Goal: Task Accomplishment & Management: Contribute content

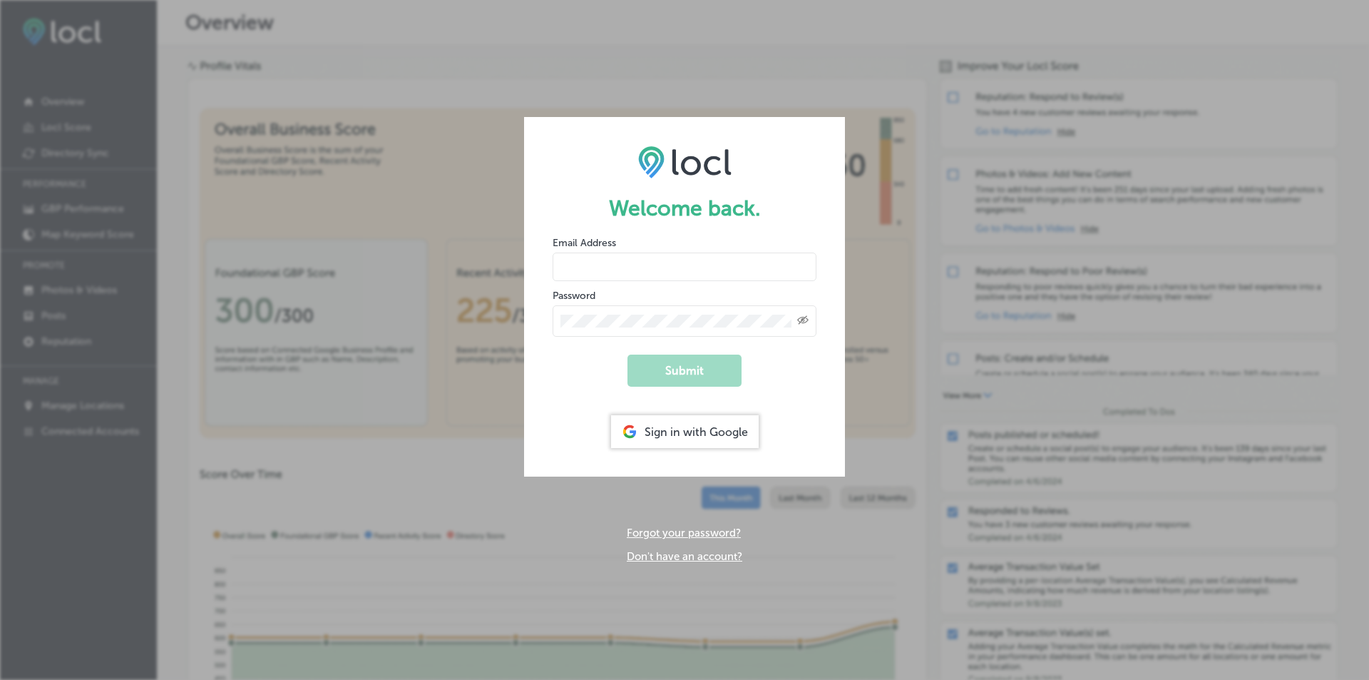
click at [598, 262] on input "email" at bounding box center [685, 266] width 264 height 29
drag, startPoint x: 897, startPoint y: 233, endPoint x: 887, endPoint y: 221, distance: 15.3
click at [897, 231] on div "Welcome back. Email Address Password Created with Sketch. Submit Sign in with G…" at bounding box center [684, 340] width 1369 height 680
click at [689, 425] on div "Sign in with Google" at bounding box center [685, 431] width 148 height 33
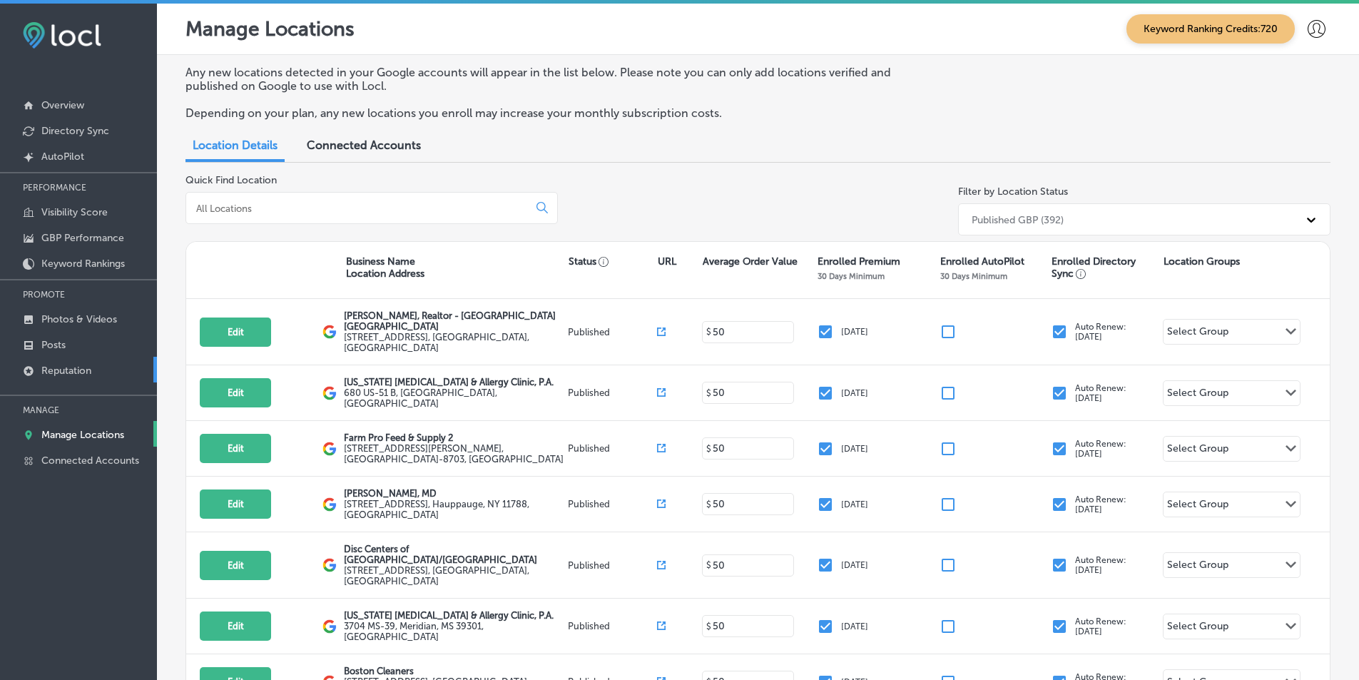
click at [78, 365] on p "Reputation" at bounding box center [66, 370] width 50 height 12
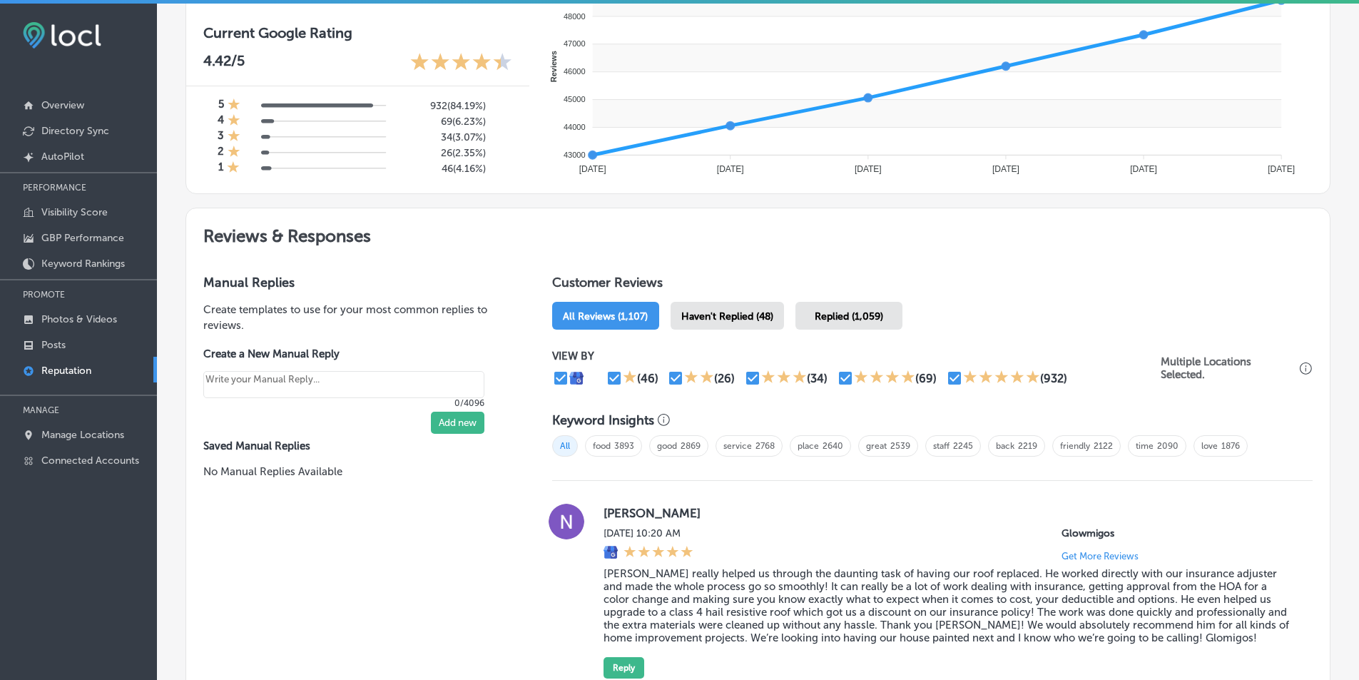
scroll to position [642, 0]
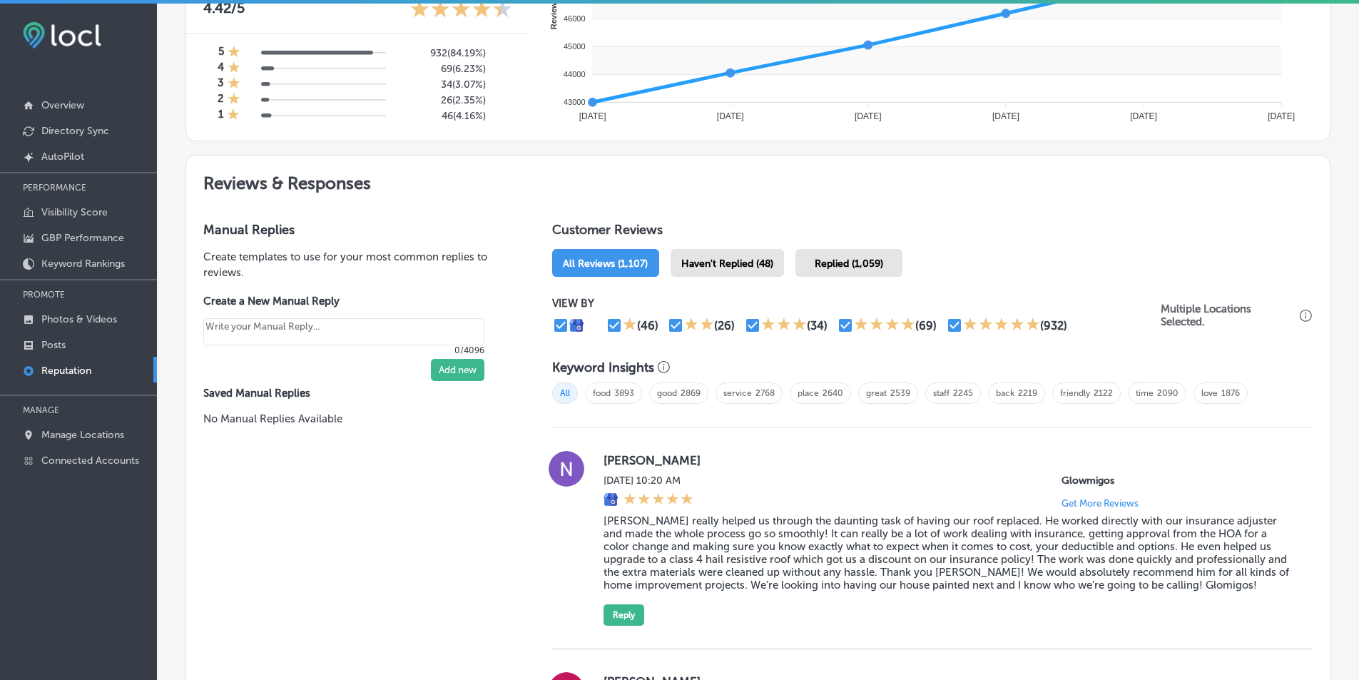
click at [706, 258] on span "Haven't Replied (48)" at bounding box center [727, 263] width 92 height 12
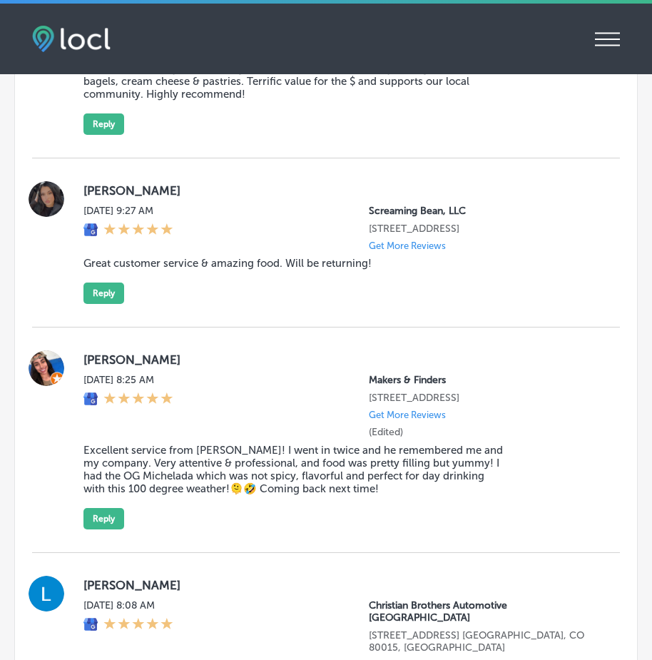
scroll to position [2496, 0]
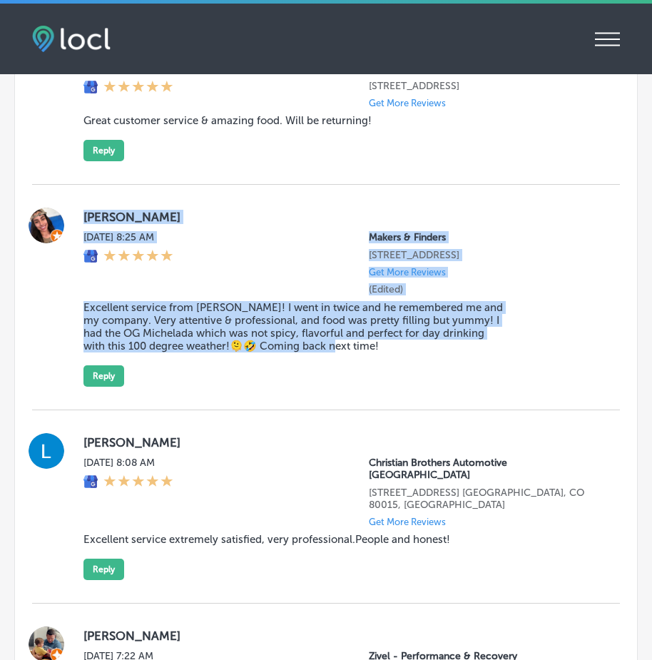
drag, startPoint x: 74, startPoint y: 252, endPoint x: 350, endPoint y: 416, distance: 320.7
click at [350, 387] on div "Nereida Tue, Aug 19, 2025 8:25 AM Makers & Finders 1120 S Main St. Suite 110 La…" at bounding box center [326, 297] width 588 height 179
copy div "Nereida Tue, Aug 19, 2025 8:25 AM Makers & Finders 1120 S Main St. Suite 110 La…"
click at [104, 387] on button "Reply" at bounding box center [103, 375] width 41 height 21
type textarea "x"
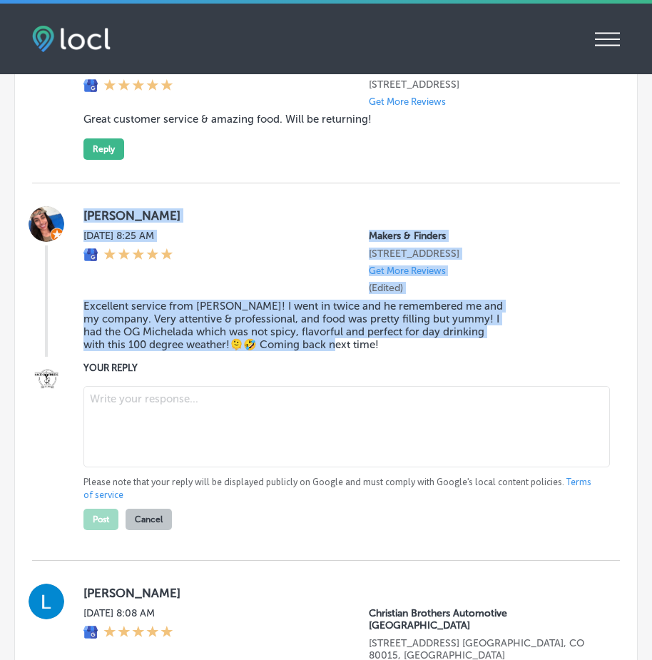
scroll to position [2495, 0]
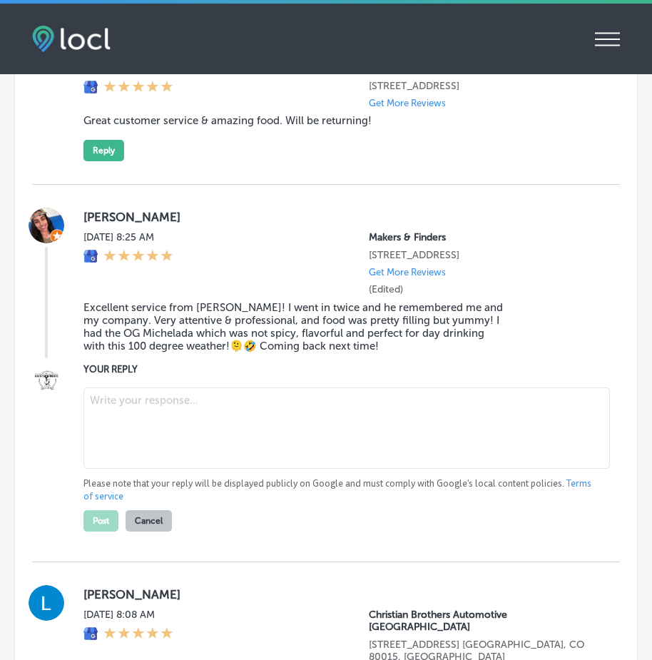
click at [148, 466] on textarea at bounding box center [346, 427] width 526 height 81
paste textarea "Thank you for the fantastic review, Nereida! We’re so glad to hear that Ryan pr…"
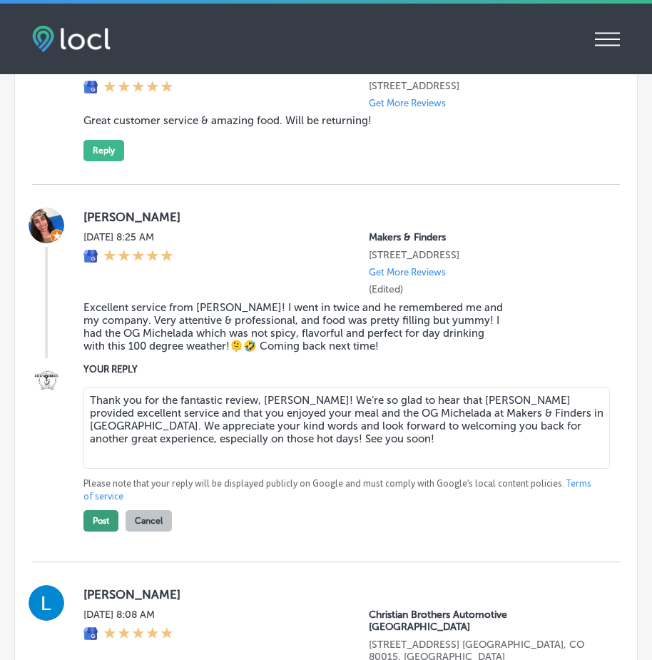
type textarea "Thank you for the fantastic review, Nereida! We’re so glad to hear that Ryan pr…"
click at [103, 531] on button "Post" at bounding box center [100, 520] width 35 height 21
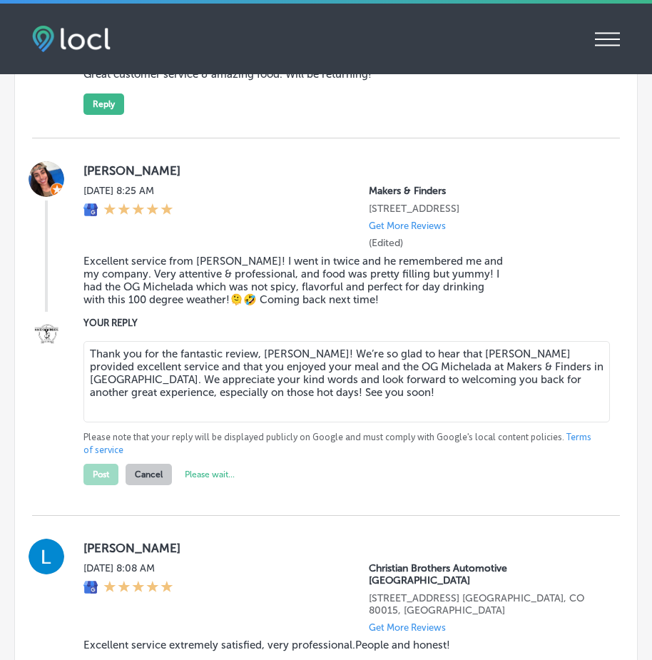
scroll to position [2566, 0]
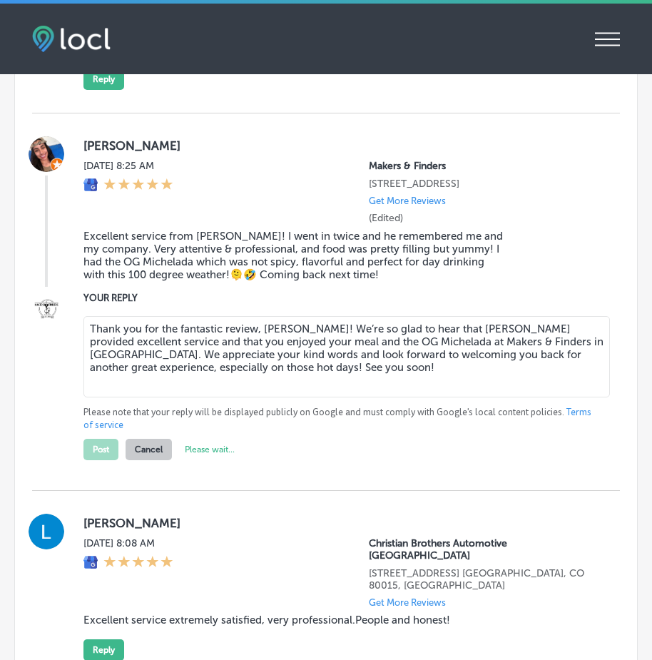
type textarea "x"
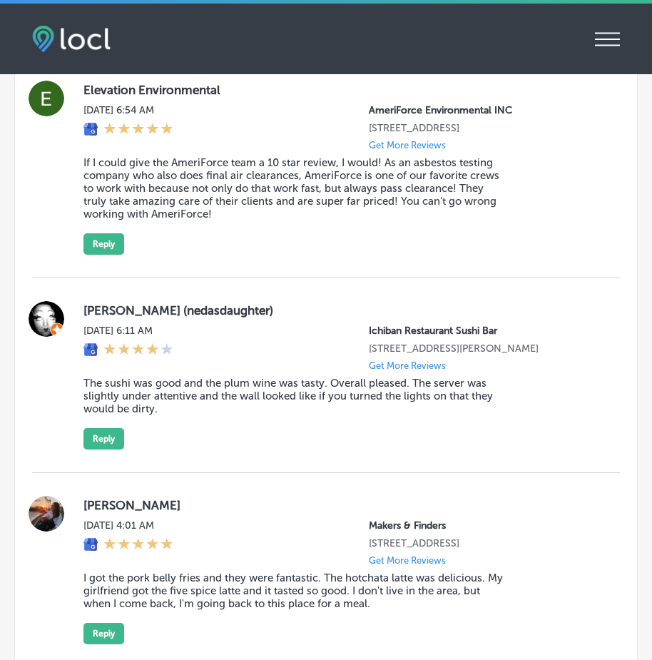
scroll to position [3422, 0]
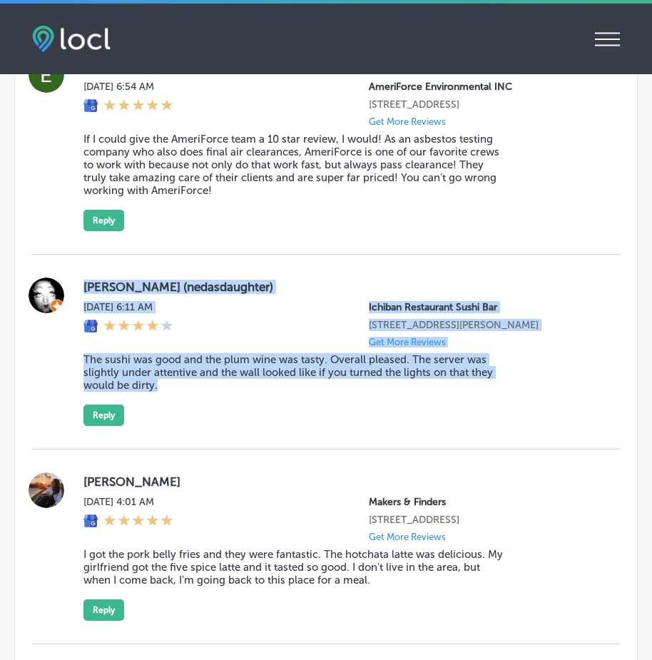
drag, startPoint x: 83, startPoint y: 322, endPoint x: 270, endPoint y: 428, distance: 215.6
click at [270, 426] on div "Christina (nedasdaughter) Tue, Aug 19, 2025 6:11 AM Ichiban Restaurant Sushi Ba…" at bounding box center [326, 351] width 588 height 148
copy div "Christina (nedasdaughter) Tue, Aug 19, 2025 6:11 AM Ichiban Restaurant Sushi Ba…"
click at [98, 426] on button "Reply" at bounding box center [103, 414] width 41 height 21
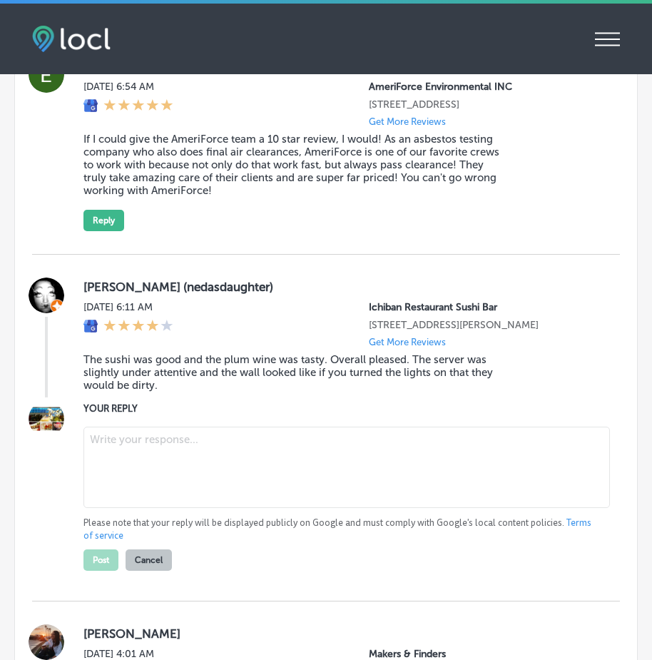
click at [148, 502] on textarea at bounding box center [346, 467] width 526 height 81
paste textarea "Thank you for your feedback, Christina. We’re happy to hear you enjoyed the sus…"
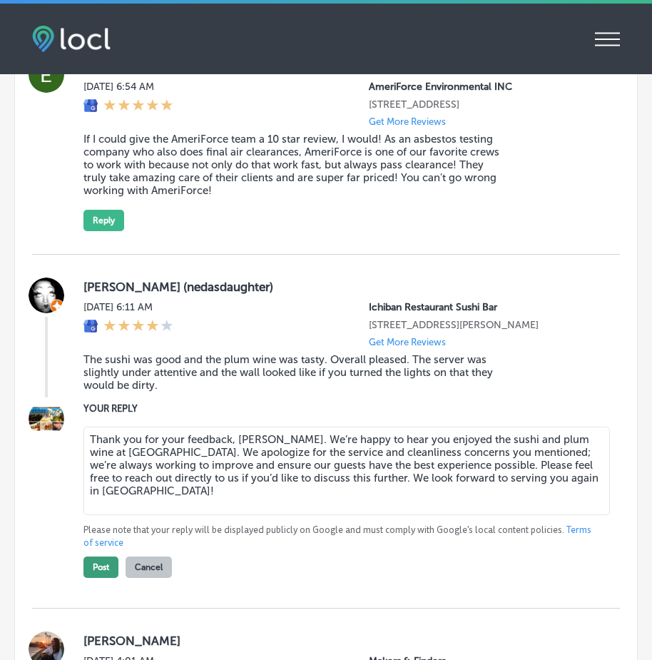
type textarea "Thank you for your feedback, Christina. We’re happy to hear you enjoyed the sus…"
click at [98, 578] on button "Post" at bounding box center [100, 566] width 35 height 21
type textarea "x"
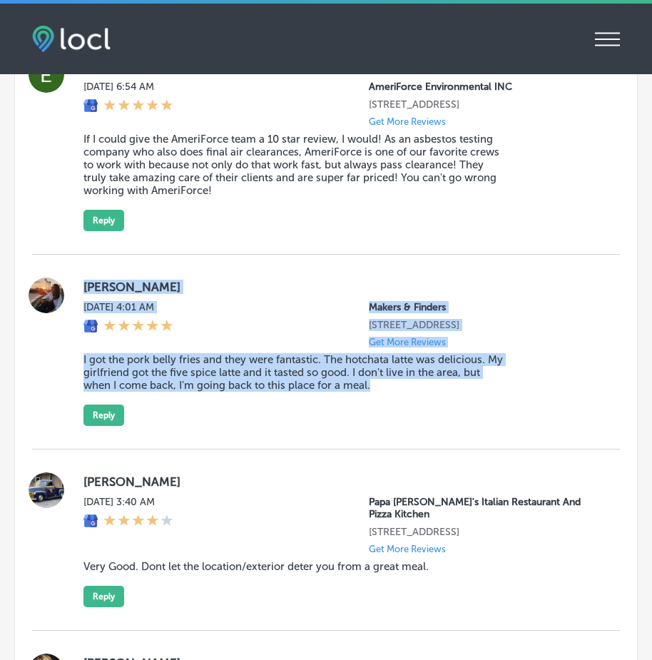
drag, startPoint x: 82, startPoint y: 321, endPoint x: 382, endPoint y: 451, distance: 327.1
click at [382, 426] on div "Madison Truong Tue, Aug 19, 2025 4:01 AM Makers & Finders 2120 Festival Plaza D…" at bounding box center [326, 351] width 588 height 148
copy div "Madison Truong Tue, Aug 19, 2025 4:01 AM Makers & Finders 2120 Festival Plaza D…"
click at [108, 426] on button "Reply" at bounding box center [103, 414] width 41 height 21
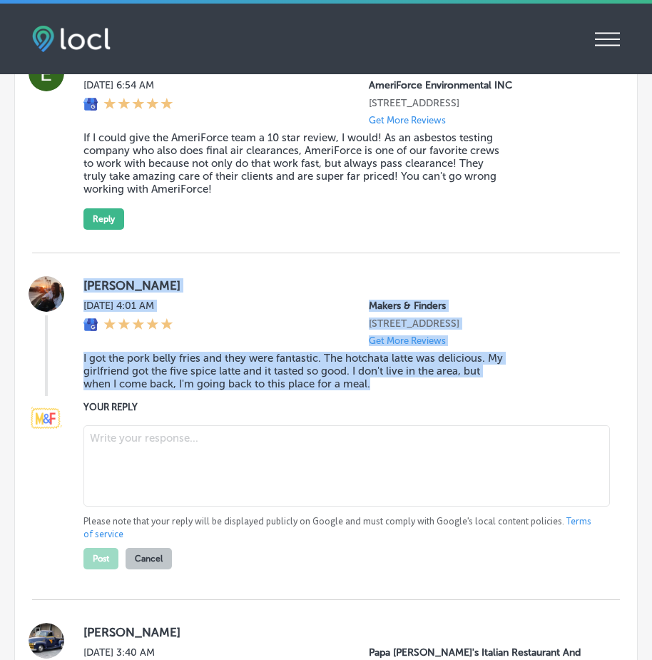
scroll to position [3419, 0]
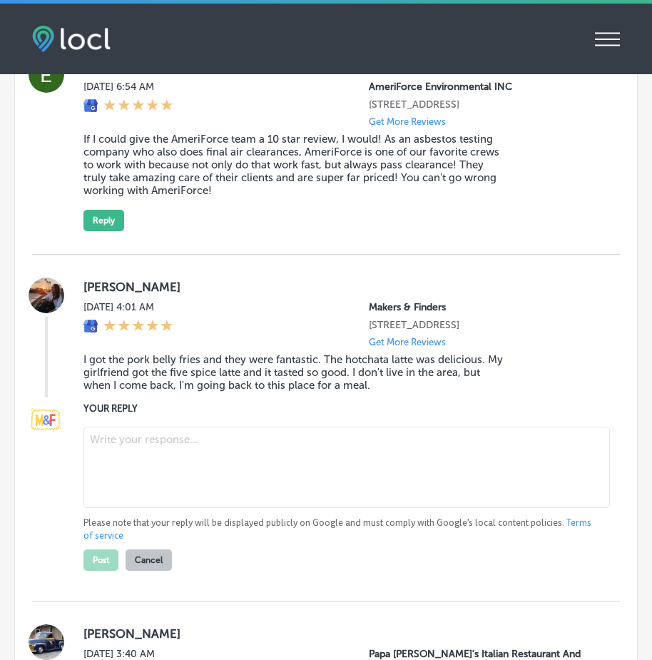
click at [144, 508] on textarea at bounding box center [346, 467] width 526 height 81
paste textarea "Thank you for the great review, Madison! We're so glad you enjoyed the pork bel…"
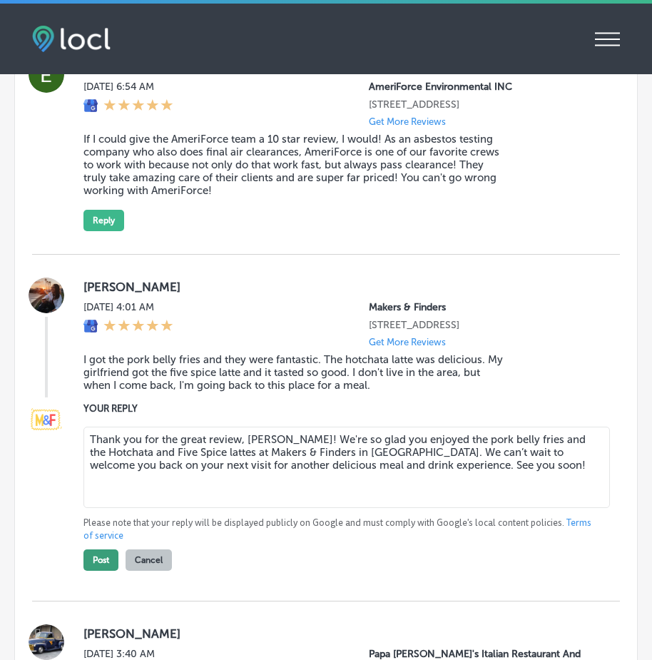
type textarea "Thank you for the great review, Madison! We're so glad you enjoyed the pork bel…"
click at [106, 571] on button "Post" at bounding box center [100, 559] width 35 height 21
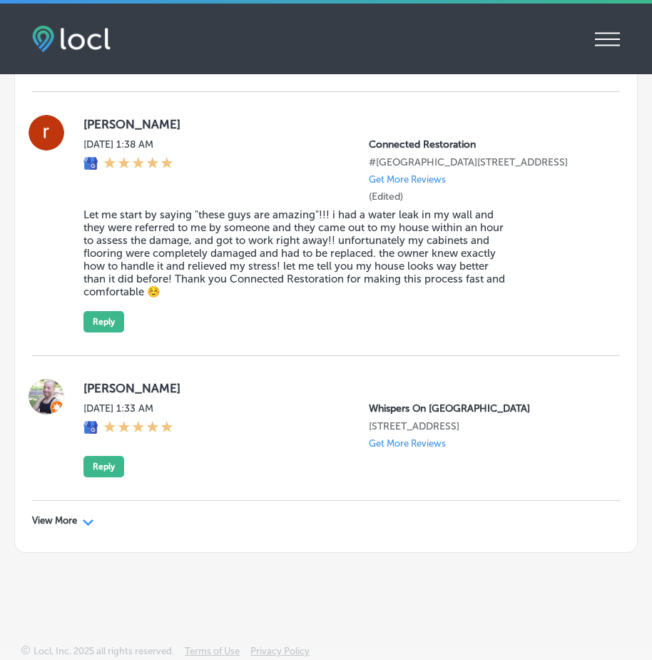
scroll to position [4, 0]
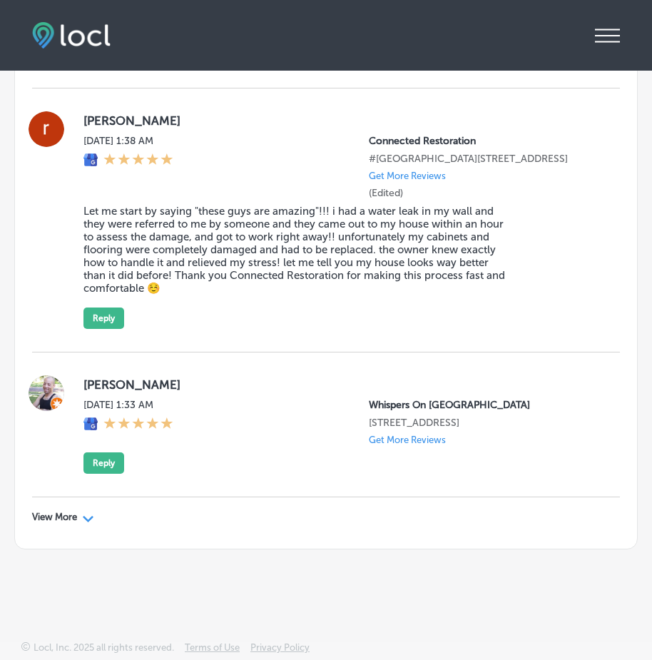
click at [86, 515] on div "Path Created with Sketch." at bounding box center [88, 516] width 11 height 11
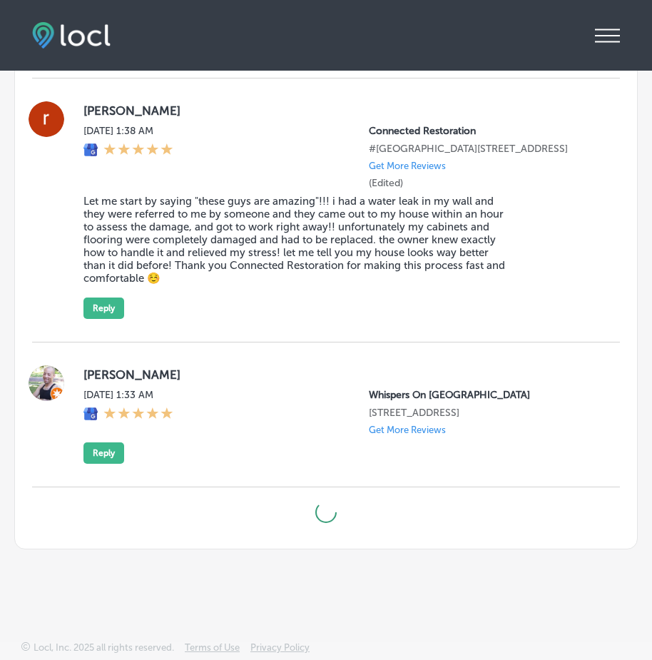
type textarea "x"
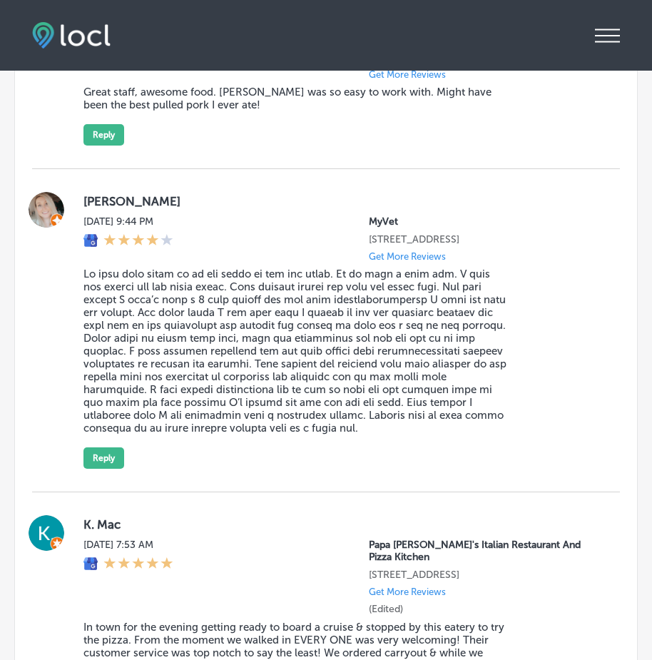
scroll to position [6918, 0]
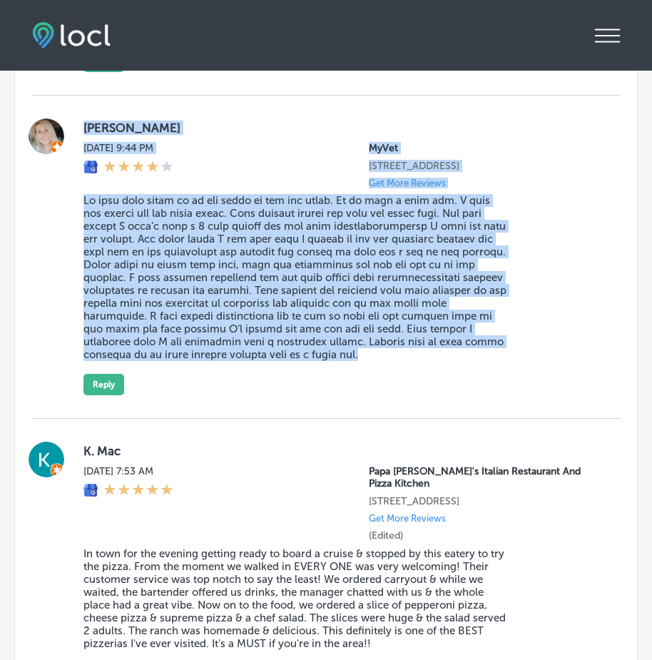
drag, startPoint x: 78, startPoint y: 215, endPoint x: 322, endPoint y: 468, distance: 350.6
click at [322, 395] on div "Brooke Bravo Sun, Aug 17, 2025 9:44 PM MyVet 620 Grassfield Pkwy Suite 150 Ches…" at bounding box center [326, 256] width 588 height 277
copy div "Brooke Bravo Sun, Aug 17, 2025 9:44 PM MyVet 620 Grassfield Pkwy Suite 150 Ches…"
click at [105, 395] on button "Reply" at bounding box center [103, 384] width 41 height 21
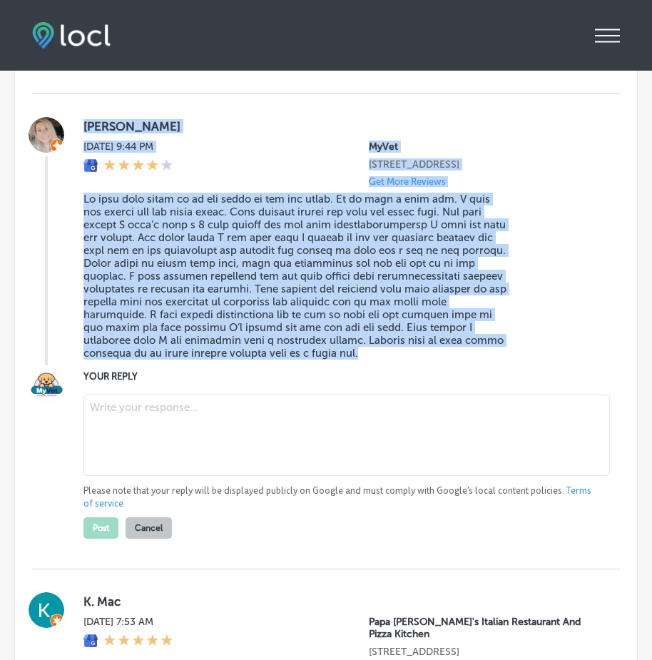
scroll to position [6917, 0]
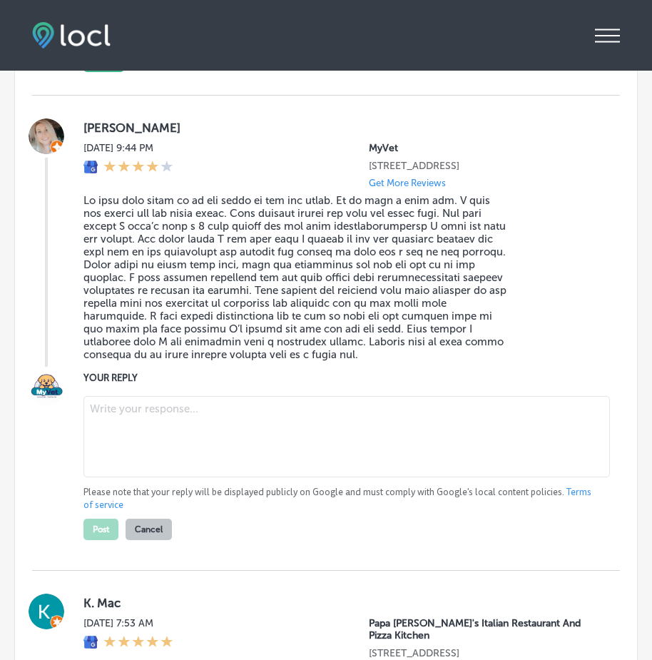
click at [148, 477] on textarea at bounding box center [346, 436] width 526 height 81
paste textarea "Thank you, Brooke, for sharing your feedback. We’re glad to hear that you've ha…"
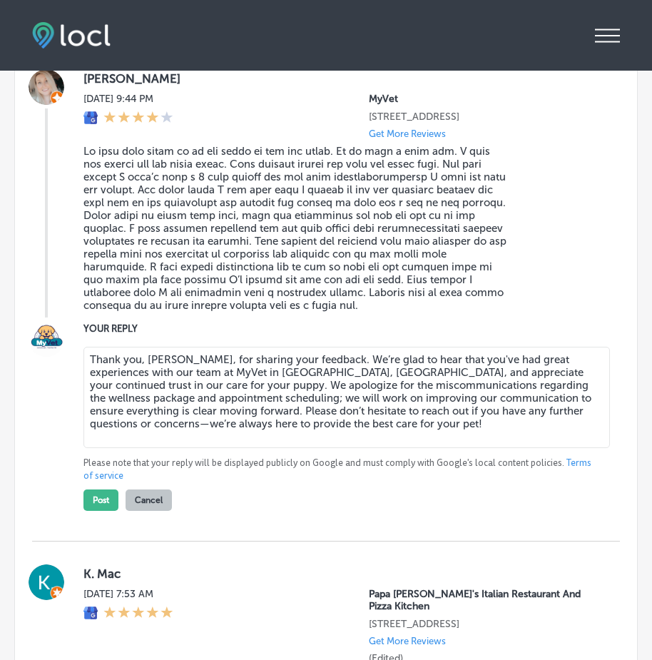
scroll to position [6988, 0]
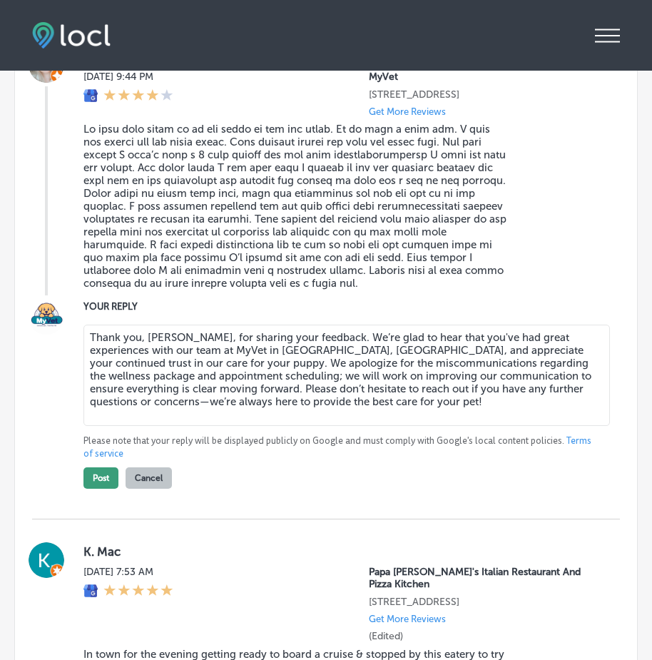
type textarea "Thank you, Brooke, for sharing your feedback. We’re glad to hear that you've ha…"
click at [98, 489] on button "Post" at bounding box center [100, 477] width 35 height 21
type textarea "x"
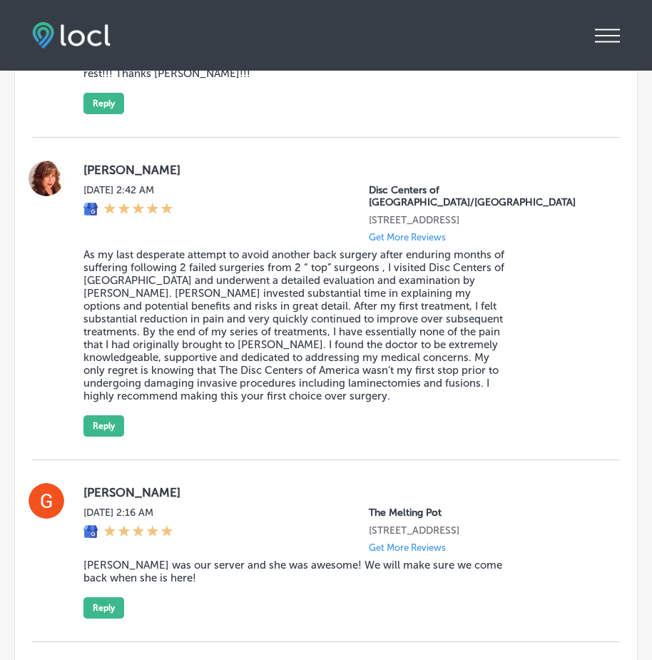
scroll to position [7630, 0]
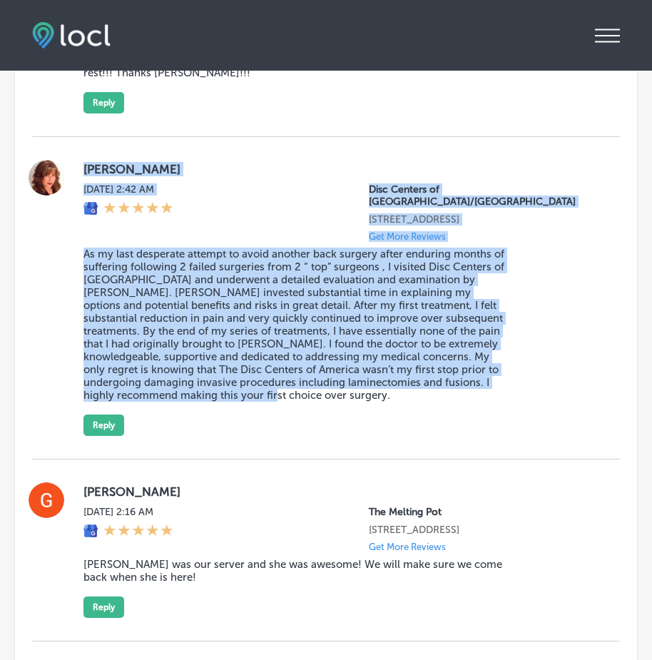
drag, startPoint x: 80, startPoint y: 256, endPoint x: 233, endPoint y: 497, distance: 285.3
click at [233, 436] on div "laura cohn Sun, Aug 17, 2025 2:42 AM Disc Centers of America/Sarasota 1215 S Ea…" at bounding box center [326, 298] width 588 height 276
copy div "laura cohn Sun, Aug 17, 2025 2:42 AM Disc Centers of America/Sarasota 1215 S Ea…"
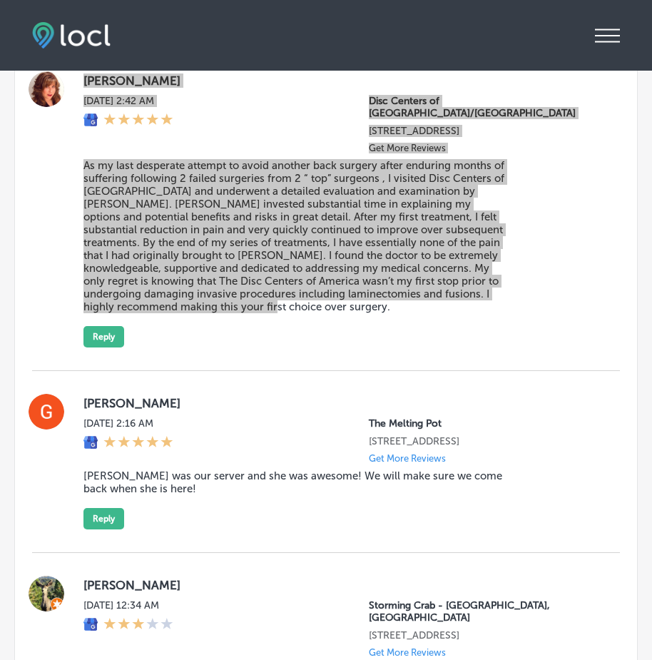
scroll to position [7702, 0]
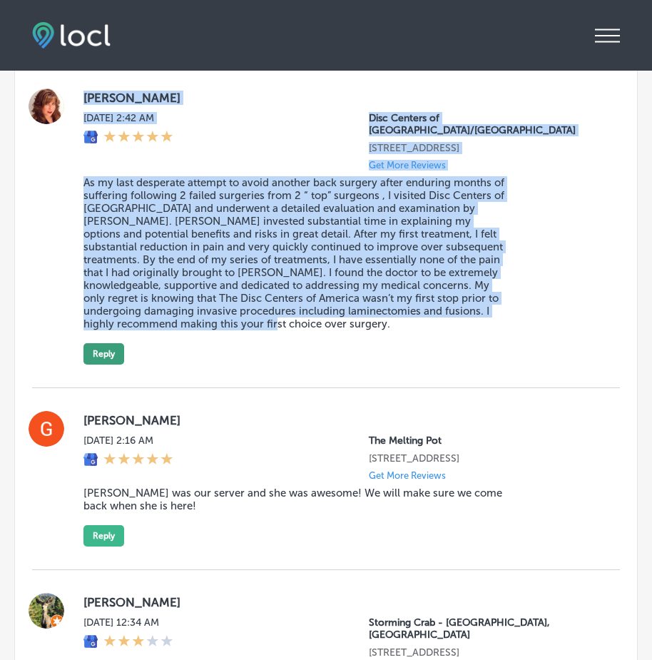
click at [100, 364] on button "Reply" at bounding box center [103, 353] width 41 height 21
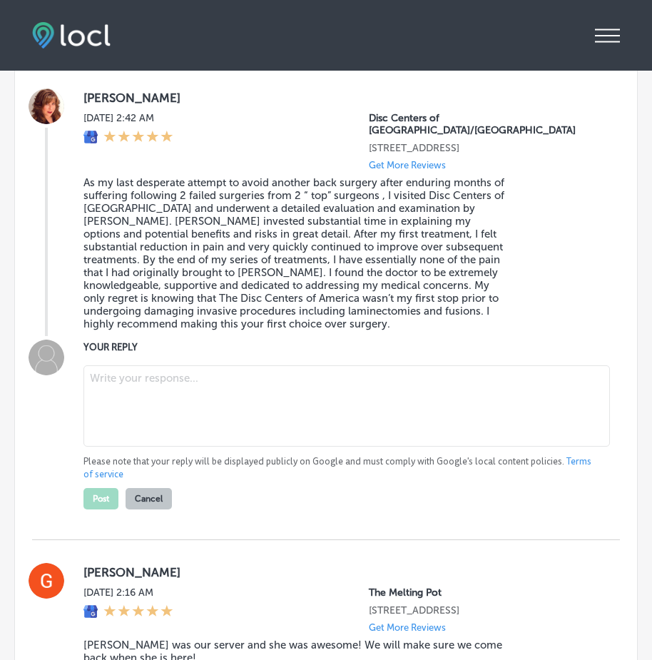
click at [146, 446] on textarea at bounding box center [346, 405] width 526 height 81
paste textarea "Thank you, Laura, for sharing your experience with Disc Centers of America/Sara…"
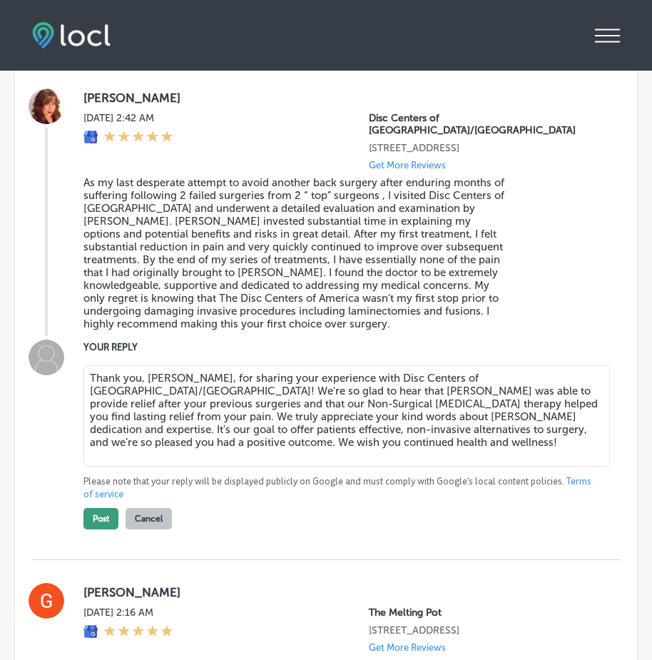
type textarea "Thank you, Laura, for sharing your experience with Disc Centers of America/Sara…"
click at [100, 529] on button "Post" at bounding box center [100, 518] width 35 height 21
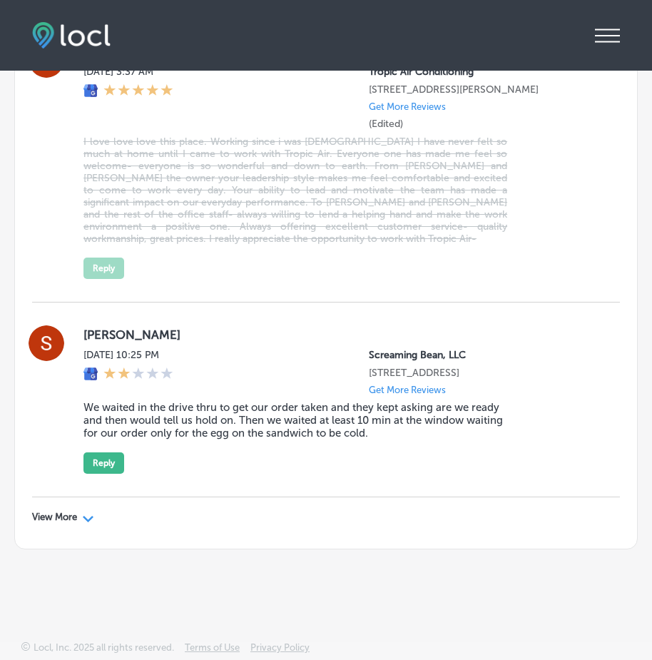
scroll to position [8523, 0]
click at [86, 524] on div "View More Path Created with Sketch." at bounding box center [326, 517] width 588 height 40
click at [81, 514] on div "View More Path Created with Sketch." at bounding box center [63, 516] width 62 height 11
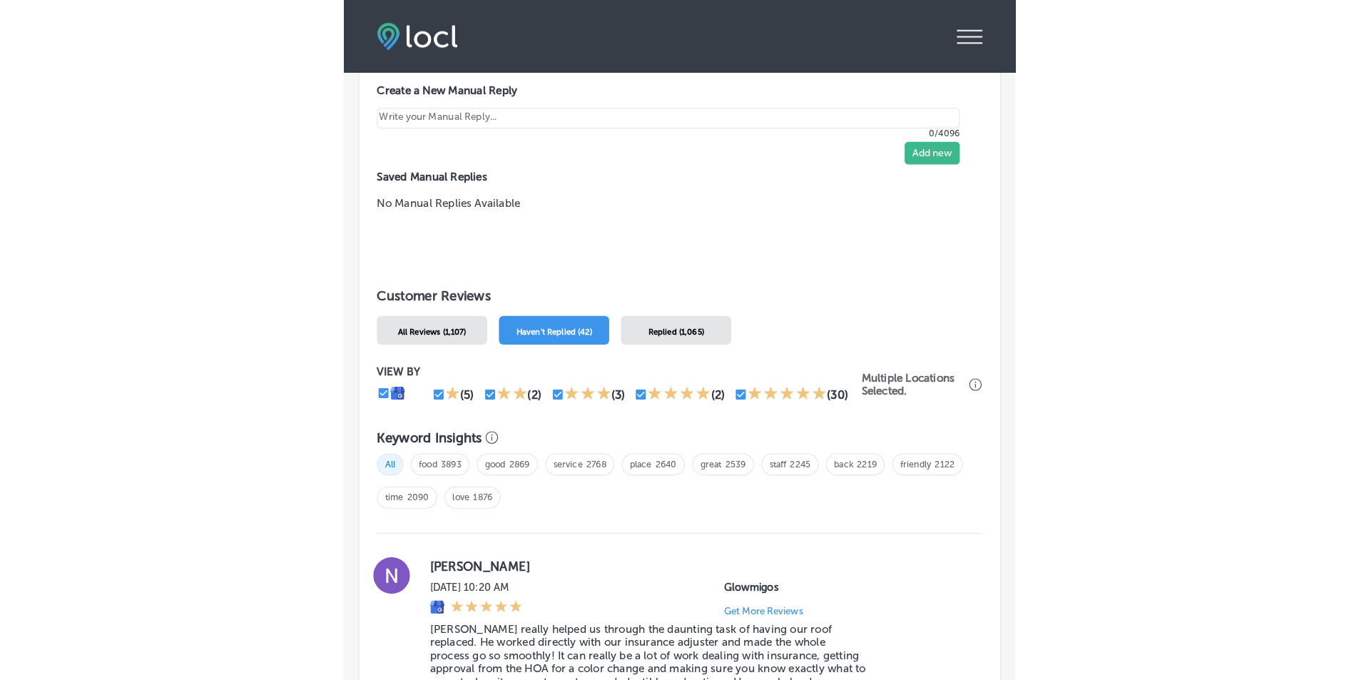
scroll to position [1257, 0]
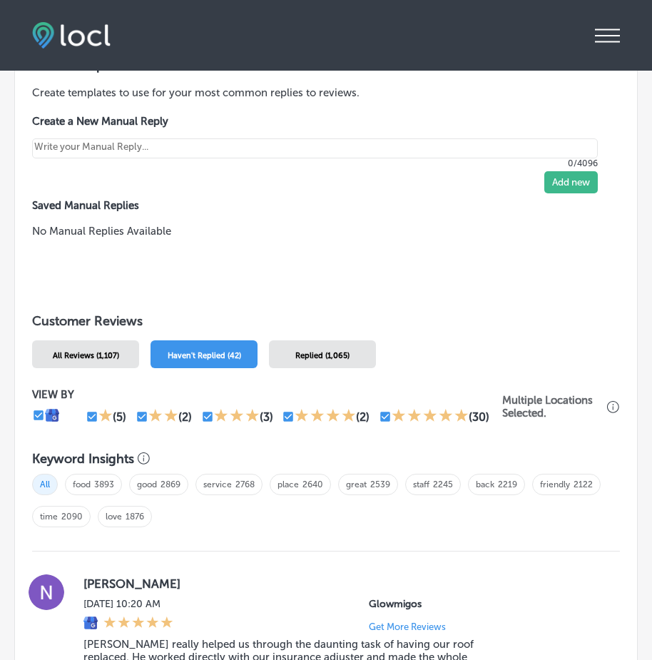
type textarea "x"
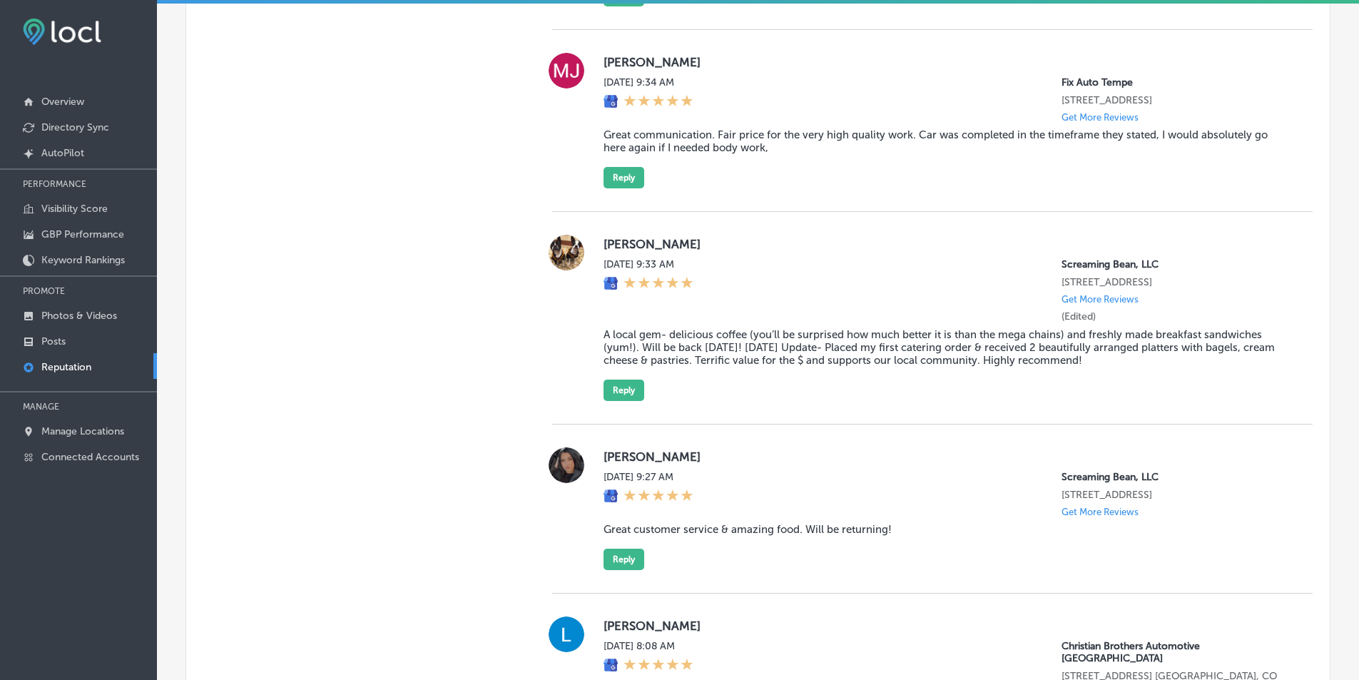
scroll to position [1244, 0]
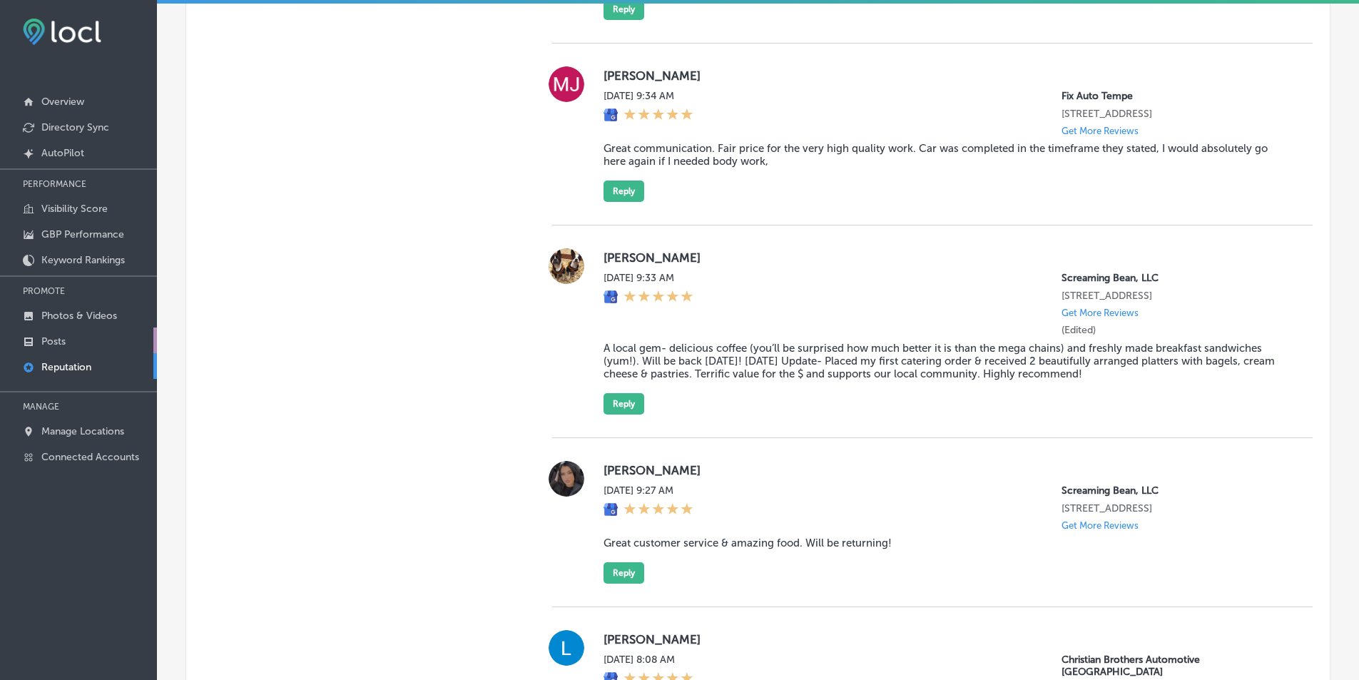
click at [78, 339] on link "Posts" at bounding box center [78, 340] width 157 height 26
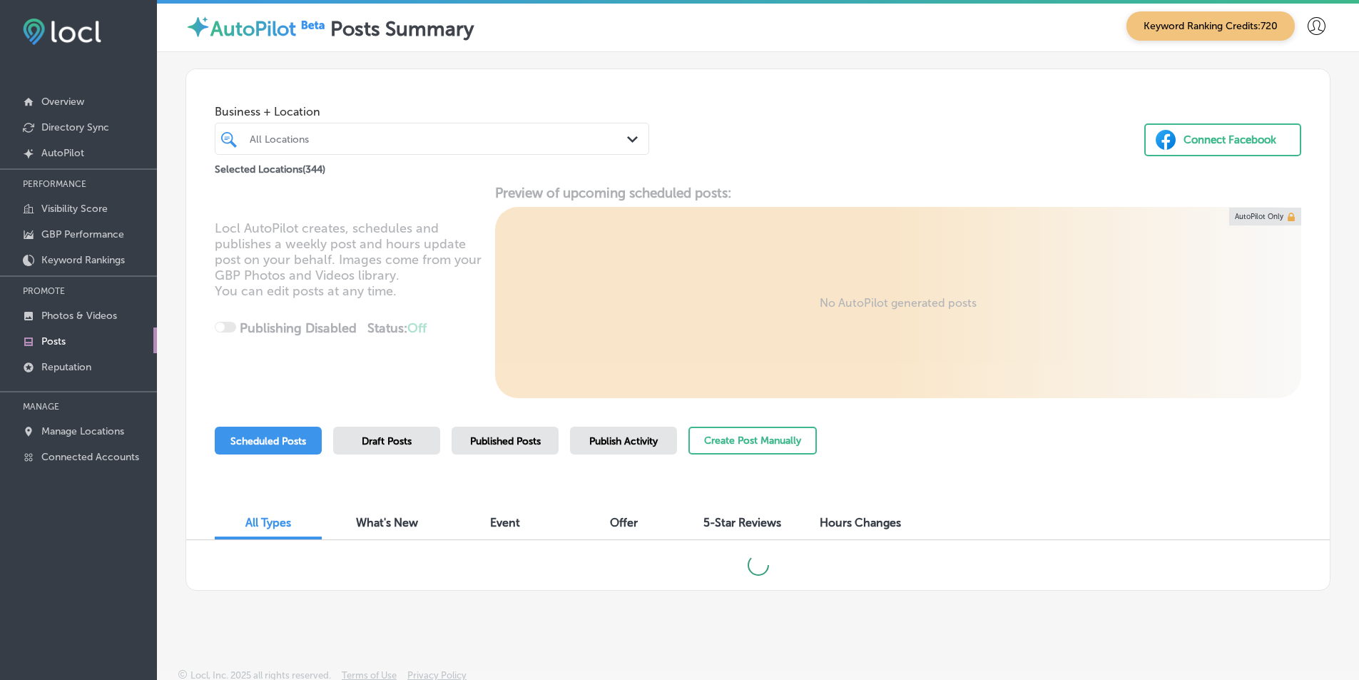
click at [631, 140] on icon "Path Created with Sketch." at bounding box center [632, 139] width 11 height 6
click at [552, 133] on div "All Locations" at bounding box center [432, 139] width 379 height 22
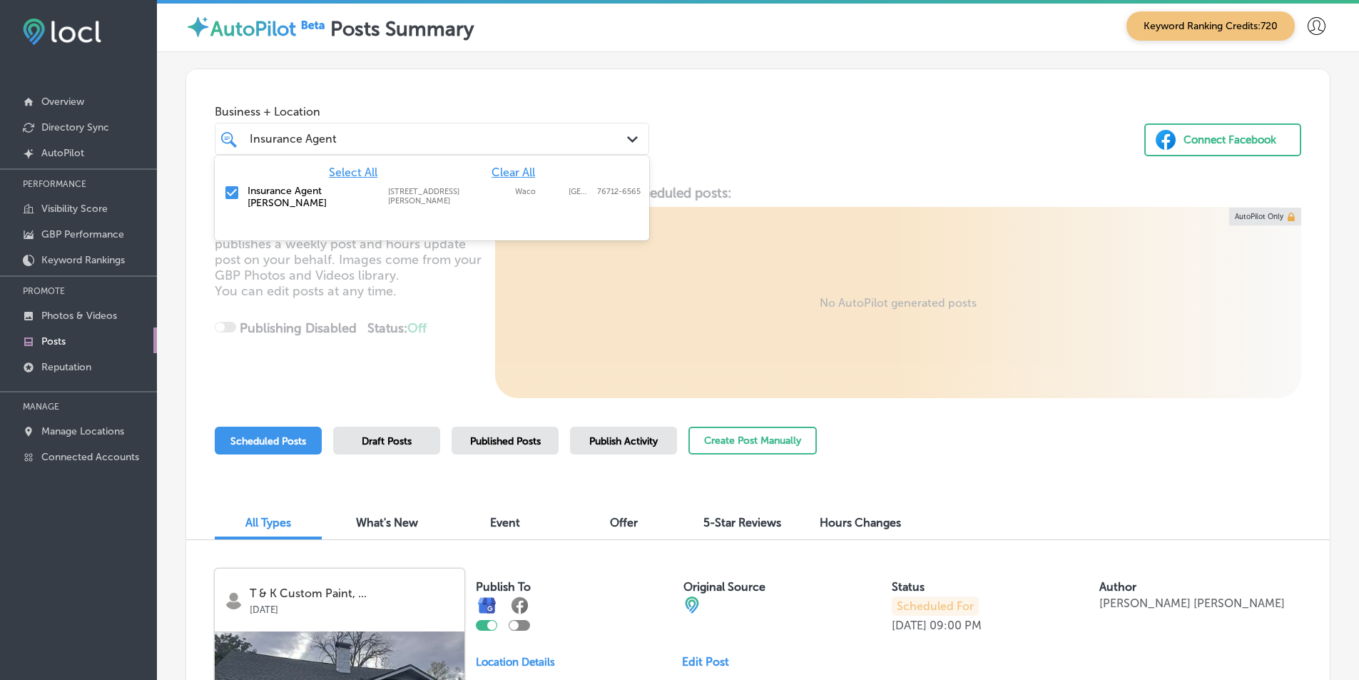
click at [337, 190] on label "Insurance Agent [PERSON_NAME]" at bounding box center [310, 197] width 126 height 24
click at [230, 190] on input "checkbox" at bounding box center [231, 192] width 17 height 17
type input "Insurance Agent Reece flood"
click at [837, 166] on div "Business + Location option 105 Old Hewitt Rd ste 200-400, selected. option focu…" at bounding box center [757, 123] width 1143 height 108
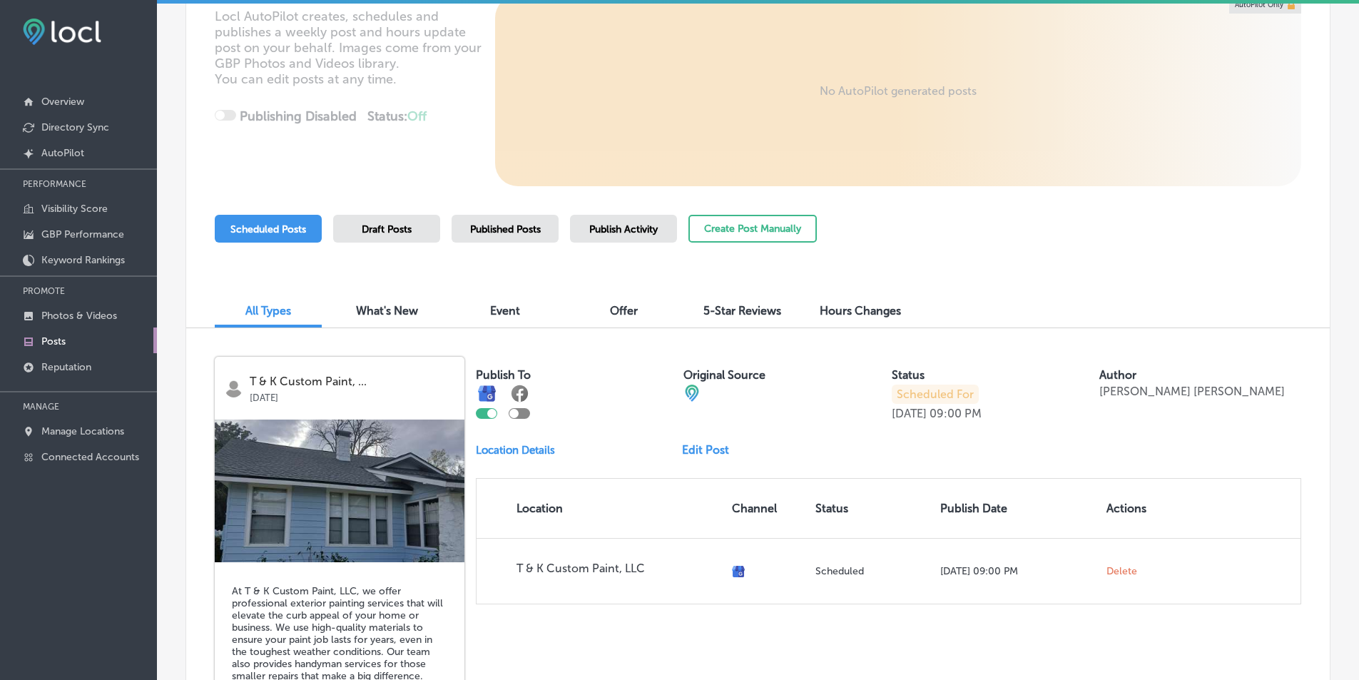
scroll to position [214, 0]
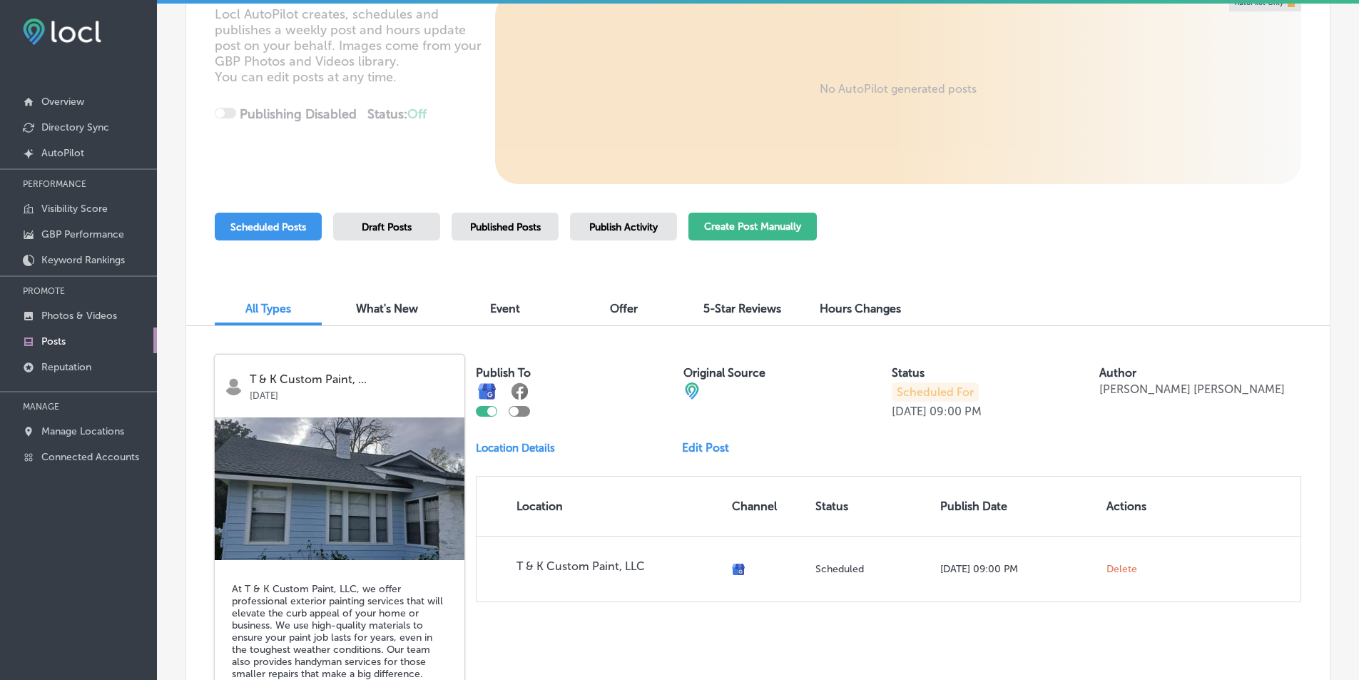
click at [756, 229] on button "Create Post Manually" at bounding box center [752, 227] width 128 height 28
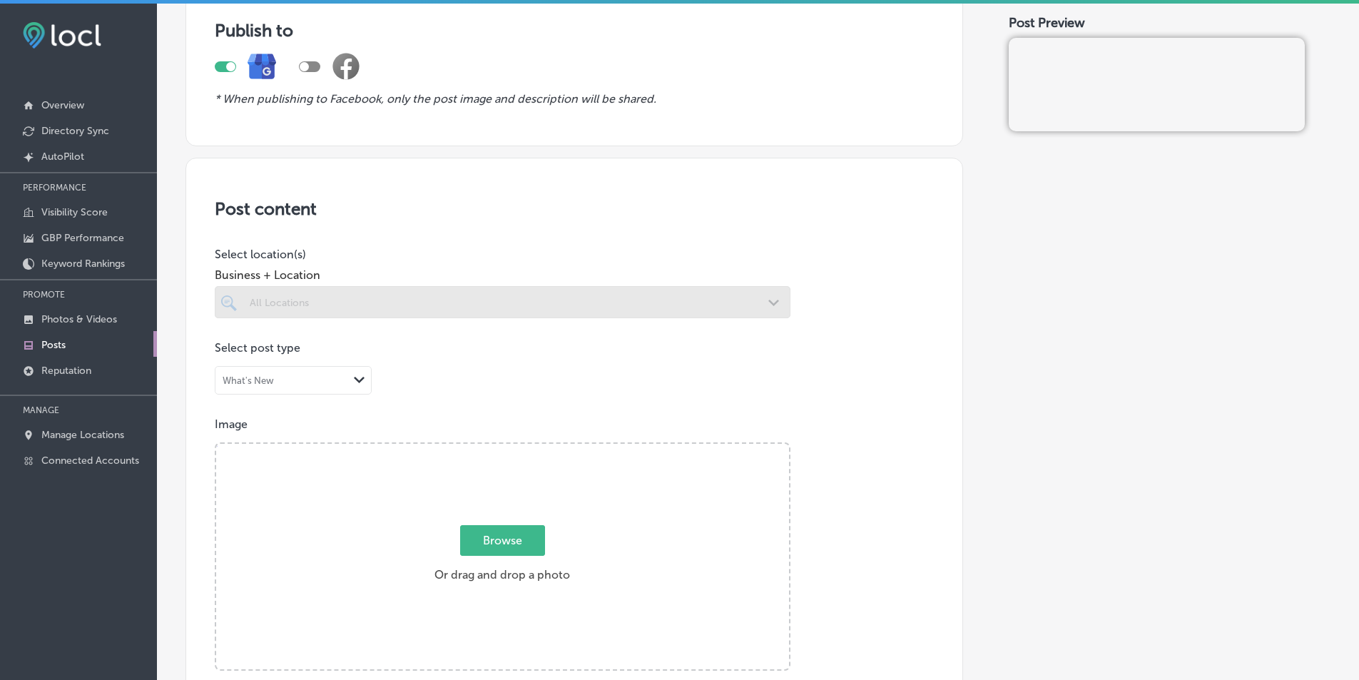
scroll to position [143, 0]
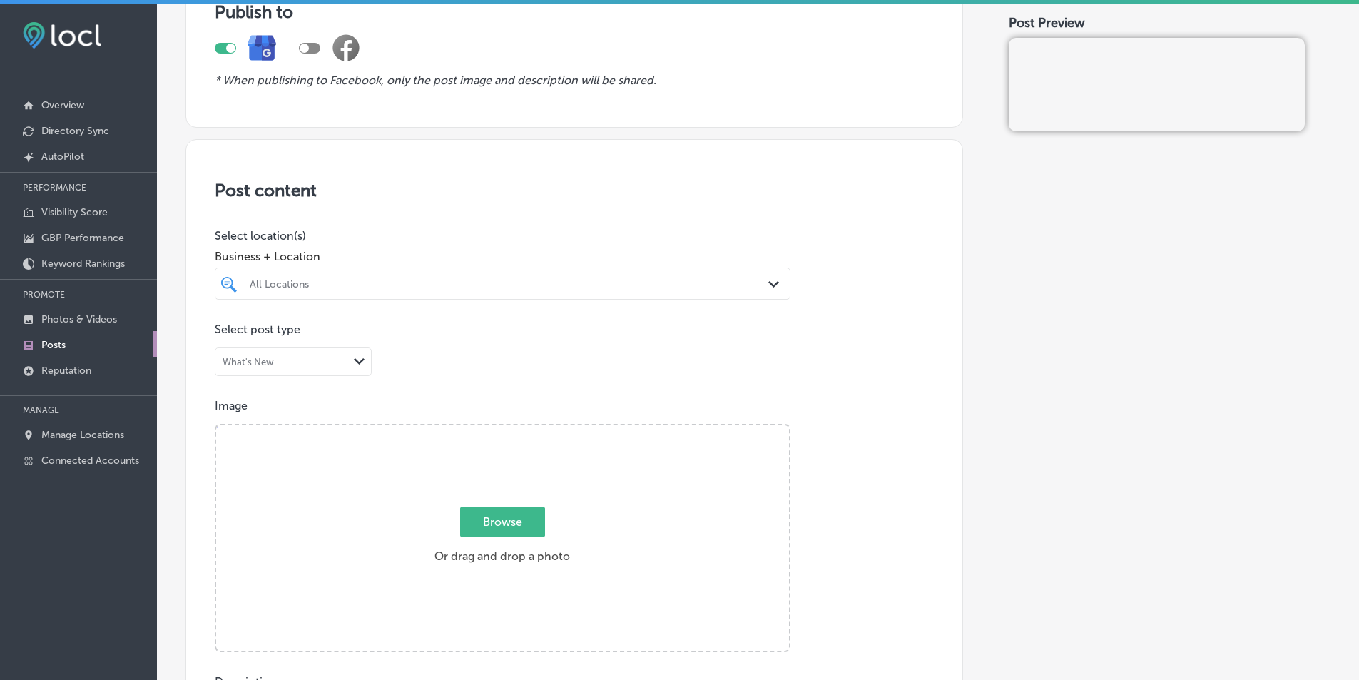
click at [768, 279] on div "Path Created with Sketch." at bounding box center [776, 285] width 16 height 16
click at [840, 389] on div "Post content Select location(s) Business + Location All Locations Path Created …" at bounding box center [573, 590] width 777 height 903
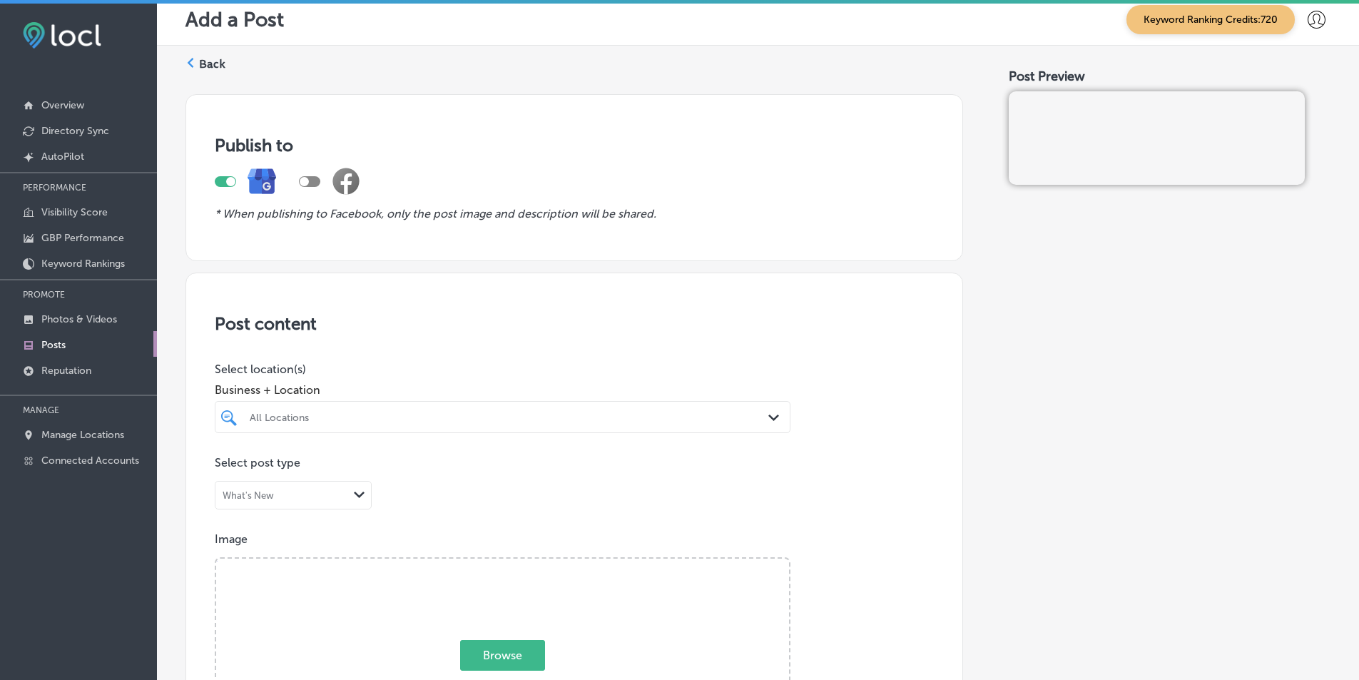
scroll to position [0, 0]
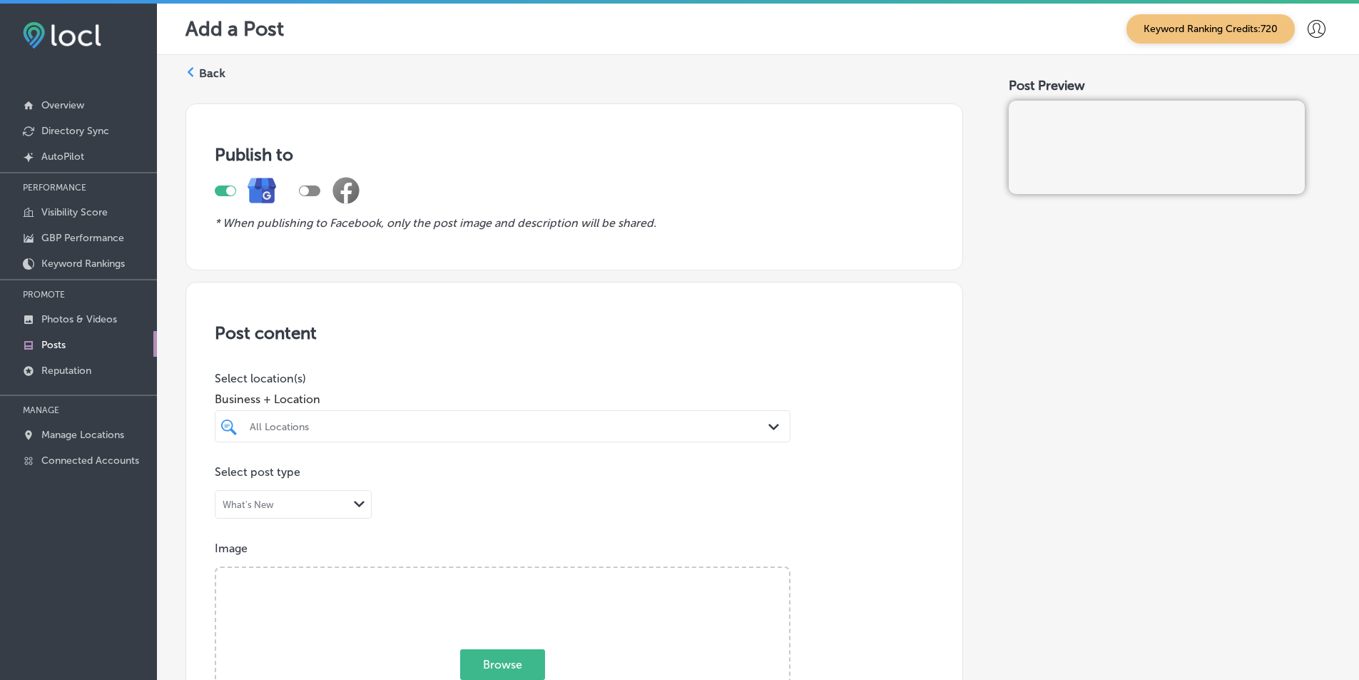
click at [191, 70] on polygon at bounding box center [191, 72] width 6 height 10
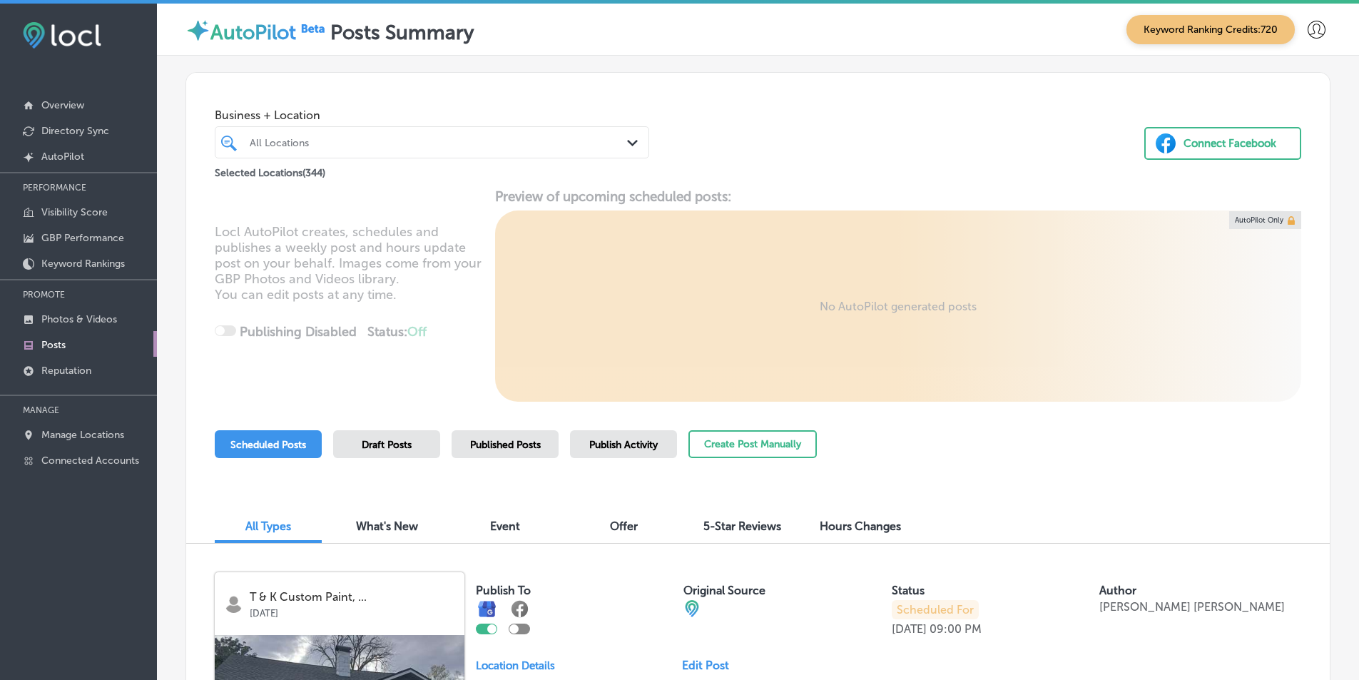
click at [628, 138] on div "Path Created with Sketch." at bounding box center [635, 144] width 16 height 16
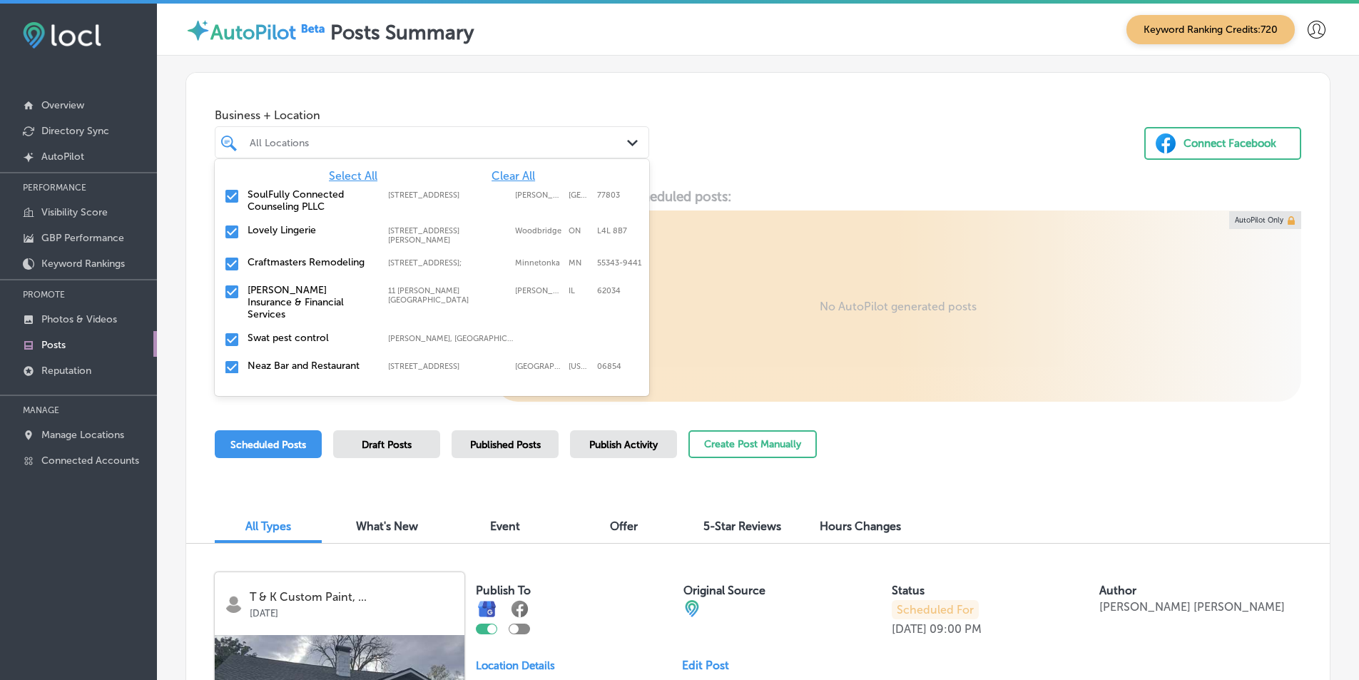
click at [512, 173] on span "Clear All" at bounding box center [513, 176] width 44 height 14
click at [459, 133] on div at bounding box center [413, 142] width 331 height 19
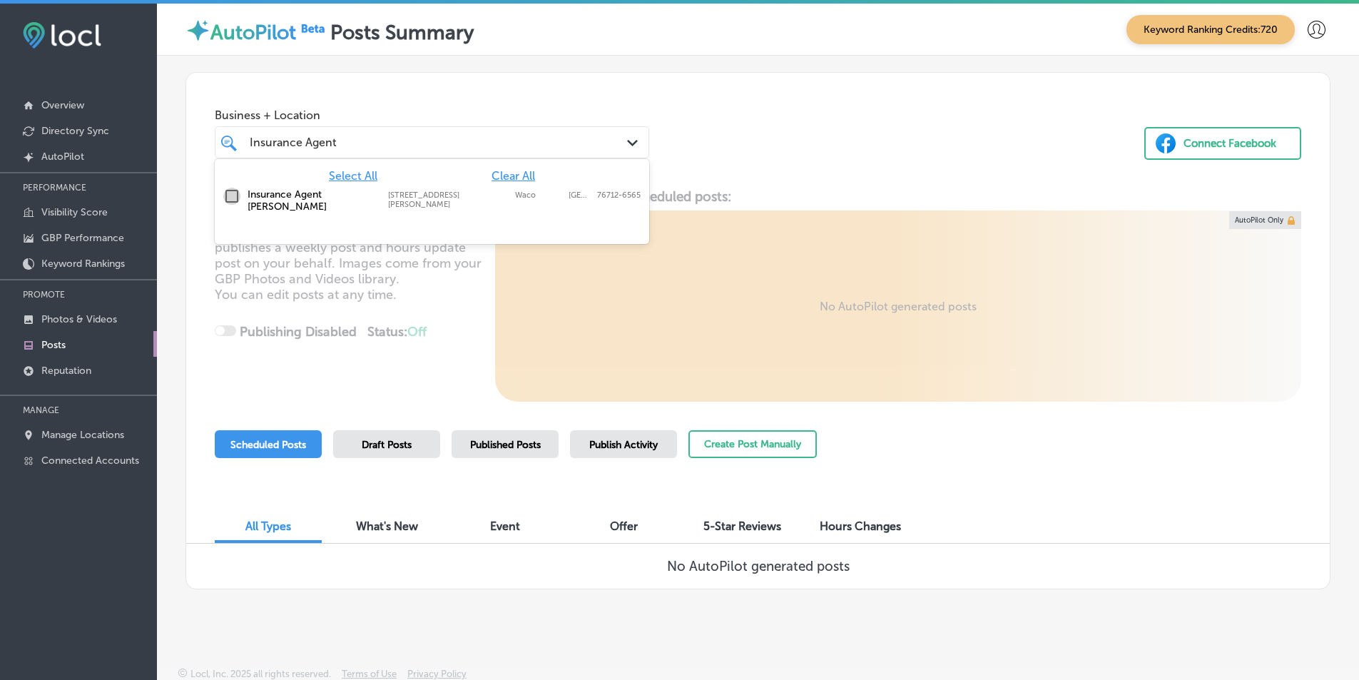
click at [231, 195] on input "checkbox" at bounding box center [231, 196] width 17 height 17
type input "Insurance Agent"
click at [770, 193] on div "Locl AutoPilot creates, schedules and publishes a weekly post and hours update …" at bounding box center [757, 294] width 1143 height 213
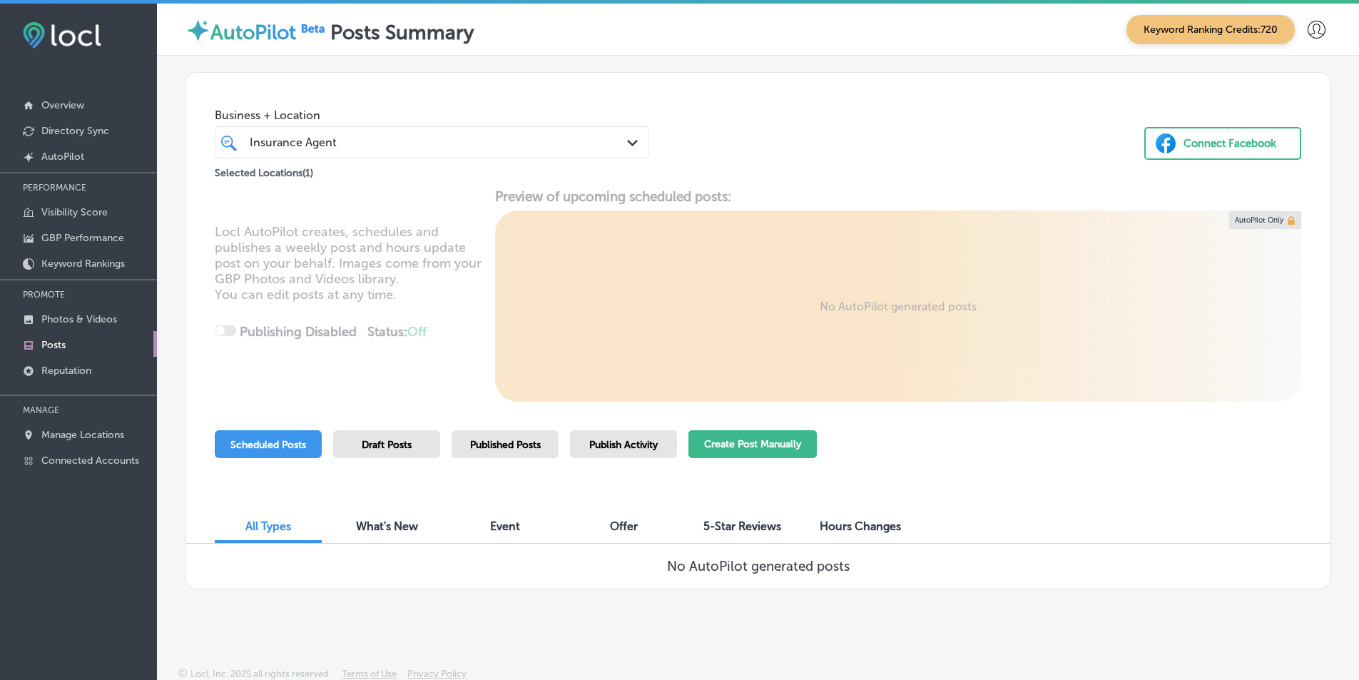
click at [757, 444] on button "Create Post Manually" at bounding box center [752, 444] width 128 height 28
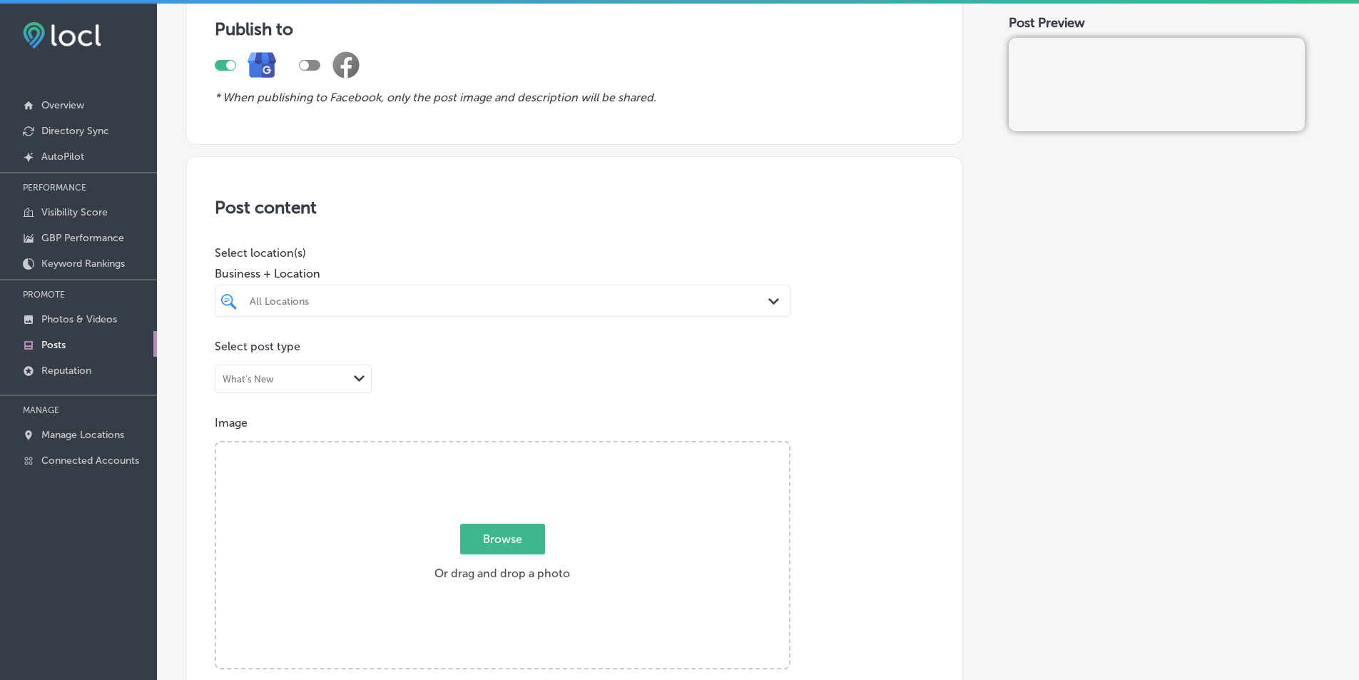
scroll to position [143, 0]
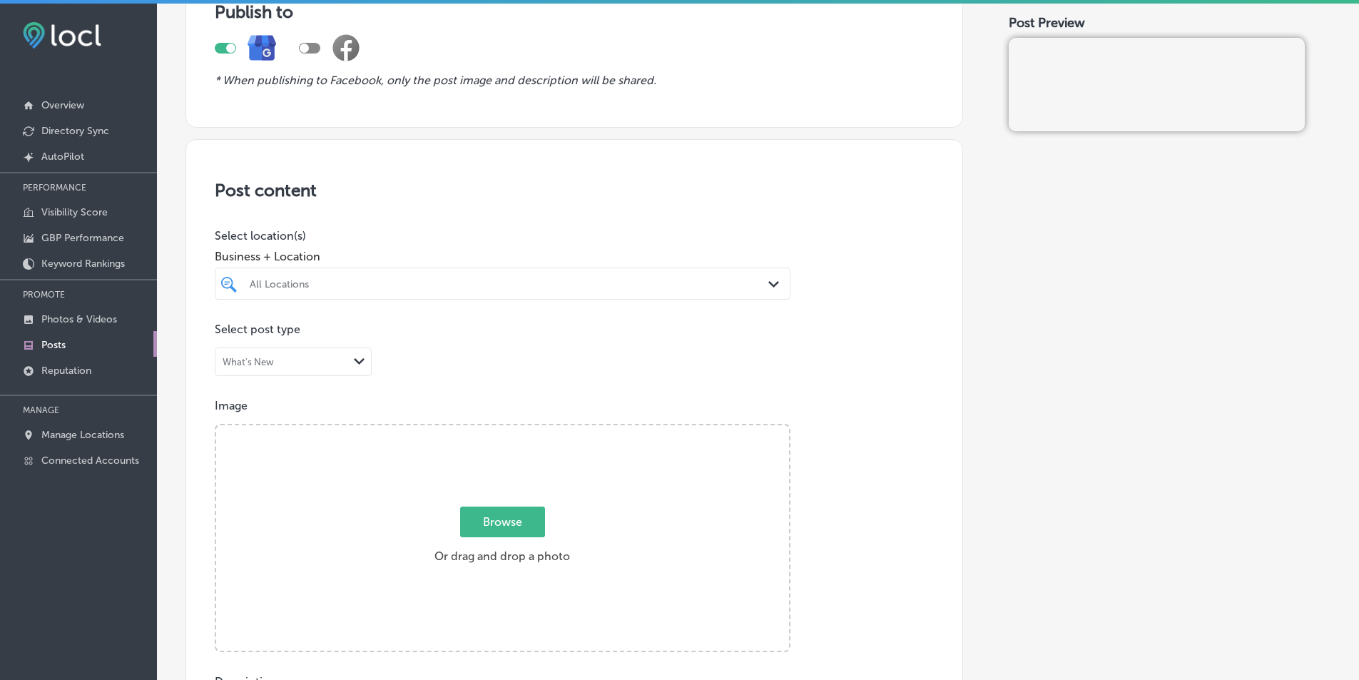
click at [772, 288] on div "Path Created with Sketch." at bounding box center [776, 285] width 16 height 16
click at [768, 284] on icon "Path Created with Sketch." at bounding box center [773, 284] width 11 height 6
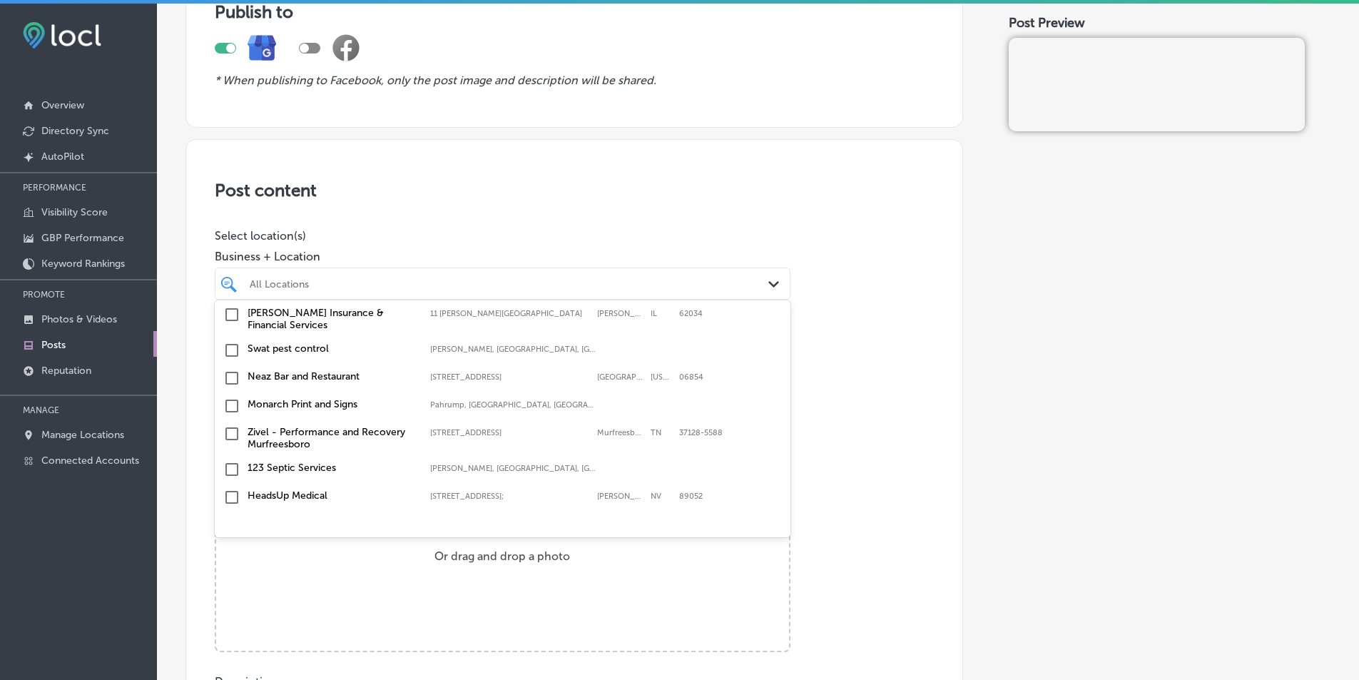
scroll to position [0, 0]
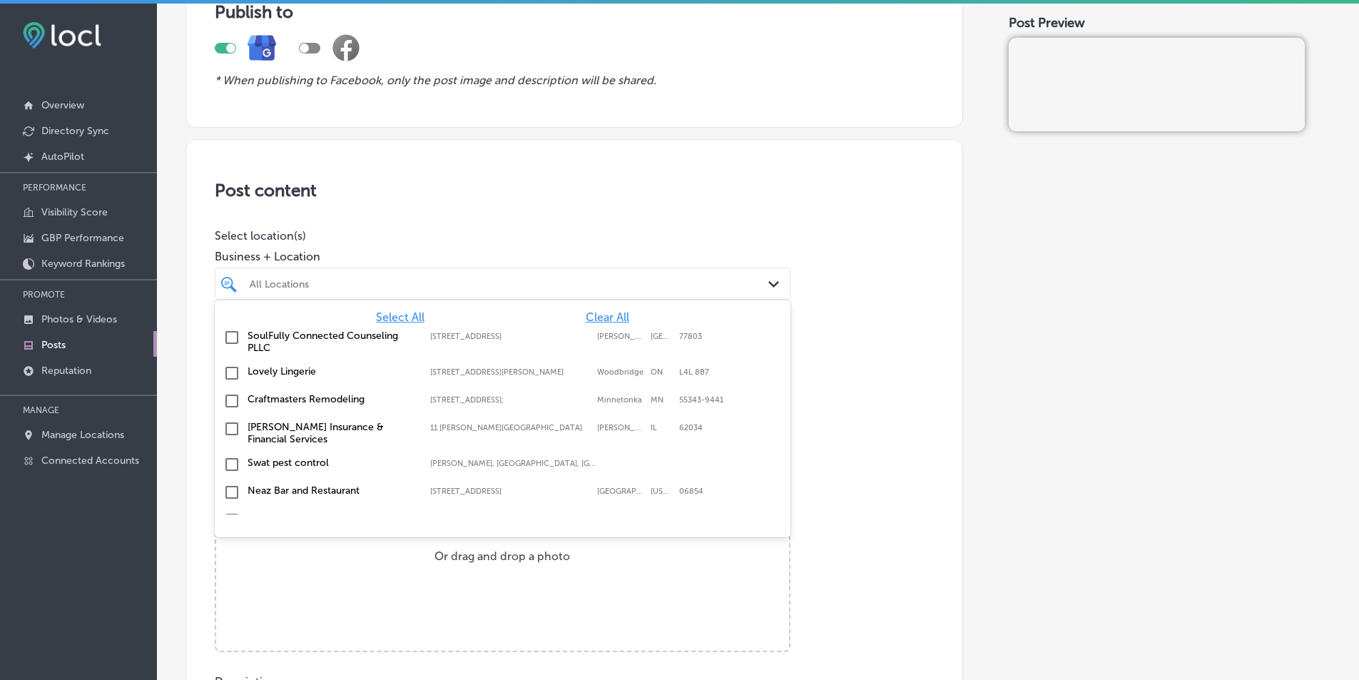
click at [830, 405] on p "Image" at bounding box center [574, 406] width 719 height 14
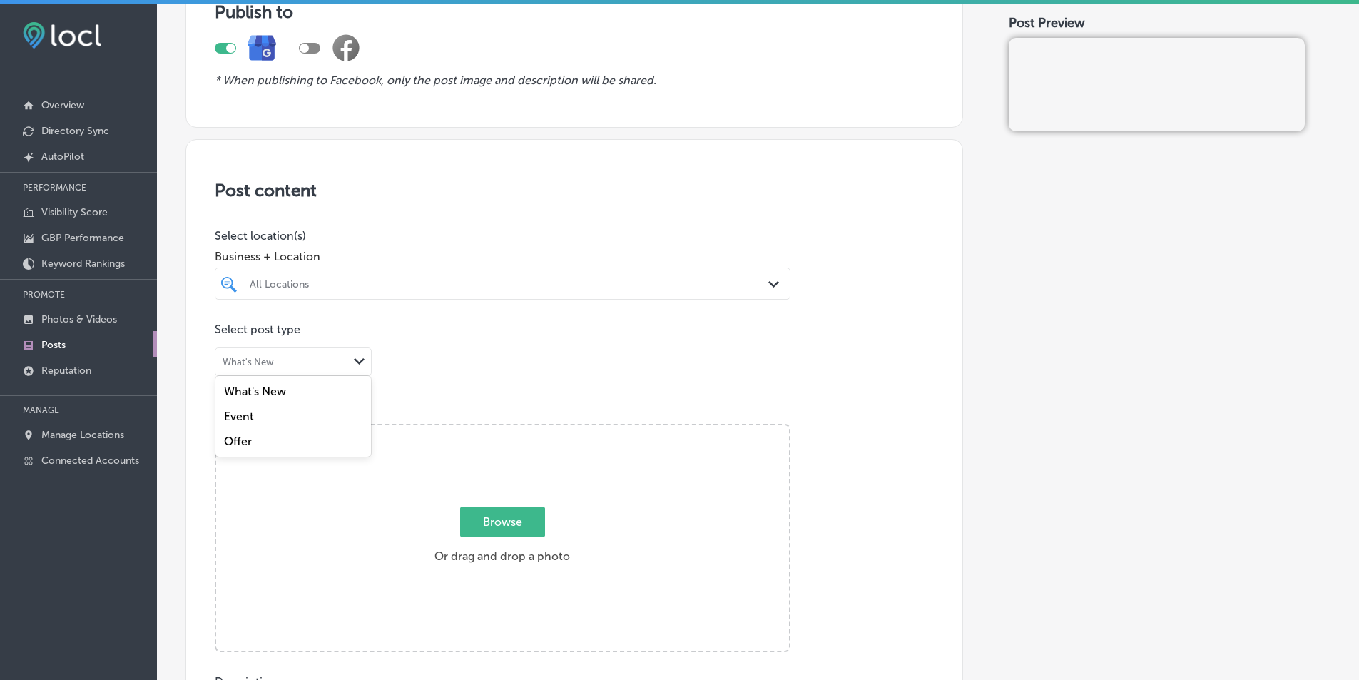
click at [357, 360] on polygon at bounding box center [359, 361] width 11 height 6
click at [493, 358] on div "Post content Select location(s) Business + Location All Locations Path Created …" at bounding box center [573, 590] width 777 height 903
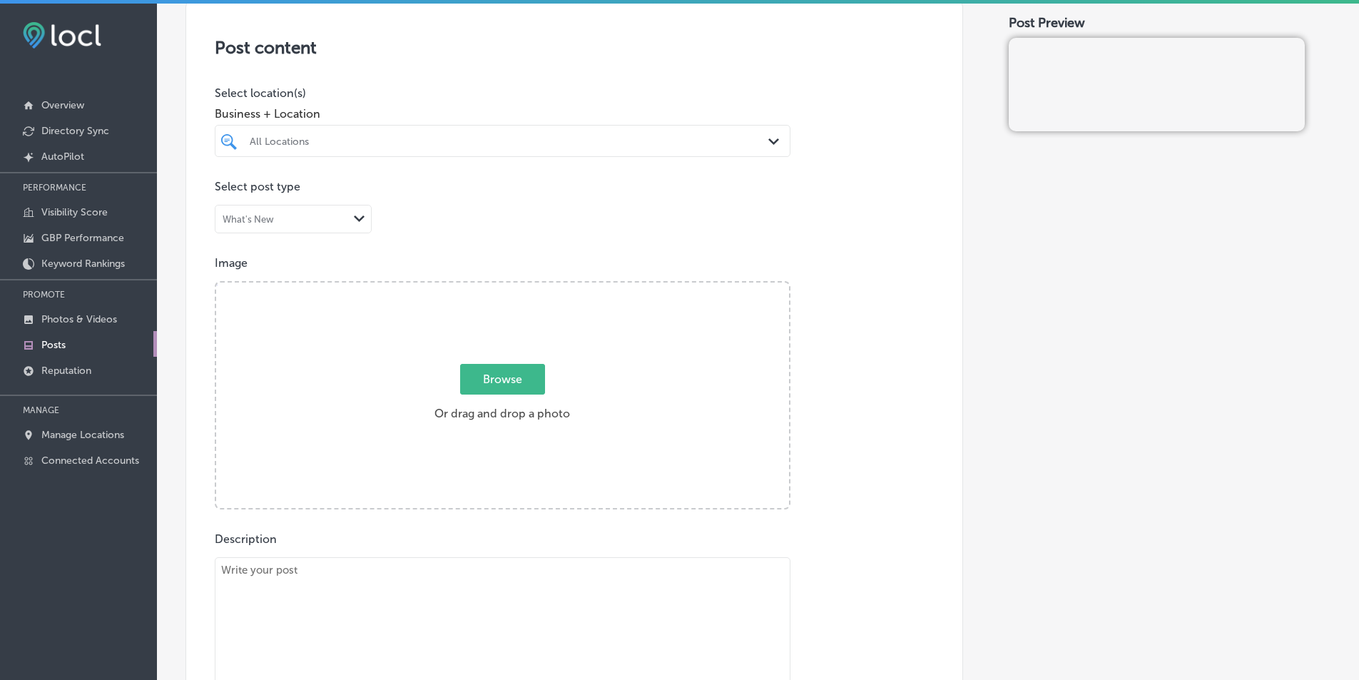
scroll to position [357, 0]
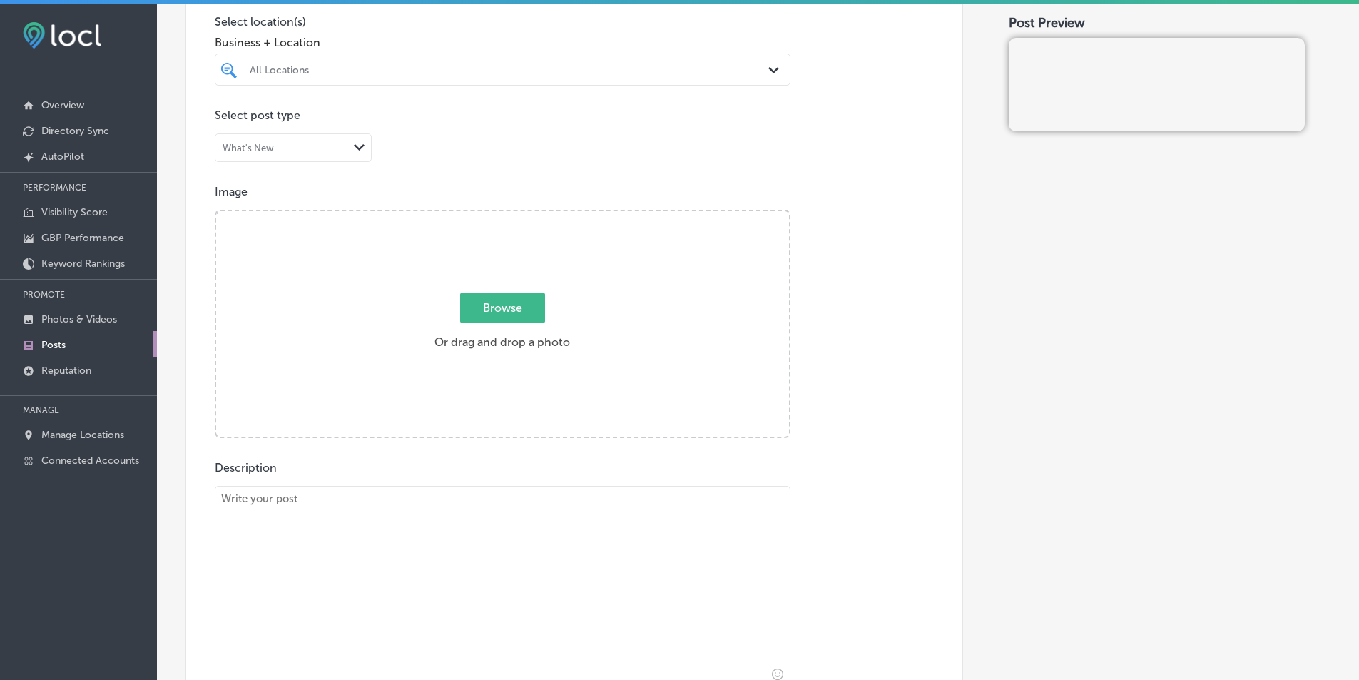
click at [374, 282] on div "Browse Or drag and drop a photo" at bounding box center [502, 325] width 573 height 228
click at [216, 211] on input "Browse Or drag and drop a photo" at bounding box center [502, 213] width 573 height 4
click at [384, 307] on div "Browse Or drag and drop a photo" at bounding box center [502, 325] width 573 height 228
click at [216, 211] on input "Browse Or drag and drop a photo" at bounding box center [502, 213] width 573 height 4
click at [479, 322] on span "Browse" at bounding box center [502, 307] width 85 height 31
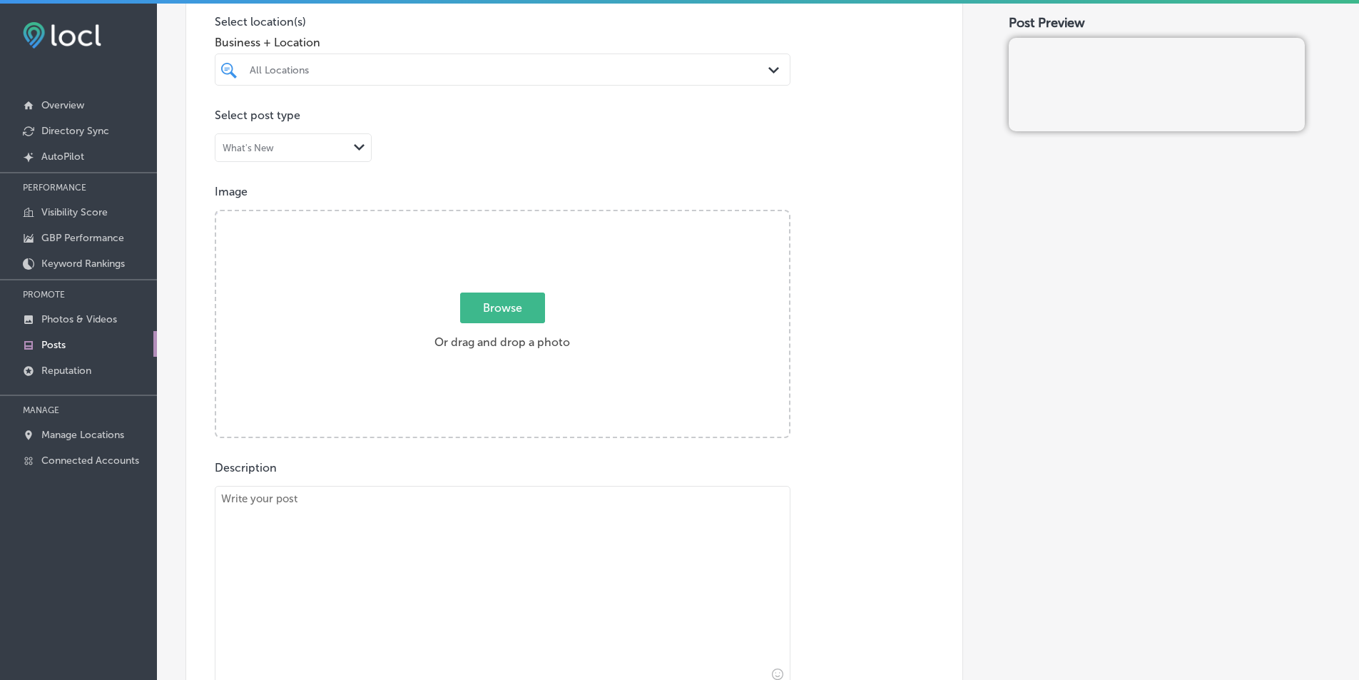
click at [479, 215] on input "Browse Or drag and drop a photo" at bounding box center [502, 213] width 573 height 4
click at [356, 305] on div "Browse Or drag and drop a photo" at bounding box center [502, 325] width 573 height 228
click at [216, 211] on input "Browse Or drag and drop a photo" at bounding box center [502, 213] width 573 height 4
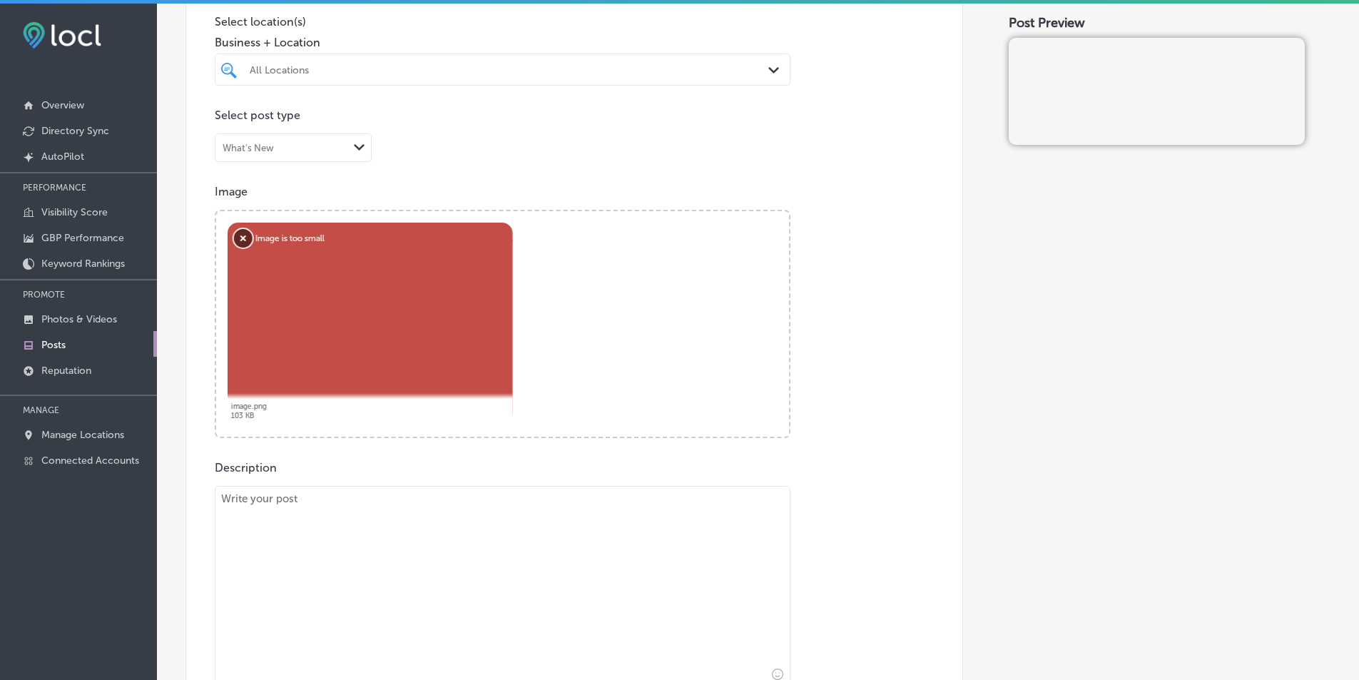
click at [240, 235] on button "Remove" at bounding box center [243, 238] width 19 height 19
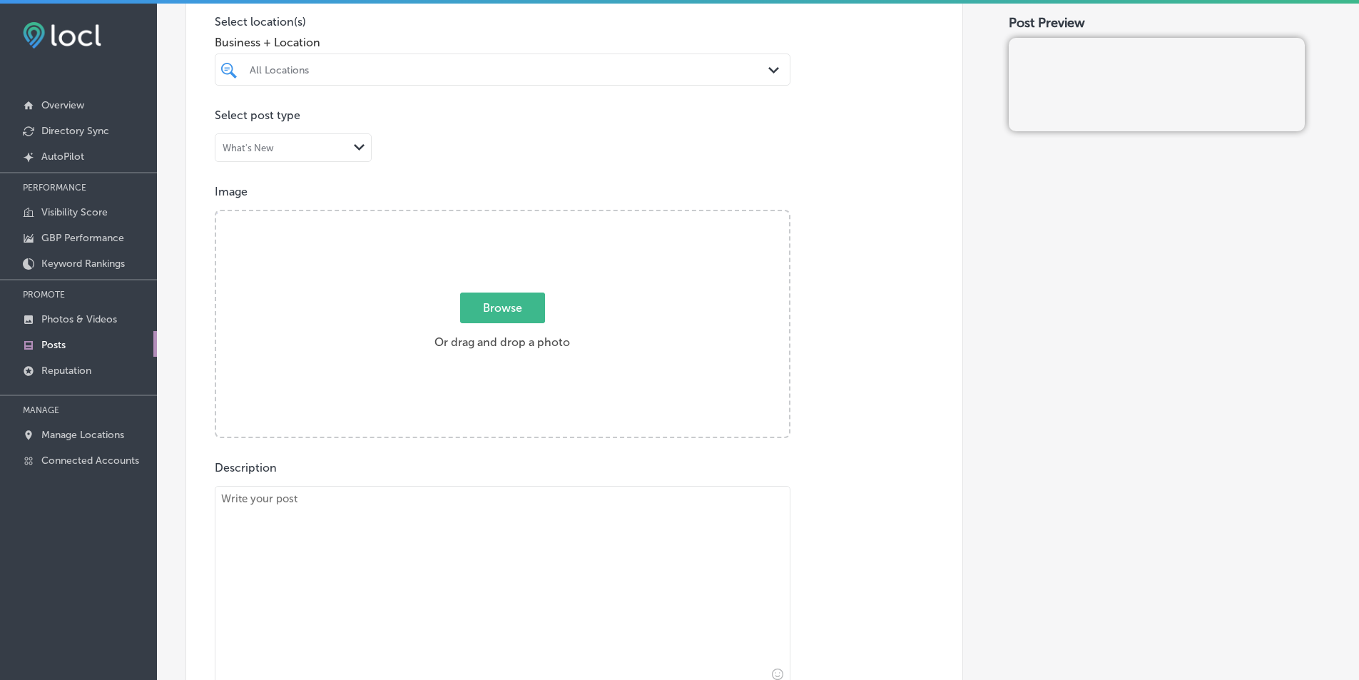
click at [326, 318] on div "Browse Or drag and drop a photo" at bounding box center [502, 325] width 573 height 228
click at [216, 211] on input "Browse Or drag and drop a photo" at bounding box center [502, 213] width 573 height 4
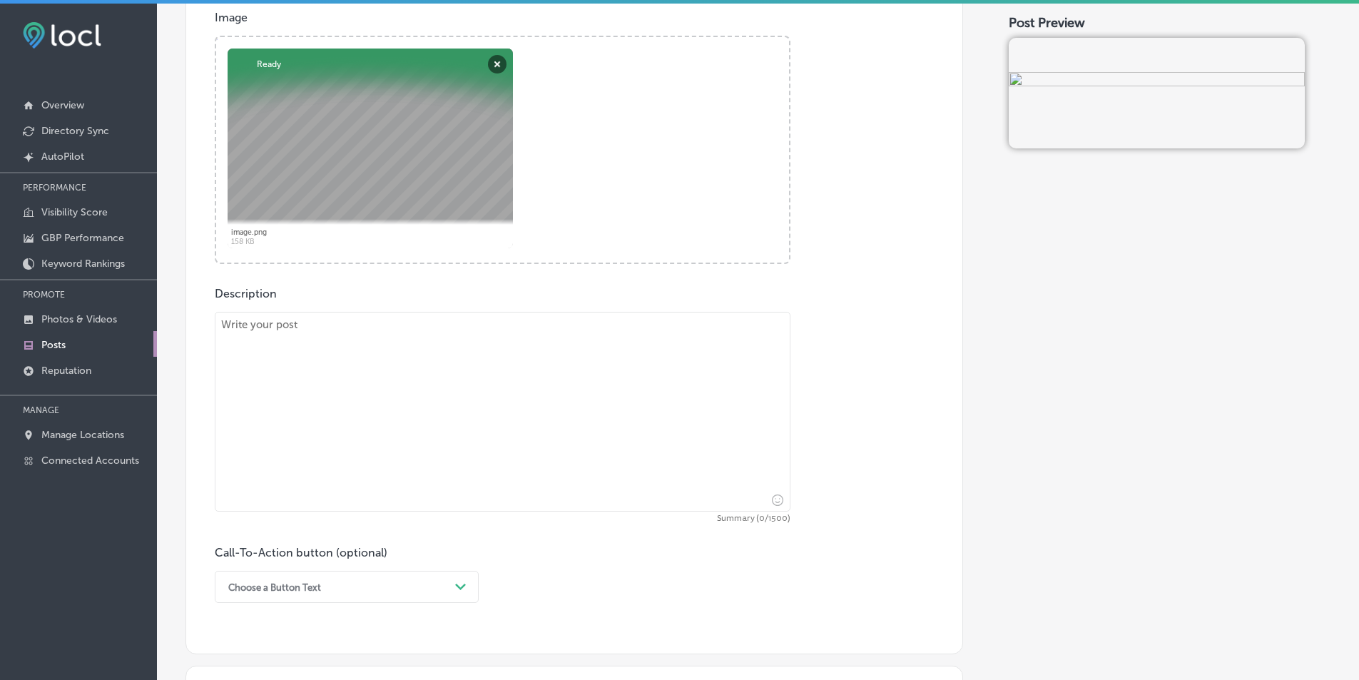
scroll to position [571, 0]
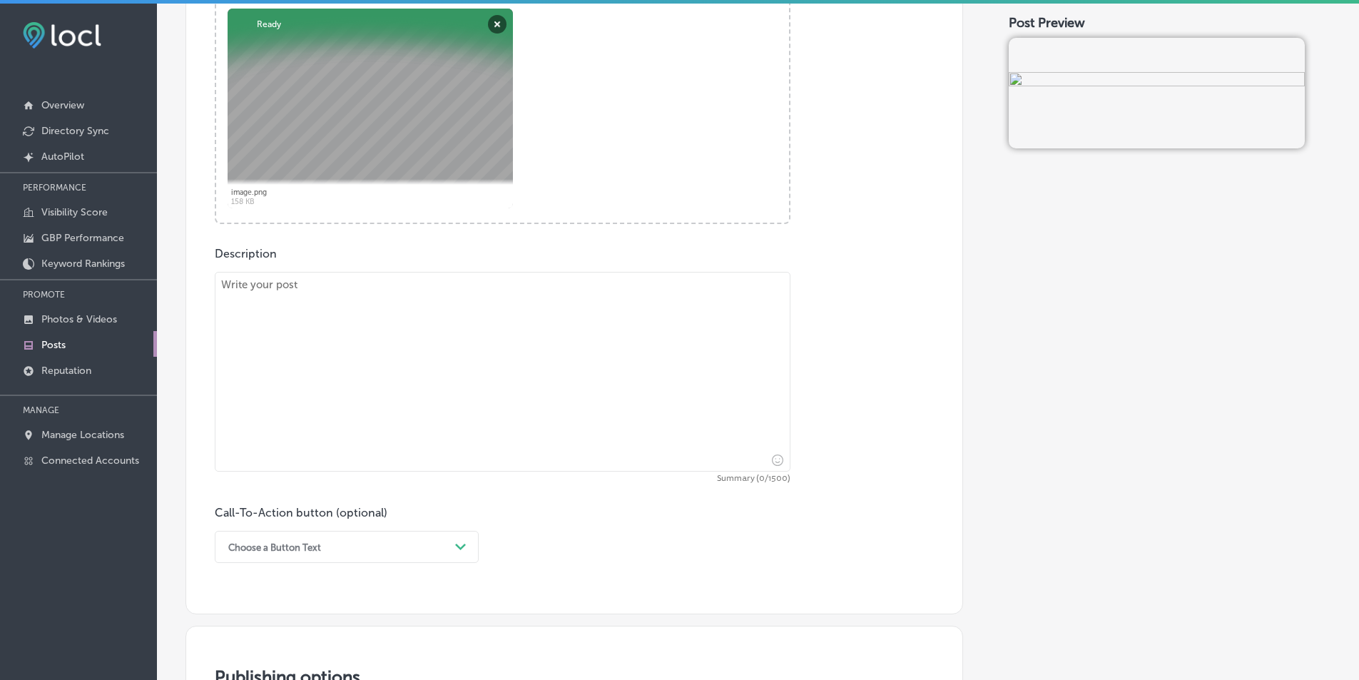
click at [354, 347] on textarea at bounding box center [503, 372] width 576 height 200
paste textarea "With Insurance Agent [PERSON_NAME], he specializes in offering affordable auto …"
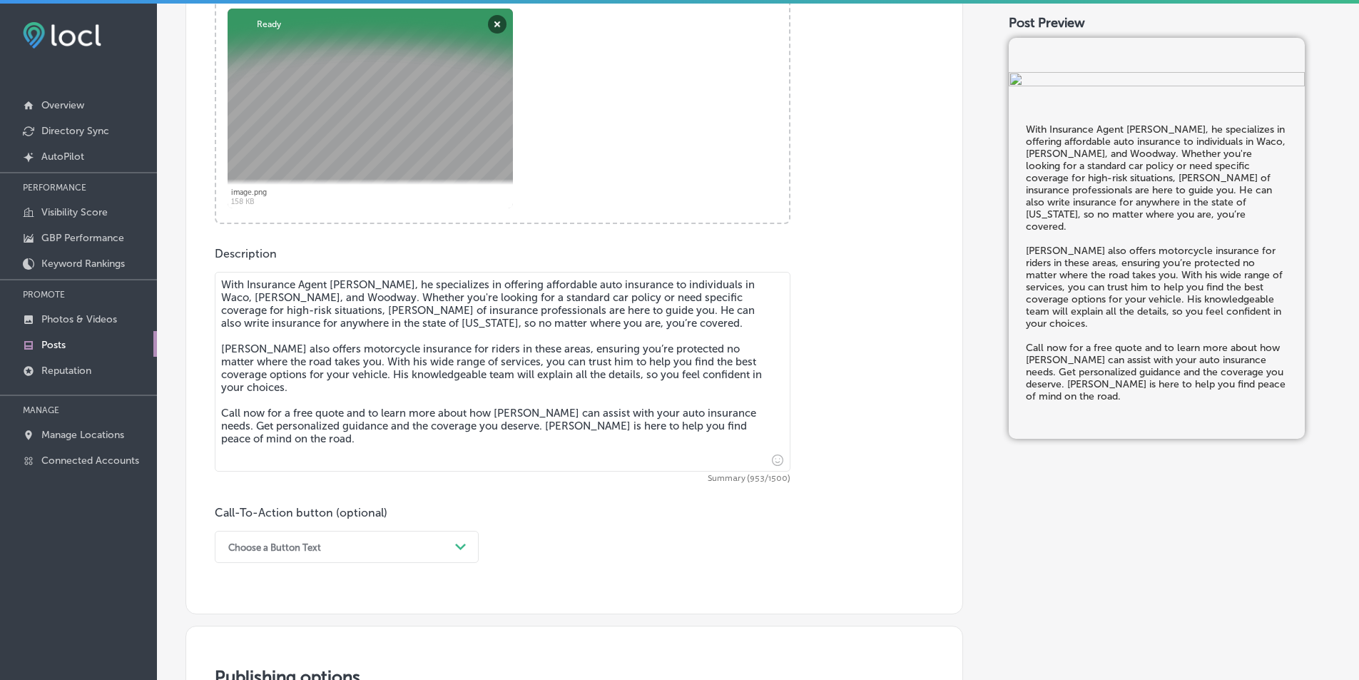
scroll to position [713, 0]
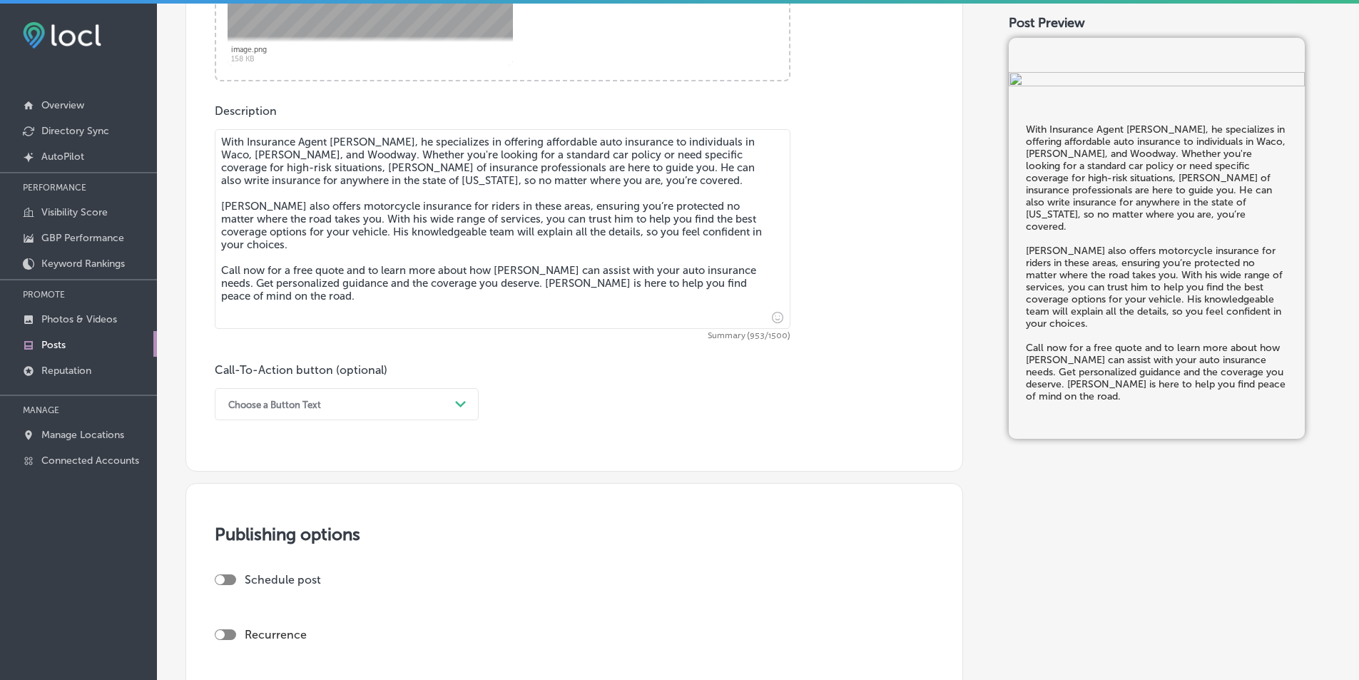
type textarea "With Insurance Agent [PERSON_NAME], he specializes in offering affordable auto …"
click at [461, 402] on icon "Path Created with Sketch." at bounding box center [460, 404] width 11 height 6
click at [460, 401] on icon "Path Created with Sketch." at bounding box center [460, 404] width 11 height 6
click at [252, 585] on div "Call Now" at bounding box center [347, 585] width 264 height 25
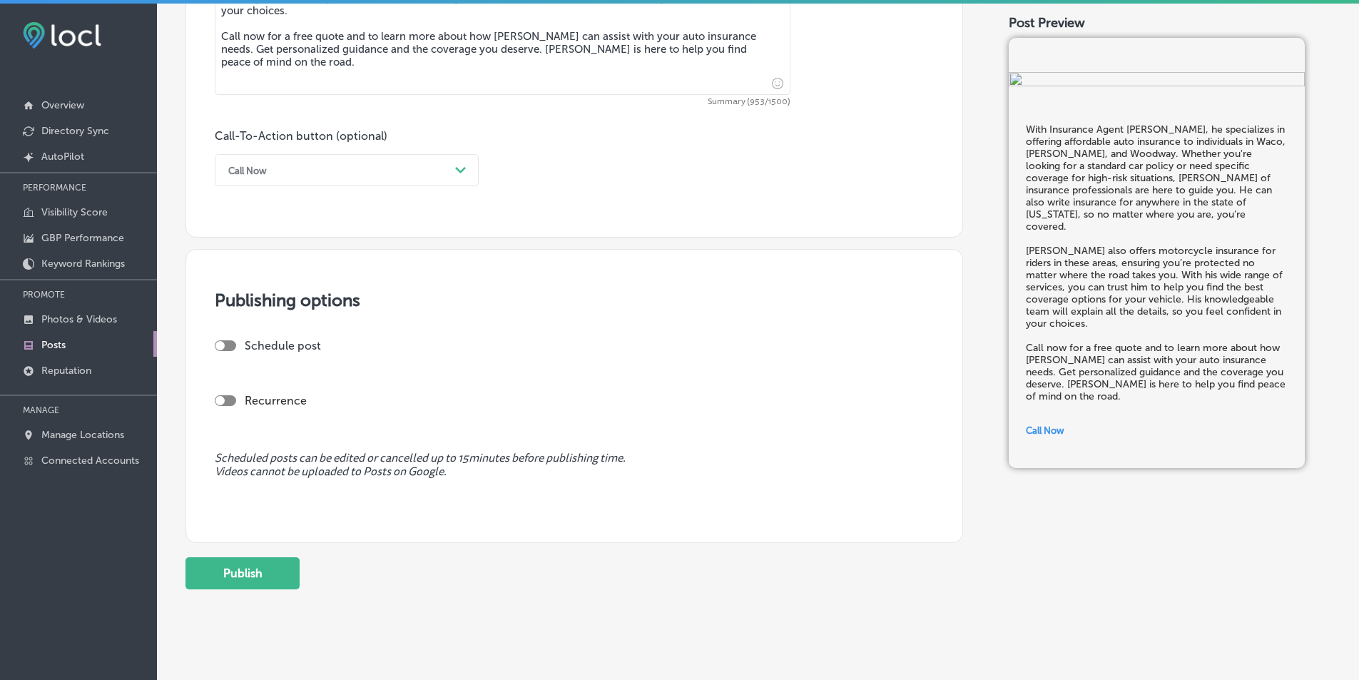
scroll to position [964, 0]
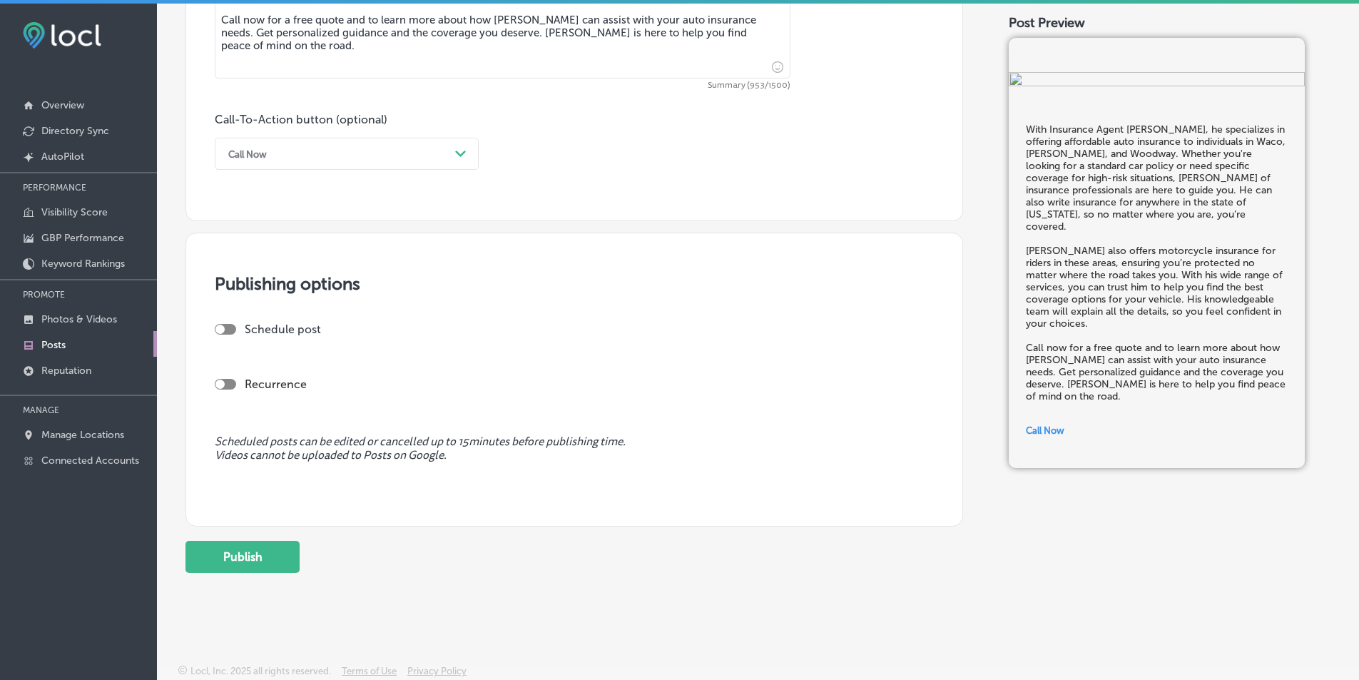
click at [305, 327] on label "Schedule post" at bounding box center [283, 329] width 76 height 14
click at [220, 325] on div at bounding box center [219, 329] width 9 height 9
checkbox input "true"
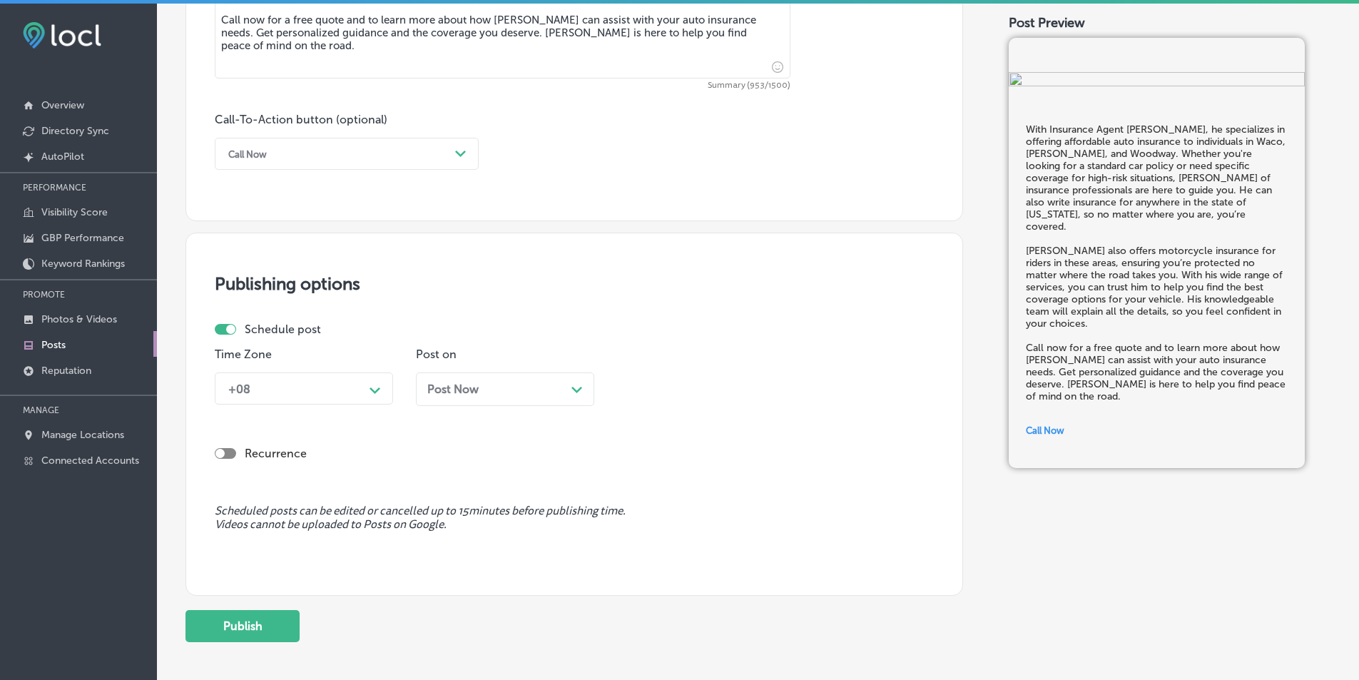
click at [377, 389] on polygon at bounding box center [374, 390] width 11 height 6
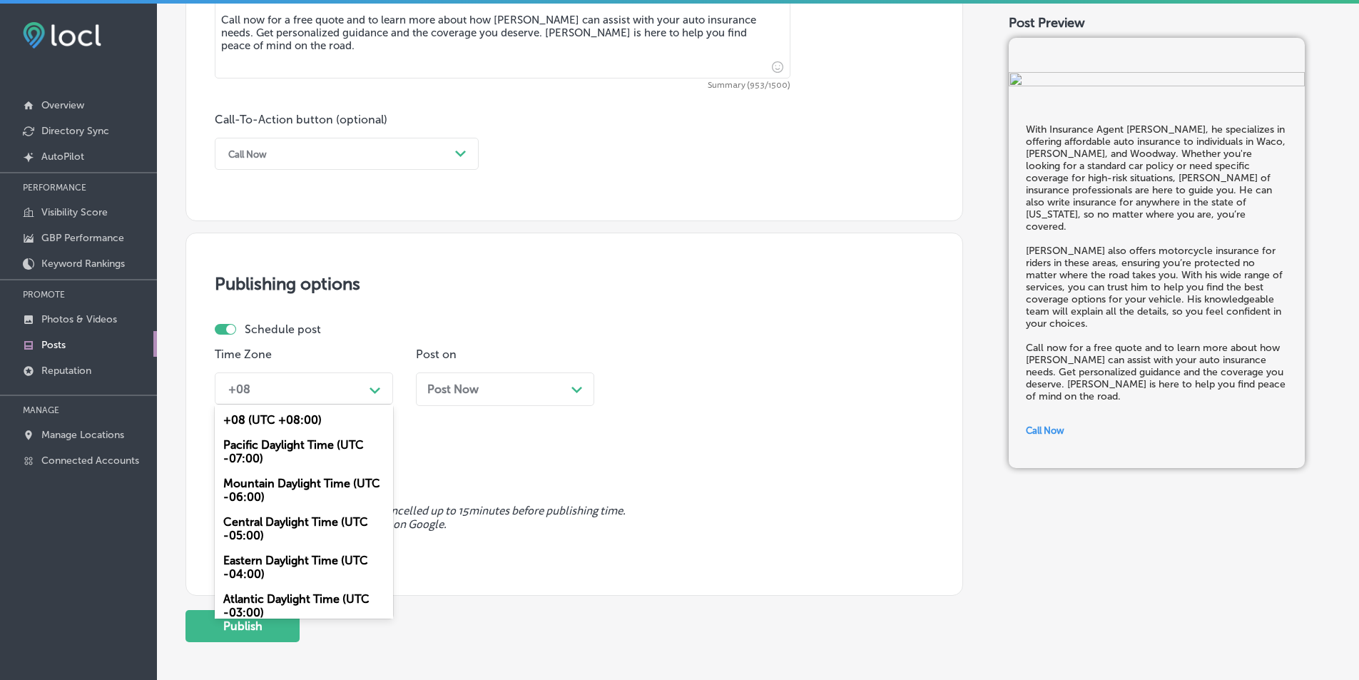
click at [315, 480] on div "Mountain Daylight Time (UTC -06:00)" at bounding box center [304, 490] width 178 height 39
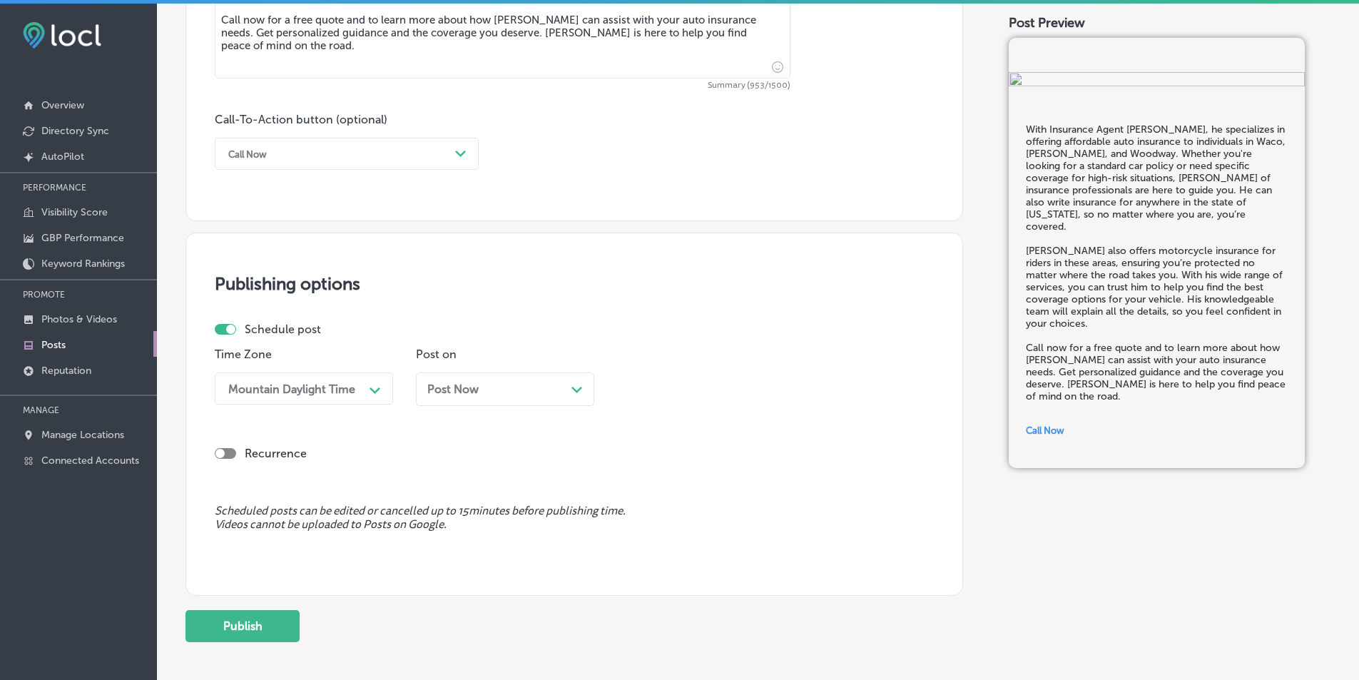
click at [577, 383] on div "Post Now Path Created with Sketch." at bounding box center [505, 389] width 178 height 34
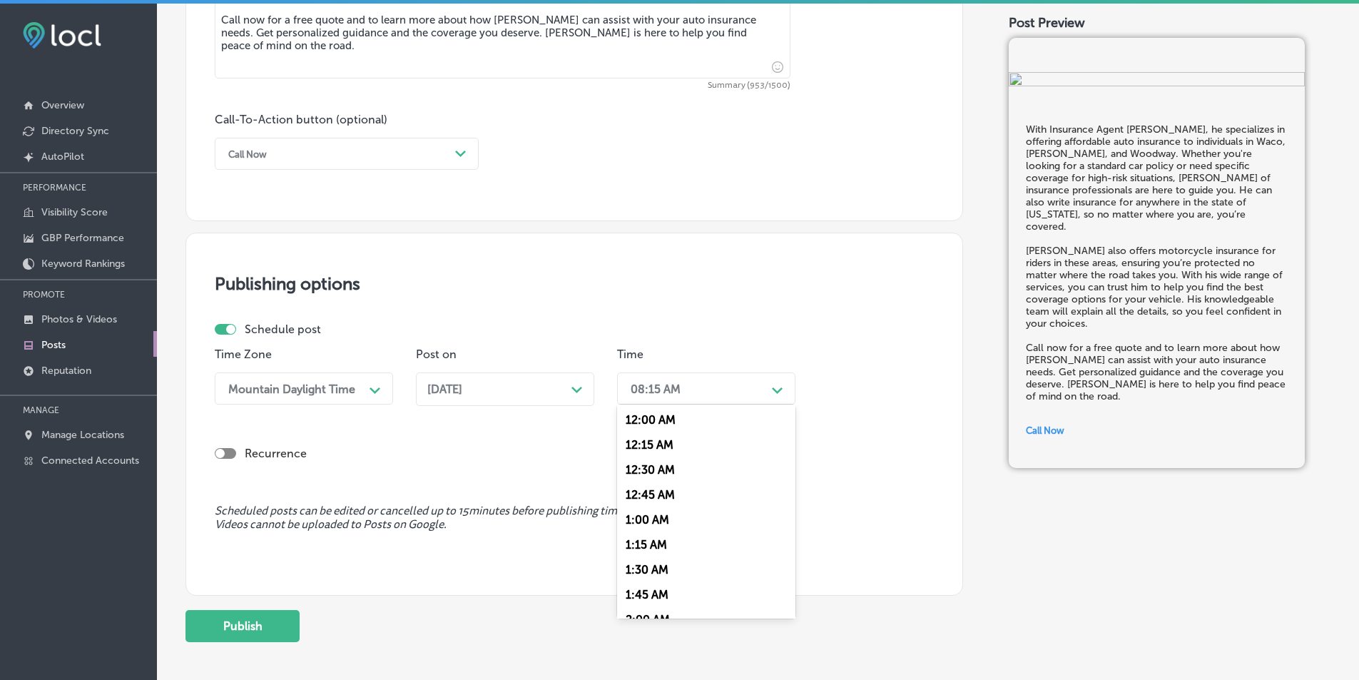
click at [775, 392] on icon "Path Created with Sketch." at bounding box center [777, 390] width 11 height 6
click at [646, 548] on div "7:00 AM" at bounding box center [706, 548] width 178 height 25
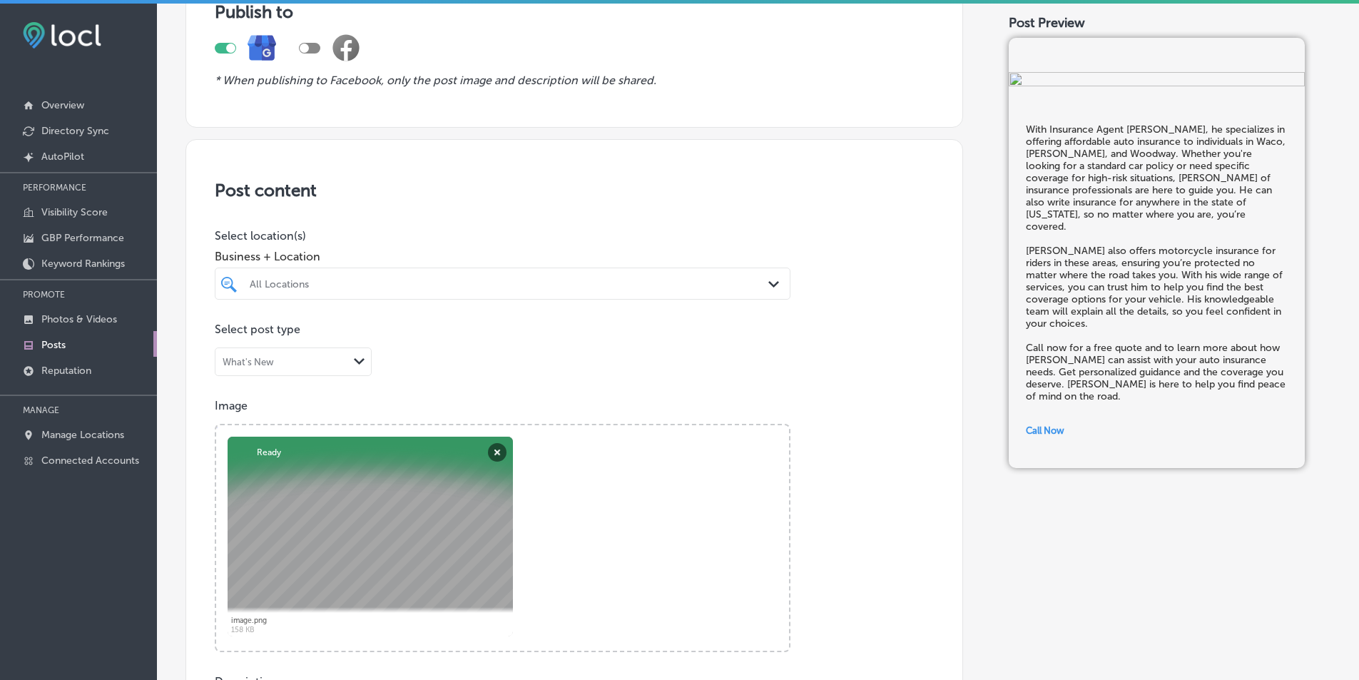
scroll to position [177, 0]
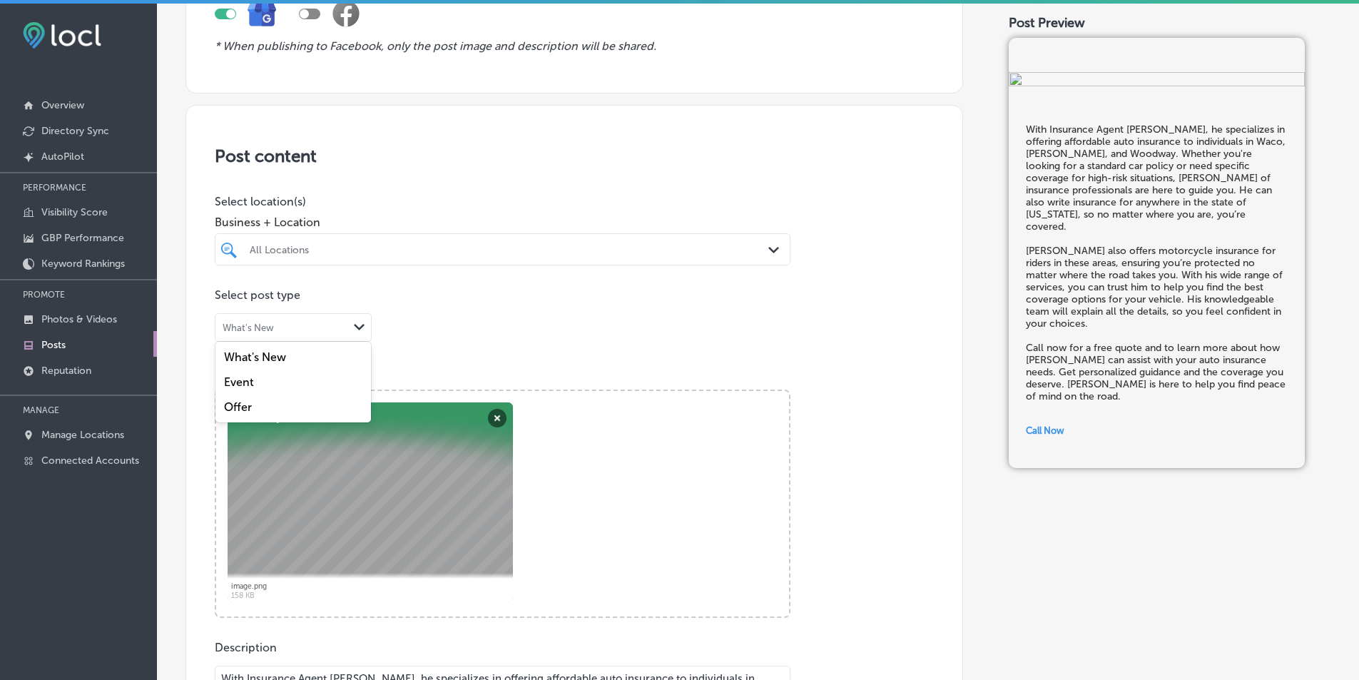
click at [356, 330] on div "Path Created with Sketch." at bounding box center [359, 327] width 11 height 11
click at [276, 402] on div "Offer" at bounding box center [292, 406] width 155 height 25
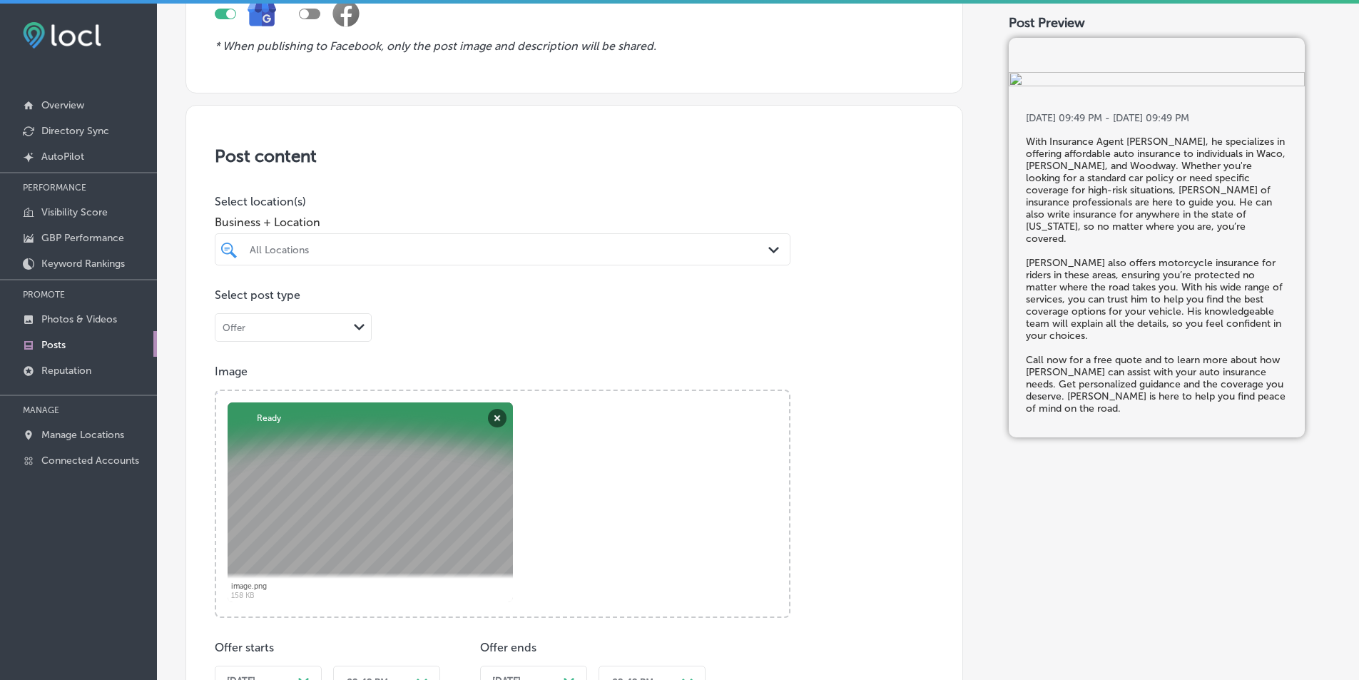
click at [768, 250] on polygon at bounding box center [773, 250] width 11 height 6
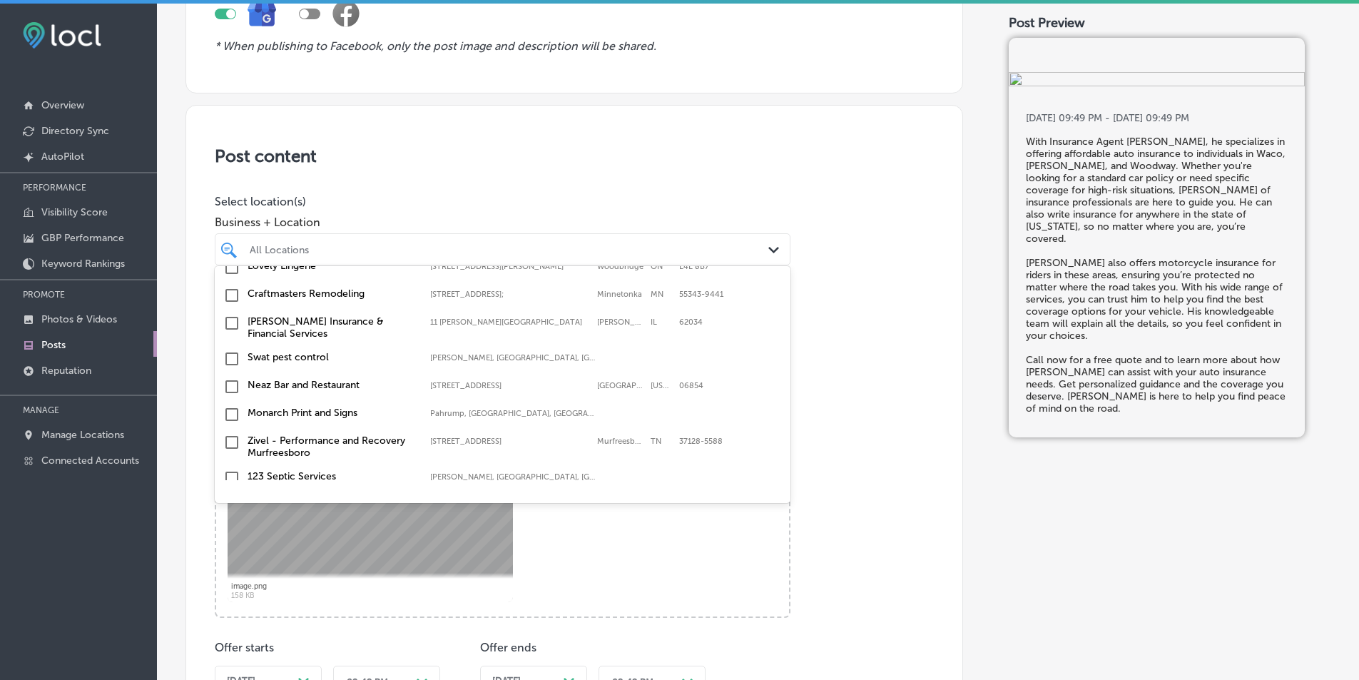
scroll to position [0, 0]
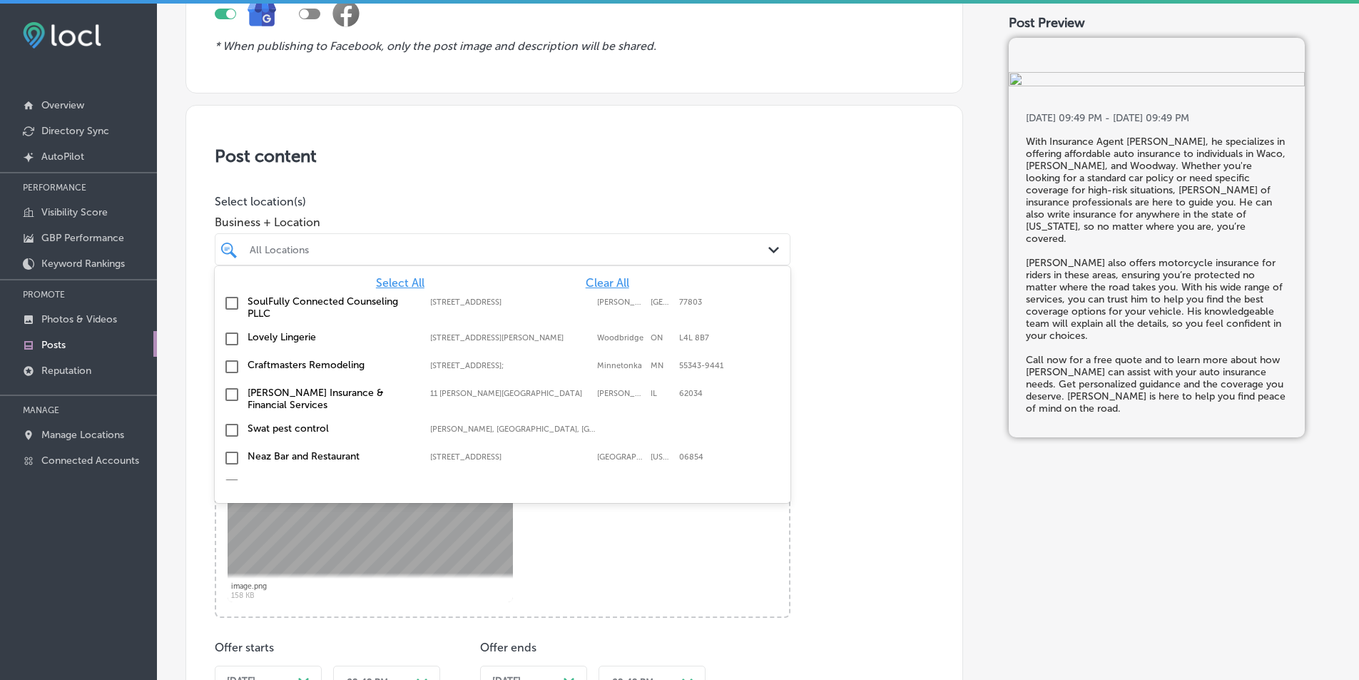
click at [868, 354] on div "Post content Select location(s) Business + Location option 7600 Weston Rd Unit …" at bounding box center [573, 614] width 777 height 1019
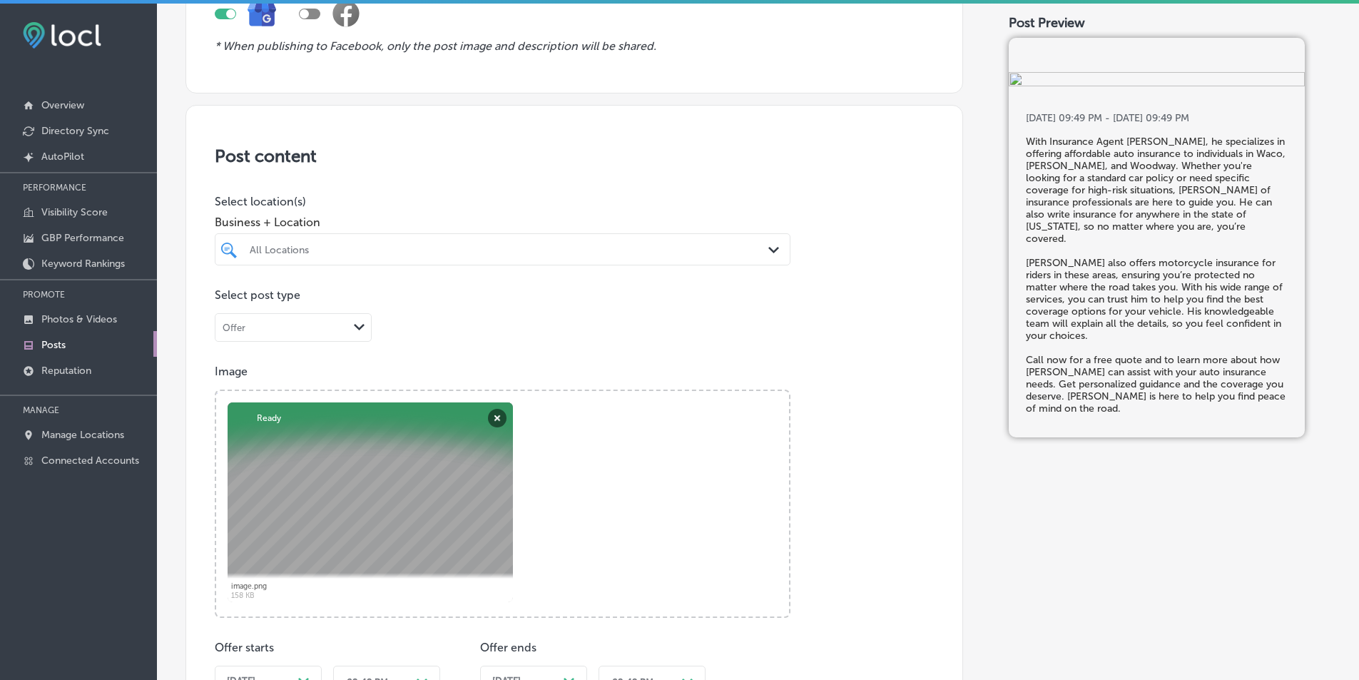
click at [768, 250] on icon "Path Created with Sketch." at bounding box center [773, 250] width 11 height 6
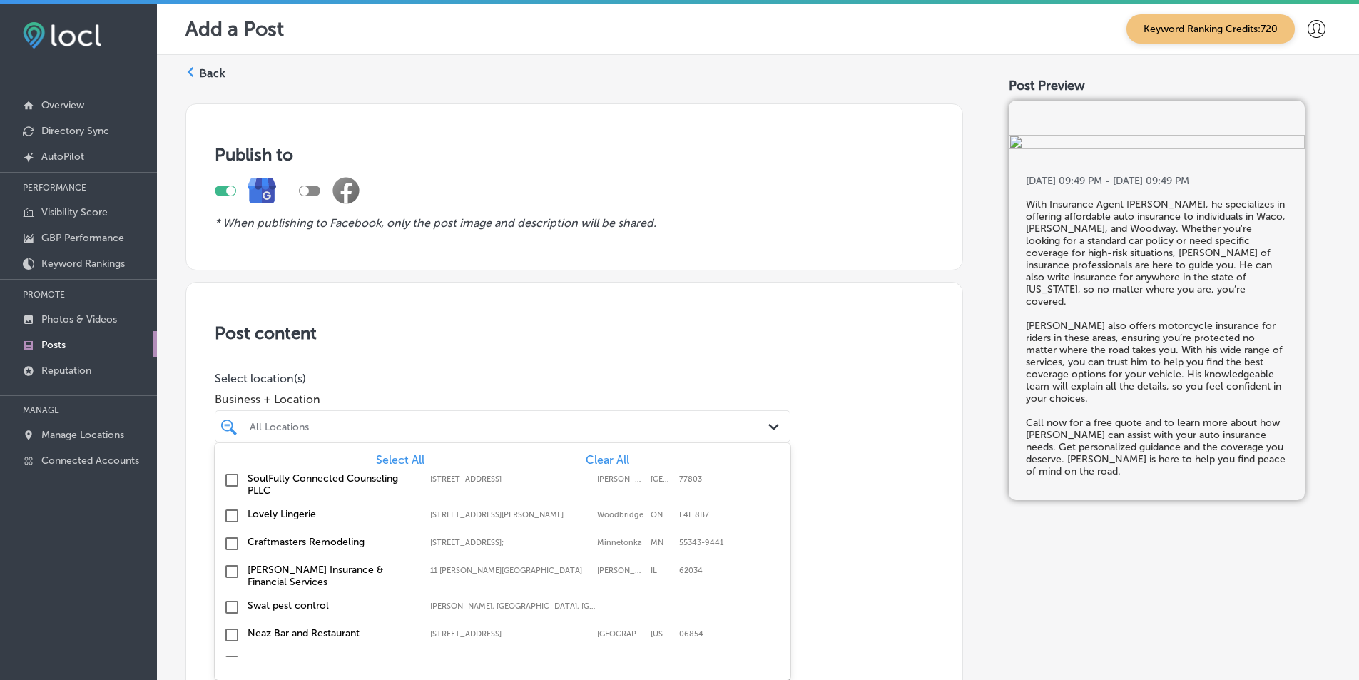
click at [588, 459] on span "Clear All" at bounding box center [608, 460] width 44 height 14
click at [506, 424] on div "All Locations" at bounding box center [510, 426] width 520 height 12
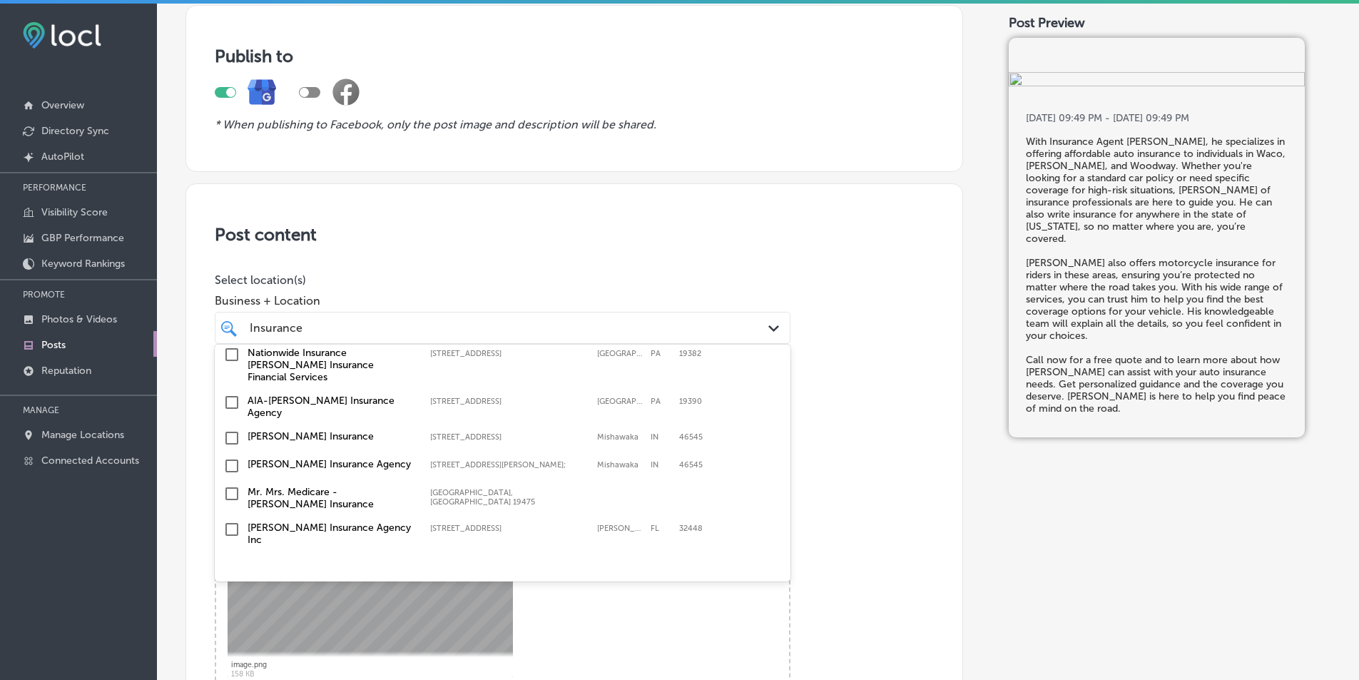
scroll to position [143, 0]
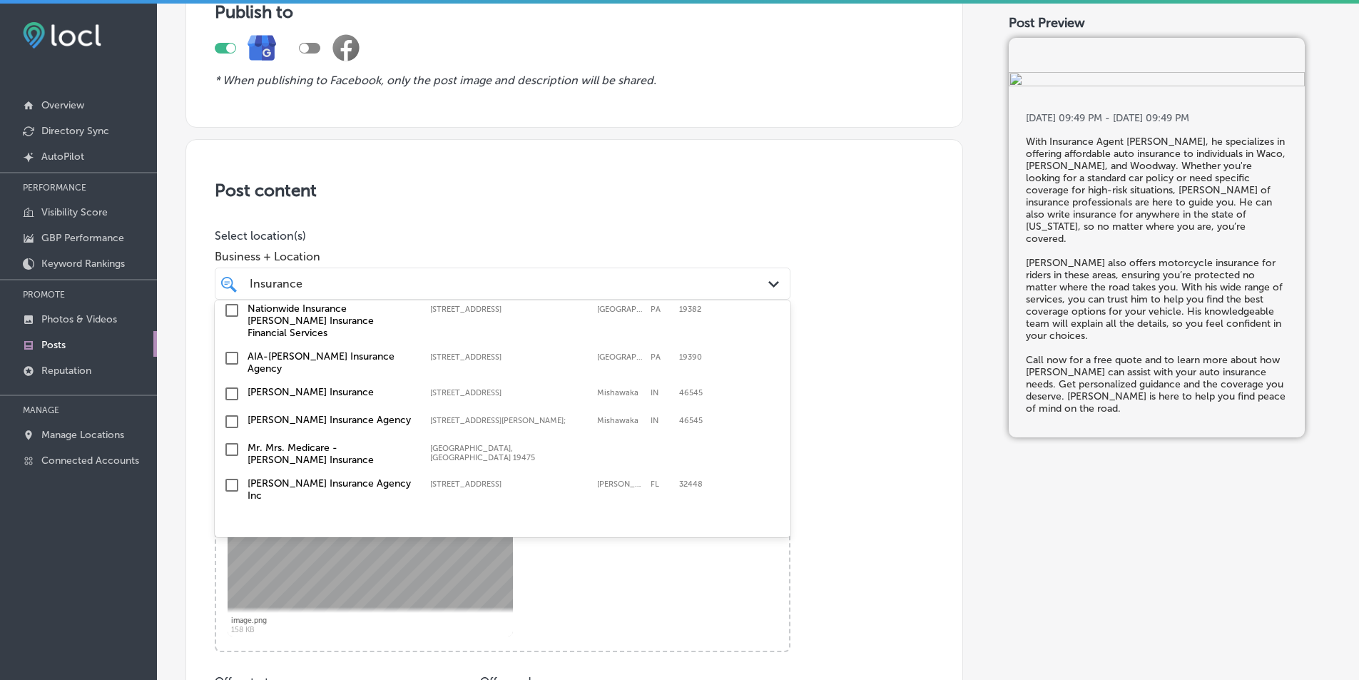
click at [233, 512] on input "checkbox" at bounding box center [231, 520] width 17 height 17
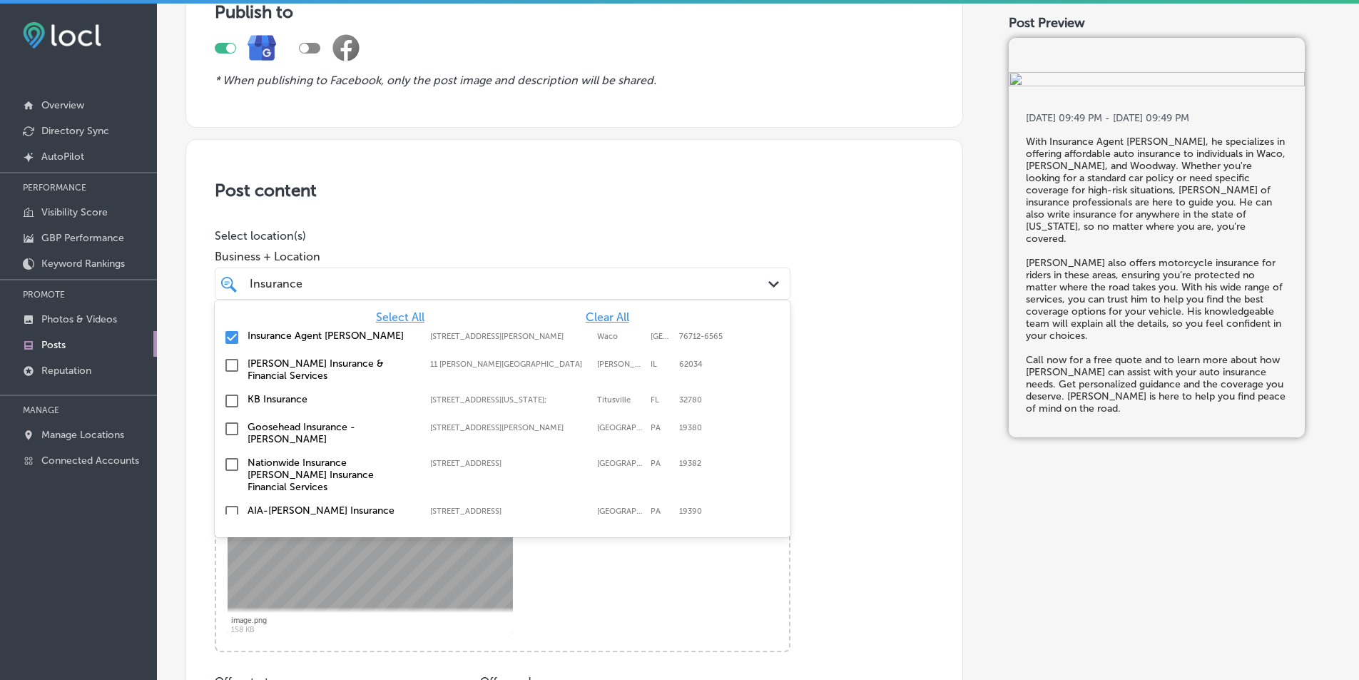
type input "Insurance"
click at [858, 332] on p "Select post type" at bounding box center [574, 329] width 719 height 14
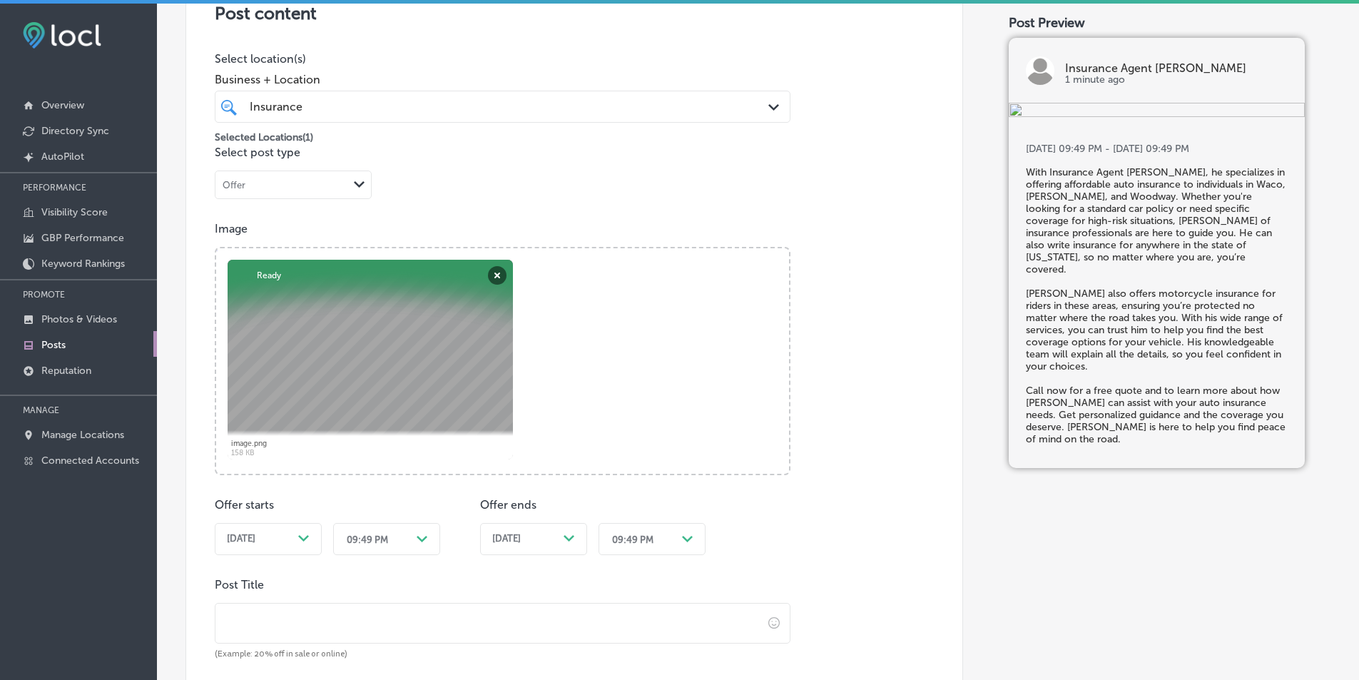
scroll to position [285, 0]
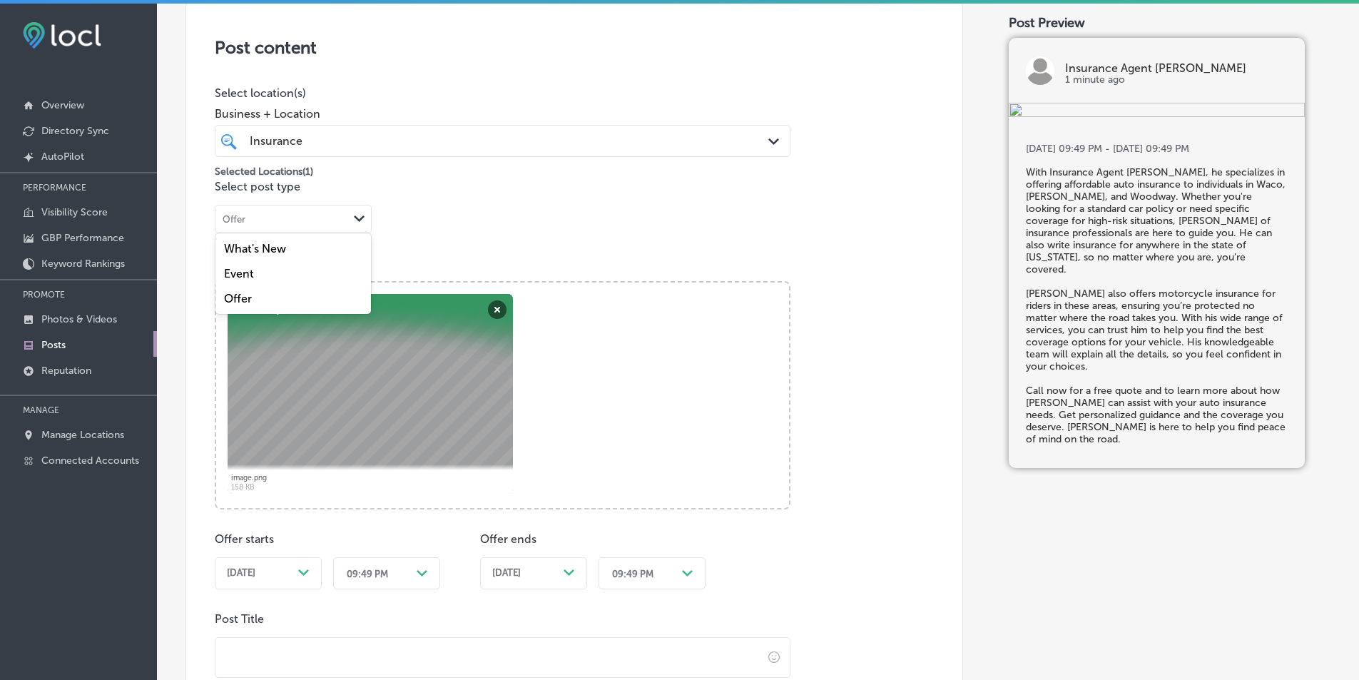
click at [359, 218] on icon "Path Created with Sketch." at bounding box center [359, 218] width 11 height 6
click at [307, 245] on div "What's New" at bounding box center [292, 248] width 155 height 25
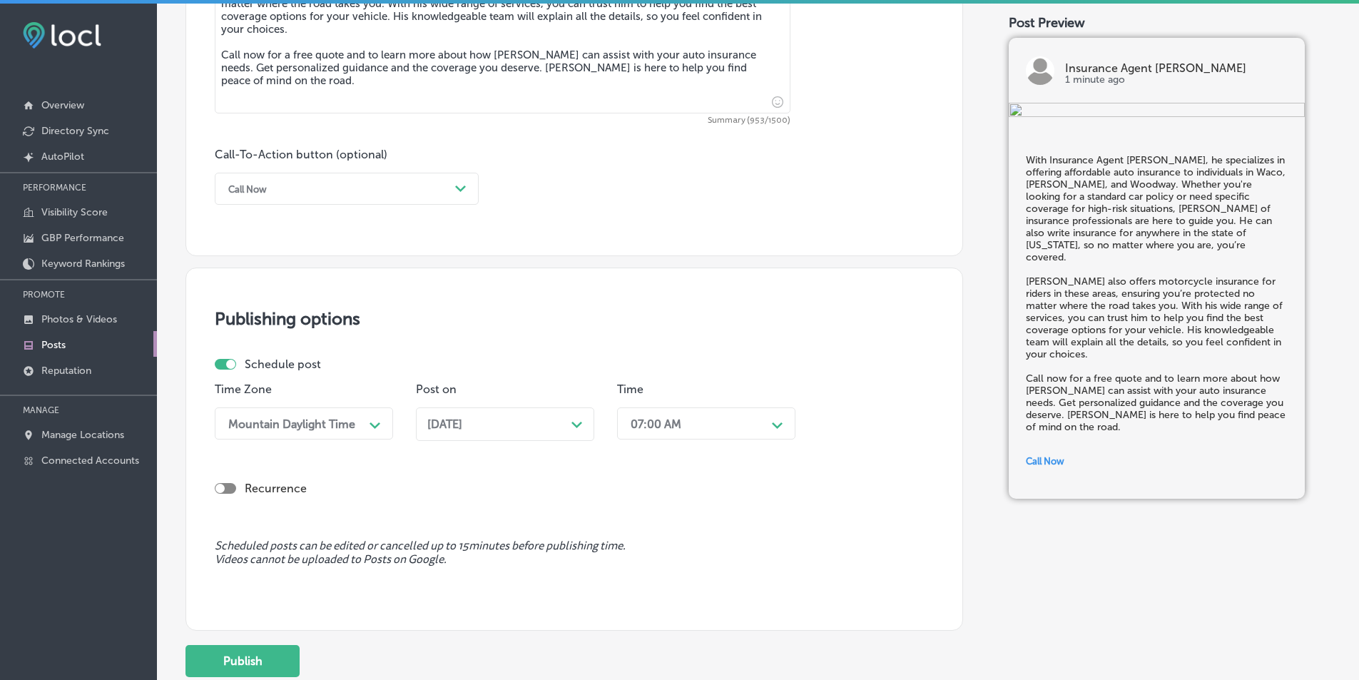
scroll to position [1033, 0]
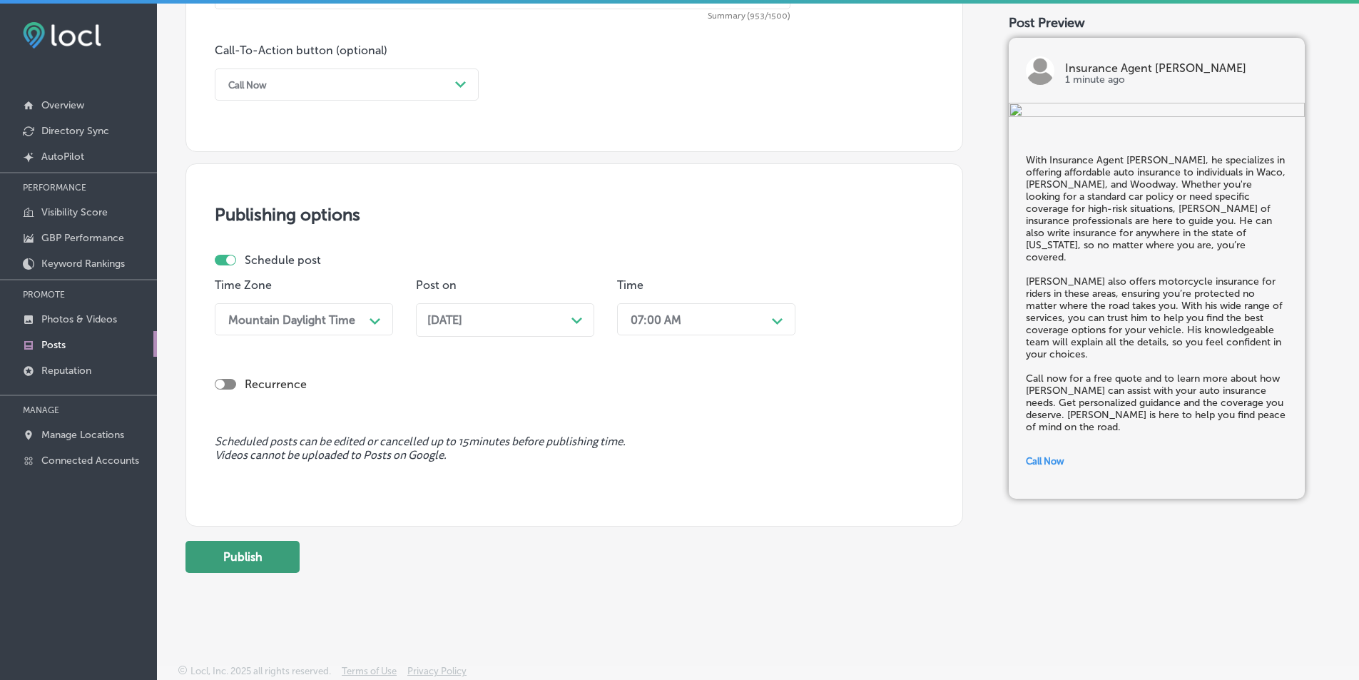
click at [248, 559] on button "Publish" at bounding box center [242, 557] width 114 height 32
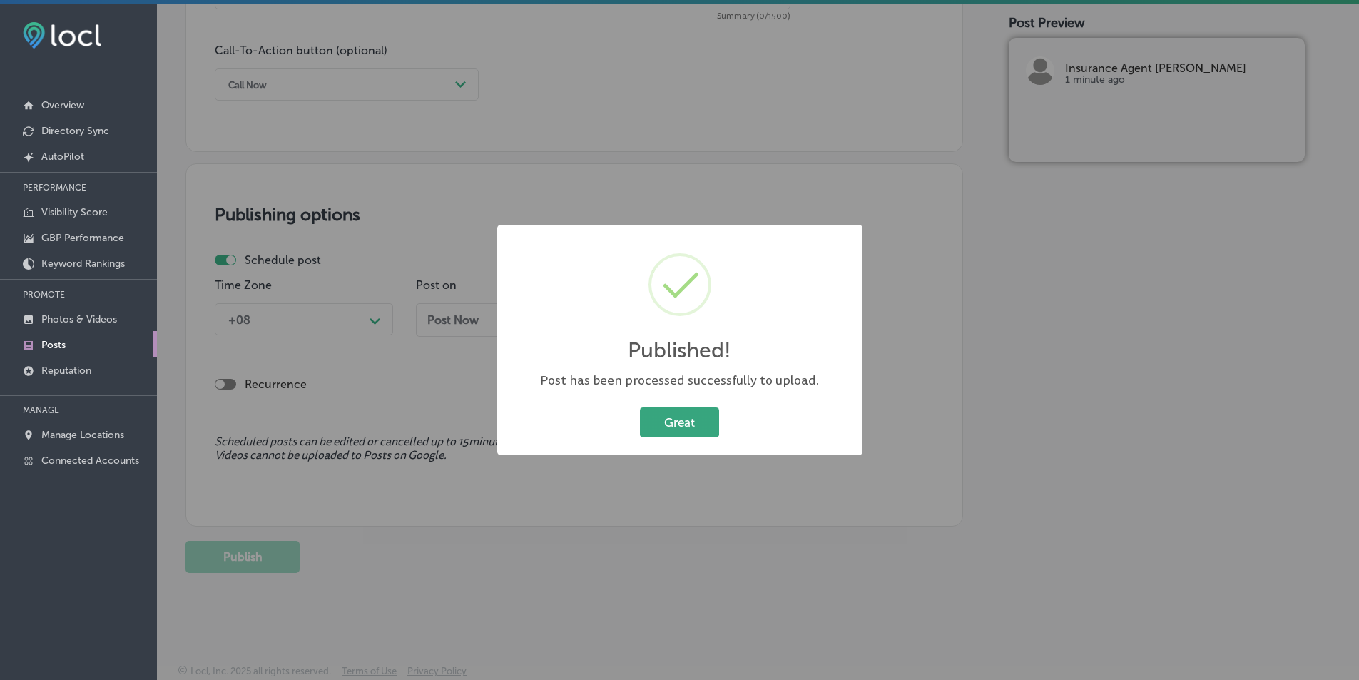
click at [680, 414] on button "Great" at bounding box center [679, 421] width 79 height 29
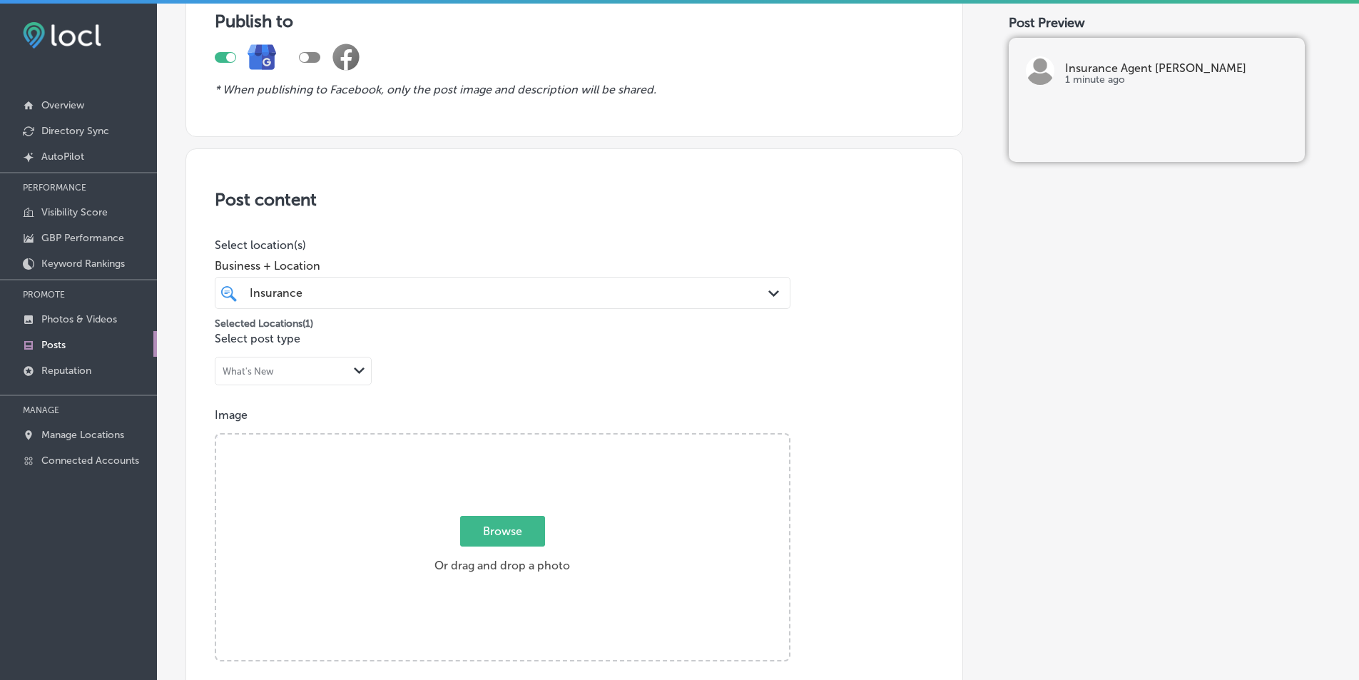
scroll to position [0, 0]
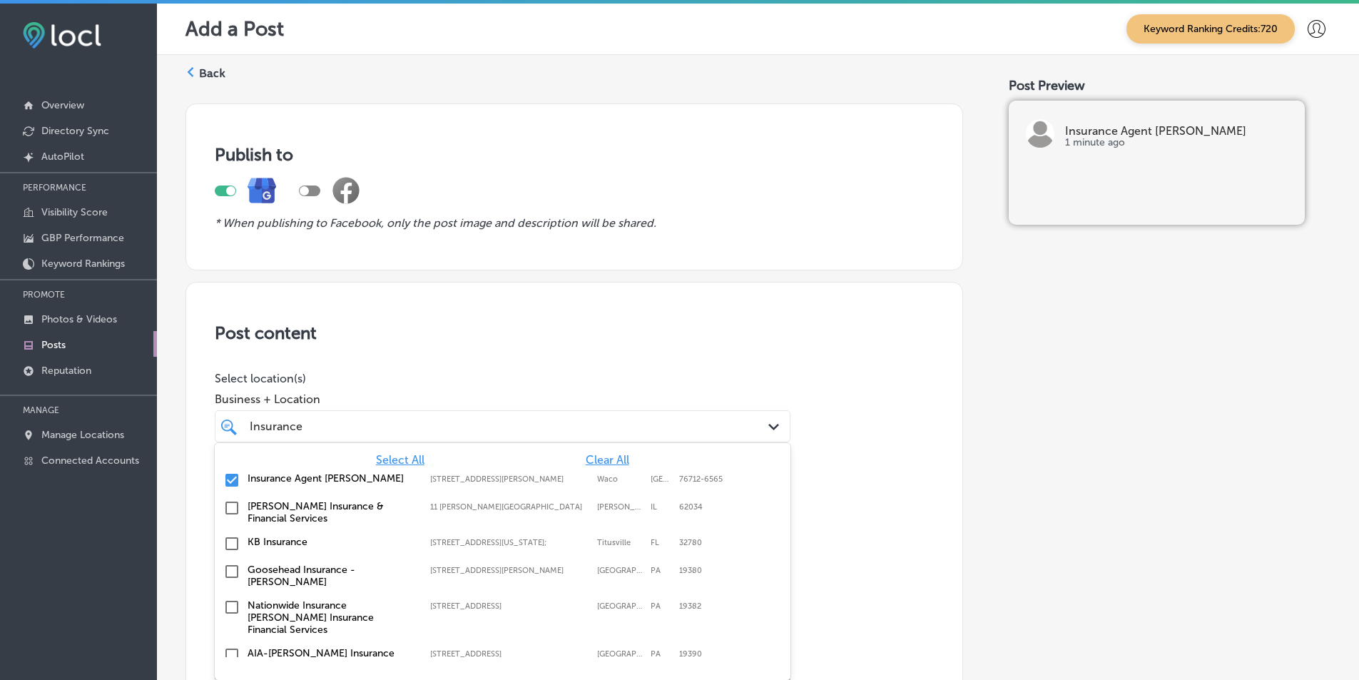
click at [771, 419] on div "Path Created with Sketch." at bounding box center [776, 427] width 16 height 16
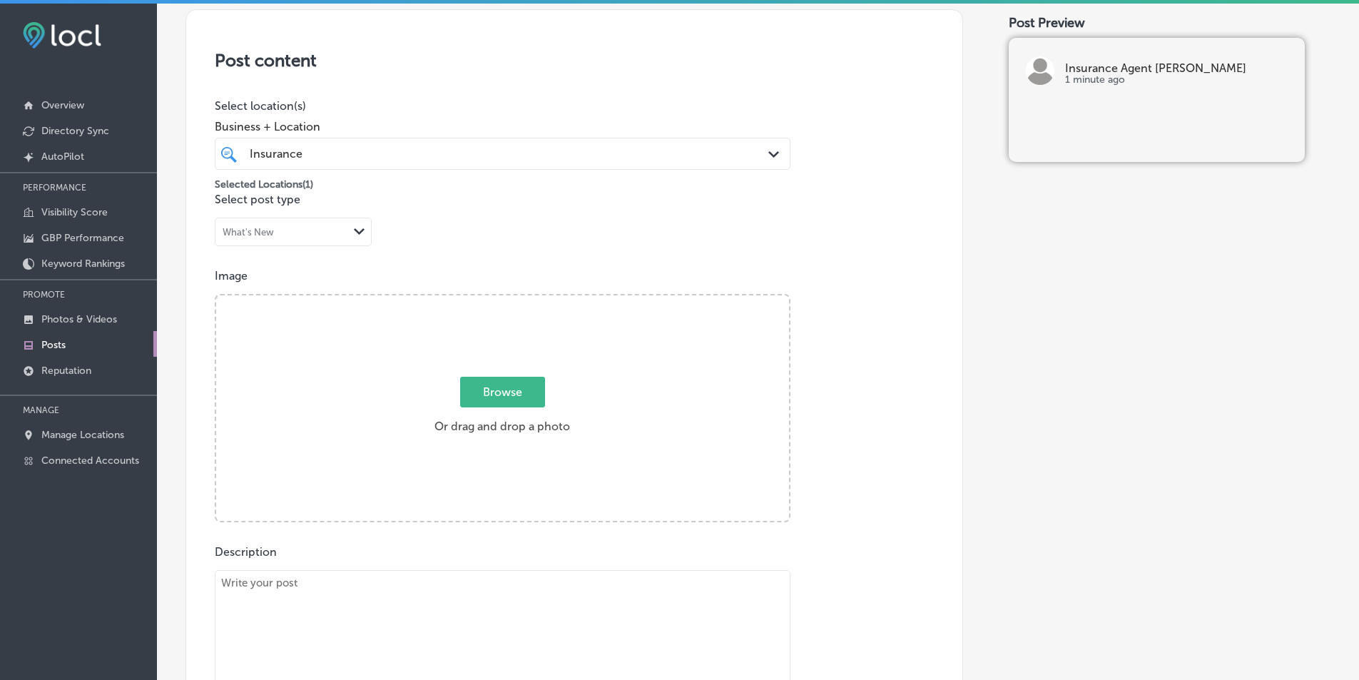
scroll to position [285, 0]
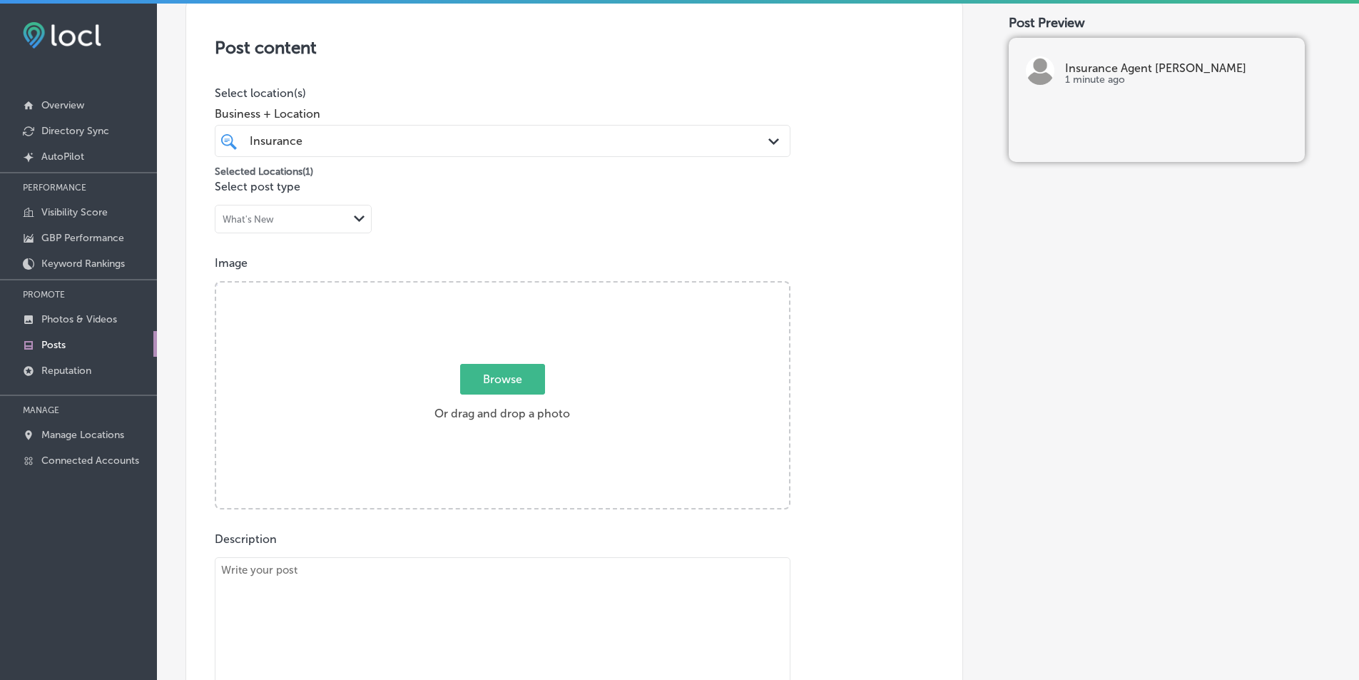
click at [330, 385] on div "Browse Or drag and drop a photo" at bounding box center [502, 396] width 573 height 228
click at [216, 282] on input "Browse Or drag and drop a photo" at bounding box center [502, 284] width 573 height 4
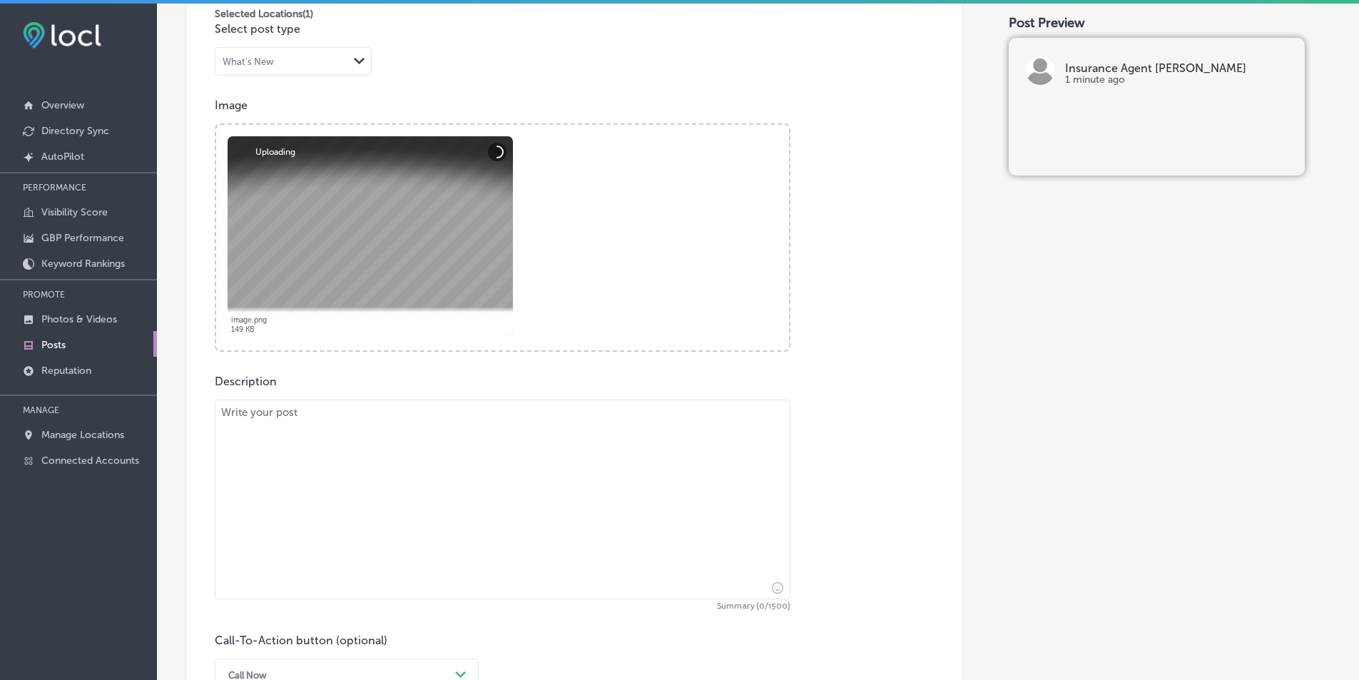
scroll to position [428, 0]
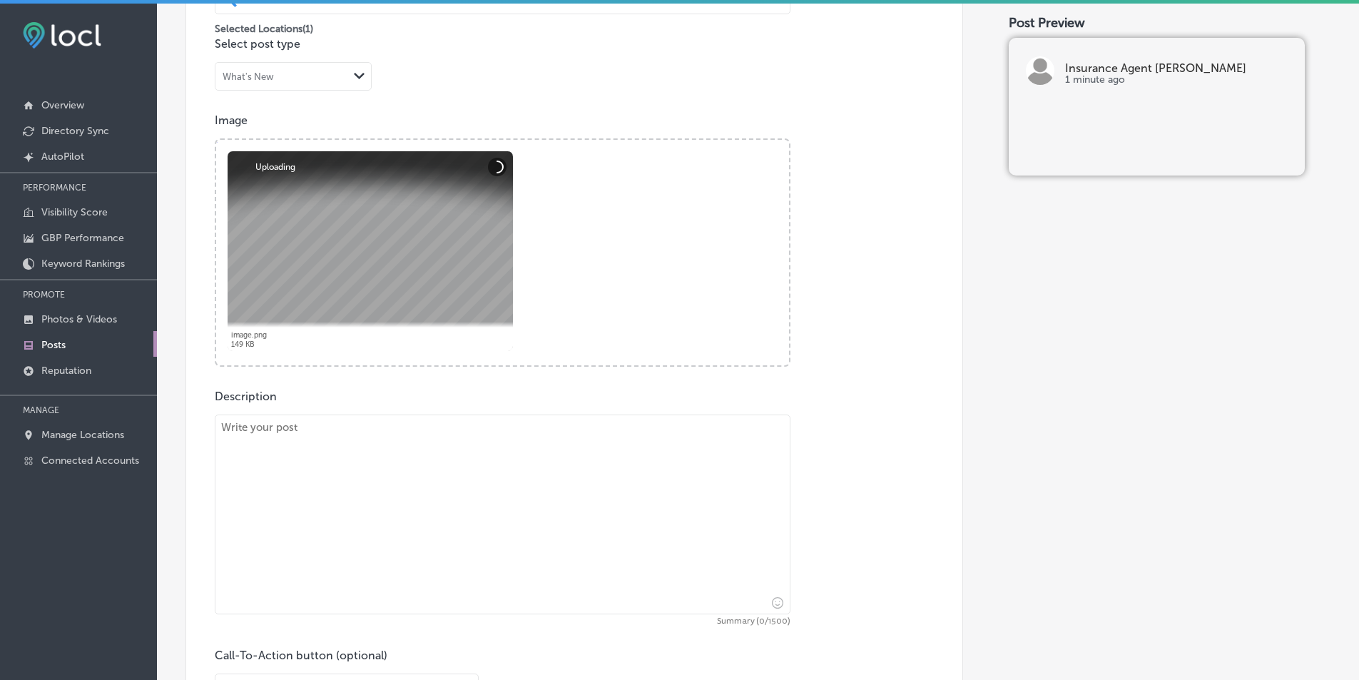
click at [335, 481] on textarea at bounding box center [503, 514] width 576 height 200
click at [354, 466] on textarea at bounding box center [503, 514] width 576 height 200
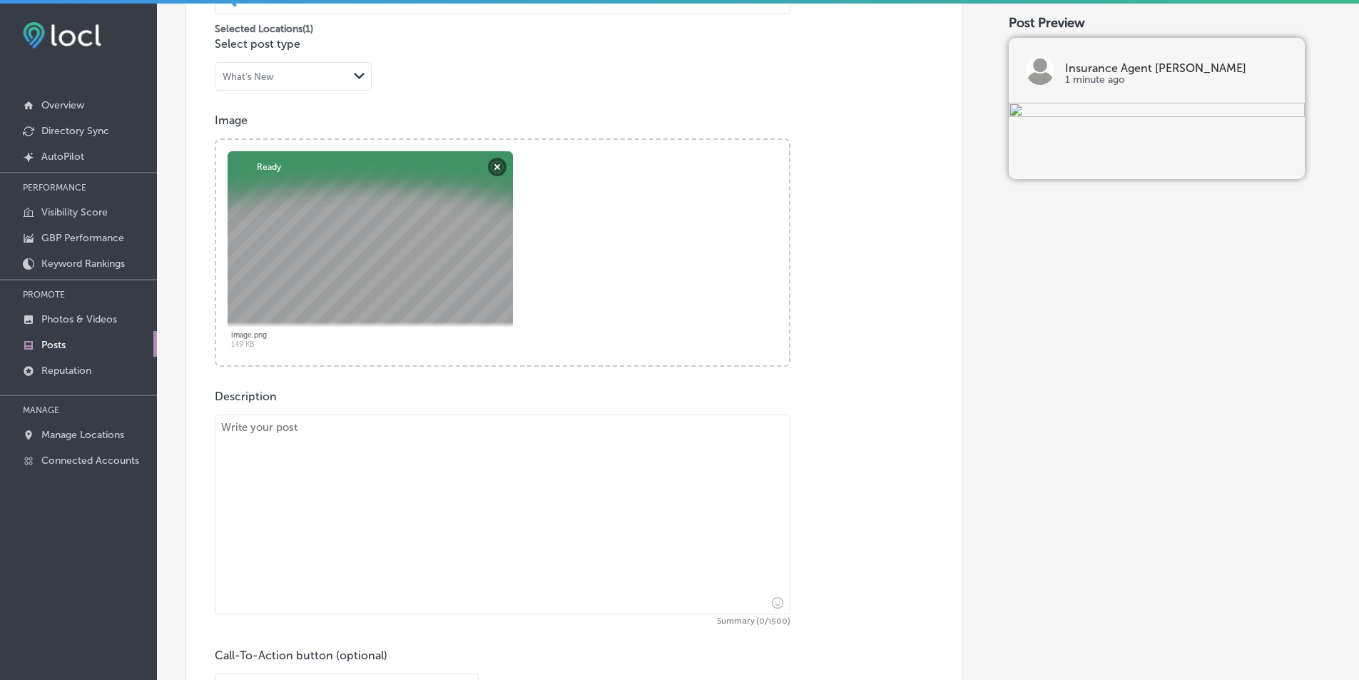
paste textarea "If you're a business owner in Lorena, China Spring, or Bellmead, Insurance Agen…"
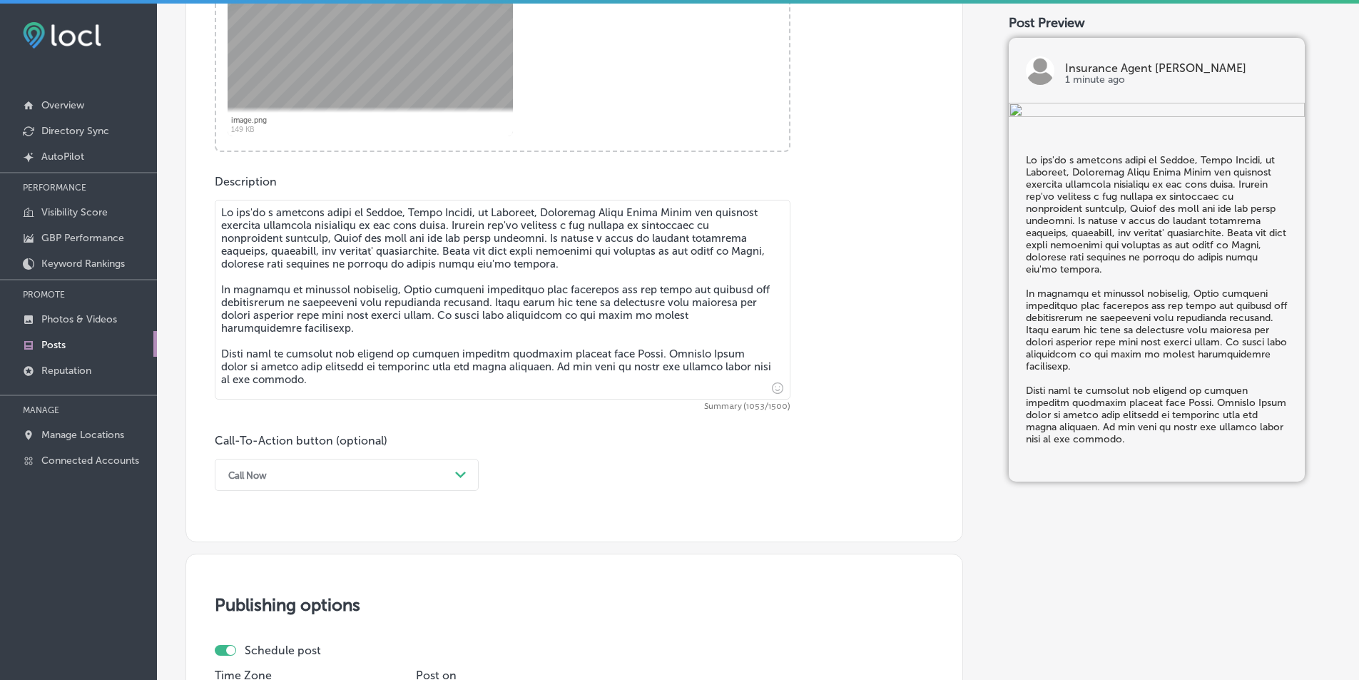
scroll to position [713, 0]
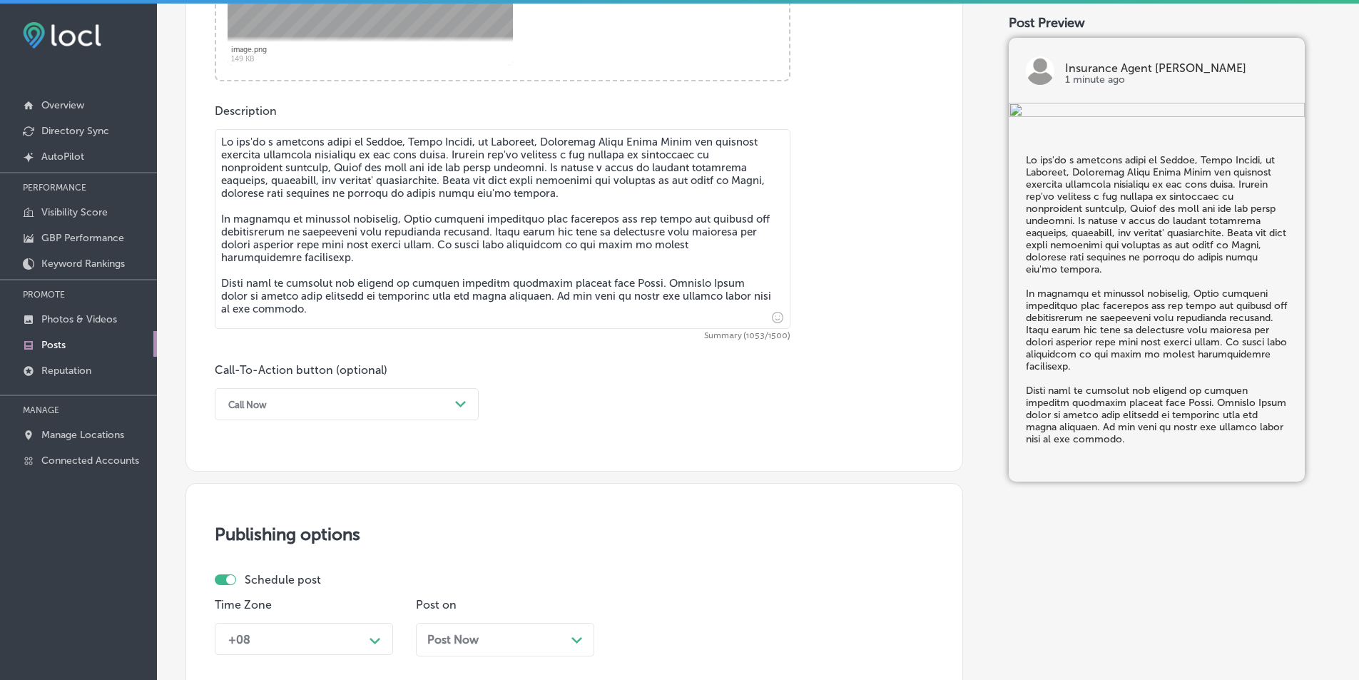
type textarea "If you're a business owner in Lorena, China Spring, or Bellmead, Insurance Agen…"
click at [461, 404] on polygon at bounding box center [460, 404] width 11 height 6
click at [294, 538] on div "Learn more" at bounding box center [347, 535] width 264 height 25
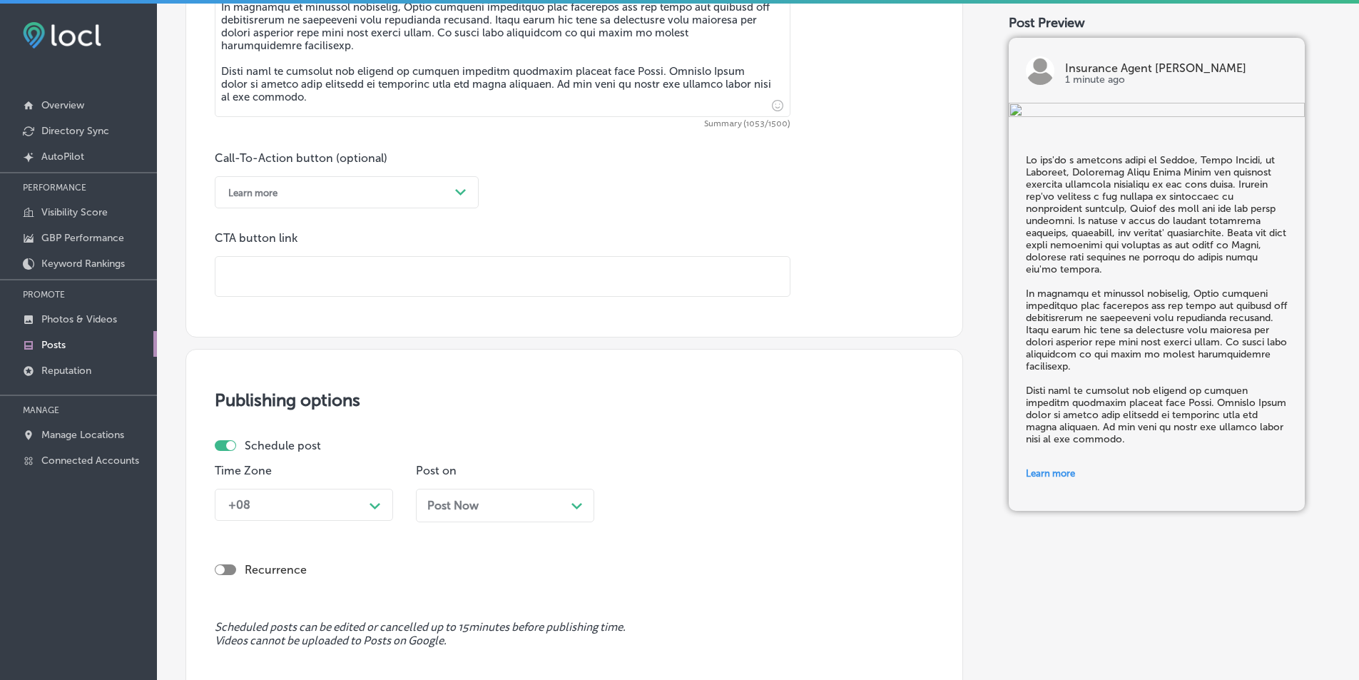
scroll to position [927, 0]
click at [575, 281] on input "text" at bounding box center [502, 274] width 574 height 39
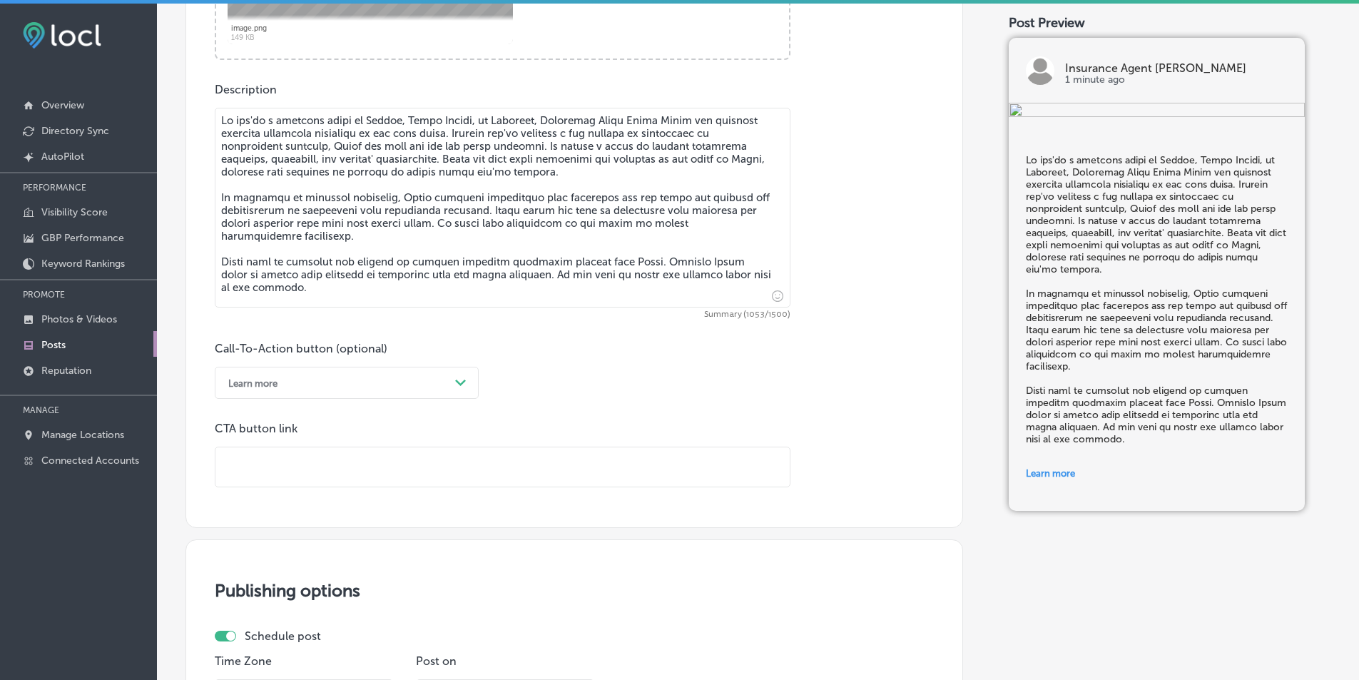
scroll to position [713, 0]
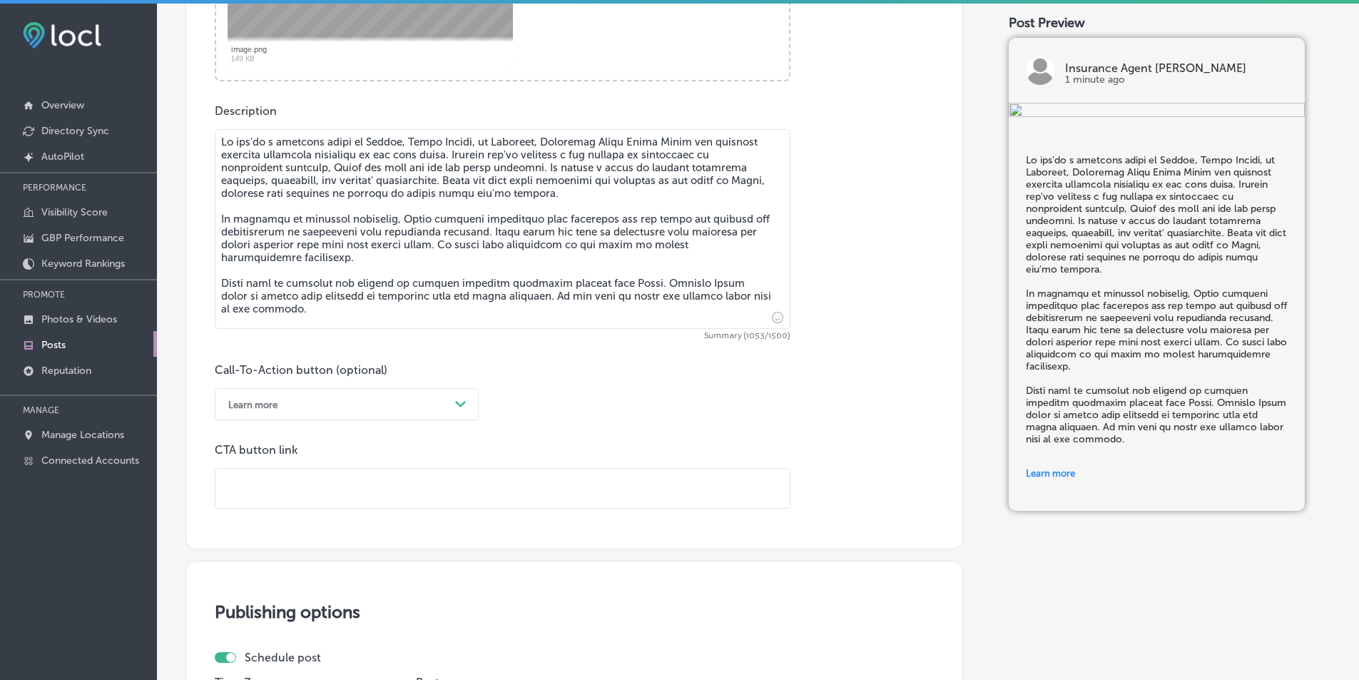
click at [302, 488] on input "text" at bounding box center [502, 488] width 574 height 39
paste input "https://www.highandassociates.net/"
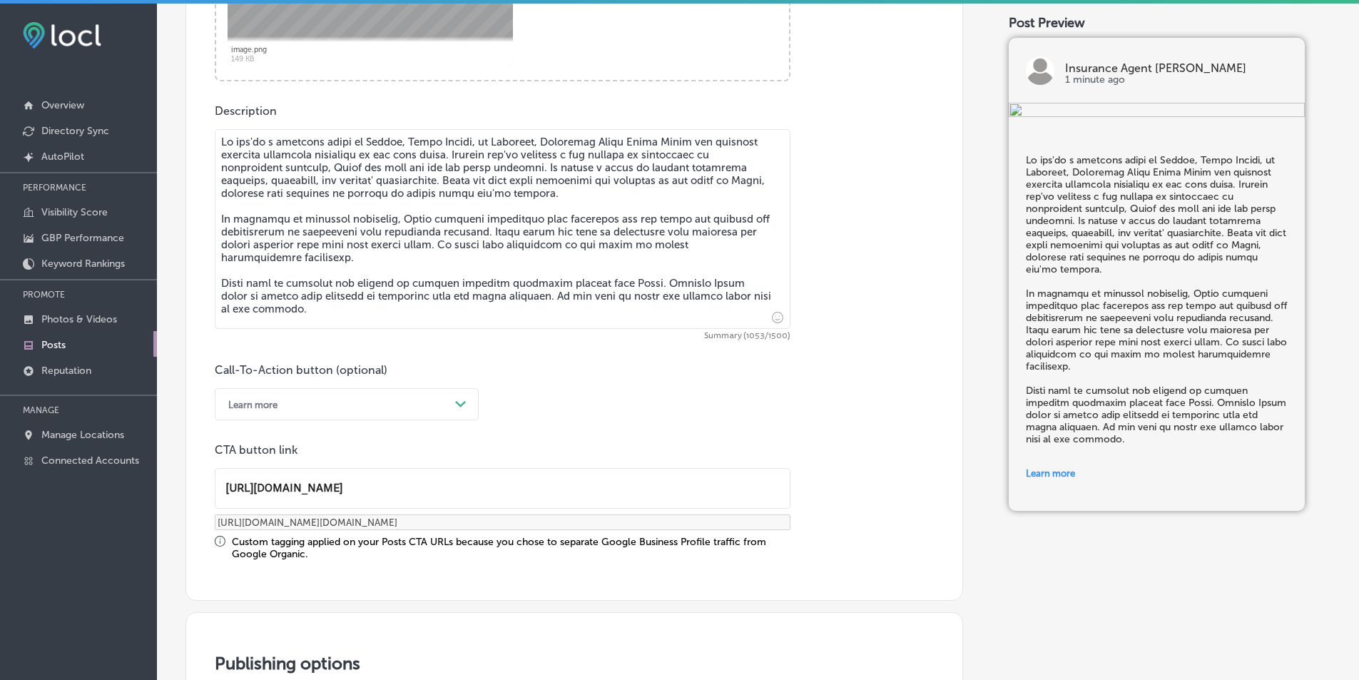
type input "https://www.highandassociates.net/"
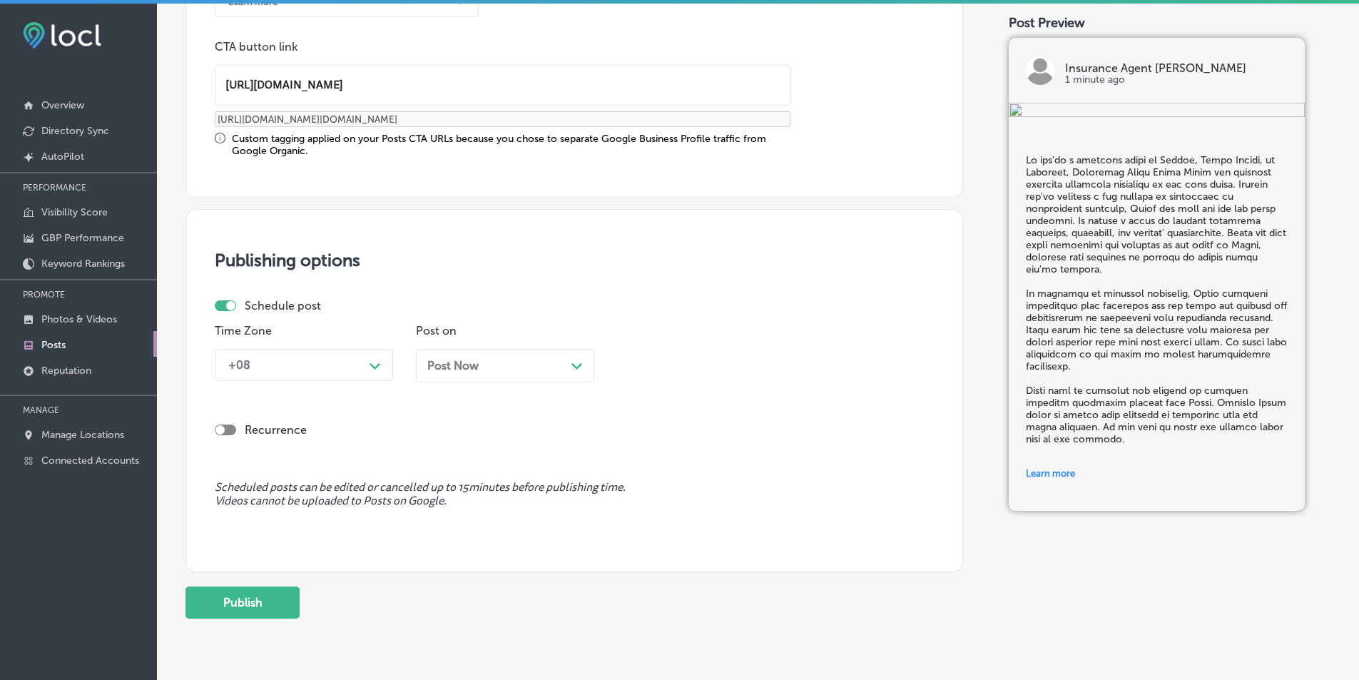
scroll to position [1141, 0]
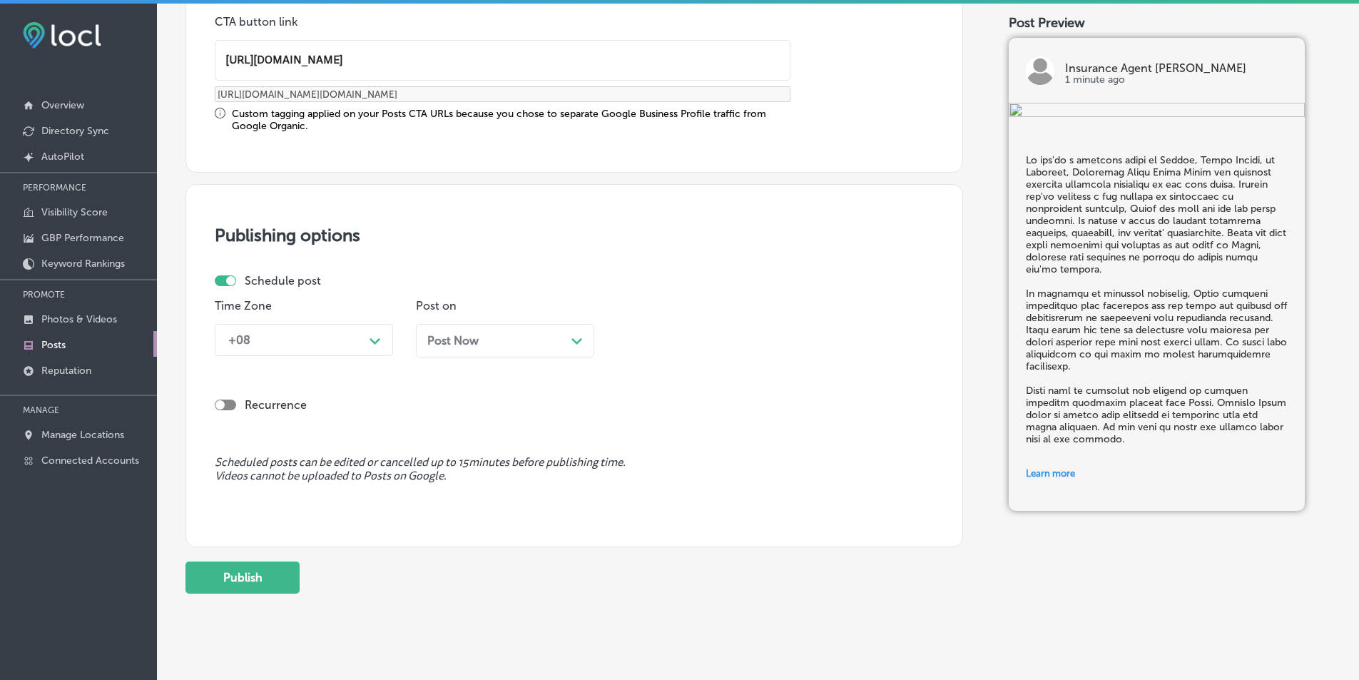
click at [375, 337] on div "Path Created with Sketch." at bounding box center [374, 339] width 11 height 11
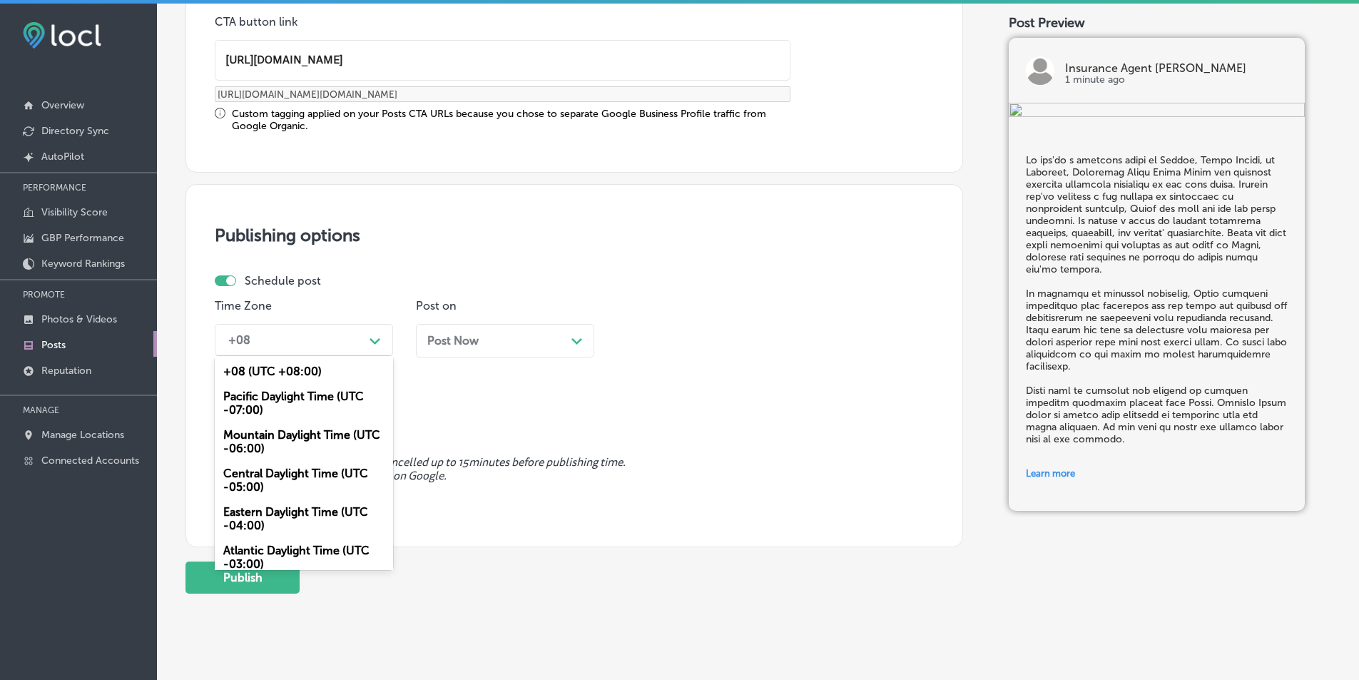
click at [295, 437] on div "Mountain Daylight Time (UTC -06:00)" at bounding box center [304, 441] width 178 height 39
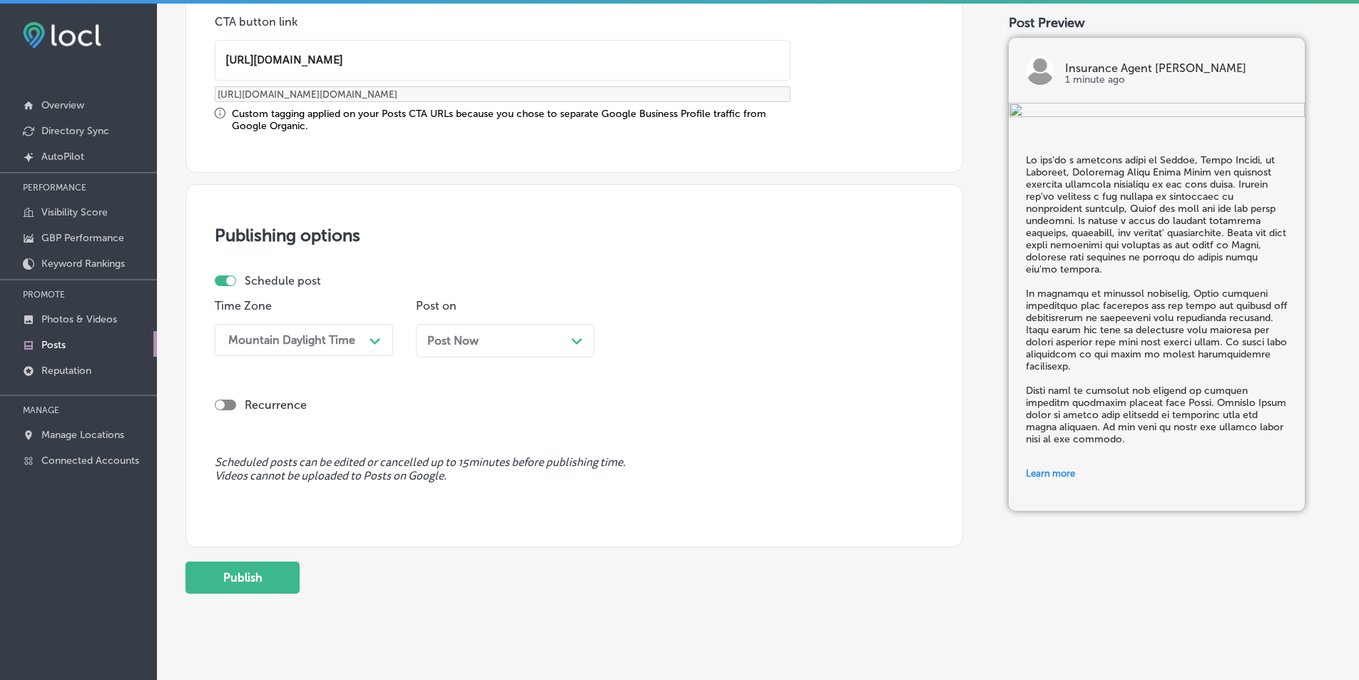
click at [574, 342] on icon "Path Created with Sketch." at bounding box center [576, 341] width 11 height 6
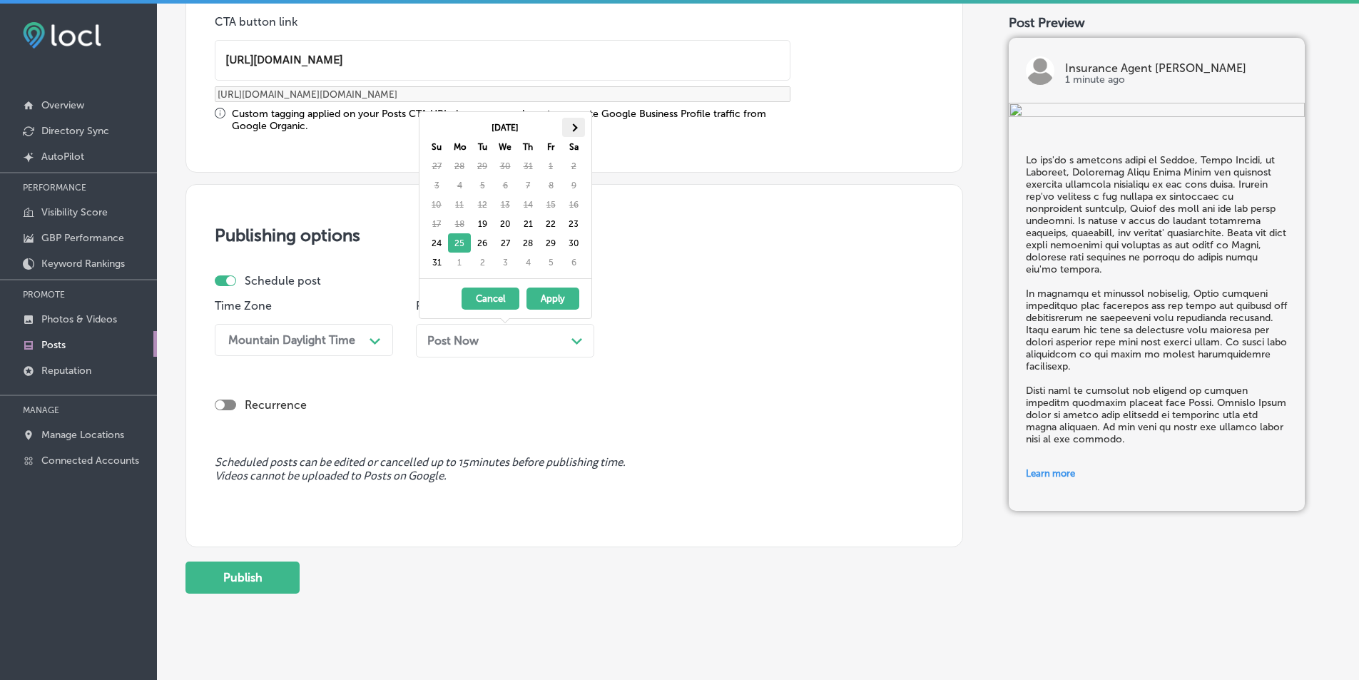
click at [571, 127] on span at bounding box center [573, 127] width 8 height 8
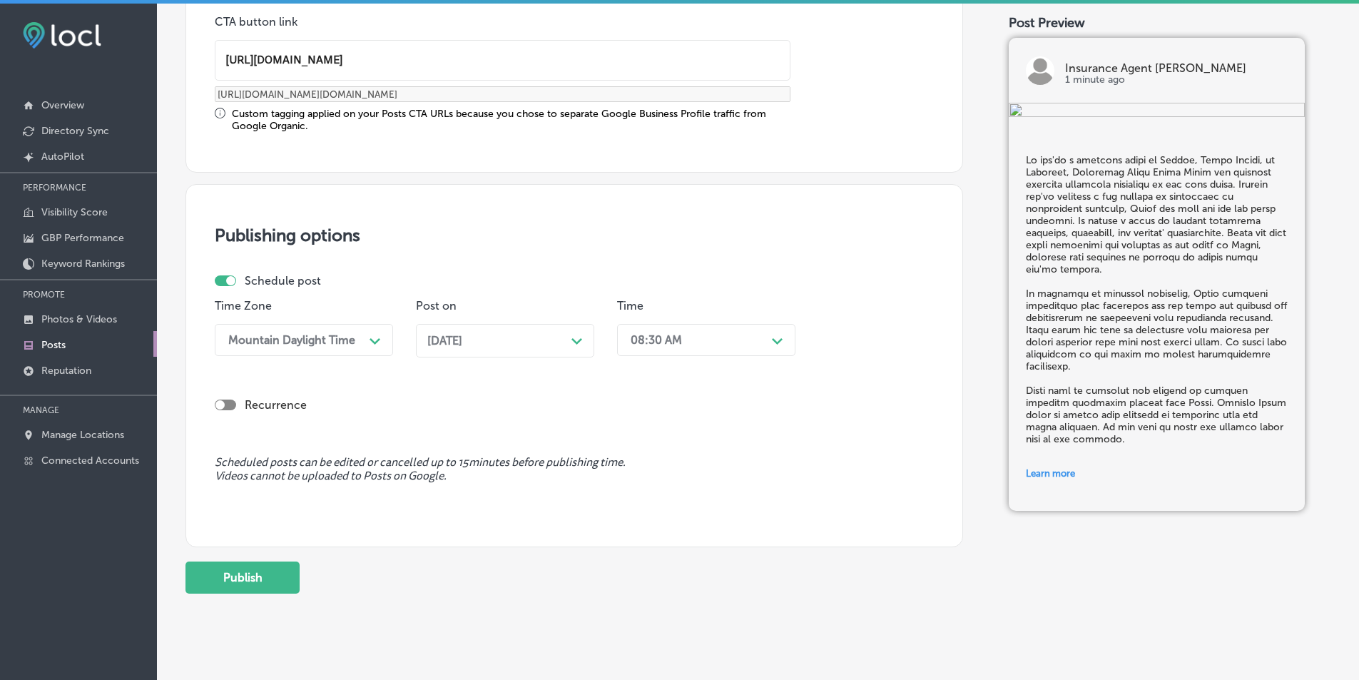
click at [773, 335] on div "Path Created with Sketch." at bounding box center [777, 339] width 11 height 11
click at [647, 499] on div "7:00 AM" at bounding box center [706, 499] width 178 height 25
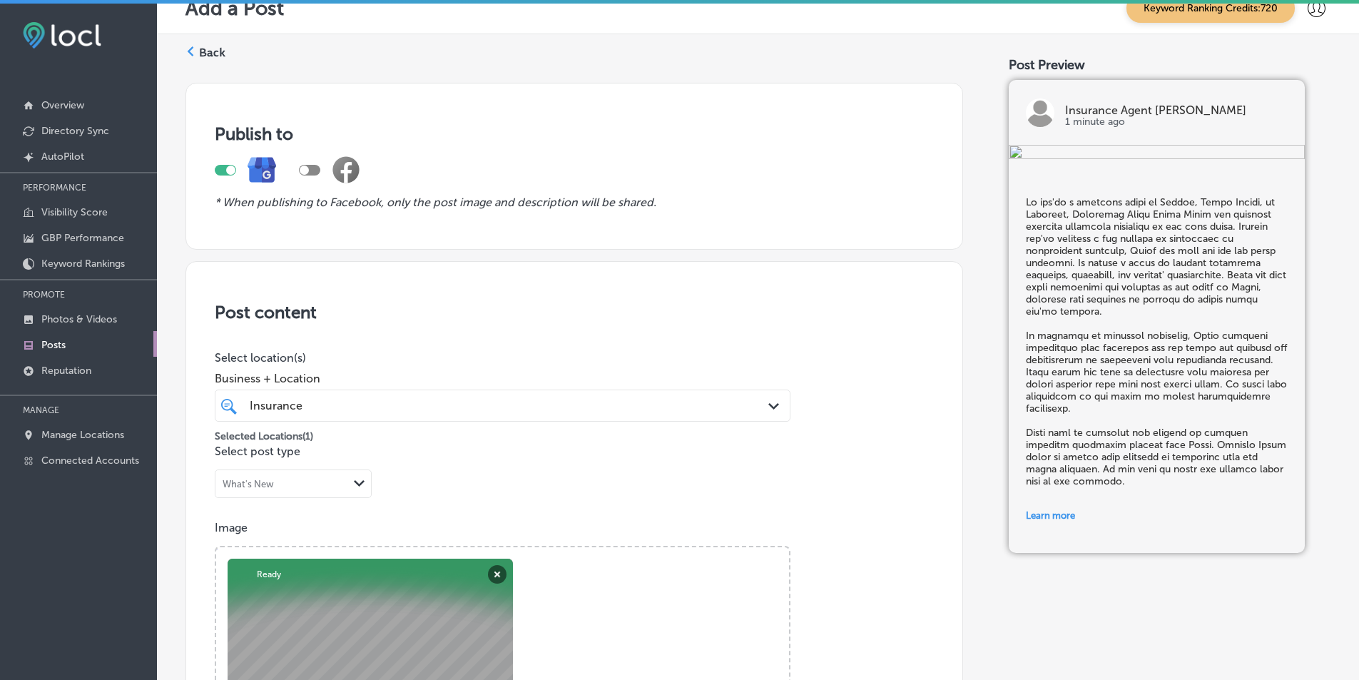
scroll to position [0, 0]
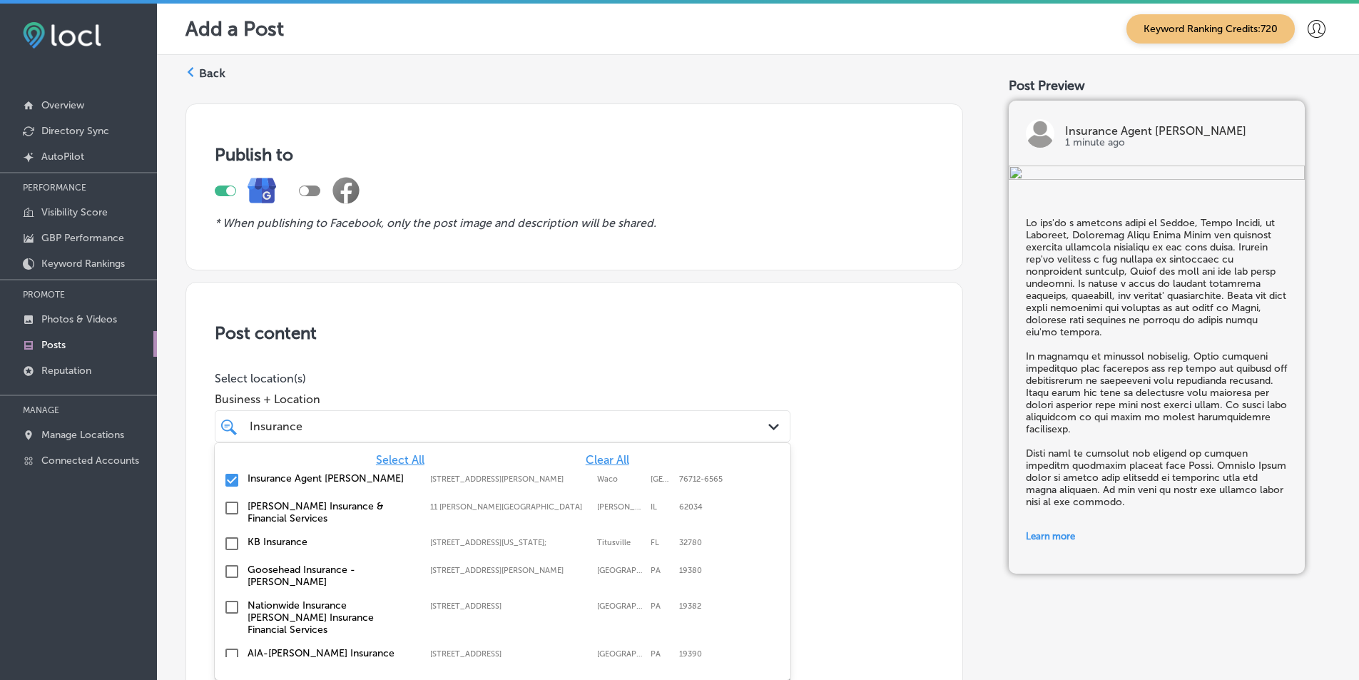
click at [770, 426] on polygon at bounding box center [773, 427] width 11 height 6
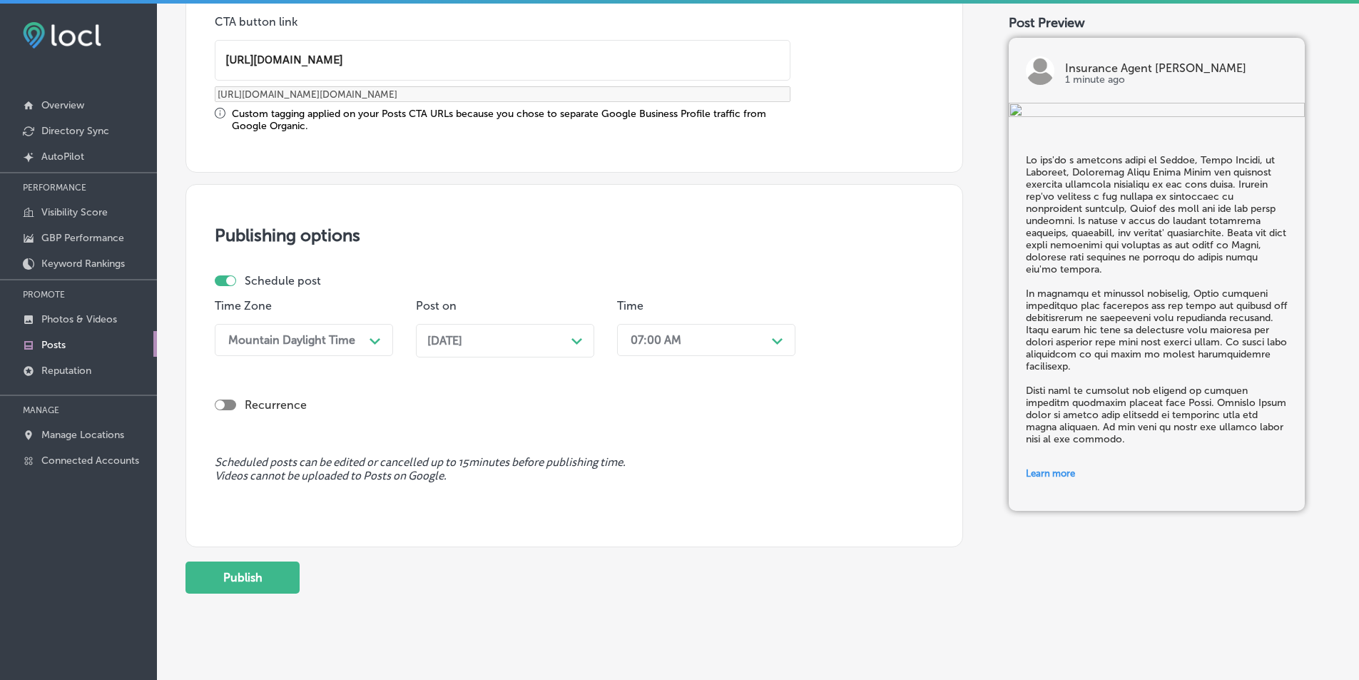
scroll to position [1162, 0]
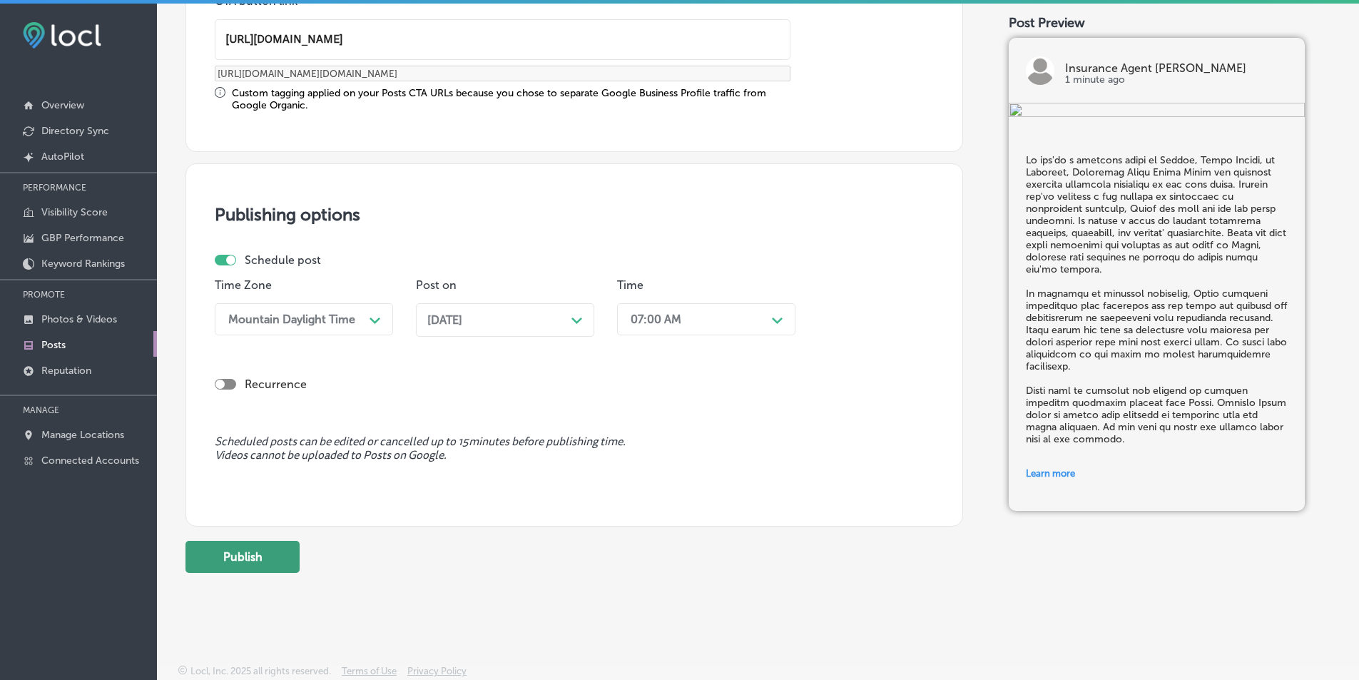
click at [247, 555] on button "Publish" at bounding box center [242, 557] width 114 height 32
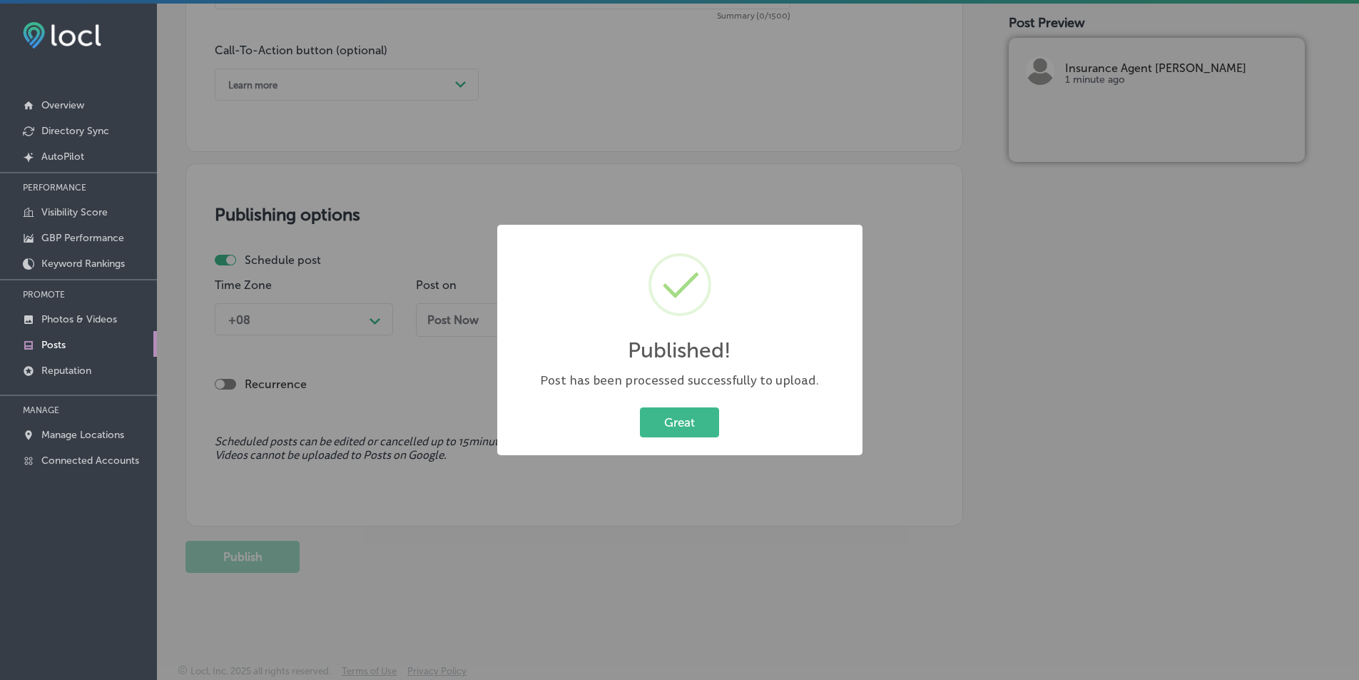
scroll to position [1033, 0]
click at [663, 416] on button "Great" at bounding box center [679, 421] width 79 height 29
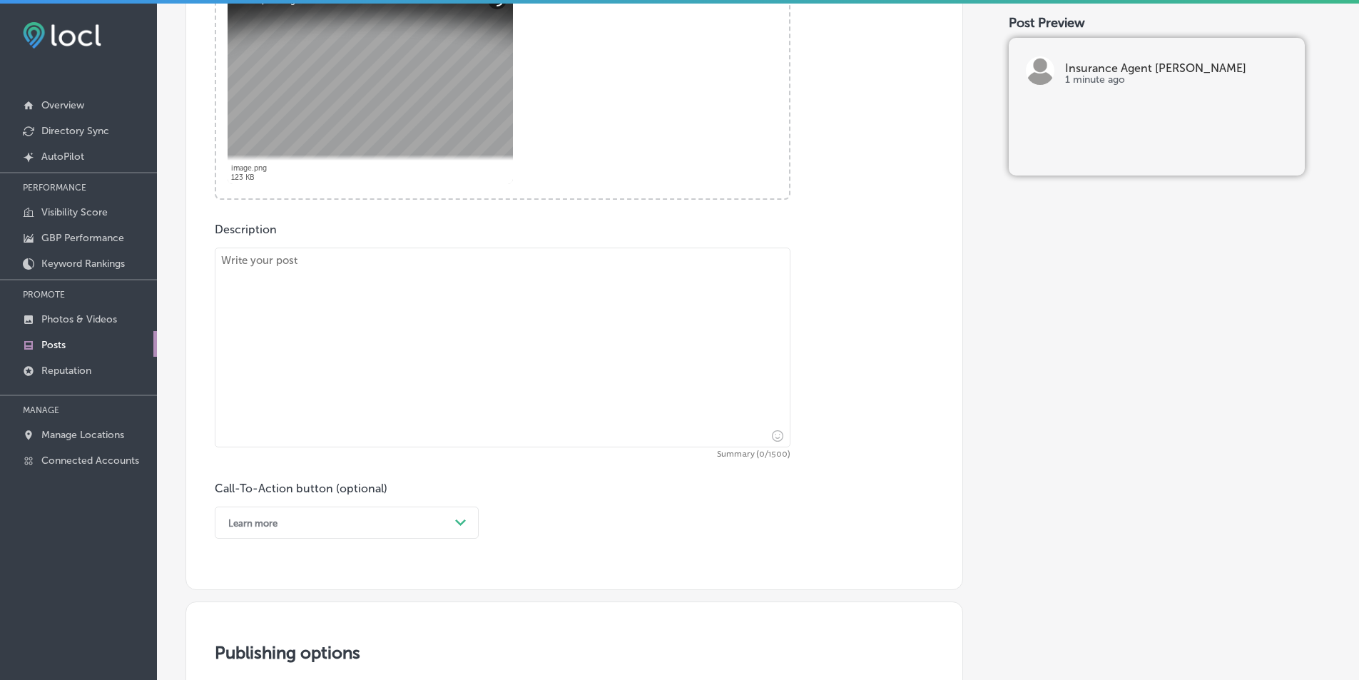
scroll to position [605, 0]
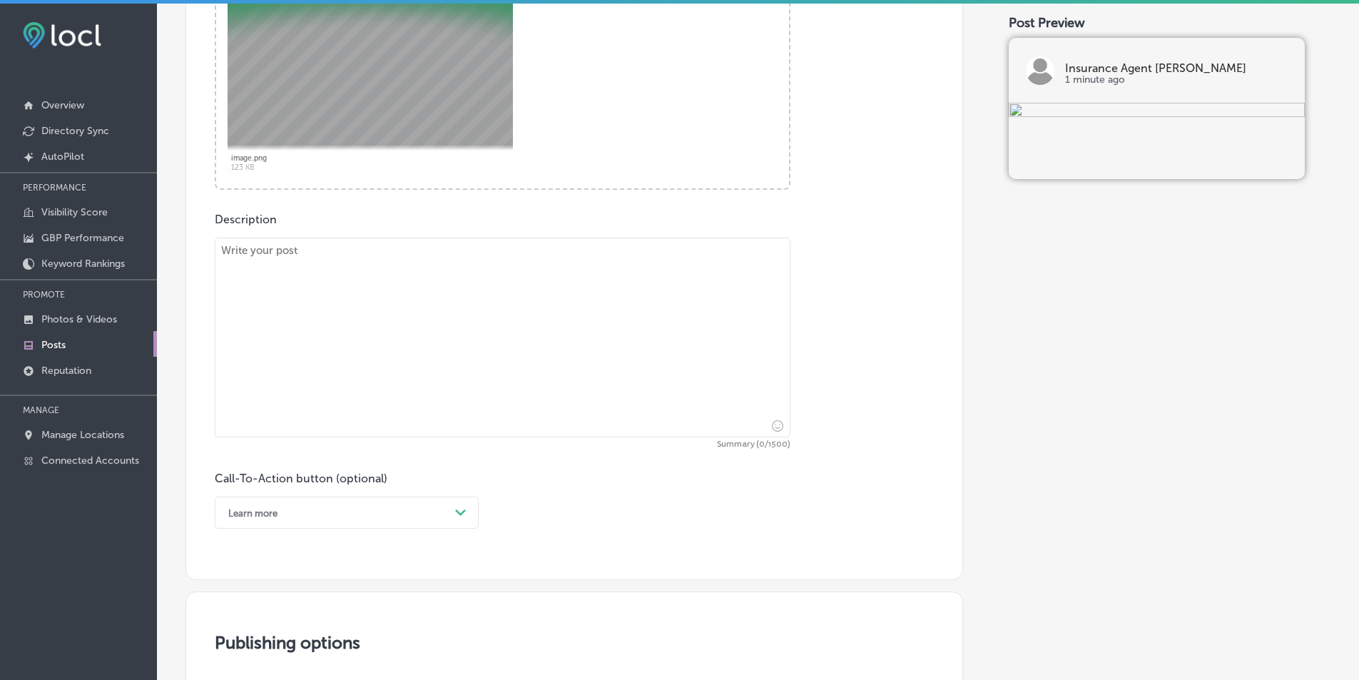
click at [412, 336] on textarea at bounding box center [503, 338] width 576 height 200
paste textarea "Protect your family’s future with the right life insurance policy from Insuranc…"
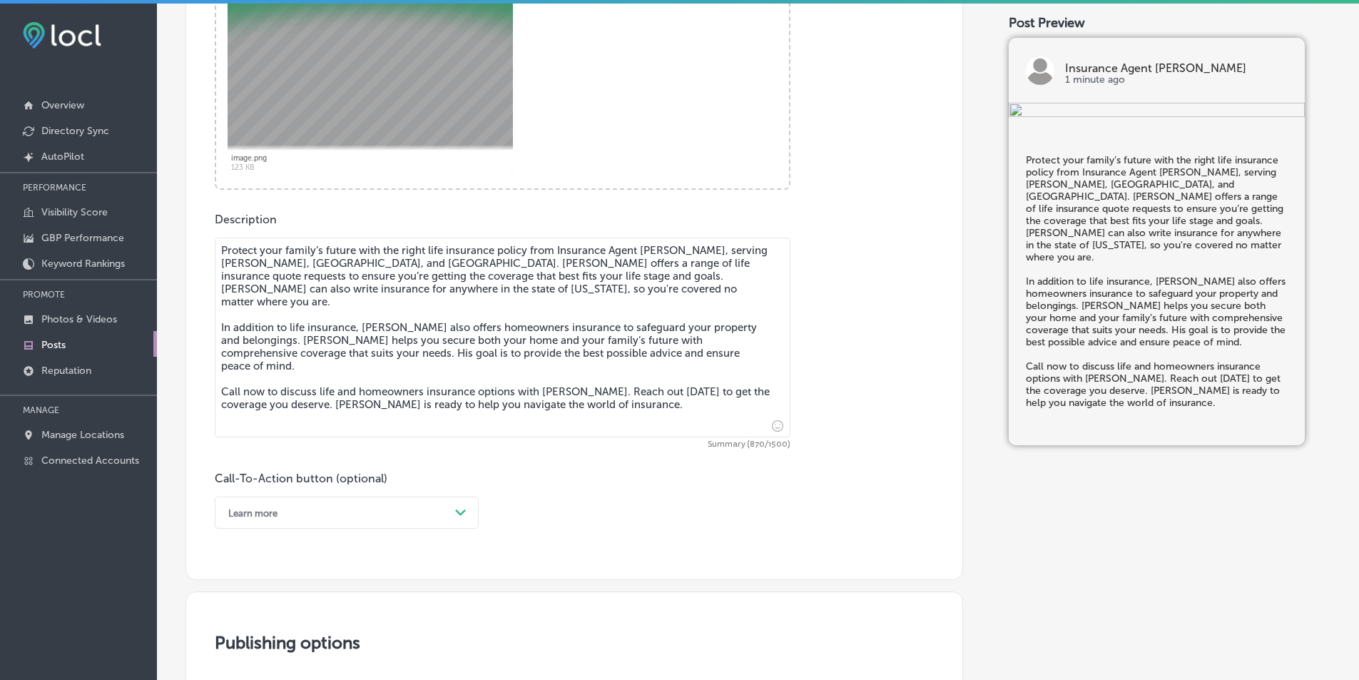
type textarea "Protect your family’s future with the right life insurance policy from Insuranc…"
click at [459, 512] on div "option Learn more, selected. option Choose a Button Text focused, 1 of 7. 7 res…" at bounding box center [347, 512] width 264 height 32
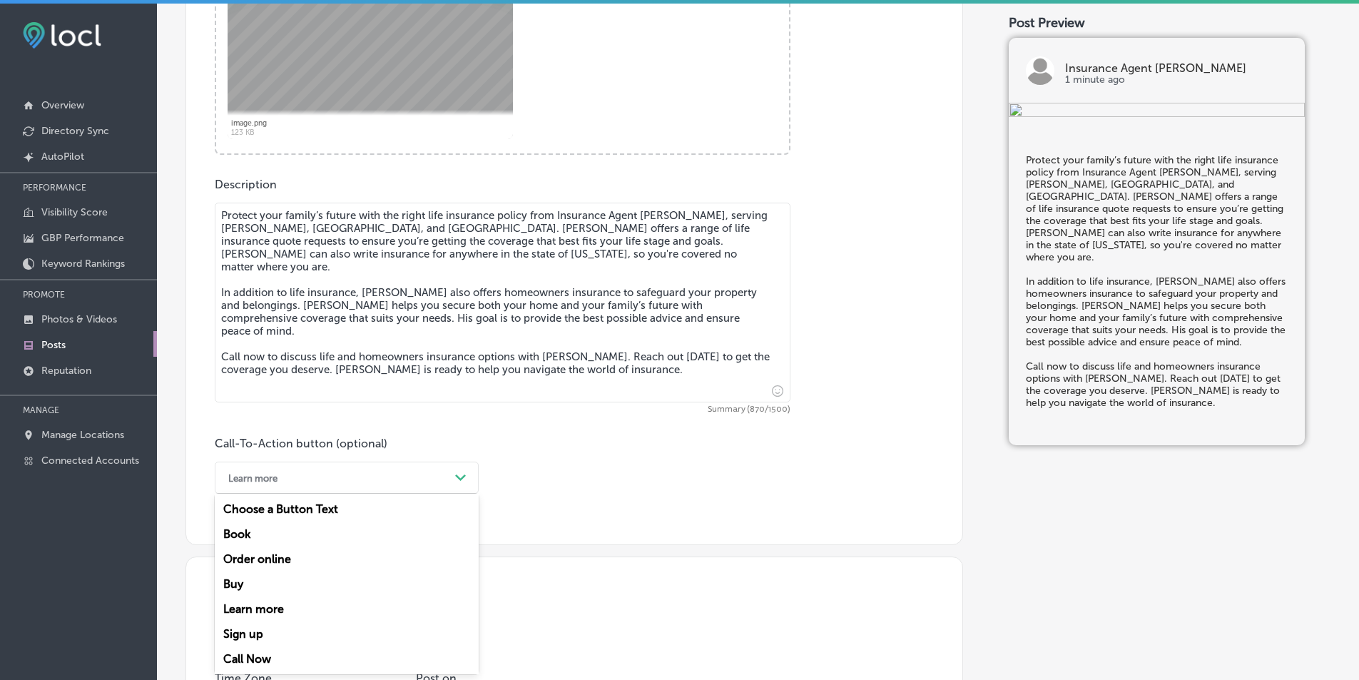
click at [272, 657] on div "Call Now" at bounding box center [347, 658] width 264 height 25
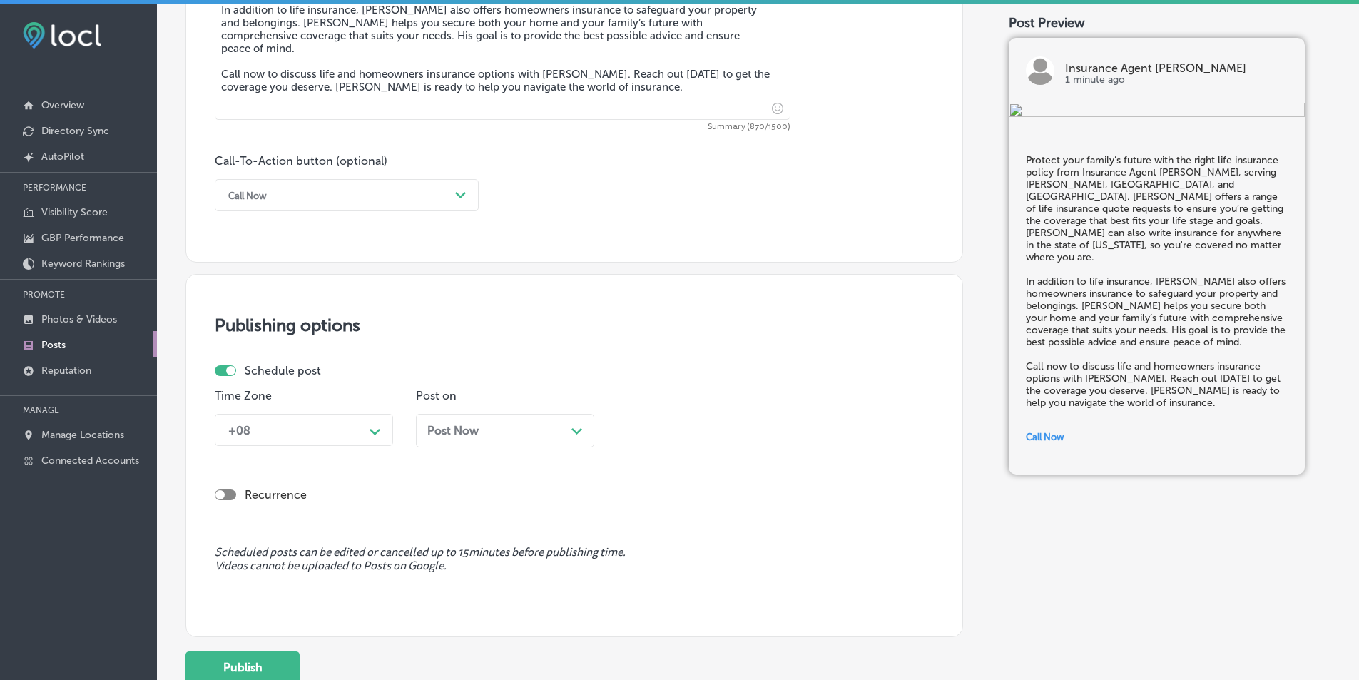
scroll to position [925, 0]
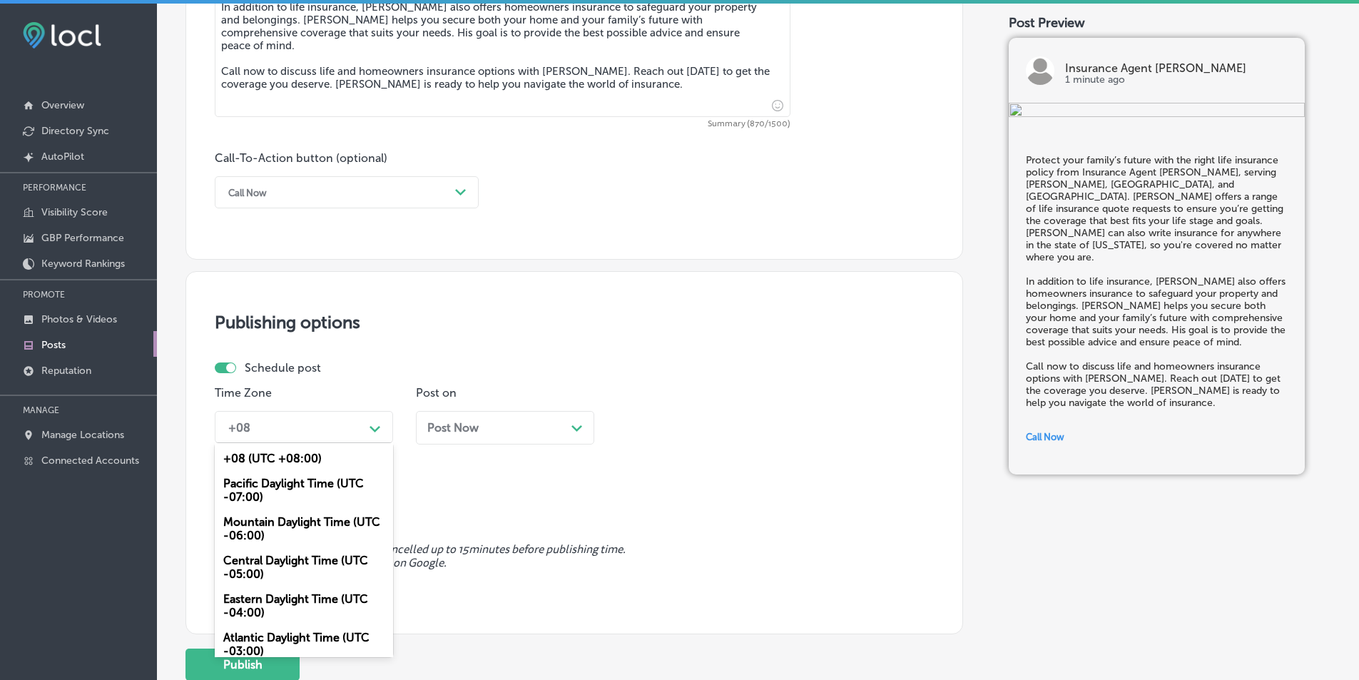
click at [373, 429] on polygon at bounding box center [374, 429] width 11 height 6
click at [289, 523] on div "Mountain Daylight Time (UTC -06:00)" at bounding box center [304, 528] width 178 height 39
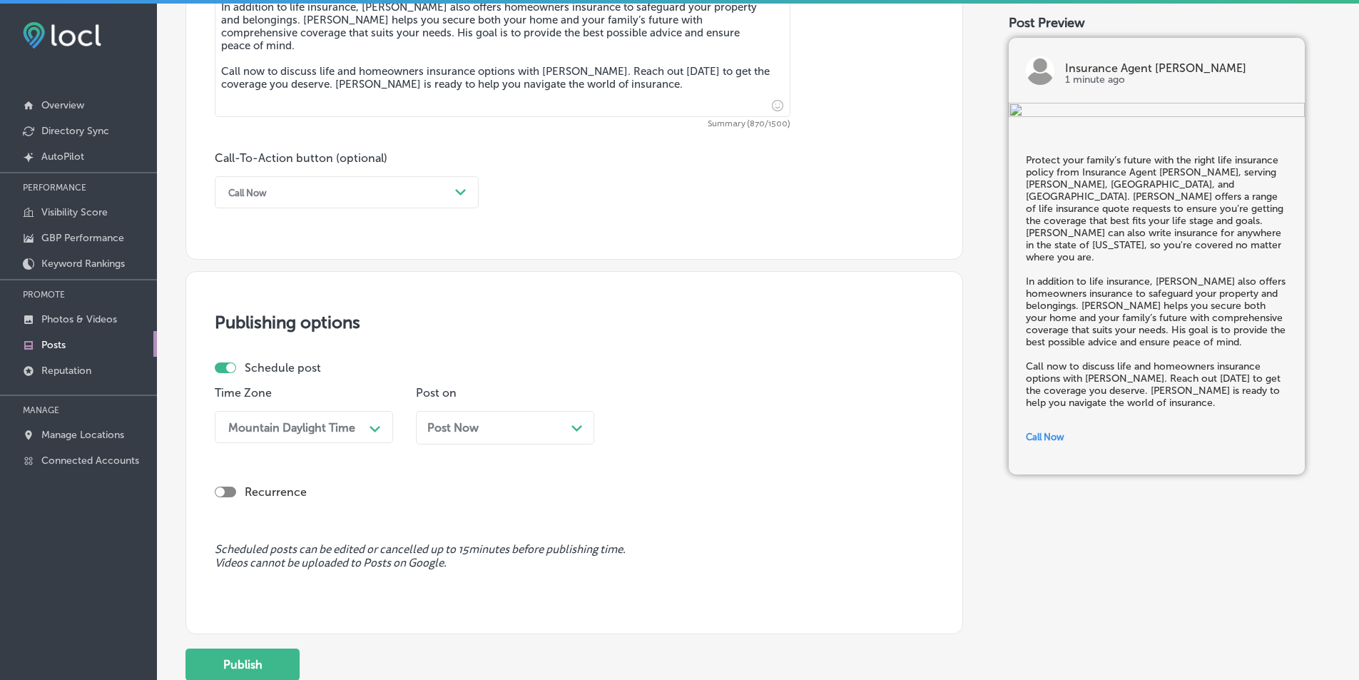
click at [578, 428] on polygon at bounding box center [576, 428] width 11 height 6
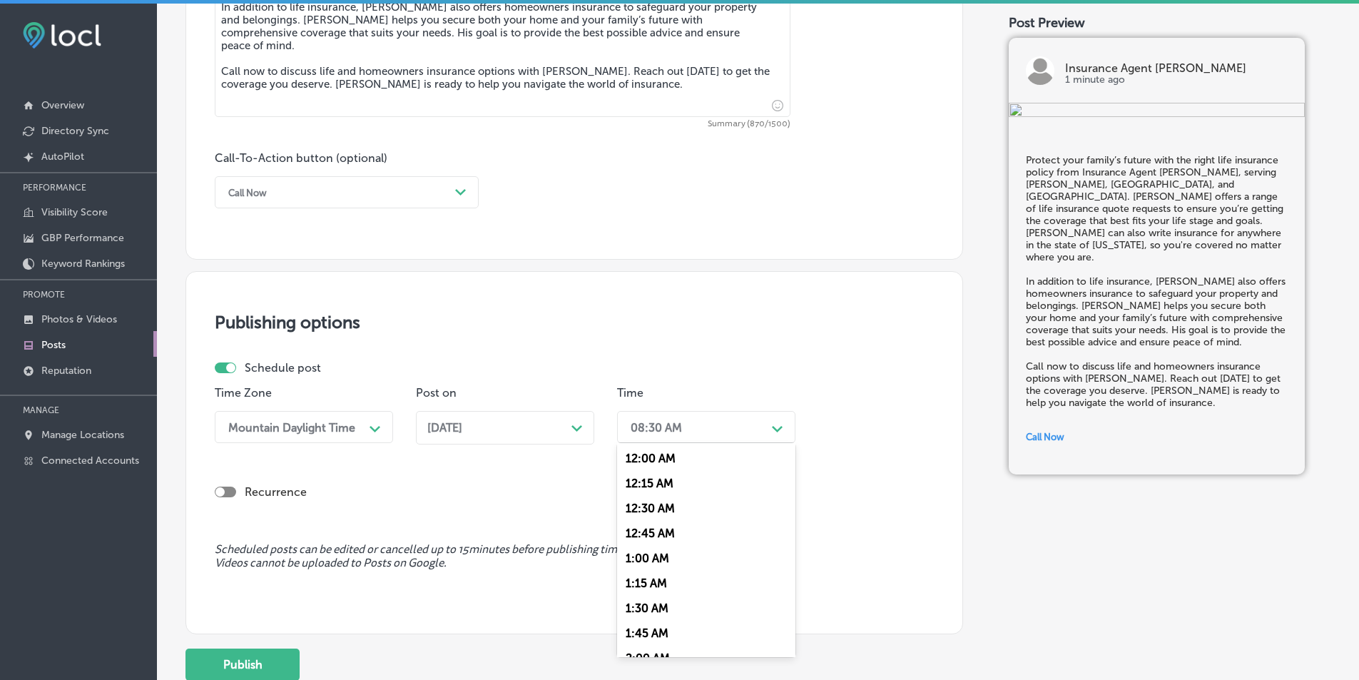
click at [775, 424] on div "Path Created with Sketch." at bounding box center [777, 427] width 11 height 11
click at [653, 515] on div "7:00 AM" at bounding box center [706, 515] width 178 height 25
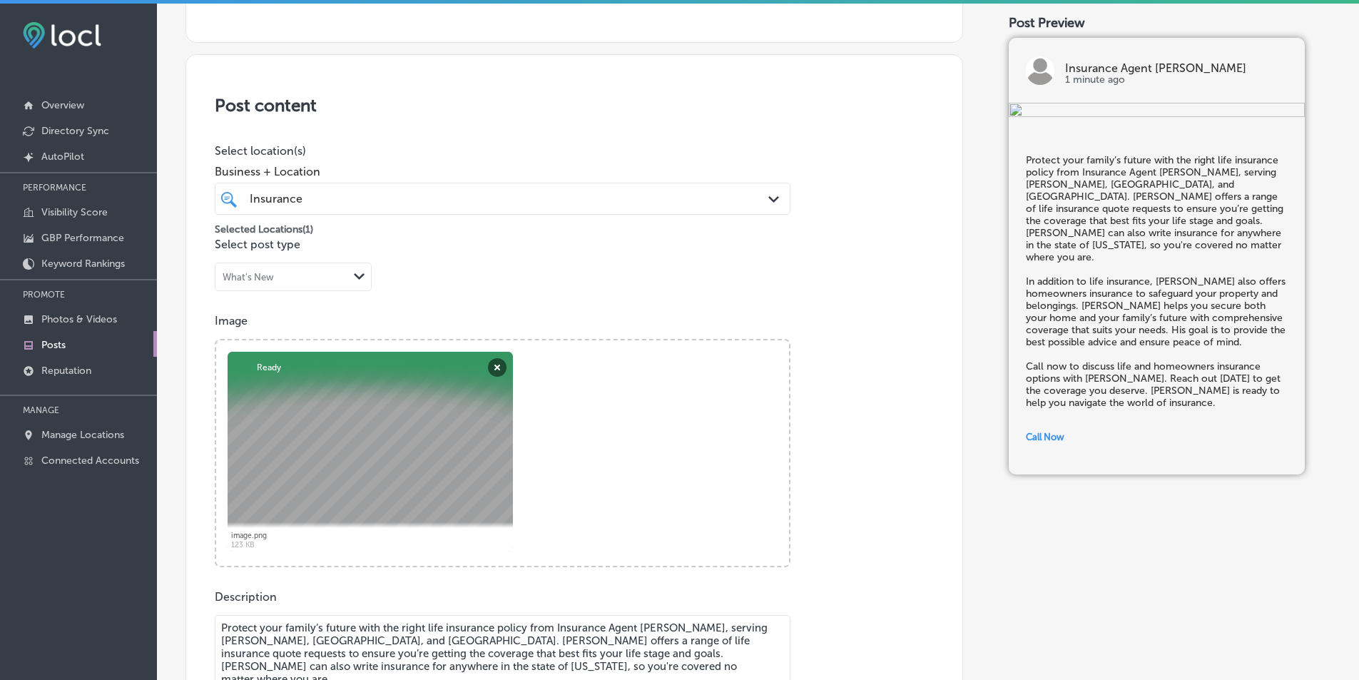
scroll to position [106, 0]
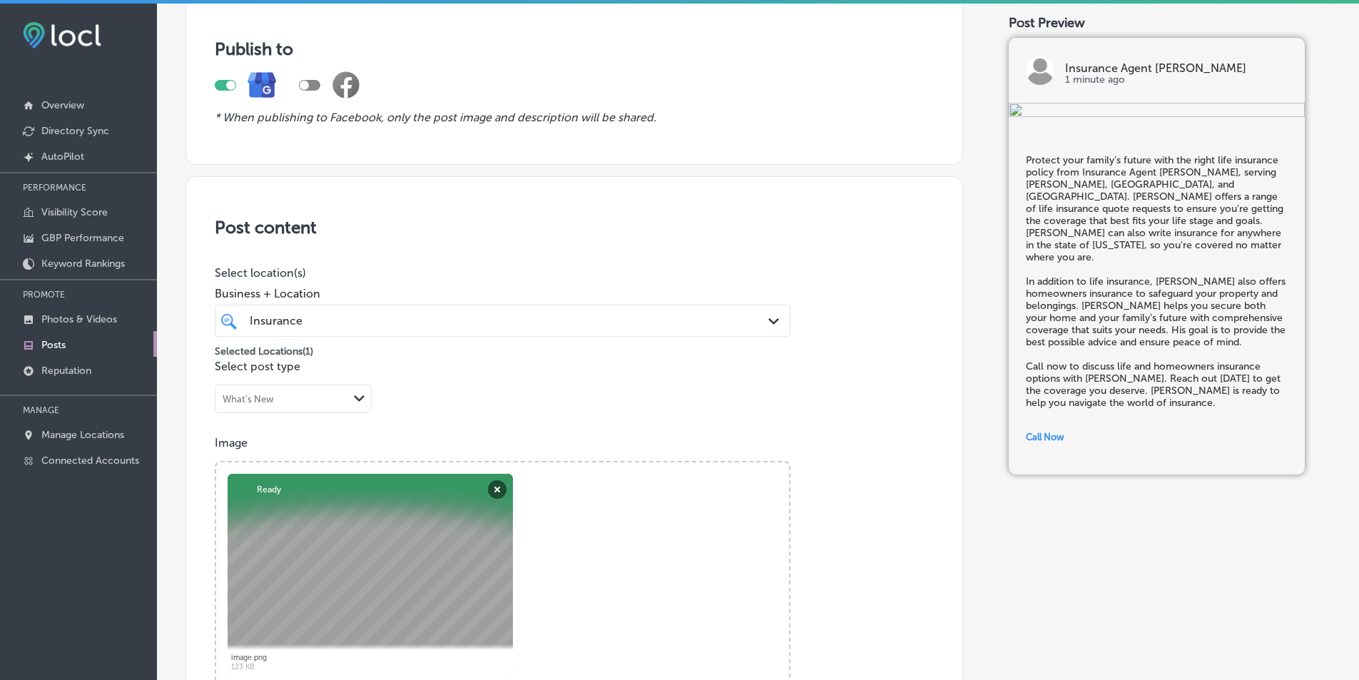
click at [768, 320] on icon "Path Created with Sketch." at bounding box center [773, 321] width 11 height 6
click at [897, 389] on div "Post content Select location(s) Business + Location Insurance Insurance Path Cr…" at bounding box center [573, 627] width 777 height 903
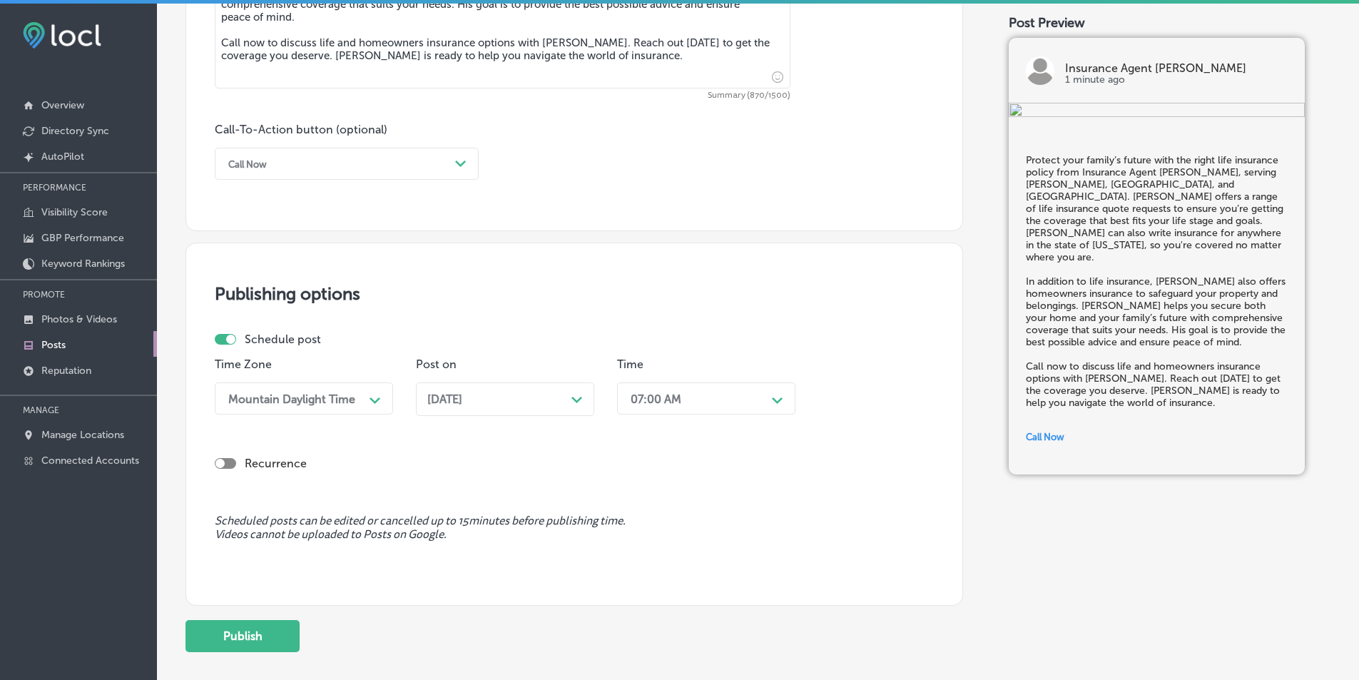
scroll to position [961, 0]
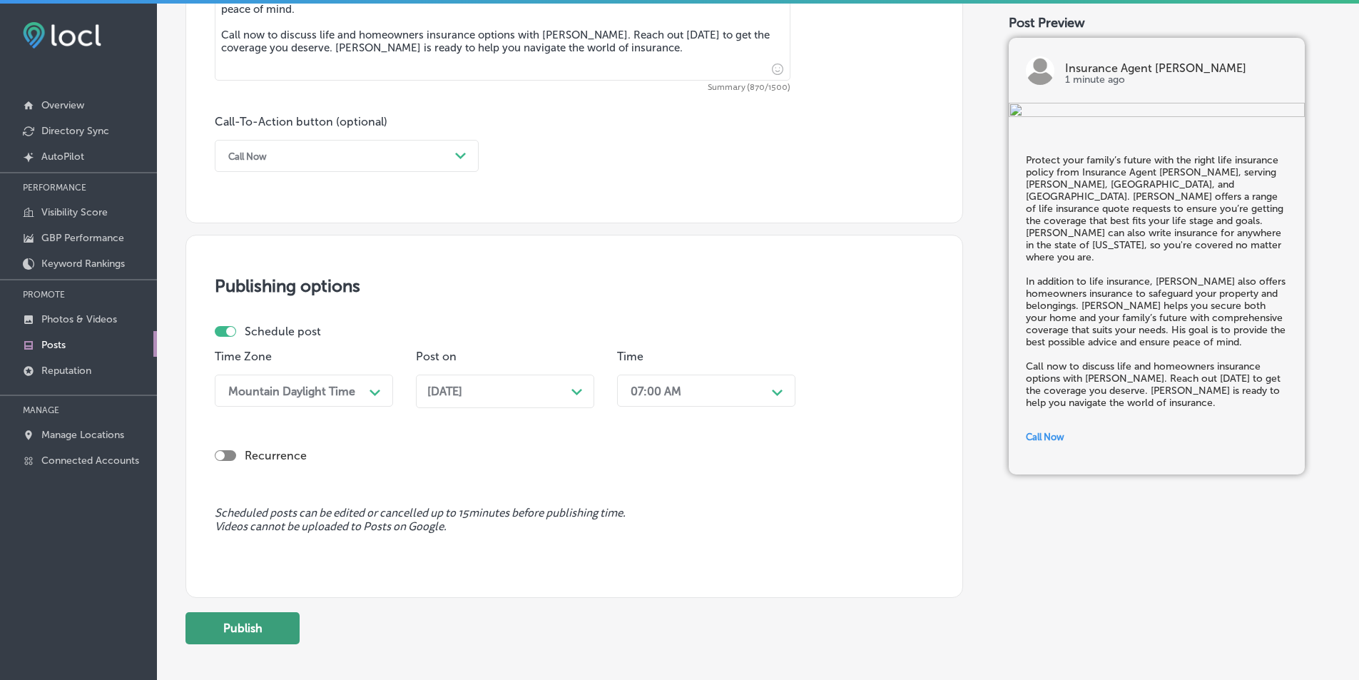
click at [245, 626] on button "Publish" at bounding box center [242, 628] width 114 height 32
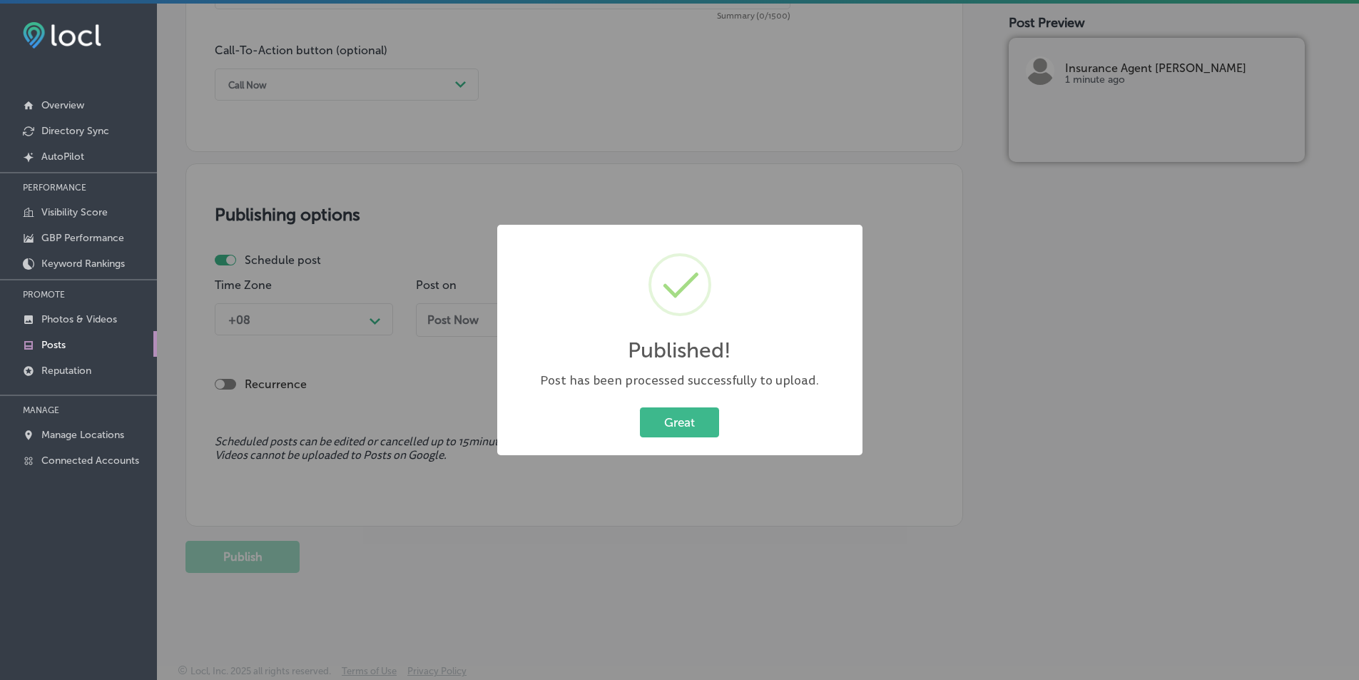
scroll to position [1033, 0]
click at [673, 417] on button "Great" at bounding box center [679, 421] width 79 height 29
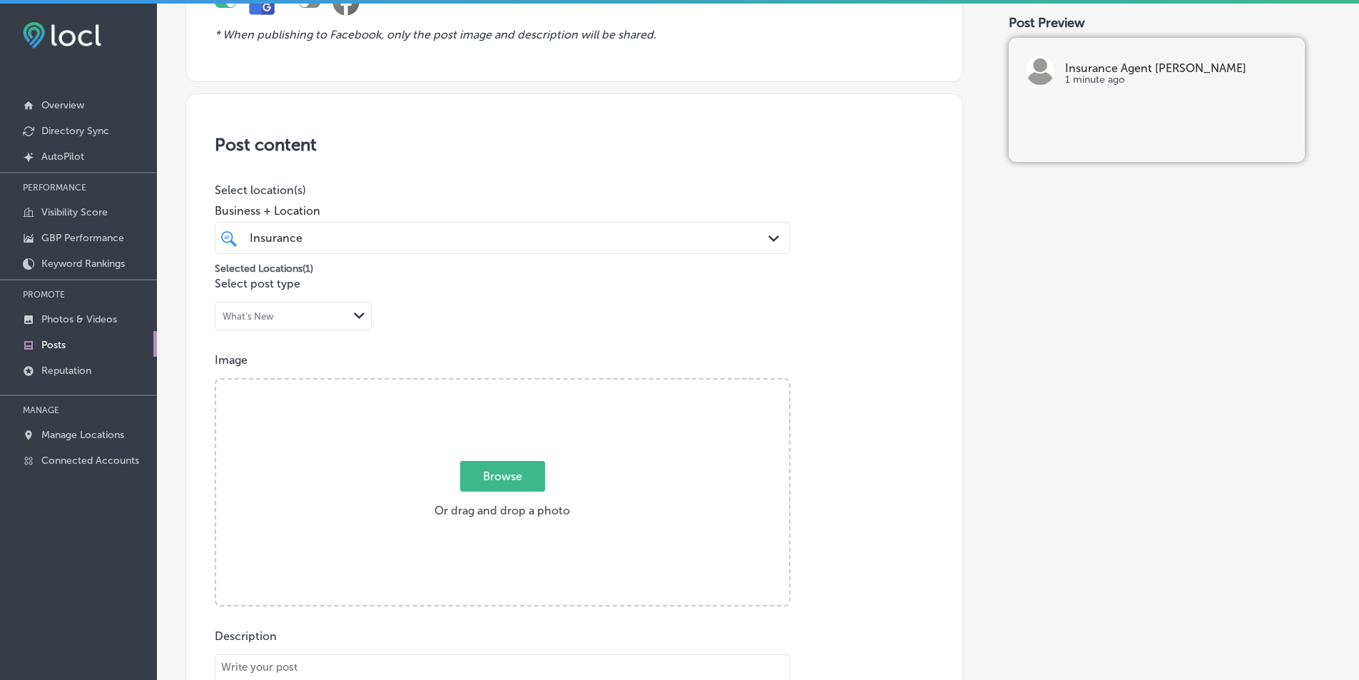
scroll to position [285, 0]
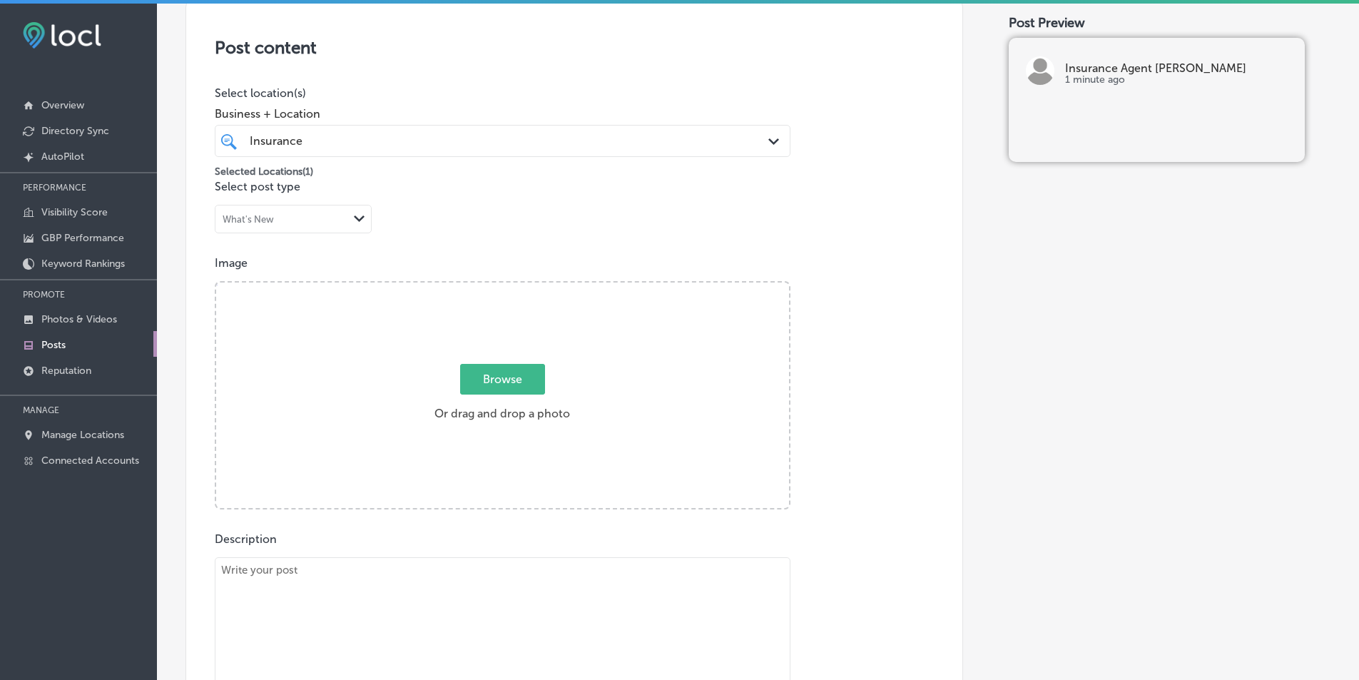
click at [374, 362] on div "Browse Or drag and drop a photo" at bounding box center [502, 396] width 573 height 228
click at [216, 282] on input "Browse Or drag and drop a photo" at bounding box center [502, 284] width 573 height 4
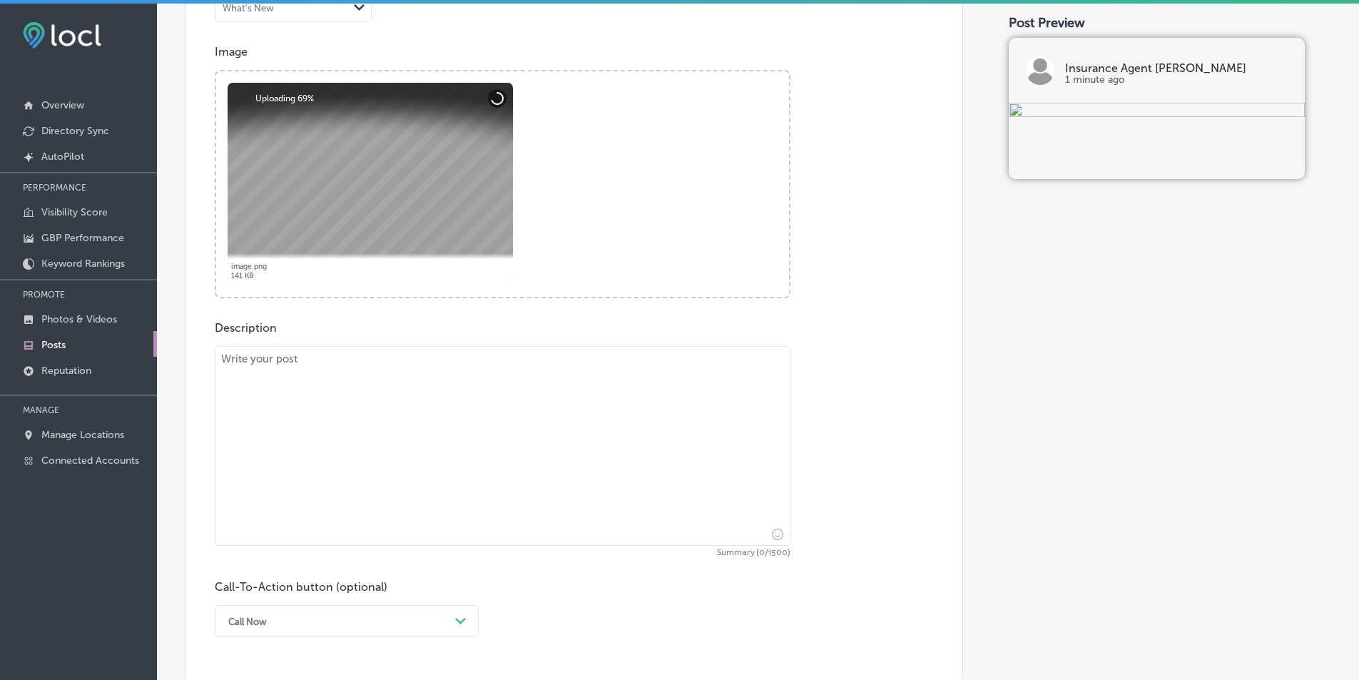
scroll to position [499, 0]
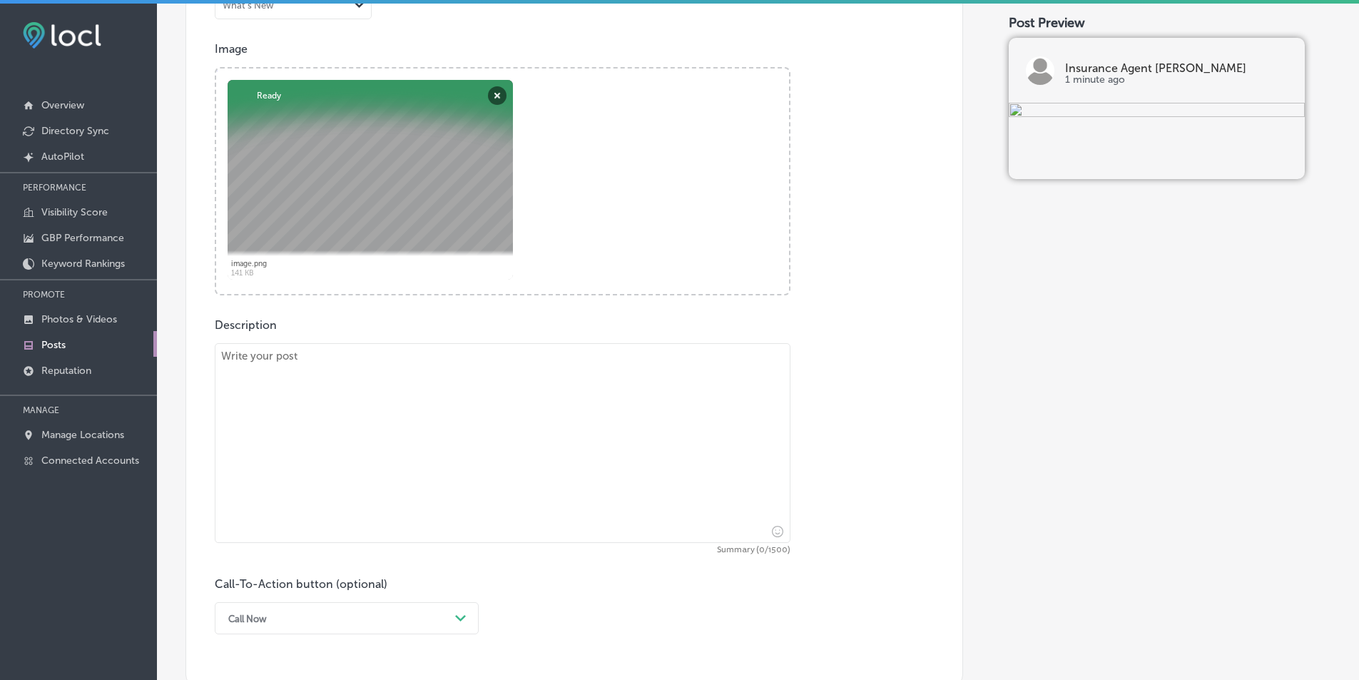
click at [379, 374] on textarea at bounding box center [503, 443] width 576 height 200
paste textarea "Looking for motorcycle insurance in [GEOGRAPHIC_DATA], [GEOGRAPHIC_DATA], or [P…"
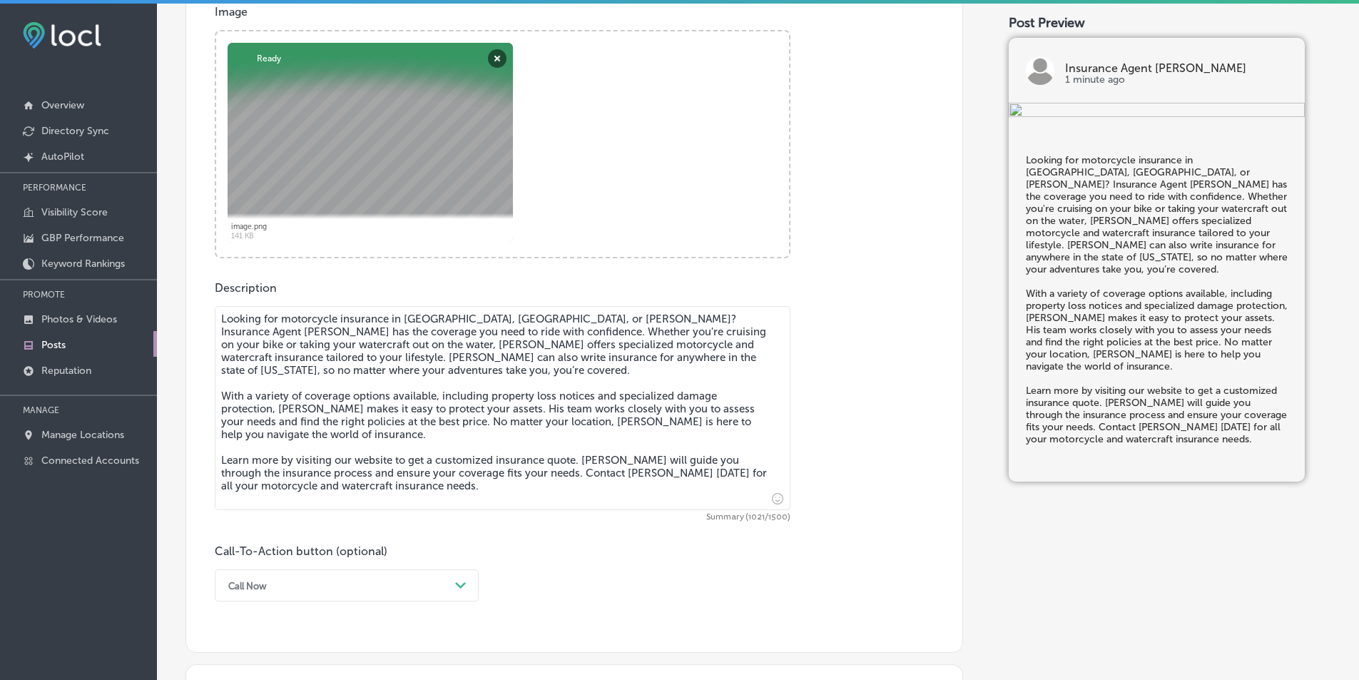
scroll to position [642, 0]
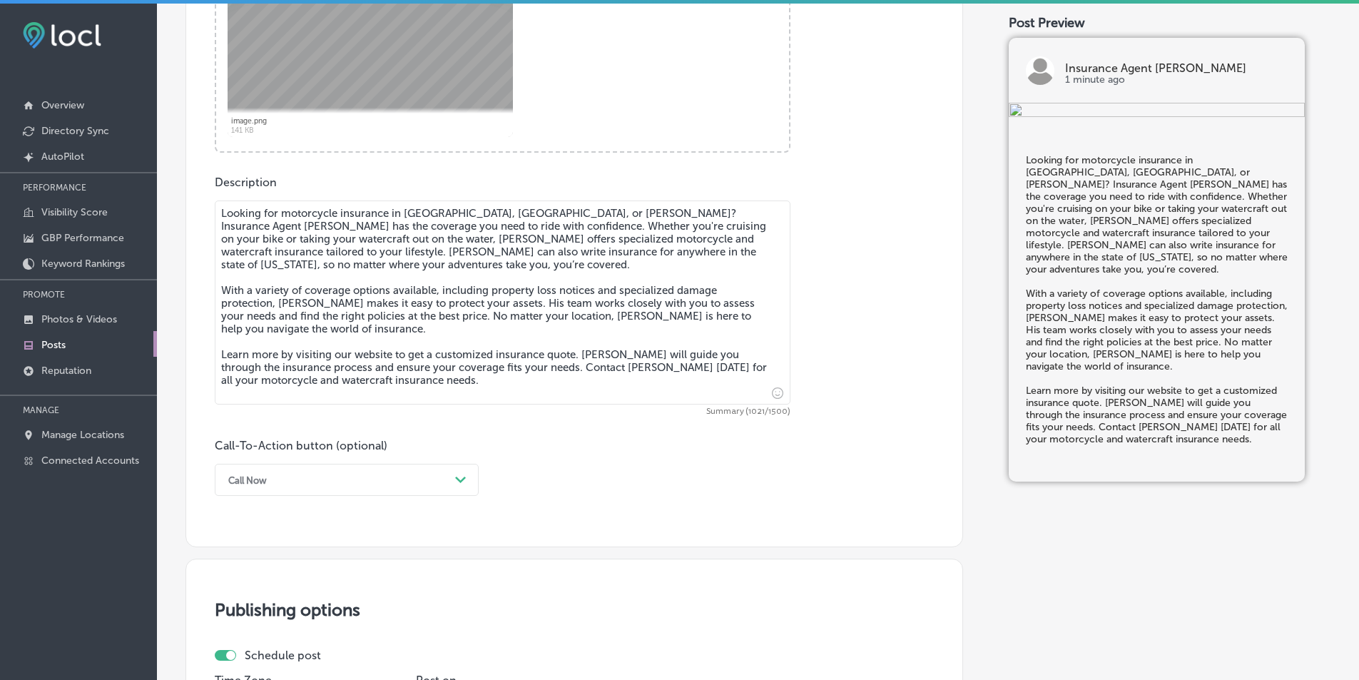
type textarea "Looking for motorcycle insurance in [GEOGRAPHIC_DATA], [GEOGRAPHIC_DATA], or [P…"
click at [456, 479] on polygon at bounding box center [460, 479] width 11 height 6
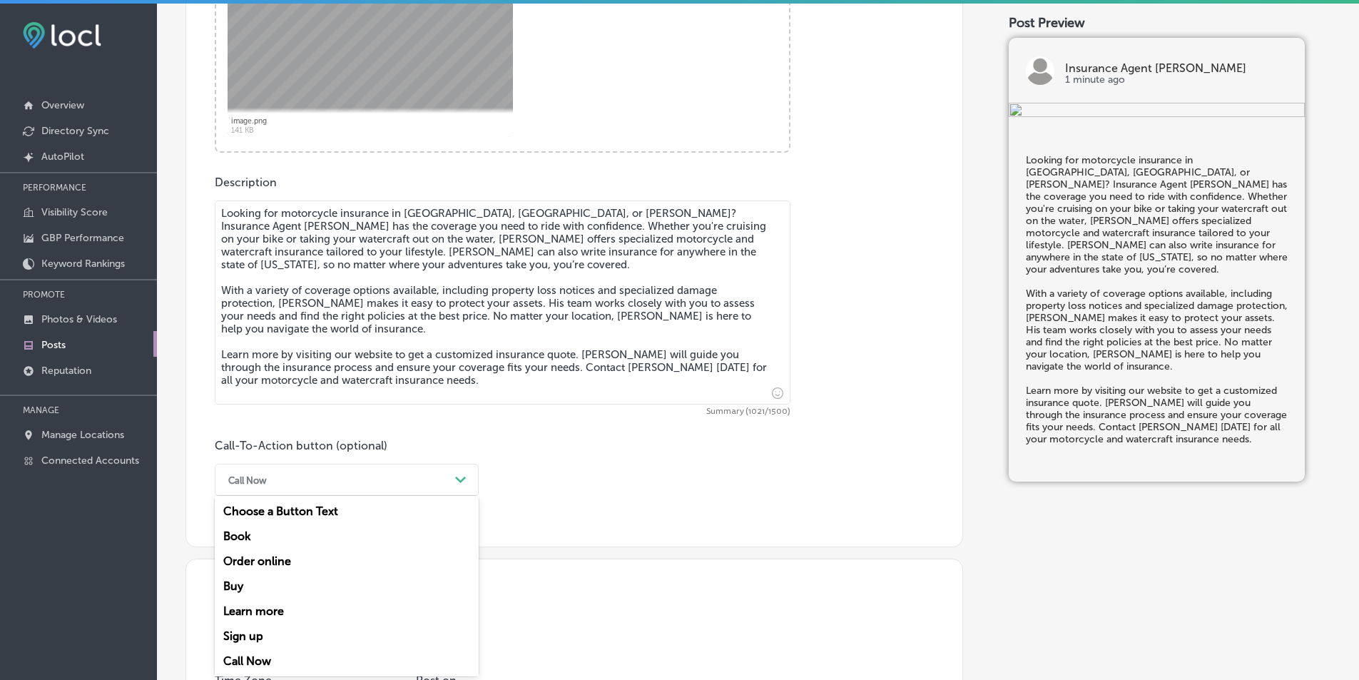
click at [280, 611] on div "Learn more" at bounding box center [347, 610] width 264 height 25
click at [295, 555] on input "text" at bounding box center [502, 563] width 574 height 39
paste input "https://www.highandassociates.net/"
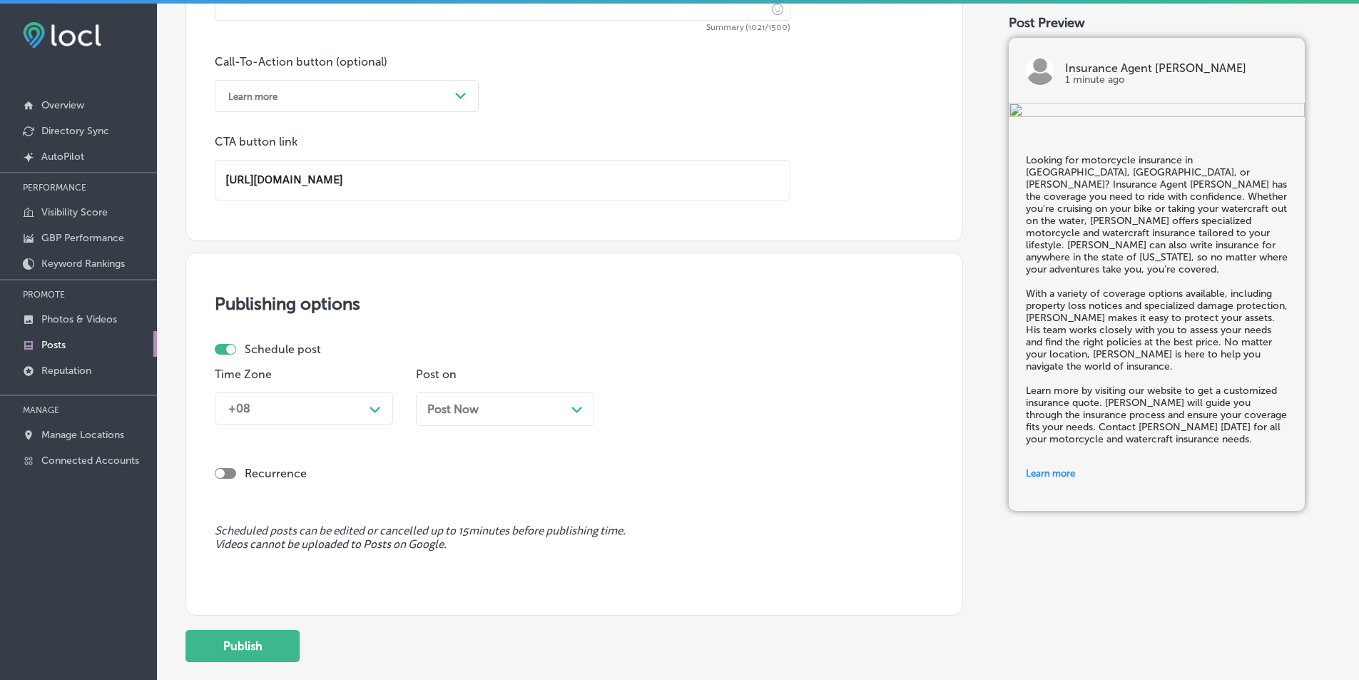
scroll to position [1070, 0]
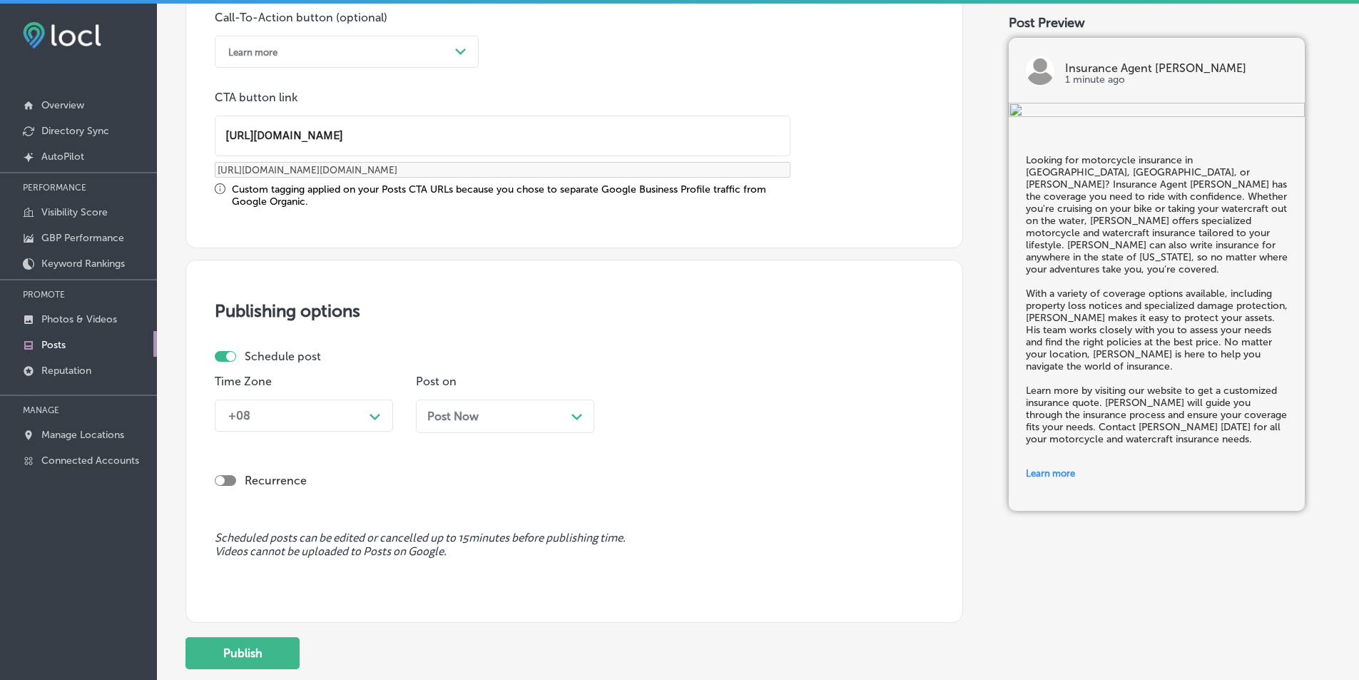
type input "https://www.highandassociates.net/"
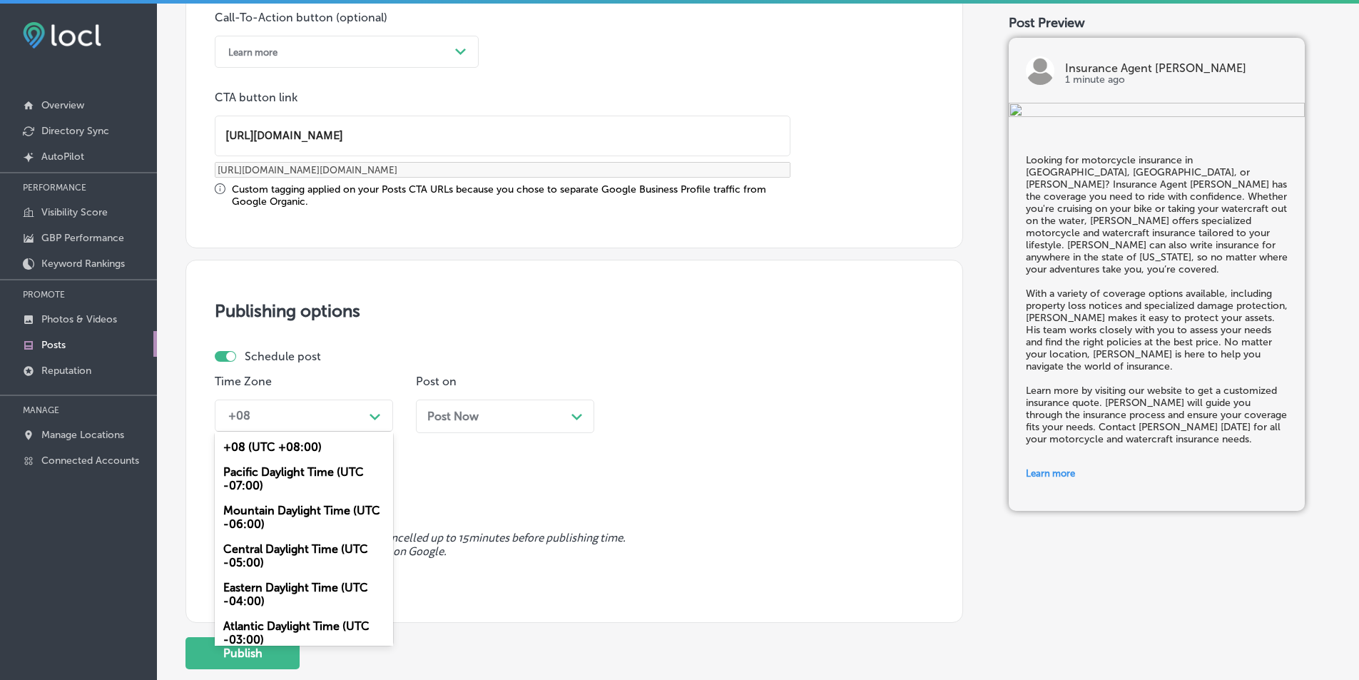
click at [373, 415] on icon "Path Created with Sketch." at bounding box center [374, 417] width 11 height 6
drag, startPoint x: 282, startPoint y: 515, endPoint x: 310, endPoint y: 504, distance: 29.4
click at [282, 514] on div "Mountain Daylight Time (UTC -06:00)" at bounding box center [304, 517] width 178 height 39
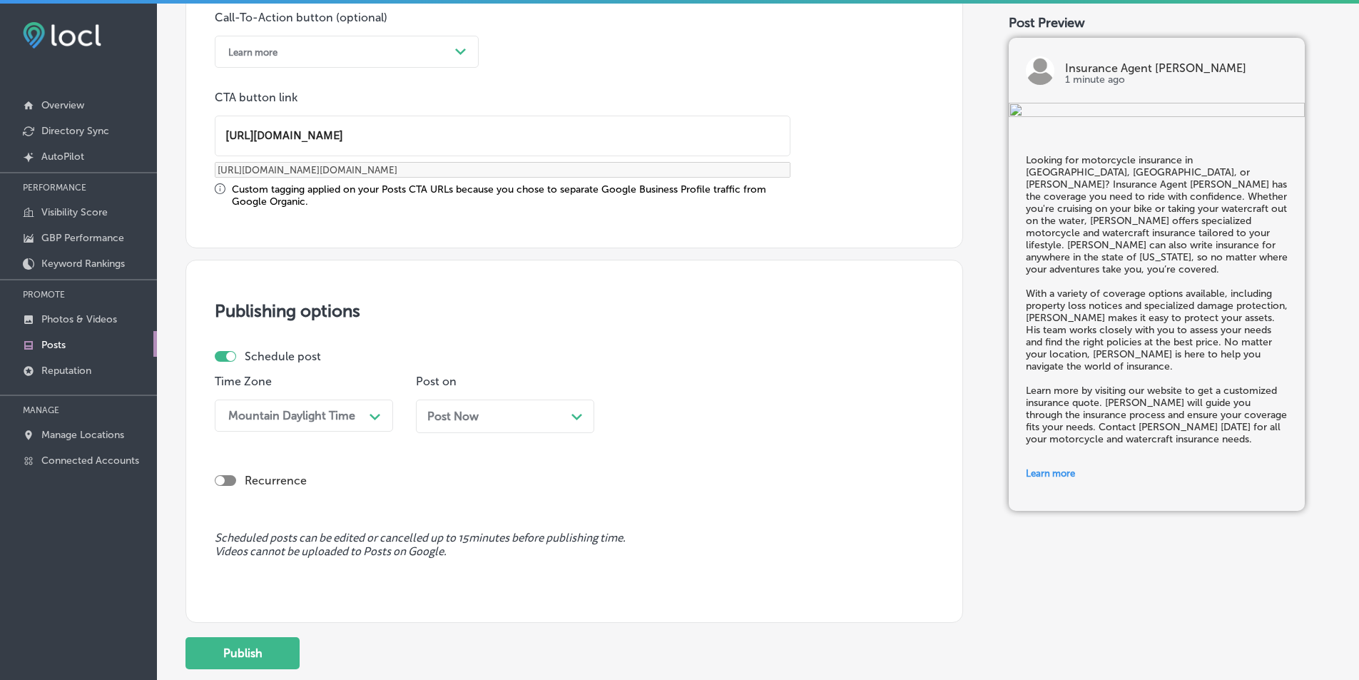
click at [572, 412] on div "Path Created with Sketch." at bounding box center [576, 414] width 11 height 11
click at [772, 412] on div "Path Created with Sketch." at bounding box center [777, 414] width 11 height 11
click at [638, 573] on div "7:00 AM" at bounding box center [706, 575] width 178 height 25
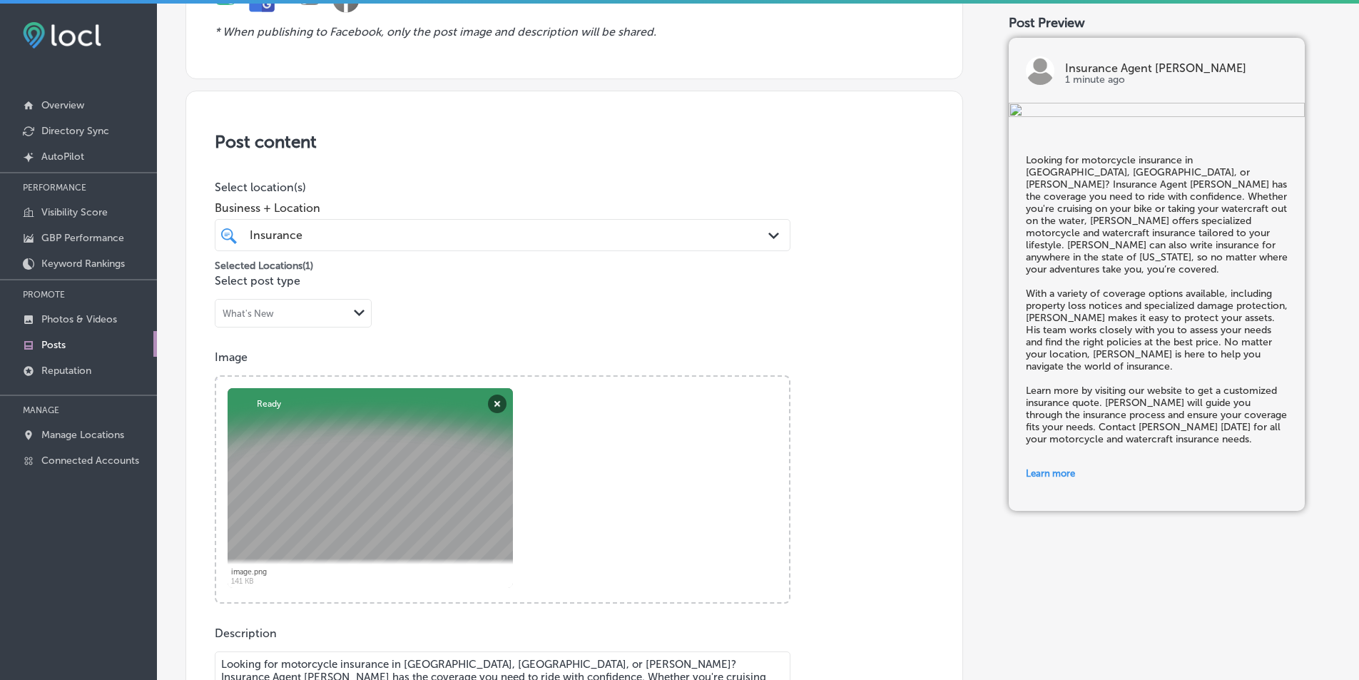
scroll to position [0, 0]
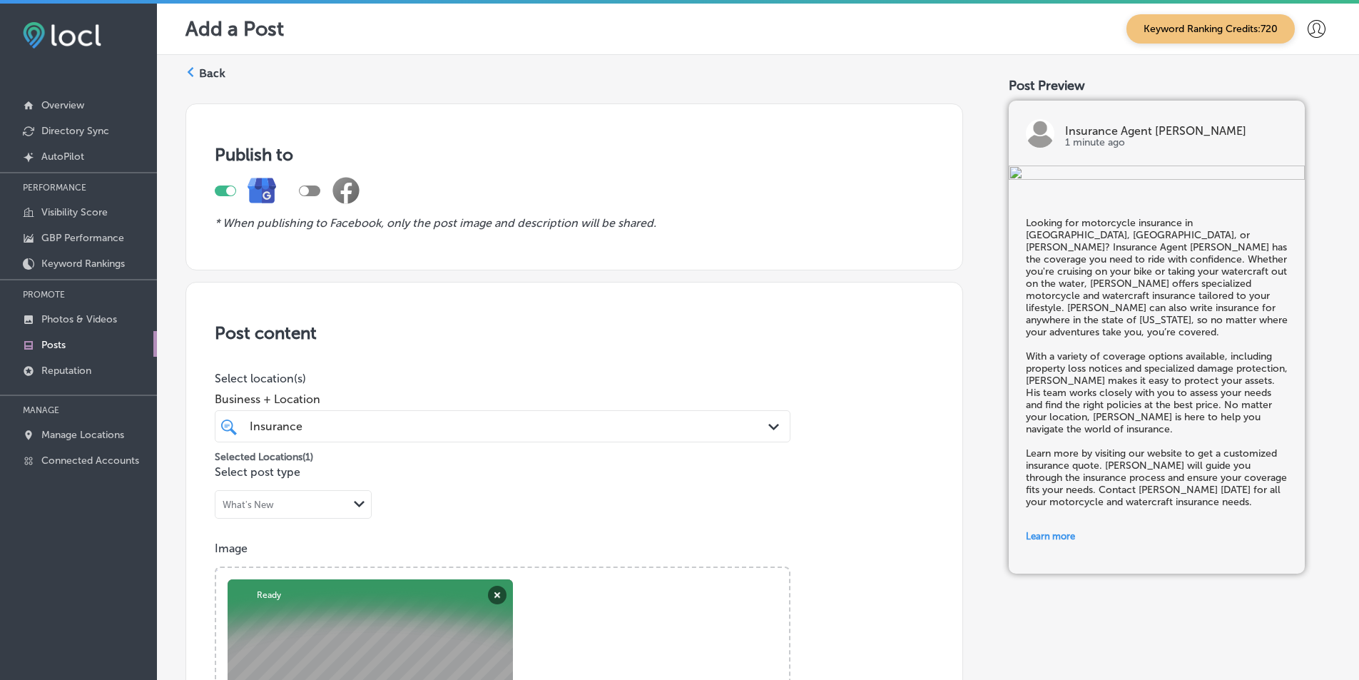
click at [768, 425] on icon "Path Created with Sketch." at bounding box center [773, 427] width 11 height 6
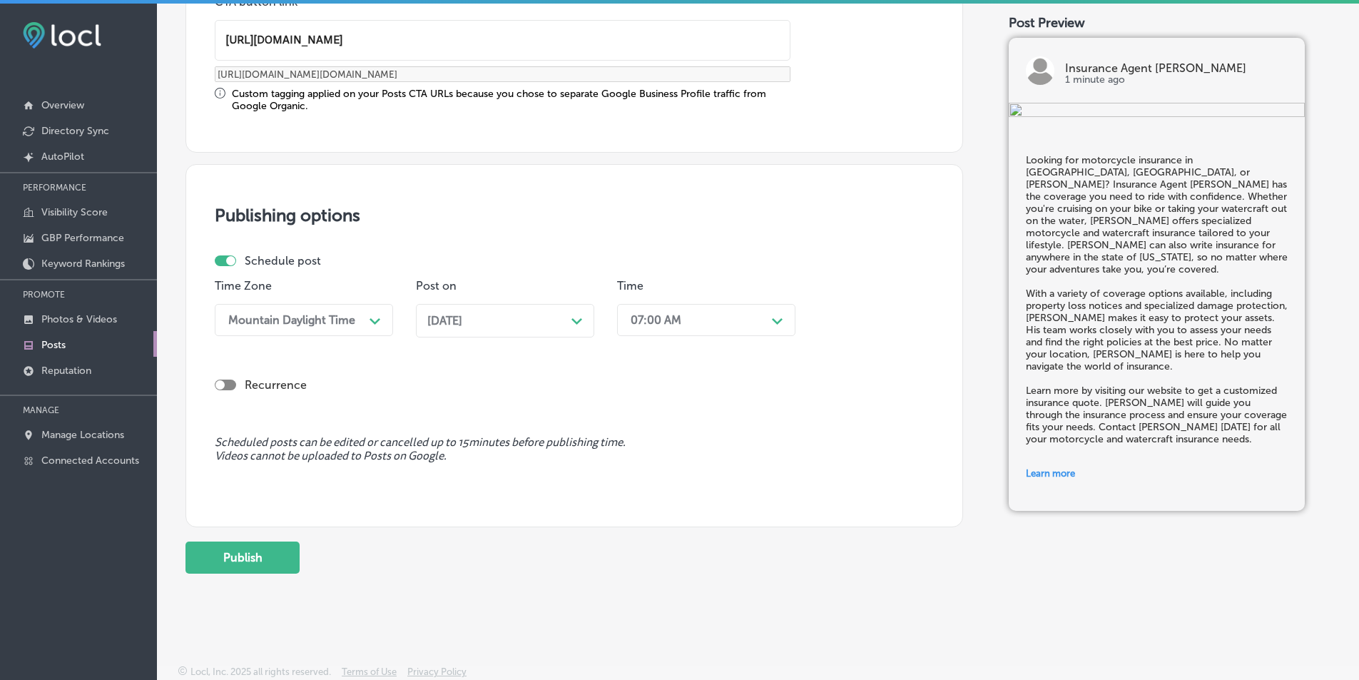
scroll to position [1166, 0]
click at [267, 556] on button "Publish" at bounding box center [242, 557] width 114 height 32
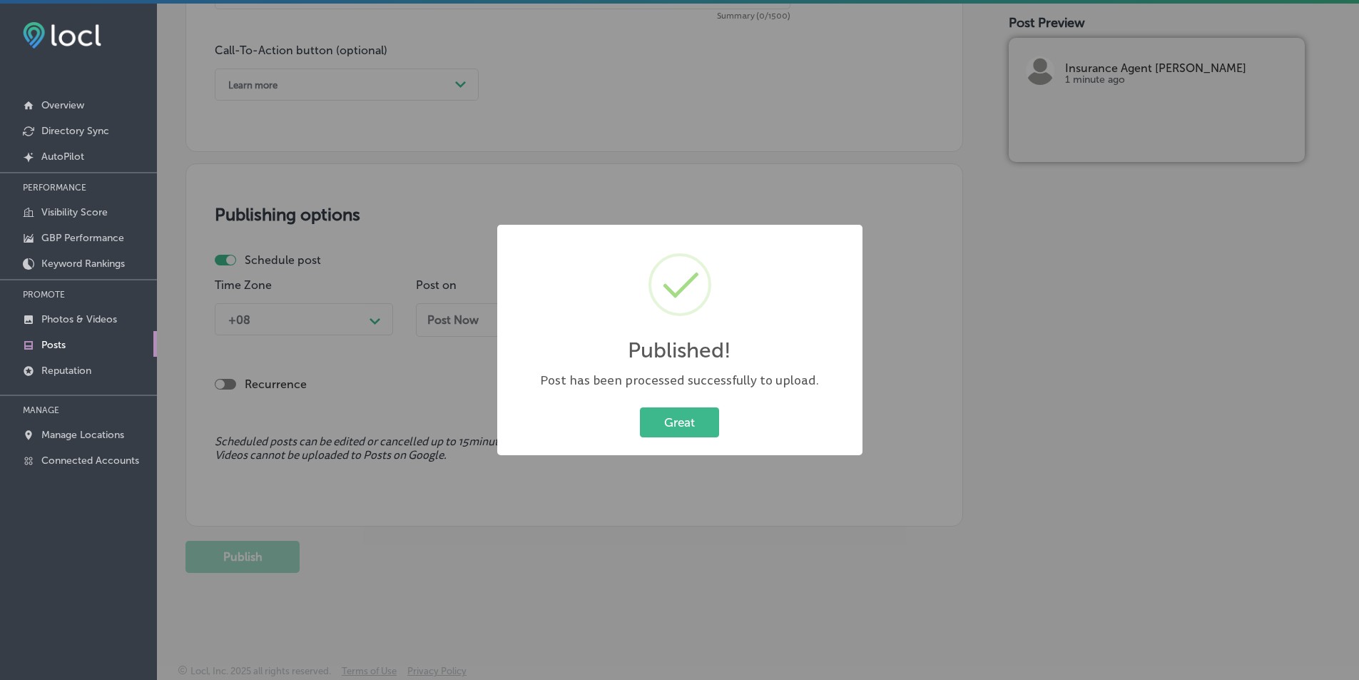
scroll to position [1037, 0]
click at [683, 415] on button "Great" at bounding box center [679, 421] width 79 height 29
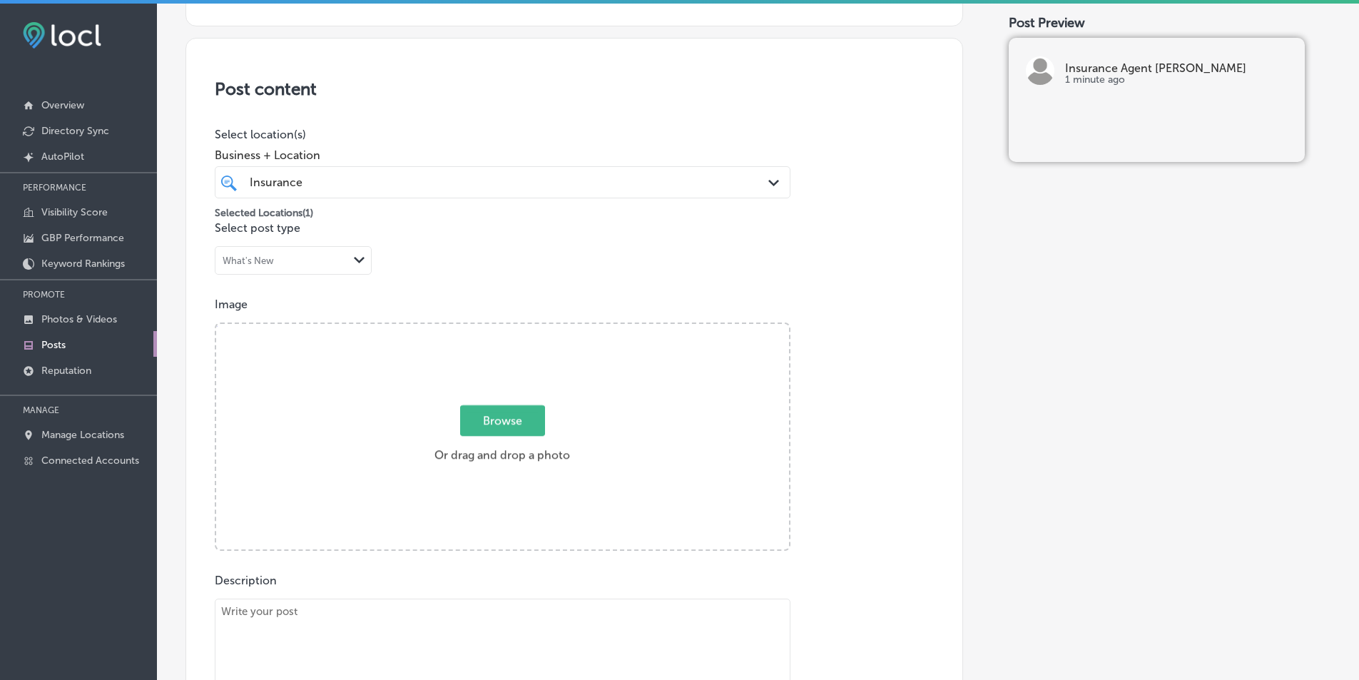
scroll to position [181, 0]
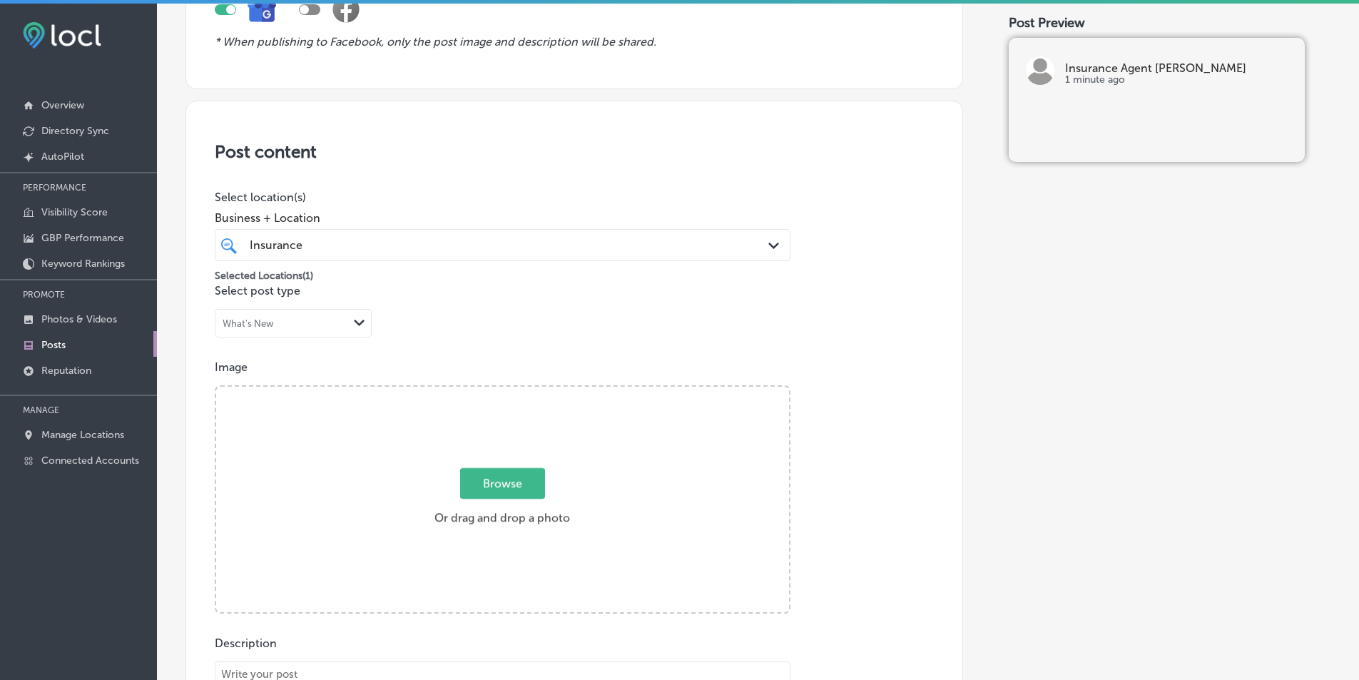
click at [359, 448] on div "Browse Or drag and drop a photo" at bounding box center [502, 501] width 573 height 228
click at [216, 387] on input "Browse Or drag and drop a photo" at bounding box center [502, 389] width 573 height 4
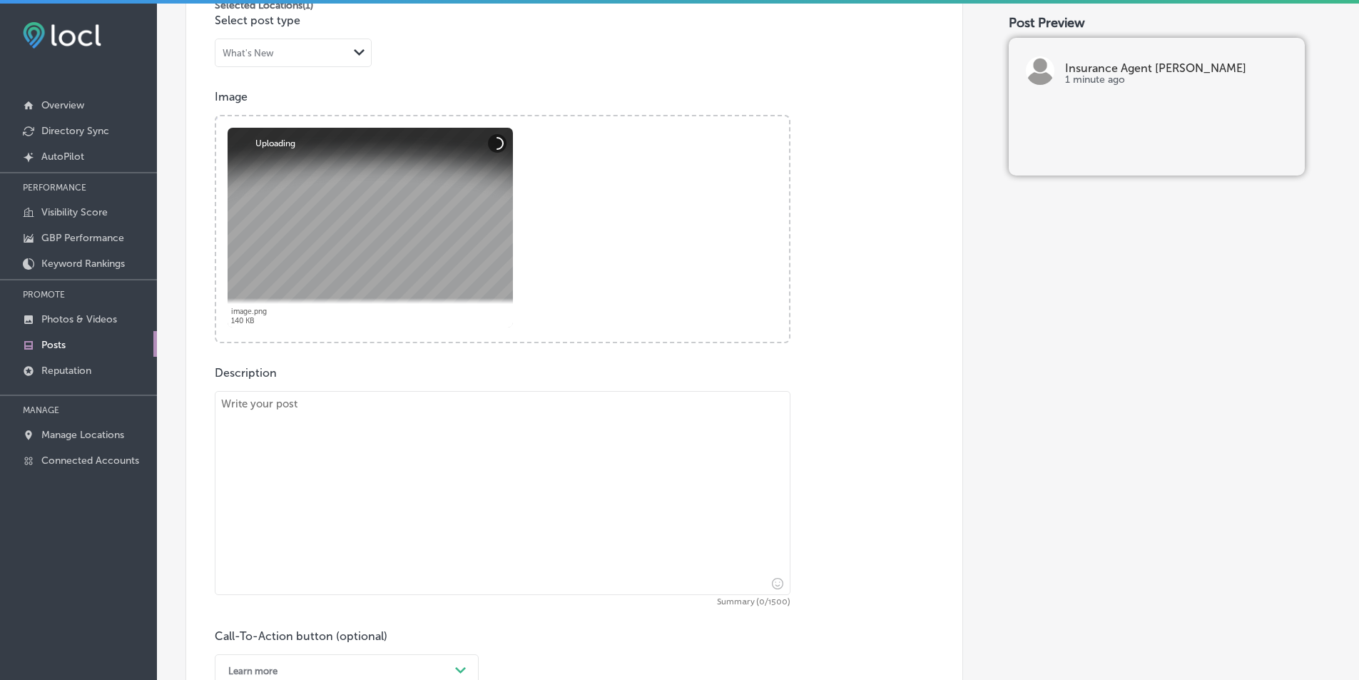
scroll to position [538, 0]
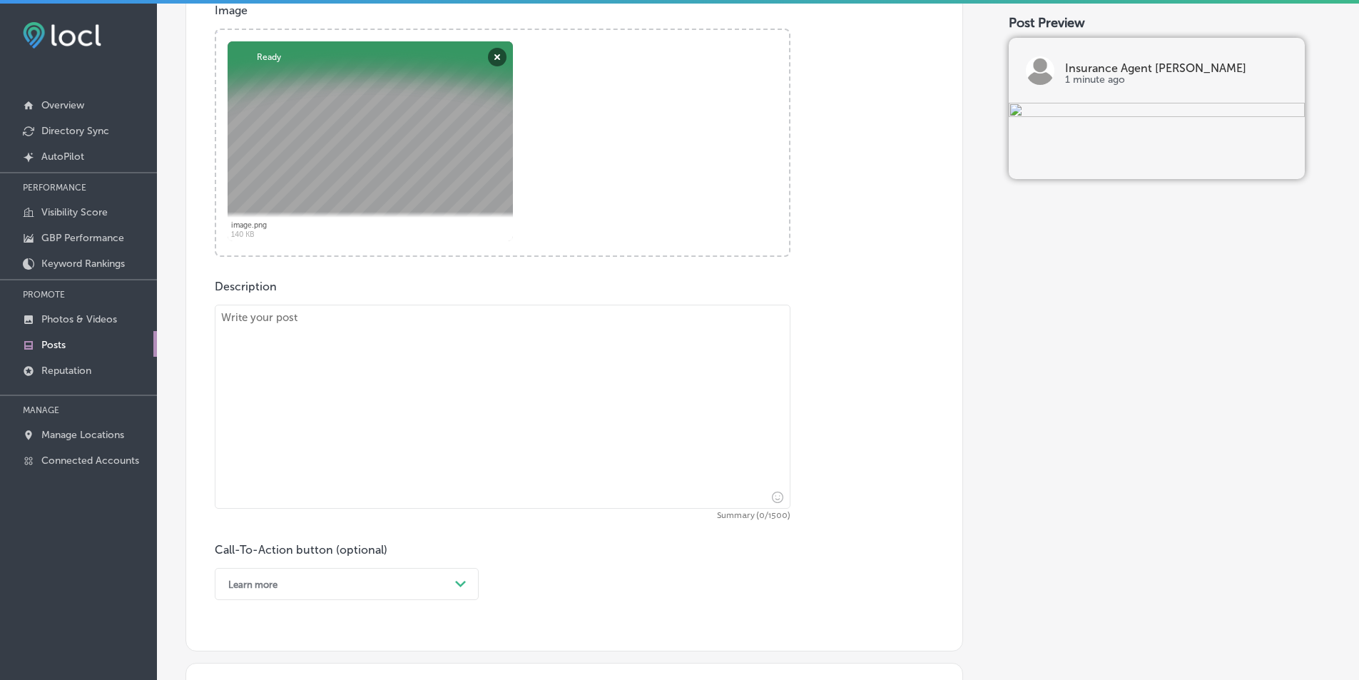
click at [416, 355] on textarea at bounding box center [503, 407] width 576 height 204
paste textarea "Insurance Agent [PERSON_NAME] provides comprehensive auto insurance and homeown…"
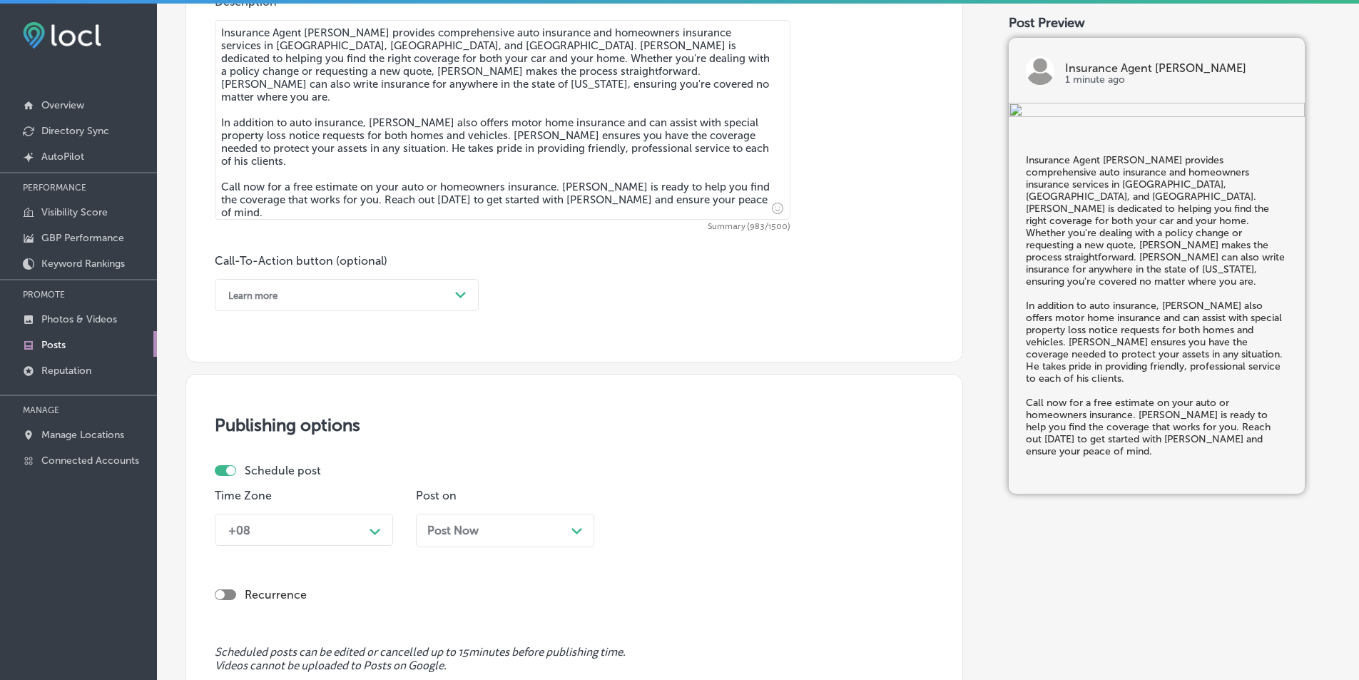
scroll to position [823, 0]
type textarea "Insurance Agent [PERSON_NAME] provides comprehensive auto insurance and homeown…"
click at [459, 286] on div "Path Created with Sketch." at bounding box center [460, 294] width 23 height 23
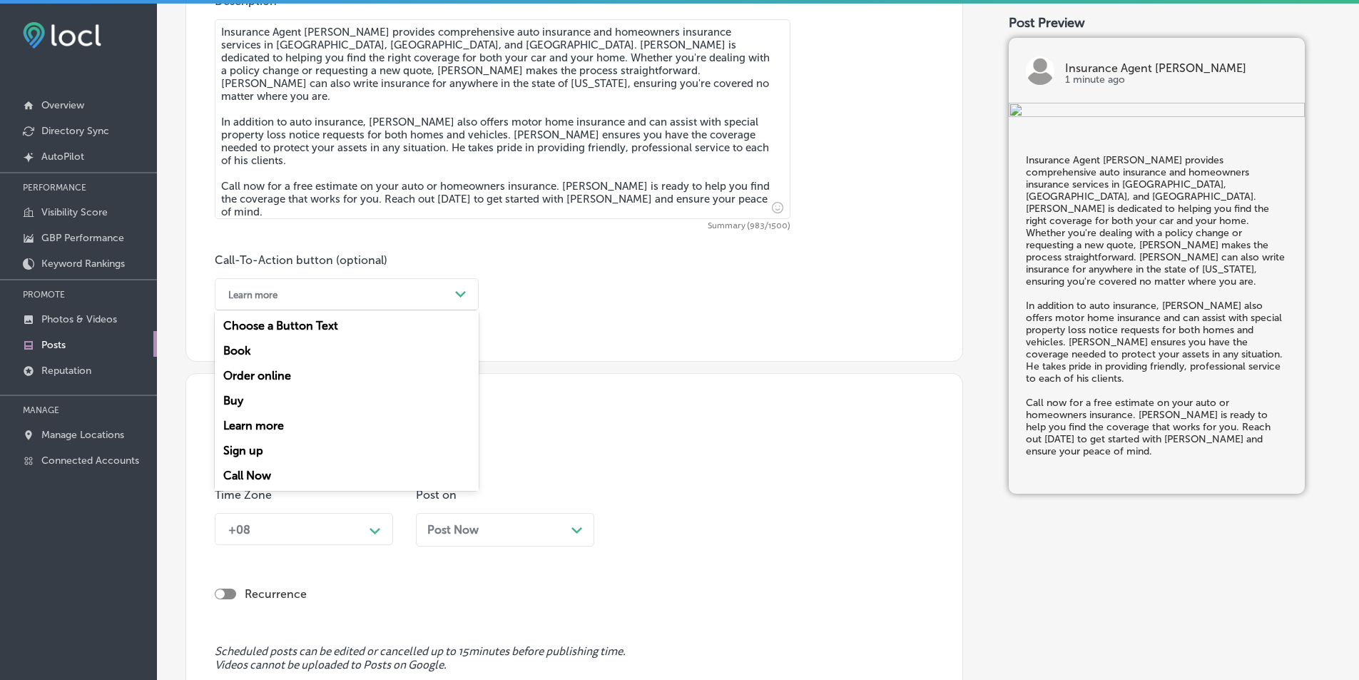
click at [273, 474] on div "Call Now" at bounding box center [347, 475] width 264 height 25
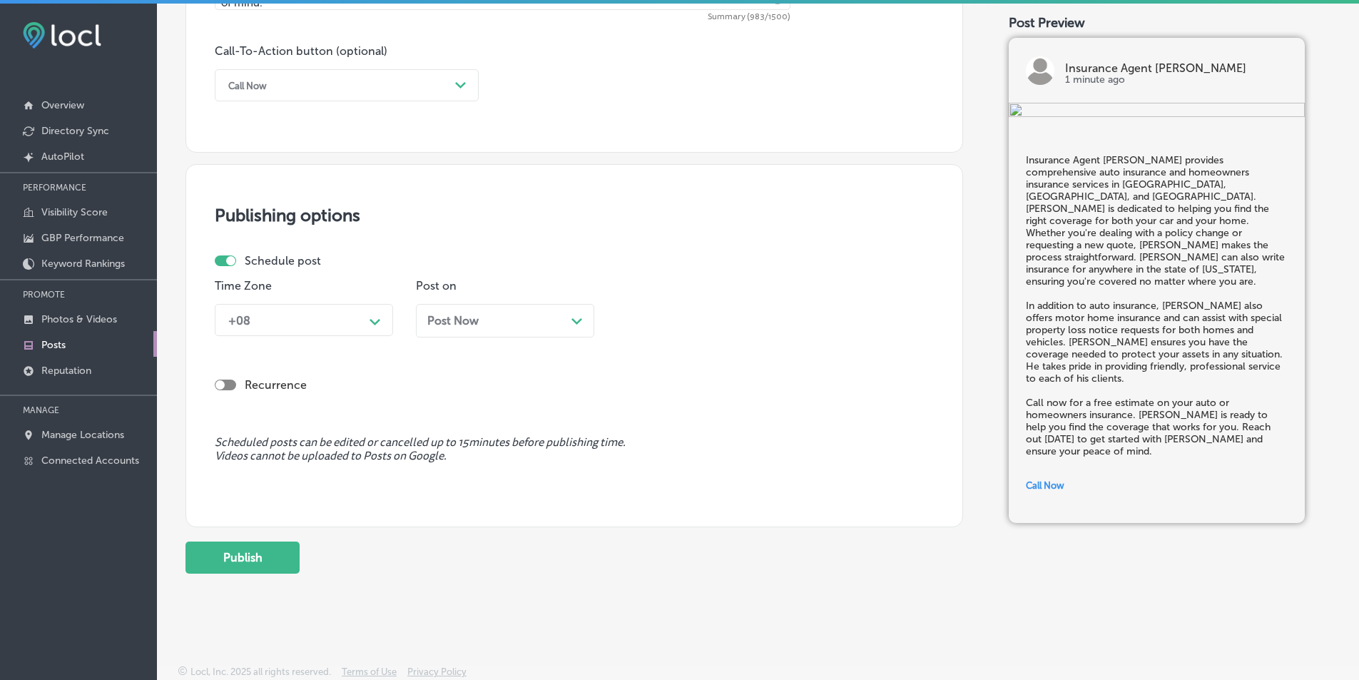
scroll to position [1033, 0]
click at [378, 322] on icon "Path Created with Sketch." at bounding box center [374, 321] width 11 height 6
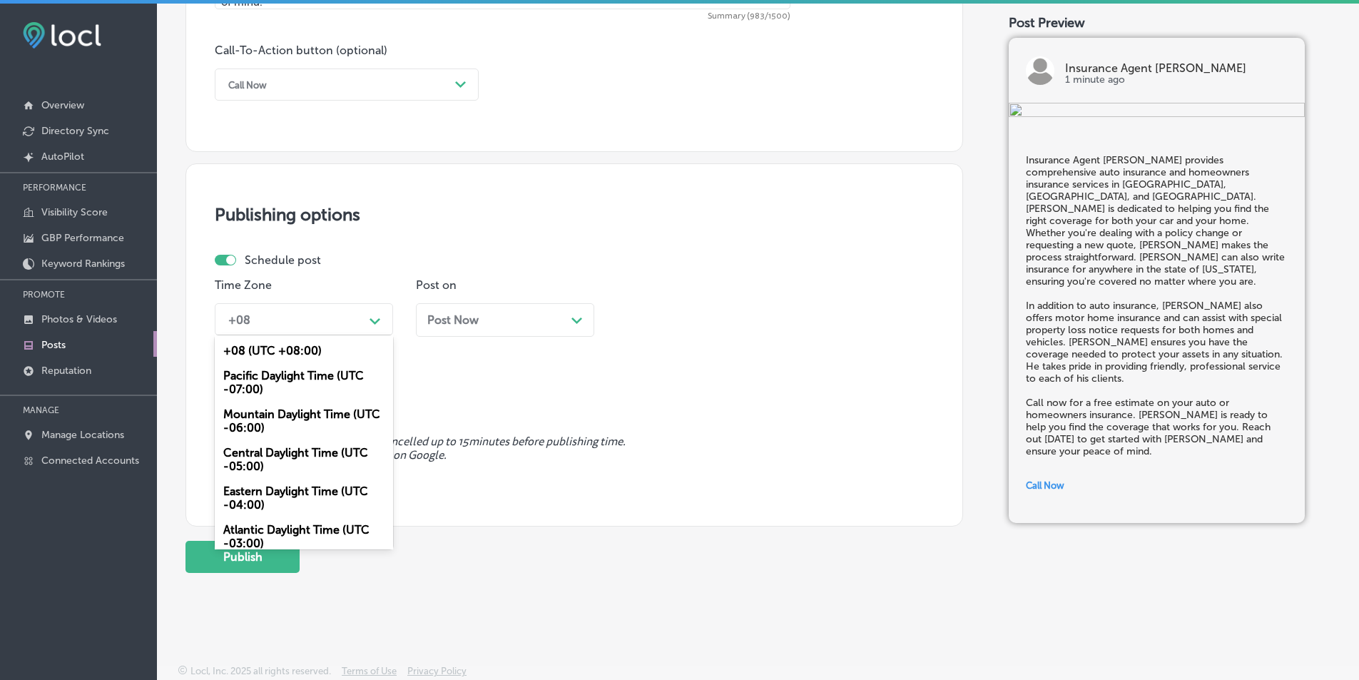
click at [321, 412] on div "Mountain Daylight Time (UTC -06:00)" at bounding box center [304, 421] width 178 height 39
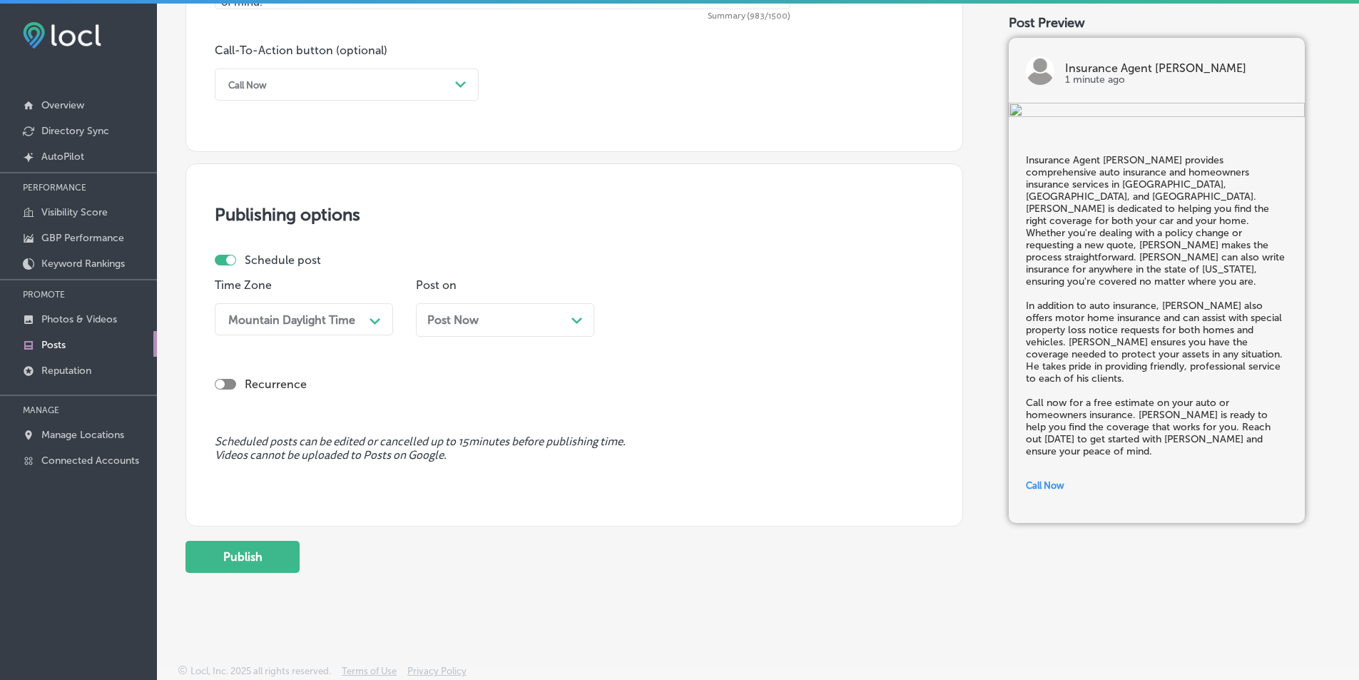
click at [578, 318] on icon "Path Created with Sketch." at bounding box center [576, 320] width 11 height 6
click at [776, 319] on icon "Path Created with Sketch." at bounding box center [777, 321] width 11 height 6
click at [655, 473] on div "7:00 AM" at bounding box center [706, 478] width 178 height 25
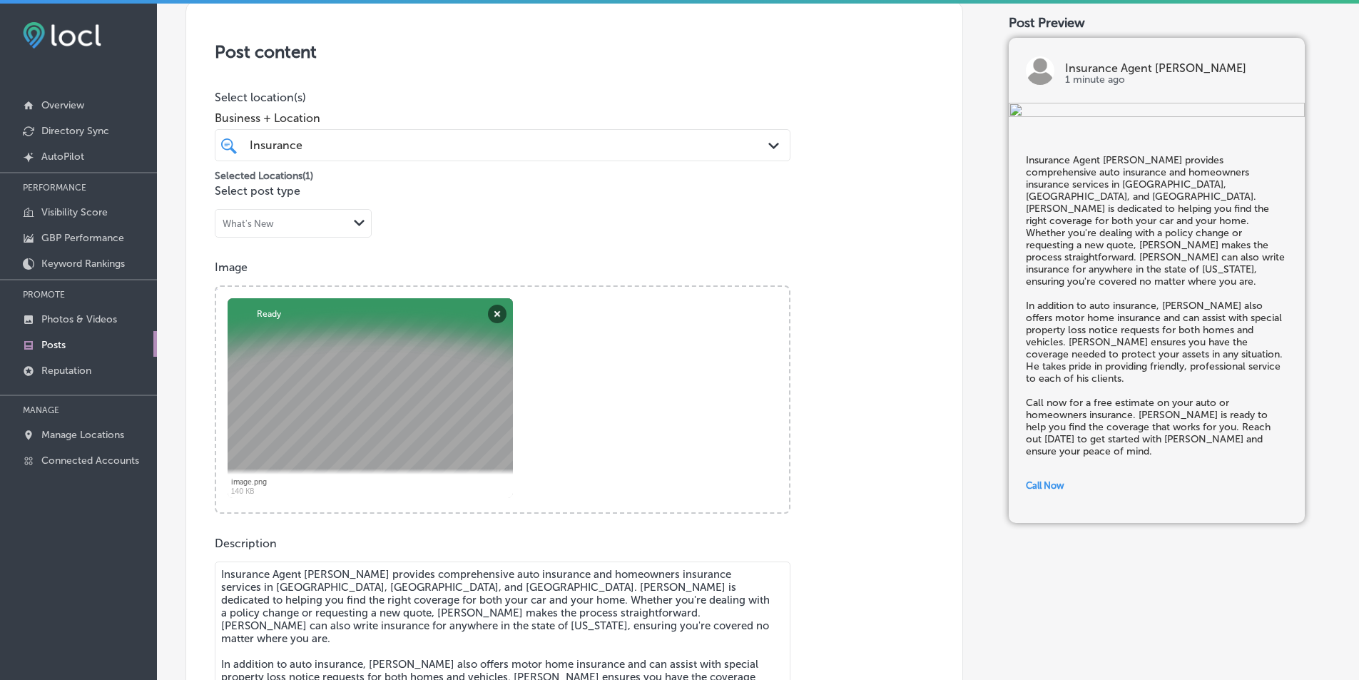
scroll to position [248, 0]
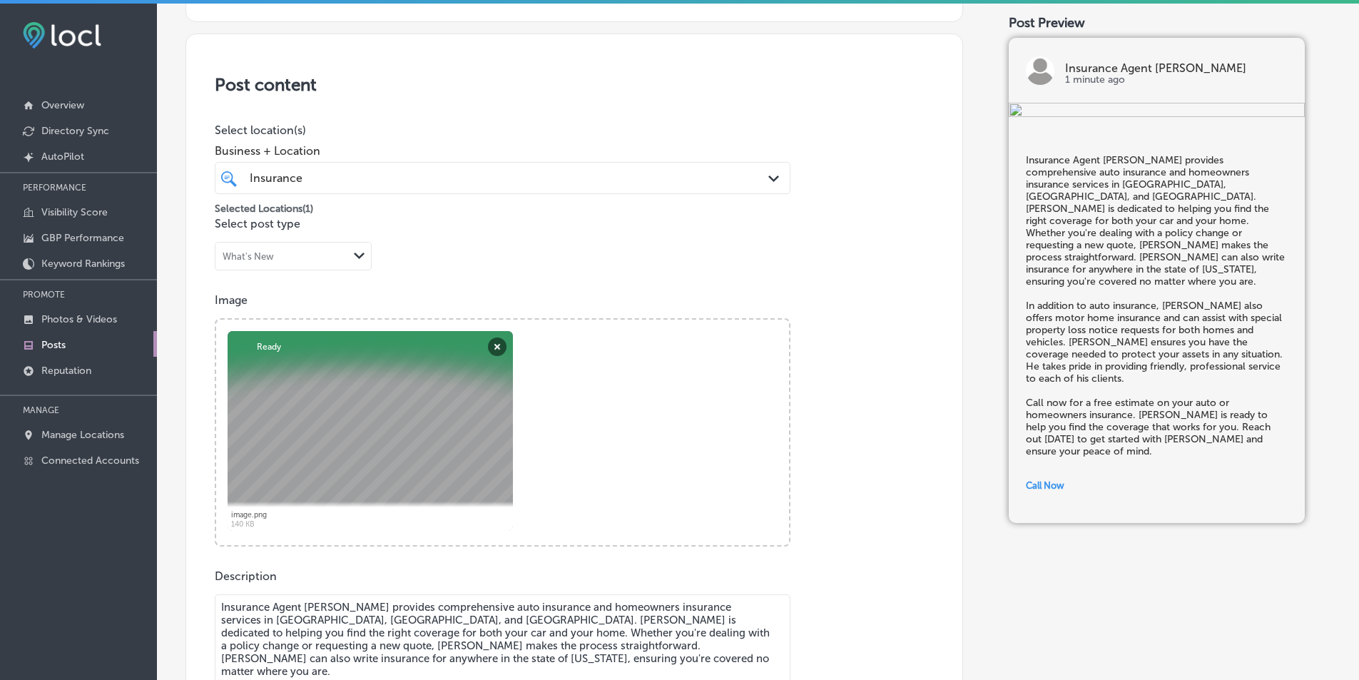
click at [770, 178] on polygon at bounding box center [773, 178] width 11 height 6
click at [874, 218] on p "Select post type" at bounding box center [574, 224] width 719 height 14
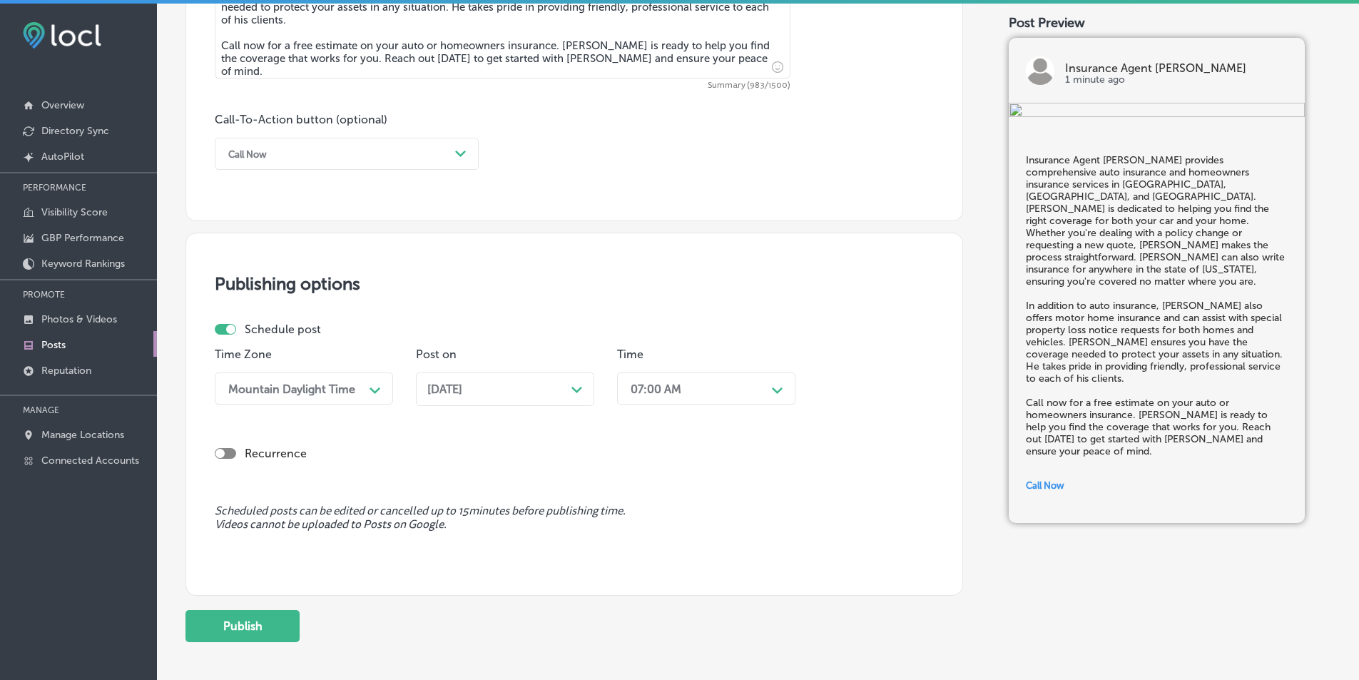
scroll to position [1033, 0]
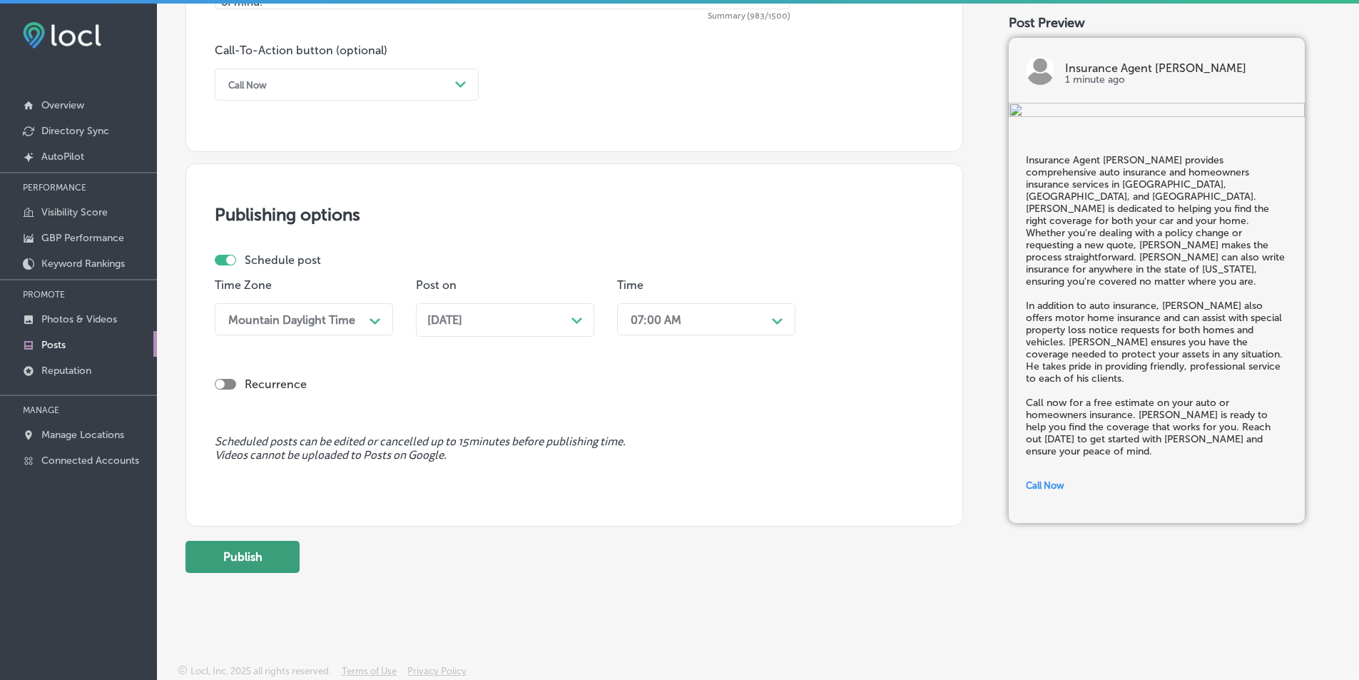
click at [249, 558] on button "Publish" at bounding box center [242, 557] width 114 height 32
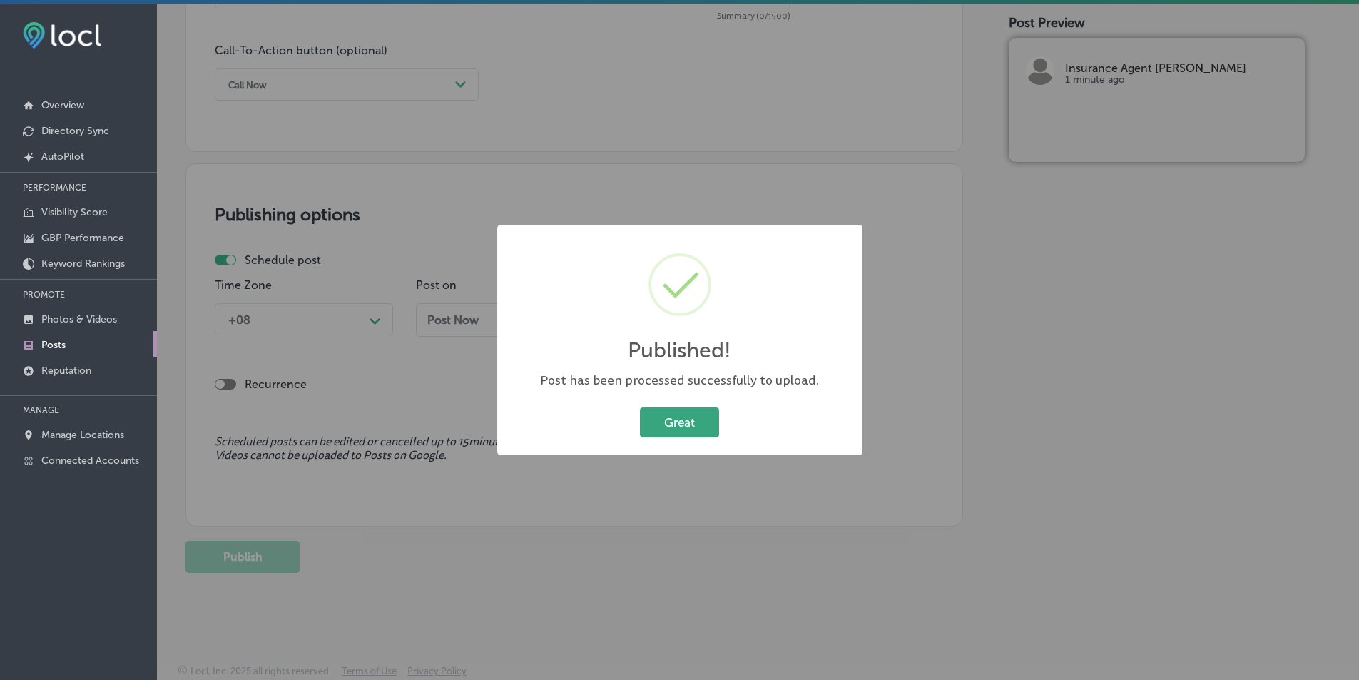
click at [669, 420] on button "Great" at bounding box center [679, 421] width 79 height 29
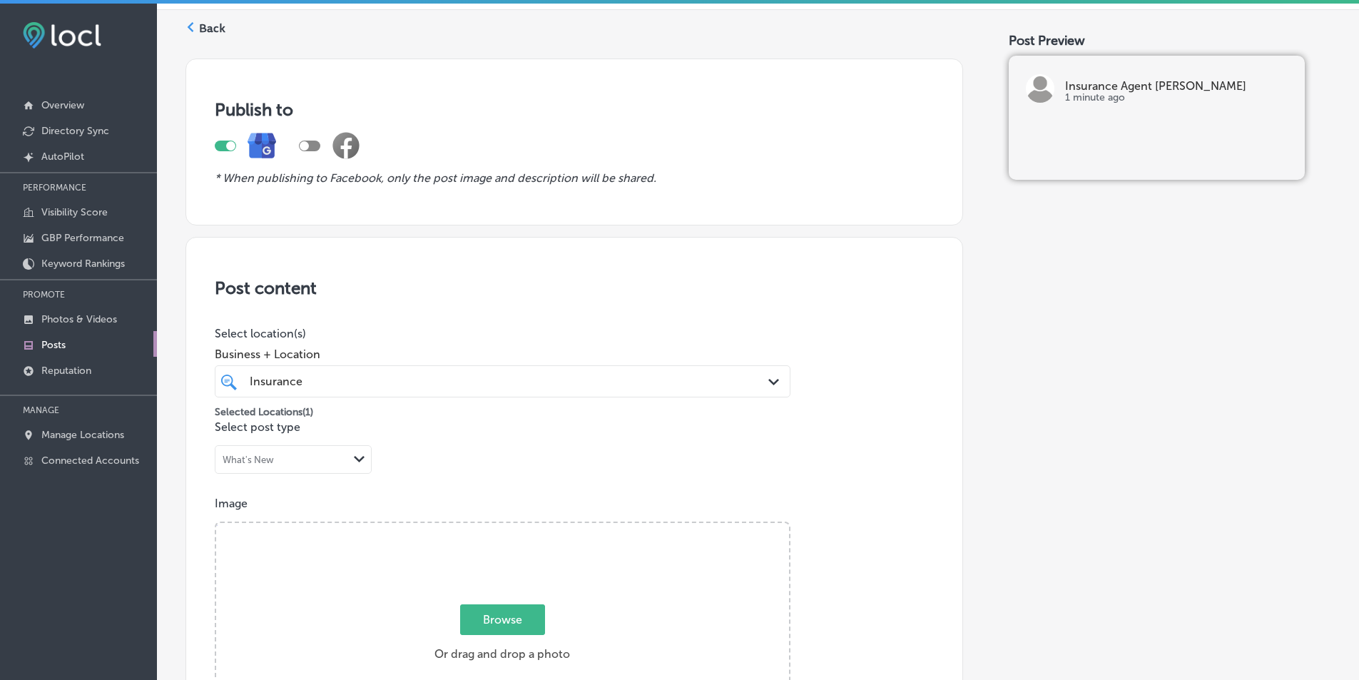
scroll to position [214, 0]
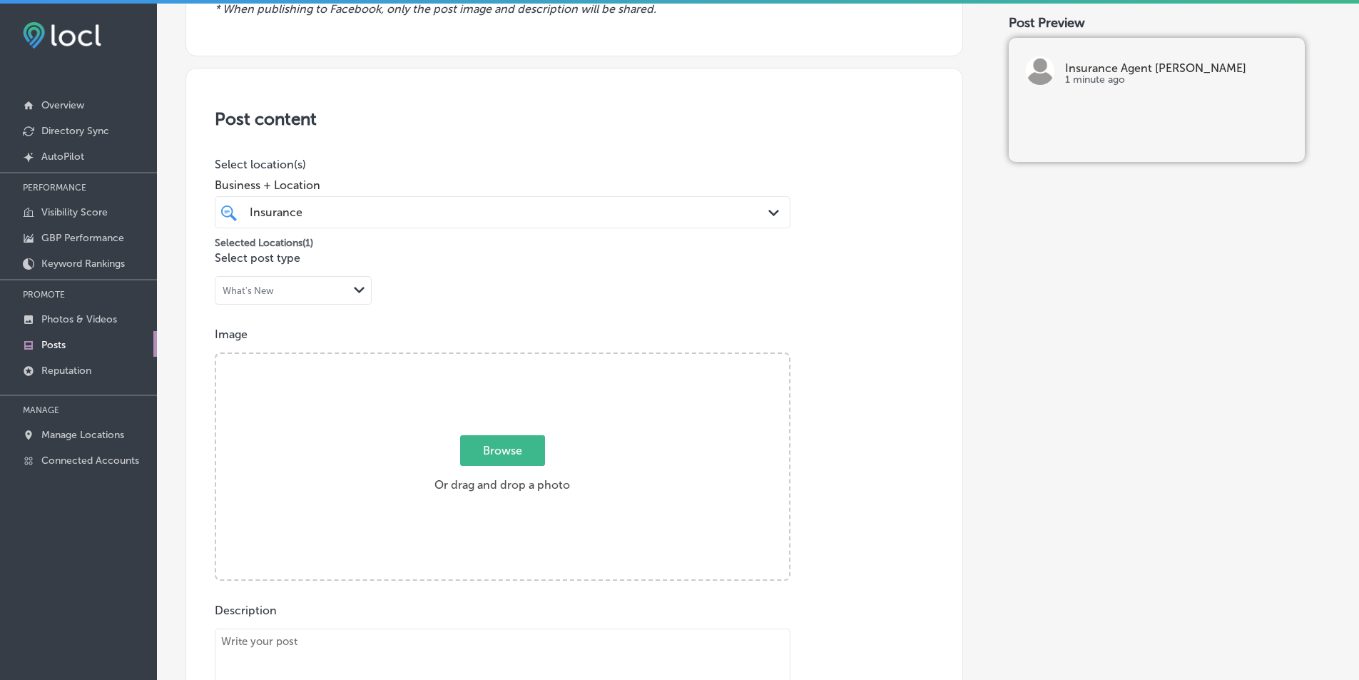
click at [280, 404] on div "Browse Or drag and drop a photo" at bounding box center [502, 468] width 573 height 228
click at [216, 354] on input "Browse Or drag and drop a photo" at bounding box center [502, 356] width 573 height 4
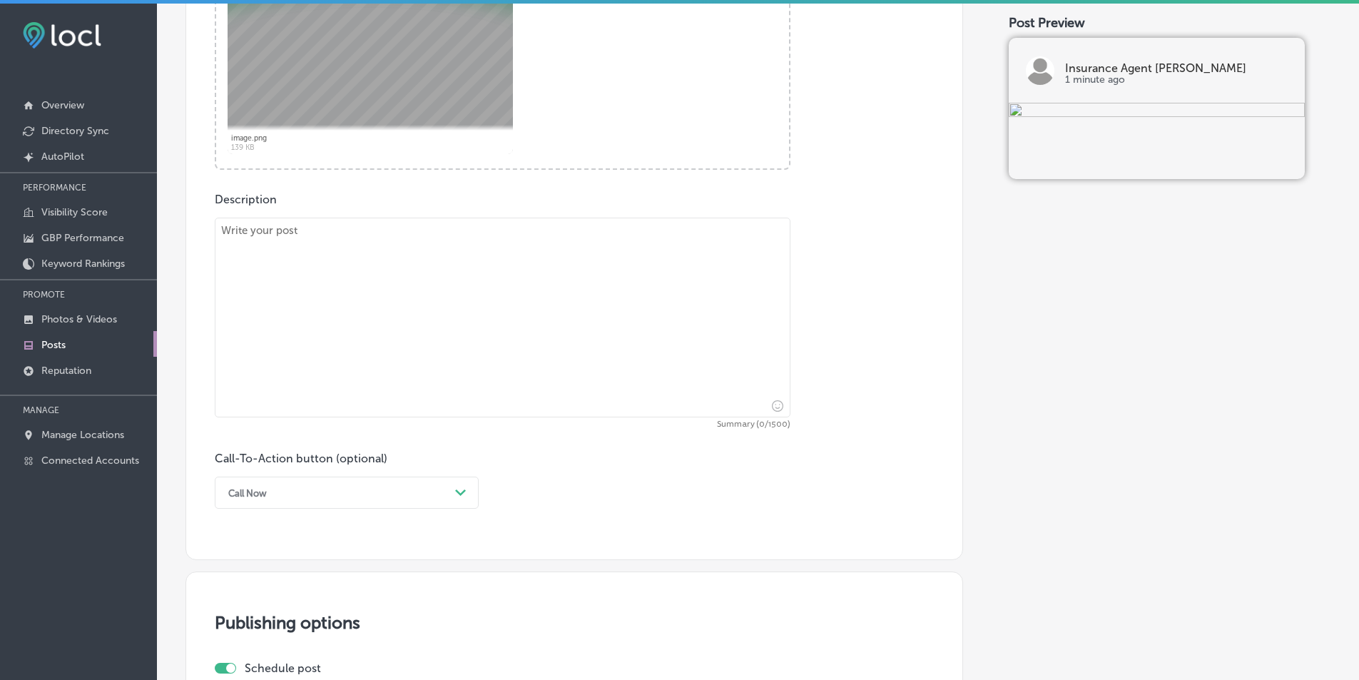
scroll to position [642, 0]
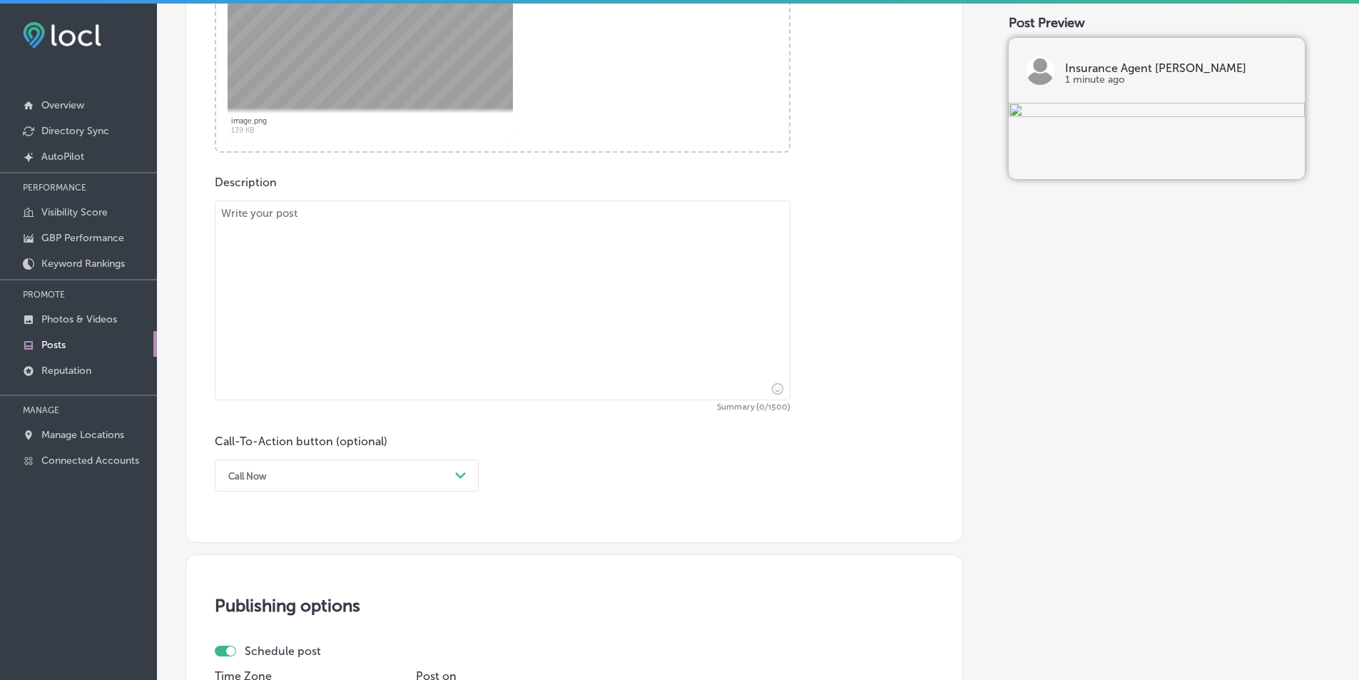
click at [280, 251] on textarea at bounding box center [503, 300] width 576 height 200
paste textarea "Insurance Agent Reece Flood specializes in offering comprehensive business insu…"
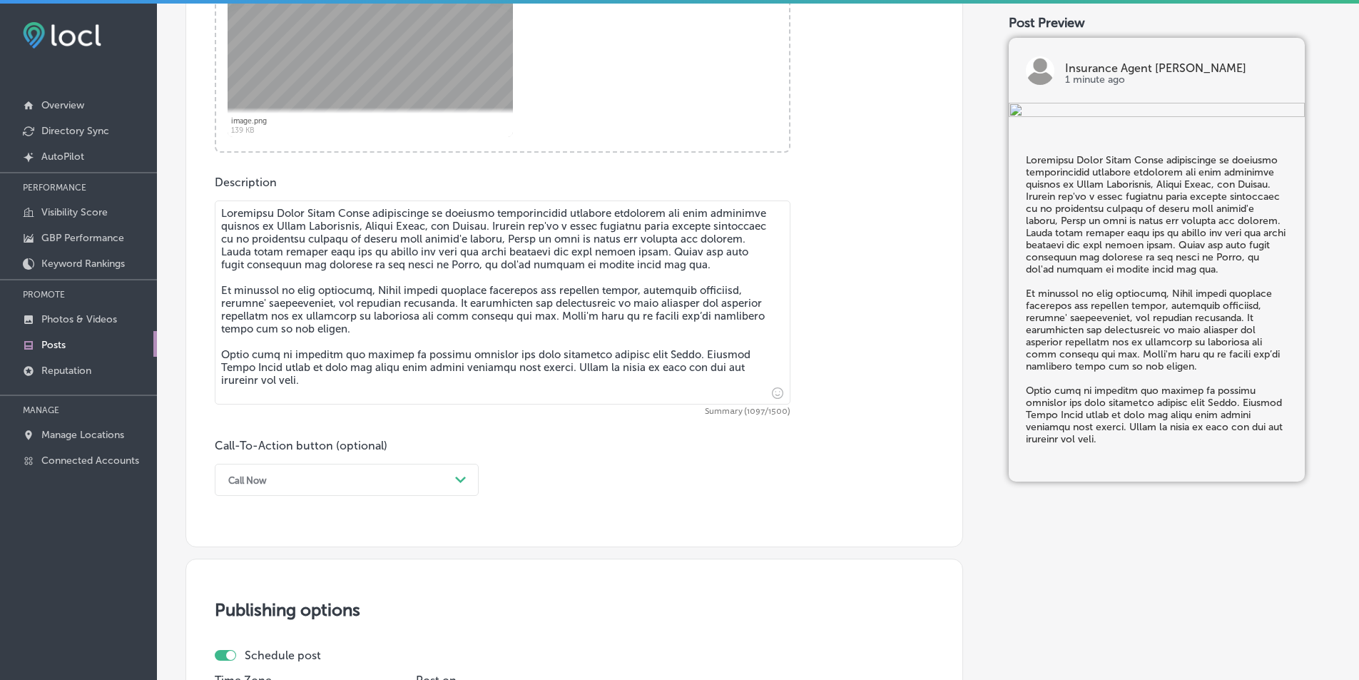
type textarea "Insurance Agent Reece Flood specializes in offering comprehensive business insu…"
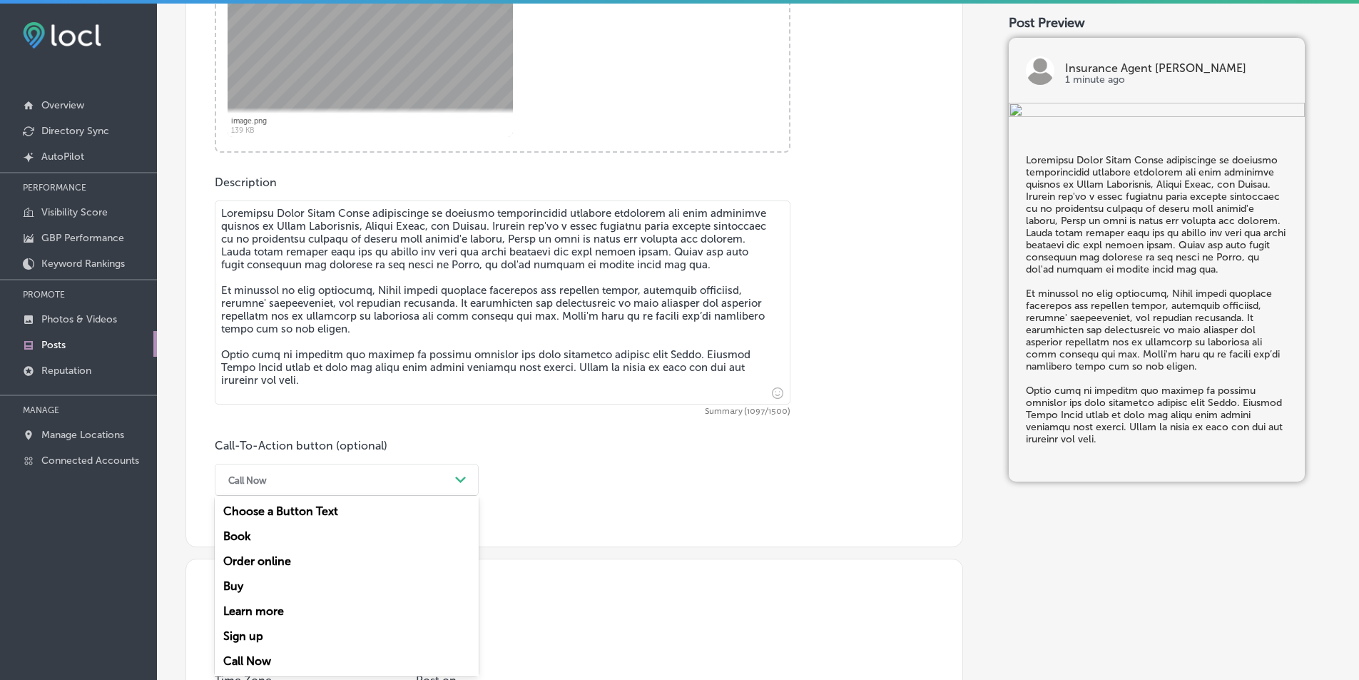
click at [464, 476] on polygon at bounding box center [460, 479] width 11 height 6
click at [272, 610] on div "Learn more" at bounding box center [347, 610] width 264 height 25
click at [272, 558] on input "text" at bounding box center [502, 563] width 574 height 39
paste input "https://www.highandassociates.net/"
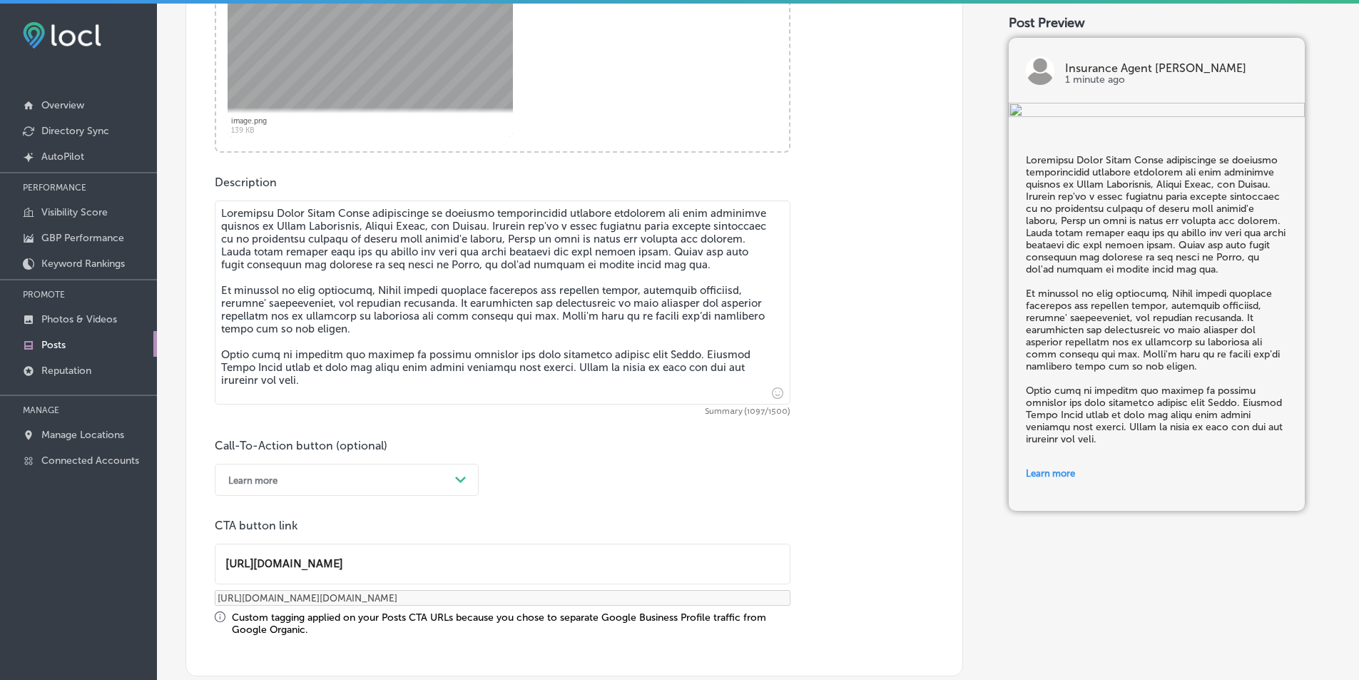
type input "https://www.highandassociates.net/"
click at [599, 482] on div "Call-To-Action button (optional) Learn more Path Created with Sketch. CTA butto…" at bounding box center [574, 537] width 719 height 197
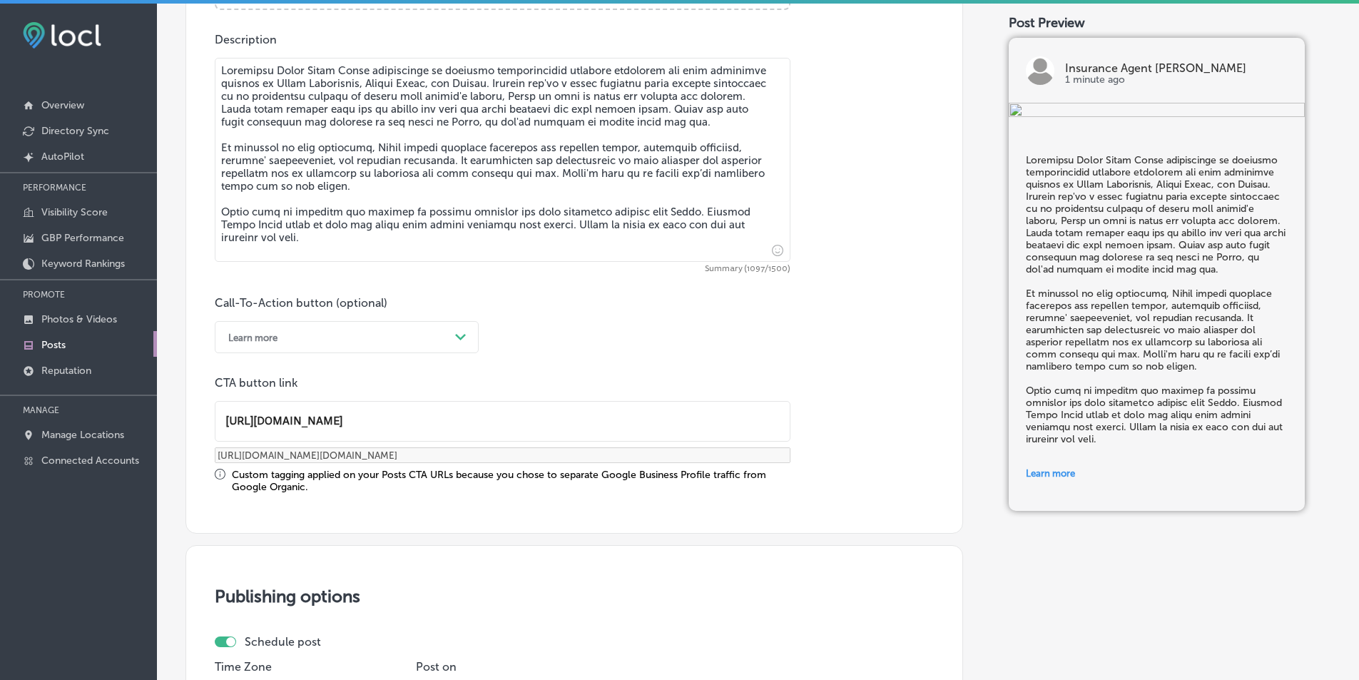
scroll to position [1, 0]
drag, startPoint x: 224, startPoint y: 424, endPoint x: 422, endPoint y: 471, distance: 202.9
click at [422, 471] on div "CTA button link https://www.highandassociates.net/ https://www.highandassociate…" at bounding box center [503, 434] width 576 height 117
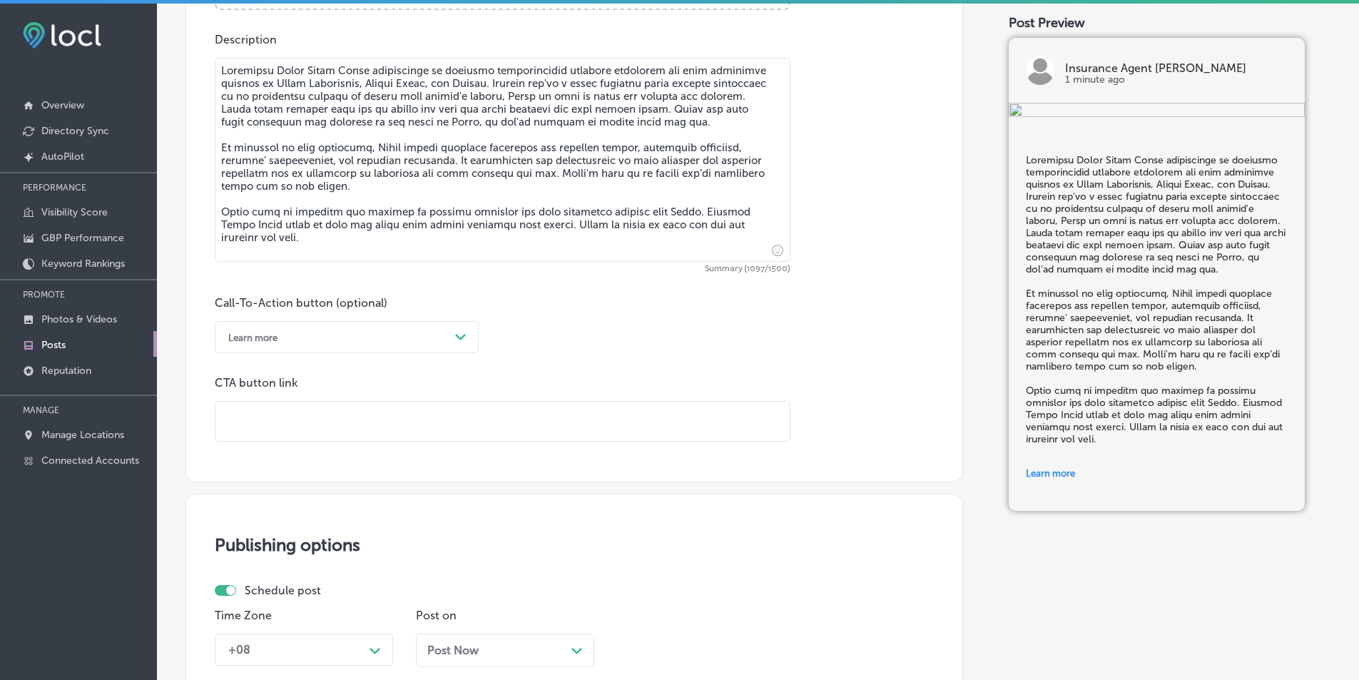
paste input "https://www.highandassociates.net/"
type input "https://www.highandassociates.net/"
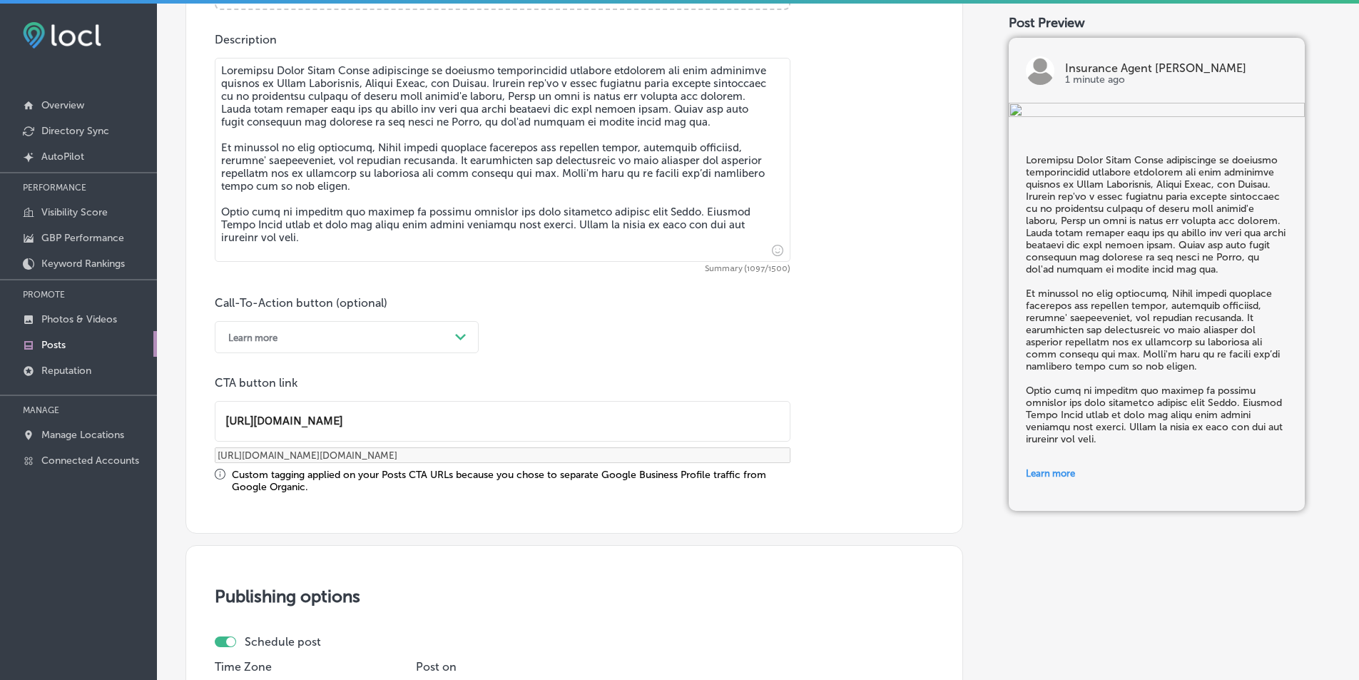
click at [466, 423] on input "https://www.highandassociates.net/" at bounding box center [502, 421] width 574 height 39
click at [428, 449] on div "CTA button link https://www.highandassociates.net/ https://www.highandassociate…" at bounding box center [503, 434] width 576 height 117
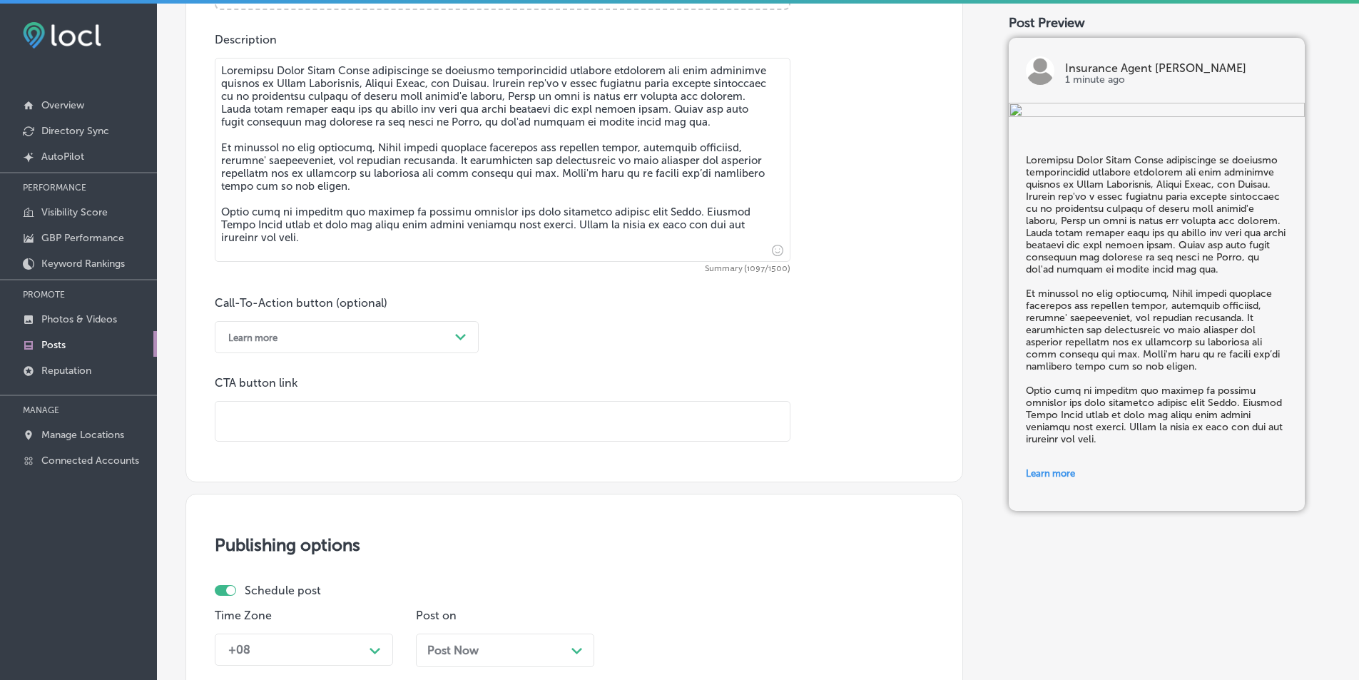
scroll to position [0, 0]
click at [275, 412] on input "text" at bounding box center [502, 421] width 574 height 39
paste input "https://www.highandassociates.net/"
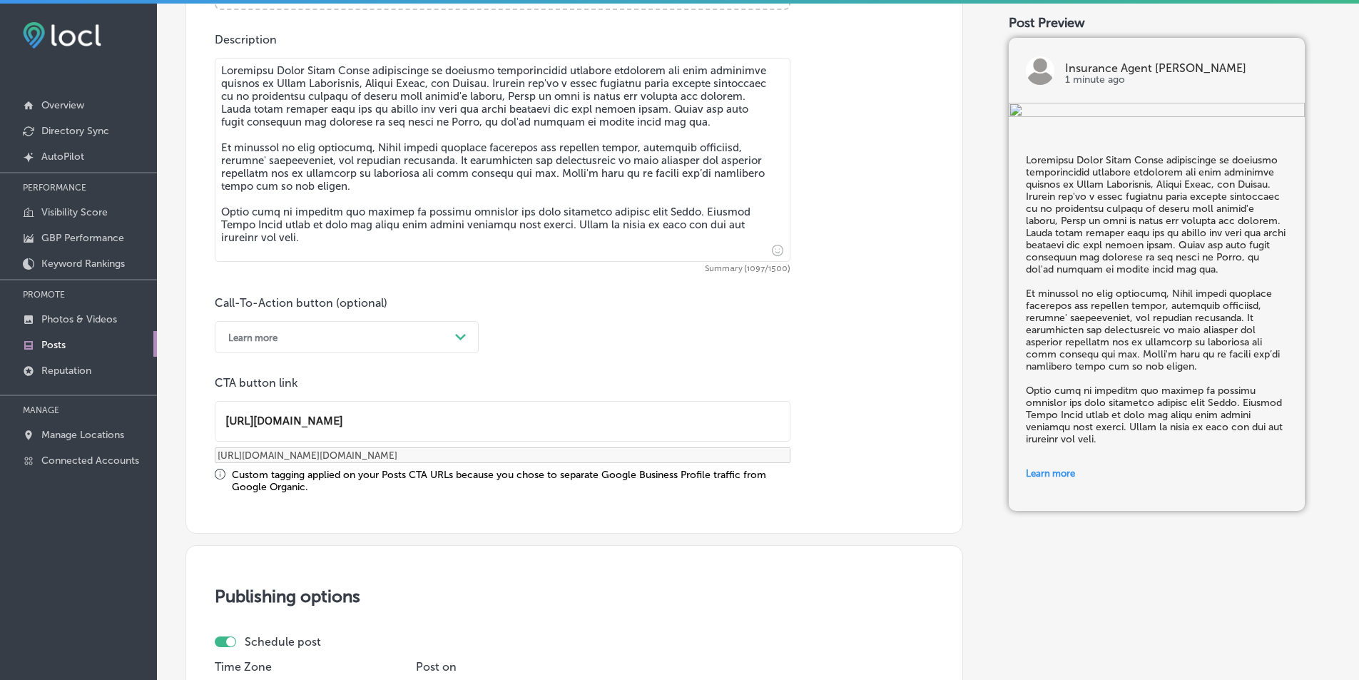
type input "https://www.highandassociates.net/"
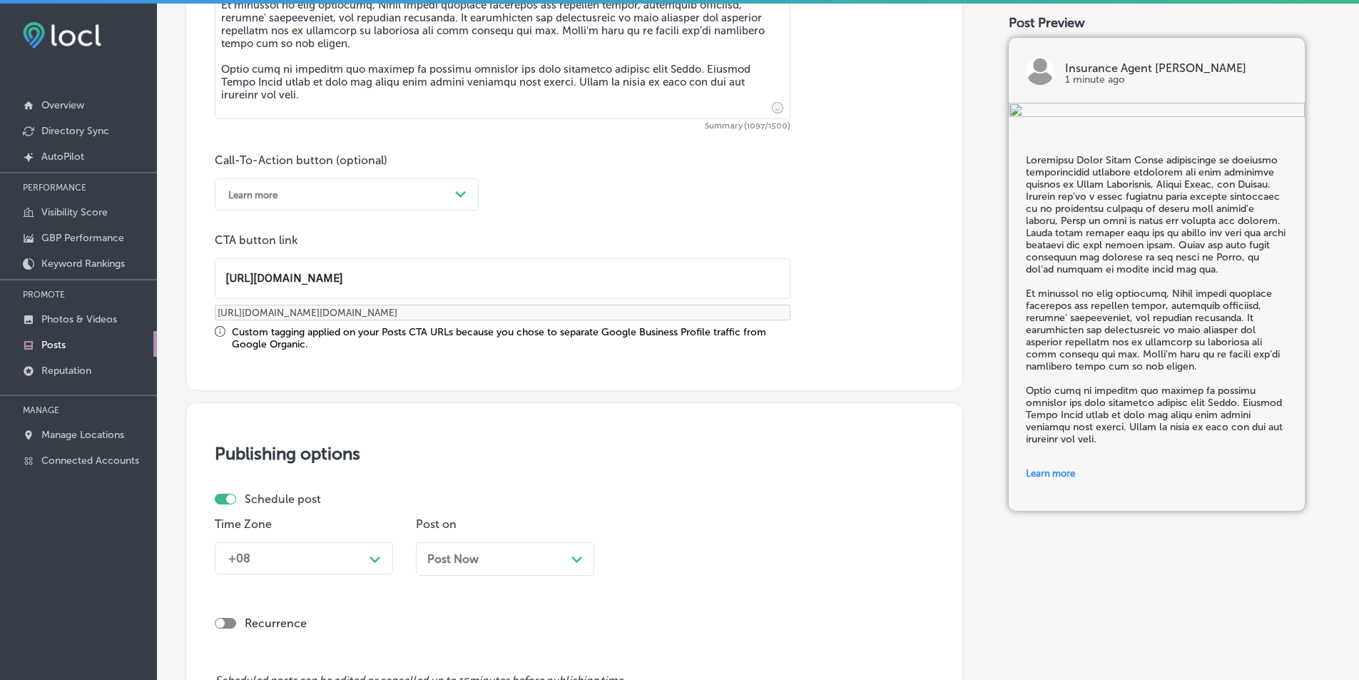
scroll to position [1041, 0]
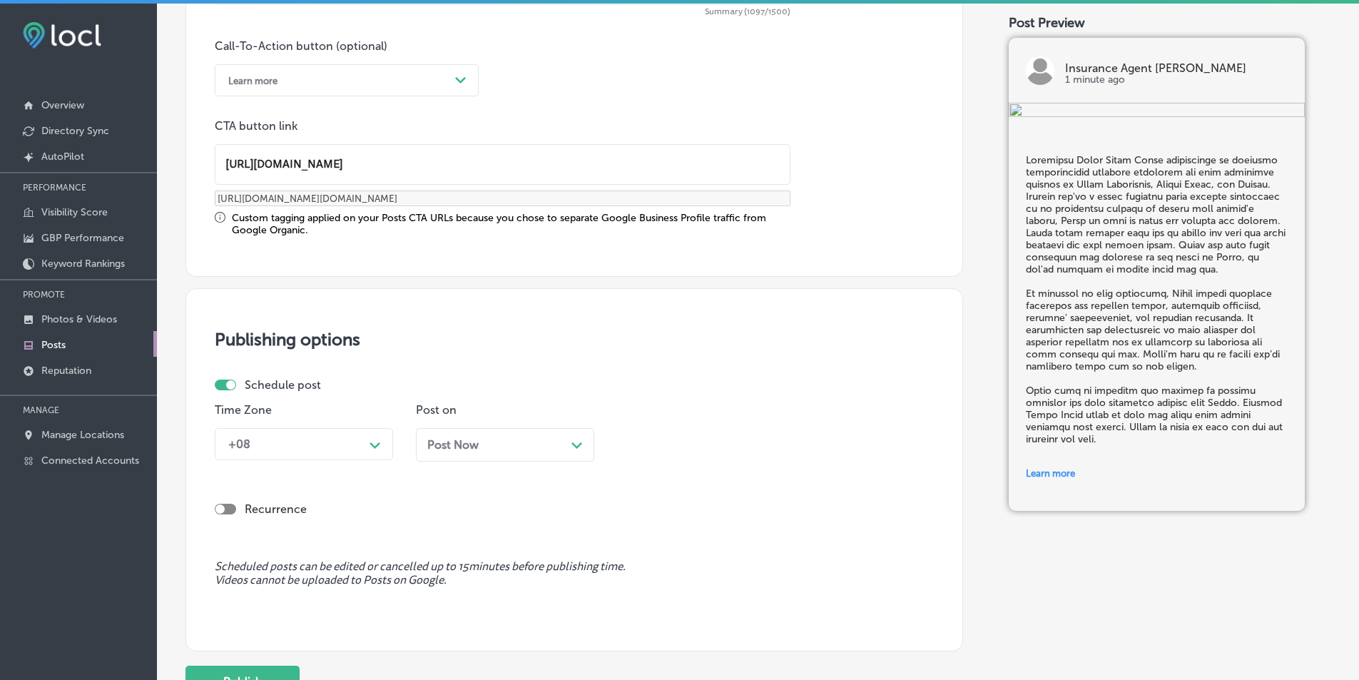
click at [373, 460] on div "+08 Path Created with Sketch." at bounding box center [304, 444] width 178 height 32
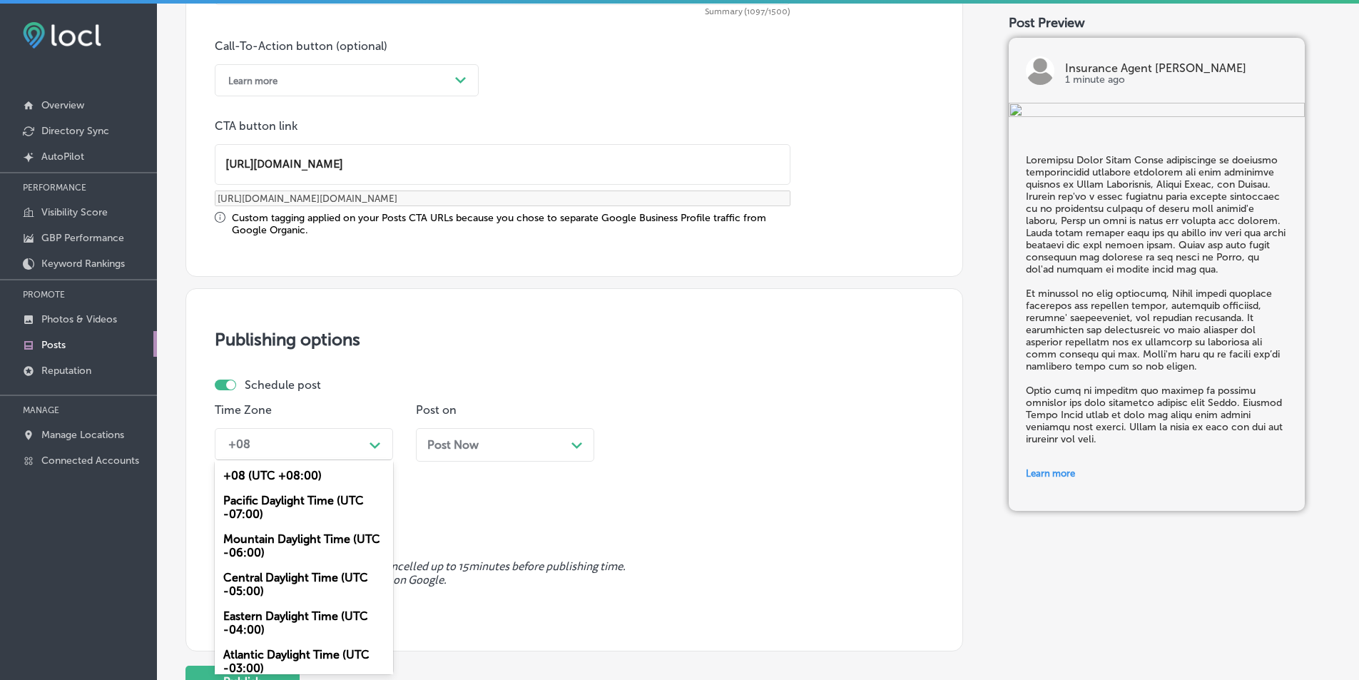
scroll to position [9, 0]
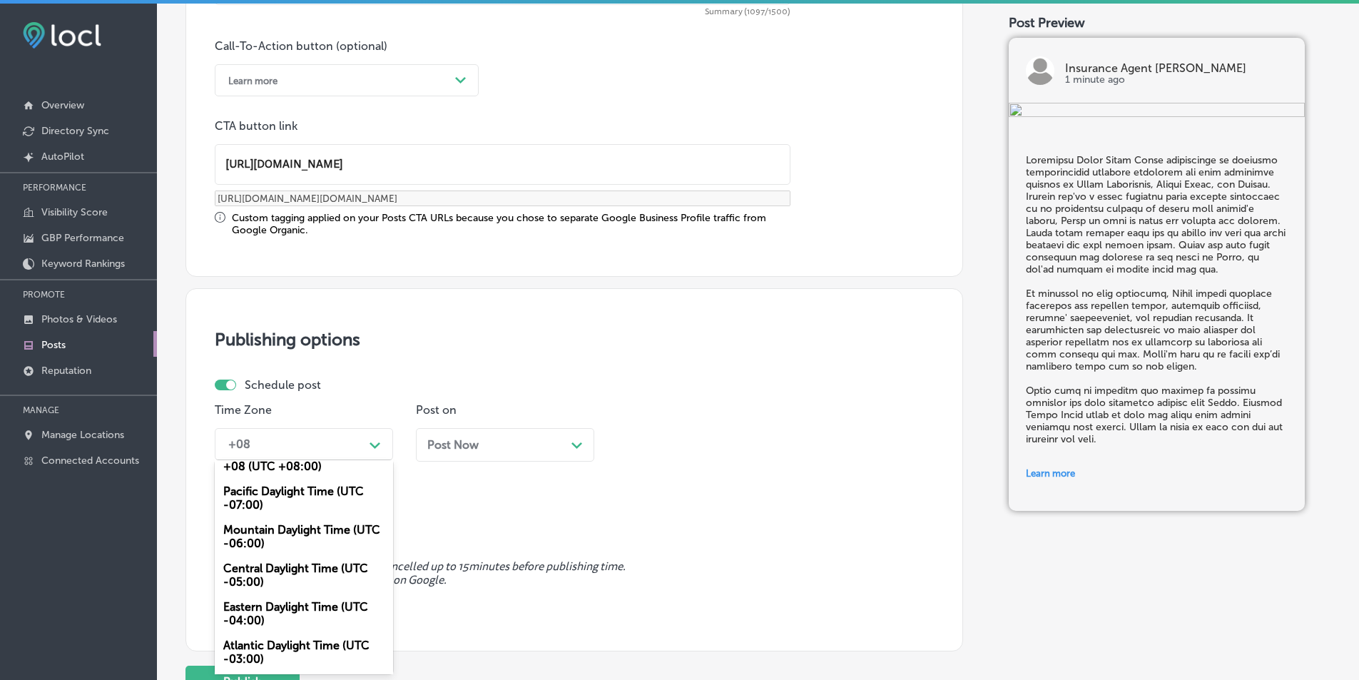
click at [292, 532] on div "Mountain Daylight Time (UTC -06:00)" at bounding box center [304, 536] width 178 height 39
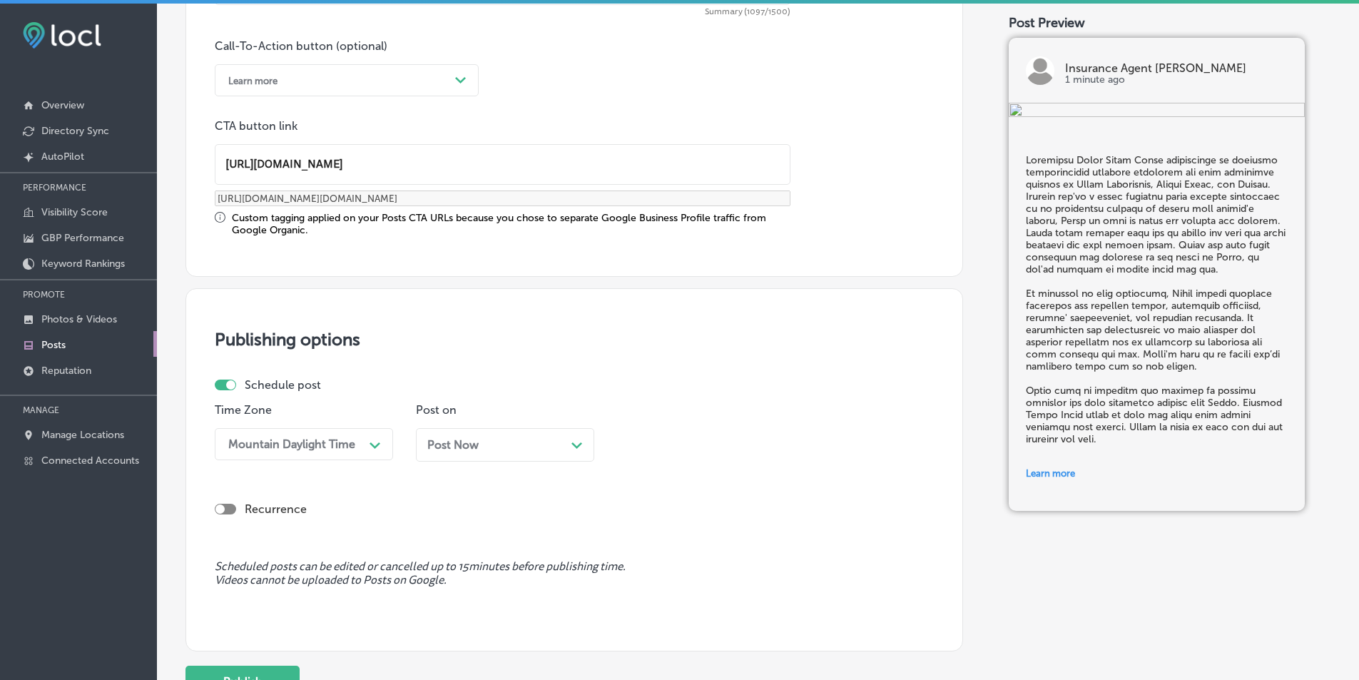
click at [578, 442] on icon "Path Created with Sketch." at bounding box center [576, 445] width 11 height 6
click at [777, 444] on icon "Path Created with Sketch." at bounding box center [777, 445] width 11 height 6
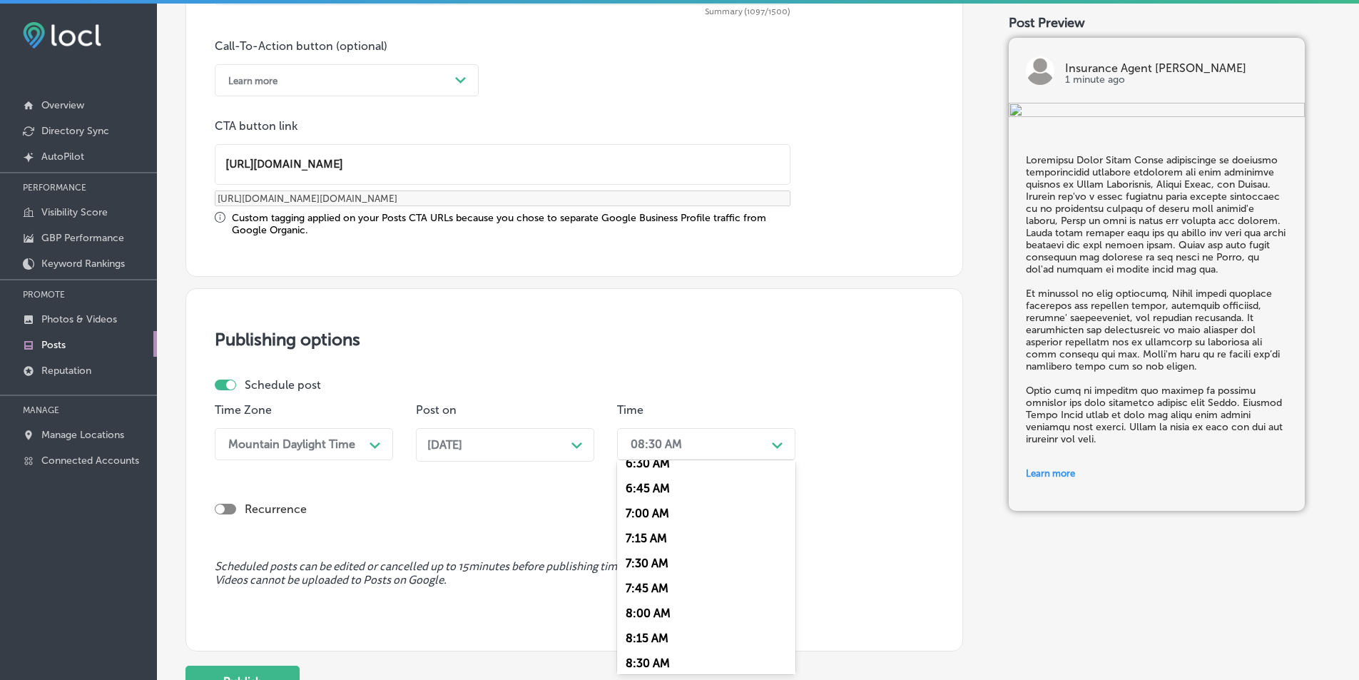
scroll to position [642, 0]
click at [639, 529] on div "7:00 AM" at bounding box center [706, 532] width 178 height 25
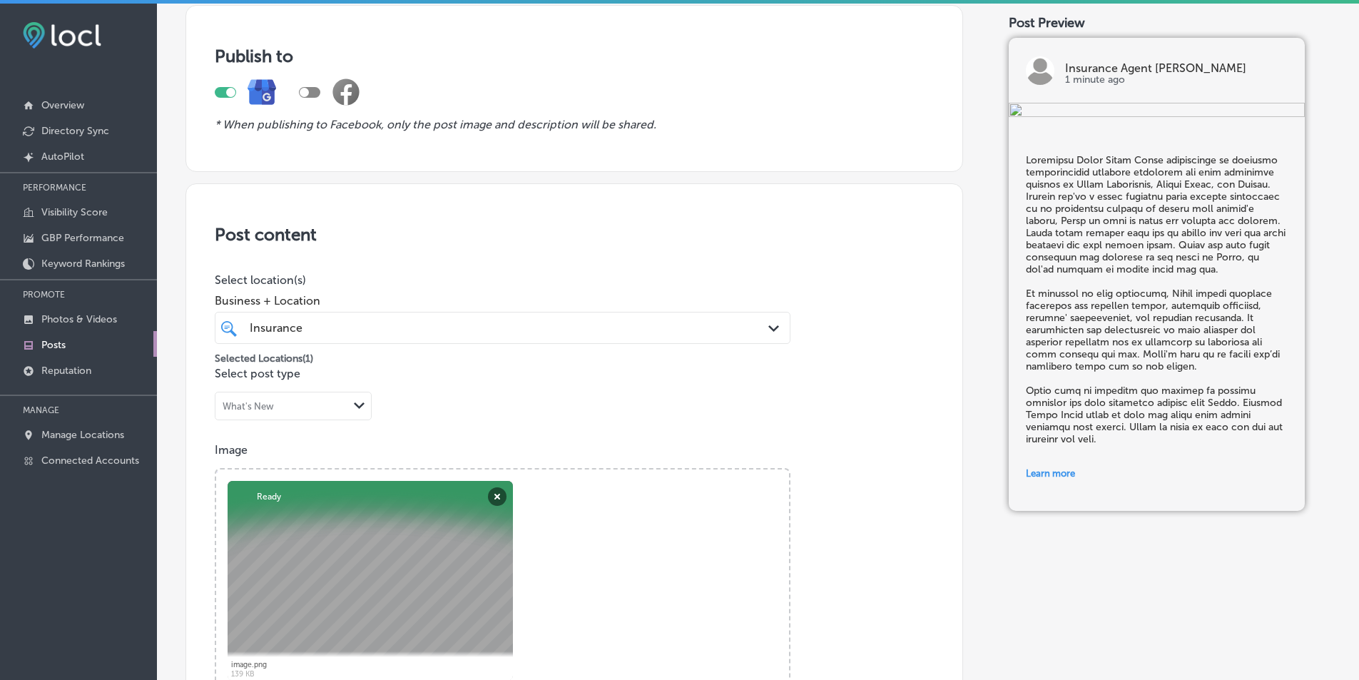
scroll to position [0, 0]
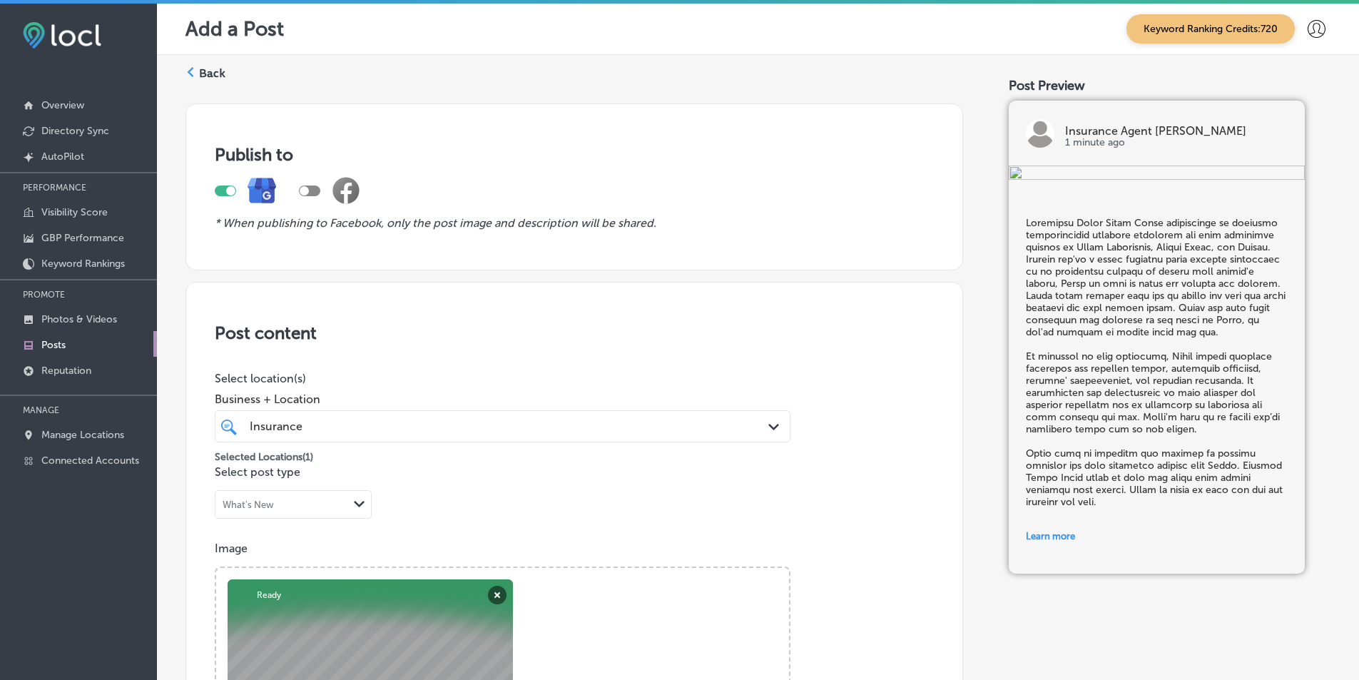
click at [768, 427] on icon "Path Created with Sketch." at bounding box center [773, 427] width 11 height 6
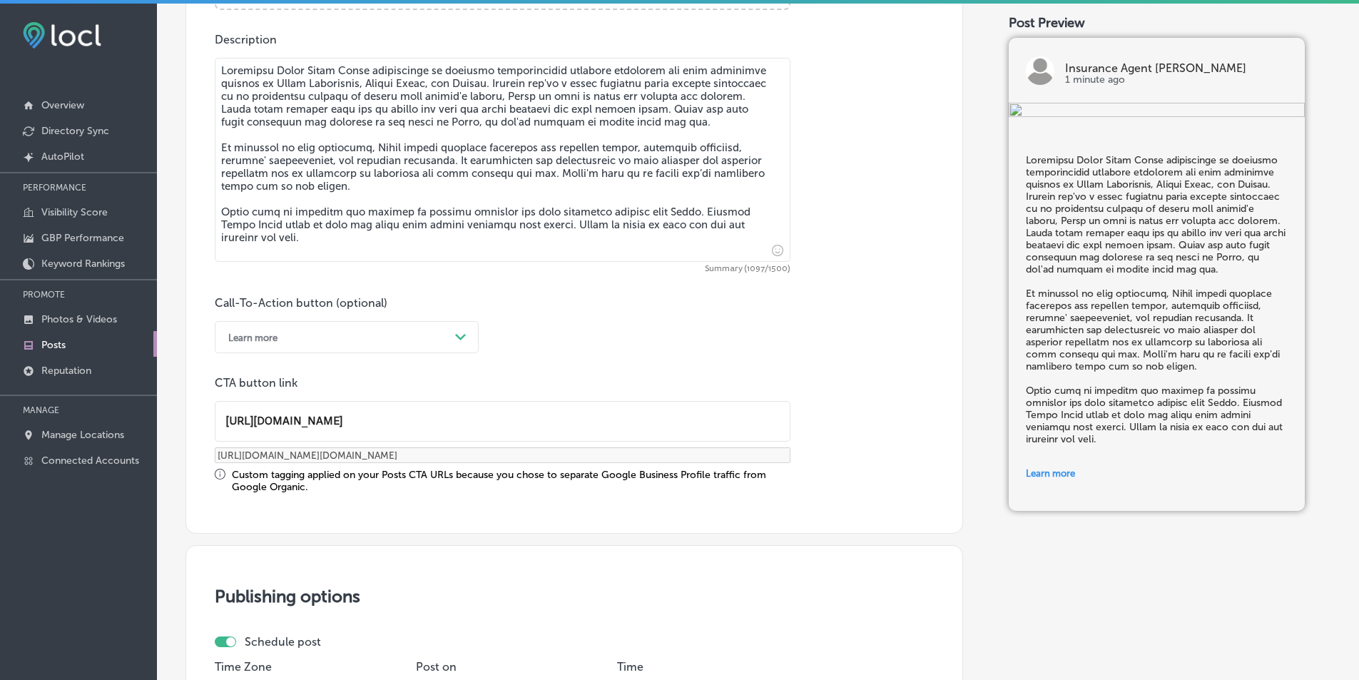
scroll to position [1, 0]
drag, startPoint x: 223, startPoint y: 423, endPoint x: 427, endPoint y: 445, distance: 205.2
click at [427, 444] on div "CTA button link https://www.highandassociates.net/ https://www.highandassociate…" at bounding box center [503, 434] width 576 height 117
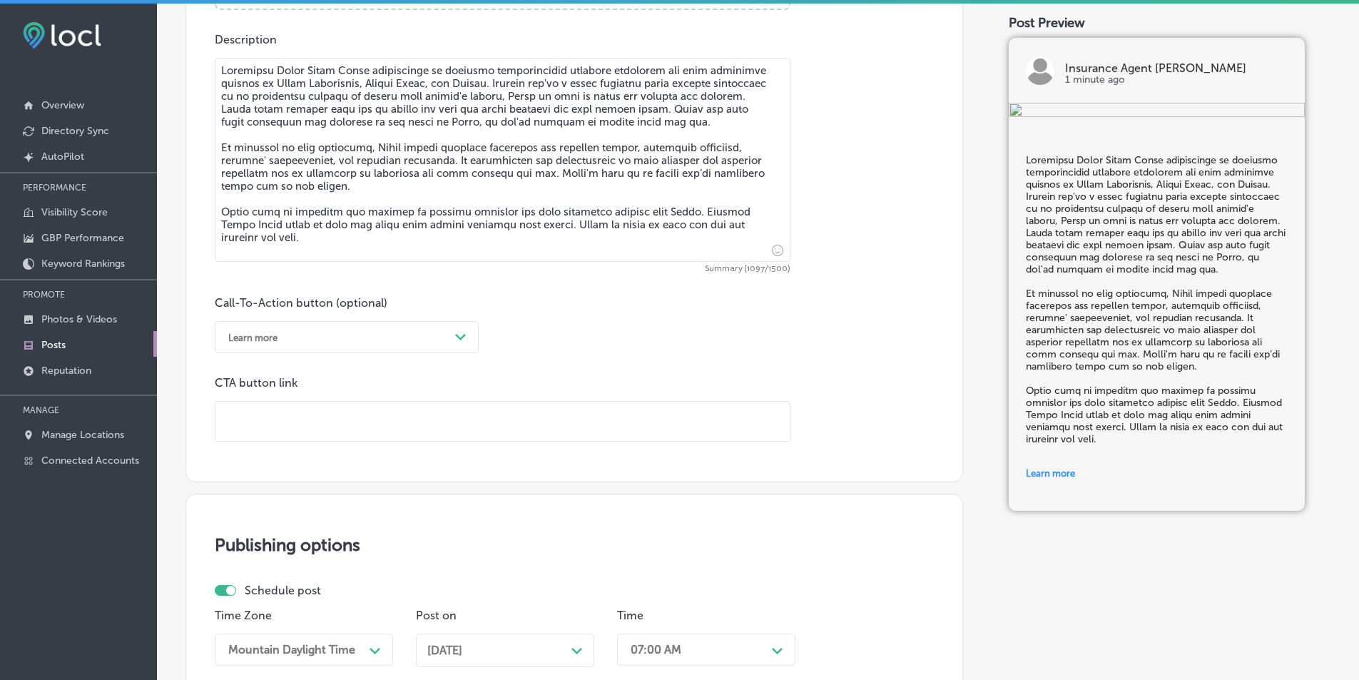
scroll to position [0, 0]
click at [278, 419] on input "text" at bounding box center [502, 421] width 574 height 39
paste input "https://www.highandassociates.net/"
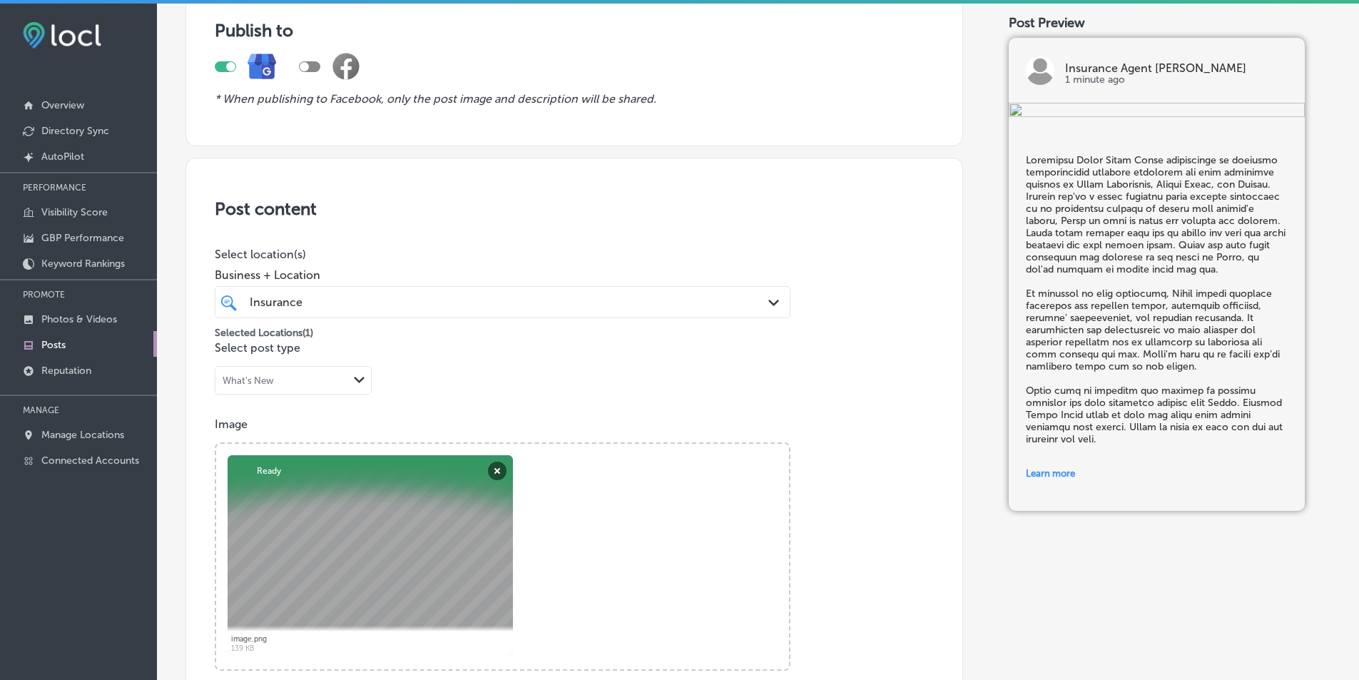
scroll to position [116, 0]
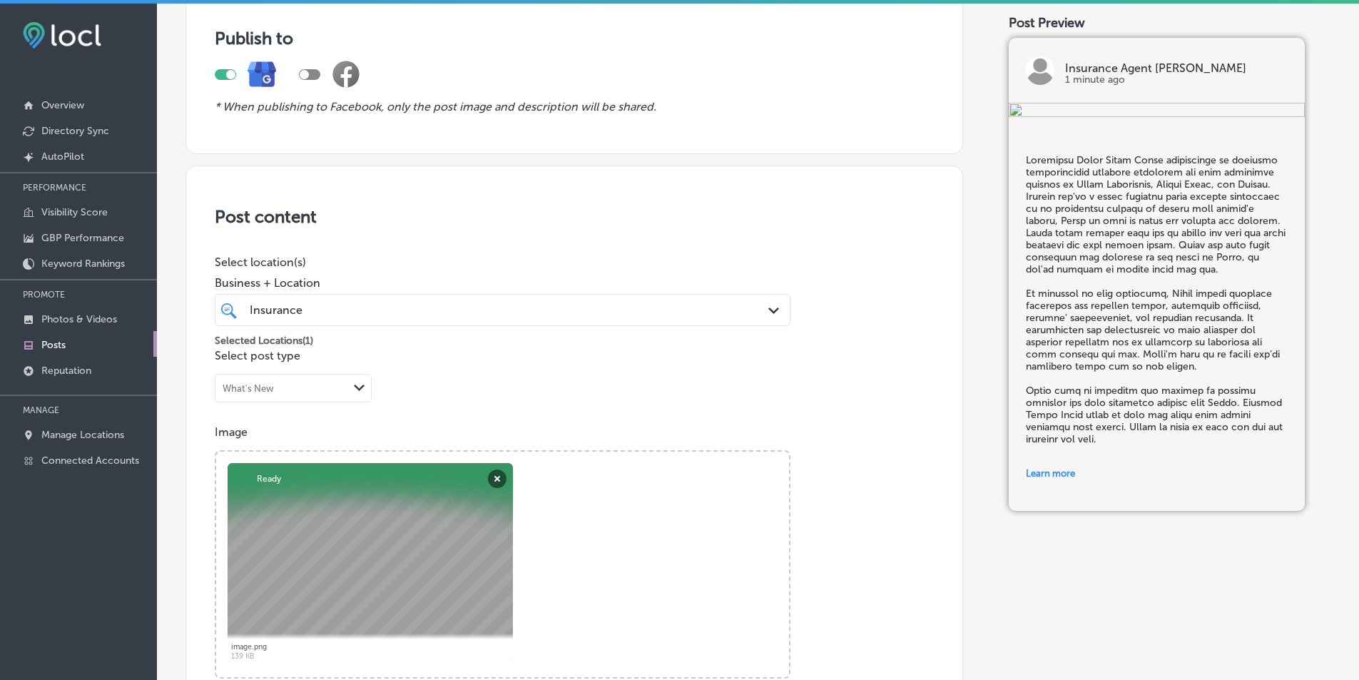
type input "https://www.highandassociates.net/"
click at [768, 310] on icon "Path Created with Sketch." at bounding box center [773, 310] width 11 height 6
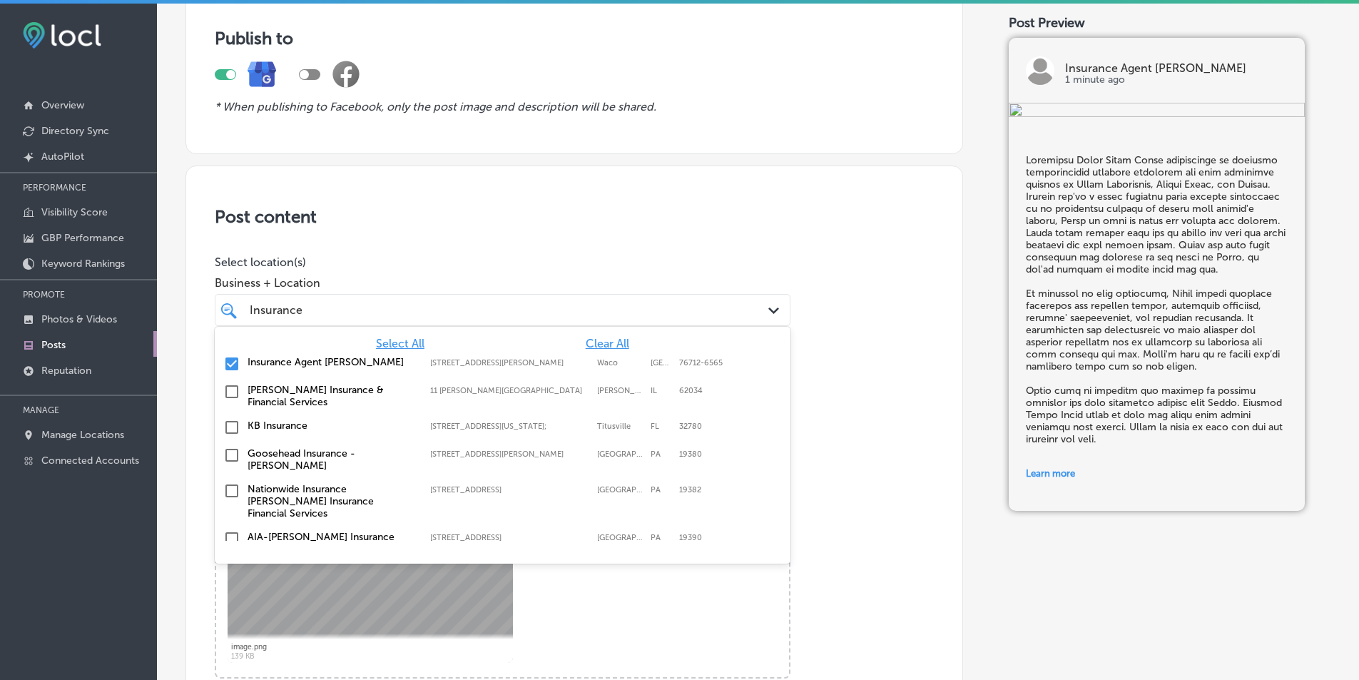
click at [869, 417] on div "Post content Select location(s) Business + Location option 105 Old Hewitt Rd st…" at bounding box center [573, 683] width 777 height 1036
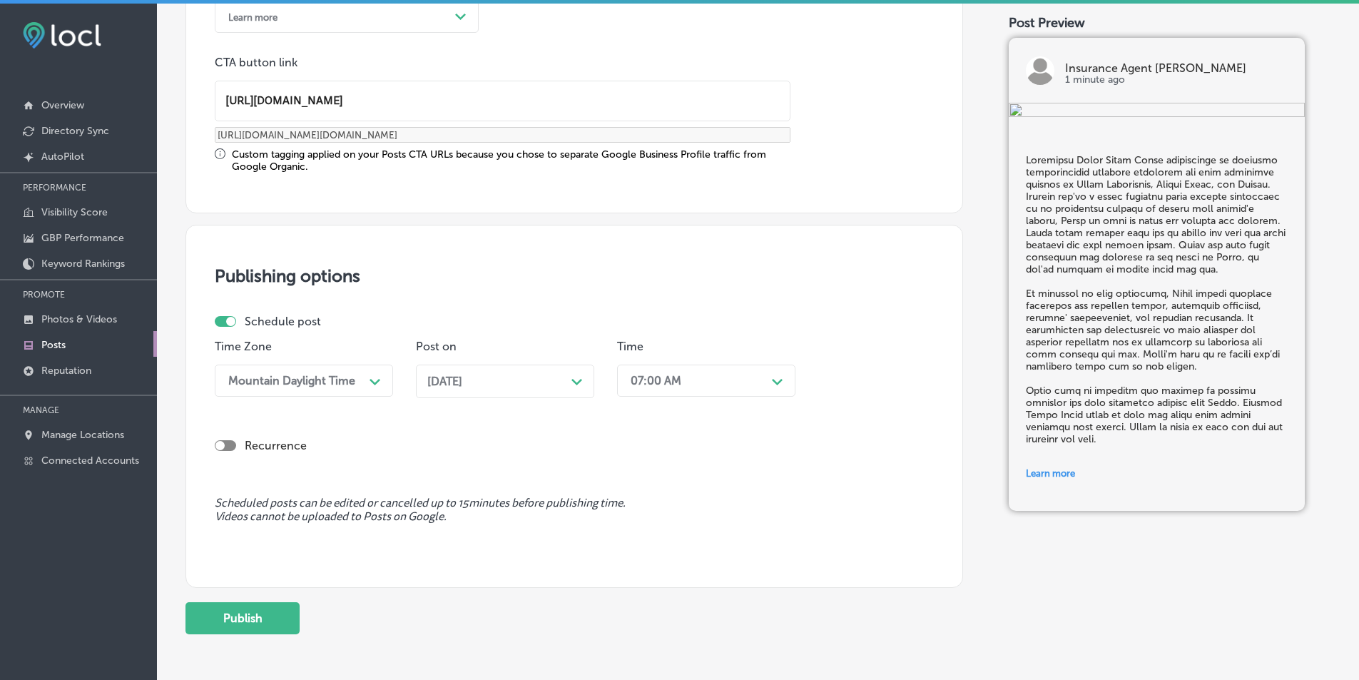
scroll to position [1166, 0]
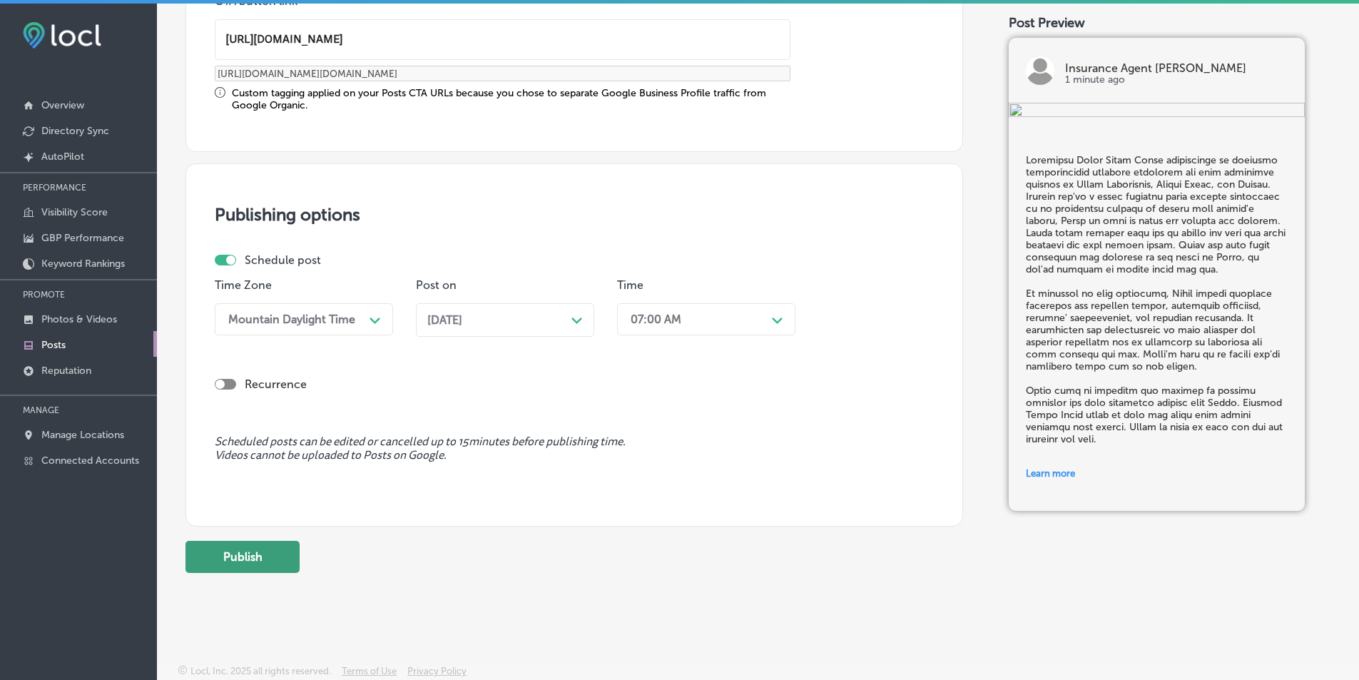
click at [247, 558] on button "Publish" at bounding box center [242, 557] width 114 height 32
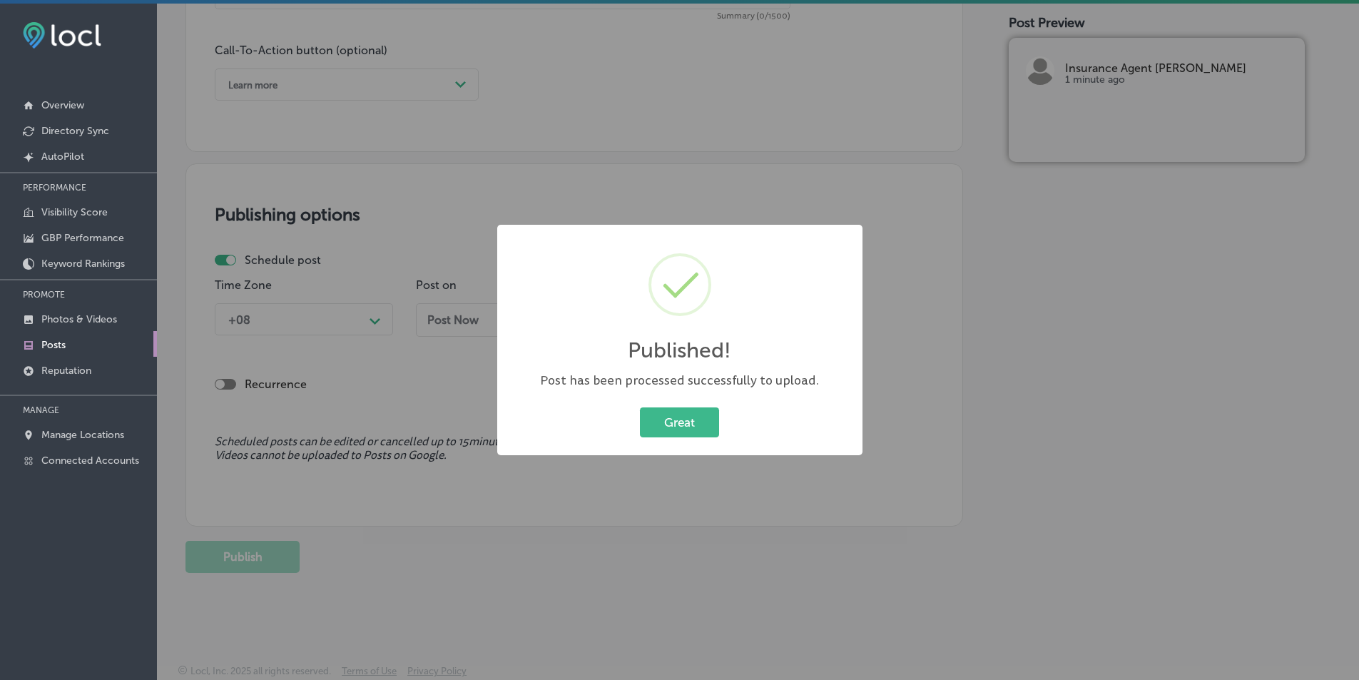
scroll to position [1037, 0]
click at [673, 420] on button "Great" at bounding box center [679, 421] width 79 height 29
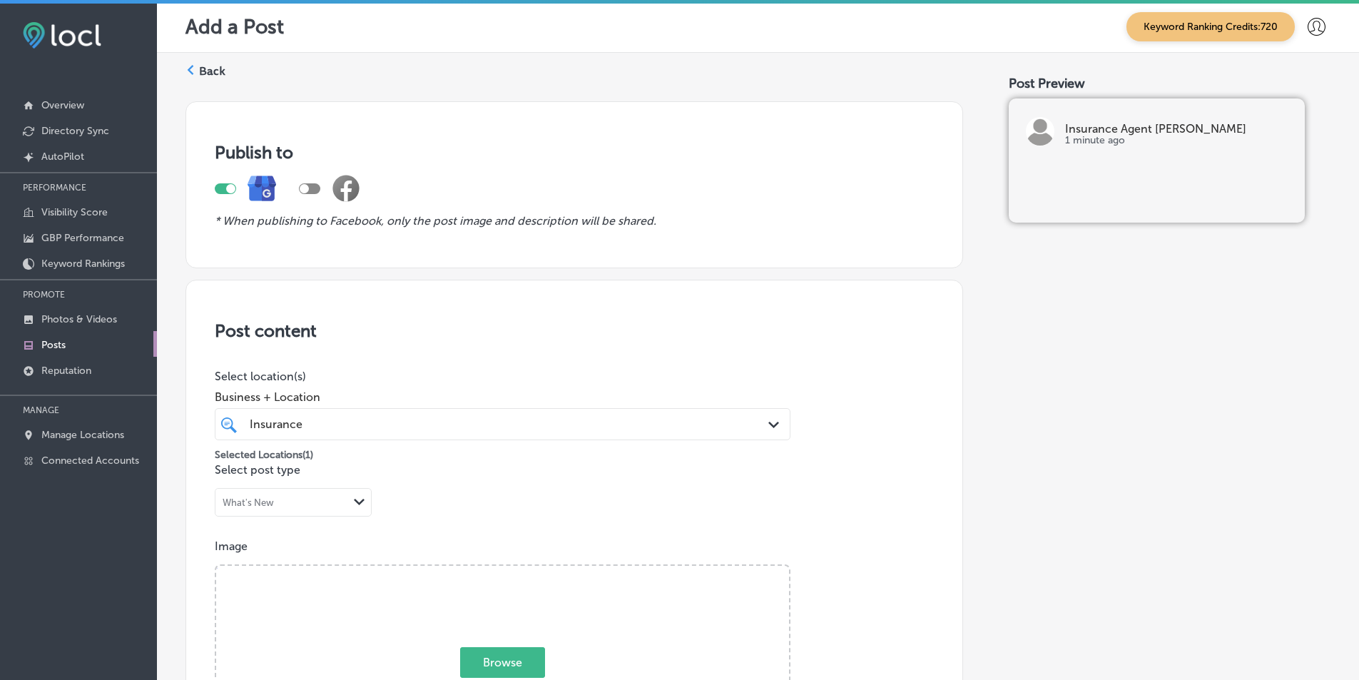
scroll to position [0, 0]
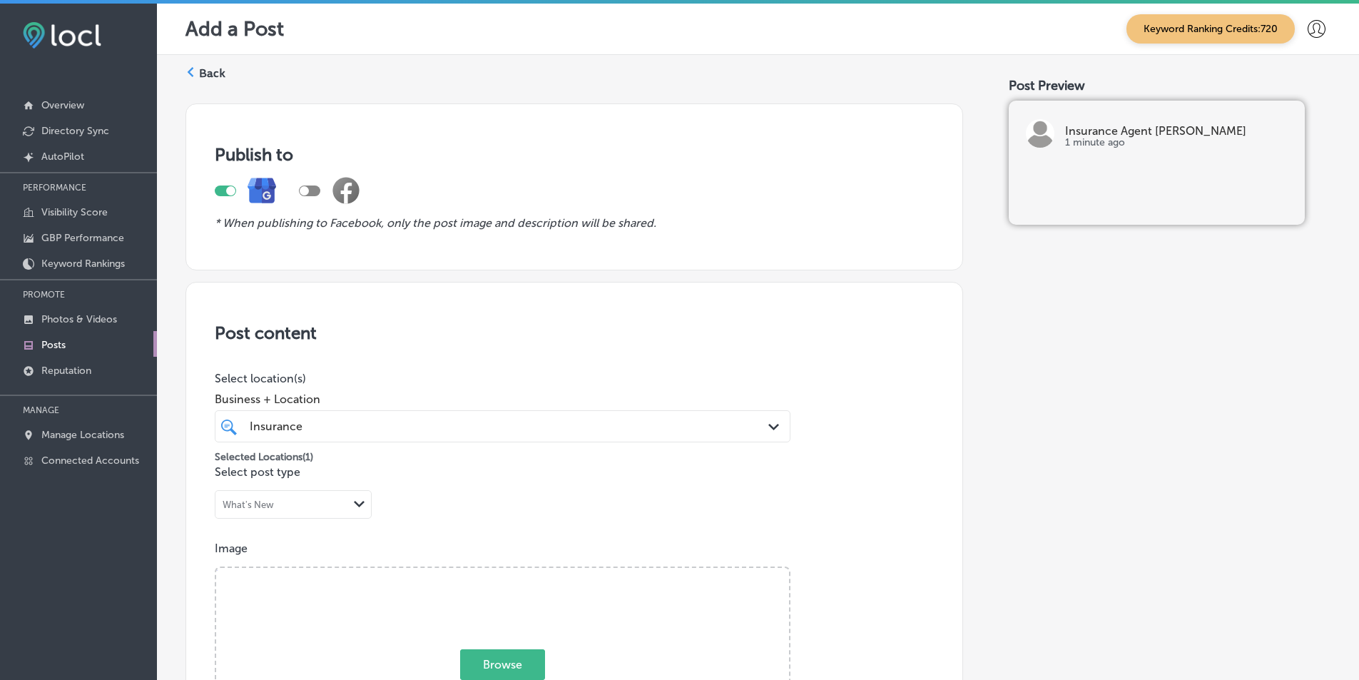
click at [190, 71] on polygon at bounding box center [191, 72] width 6 height 10
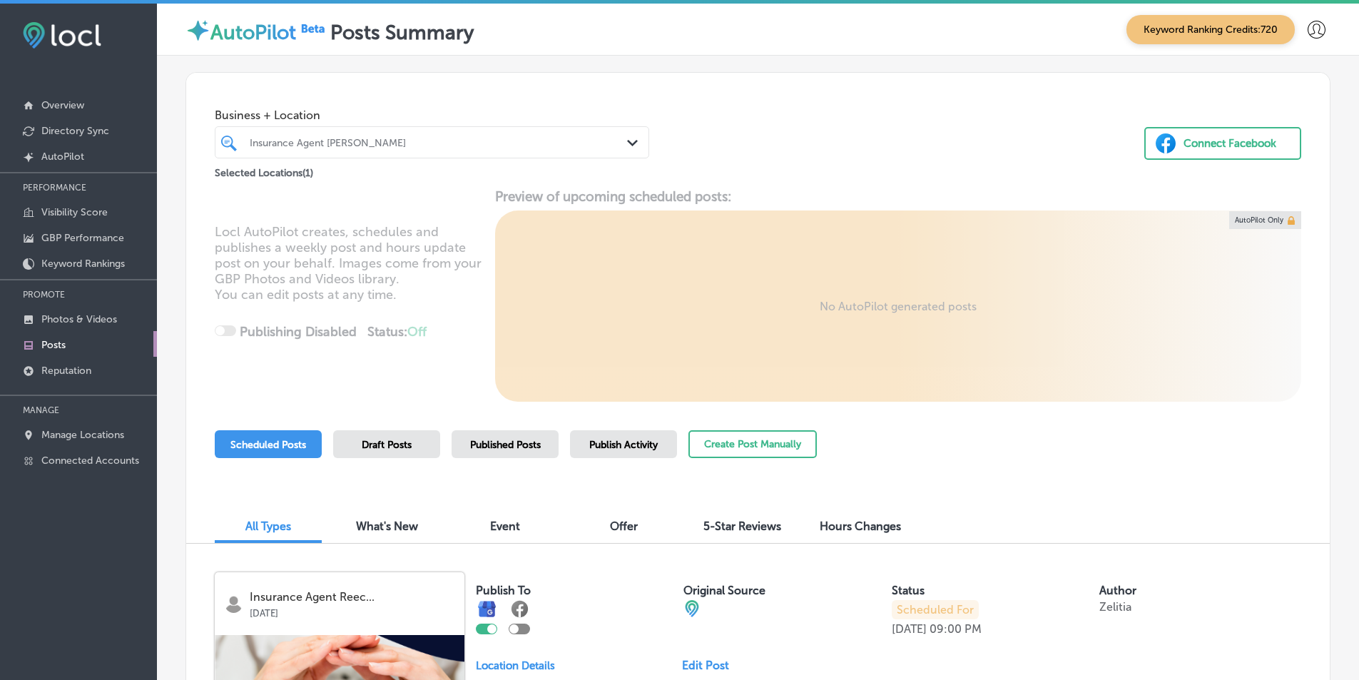
click at [76, 342] on link "Posts" at bounding box center [78, 344] width 157 height 26
drag, startPoint x: 624, startPoint y: 136, endPoint x: 625, endPoint y: 143, distance: 7.2
click at [627, 136] on div "Path Created with Sketch." at bounding box center [635, 144] width 16 height 16
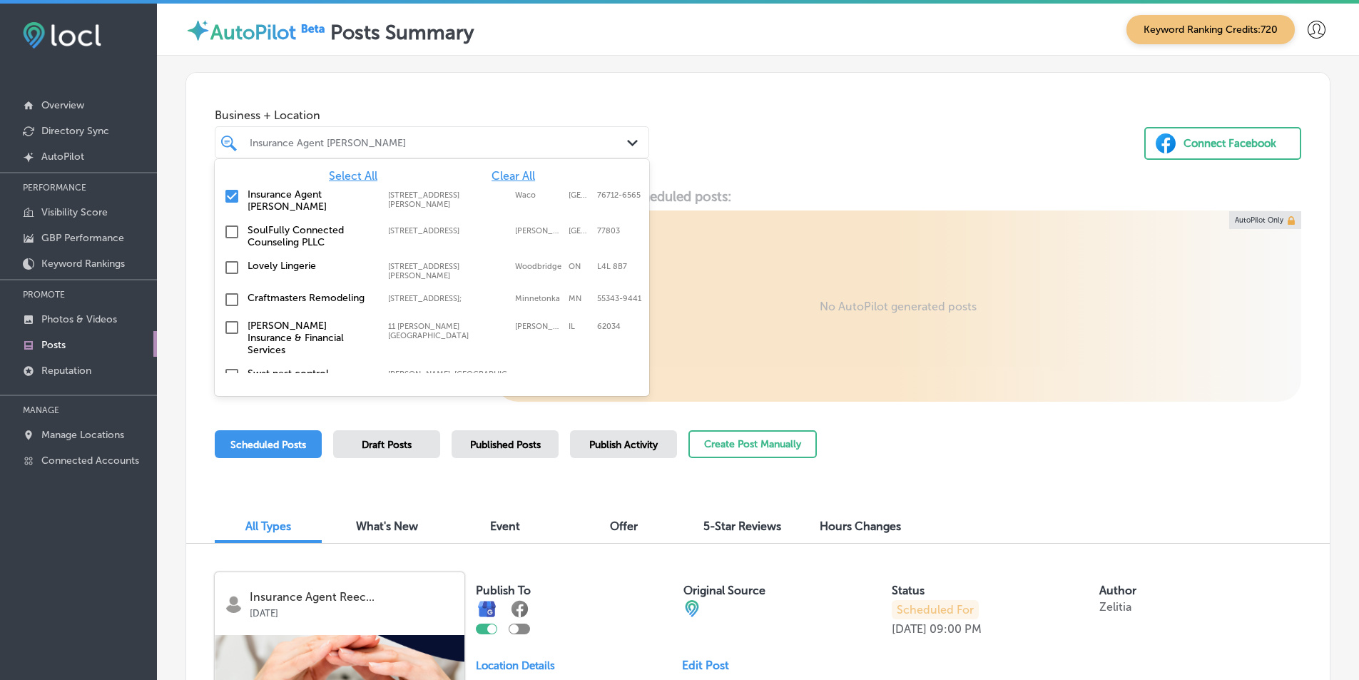
click at [498, 173] on span "Clear All" at bounding box center [513, 176] width 44 height 14
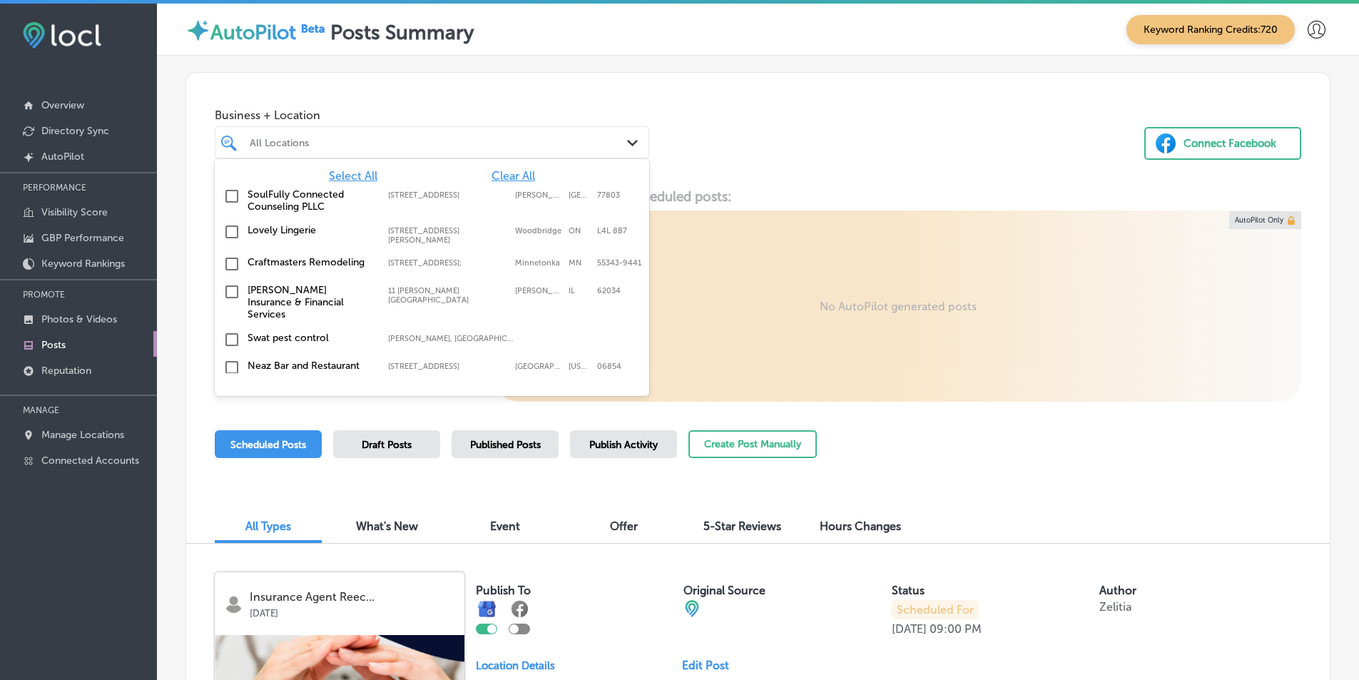
click at [506, 171] on span "Clear All" at bounding box center [513, 176] width 44 height 14
click at [397, 135] on div at bounding box center [413, 142] width 331 height 19
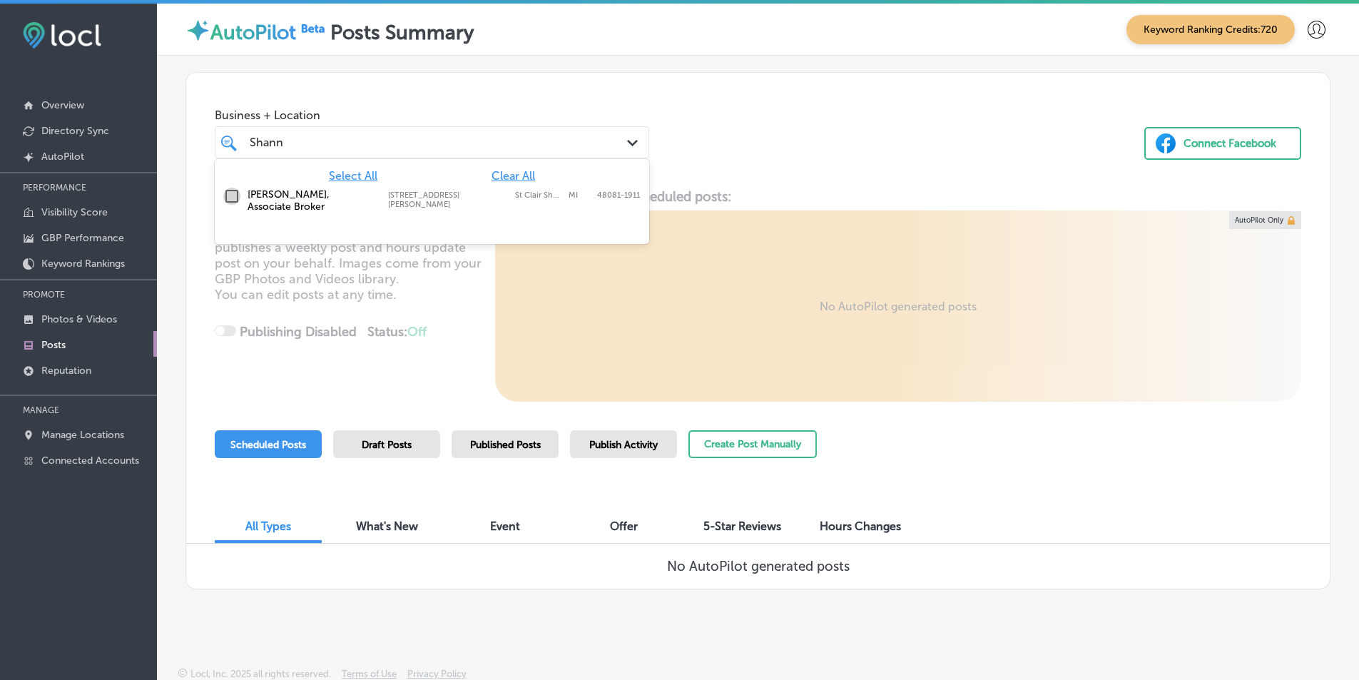
click at [230, 195] on input "checkbox" at bounding box center [231, 196] width 17 height 17
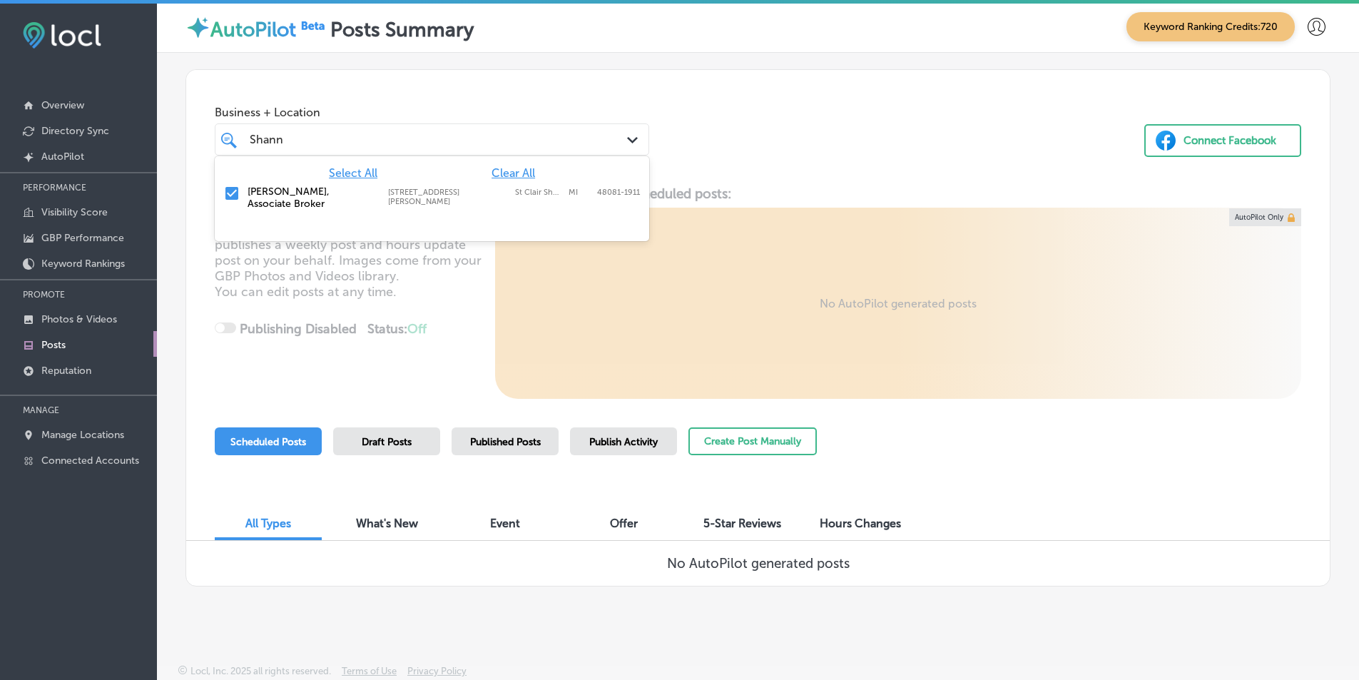
type input "Shann"
click at [714, 277] on div "Locl AutoPilot creates, schedules and publishes a weekly post and hours update …" at bounding box center [757, 291] width 1143 height 213
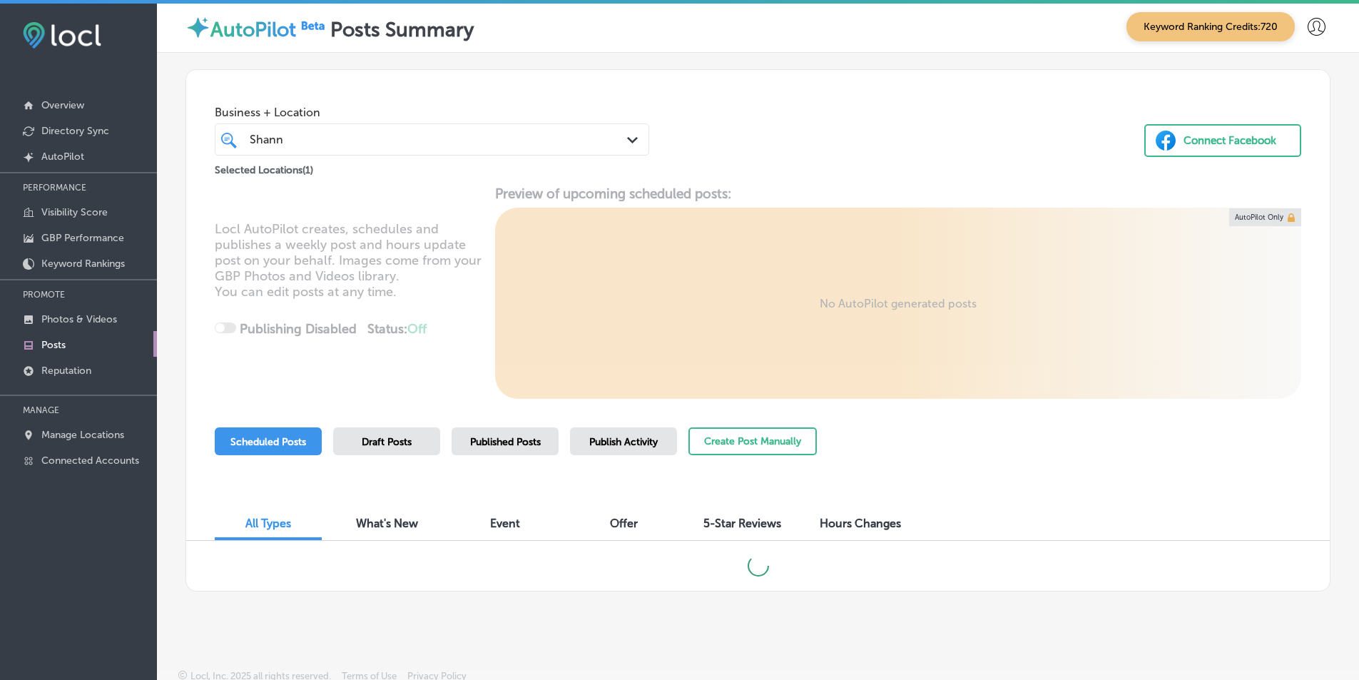
click at [631, 141] on polygon at bounding box center [632, 140] width 11 height 6
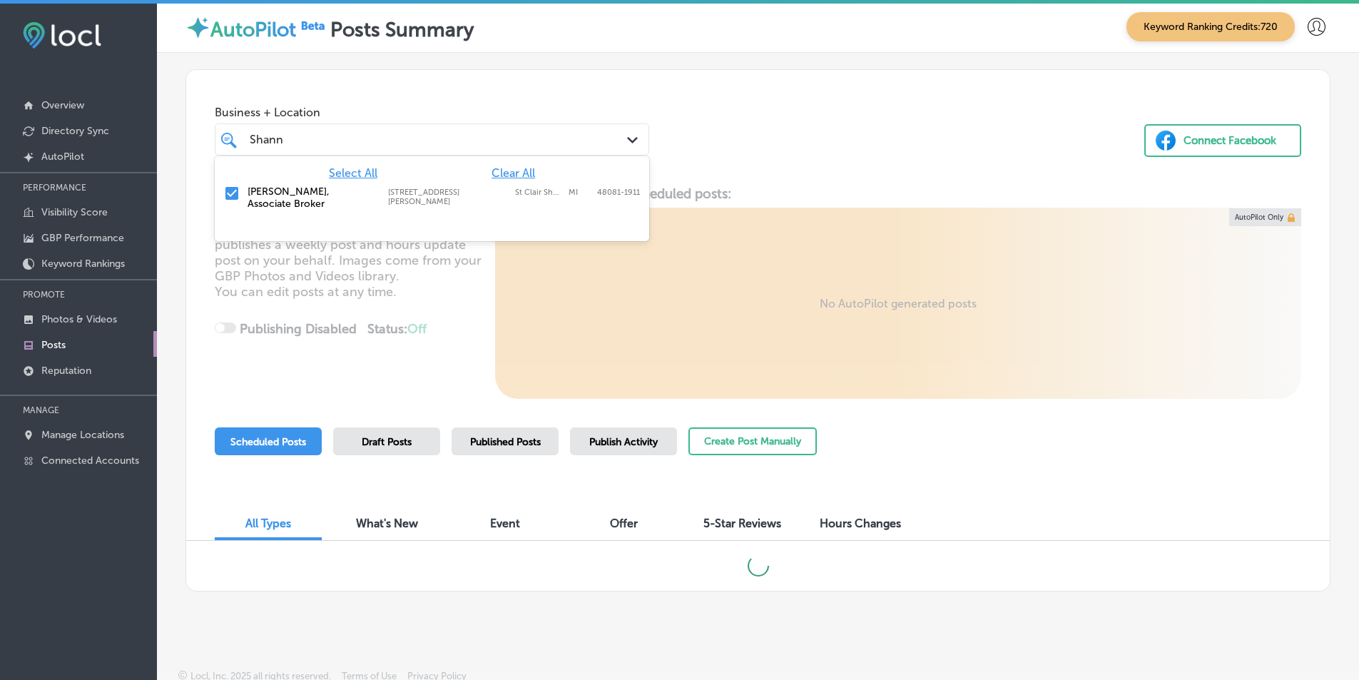
scroll to position [8, 0]
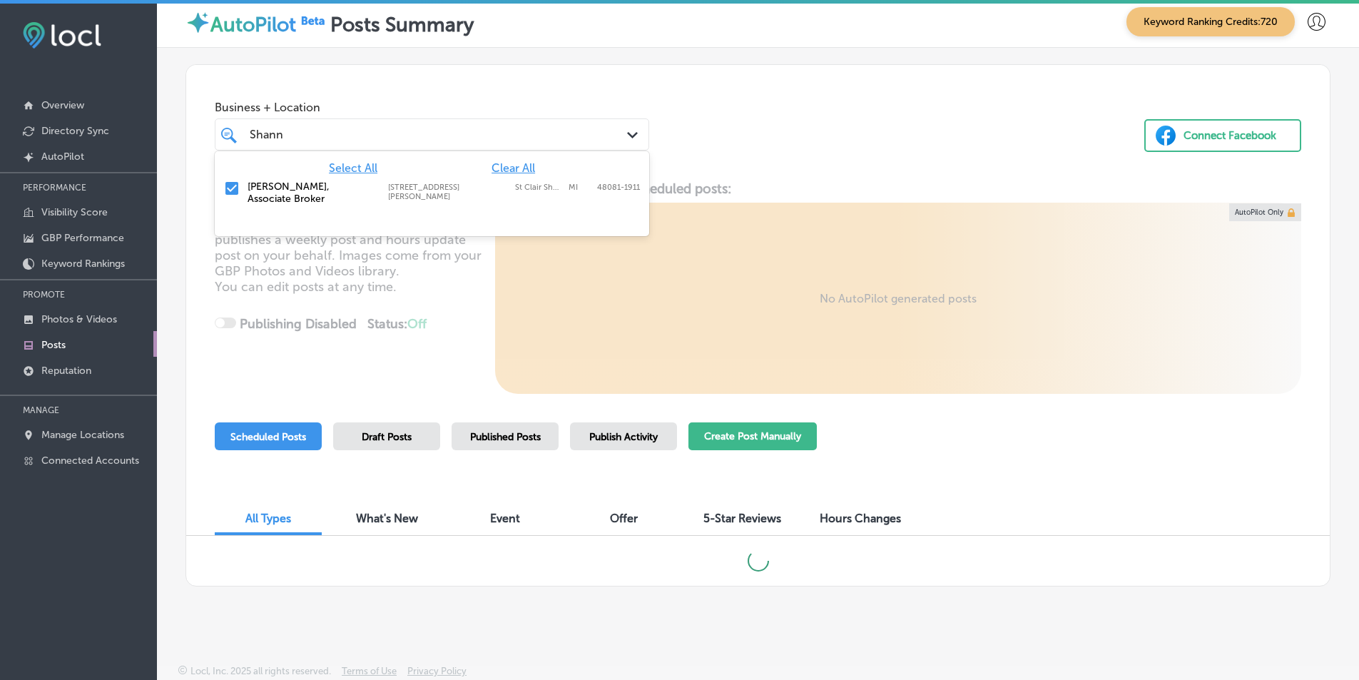
click at [749, 429] on button "Create Post Manually" at bounding box center [752, 436] width 128 height 28
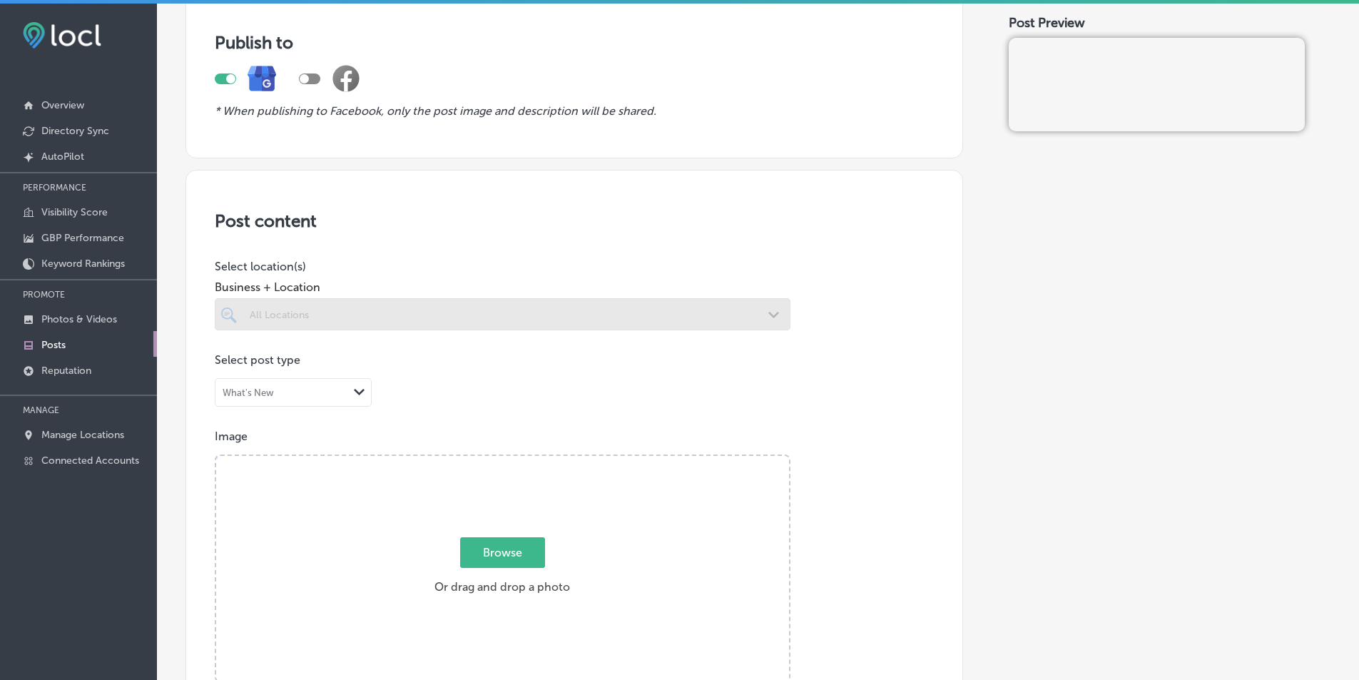
scroll to position [143, 0]
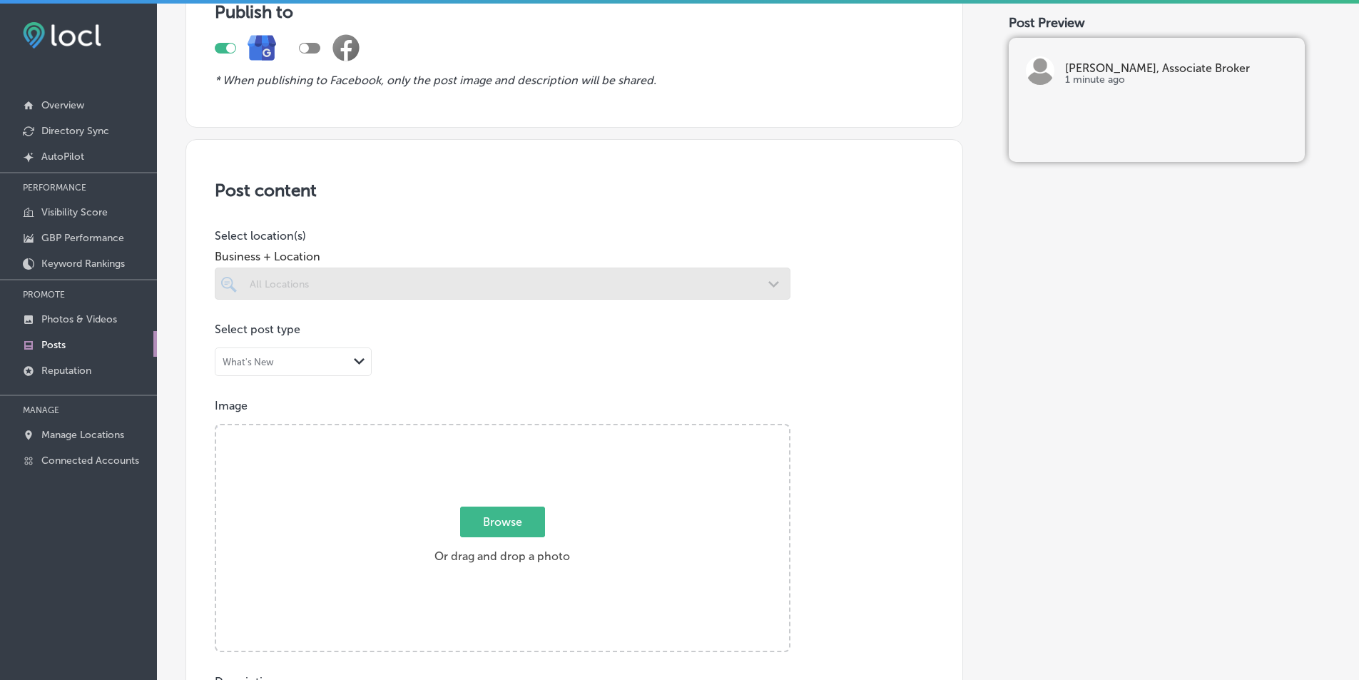
click at [766, 282] on div at bounding box center [503, 283] width 576 height 32
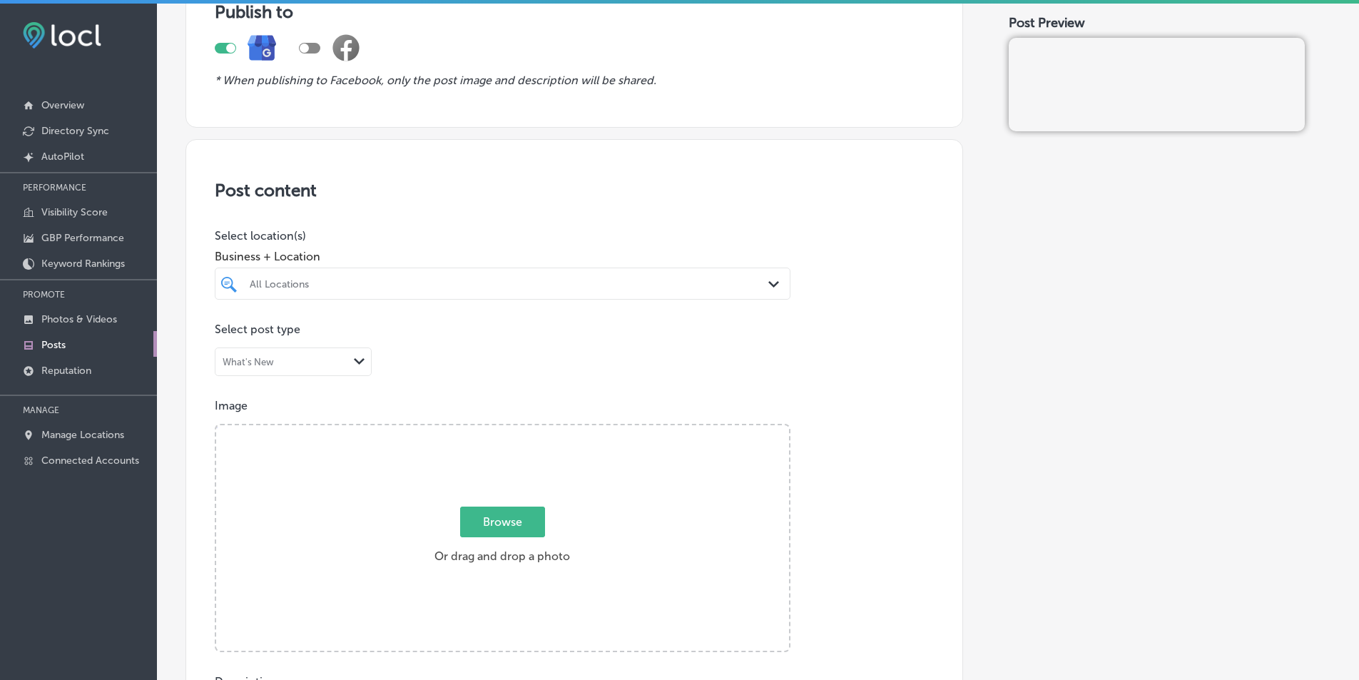
click at [552, 282] on div "All Locations" at bounding box center [510, 283] width 520 height 12
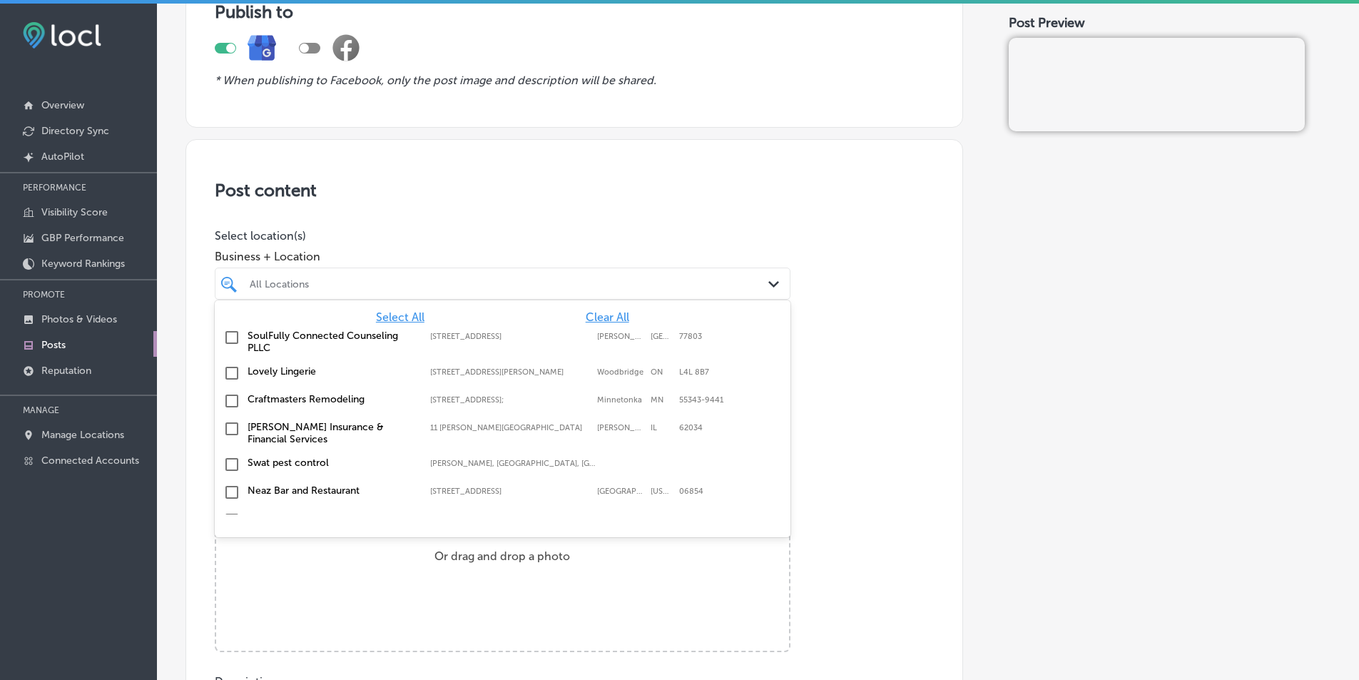
click at [595, 314] on span "Clear All" at bounding box center [608, 317] width 44 height 14
click at [331, 279] on div "All Locations" at bounding box center [510, 283] width 520 height 12
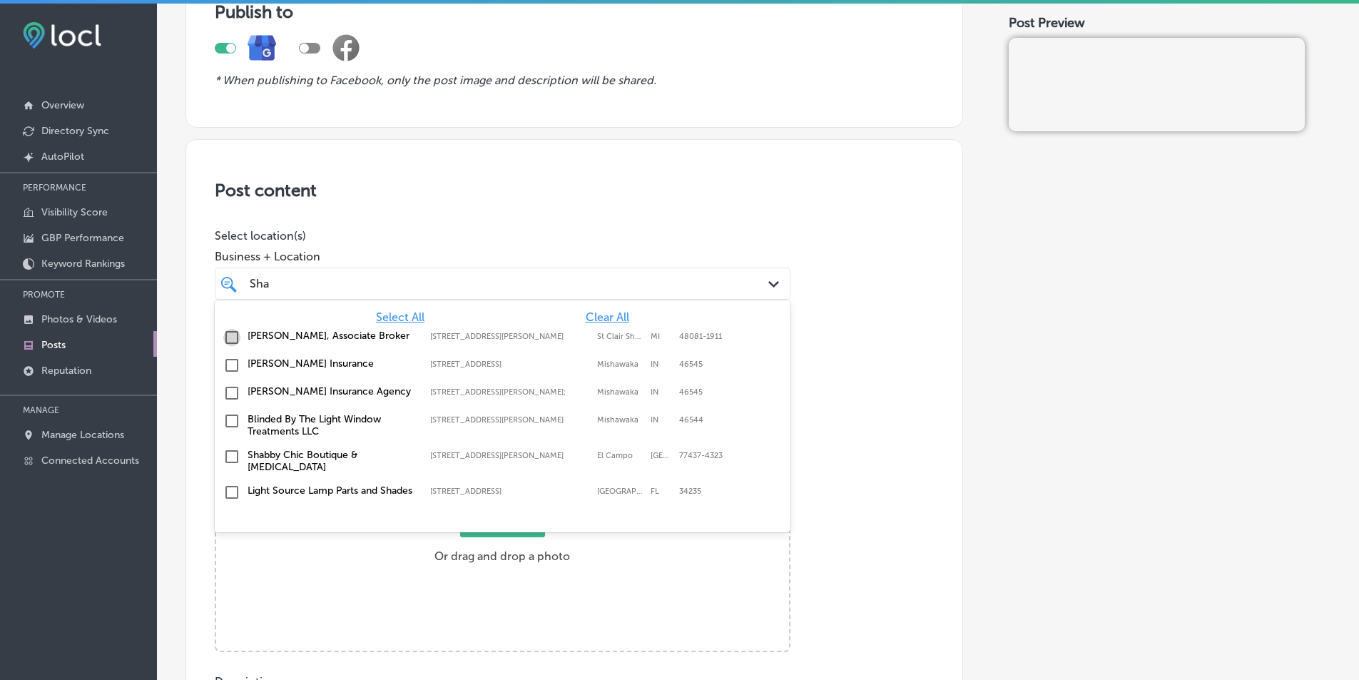
click at [228, 337] on input "checkbox" at bounding box center [231, 337] width 17 height 17
type input "Sha"
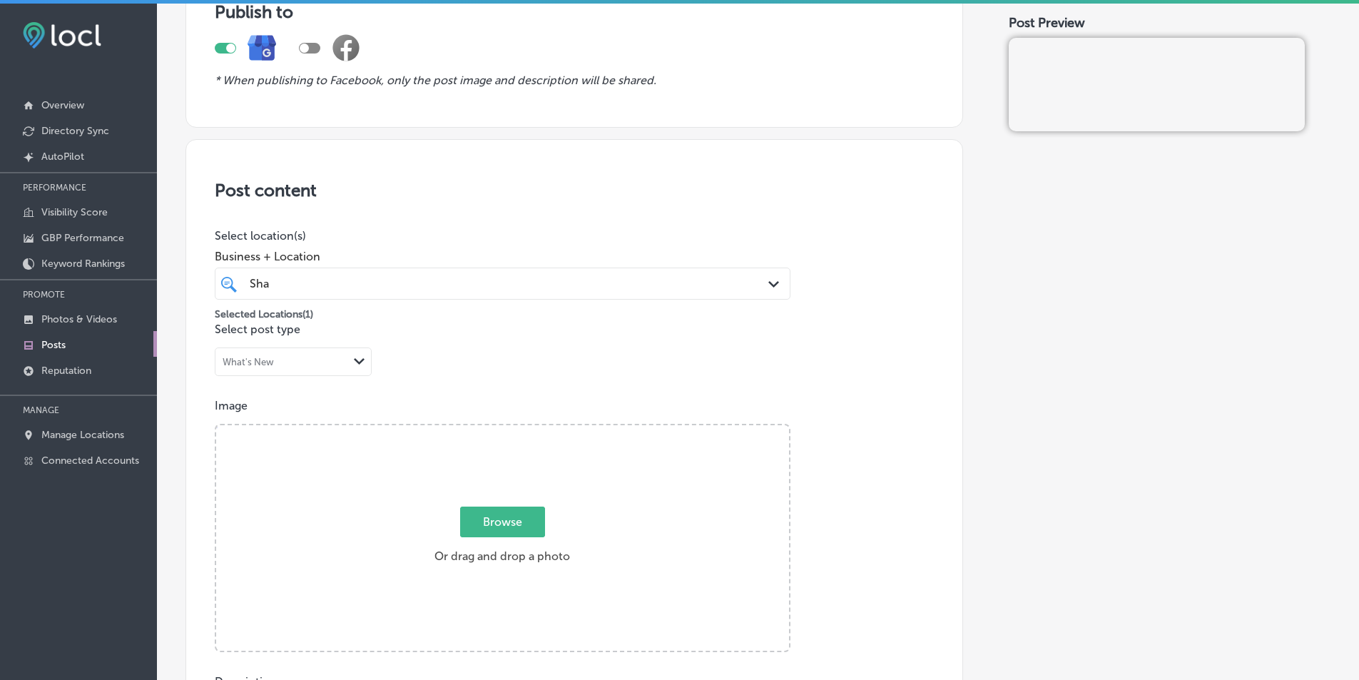
click at [841, 318] on div "Post content Select location(s) Business + Location Sha Sha Path Created with S…" at bounding box center [573, 590] width 777 height 903
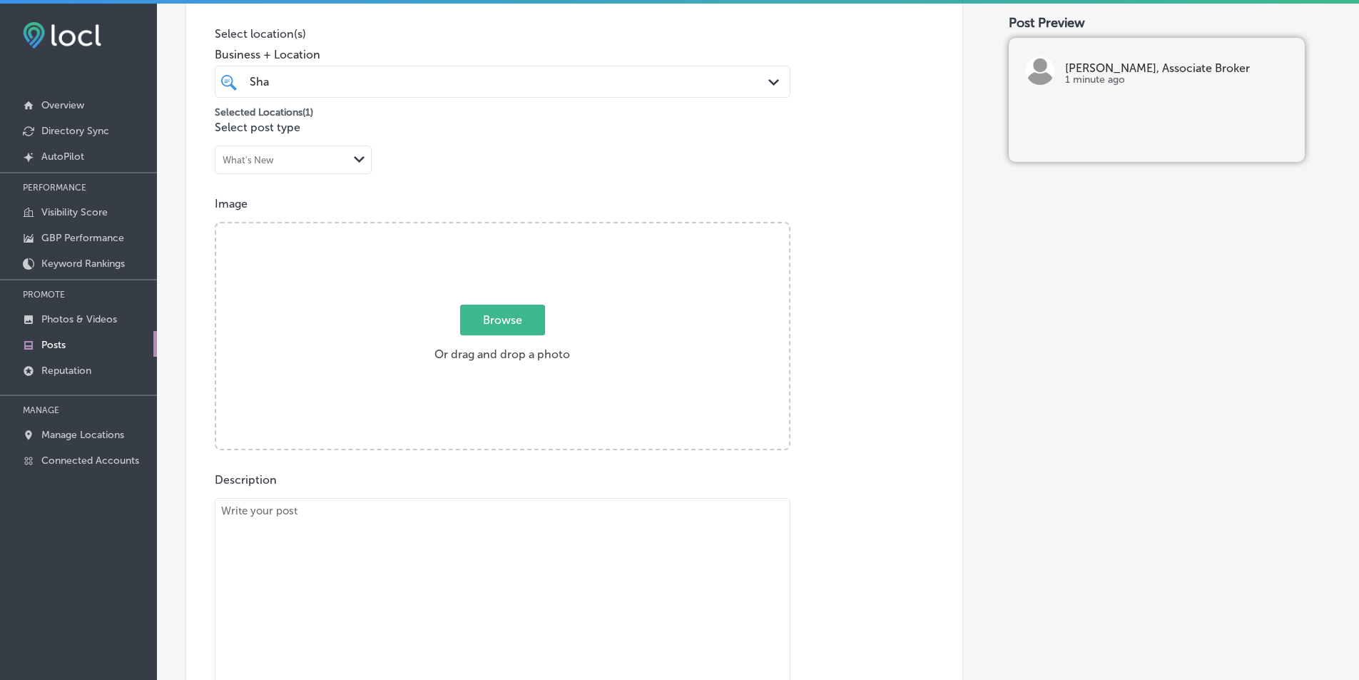
scroll to position [357, 0]
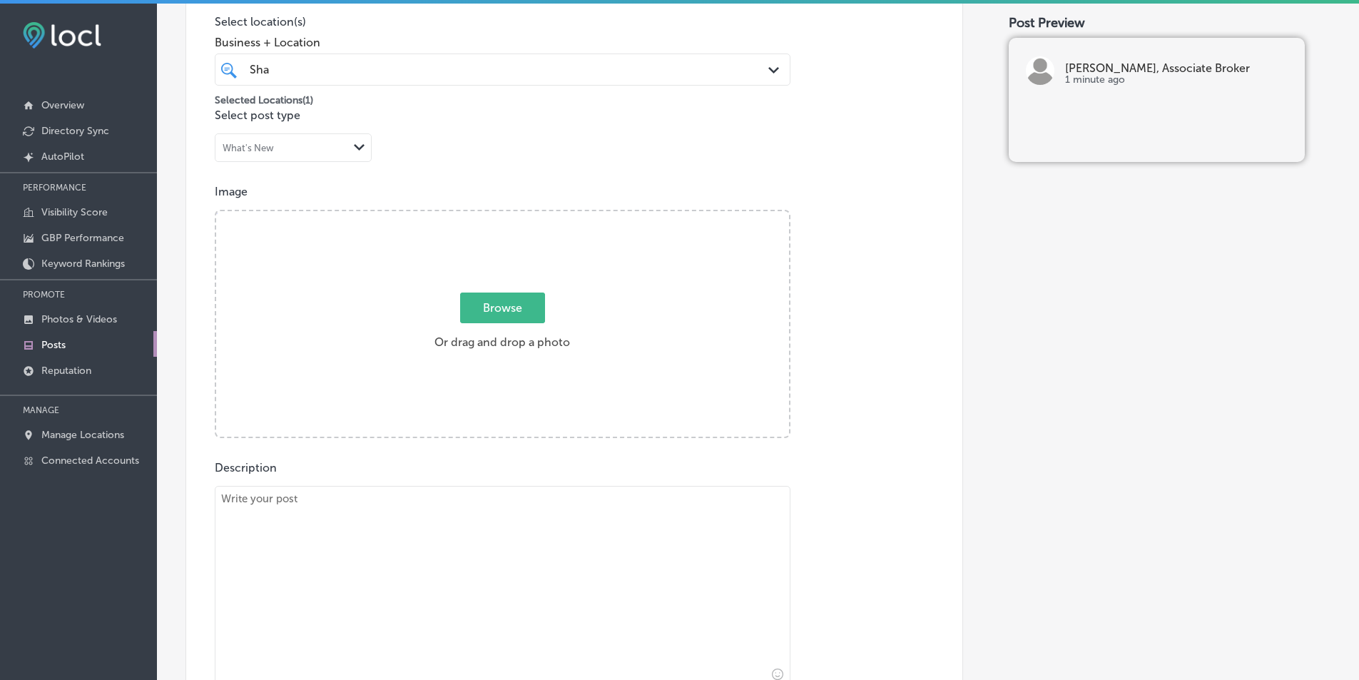
click at [365, 295] on div "Browse Or drag and drop a photo" at bounding box center [502, 325] width 573 height 228
click at [216, 211] on input "Browse Or drag and drop a photo" at bounding box center [502, 213] width 573 height 4
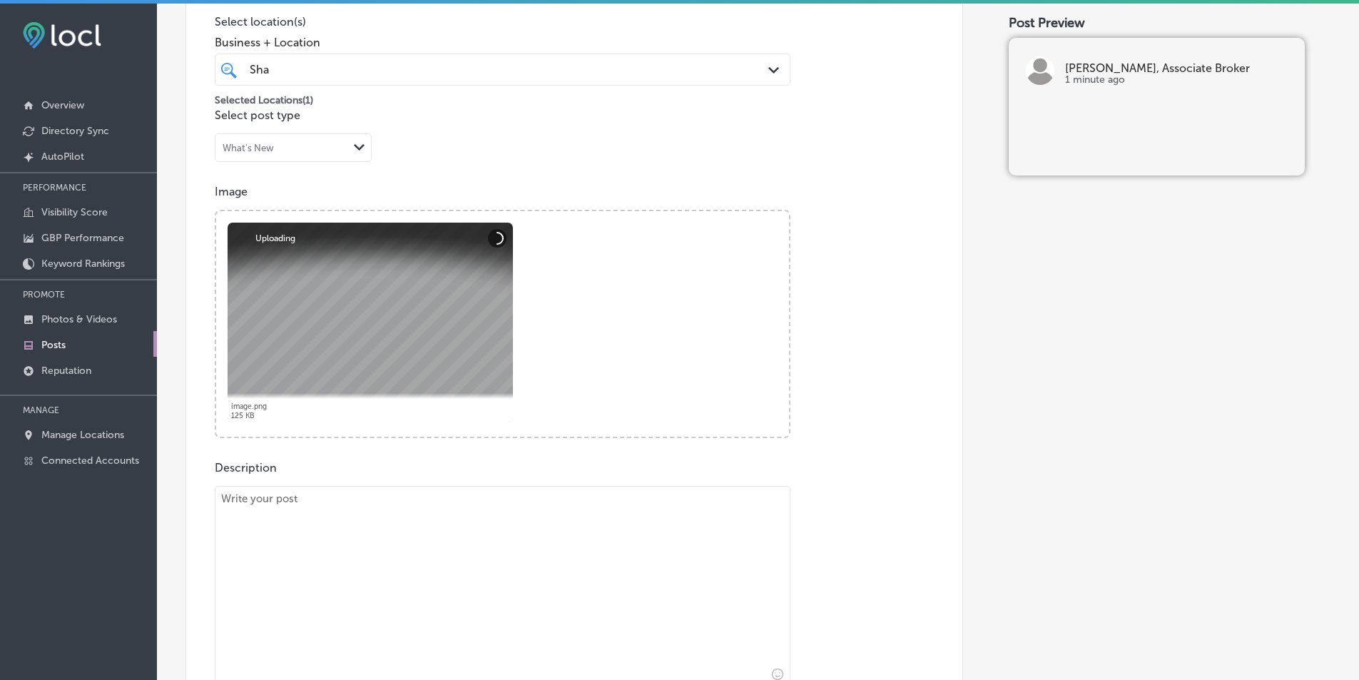
click at [344, 578] on textarea at bounding box center [503, 586] width 576 height 200
paste textarea "If you're looking for trusted real estate services in [GEOGRAPHIC_DATA], [GEOGR…"
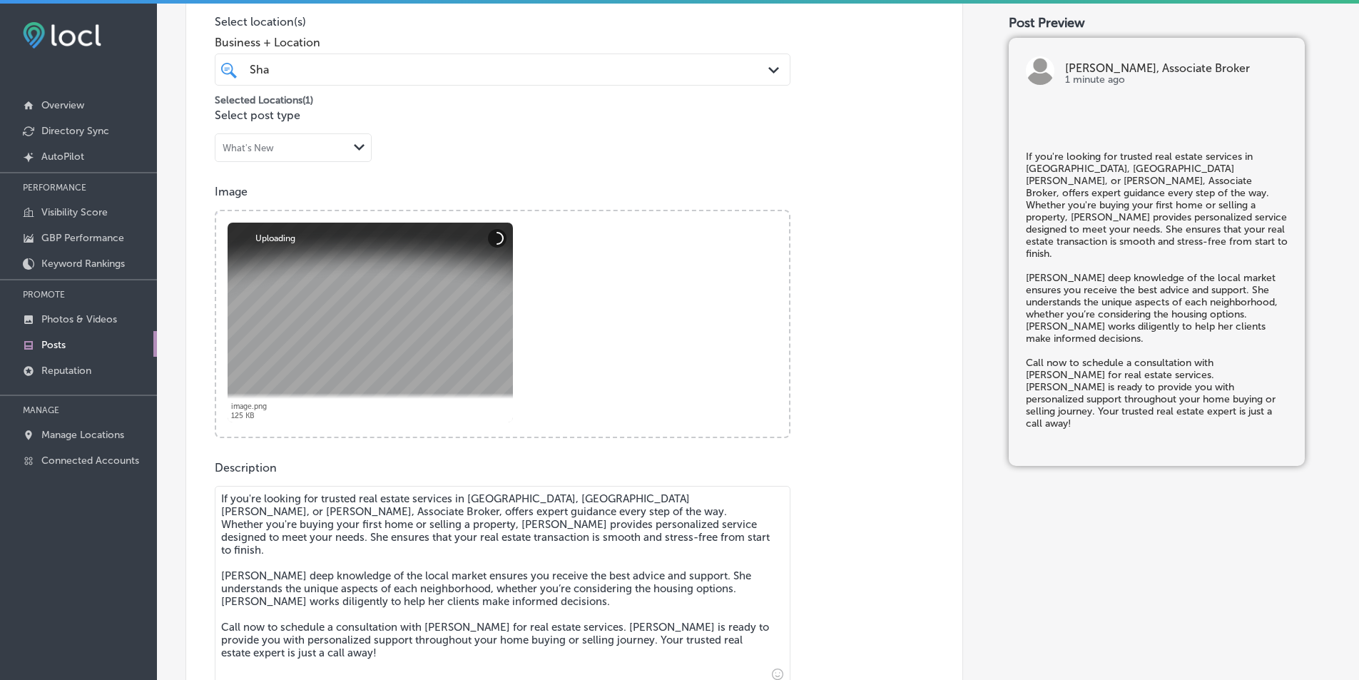
type textarea "If you're looking for trusted real estate services in [GEOGRAPHIC_DATA], [GEOGR…"
click at [770, 72] on icon "Path Created with Sketch." at bounding box center [773, 70] width 11 height 6
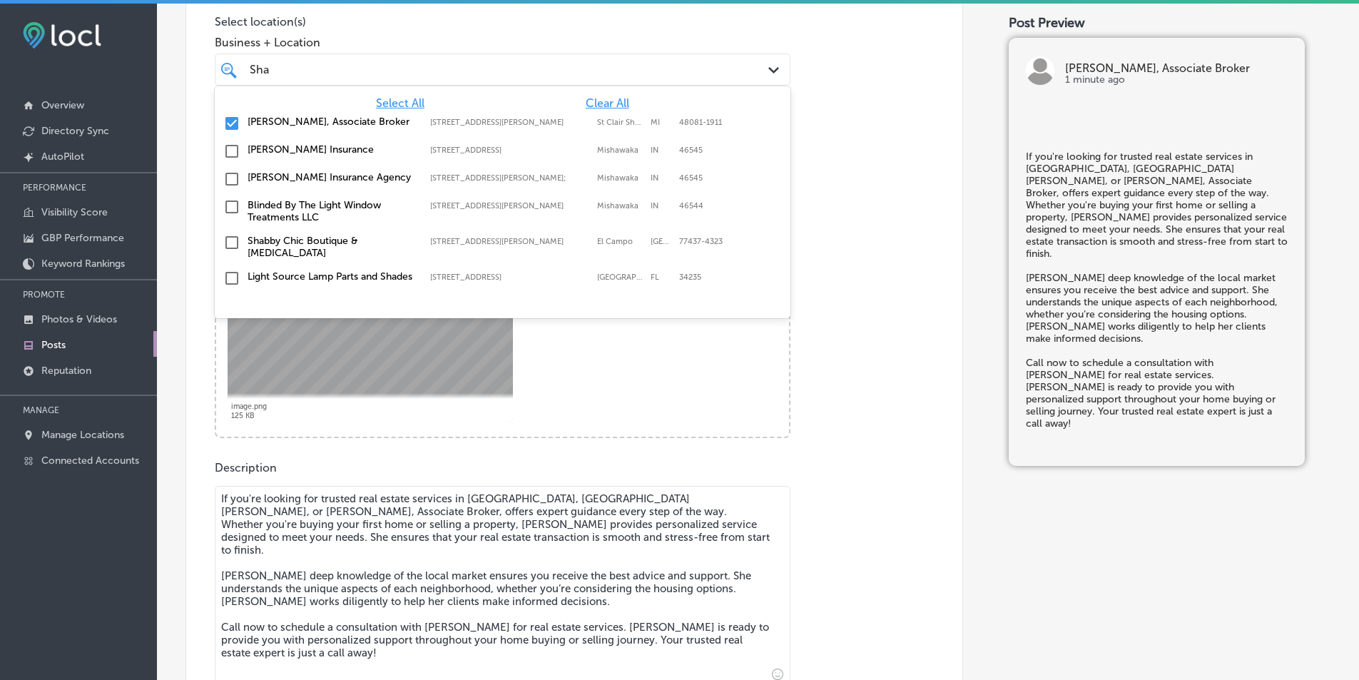
click at [902, 182] on div "Post content Select location(s) Business + Location option 27205 Harper Ave, se…" at bounding box center [573, 376] width 777 height 903
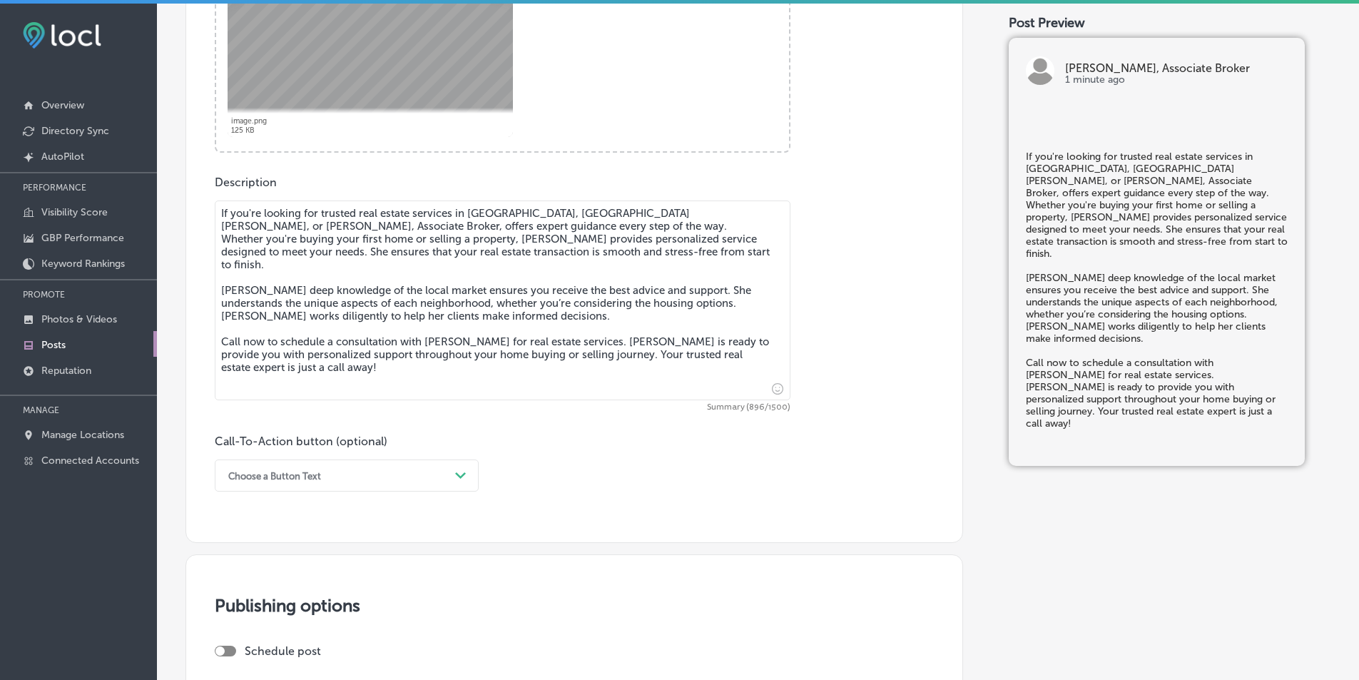
scroll to position [713, 0]
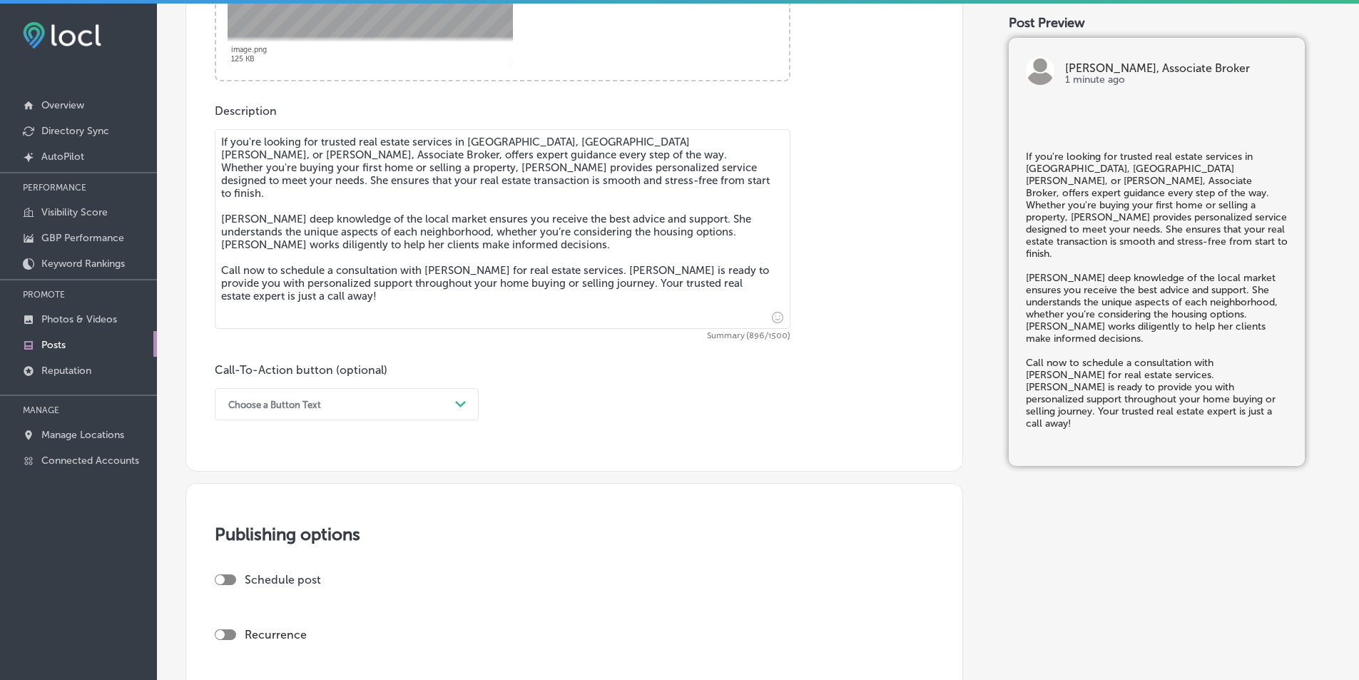
click at [460, 403] on icon "Path Created with Sketch." at bounding box center [460, 404] width 11 height 6
click at [249, 584] on div "Call Now" at bounding box center [347, 585] width 264 height 25
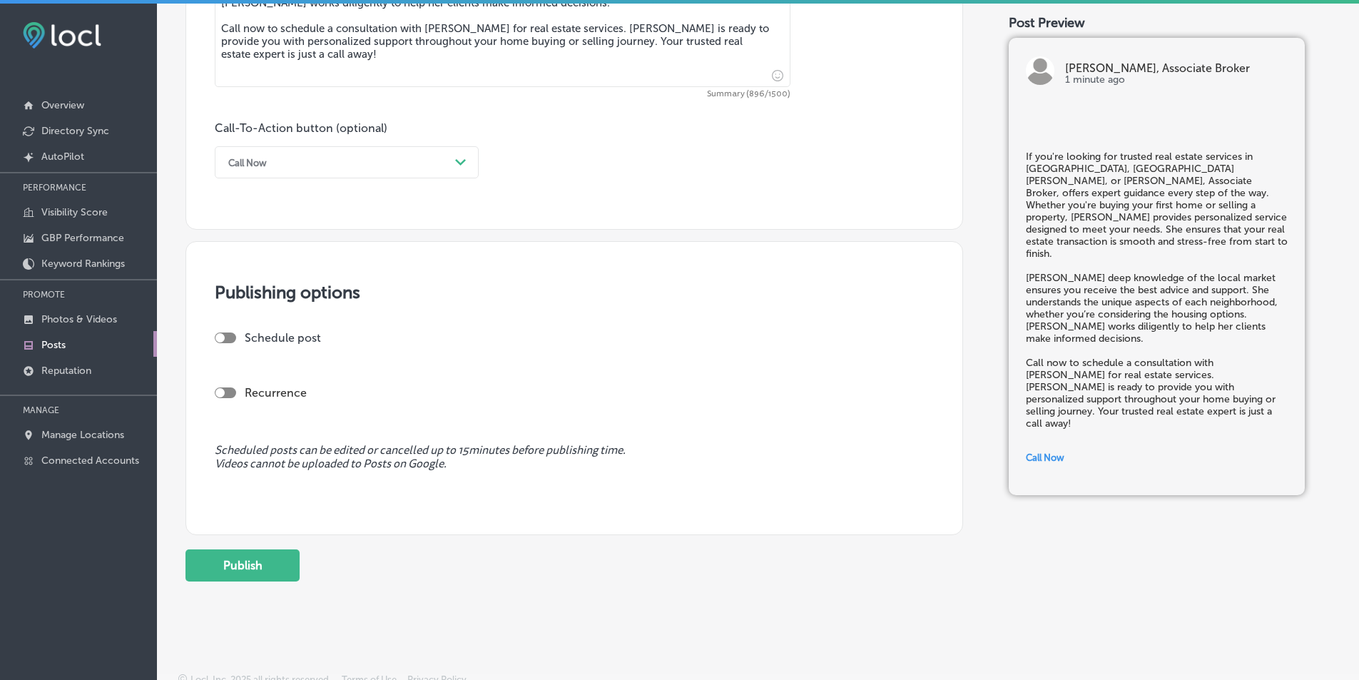
scroll to position [964, 0]
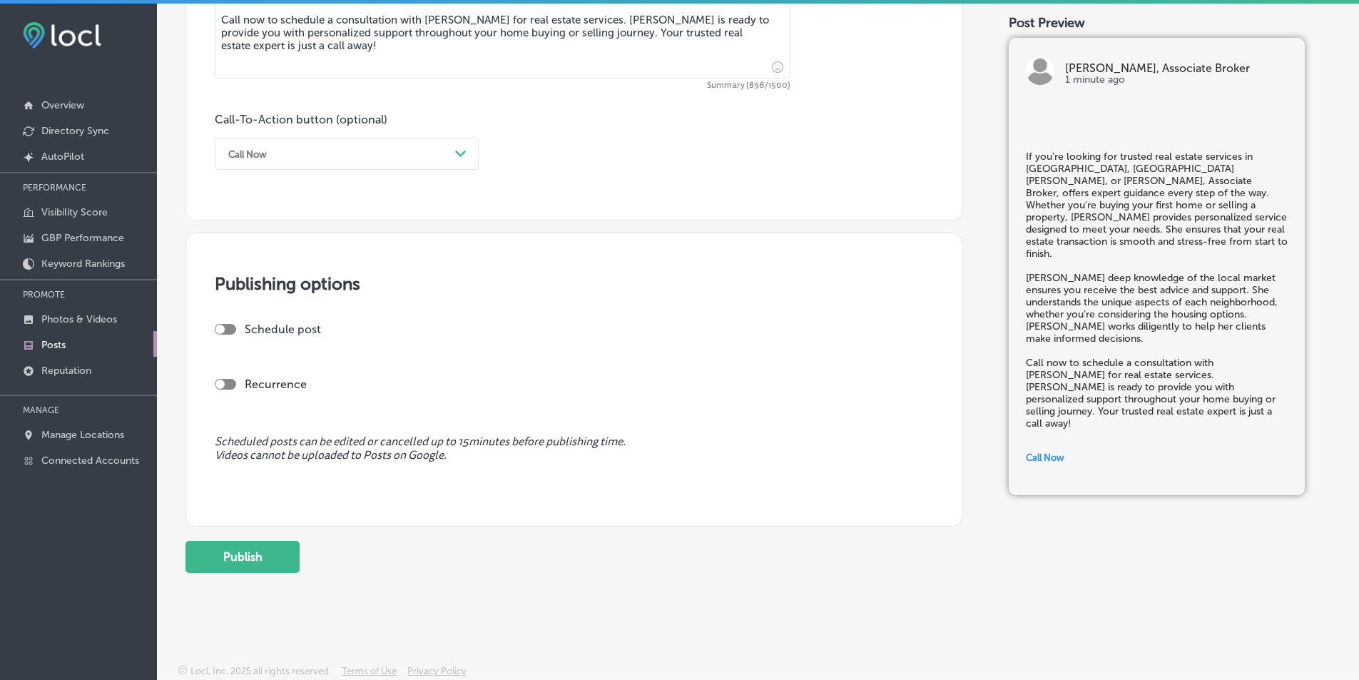
click at [225, 327] on div at bounding box center [225, 329] width 21 height 11
checkbox input "true"
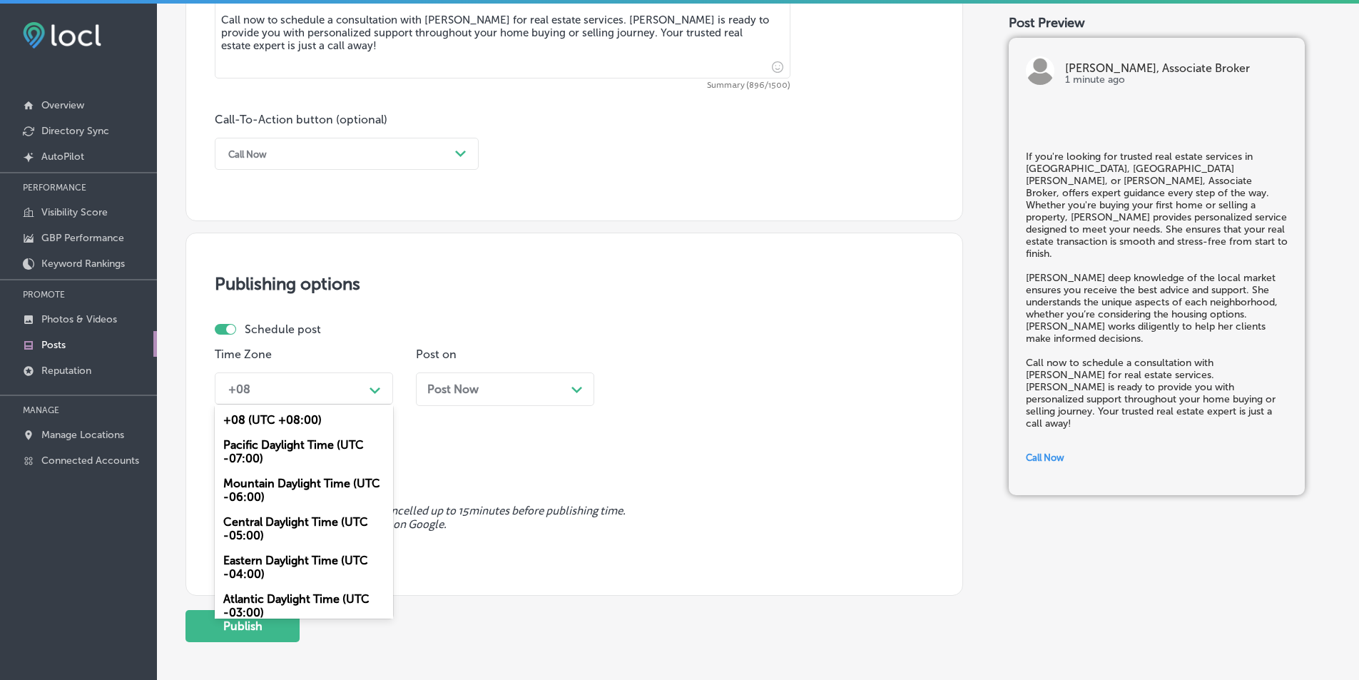
click at [372, 387] on icon "Path Created with Sketch." at bounding box center [374, 390] width 11 height 6
click at [290, 485] on div "Mountain Daylight Time (UTC -06:00)" at bounding box center [304, 490] width 178 height 39
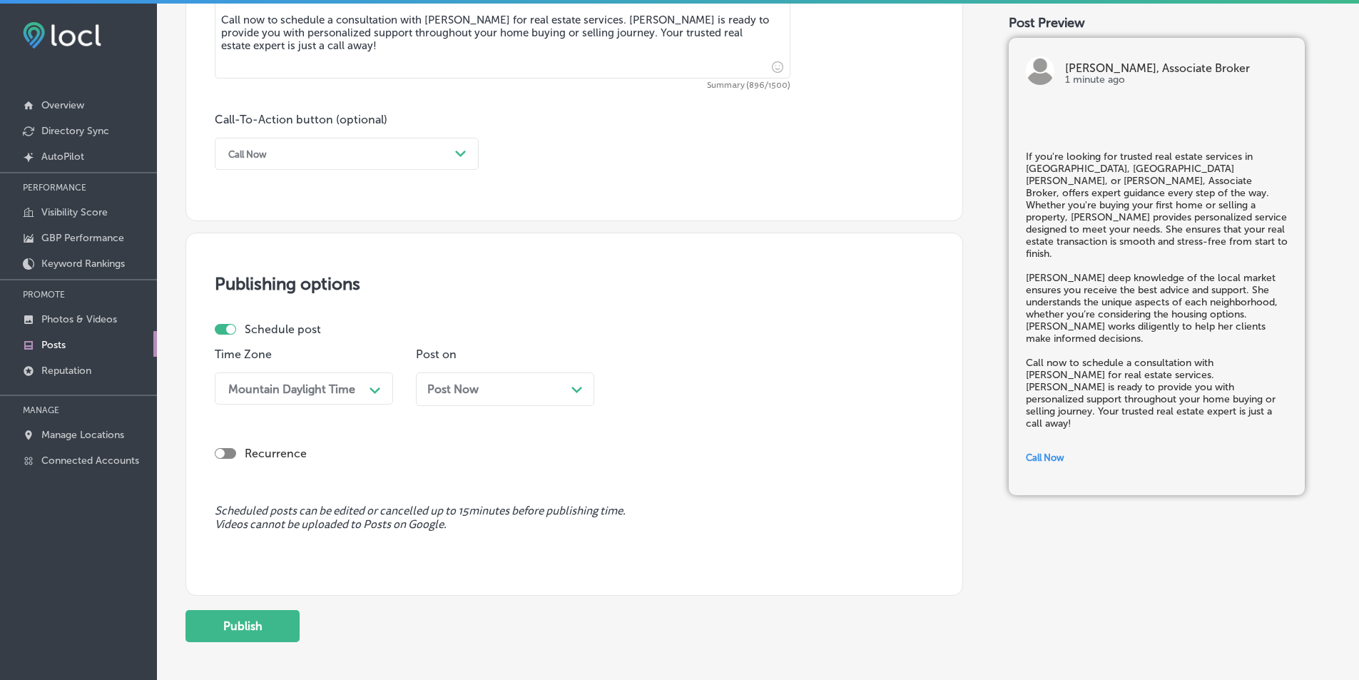
click at [578, 388] on icon "Path Created with Sketch." at bounding box center [576, 390] width 11 height 6
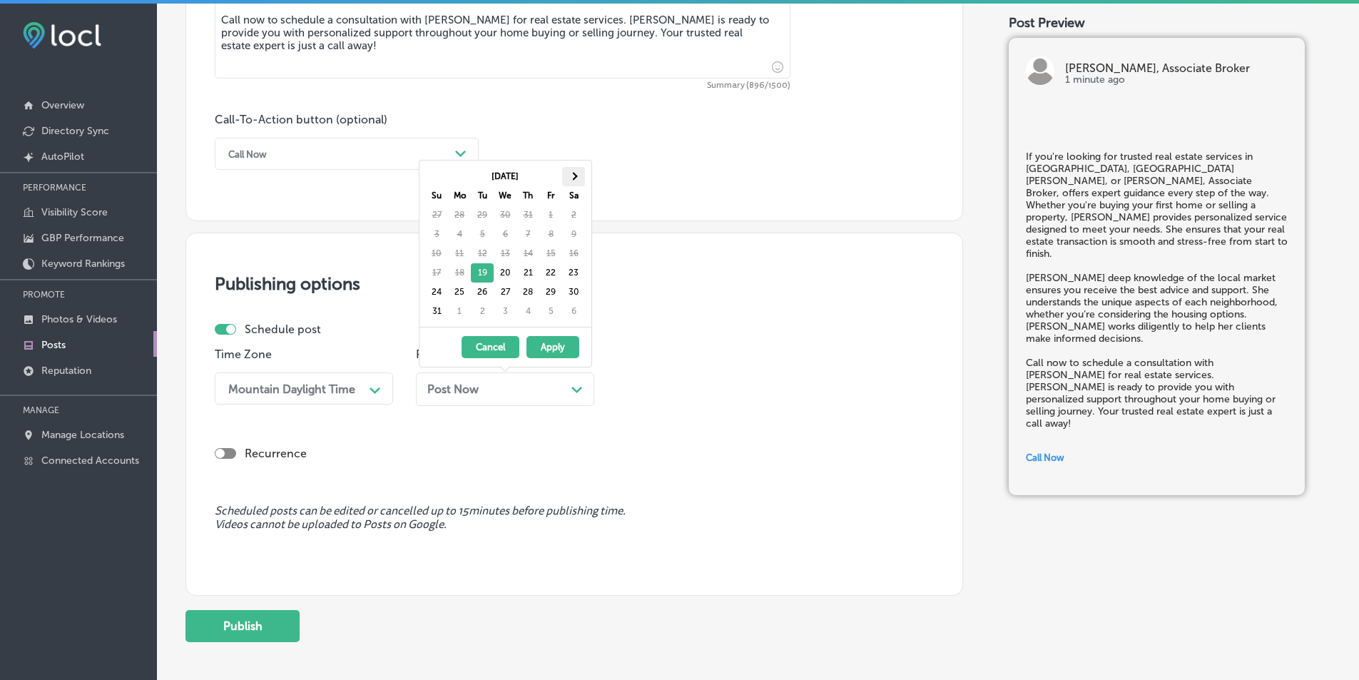
click at [573, 174] on span at bounding box center [573, 176] width 8 height 8
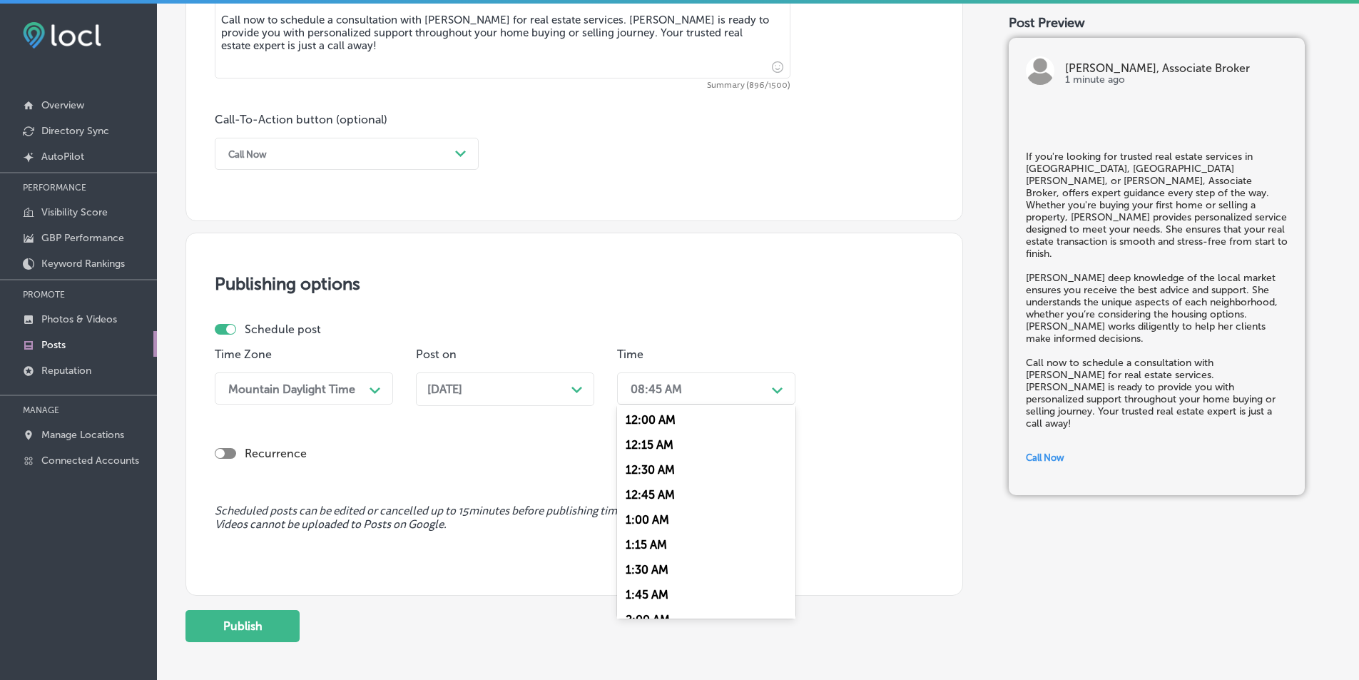
drag, startPoint x: 774, startPoint y: 386, endPoint x: 770, endPoint y: 392, distance: 7.3
click at [773, 386] on div "Path Created with Sketch." at bounding box center [777, 388] width 11 height 11
click at [635, 546] on div "7:00 AM" at bounding box center [706, 548] width 178 height 25
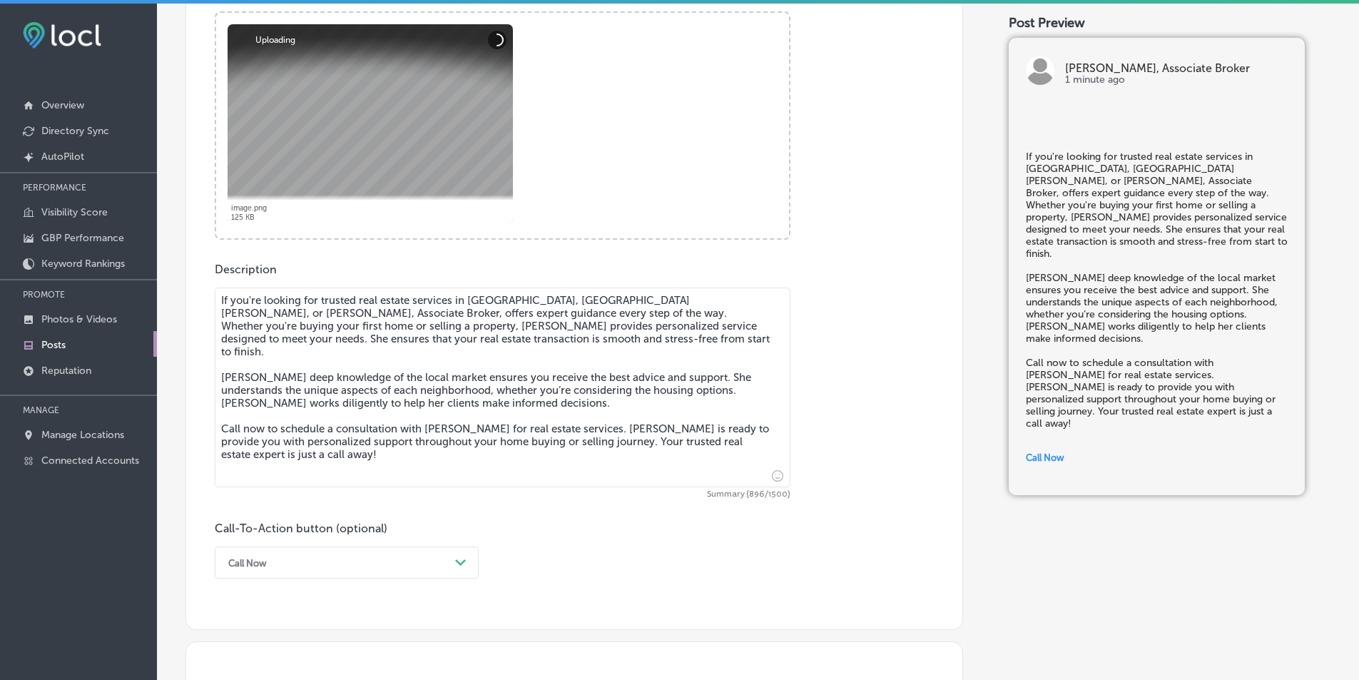
scroll to position [464, 0]
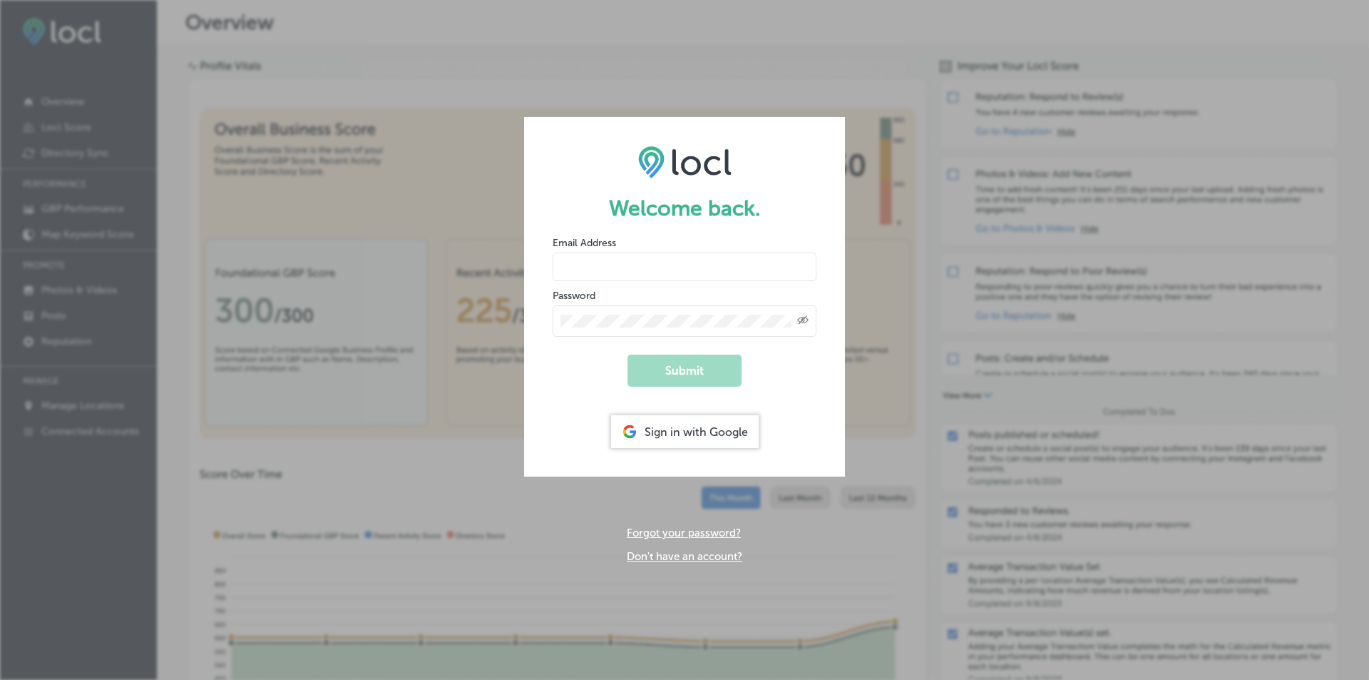
click at [664, 434] on div "Sign in with Google" at bounding box center [685, 431] width 148 height 33
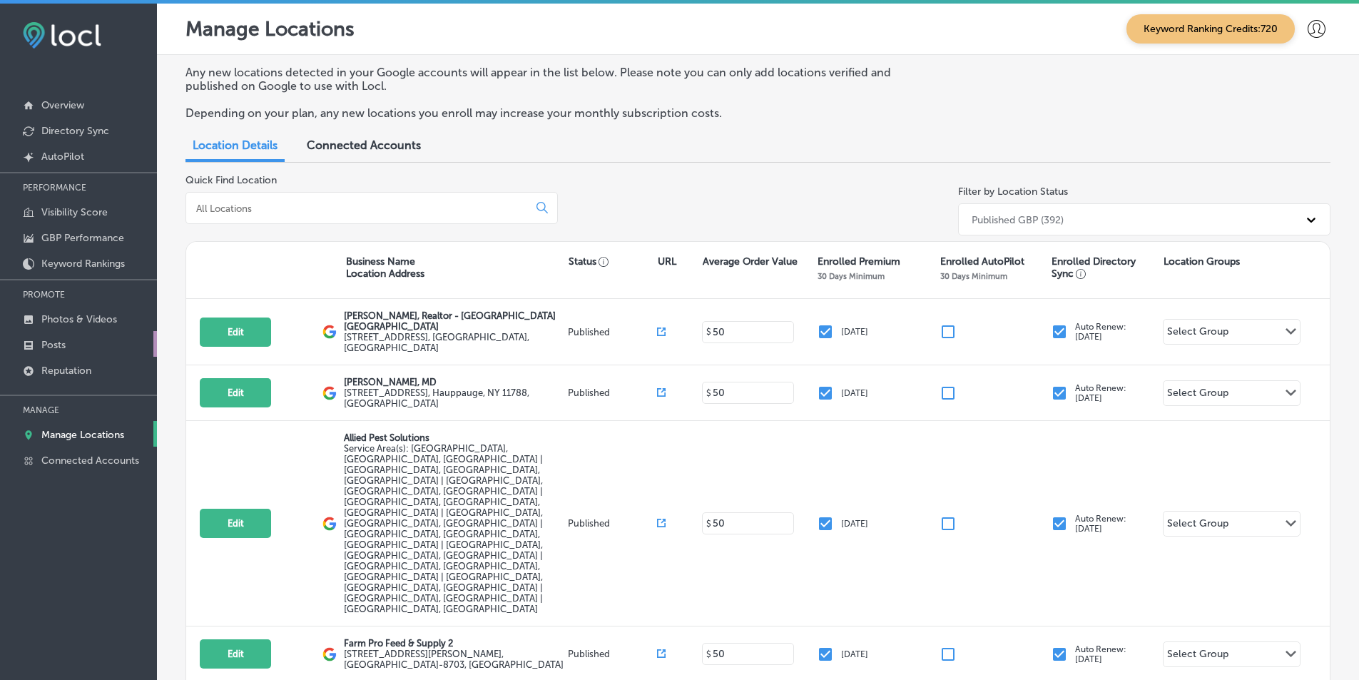
click at [72, 341] on link "Posts" at bounding box center [78, 344] width 157 height 26
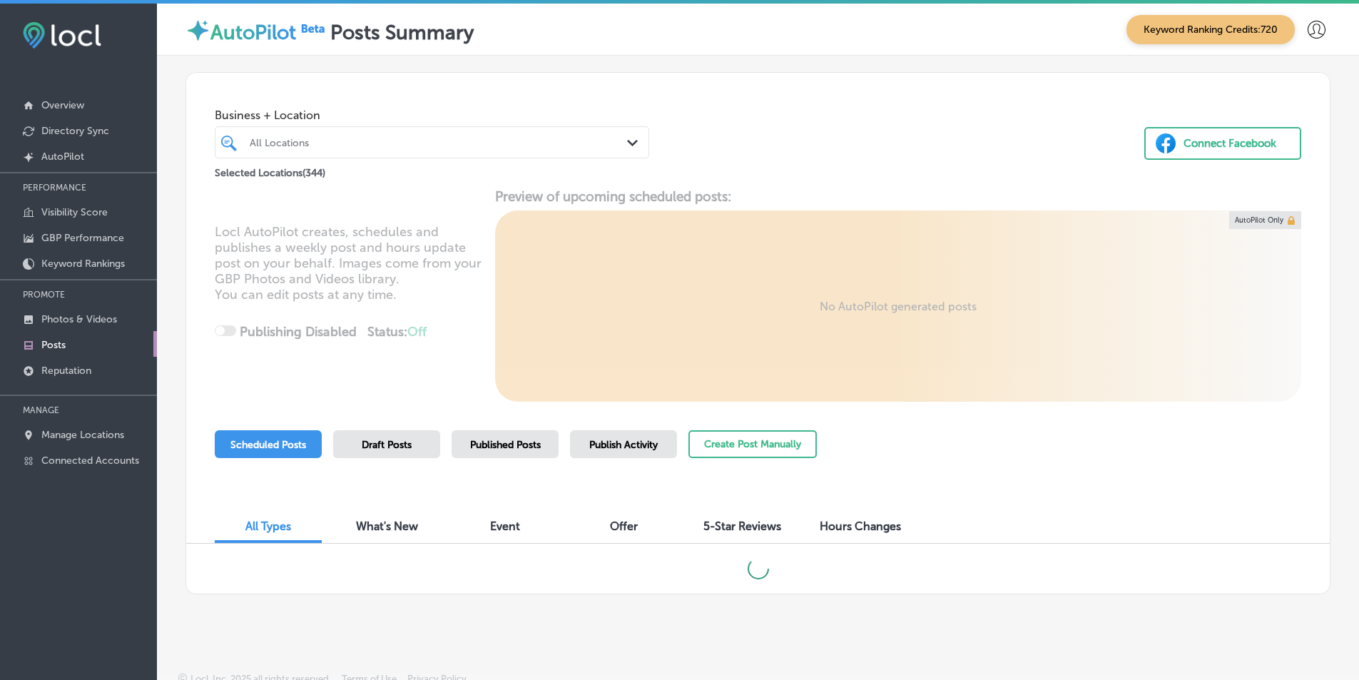
click at [631, 143] on polygon at bounding box center [632, 143] width 11 height 6
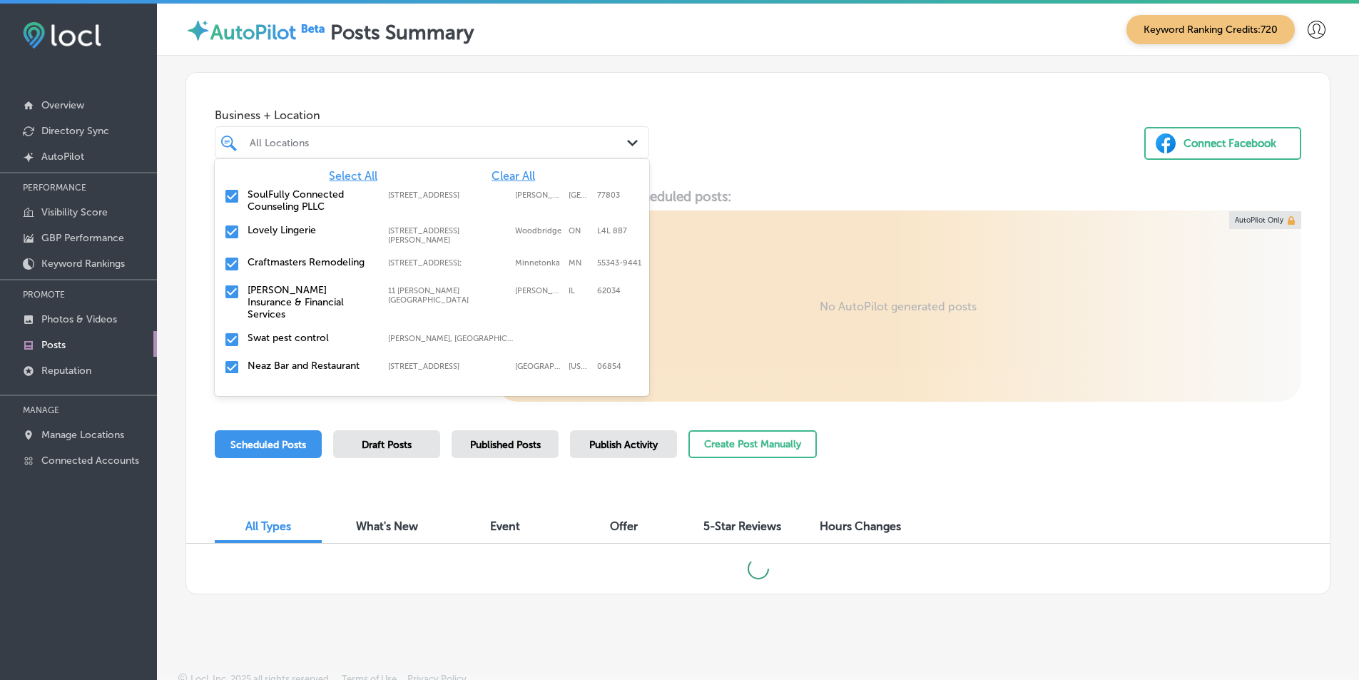
click at [509, 173] on span "Clear All" at bounding box center [513, 176] width 44 height 14
click at [417, 135] on div at bounding box center [413, 142] width 331 height 19
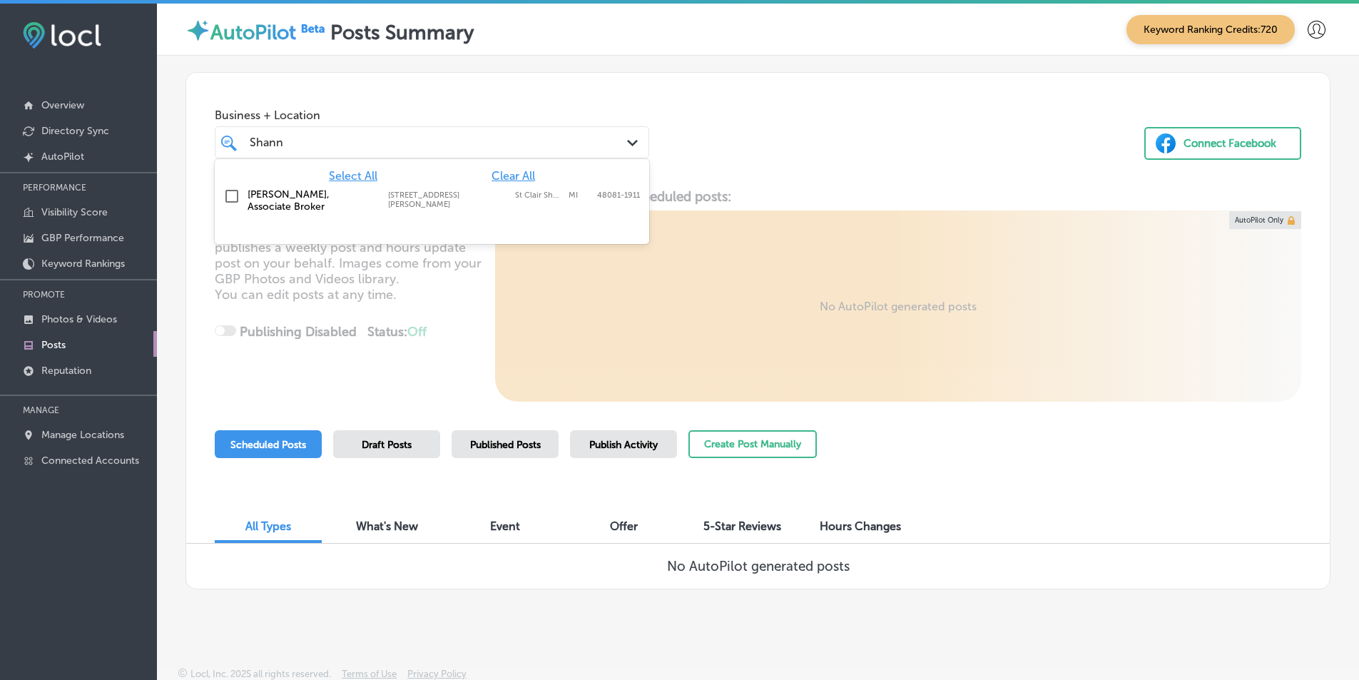
click at [228, 194] on input "checkbox" at bounding box center [231, 196] width 17 height 17
type input "Shann"
click at [893, 178] on div "Business + Location option 27205 Harper Ave, selected. option 27205 Harper Ave …" at bounding box center [757, 127] width 1143 height 108
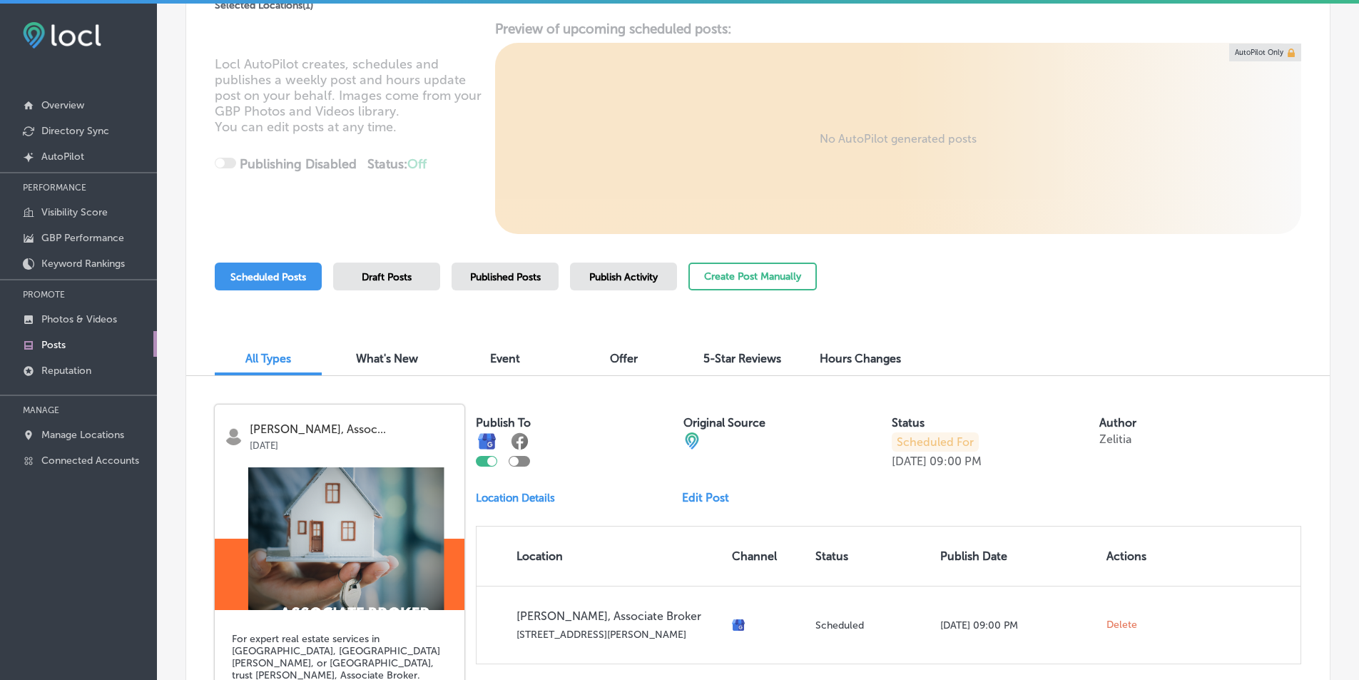
scroll to position [143, 0]
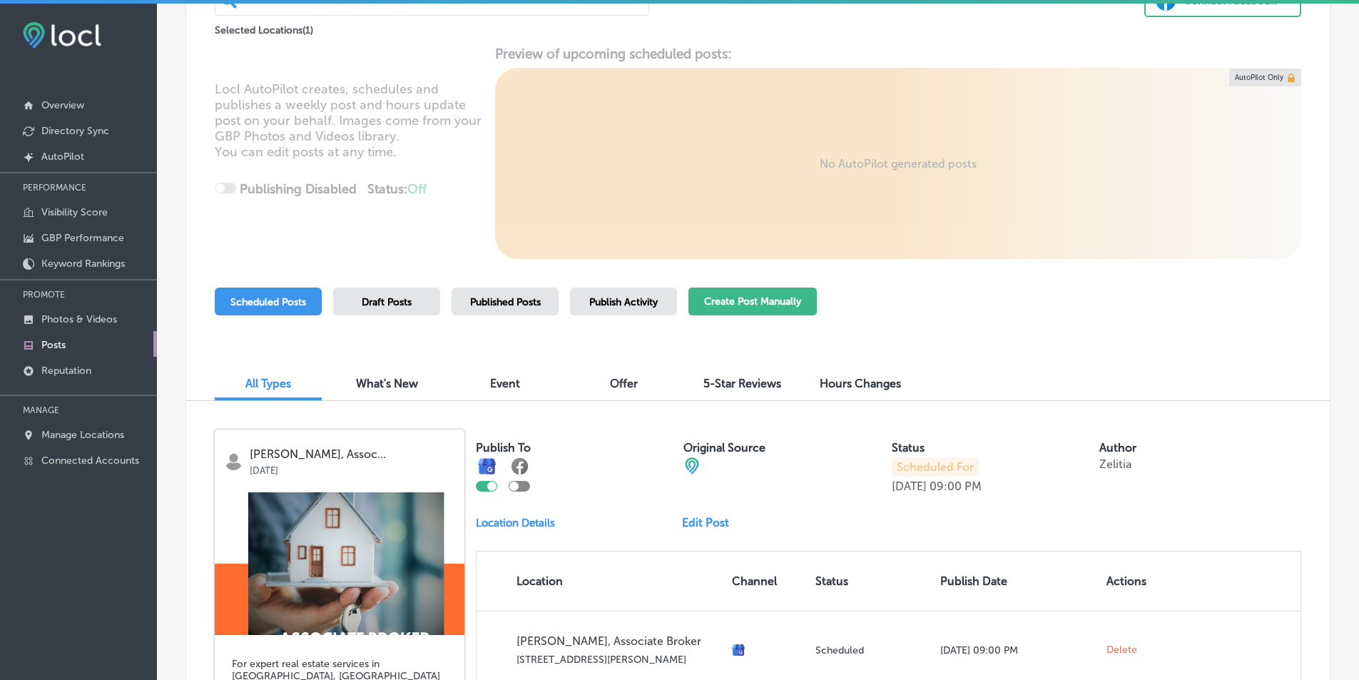
click at [750, 297] on button "Create Post Manually" at bounding box center [752, 301] width 128 height 28
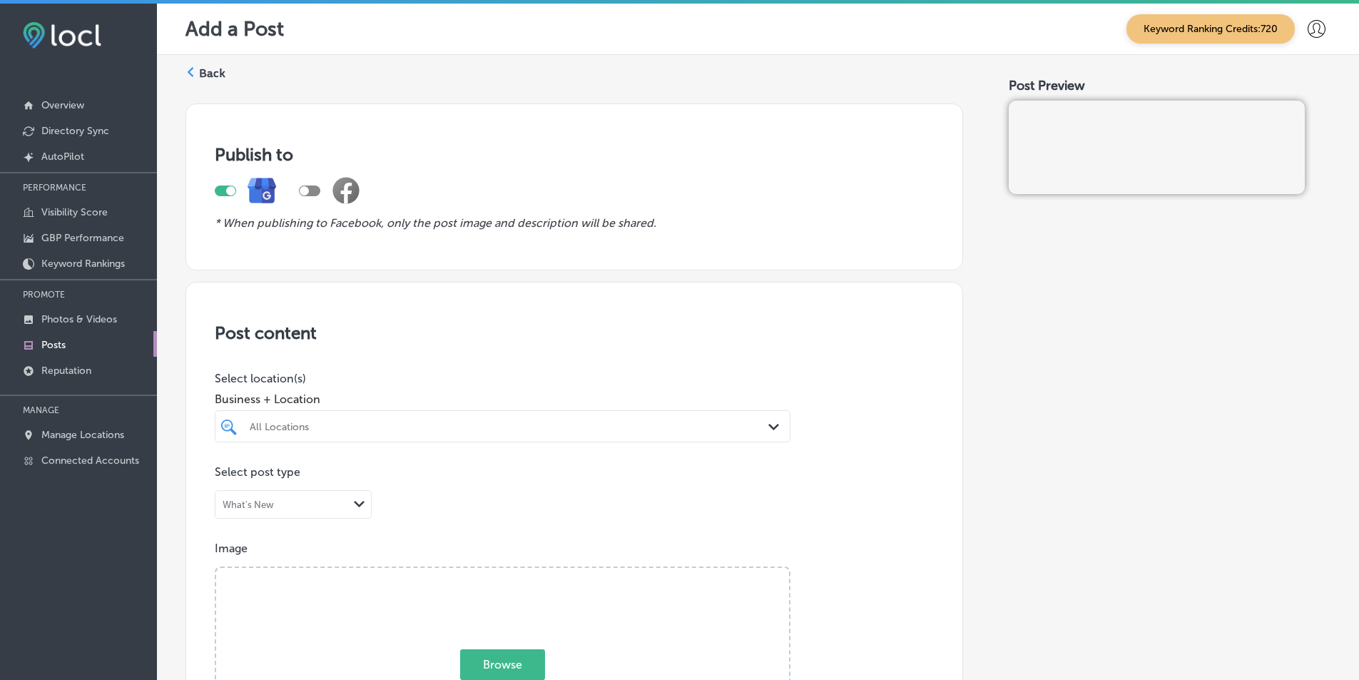
click at [772, 424] on polygon at bounding box center [773, 427] width 11 height 6
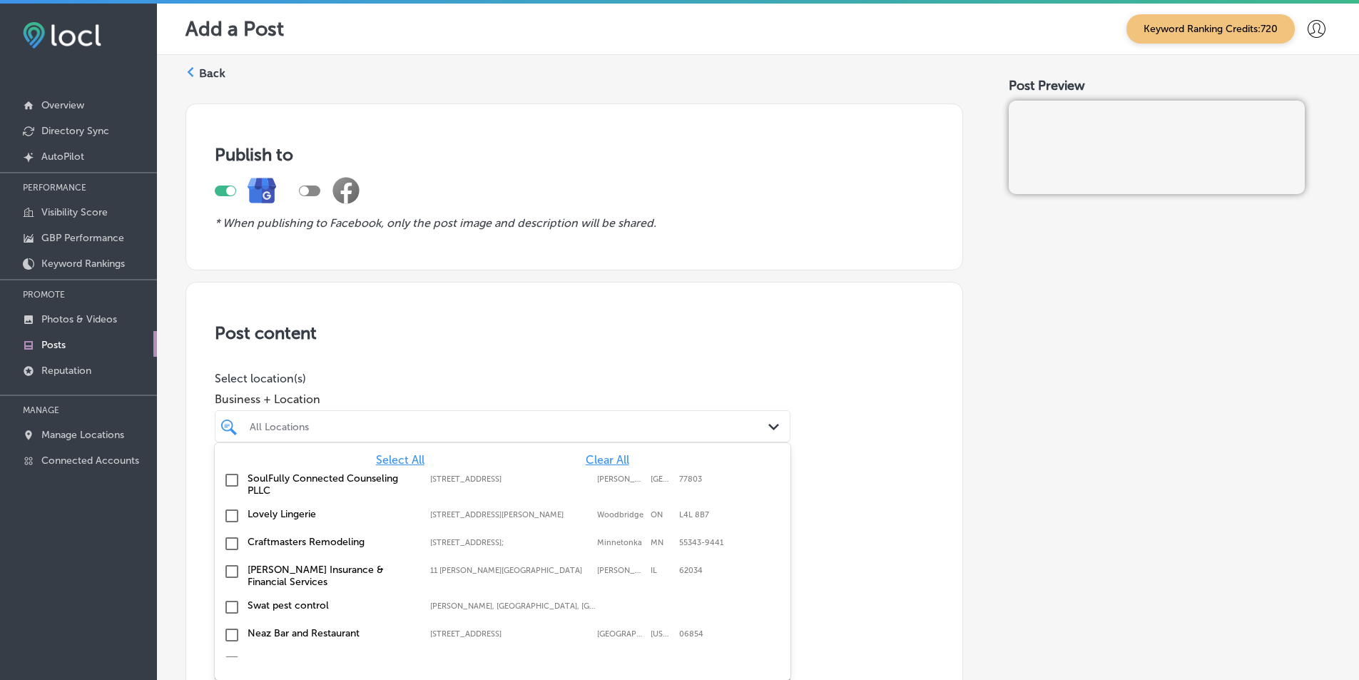
click at [599, 458] on span "Clear All" at bounding box center [608, 460] width 44 height 14
click at [346, 420] on div "All Locations" at bounding box center [510, 426] width 520 height 12
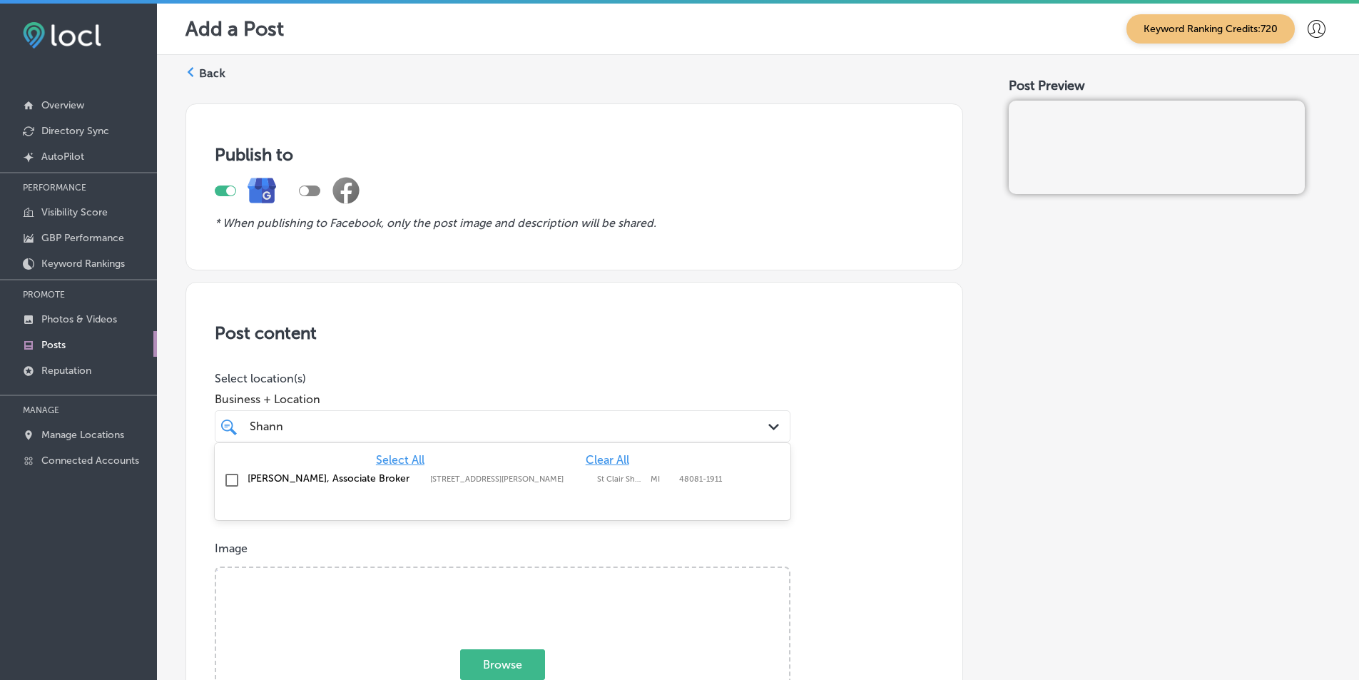
click at [233, 477] on input "checkbox" at bounding box center [231, 479] width 17 height 17
type input "Shann"
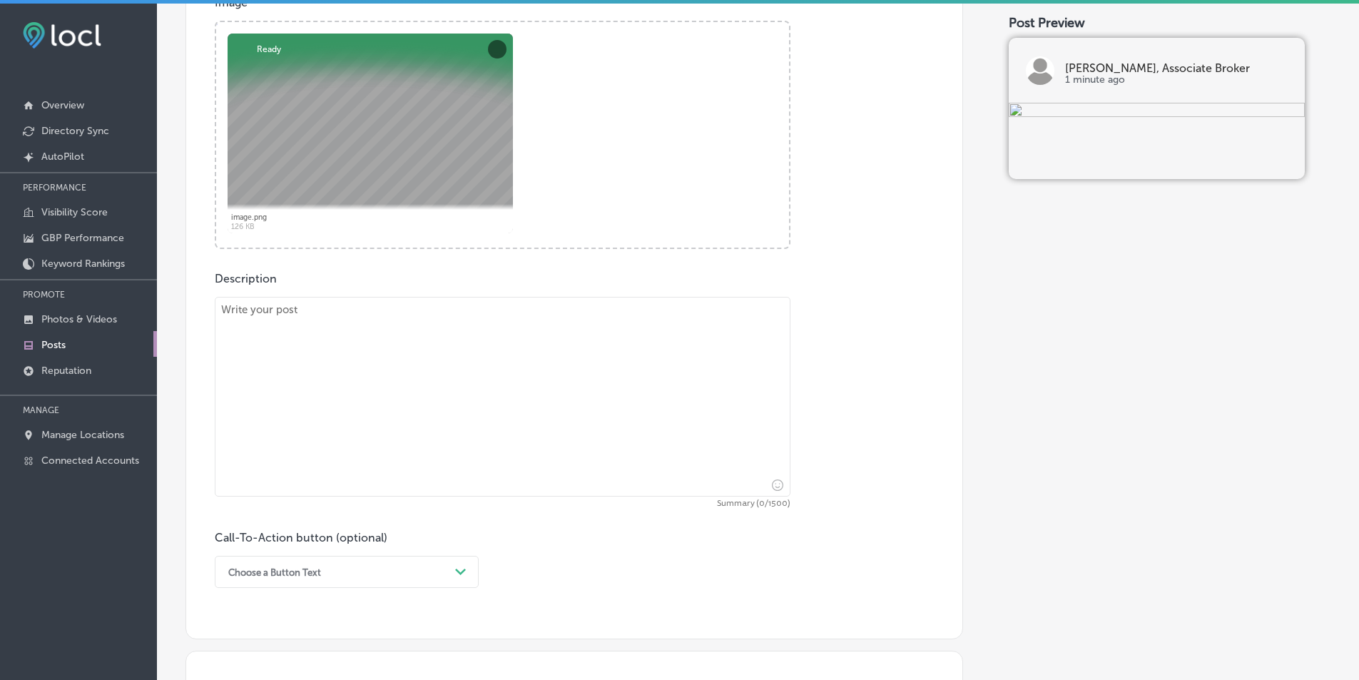
scroll to position [571, 0]
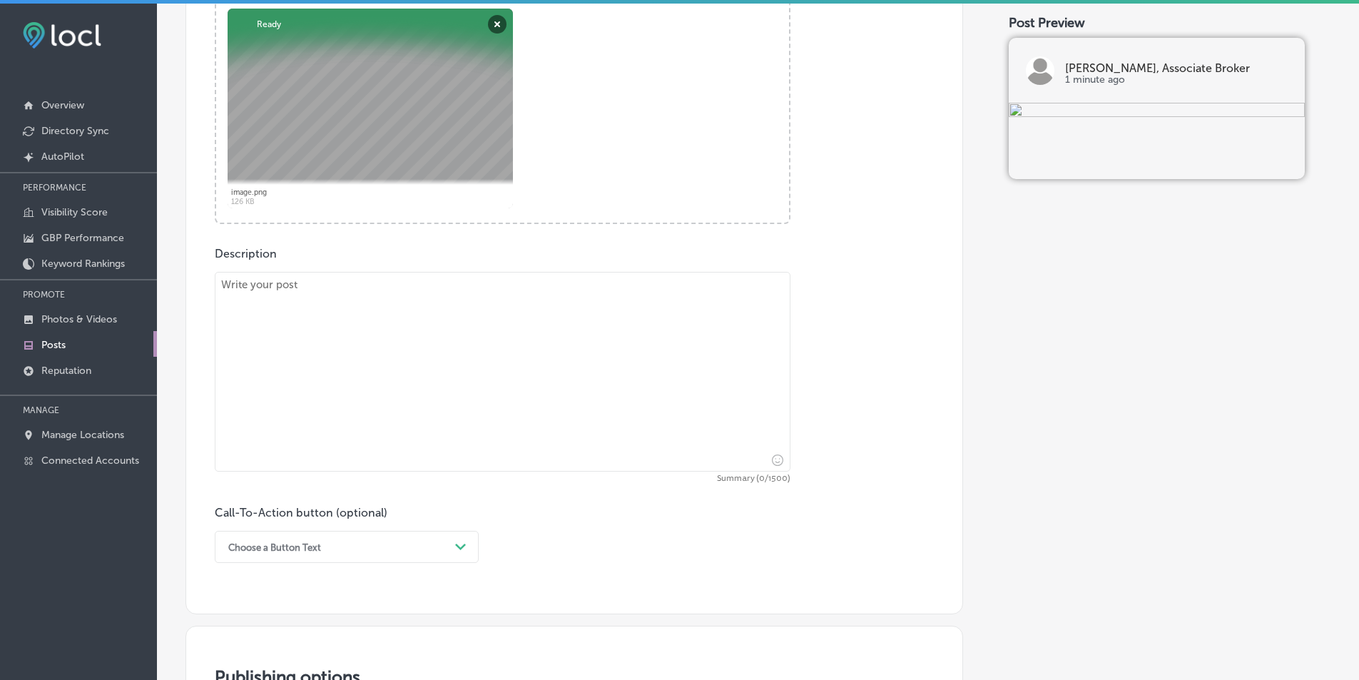
click at [295, 342] on textarea at bounding box center [503, 372] width 576 height 200
click at [386, 361] on textarea at bounding box center [503, 372] width 576 height 200
paste textarea "If you're looking for trusted real estate services in [GEOGRAPHIC_DATA], [GEOGR…"
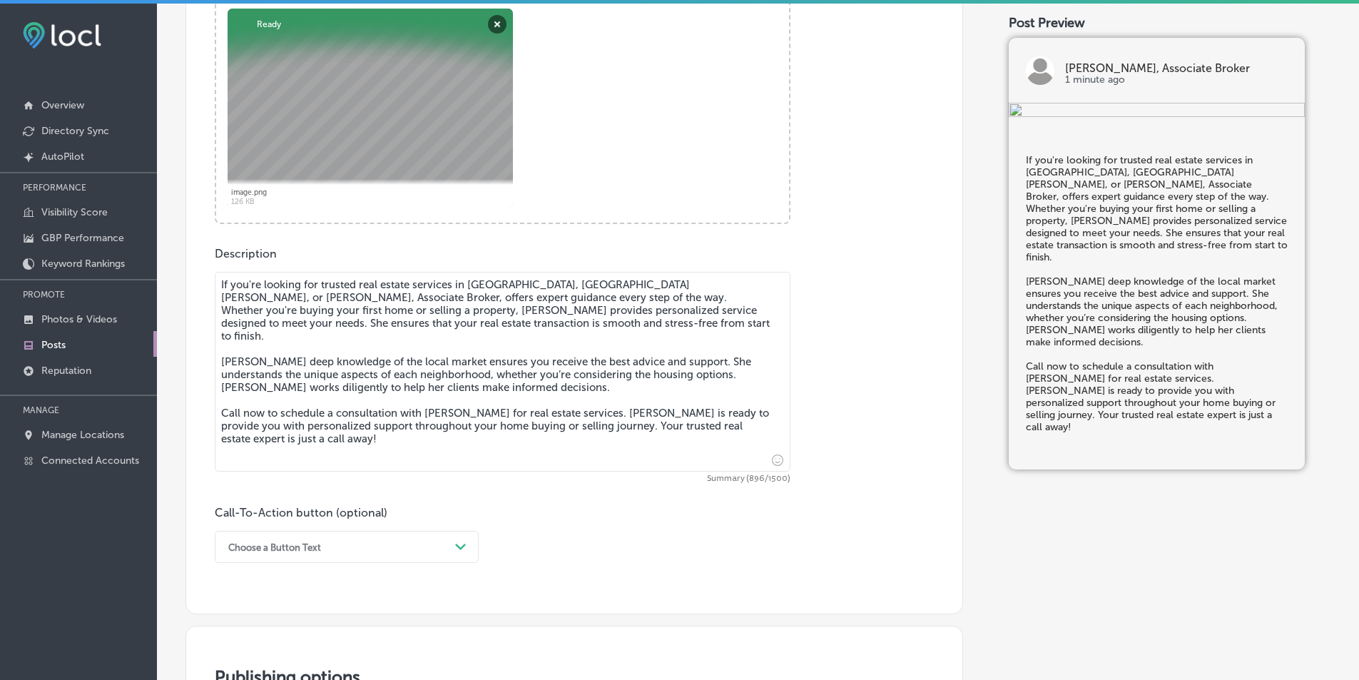
type textarea "If you're looking for trusted real estate services in [GEOGRAPHIC_DATA], [GEOGR…"
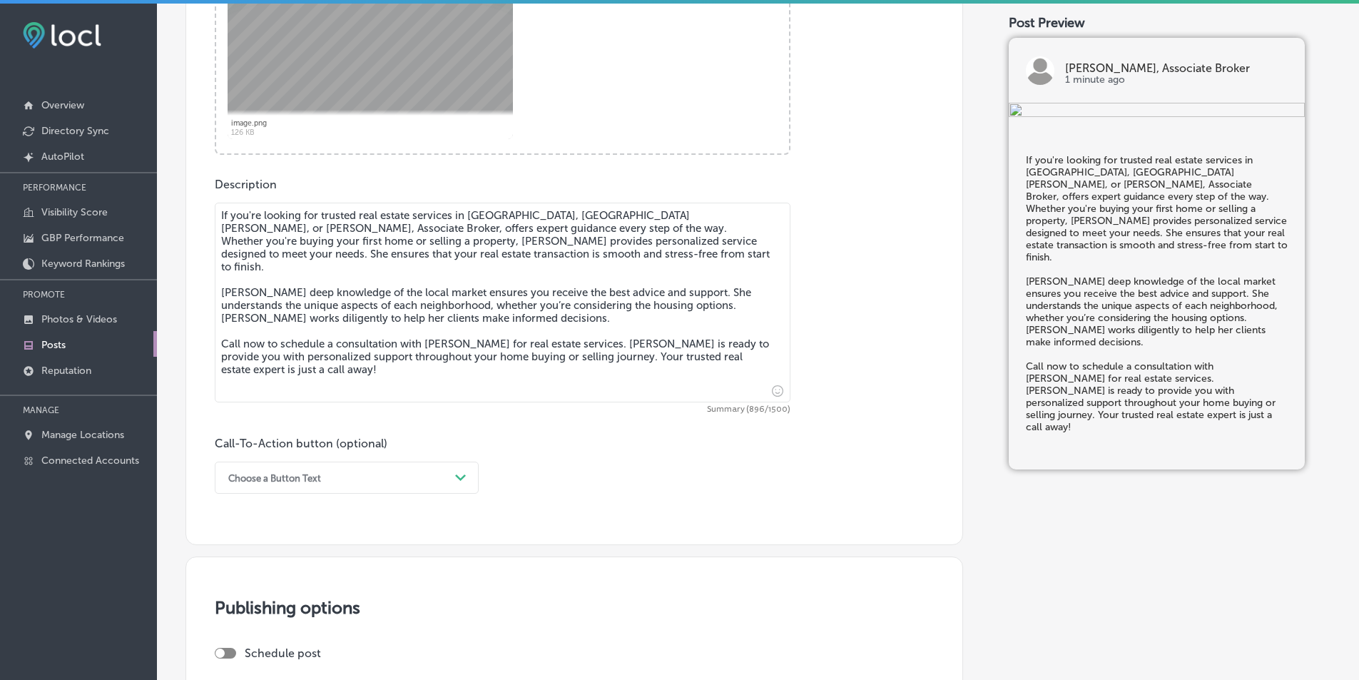
click at [463, 494] on div "Choose a Button Text Path Created with Sketch." at bounding box center [347, 477] width 264 height 32
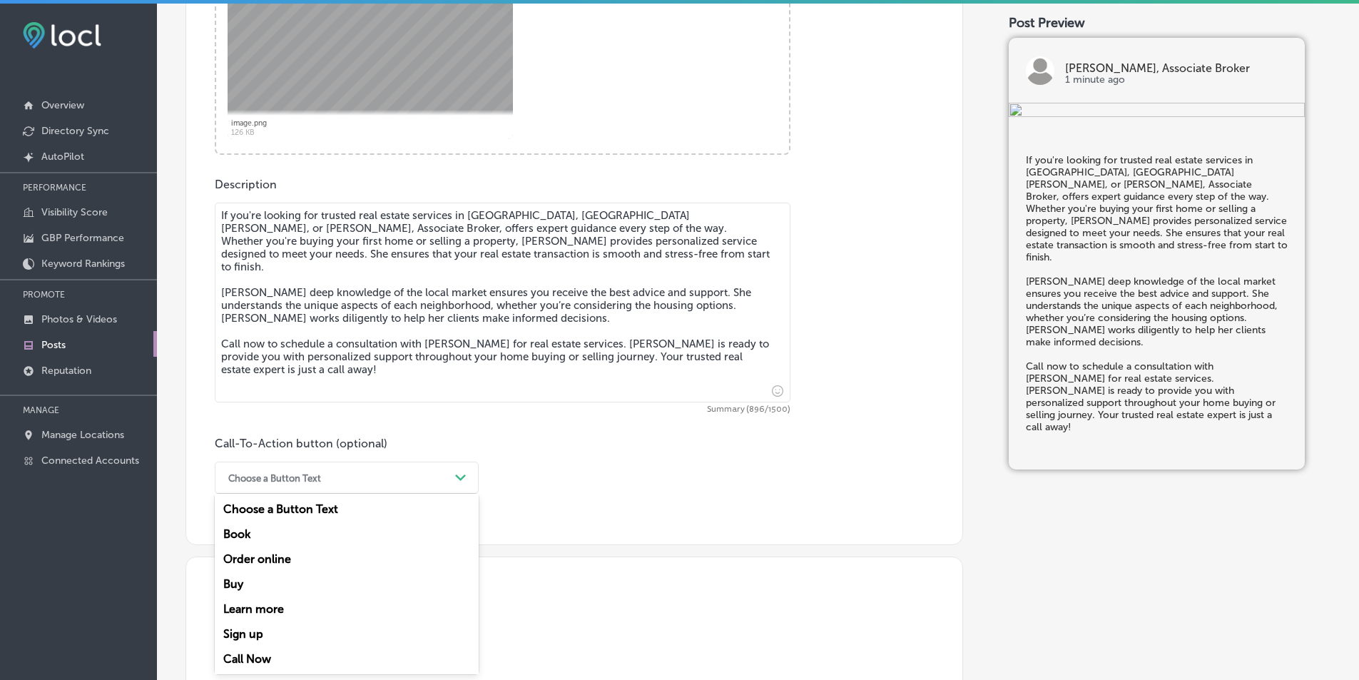
click at [275, 656] on div "Call Now" at bounding box center [347, 658] width 264 height 25
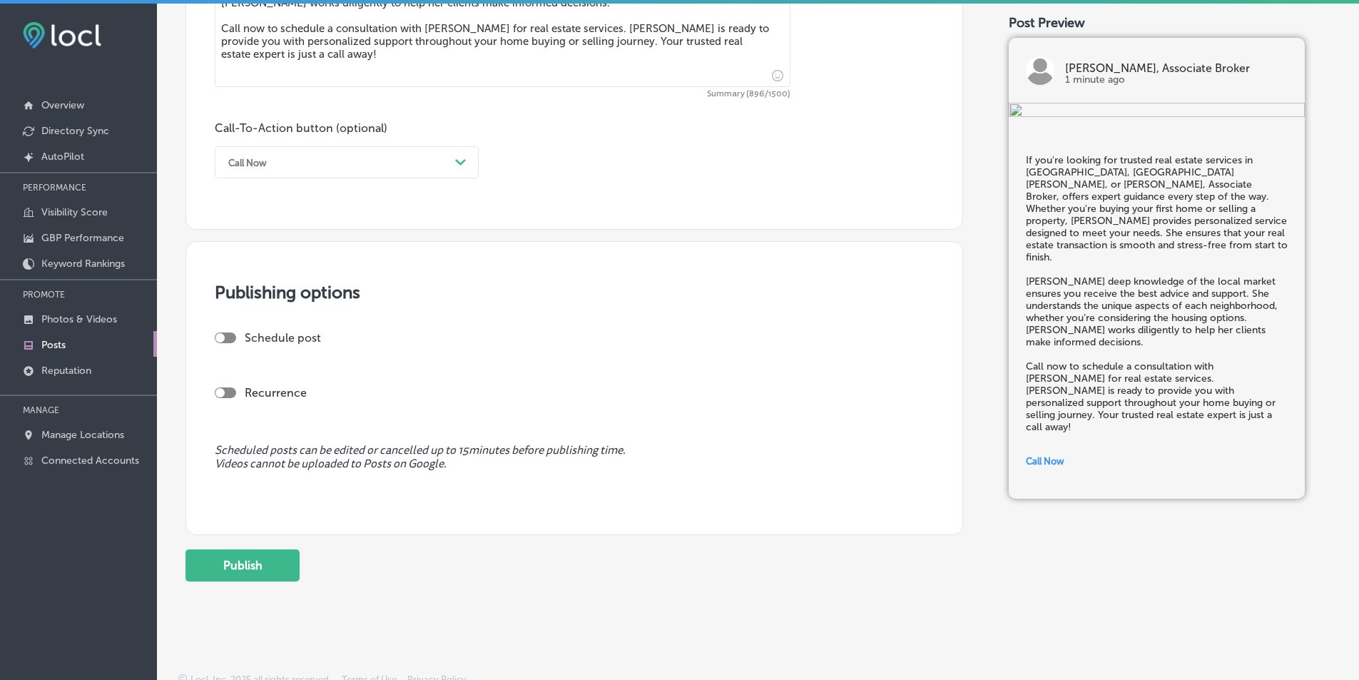
scroll to position [964, 0]
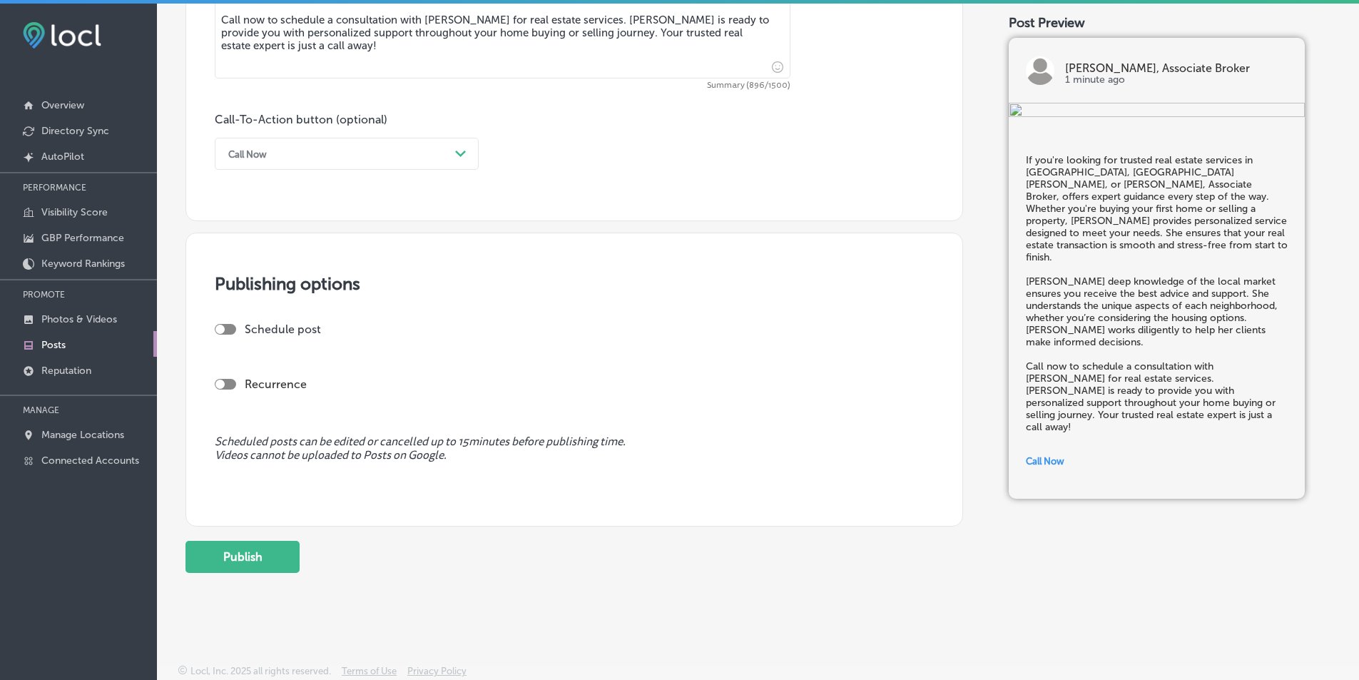
click at [244, 334] on div "Schedule post" at bounding box center [569, 329] width 708 height 14
click at [220, 327] on div at bounding box center [219, 329] width 9 height 9
checkbox input "true"
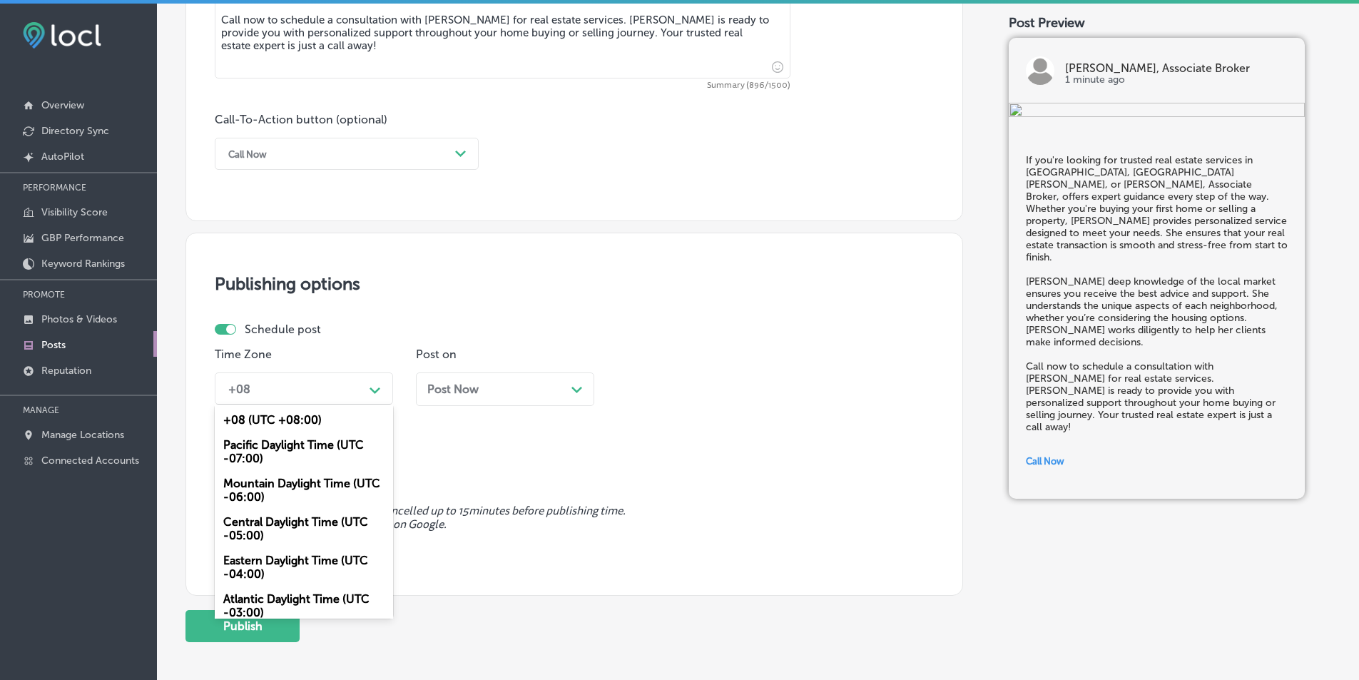
click at [376, 385] on div "Path Created with Sketch." at bounding box center [374, 388] width 11 height 11
click at [282, 485] on div "Mountain Daylight Time (UTC -06:00)" at bounding box center [304, 490] width 178 height 39
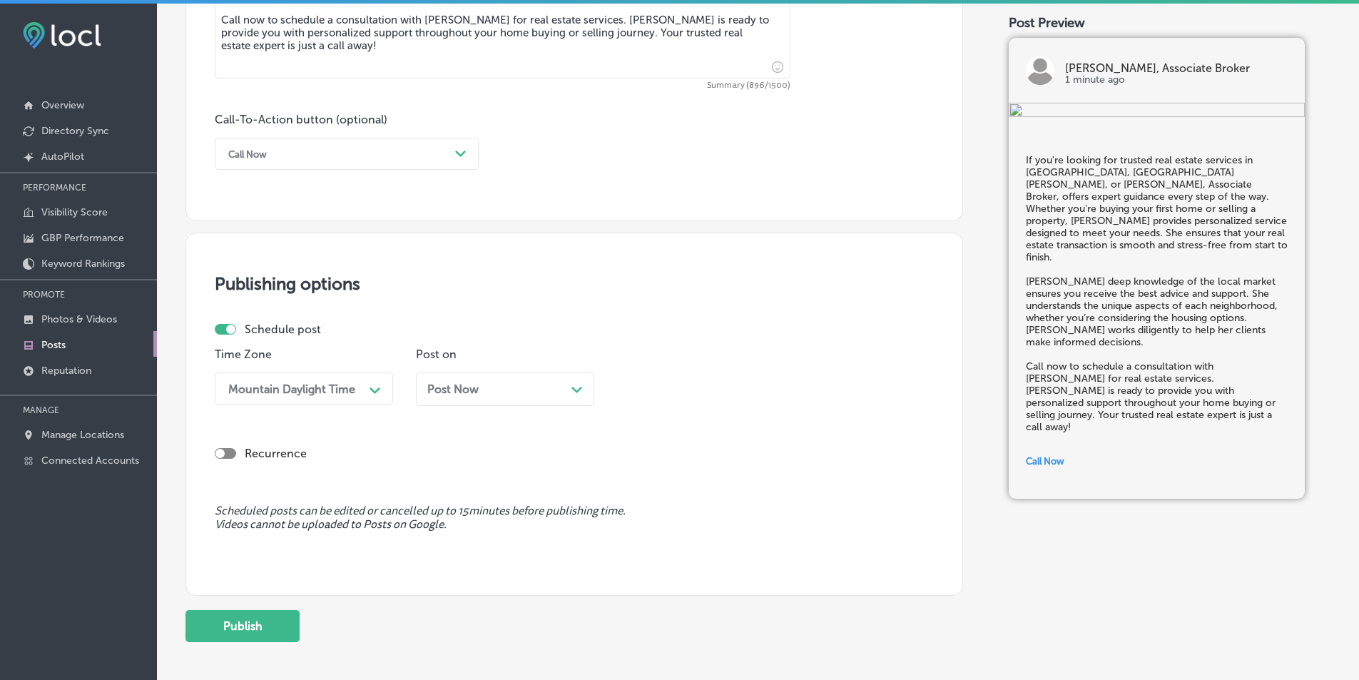
click at [575, 391] on polygon at bounding box center [576, 390] width 11 height 6
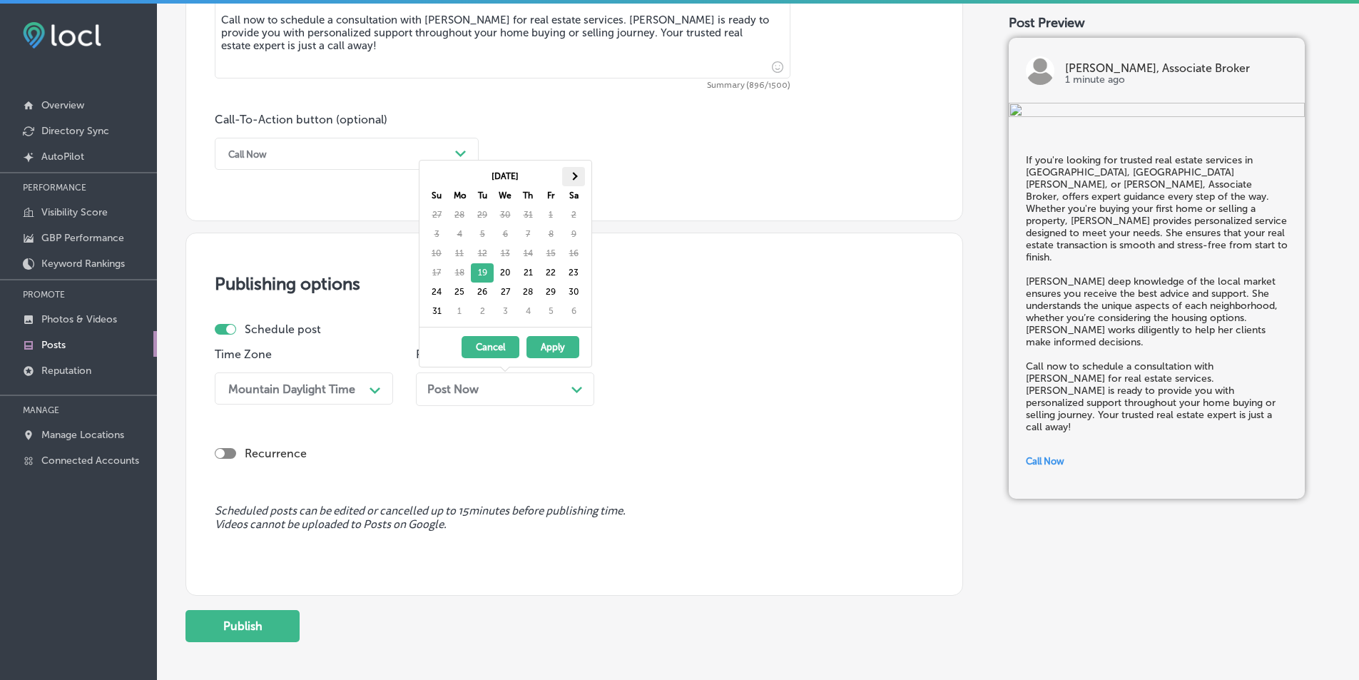
click at [573, 173] on span at bounding box center [573, 176] width 8 height 8
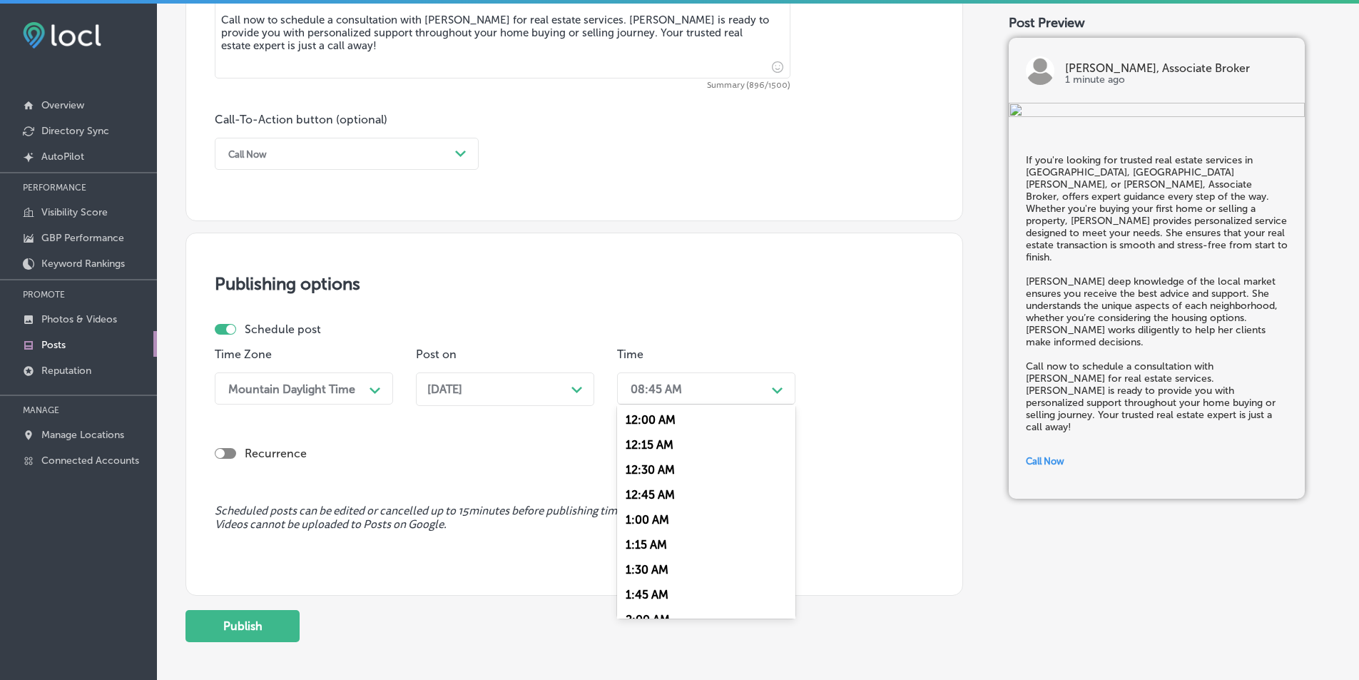
click at [775, 386] on div "Path Created with Sketch." at bounding box center [777, 388] width 11 height 11
click at [639, 546] on div "7:00 AM" at bounding box center [706, 548] width 178 height 25
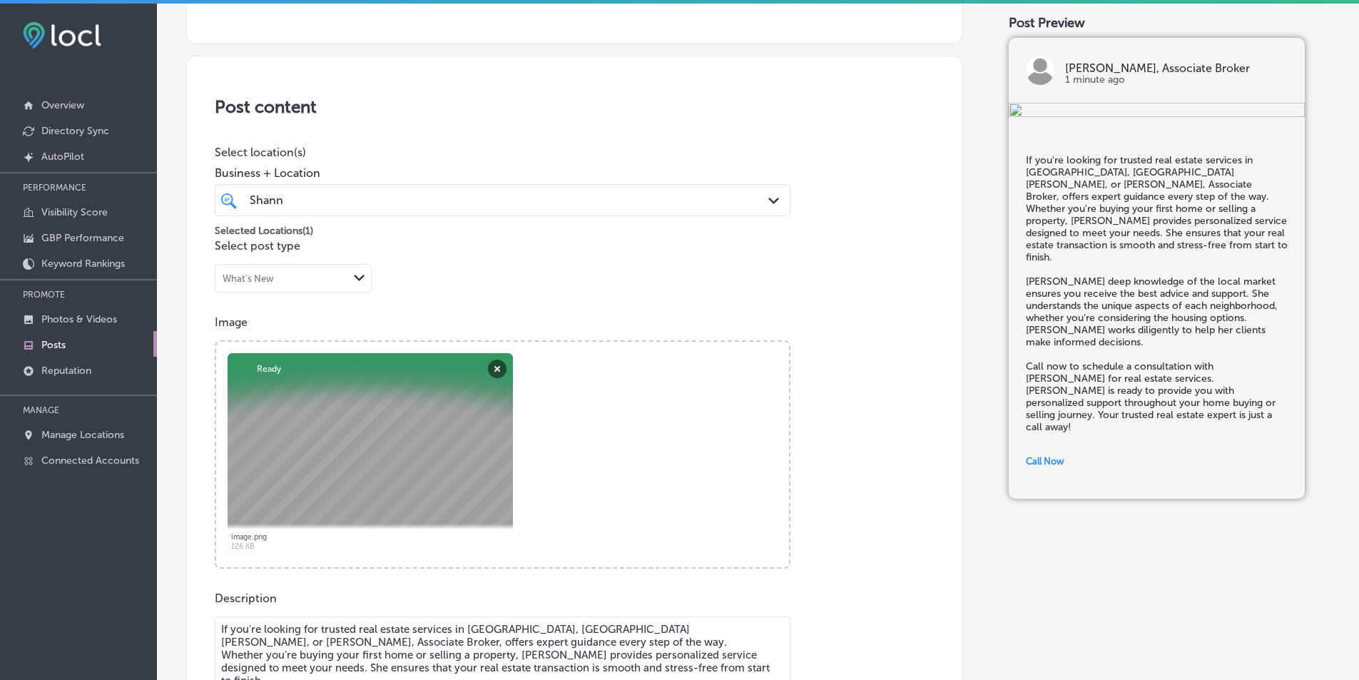
scroll to position [179, 0]
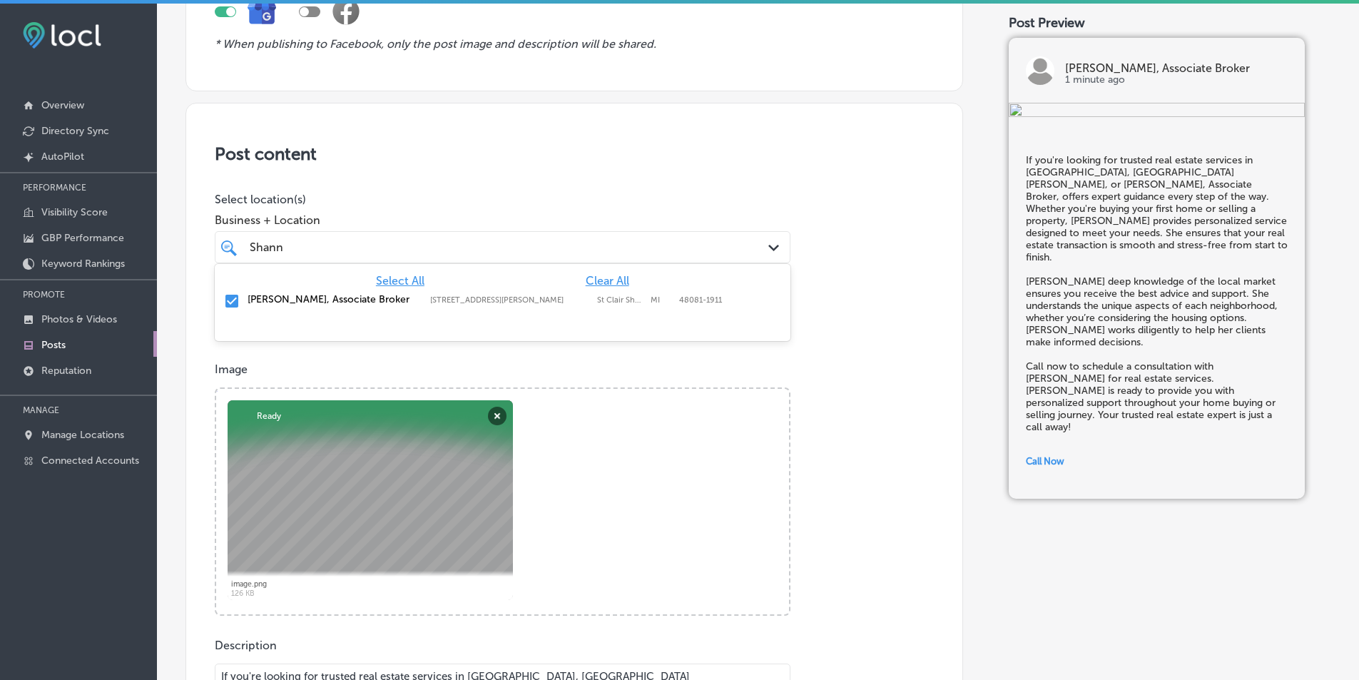
click at [768, 245] on polygon at bounding box center [773, 248] width 11 height 6
click at [878, 383] on div "Image Powered by PQINA Browse Or drag and drop a photo image.png Abort Retry Re…" at bounding box center [574, 488] width 719 height 253
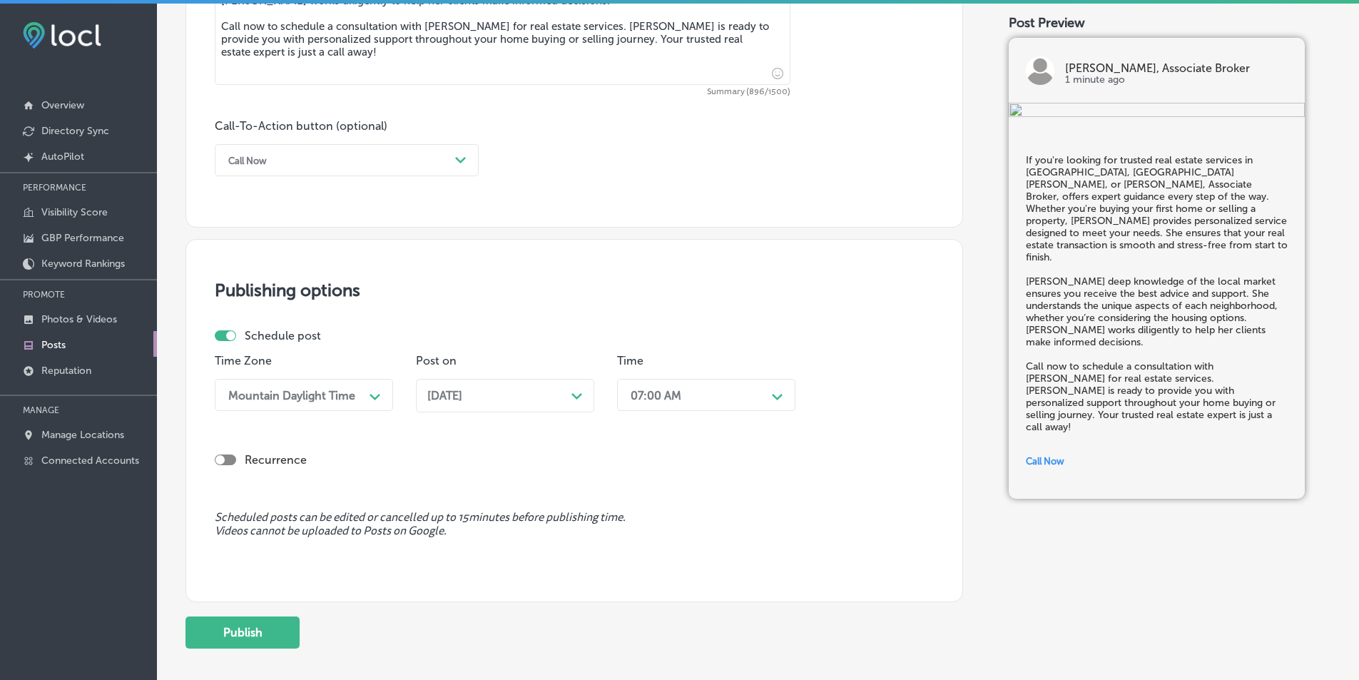
scroll to position [964, 0]
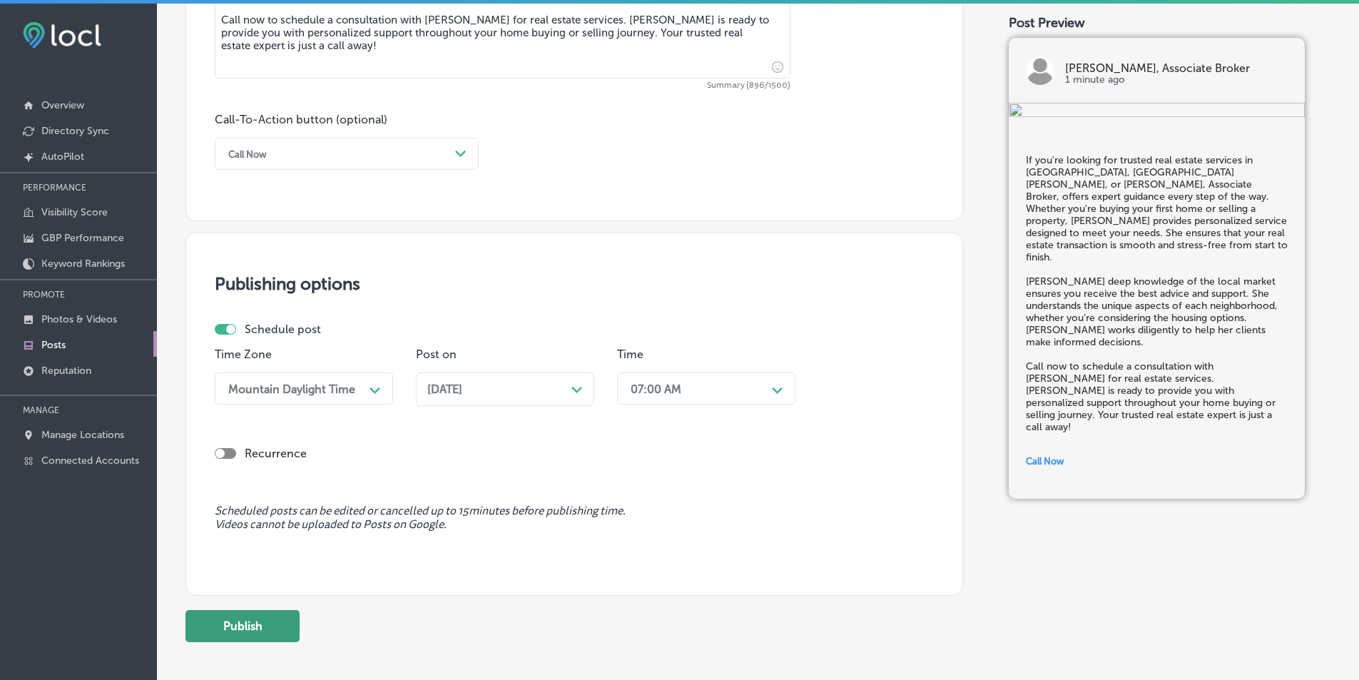
click at [231, 628] on button "Publish" at bounding box center [242, 626] width 114 height 32
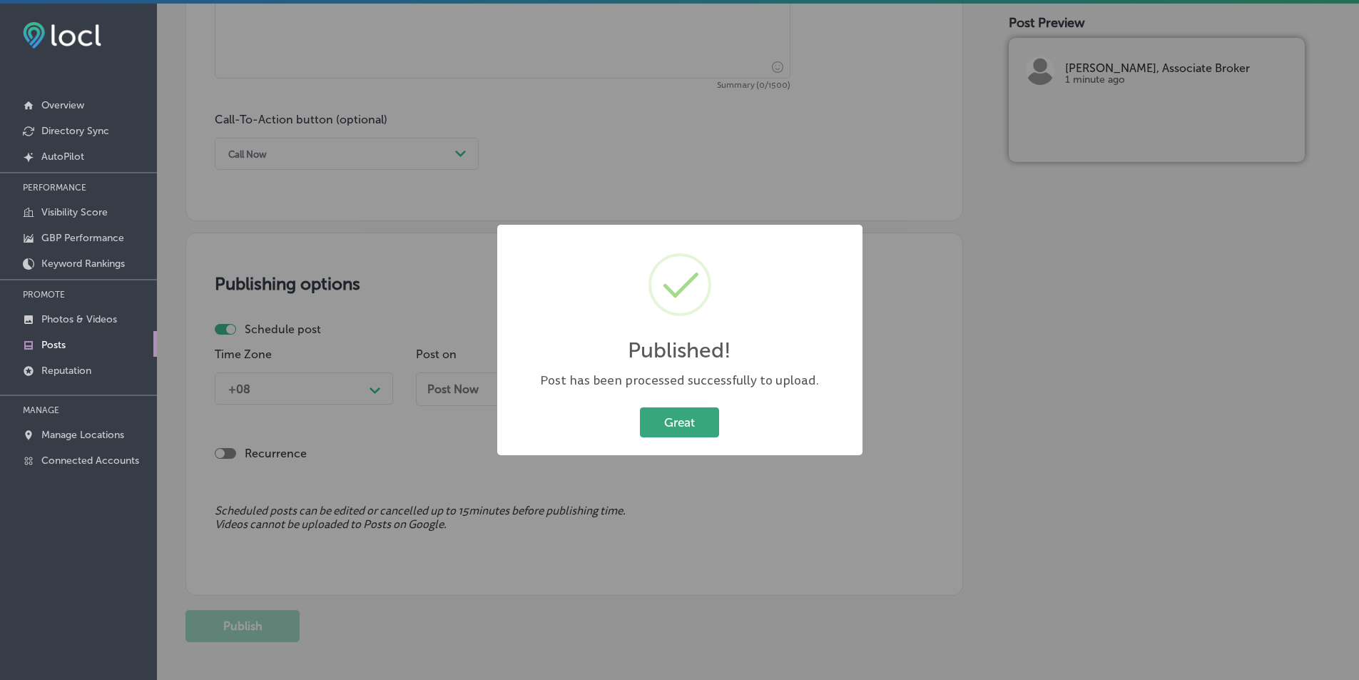
click at [666, 421] on button "Great" at bounding box center [679, 421] width 79 height 29
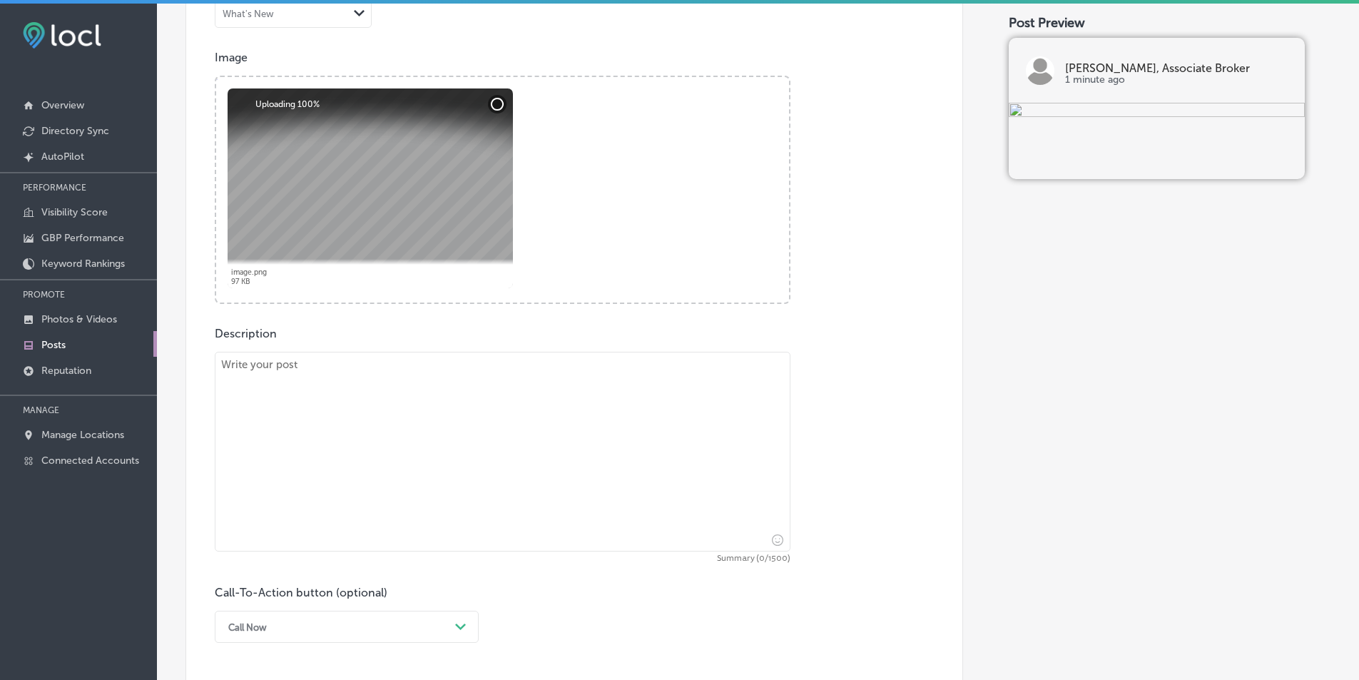
scroll to position [536, 0]
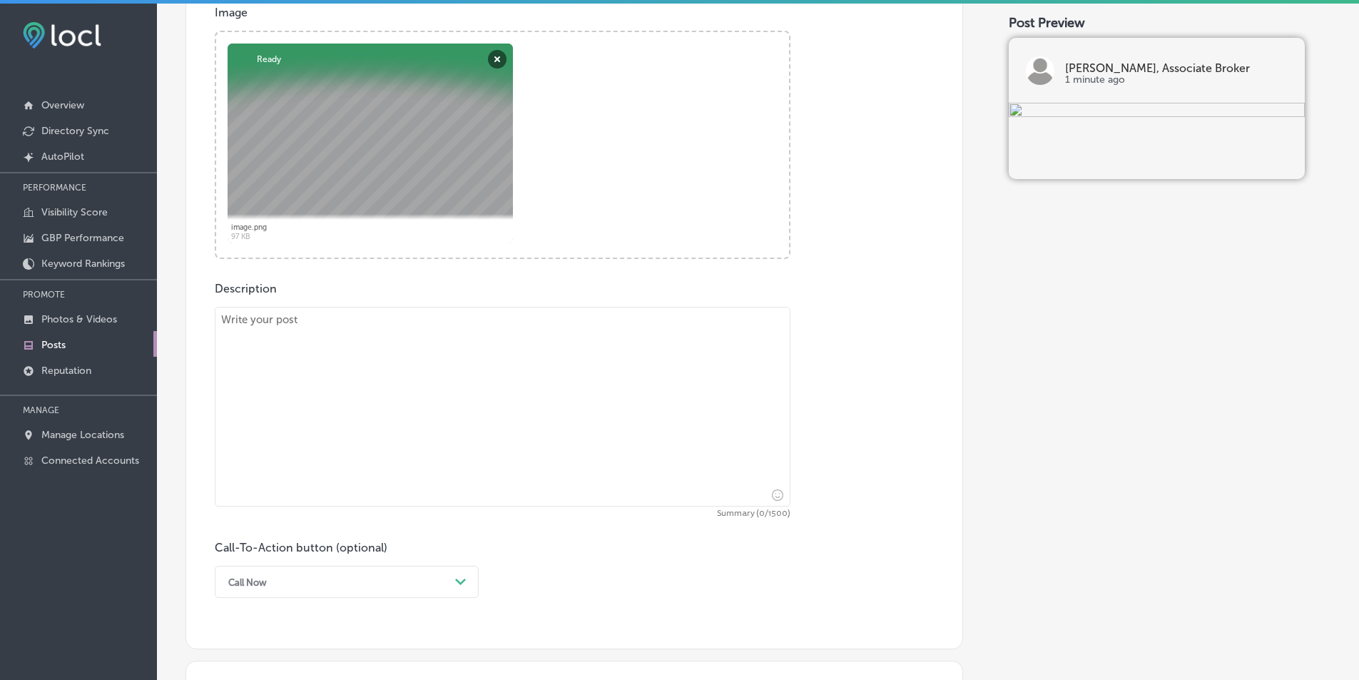
drag, startPoint x: 324, startPoint y: 357, endPoint x: 342, endPoint y: 277, distance: 81.8
click at [326, 356] on textarea at bounding box center [503, 407] width 576 height 200
click at [444, 439] on textarea at bounding box center [503, 407] width 576 height 200
paste textarea "Searching for a professional real estate agent in [GEOGRAPHIC_DATA], Macomb, or…"
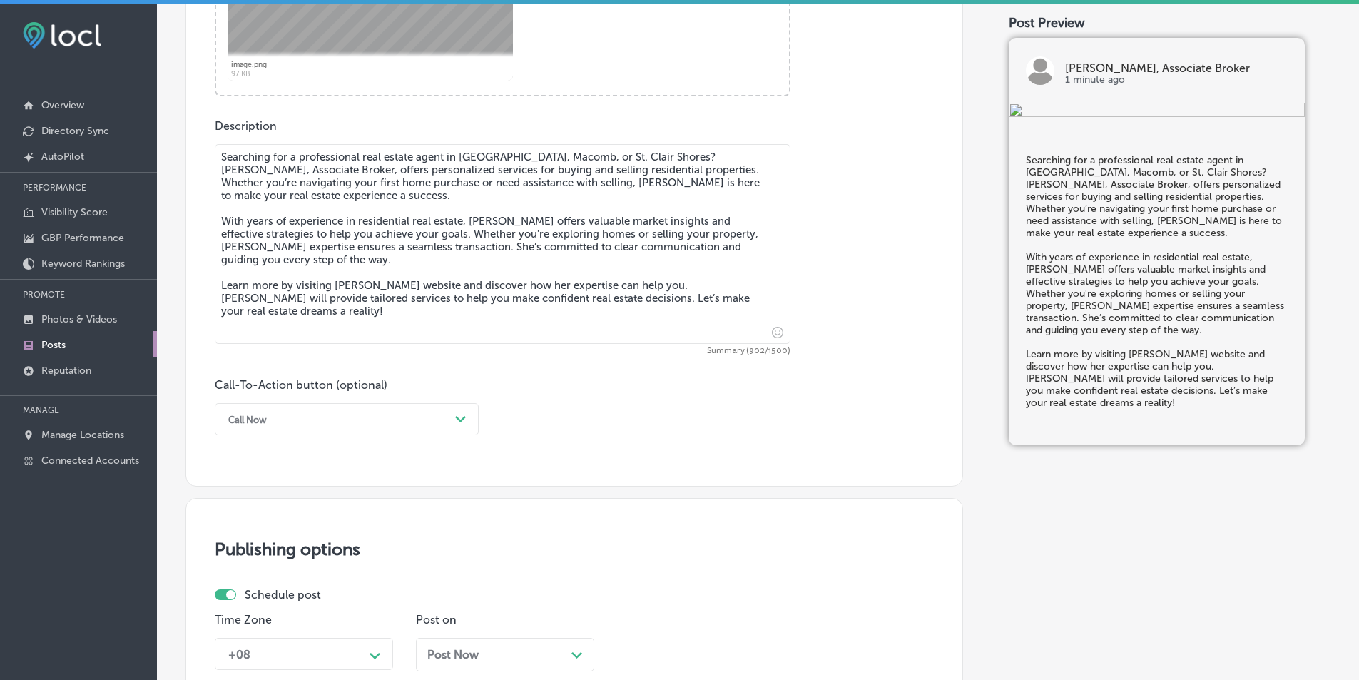
scroll to position [750, 0]
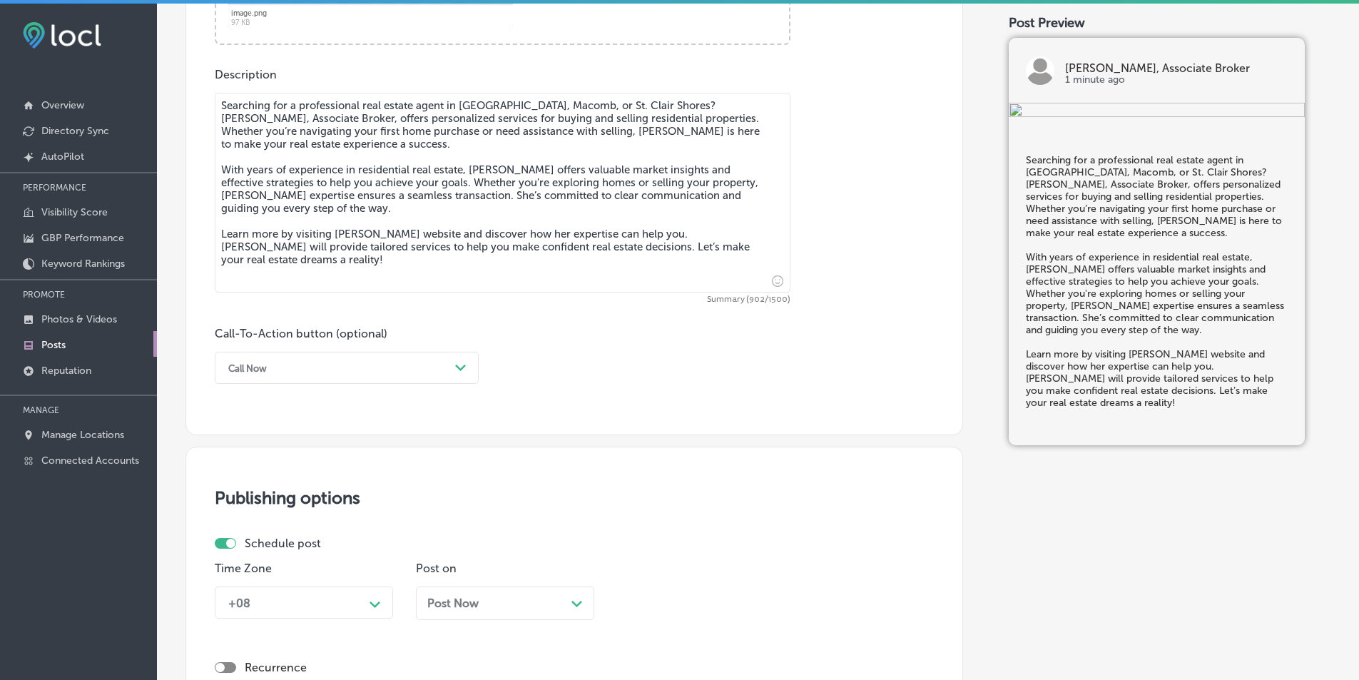
type textarea "Searching for a professional real estate agent in [GEOGRAPHIC_DATA], Macomb, or…"
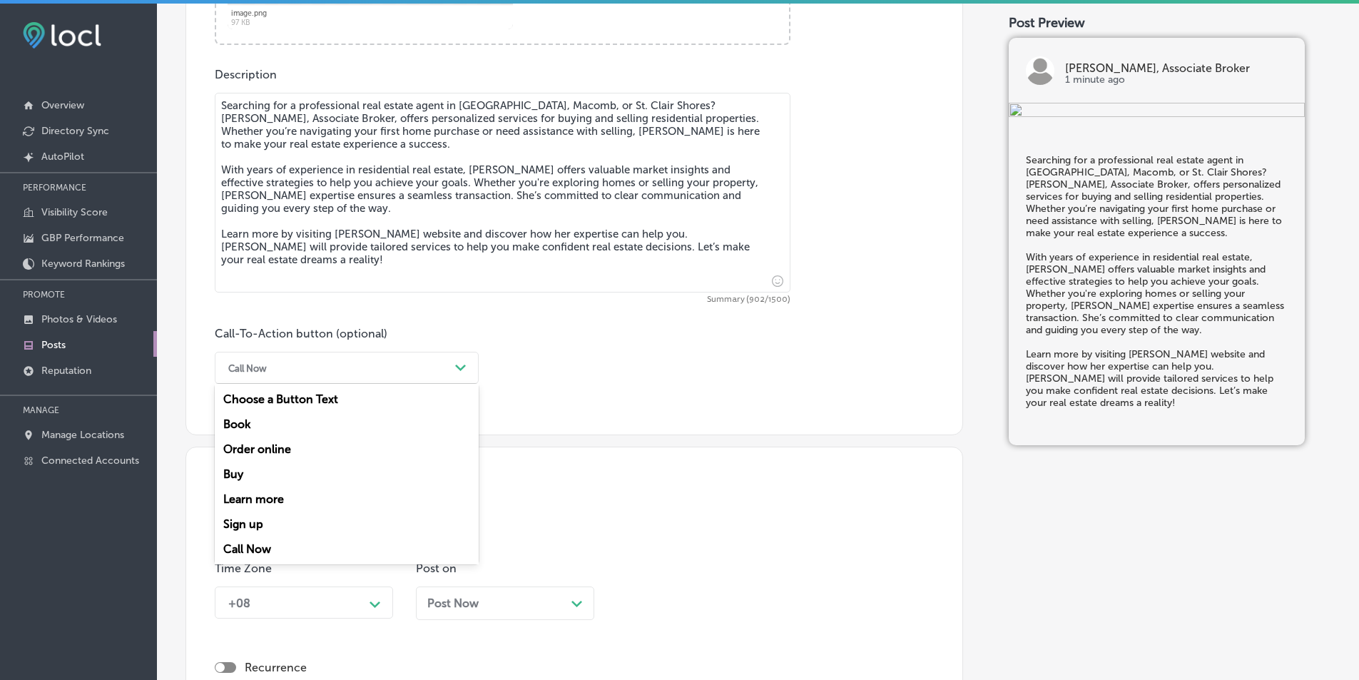
click at [460, 369] on polygon at bounding box center [460, 367] width 11 height 6
click at [260, 501] on div "Learn more" at bounding box center [347, 498] width 264 height 25
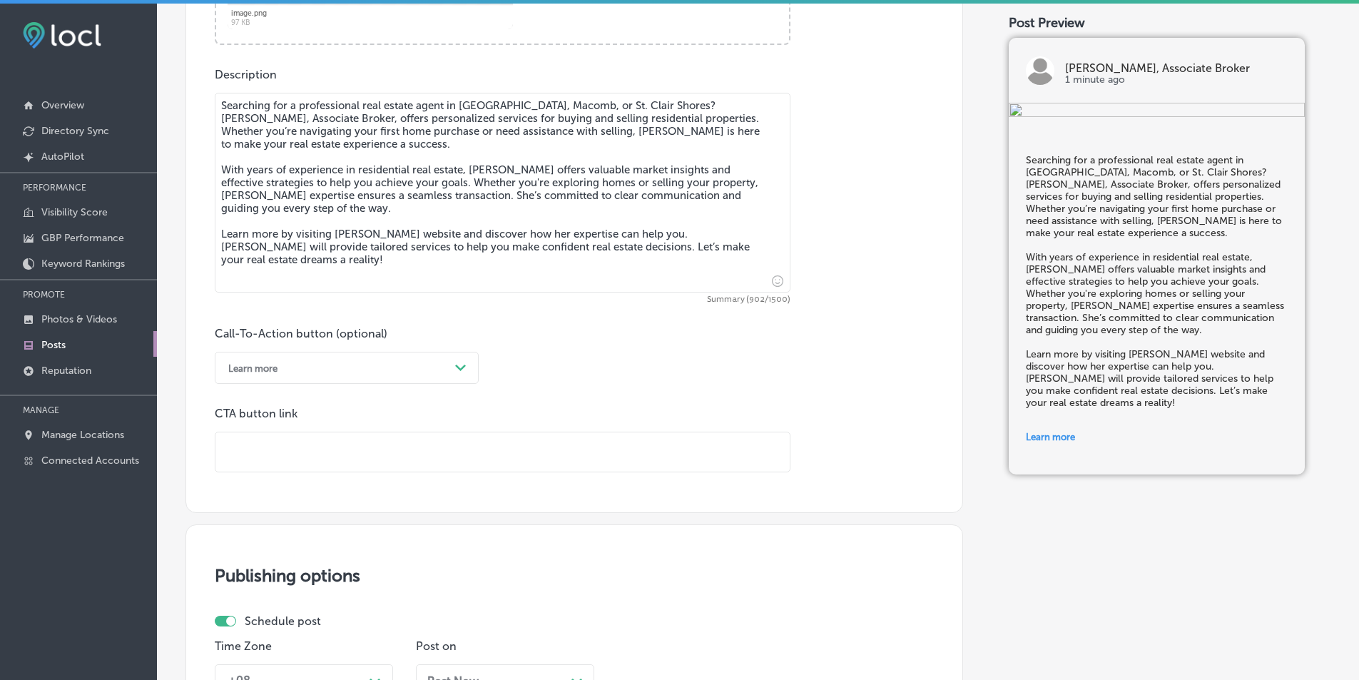
click at [279, 443] on input "text" at bounding box center [502, 451] width 574 height 39
paste input "[URL][DOMAIN_NAME][PERSON_NAME]"
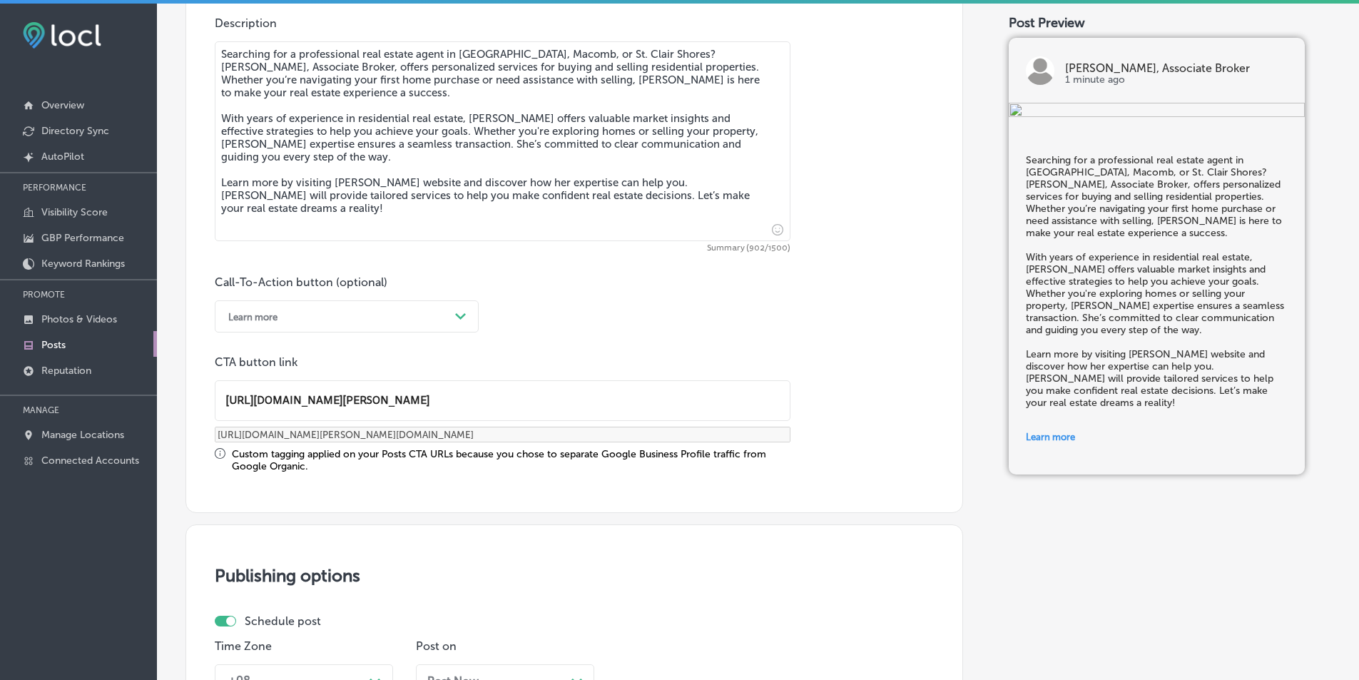
scroll to position [821, 0]
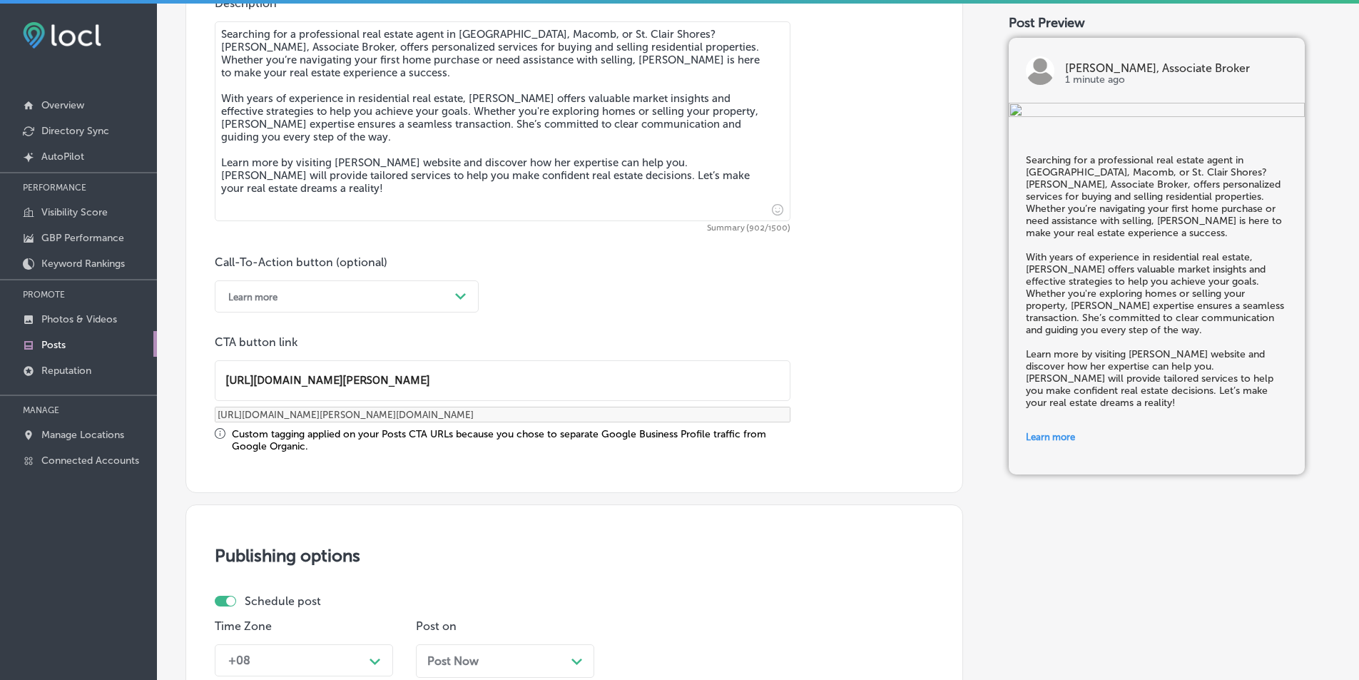
type input "[URL][DOMAIN_NAME][PERSON_NAME]"
click at [598, 415] on div "CTA button link https://www.nexthomepros.com/agents/1803084/Shannon+Sails https…" at bounding box center [503, 393] width 576 height 117
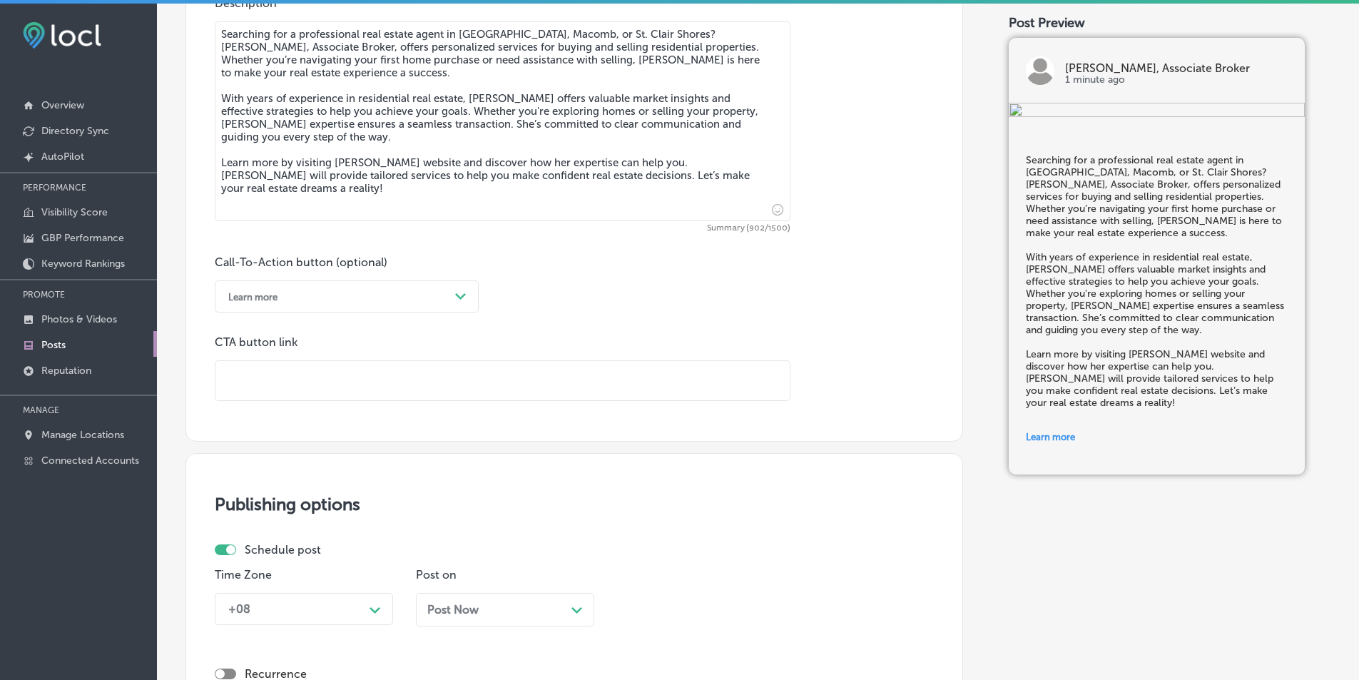
scroll to position [0, 0]
click at [300, 377] on input "text" at bounding box center [502, 380] width 574 height 39
paste input "[URL][DOMAIN_NAME][PERSON_NAME]"
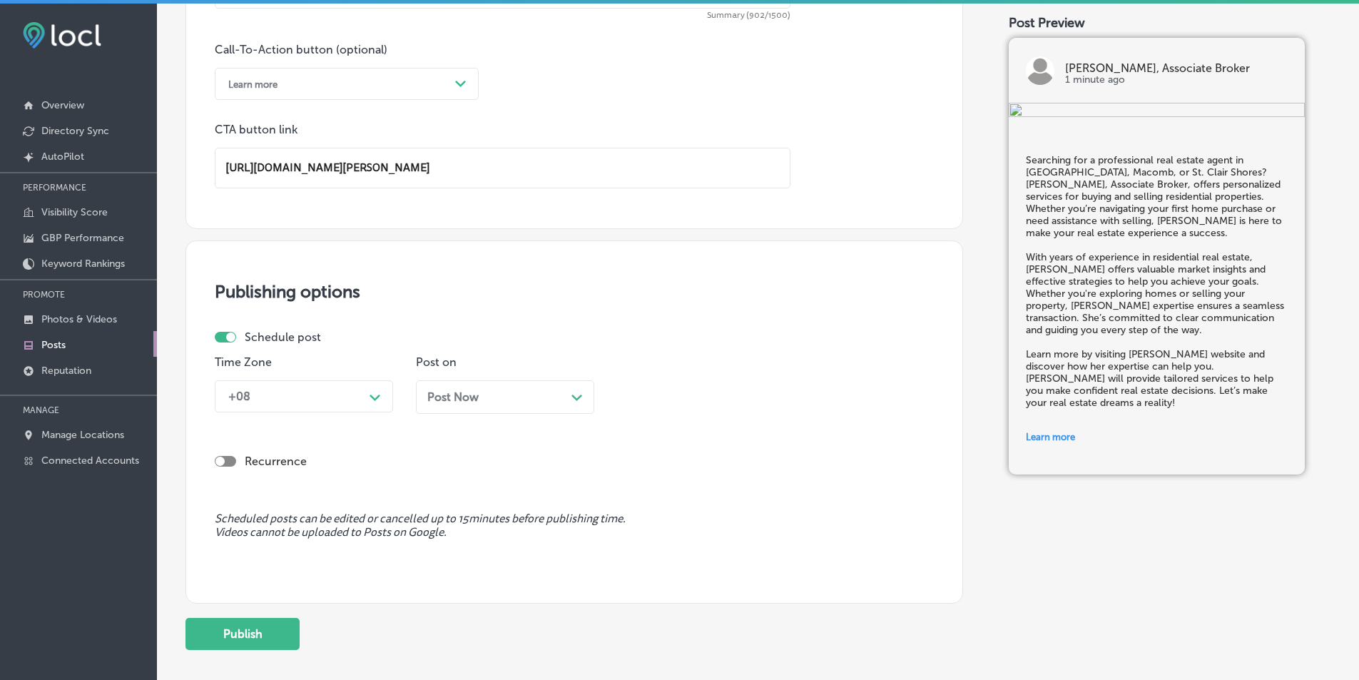
scroll to position [1035, 0]
type input "[URL][DOMAIN_NAME][PERSON_NAME]"
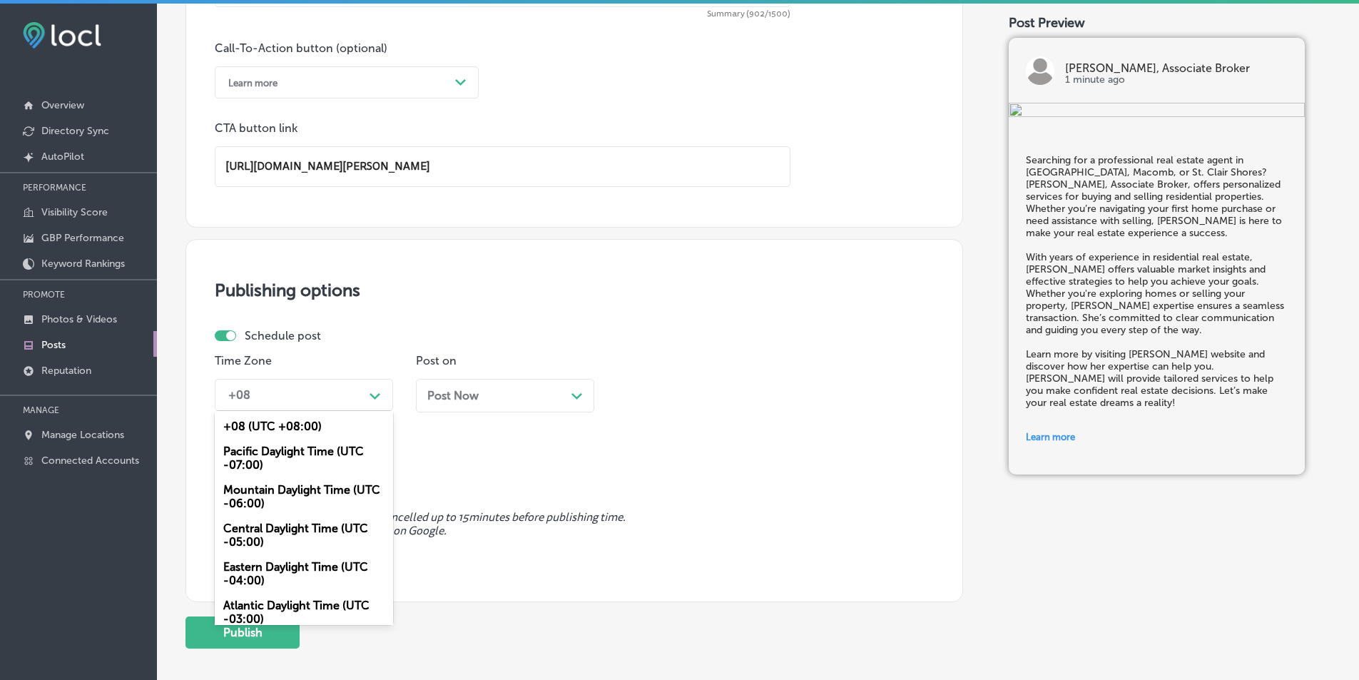
drag, startPoint x: 378, startPoint y: 394, endPoint x: 370, endPoint y: 400, distance: 9.7
click at [377, 394] on icon "Path Created with Sketch." at bounding box center [374, 396] width 11 height 6
click at [273, 490] on div "Mountain Daylight Time (UTC -06:00)" at bounding box center [304, 496] width 178 height 39
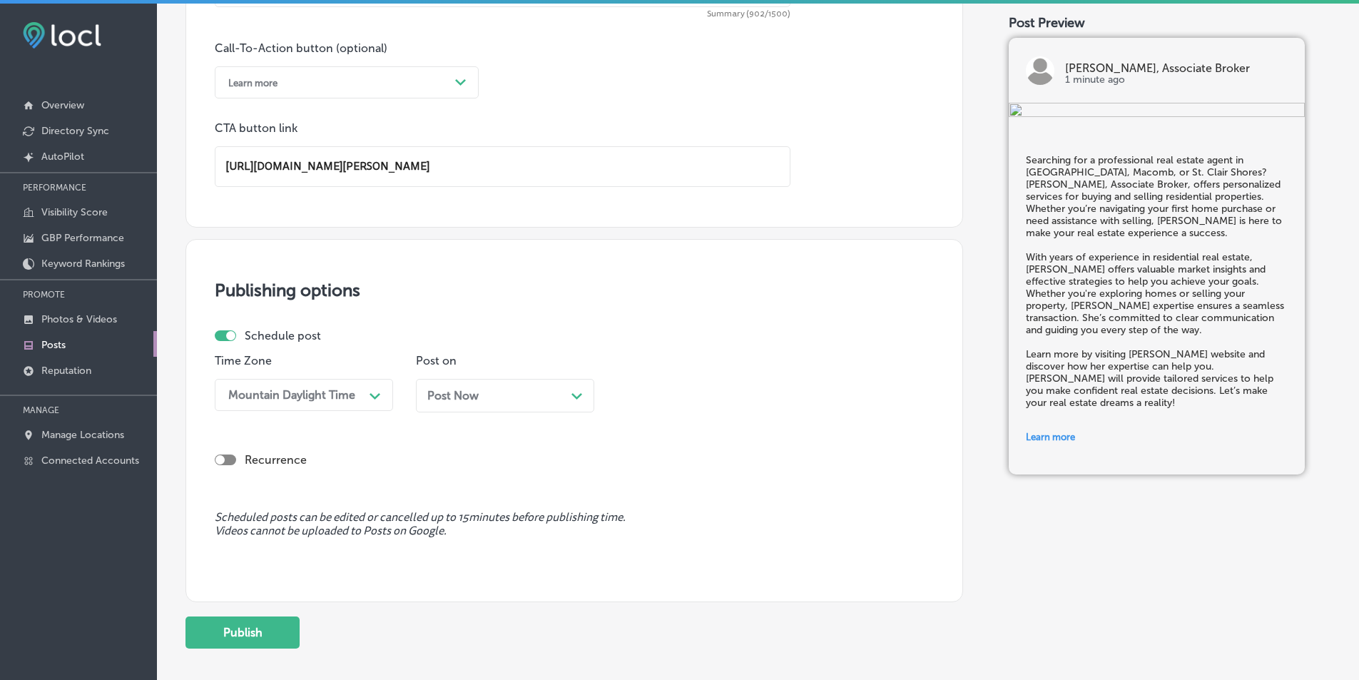
drag, startPoint x: 576, startPoint y: 395, endPoint x: 571, endPoint y: 406, distance: 11.8
click at [577, 395] on icon "Path Created with Sketch." at bounding box center [576, 396] width 11 height 6
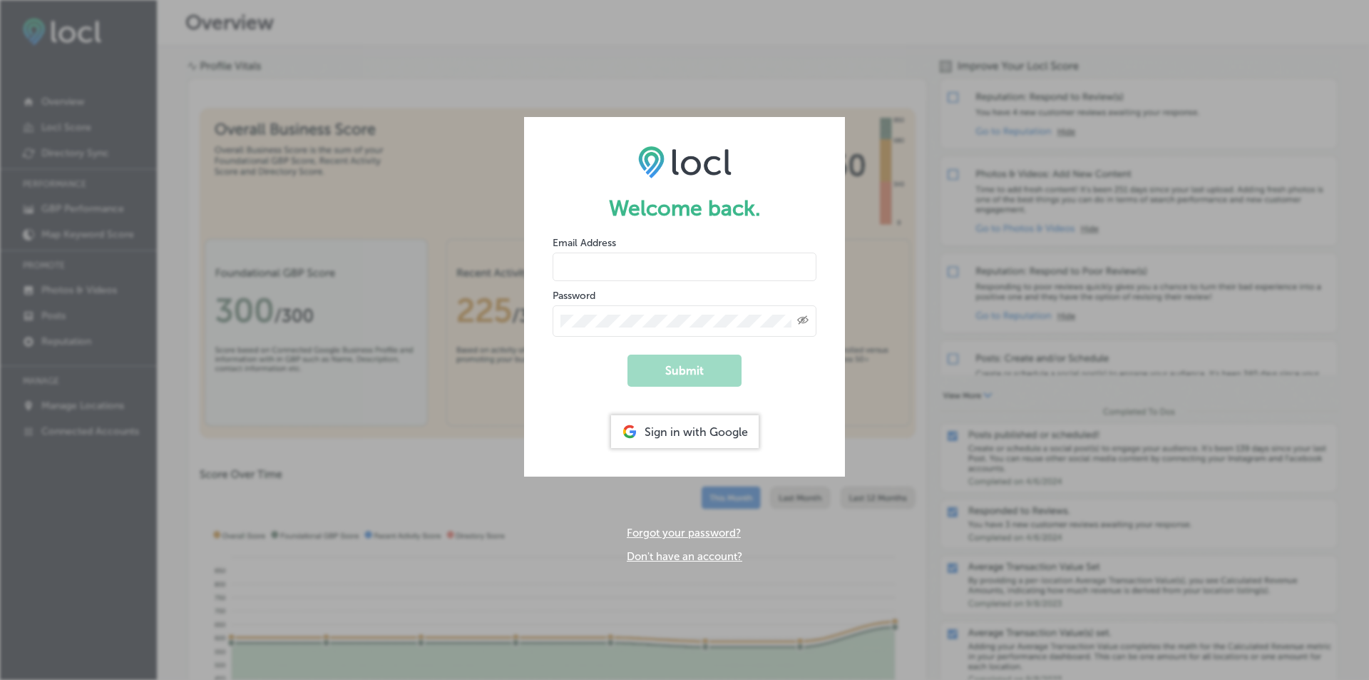
click at [685, 428] on div "Sign in with Google" at bounding box center [685, 431] width 148 height 33
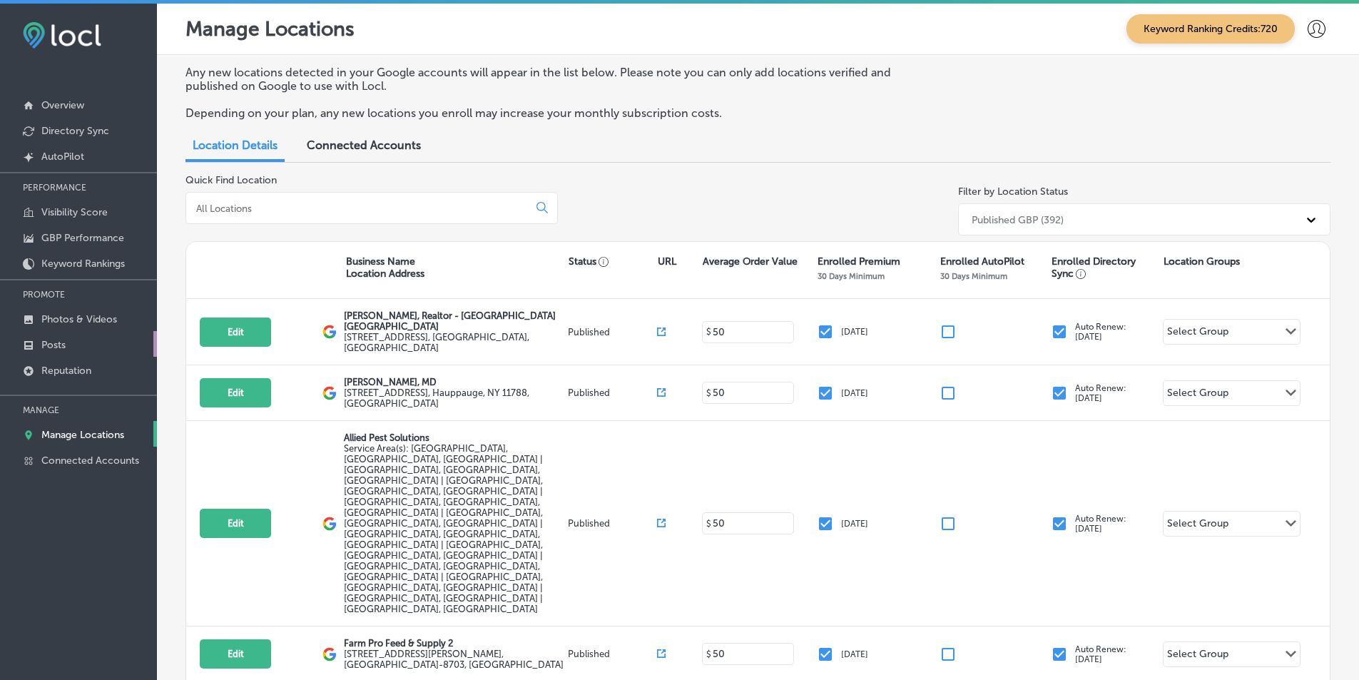
click at [51, 339] on p "Posts" at bounding box center [53, 345] width 24 height 12
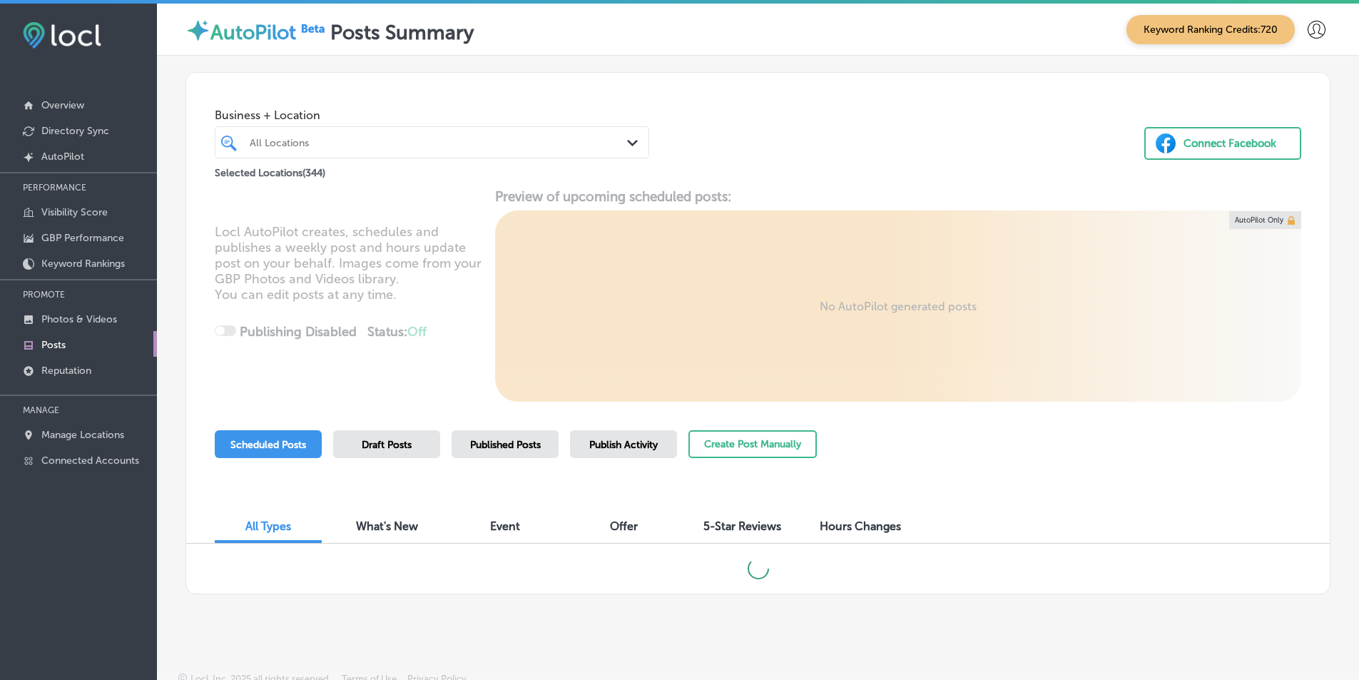
click at [628, 140] on icon "Path Created with Sketch." at bounding box center [632, 143] width 11 height 6
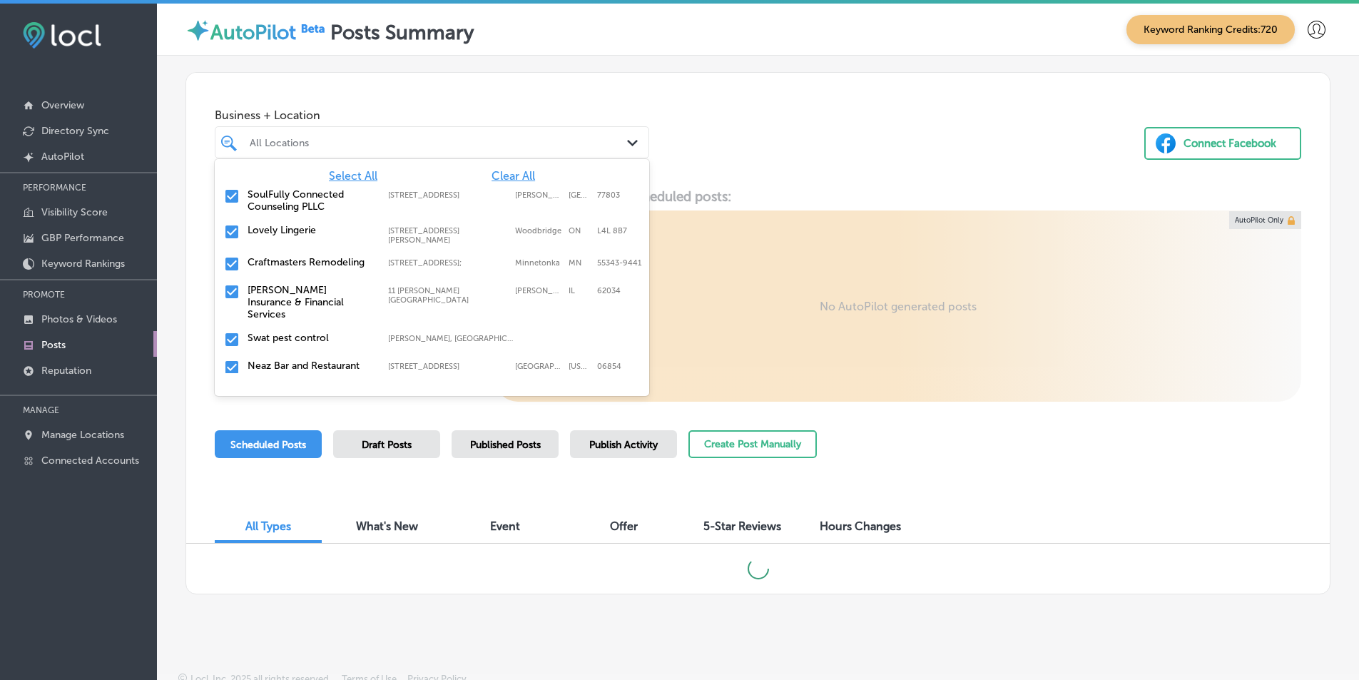
click at [512, 173] on span "Clear All" at bounding box center [513, 176] width 44 height 14
click at [374, 137] on div "All Locations" at bounding box center [439, 142] width 379 height 12
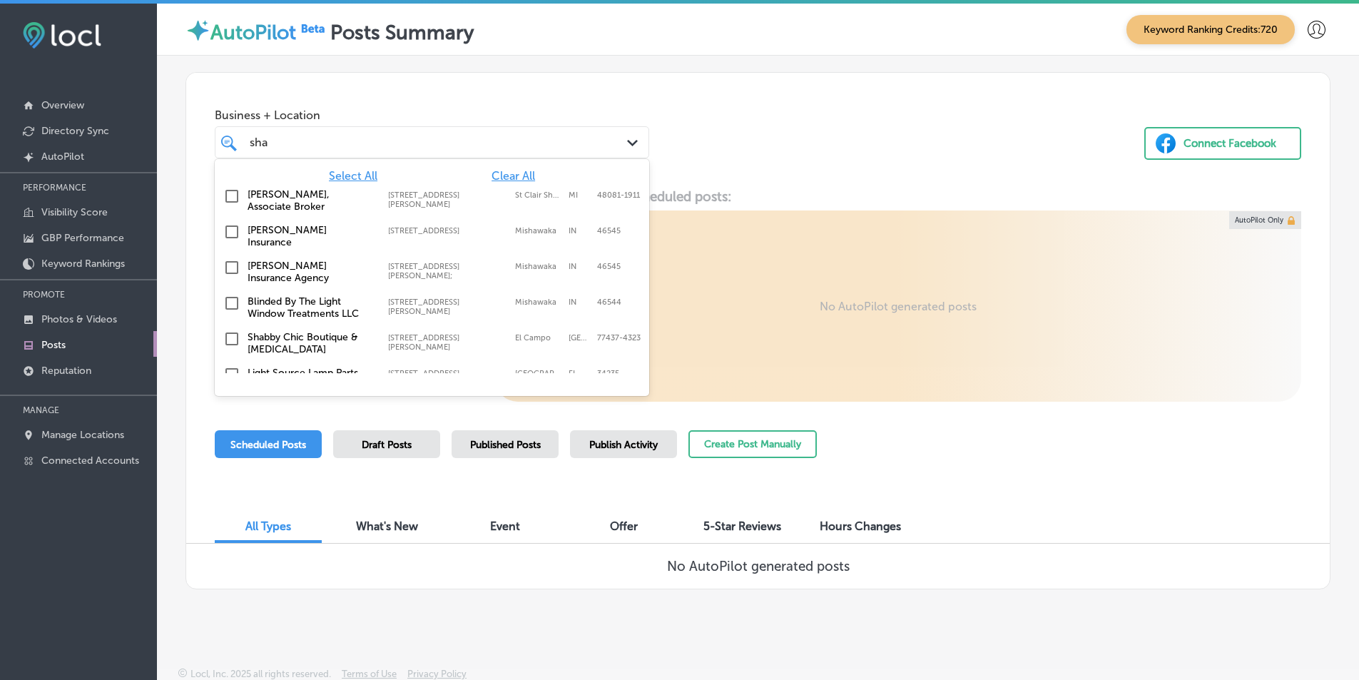
click at [332, 190] on label "[PERSON_NAME], Associate Broker" at bounding box center [310, 200] width 126 height 24
type input "sha"
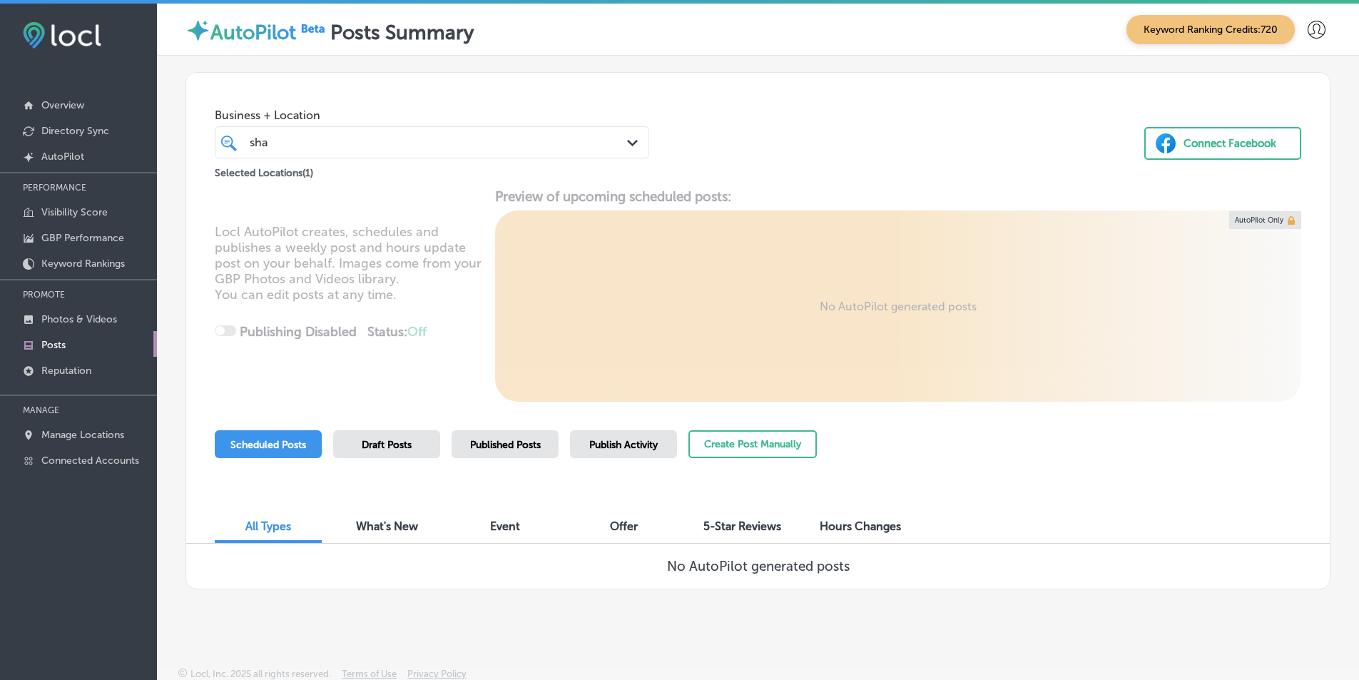
click at [734, 270] on div "Locl AutoPilot creates, schedules and publishes a weekly post and hours update …" at bounding box center [757, 294] width 1143 height 213
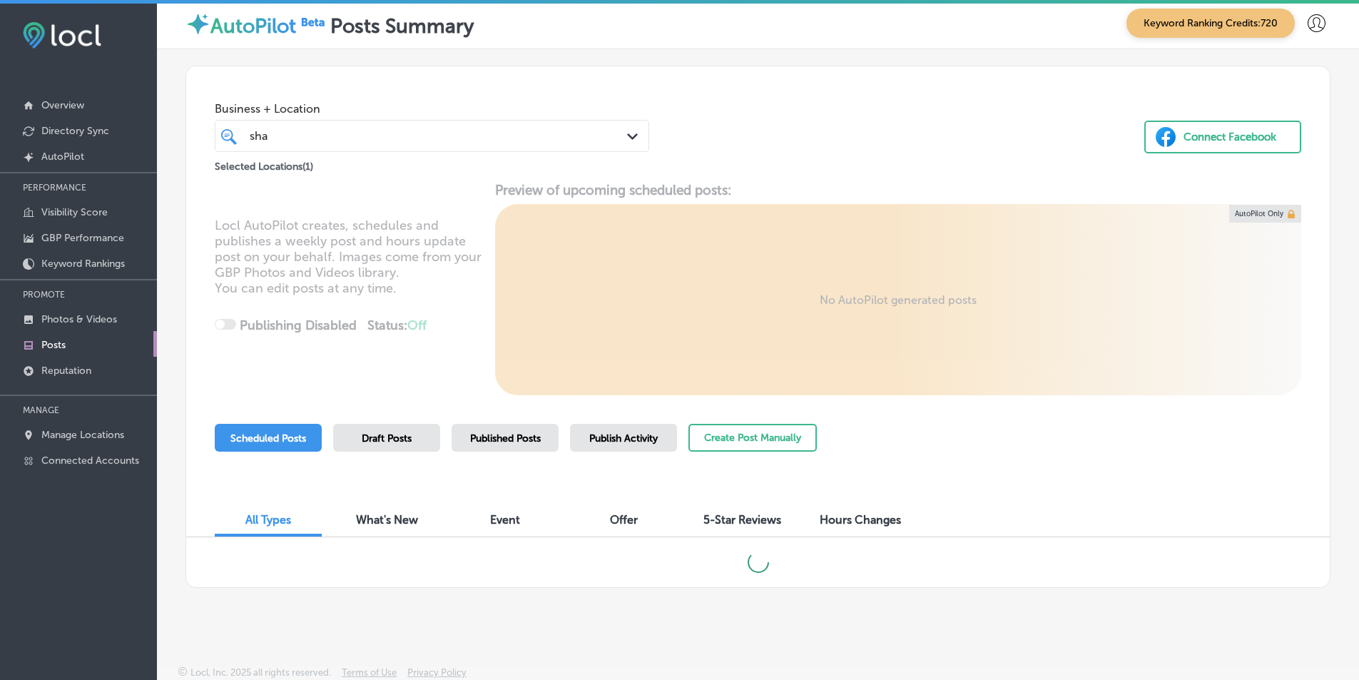
scroll to position [8, 0]
drag, startPoint x: 1008, startPoint y: 444, endPoint x: 978, endPoint y: 472, distance: 40.9
click at [978, 472] on div "Scheduled Posts Draft Posts Published Posts Publish Activity Create Post Manual…" at bounding box center [758, 454] width 1086 height 65
drag, startPoint x: 955, startPoint y: 449, endPoint x: 982, endPoint y: 466, distance: 32.1
click at [982, 466] on div "Scheduled Posts Draft Posts Published Posts Publish Activity Create Post Manual…" at bounding box center [758, 454] width 1086 height 65
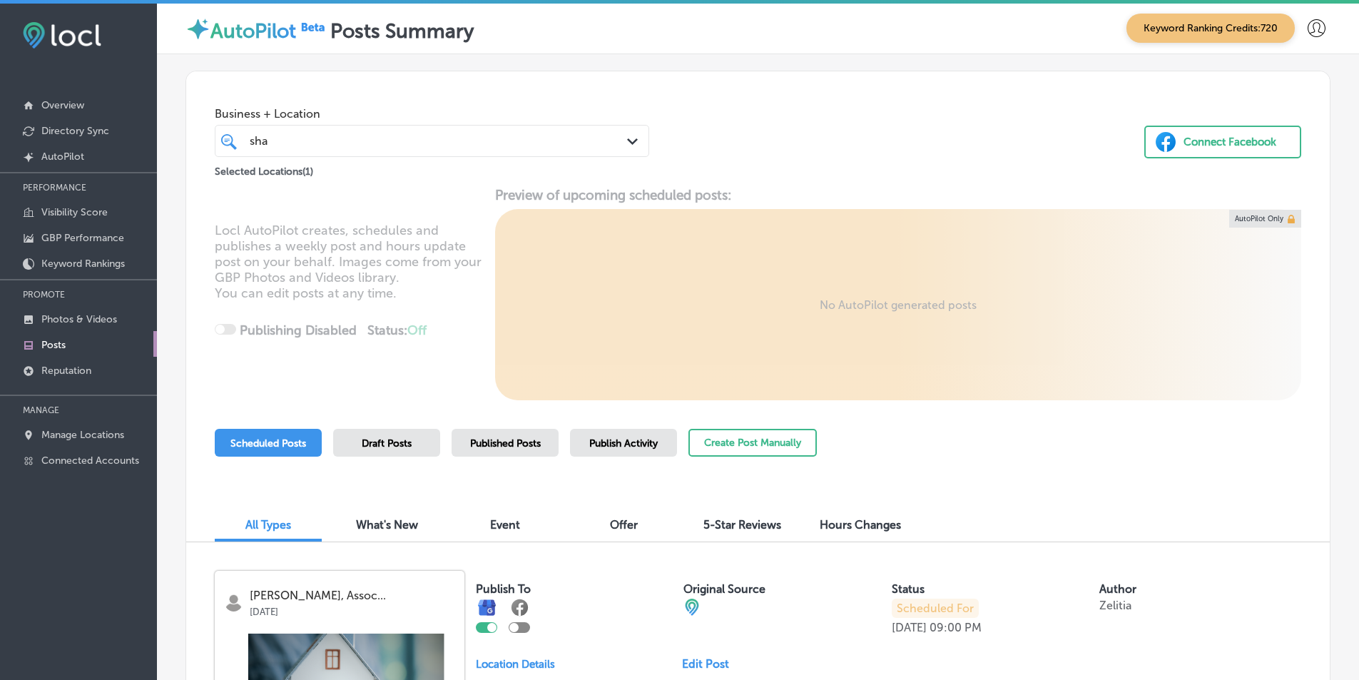
scroll to position [0, 0]
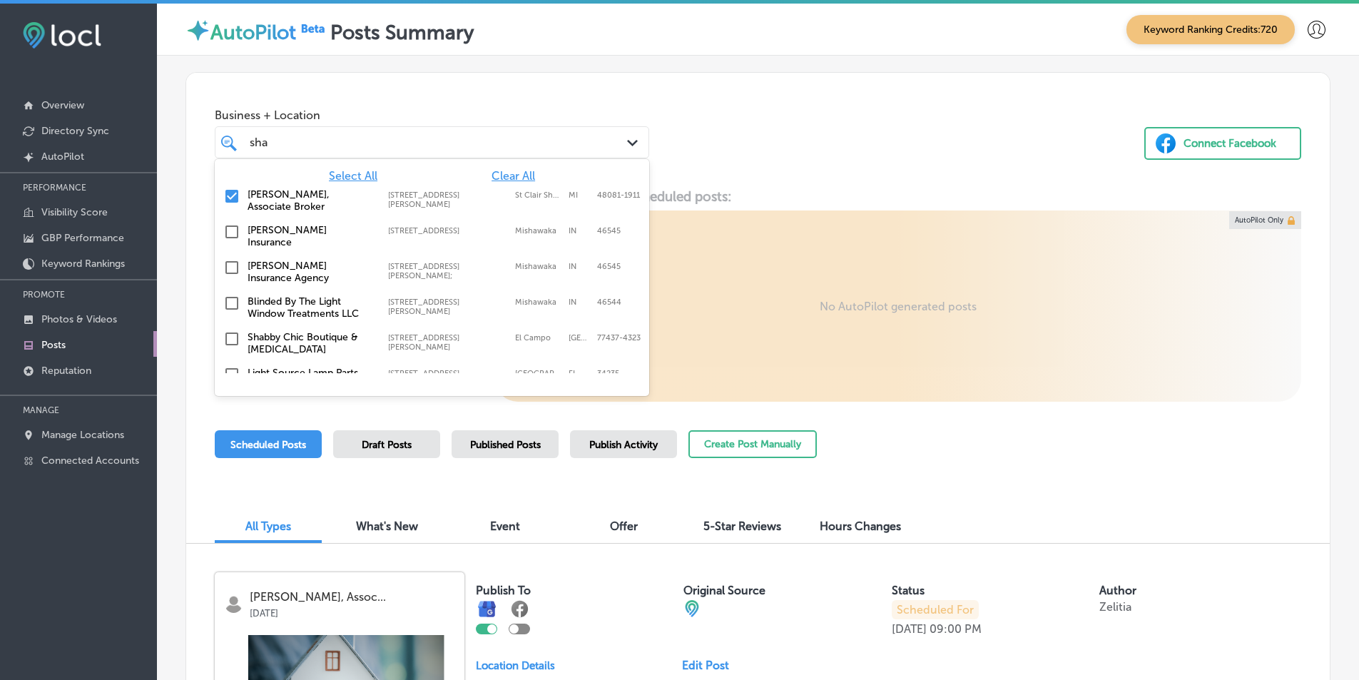
click at [627, 142] on polygon at bounding box center [632, 143] width 11 height 6
click at [907, 195] on div "Locl AutoPilot creates, schedules and publishes a weekly post and hours update …" at bounding box center [757, 294] width 1143 height 213
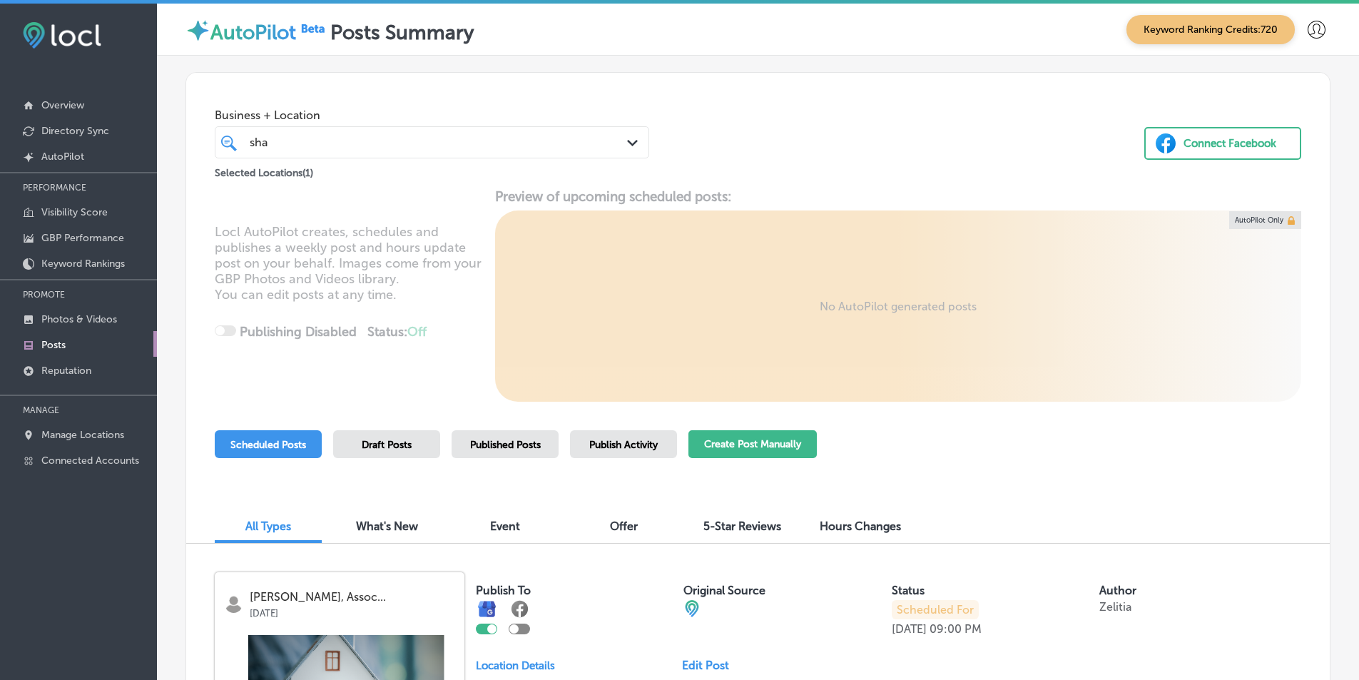
click at [722, 440] on button "Create Post Manually" at bounding box center [752, 444] width 128 height 28
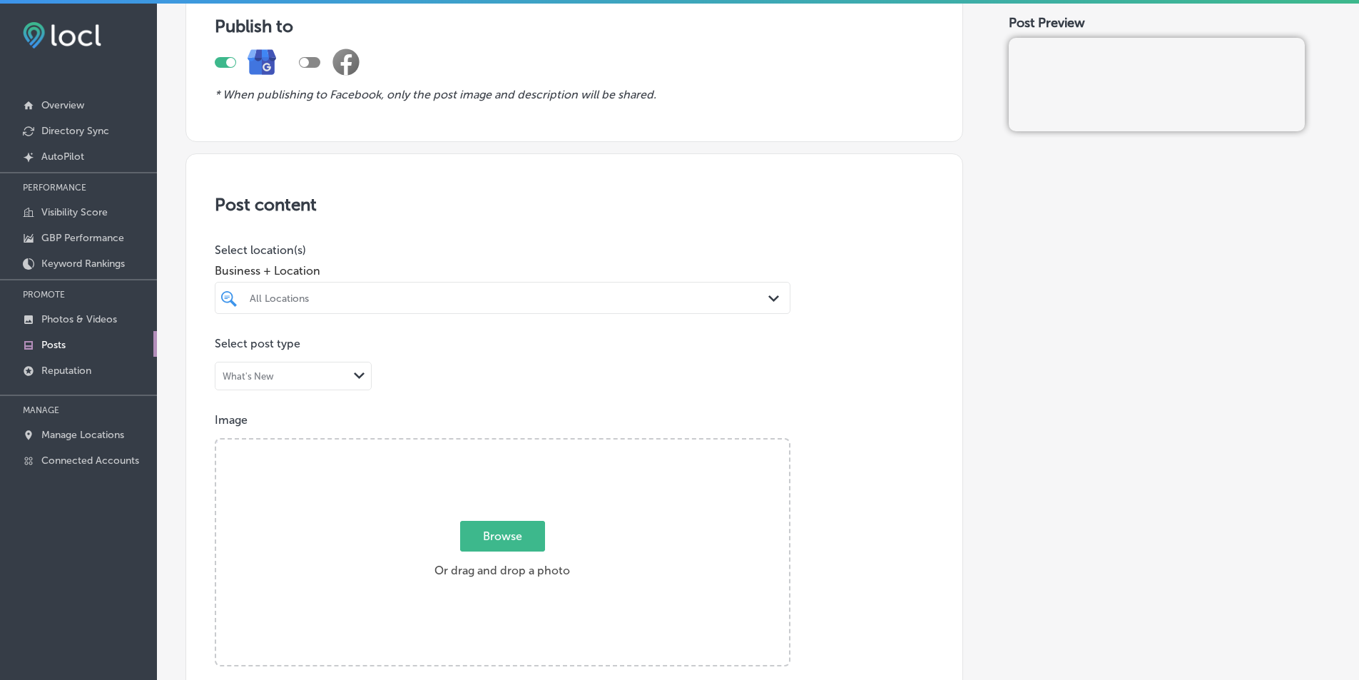
scroll to position [143, 0]
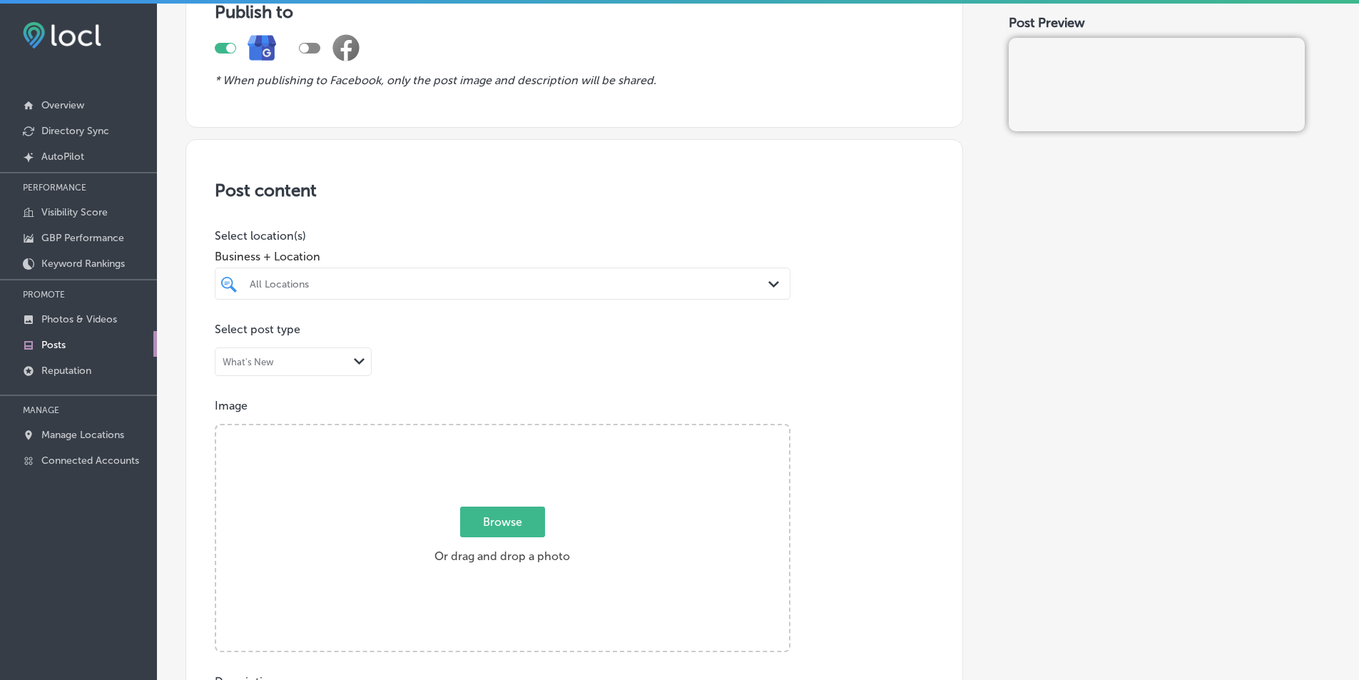
click at [770, 282] on polygon at bounding box center [773, 284] width 11 height 6
click at [233, 337] on input "checkbox" at bounding box center [231, 337] width 17 height 17
type input "Shann"
click at [863, 270] on div "Post content Select location(s) Business + Location [PERSON_NAME] Path Created …" at bounding box center [573, 590] width 777 height 903
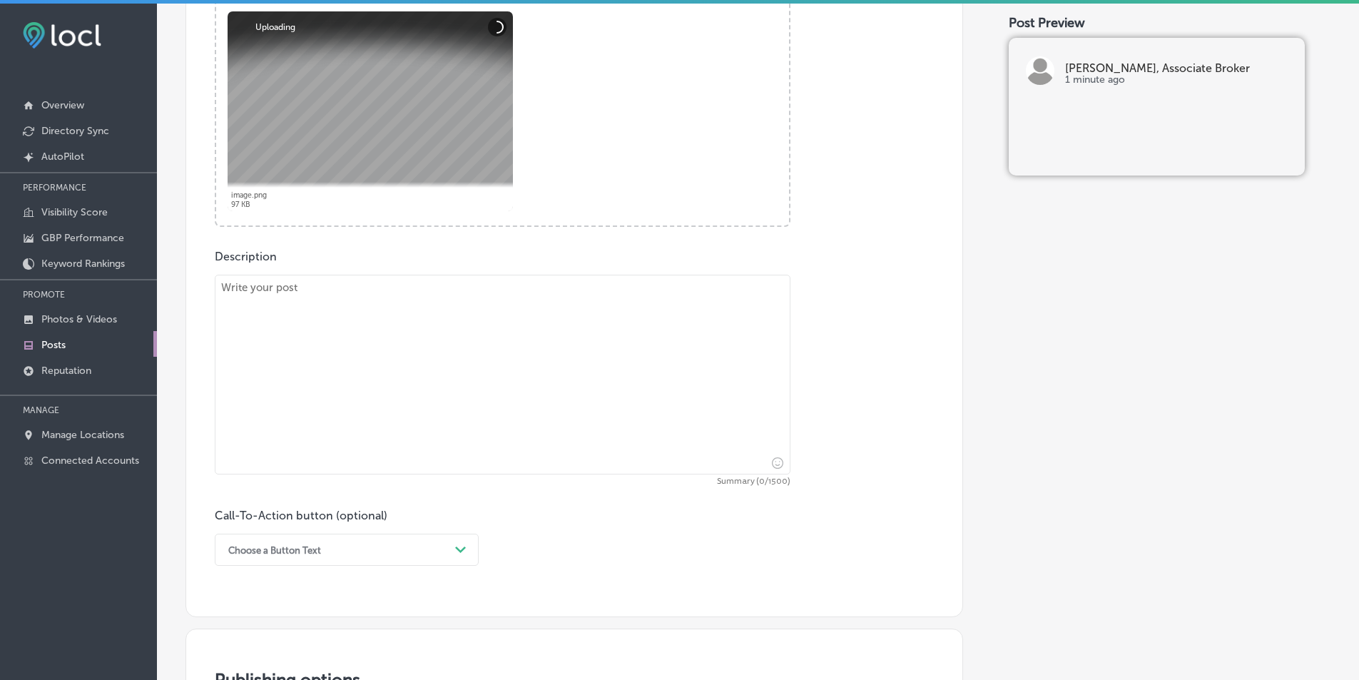
scroll to position [571, 0]
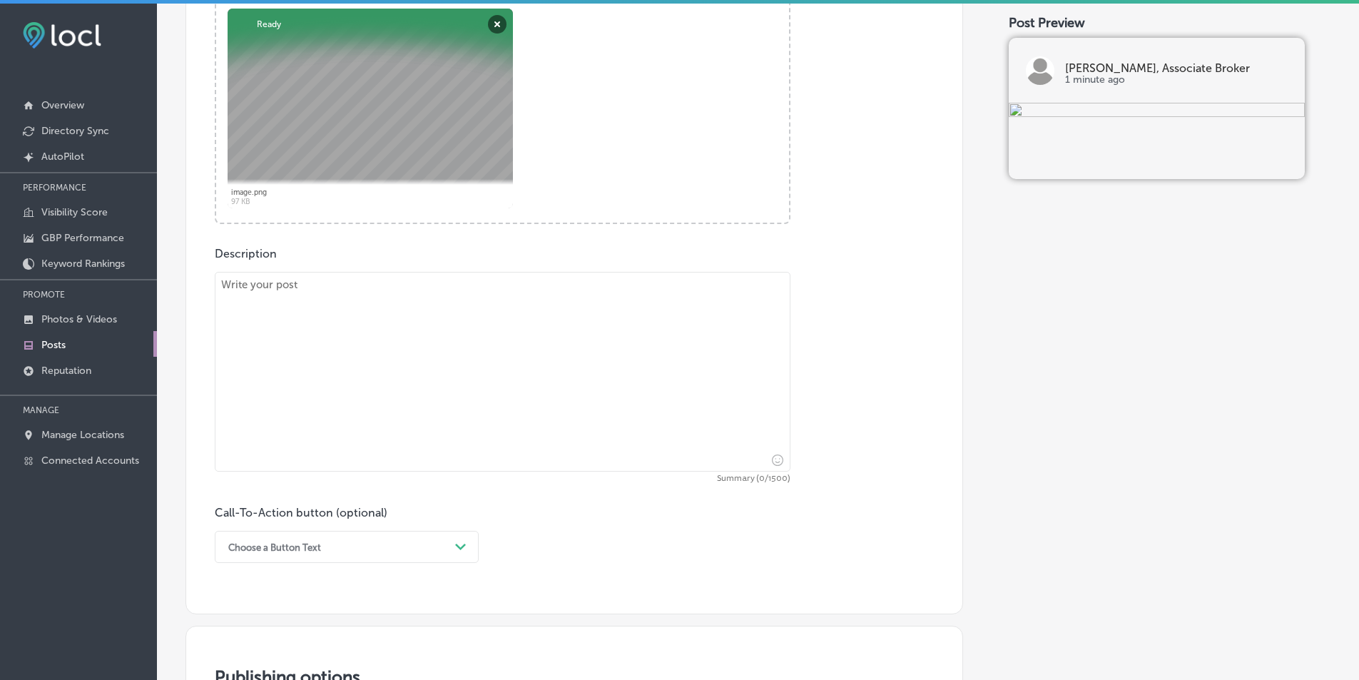
click at [397, 359] on textarea at bounding box center [503, 372] width 576 height 200
paste textarea "Searching for a professional real estate agent in [GEOGRAPHIC_DATA], Macomb, or…"
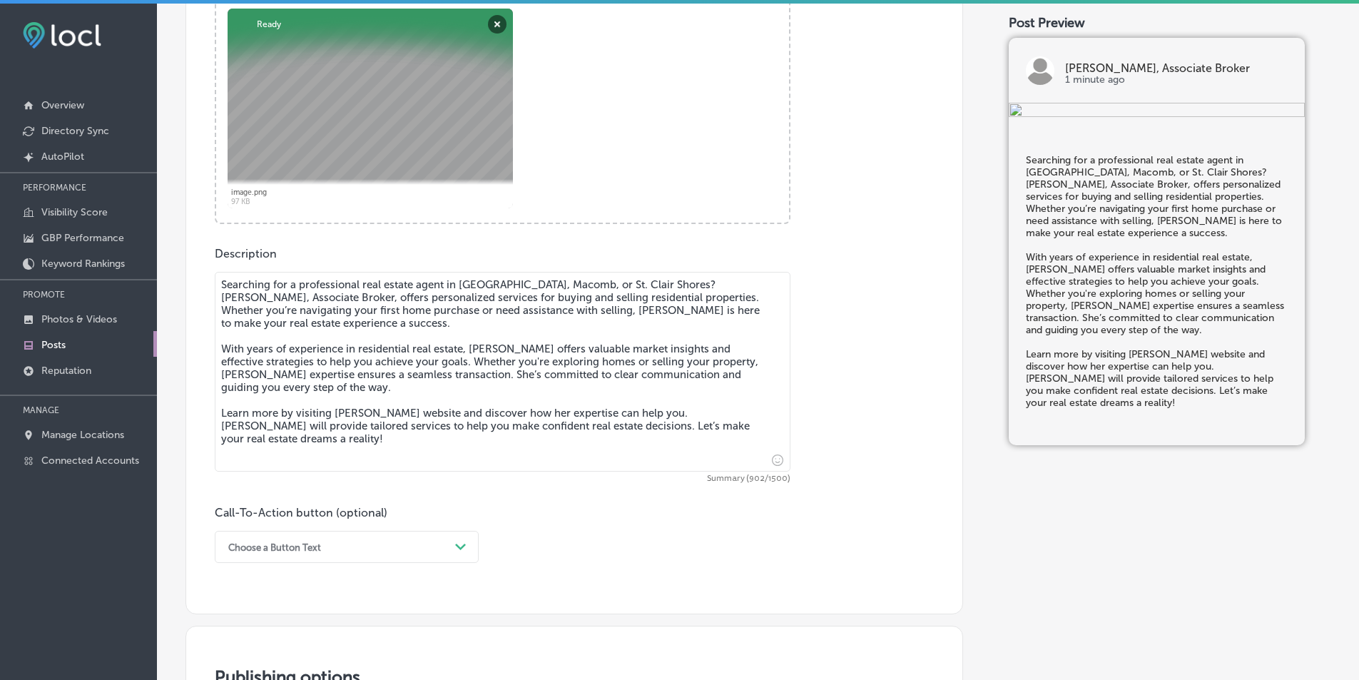
type textarea "Searching for a professional real estate agent in [GEOGRAPHIC_DATA], Macomb, or…"
click at [461, 543] on div "Choose a Button Text Path Created with Sketch." at bounding box center [347, 547] width 264 height 32
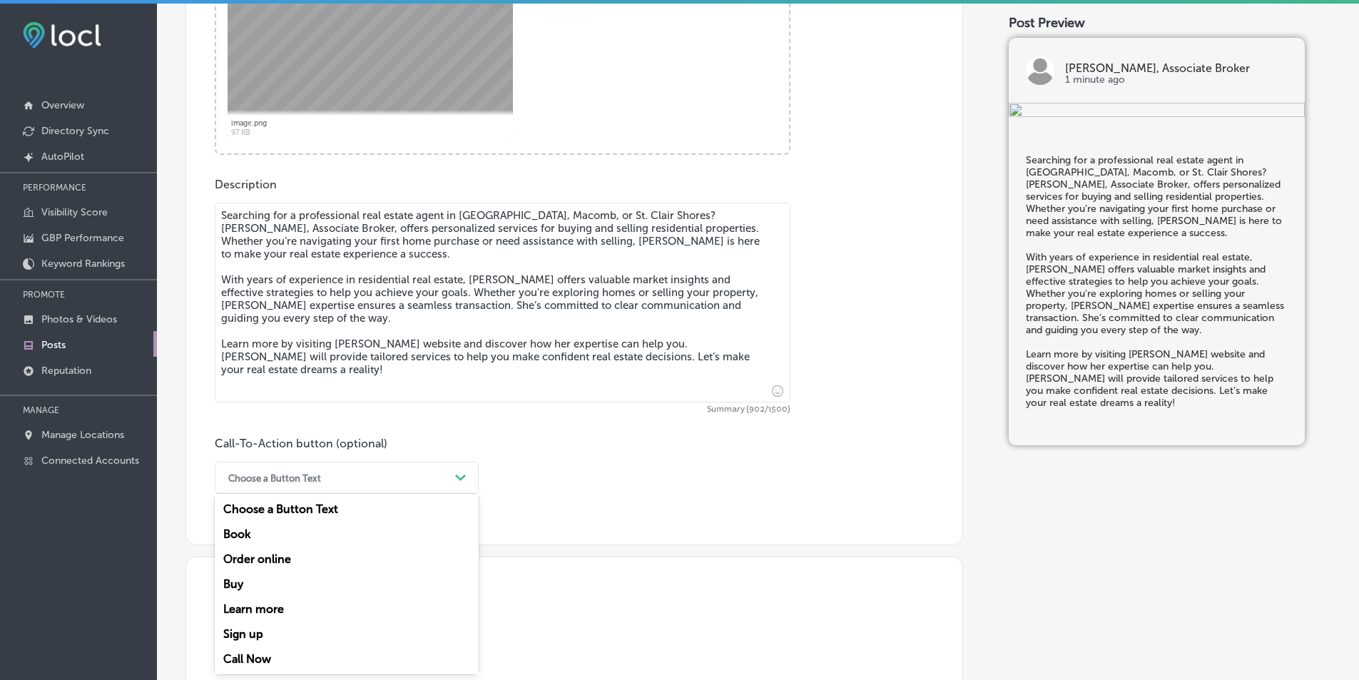
click at [279, 606] on div "Learn more" at bounding box center [347, 608] width 264 height 25
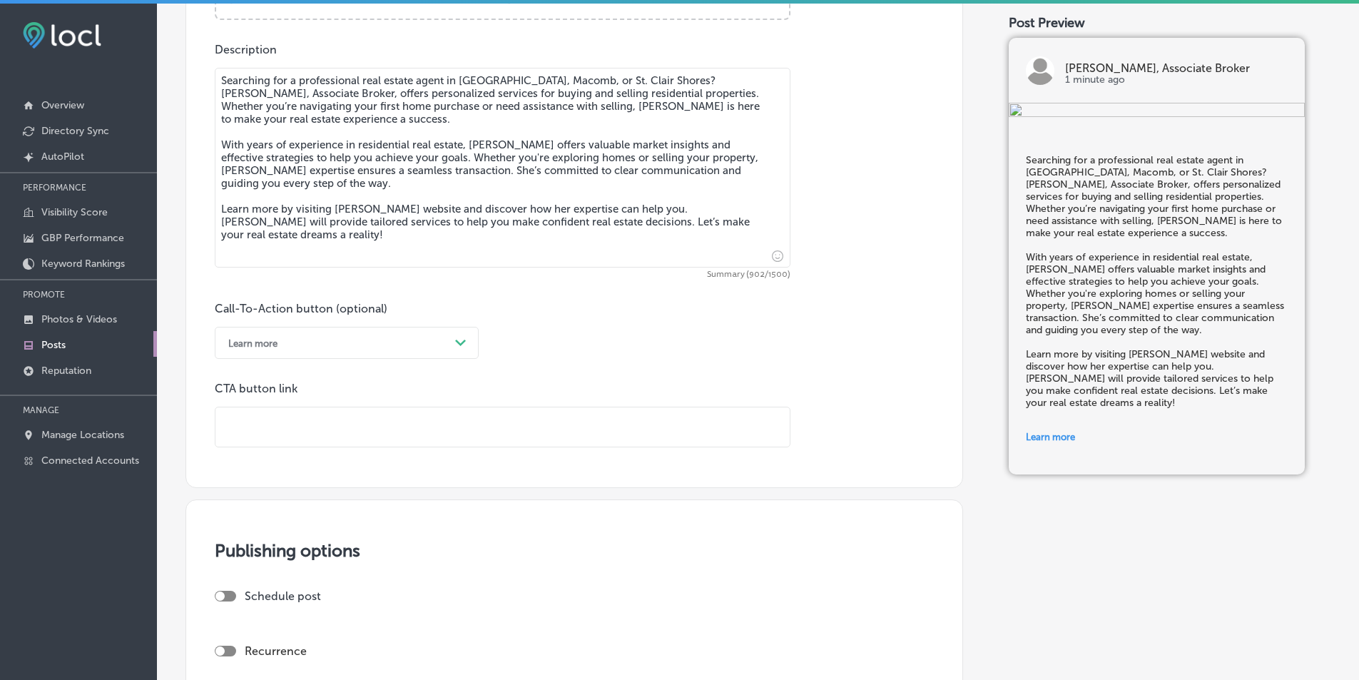
scroll to position [782, 0]
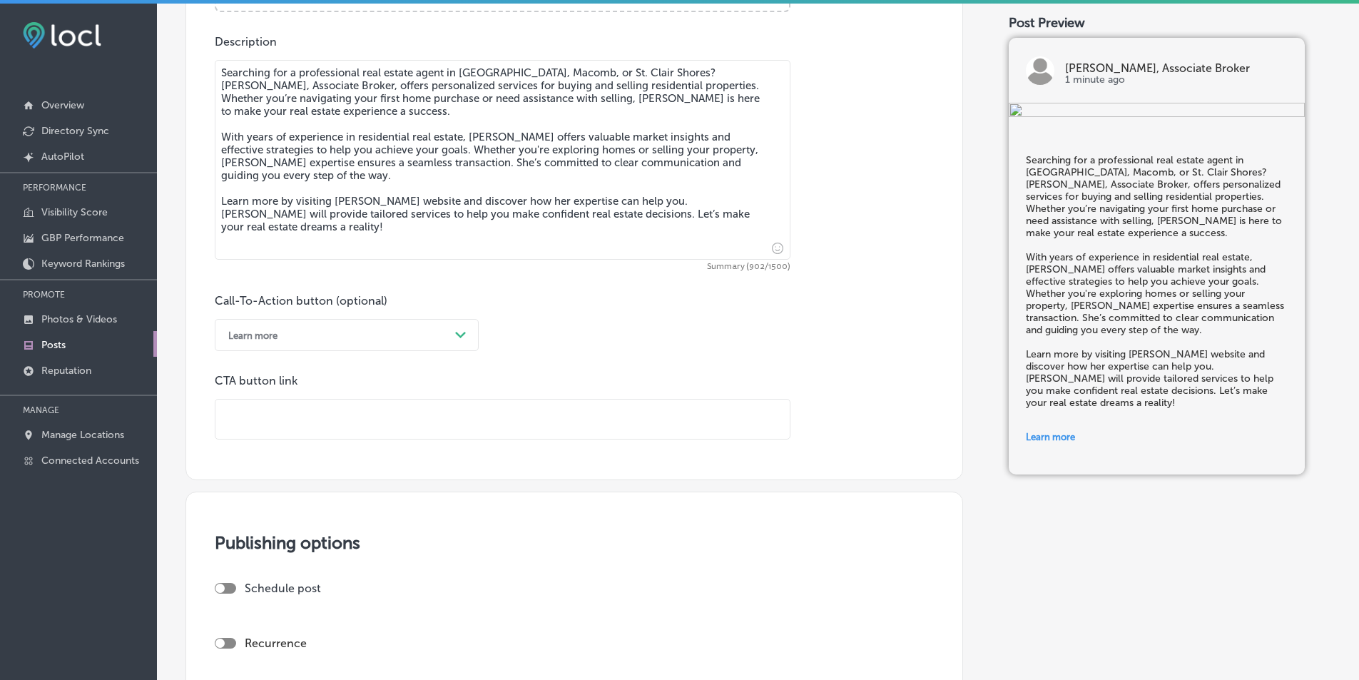
click at [260, 409] on input "text" at bounding box center [502, 418] width 574 height 39
paste input "[URL][DOMAIN_NAME][PERSON_NAME]"
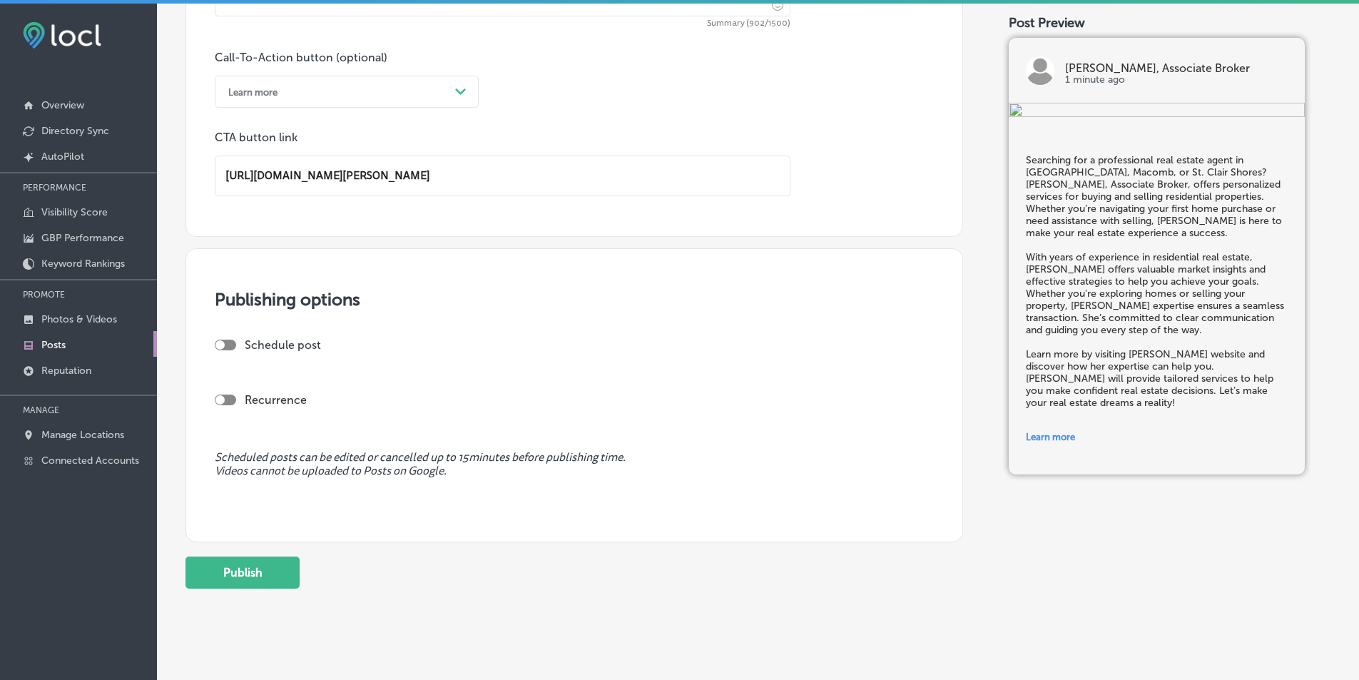
scroll to position [1041, 0]
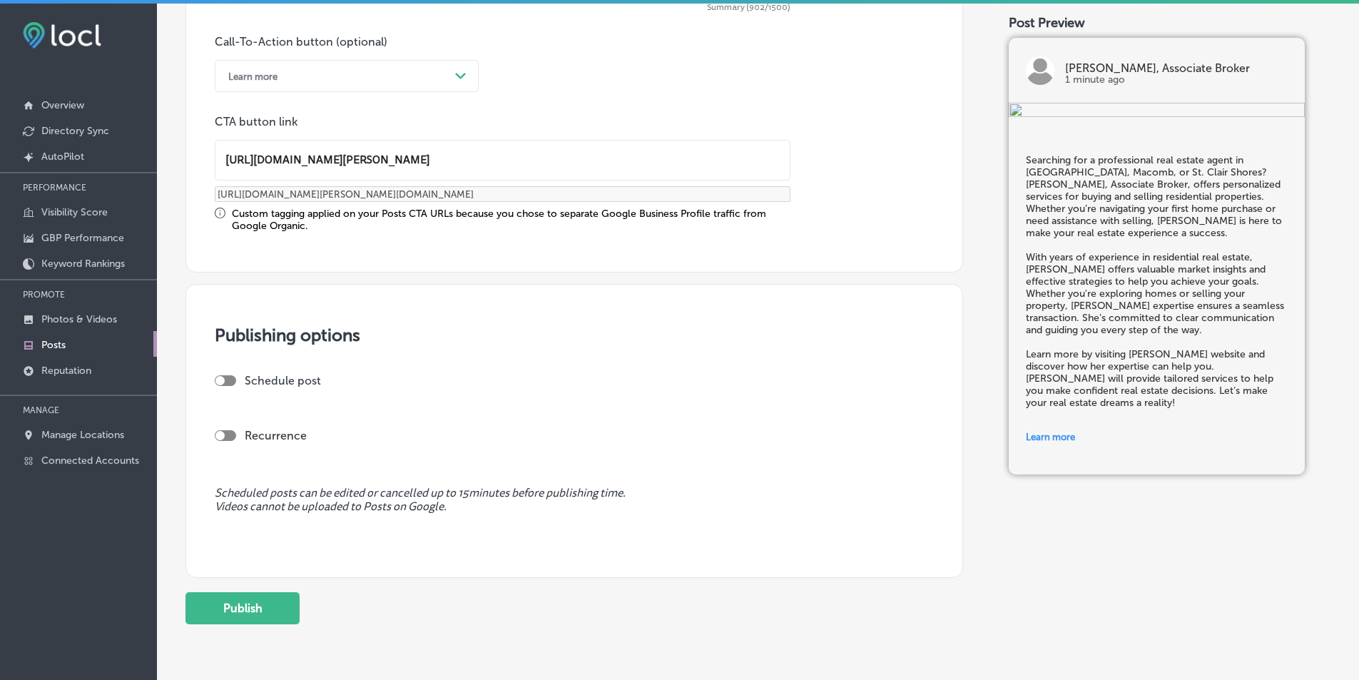
type input "[URL][DOMAIN_NAME][PERSON_NAME]"
click at [223, 379] on div at bounding box center [219, 380] width 9 height 9
checkbox input "true"
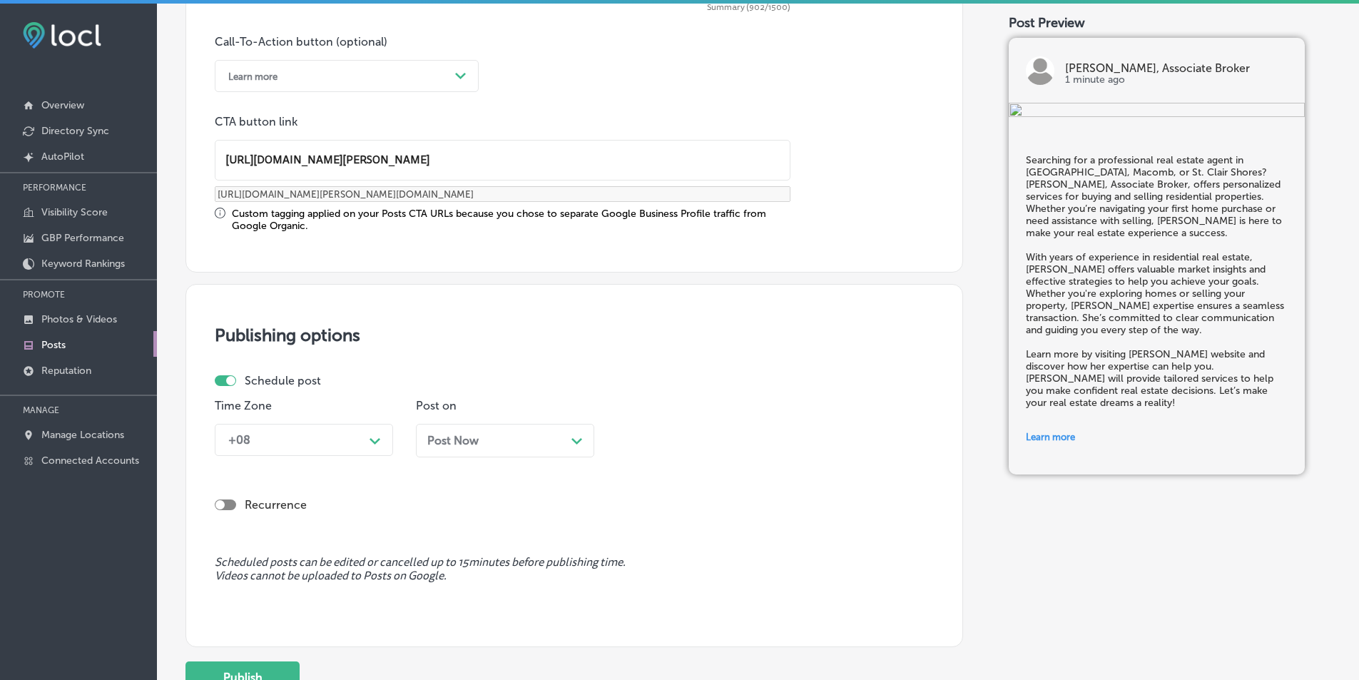
click at [373, 441] on polygon at bounding box center [374, 441] width 11 height 6
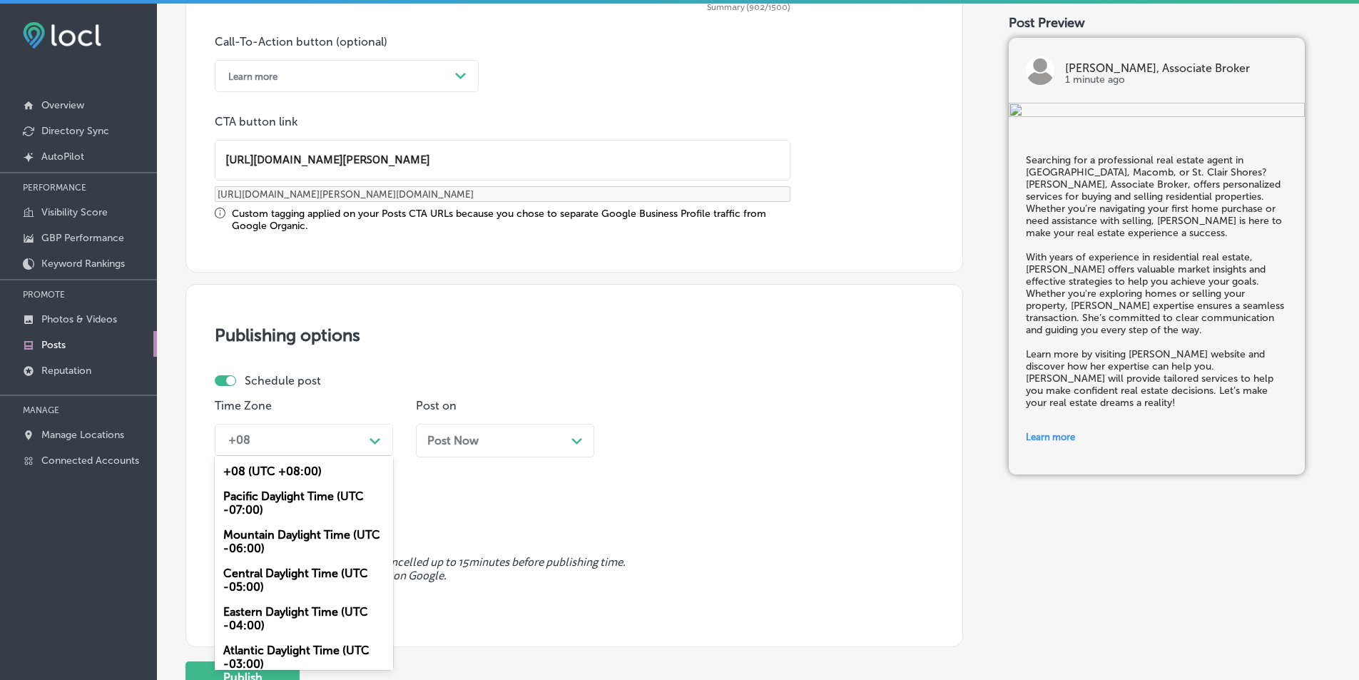
click at [284, 535] on div "Mountain Daylight Time (UTC -06:00)" at bounding box center [304, 541] width 178 height 39
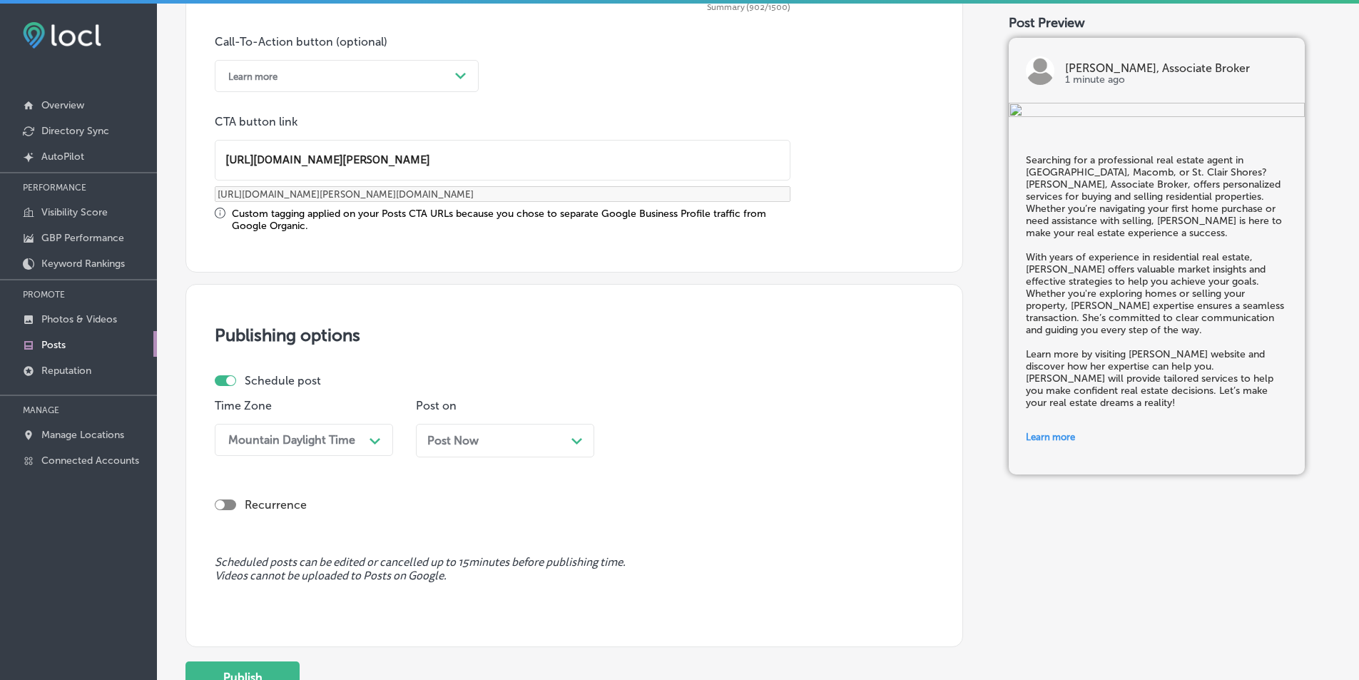
click at [578, 438] on icon "Path Created with Sketch." at bounding box center [576, 441] width 11 height 6
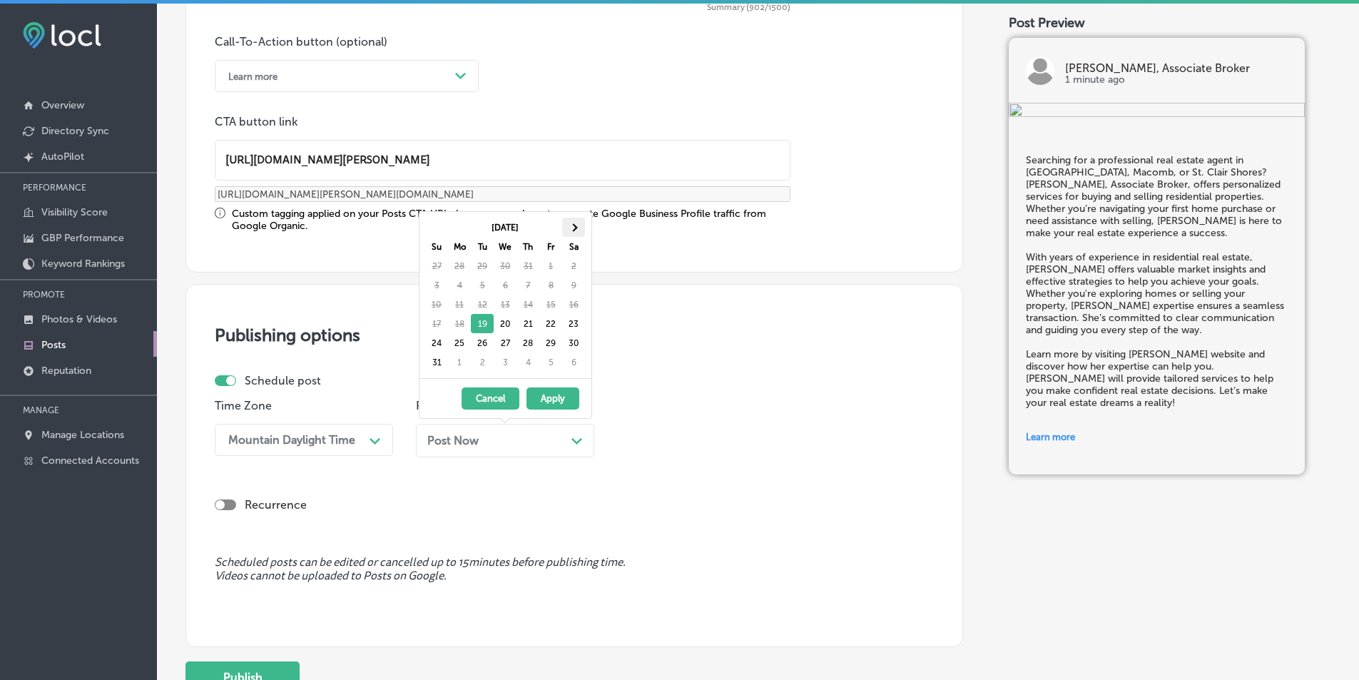
click at [571, 227] on span at bounding box center [573, 227] width 8 height 8
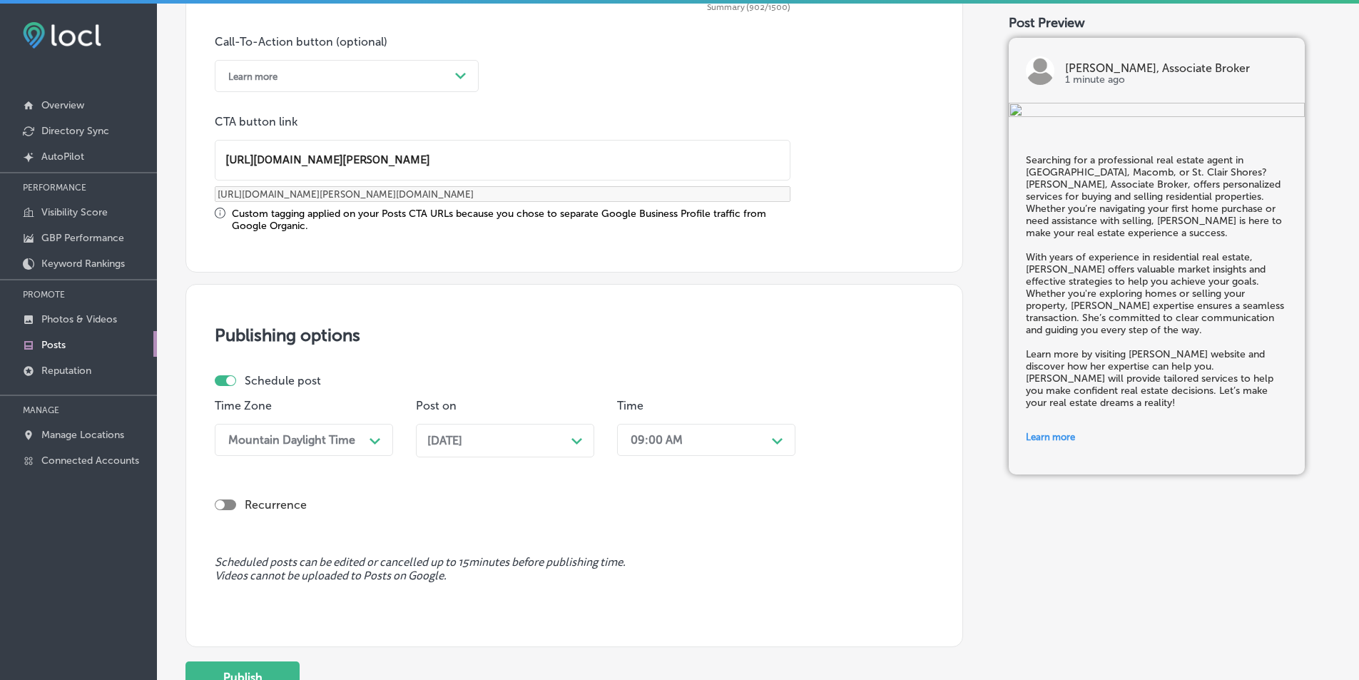
drag, startPoint x: 775, startPoint y: 436, endPoint x: 765, endPoint y: 438, distance: 10.9
click at [775, 437] on div "Path Created with Sketch." at bounding box center [777, 439] width 11 height 11
click at [645, 597] on div "7:00 AM" at bounding box center [706, 599] width 178 height 25
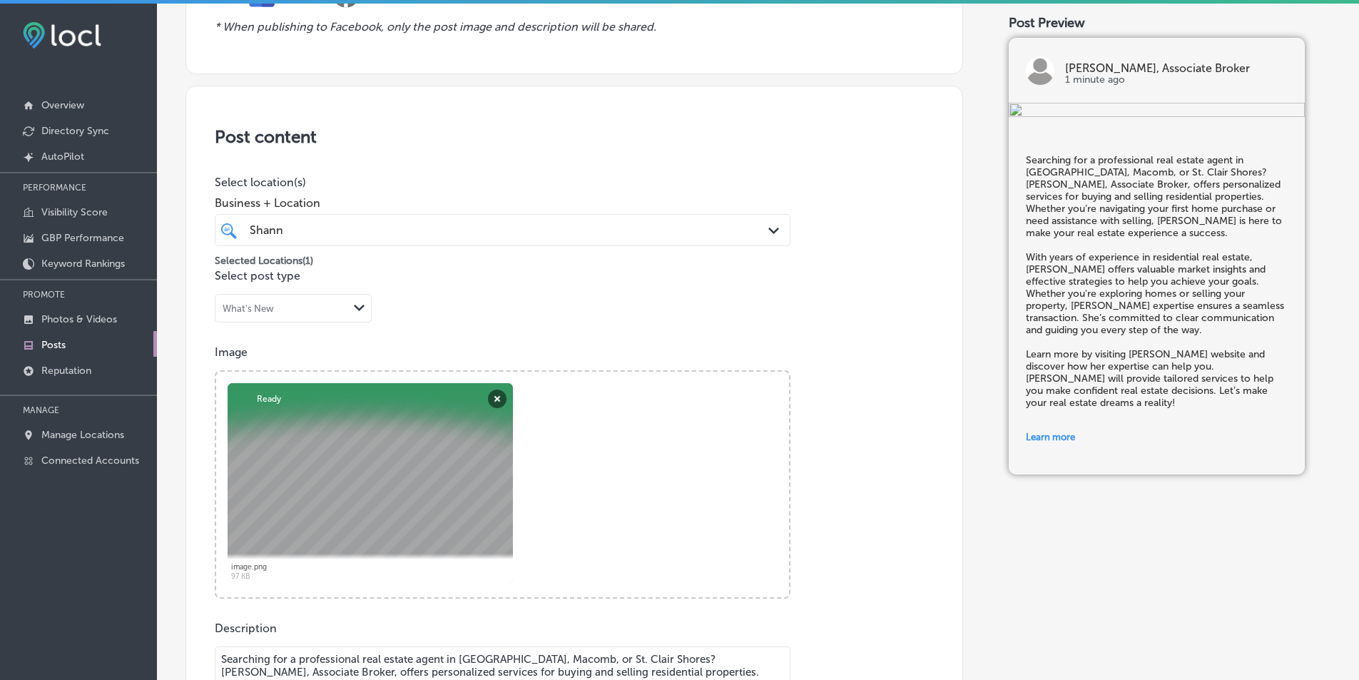
scroll to position [185, 0]
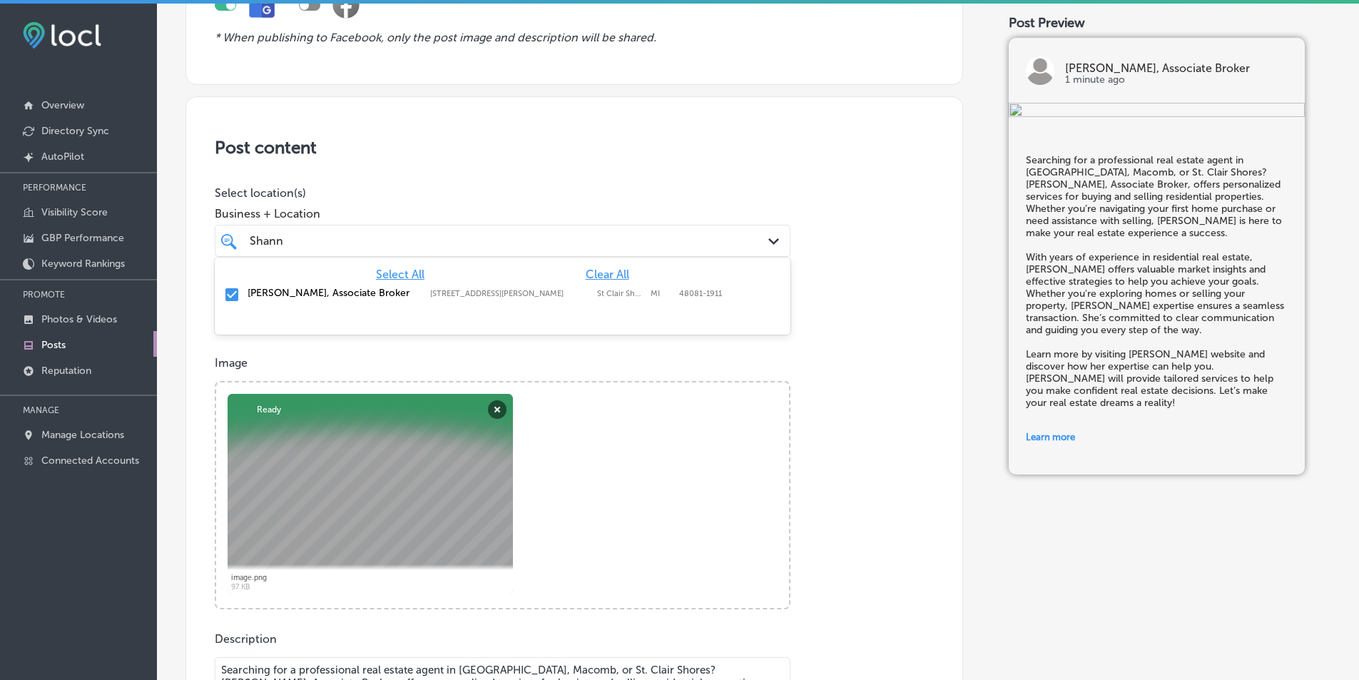
click at [768, 240] on icon "Path Created with Sketch." at bounding box center [773, 241] width 11 height 6
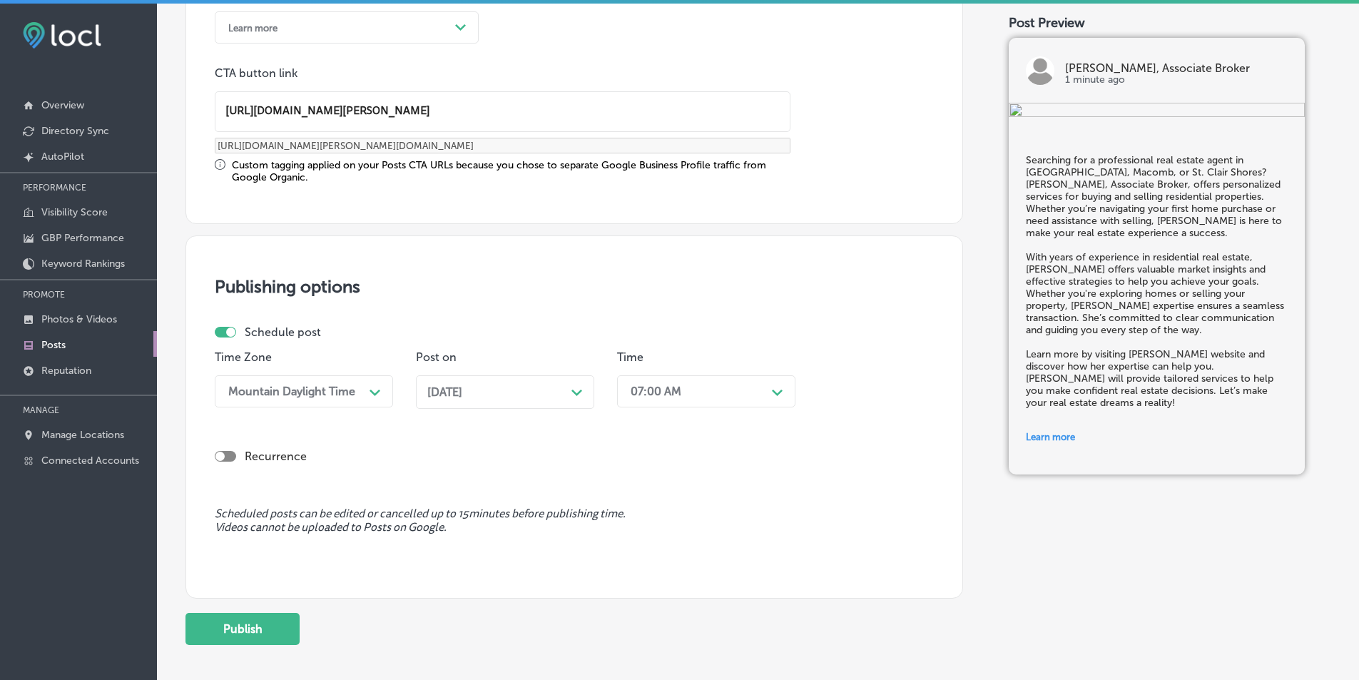
scroll to position [1162, 0]
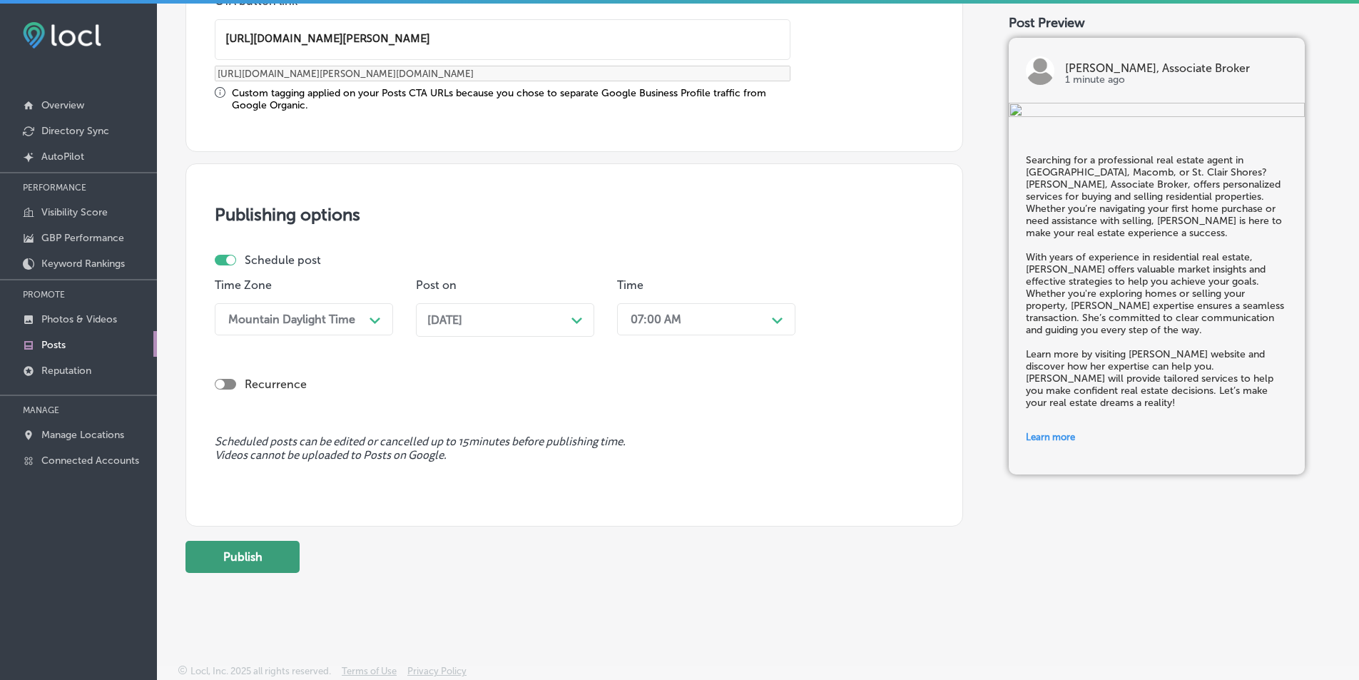
click at [258, 549] on button "Publish" at bounding box center [242, 557] width 114 height 32
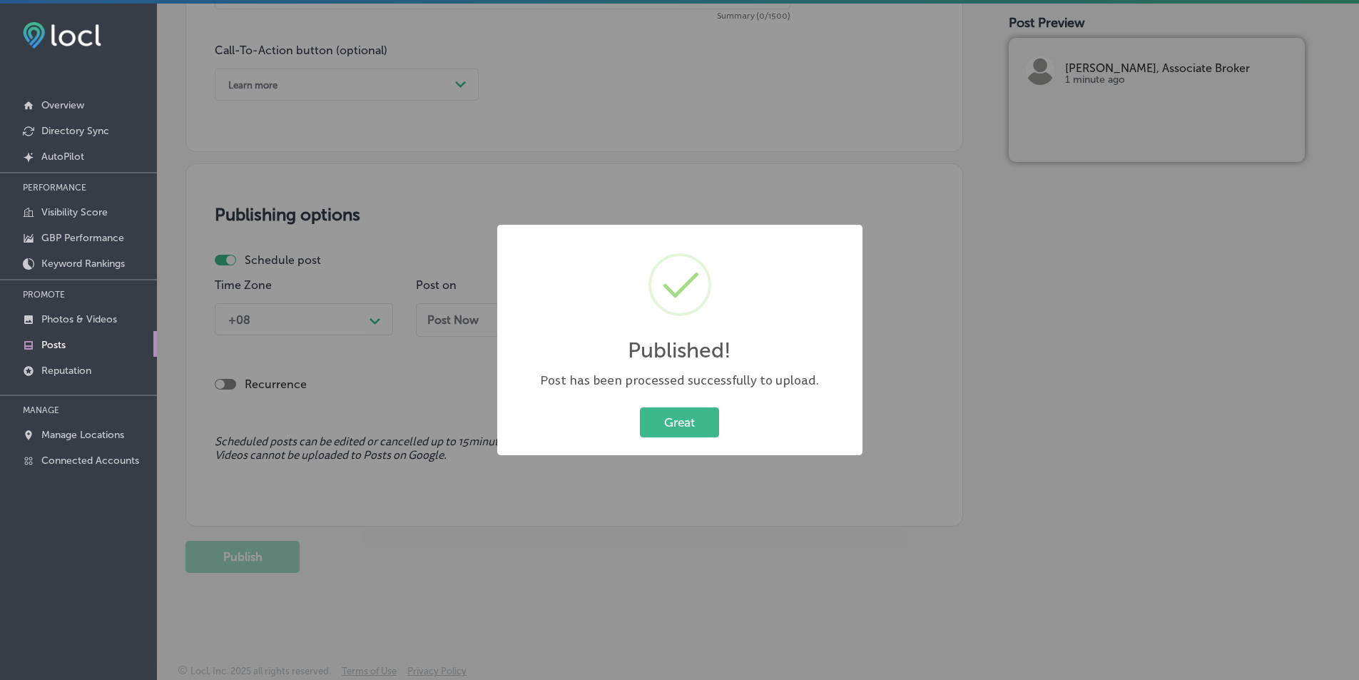
scroll to position [1033, 0]
click at [679, 417] on button "Great" at bounding box center [679, 421] width 79 height 29
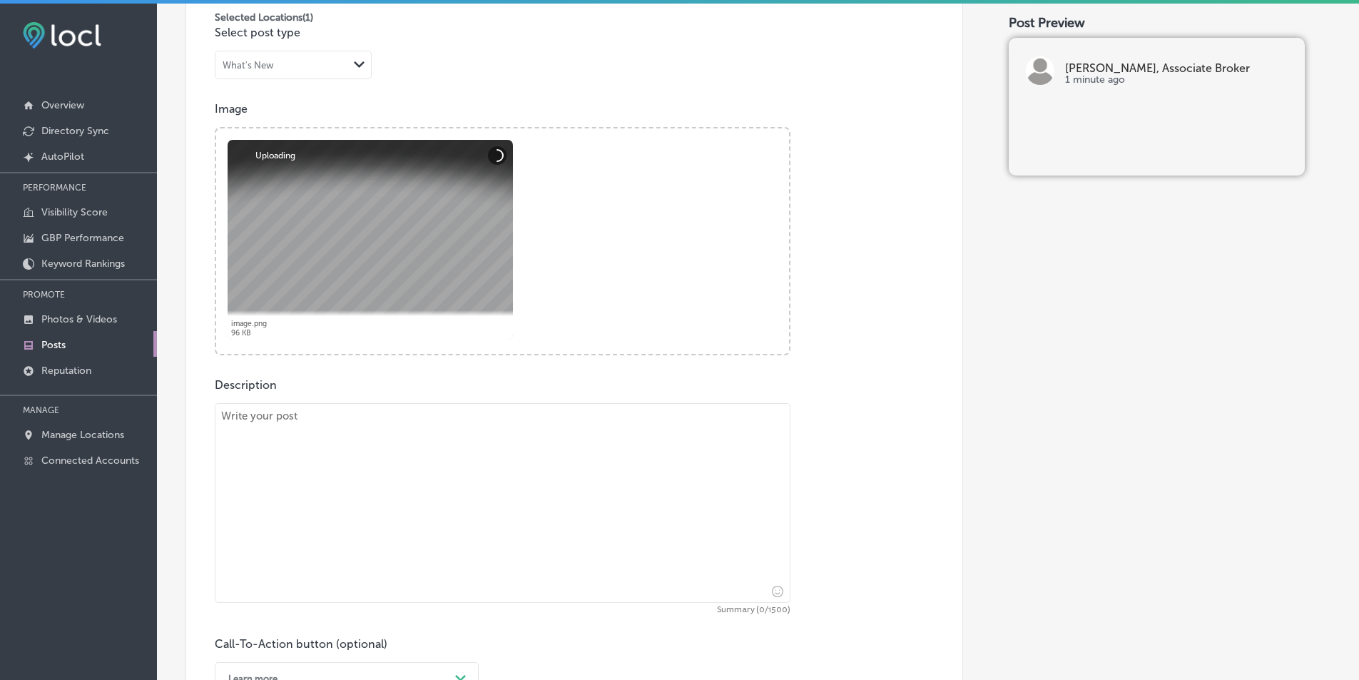
scroll to position [534, 0]
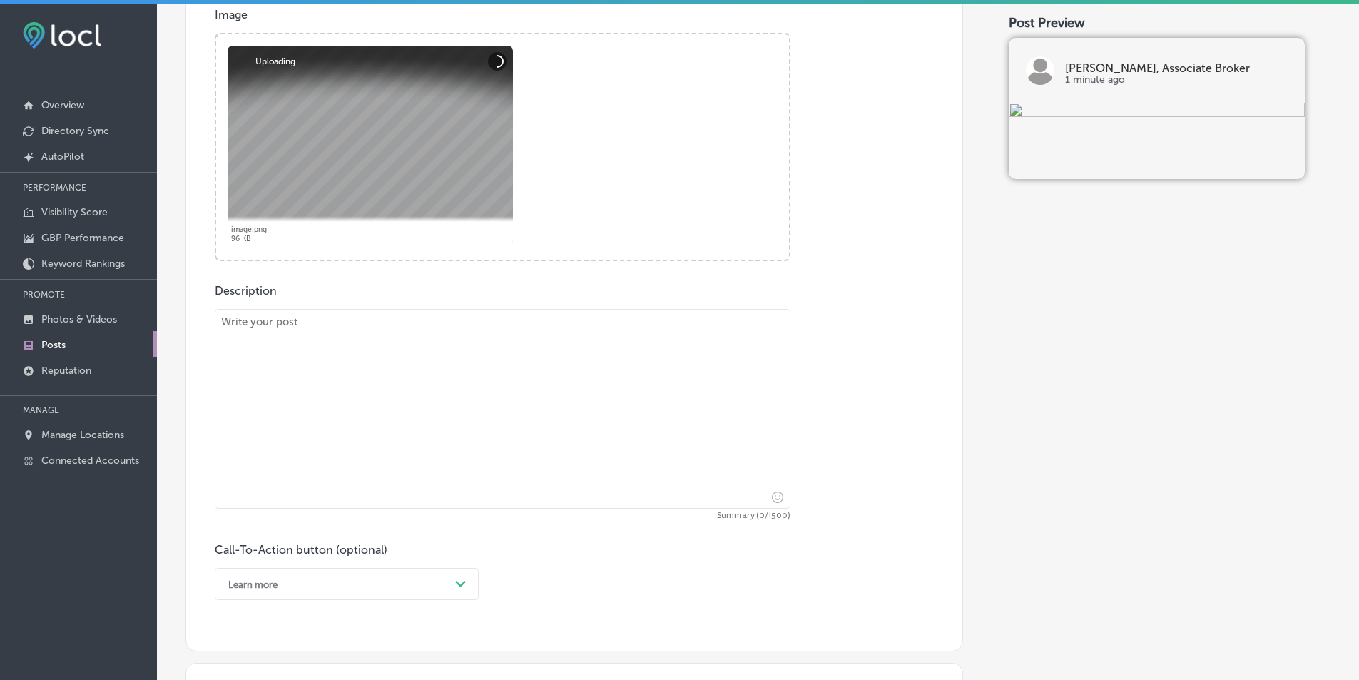
click at [463, 390] on textarea at bounding box center [503, 409] width 576 height 200
paste textarea "[PERSON_NAME], Associate Broker, proudly serves [GEOGRAPHIC_DATA][PERSON_NAME],…"
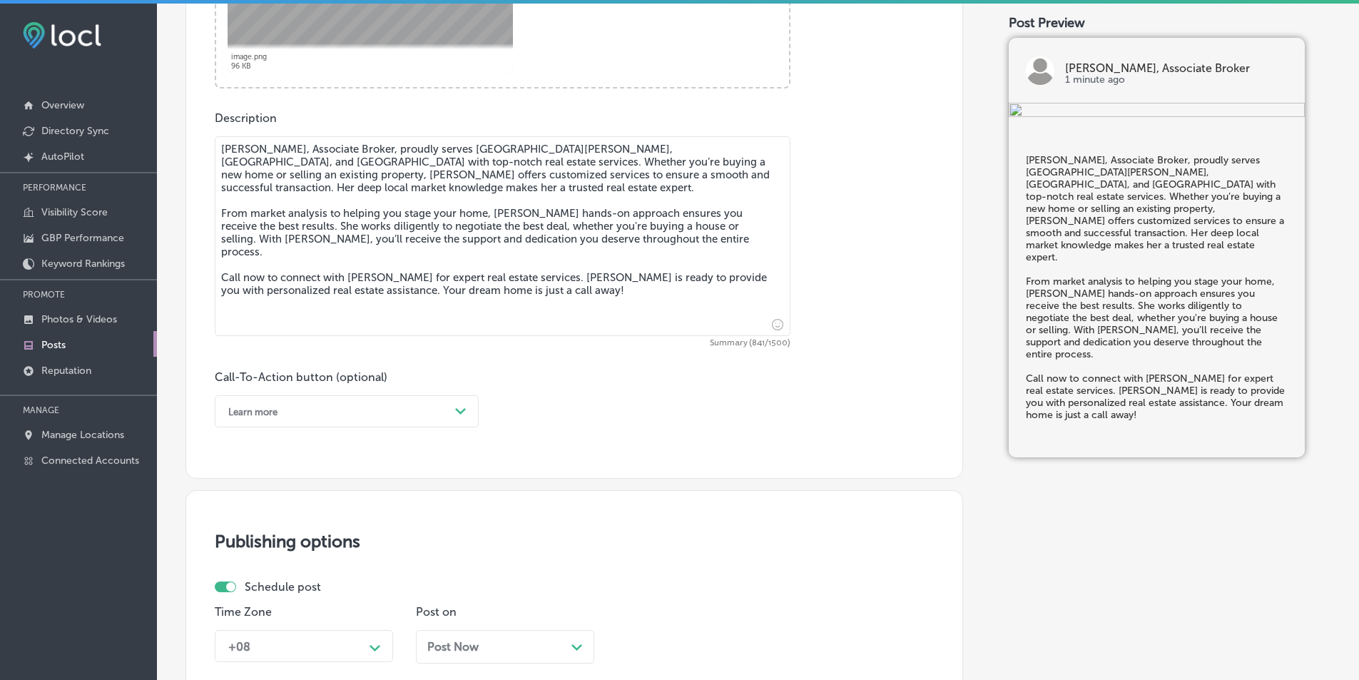
scroll to position [747, 0]
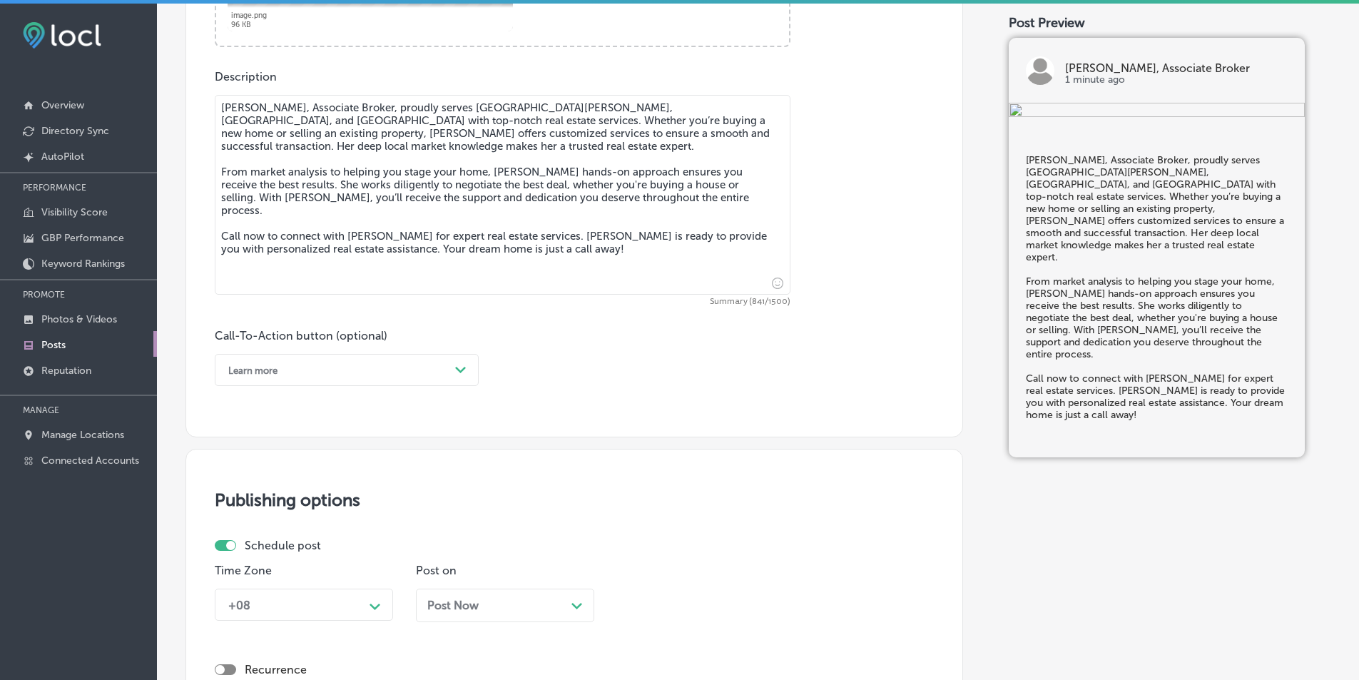
type textarea "[PERSON_NAME], Associate Broker, proudly serves [GEOGRAPHIC_DATA][PERSON_NAME],…"
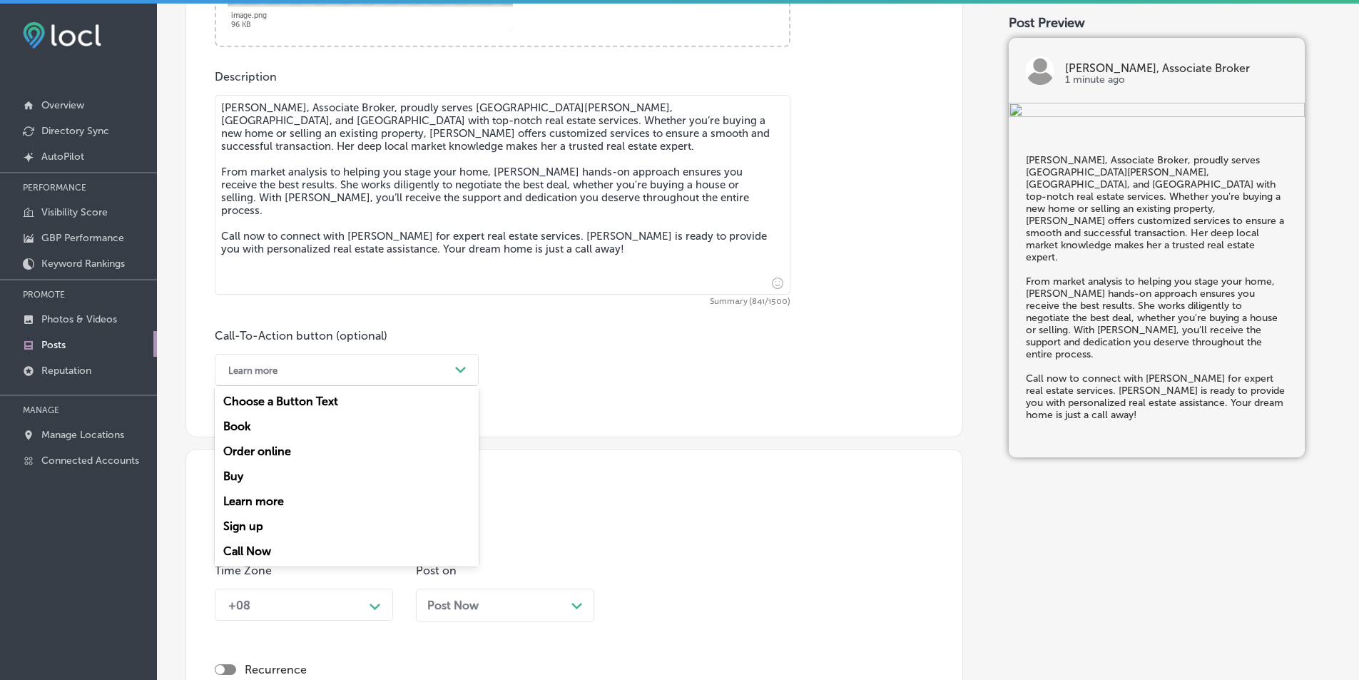
click at [465, 370] on icon "Path Created with Sketch." at bounding box center [460, 370] width 11 height 6
drag, startPoint x: 266, startPoint y: 548, endPoint x: 274, endPoint y: 536, distance: 14.4
click at [267, 547] on div "Call Now" at bounding box center [347, 550] width 264 height 25
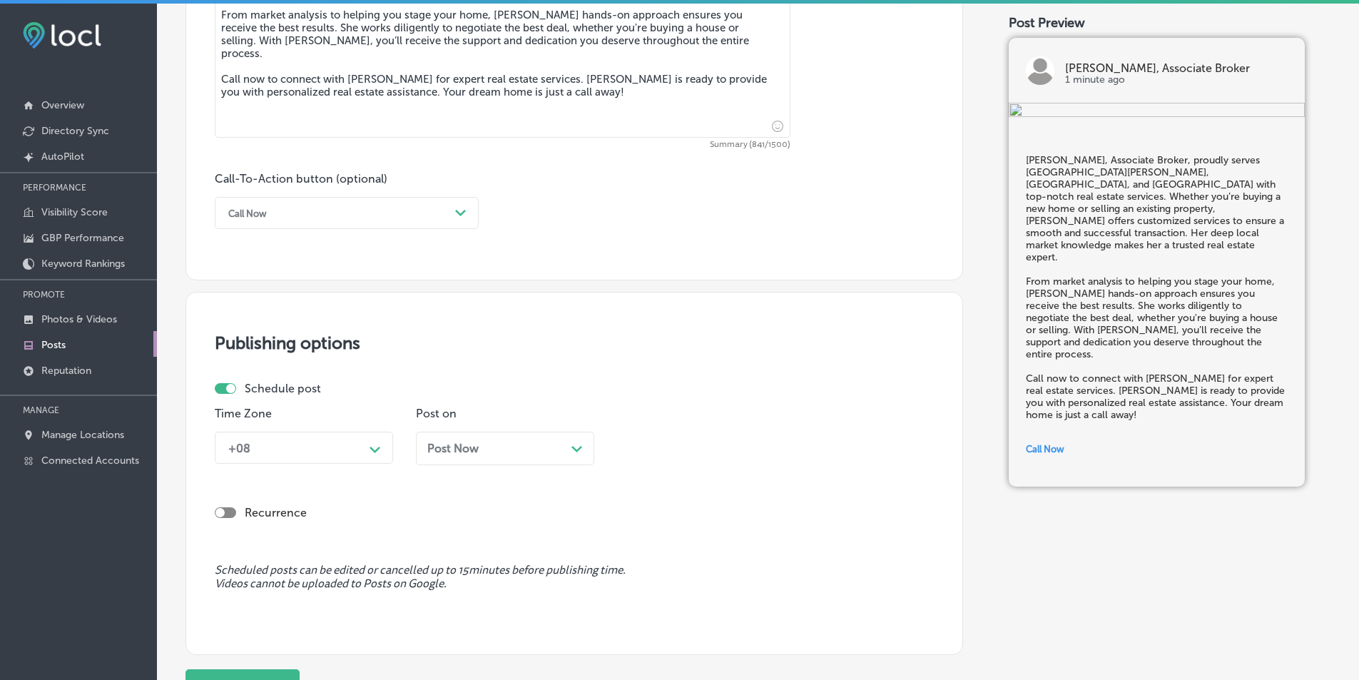
scroll to position [961, 0]
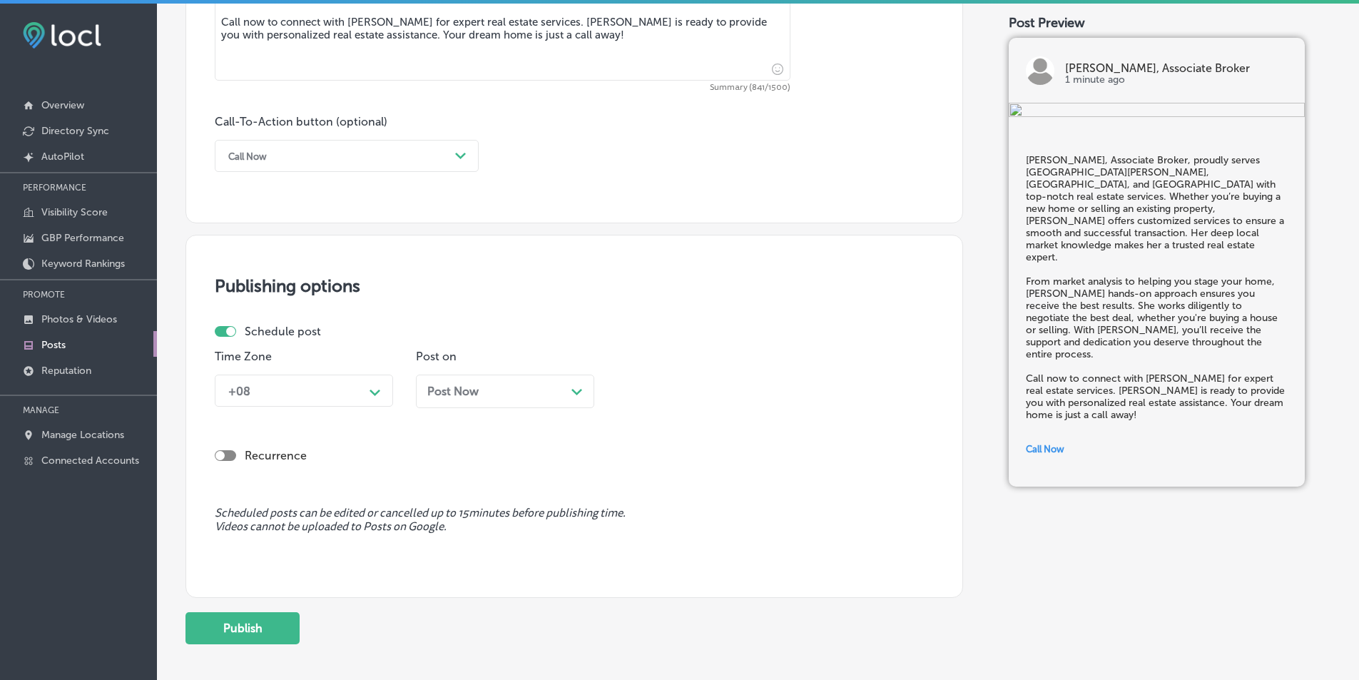
click at [378, 389] on icon "Path Created with Sketch." at bounding box center [374, 392] width 11 height 6
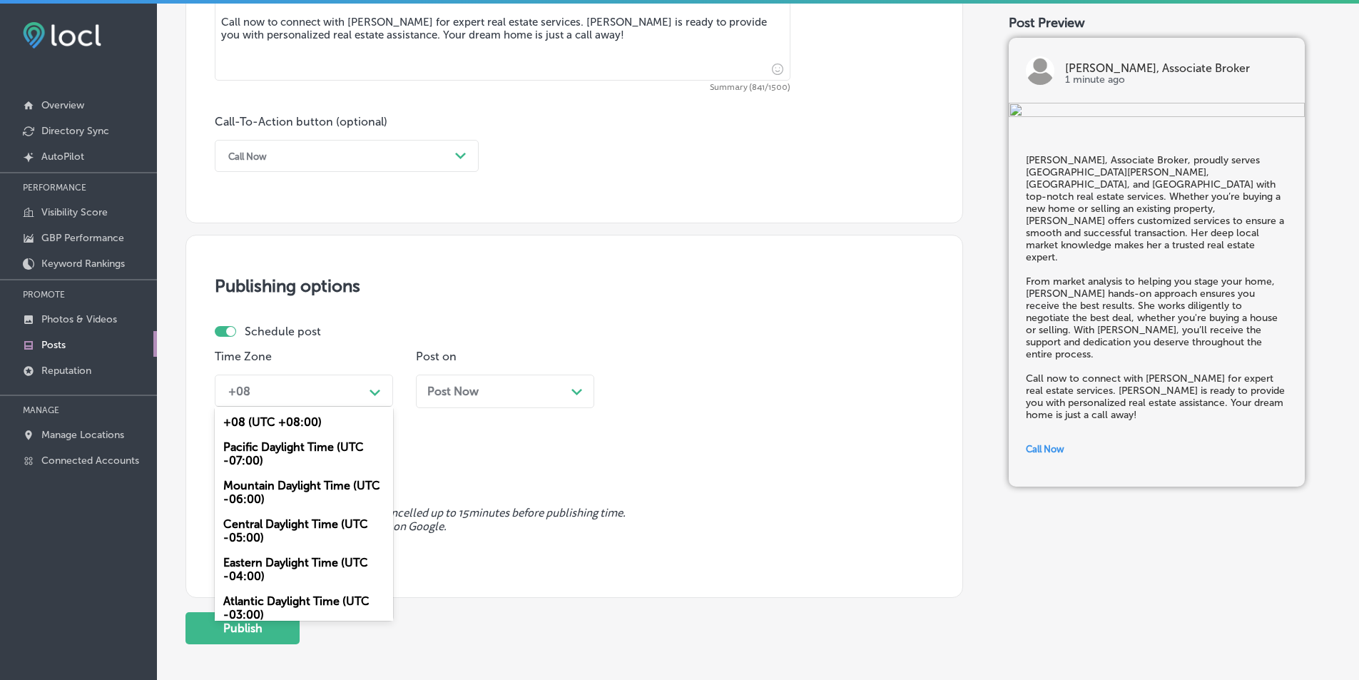
click at [287, 482] on div "Mountain Daylight Time (UTC -06:00)" at bounding box center [304, 492] width 178 height 39
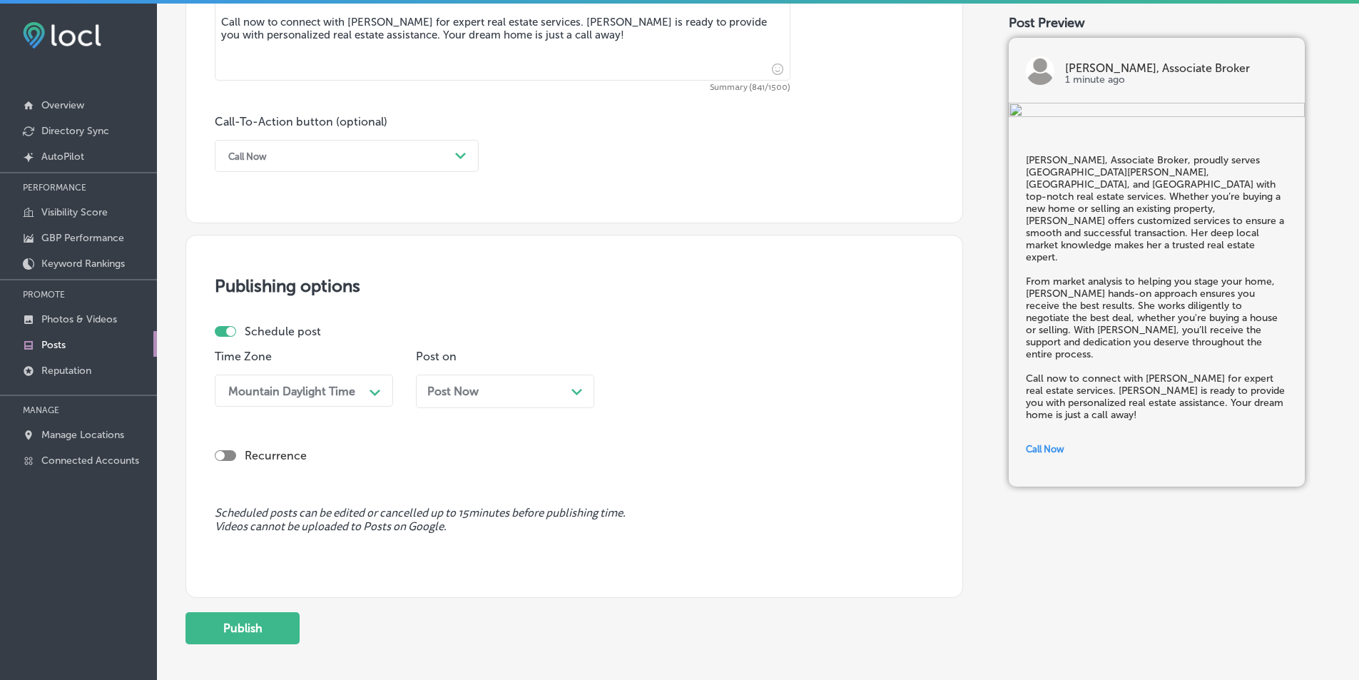
click at [571, 392] on icon "Path Created with Sketch." at bounding box center [576, 392] width 11 height 6
click at [380, 394] on polygon at bounding box center [374, 392] width 11 height 6
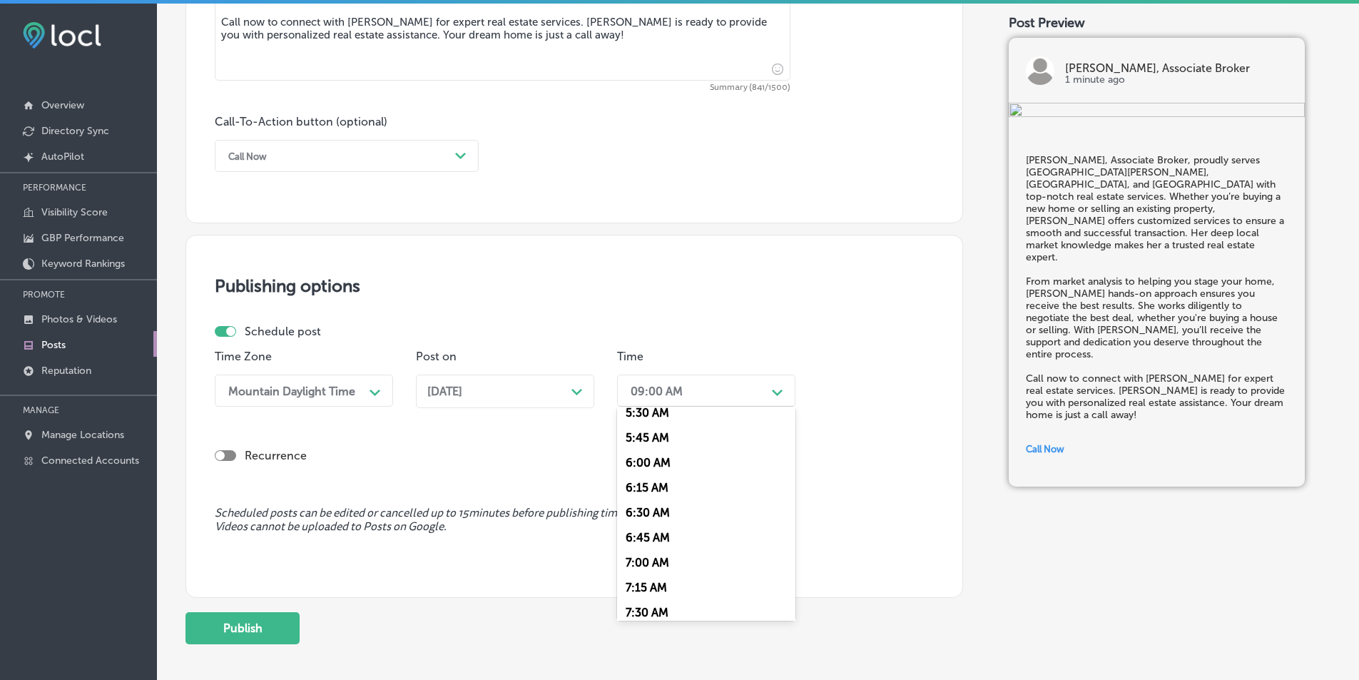
scroll to position [642, 0]
click at [645, 474] on div "7:00 AM" at bounding box center [706, 478] width 178 height 25
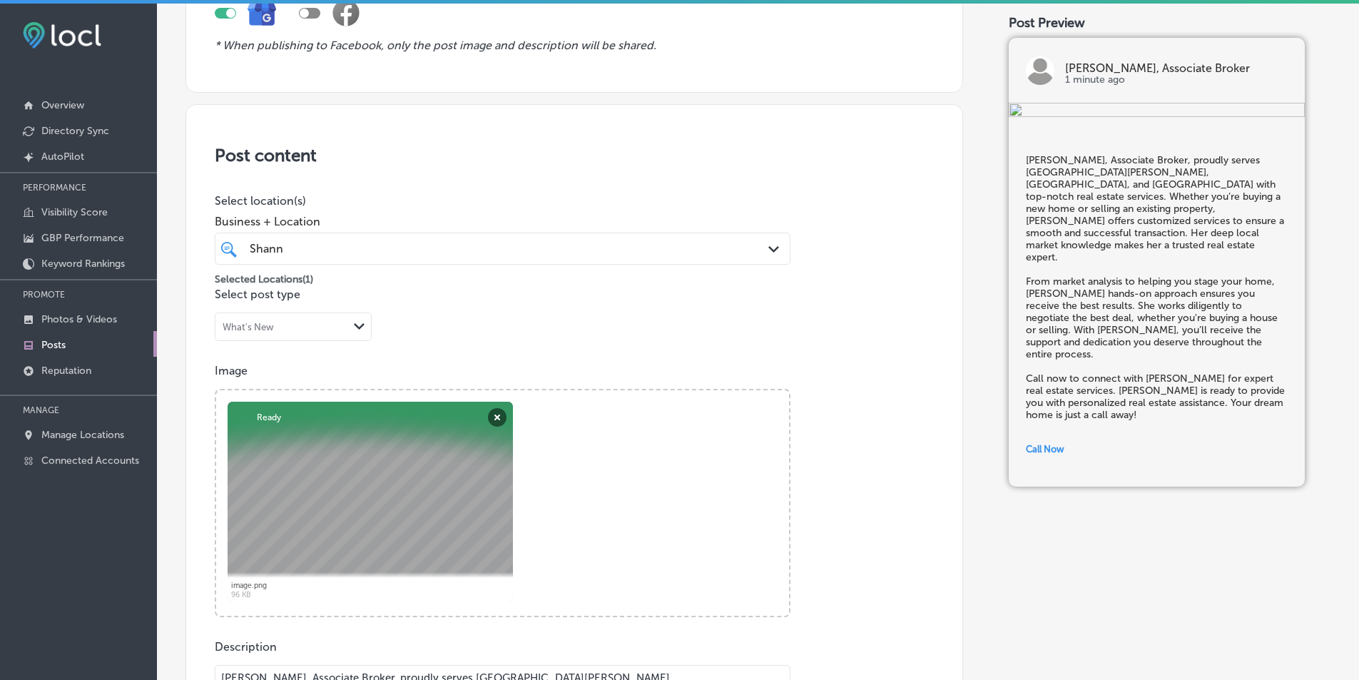
scroll to position [177, 0]
click at [769, 248] on icon "Path Created with Sketch." at bounding box center [773, 250] width 11 height 6
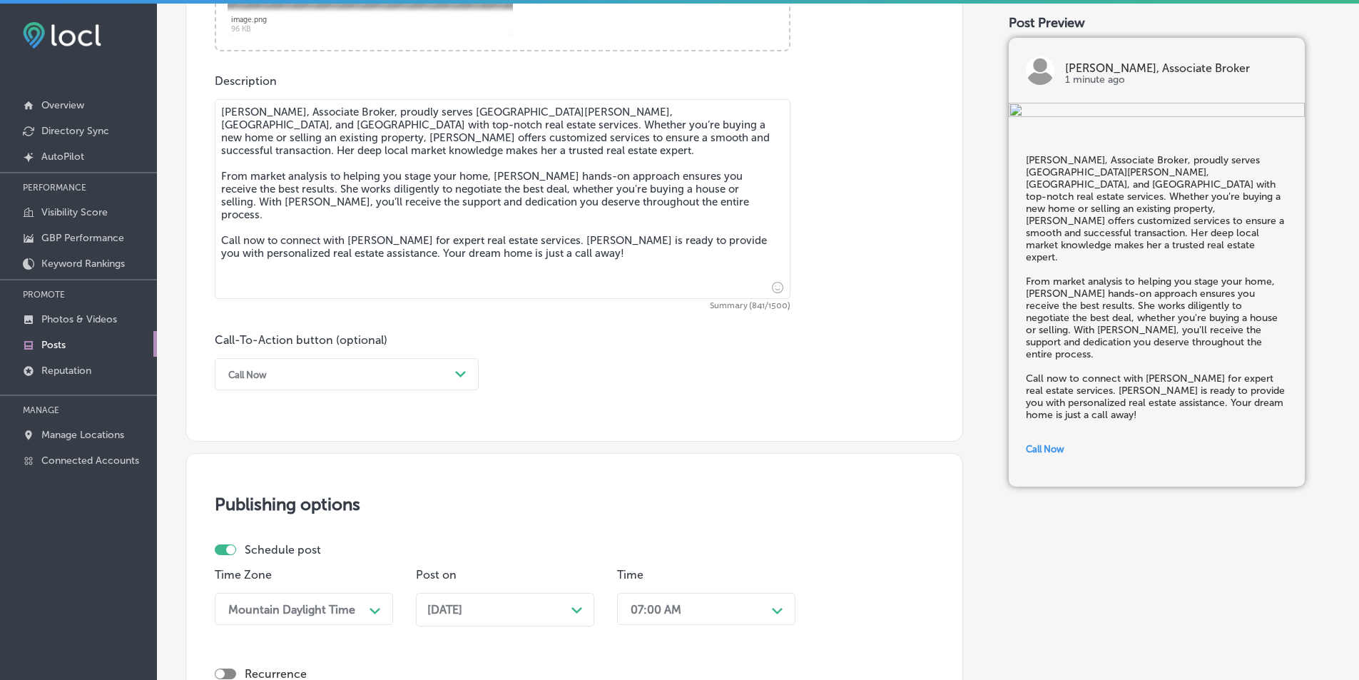
scroll to position [1033, 0]
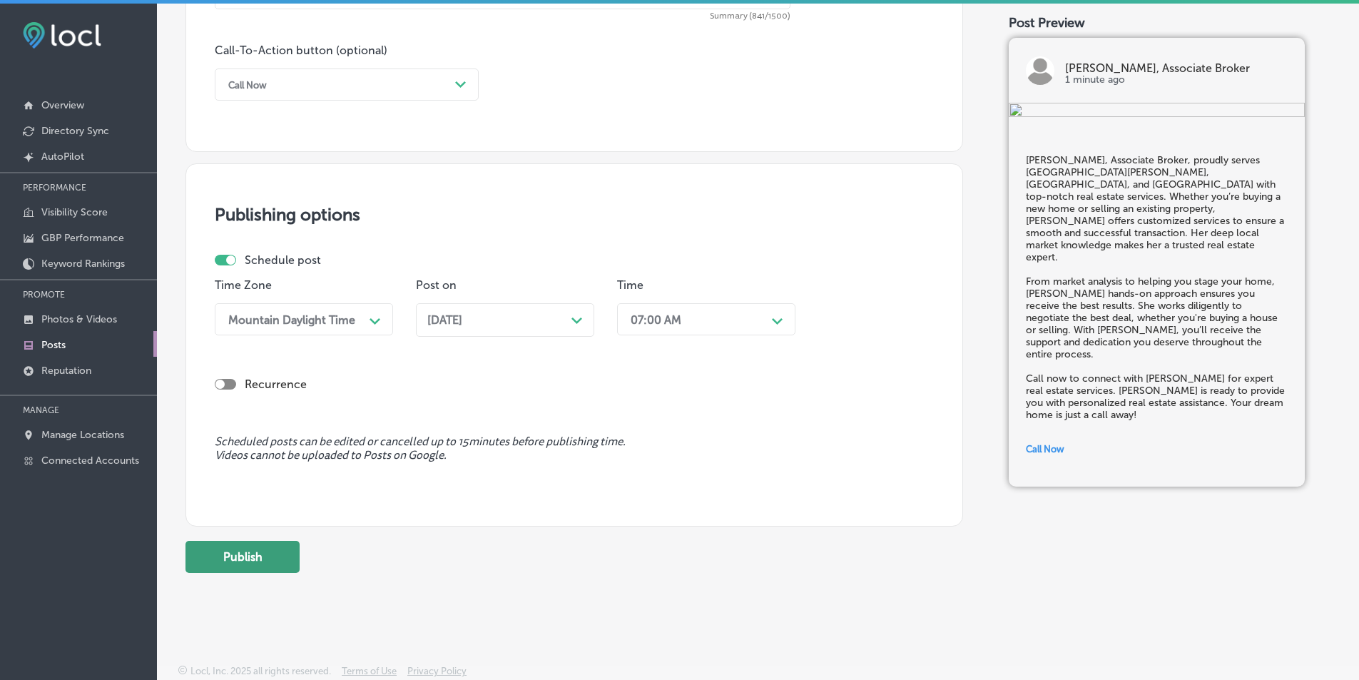
click at [257, 550] on button "Publish" at bounding box center [242, 557] width 114 height 32
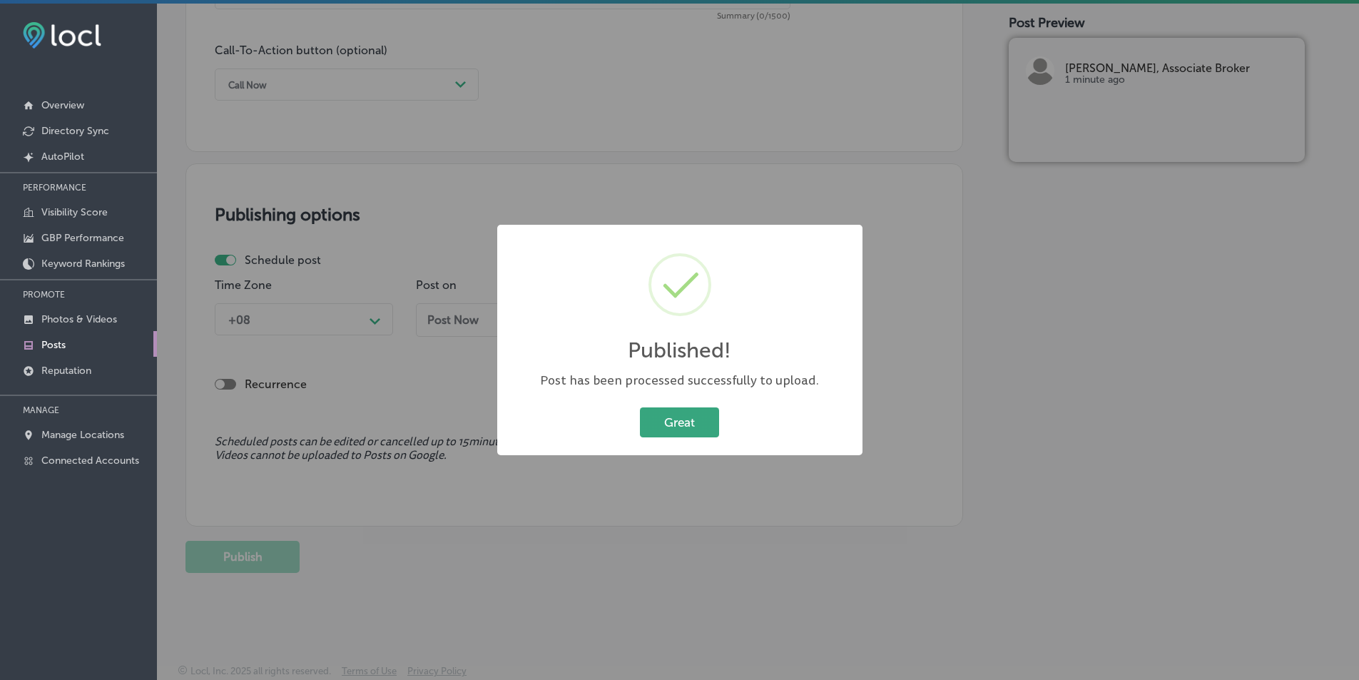
click at [675, 414] on button "Great" at bounding box center [679, 421] width 79 height 29
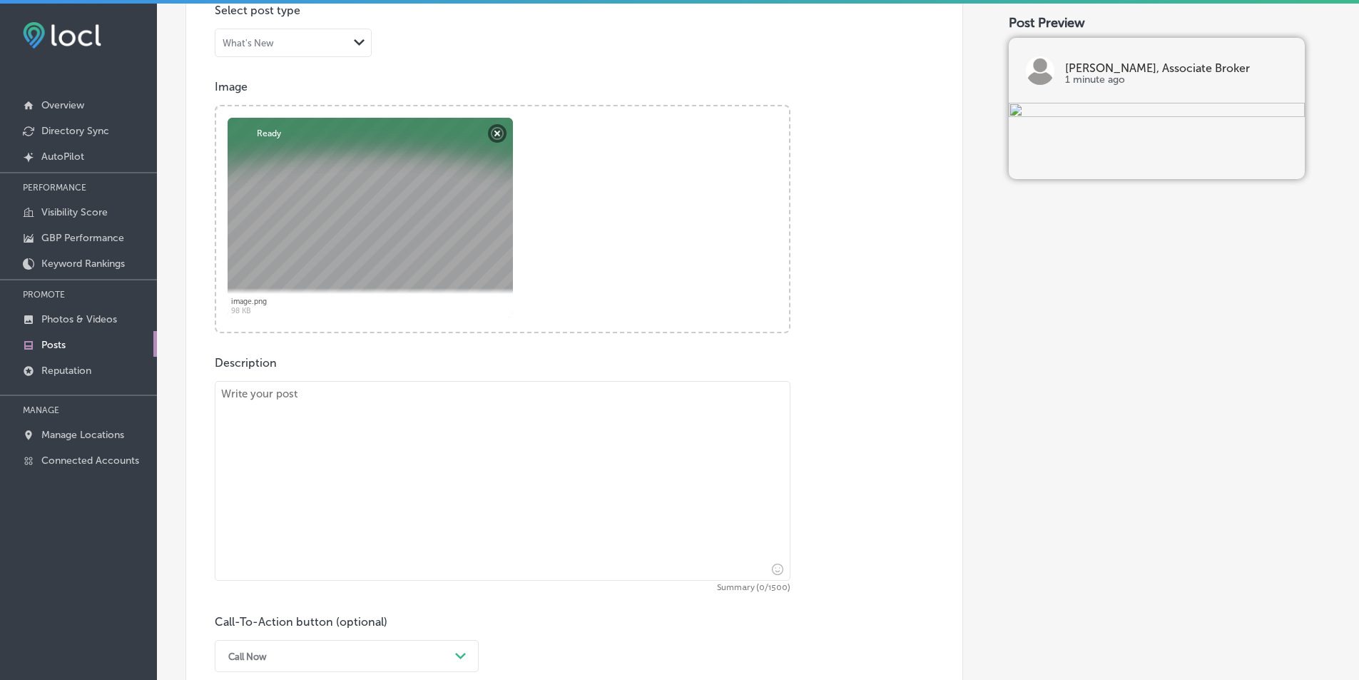
scroll to position [462, 0]
click at [448, 476] on textarea at bounding box center [503, 480] width 576 height 200
paste textarea "If you're buying or selling in [GEOGRAPHIC_DATA], Mt. [PERSON_NAME], or [GEOGRA…"
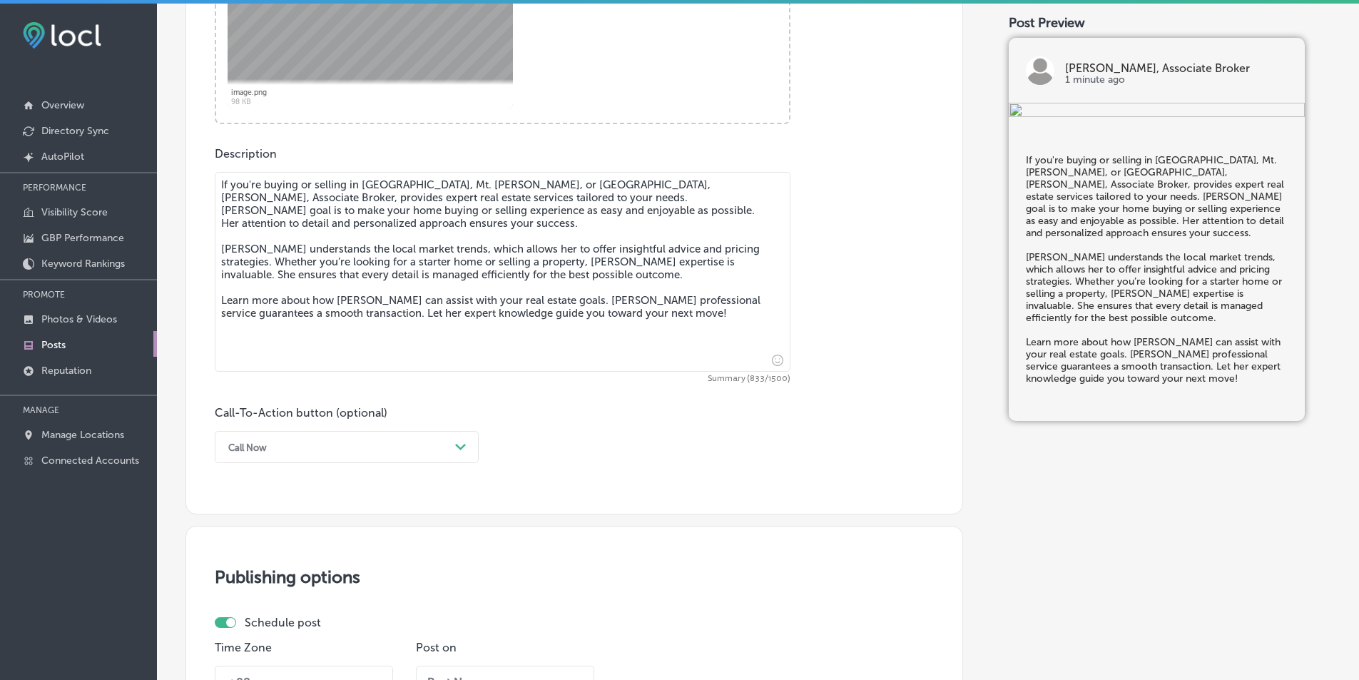
scroll to position [747, 0]
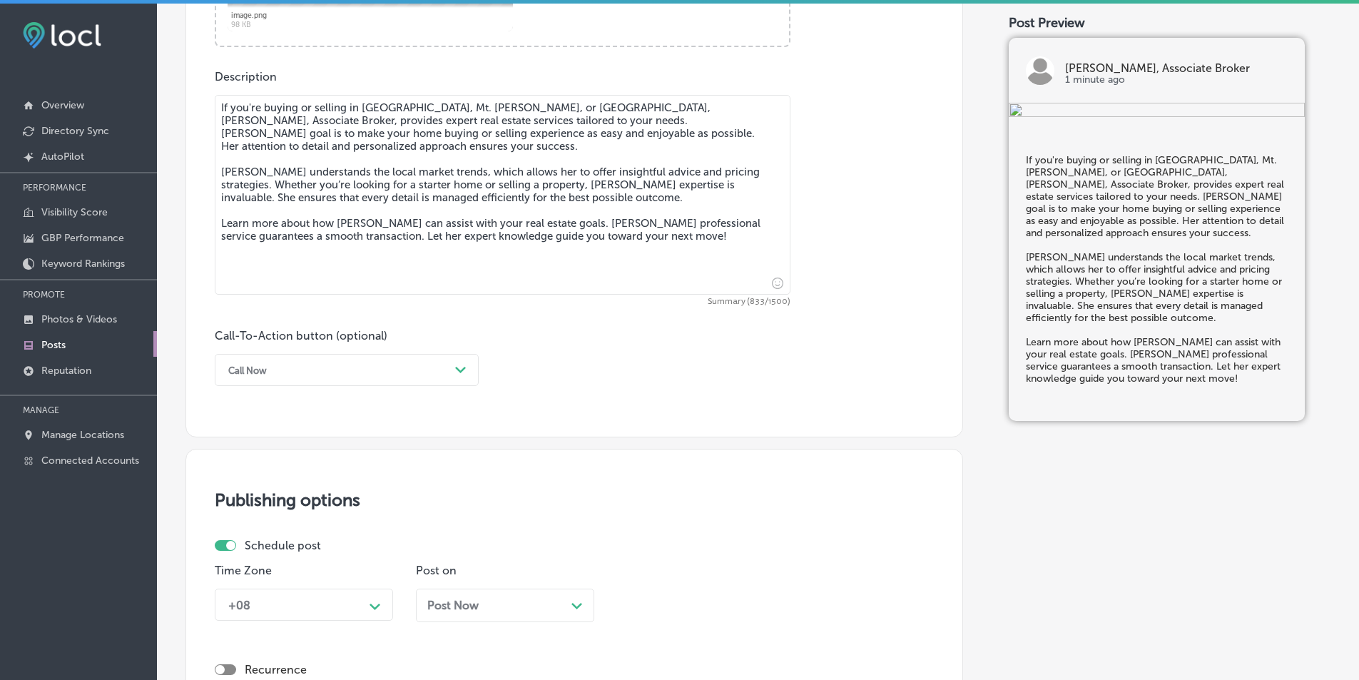
type textarea "If you're buying or selling in [GEOGRAPHIC_DATA], Mt. [PERSON_NAME], or [GEOGRA…"
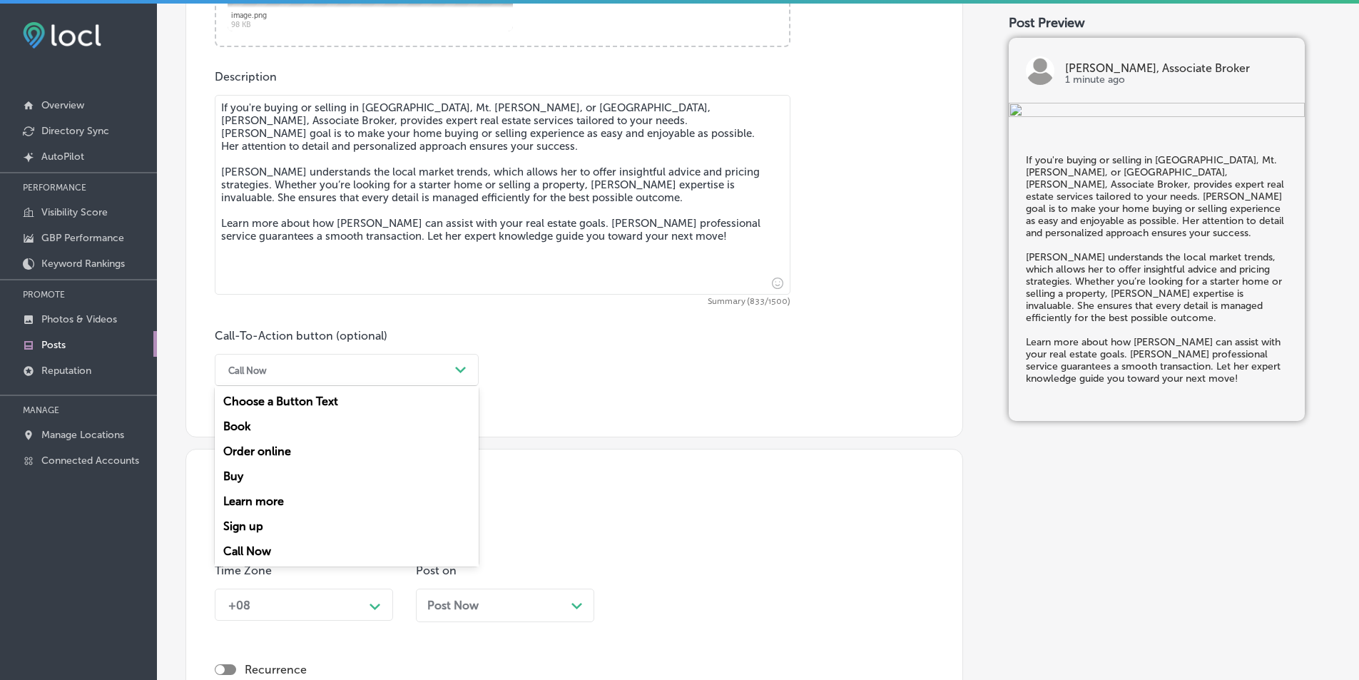
click at [461, 367] on icon "Path Created with Sketch." at bounding box center [460, 370] width 11 height 6
click at [255, 496] on div "Learn more" at bounding box center [347, 501] width 264 height 25
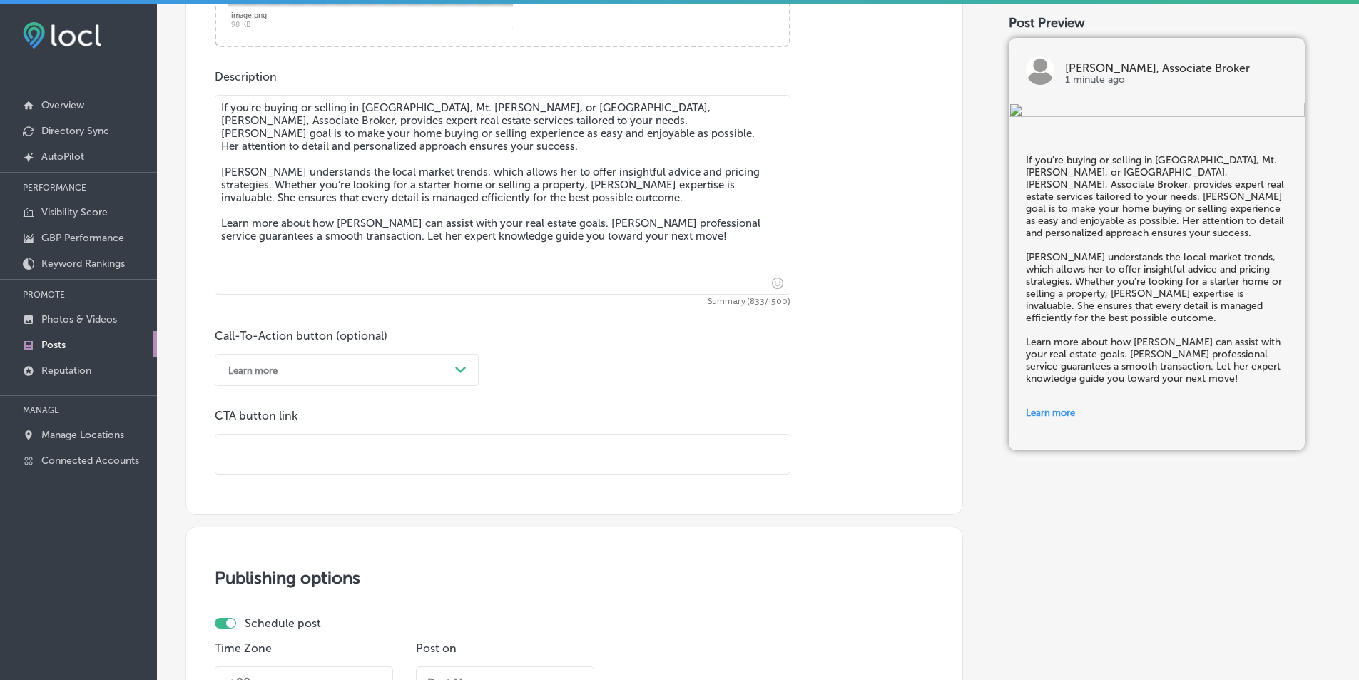
click at [312, 449] on input "text" at bounding box center [502, 453] width 574 height 39
paste input "[URL][DOMAIN_NAME][PERSON_NAME]"
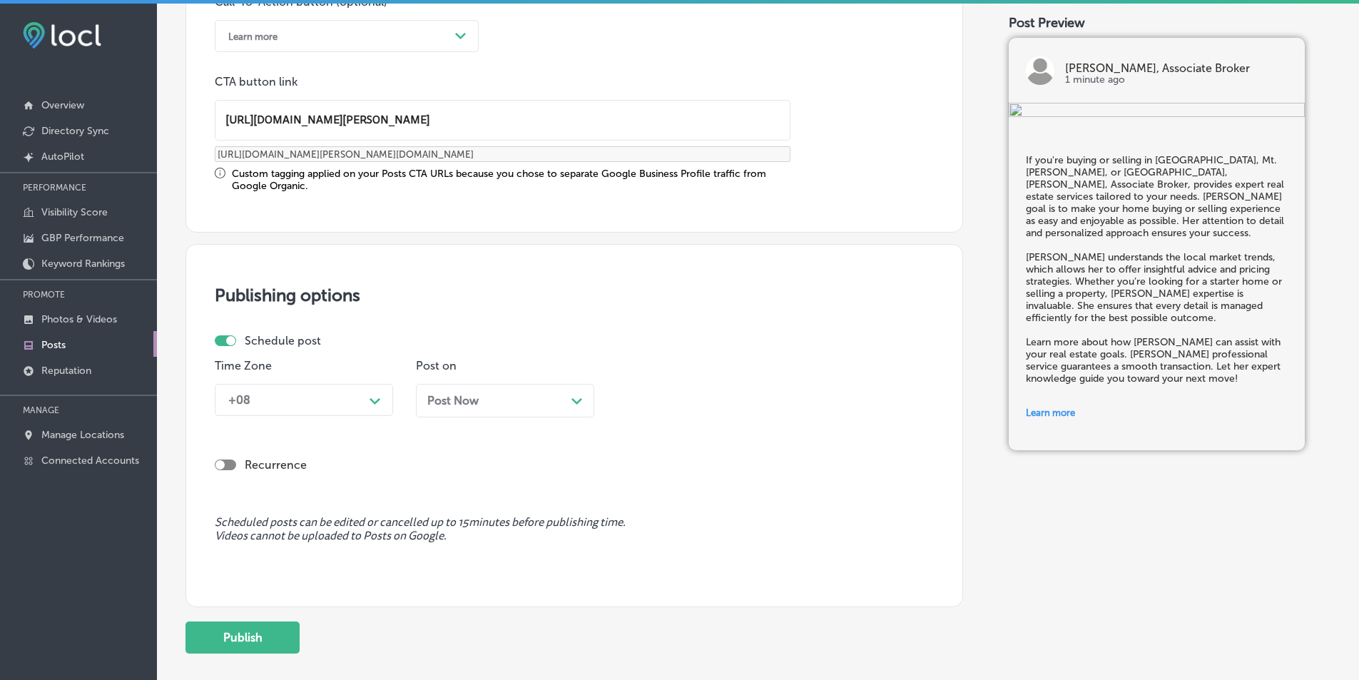
scroll to position [1104, 0]
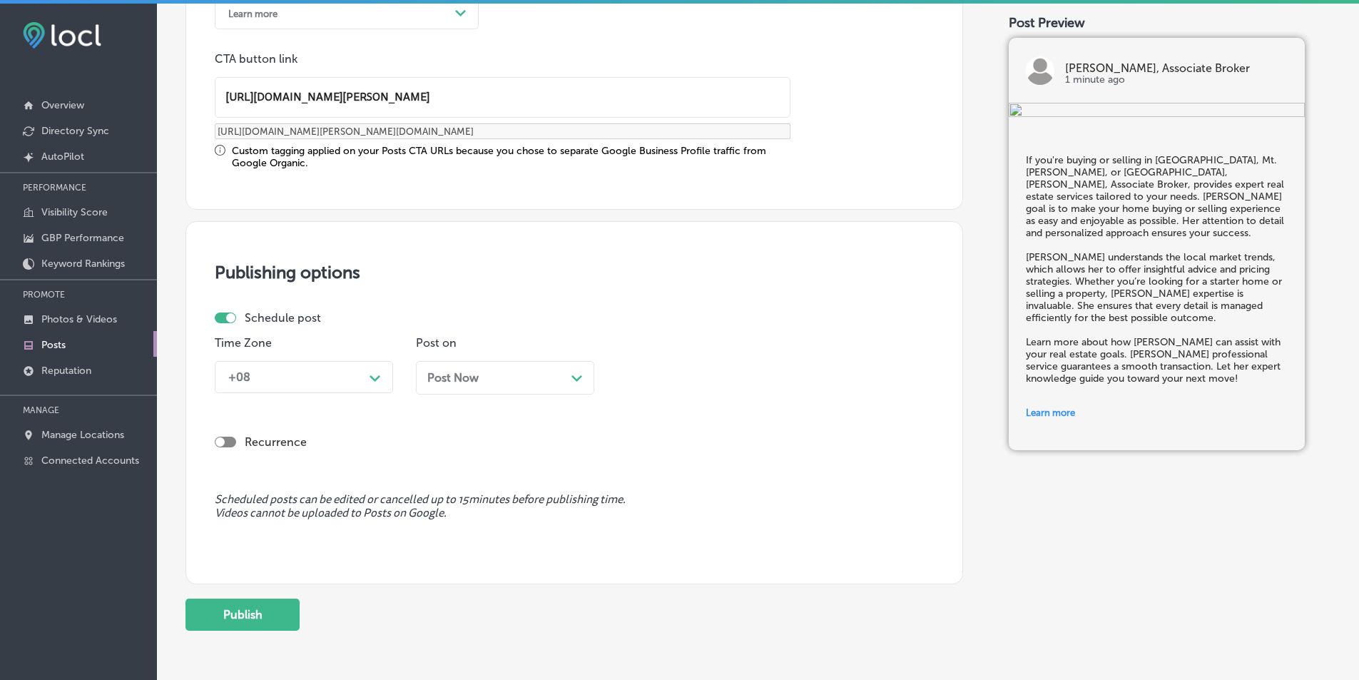
type input "[URL][DOMAIN_NAME][PERSON_NAME]"
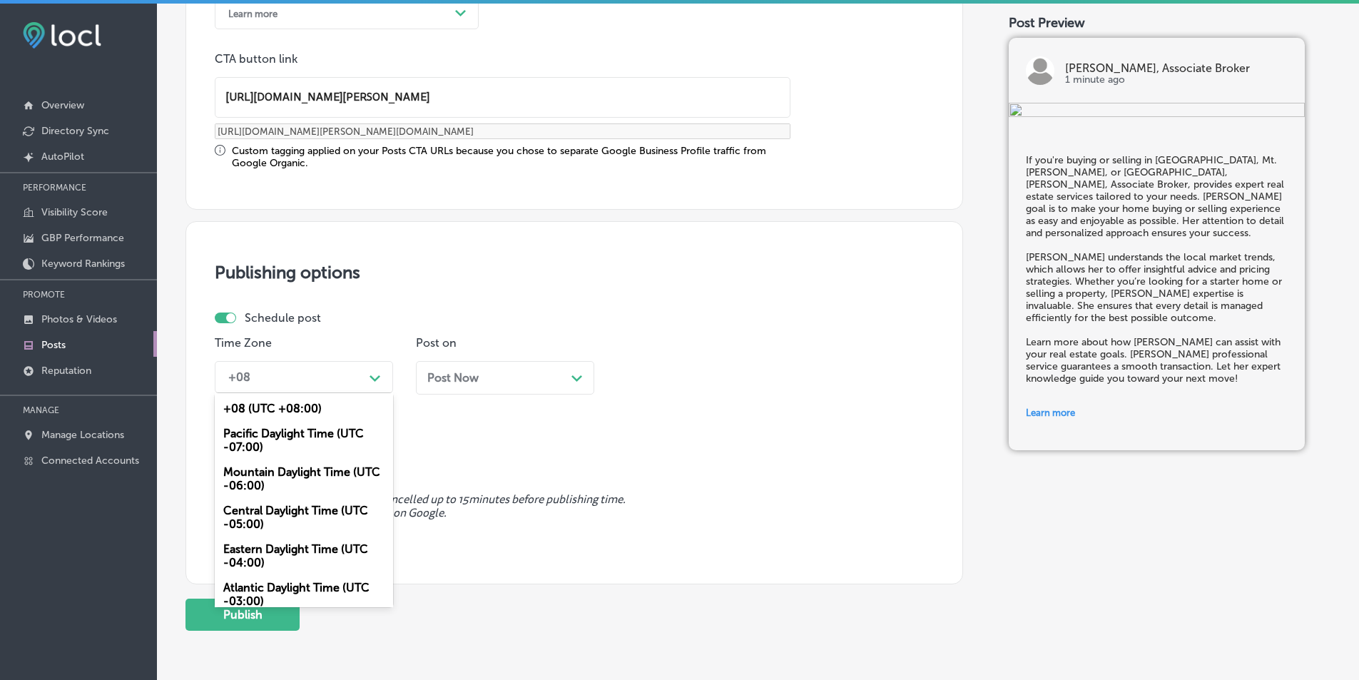
click at [375, 372] on div "Path Created with Sketch." at bounding box center [374, 376] width 11 height 11
click at [287, 469] on div "Mountain Daylight Time (UTC -06:00)" at bounding box center [304, 478] width 178 height 39
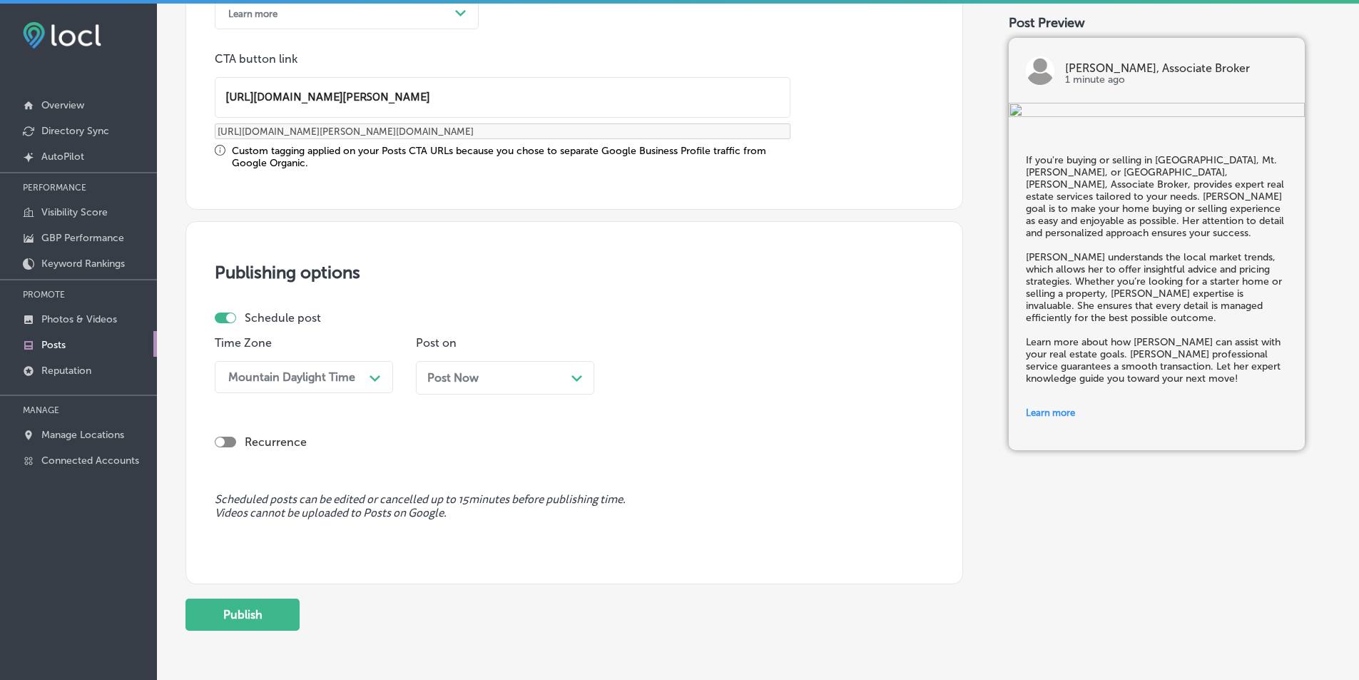
click at [573, 377] on polygon at bounding box center [576, 378] width 11 height 6
click at [775, 373] on div "Path Created with Sketch." at bounding box center [777, 376] width 11 height 11
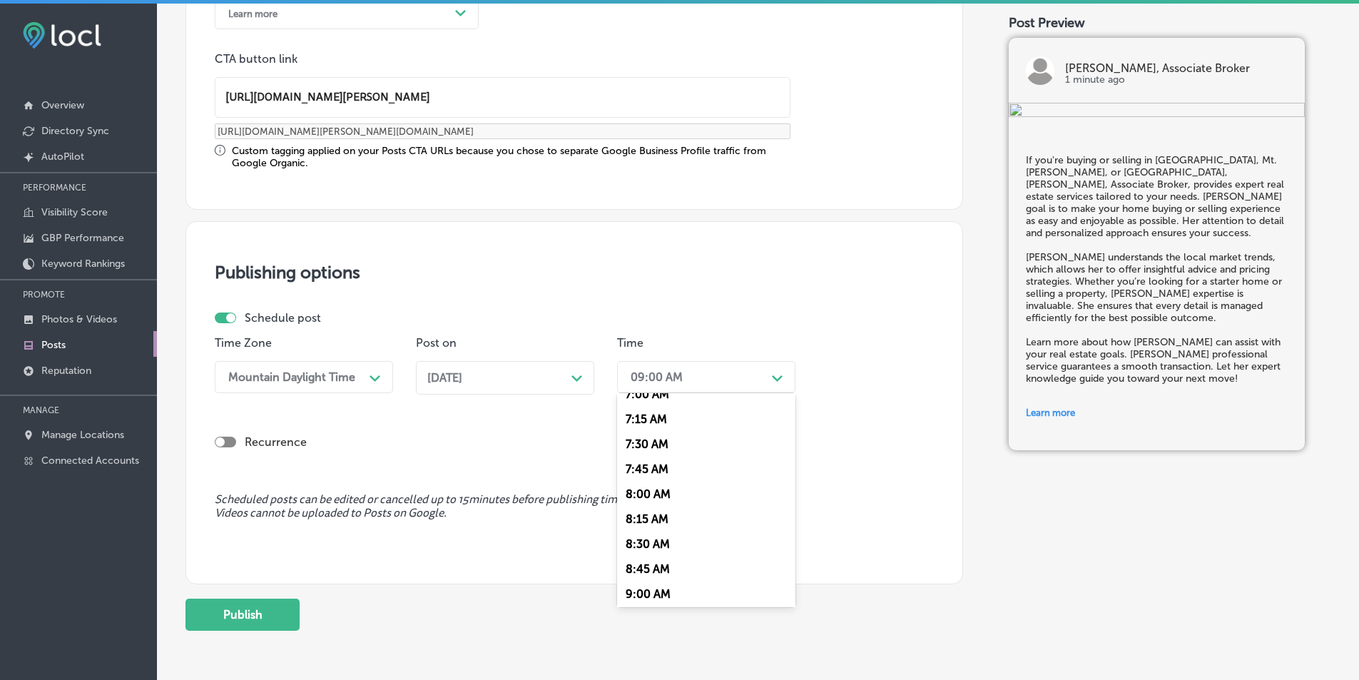
scroll to position [642, 0]
click at [648, 464] on div "7:00 AM" at bounding box center [706, 465] width 178 height 25
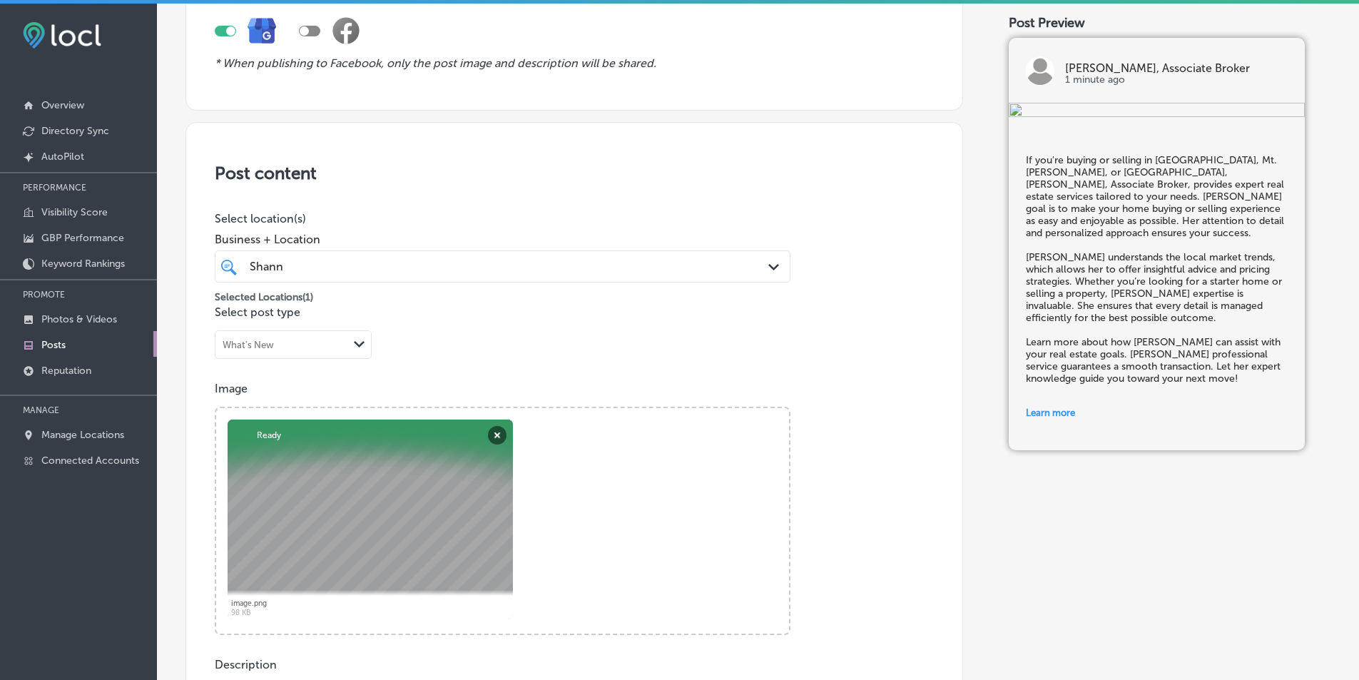
scroll to position [92, 0]
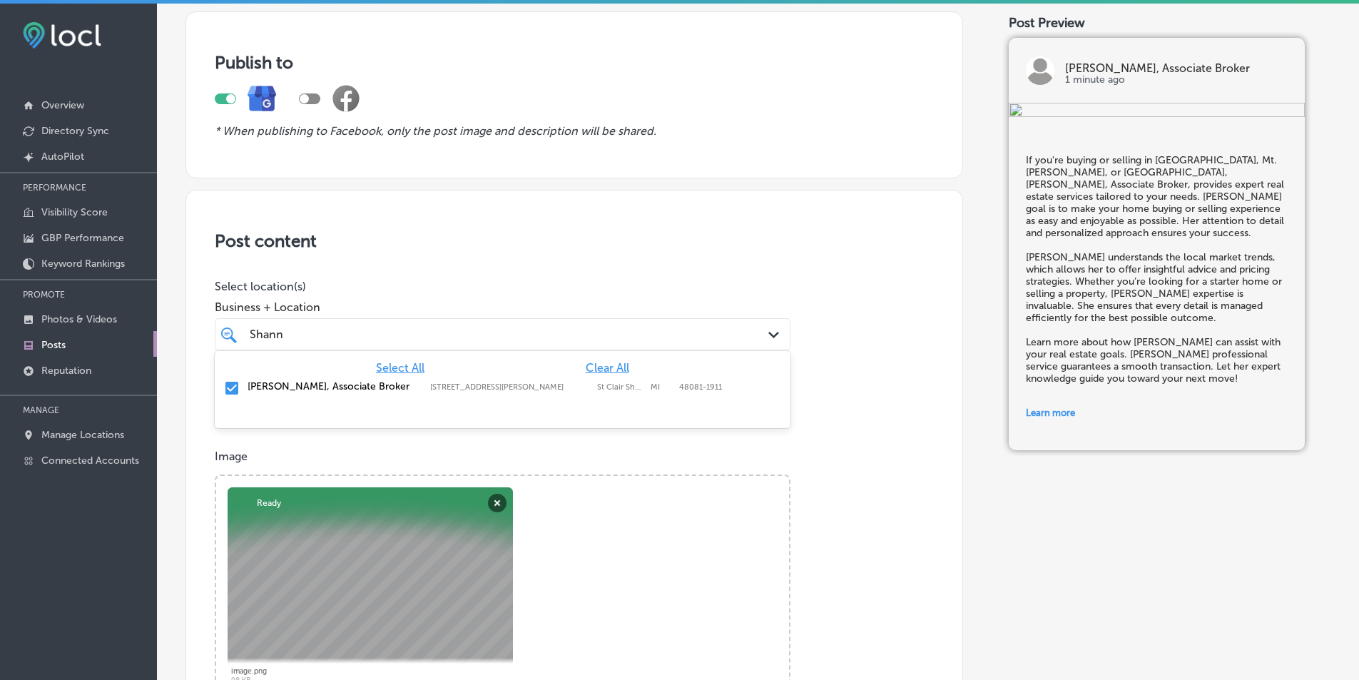
click at [768, 332] on icon "Path Created with Sketch." at bounding box center [773, 335] width 11 height 6
click at [823, 465] on div "Image Powered by PQINA Browse Or drag and drop a photo image.png Abort Retry Re…" at bounding box center [574, 575] width 719 height 253
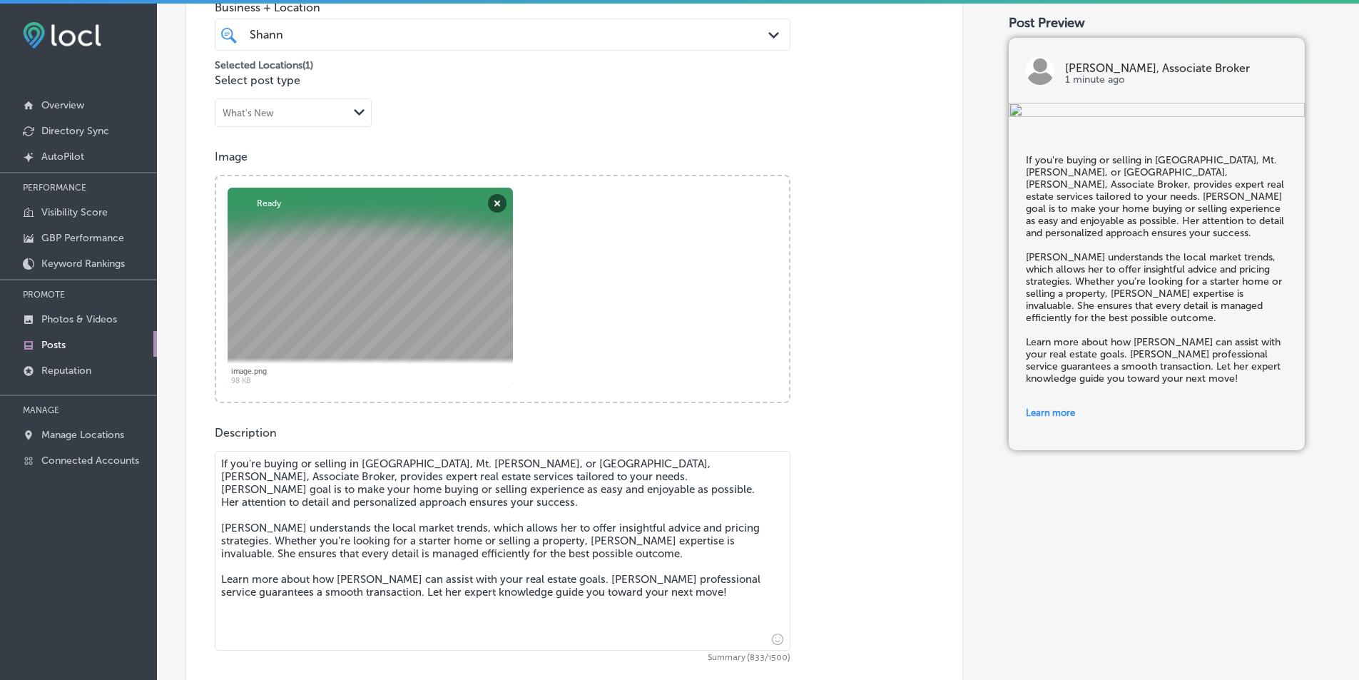
scroll to position [377, 0]
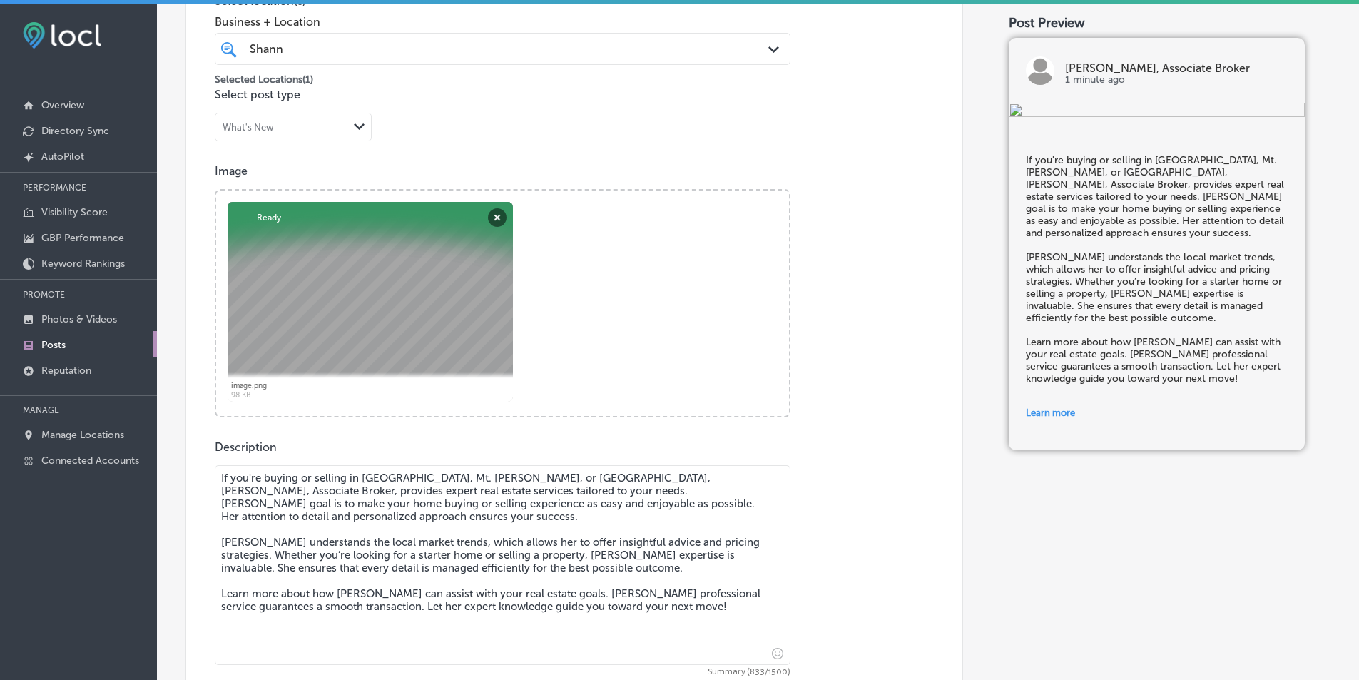
click at [768, 50] on polygon at bounding box center [773, 49] width 11 height 6
click at [806, 417] on div "Post content Select location(s) Business + Location [PERSON_NAME] Path Created …" at bounding box center [573, 420] width 777 height 1032
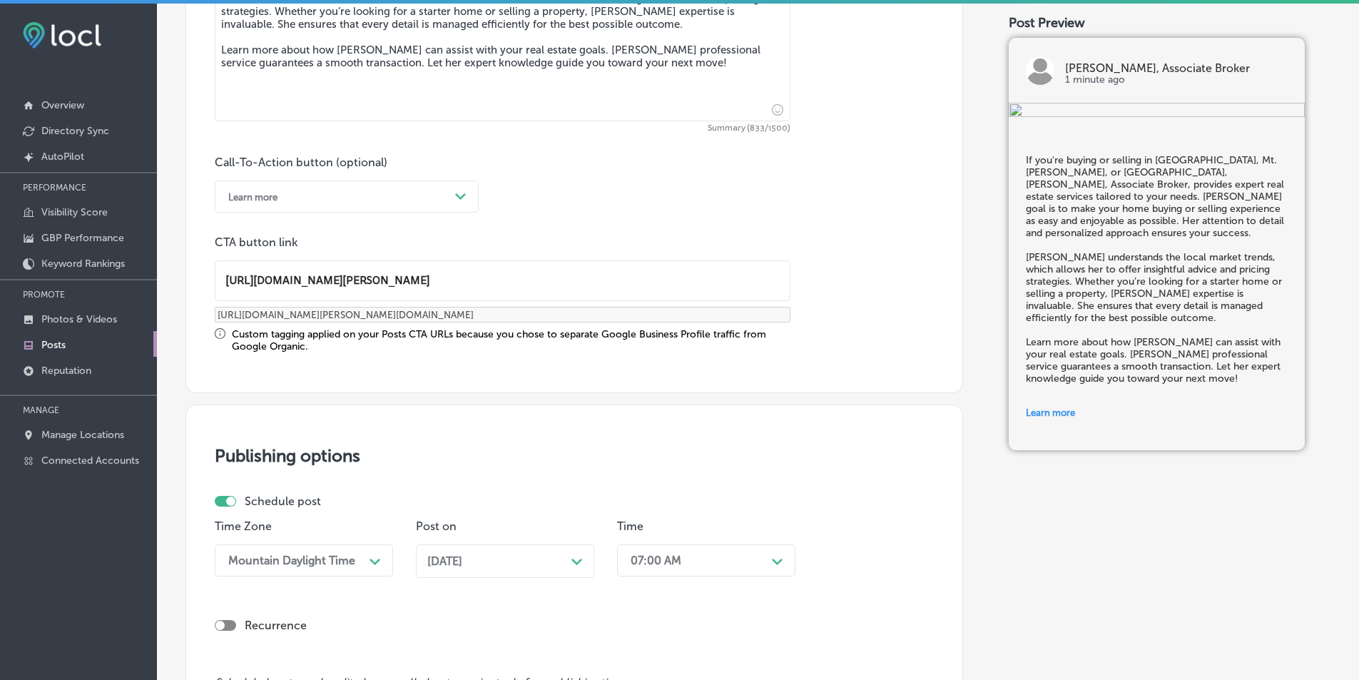
scroll to position [1162, 0]
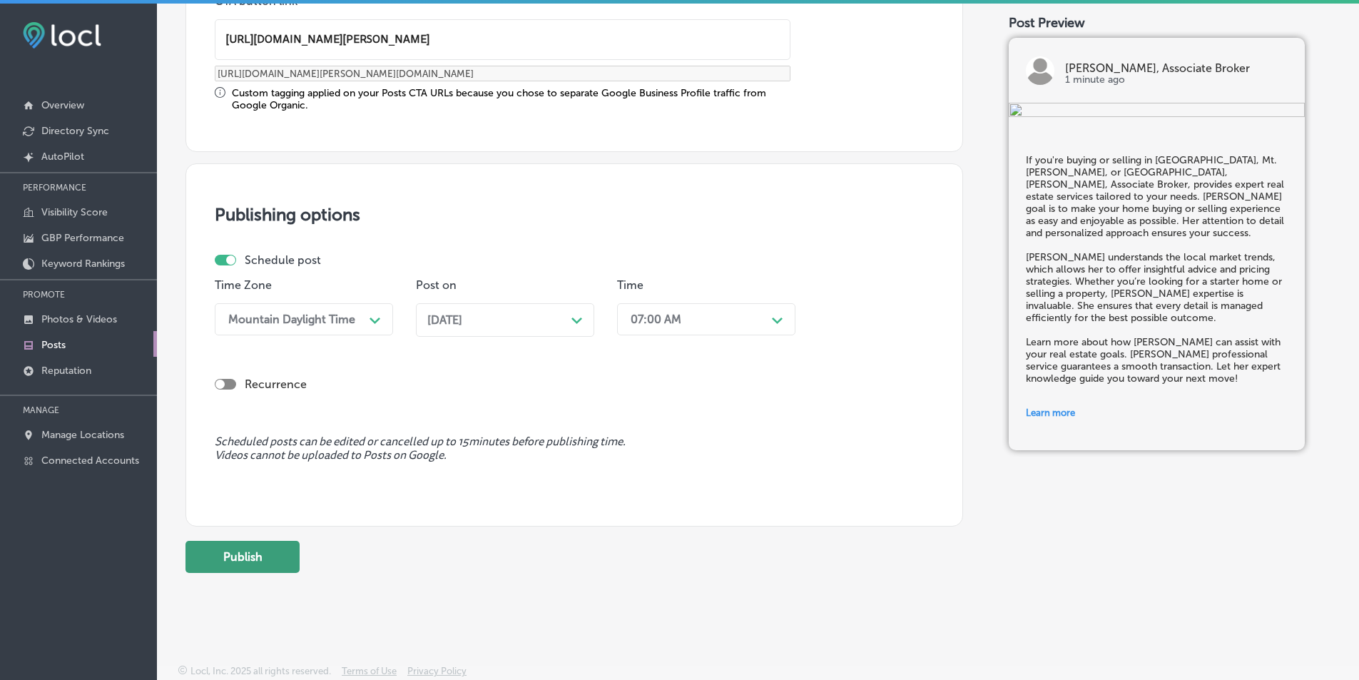
click at [228, 551] on button "Publish" at bounding box center [242, 557] width 114 height 32
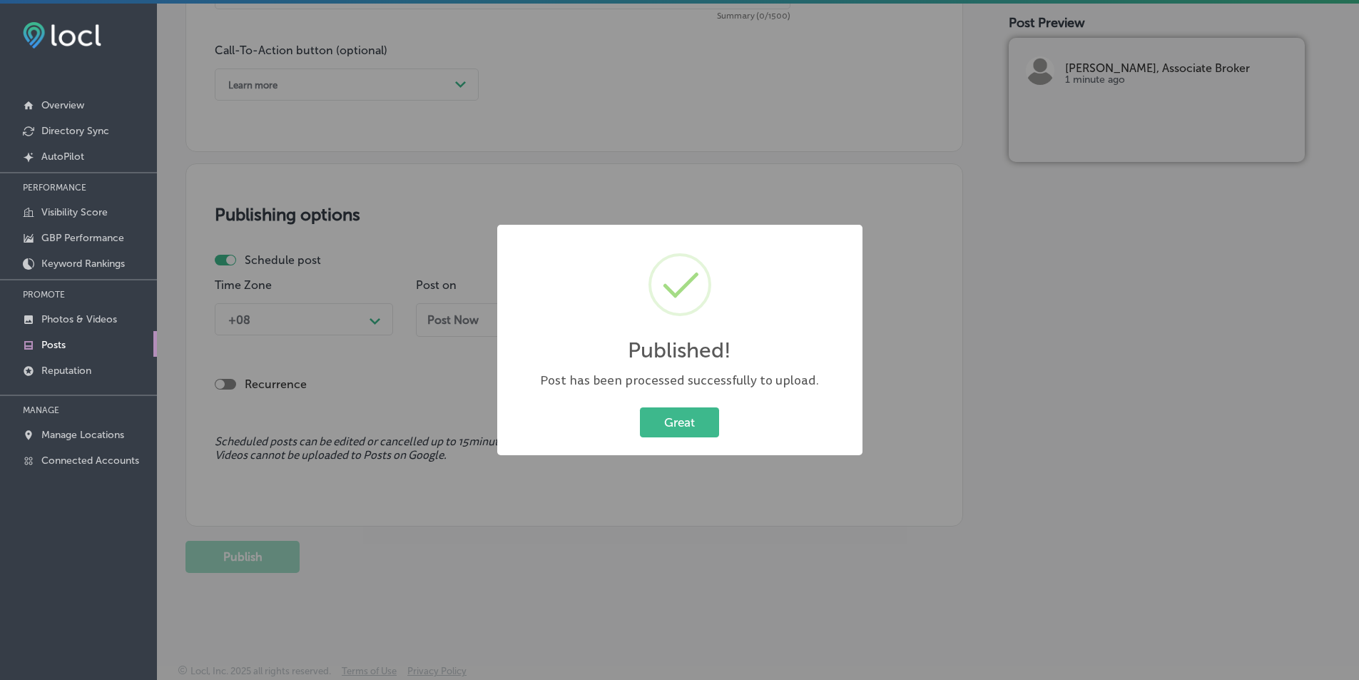
scroll to position [1033, 0]
click at [690, 415] on button "Great" at bounding box center [679, 421] width 79 height 29
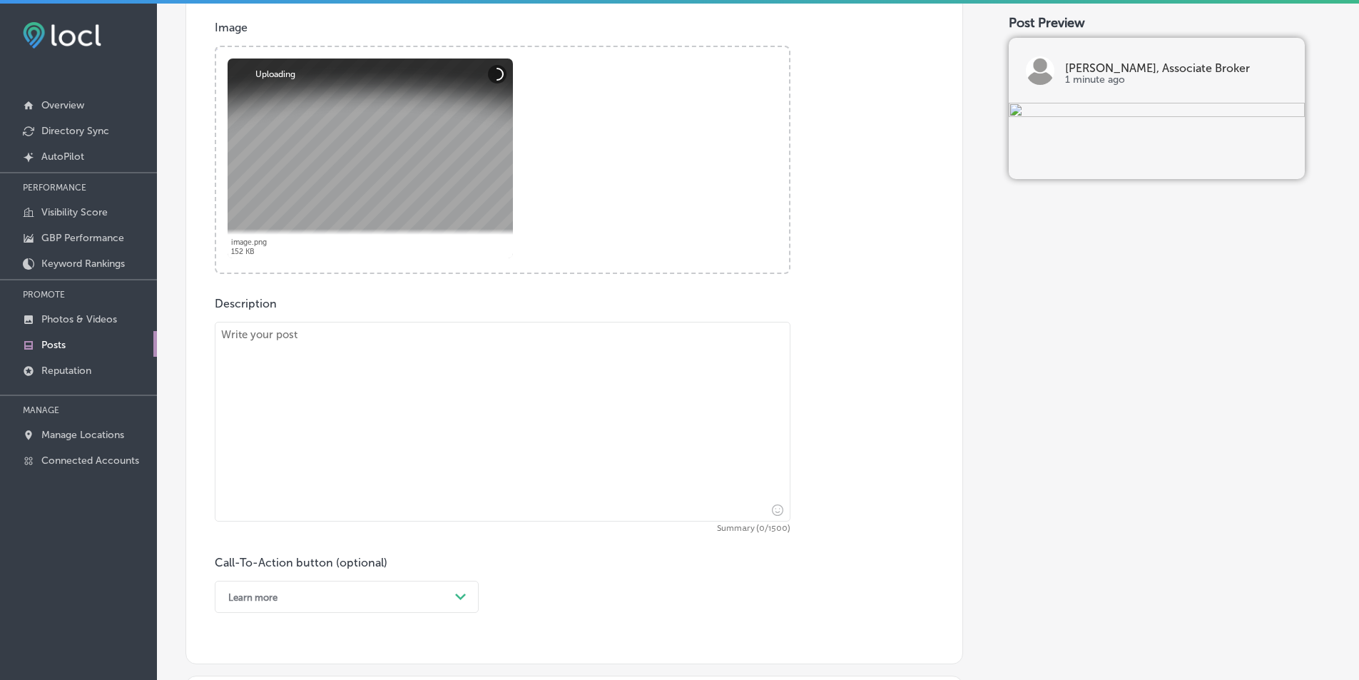
scroll to position [571, 0]
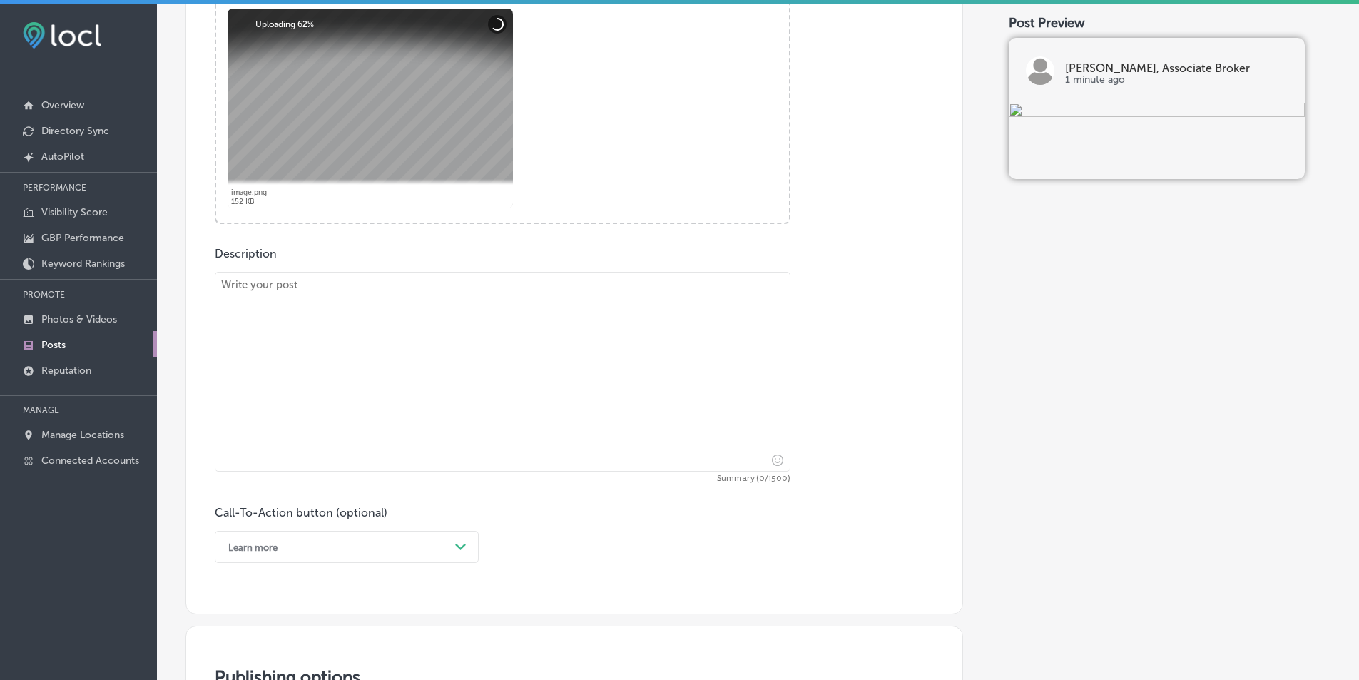
click at [424, 354] on textarea at bounding box center [503, 372] width 576 height 200
paste textarea "[PERSON_NAME], Associate Broker, offers dedicated real estate services in [GEOG…"
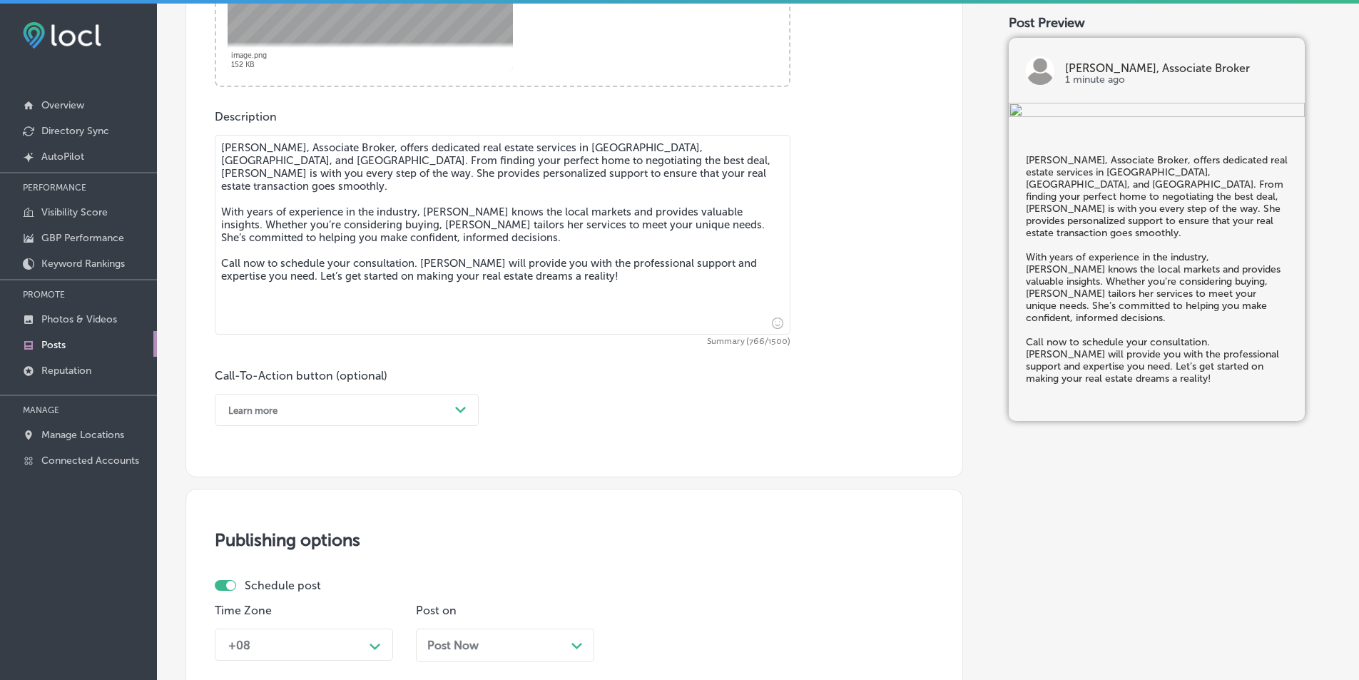
scroll to position [713, 0]
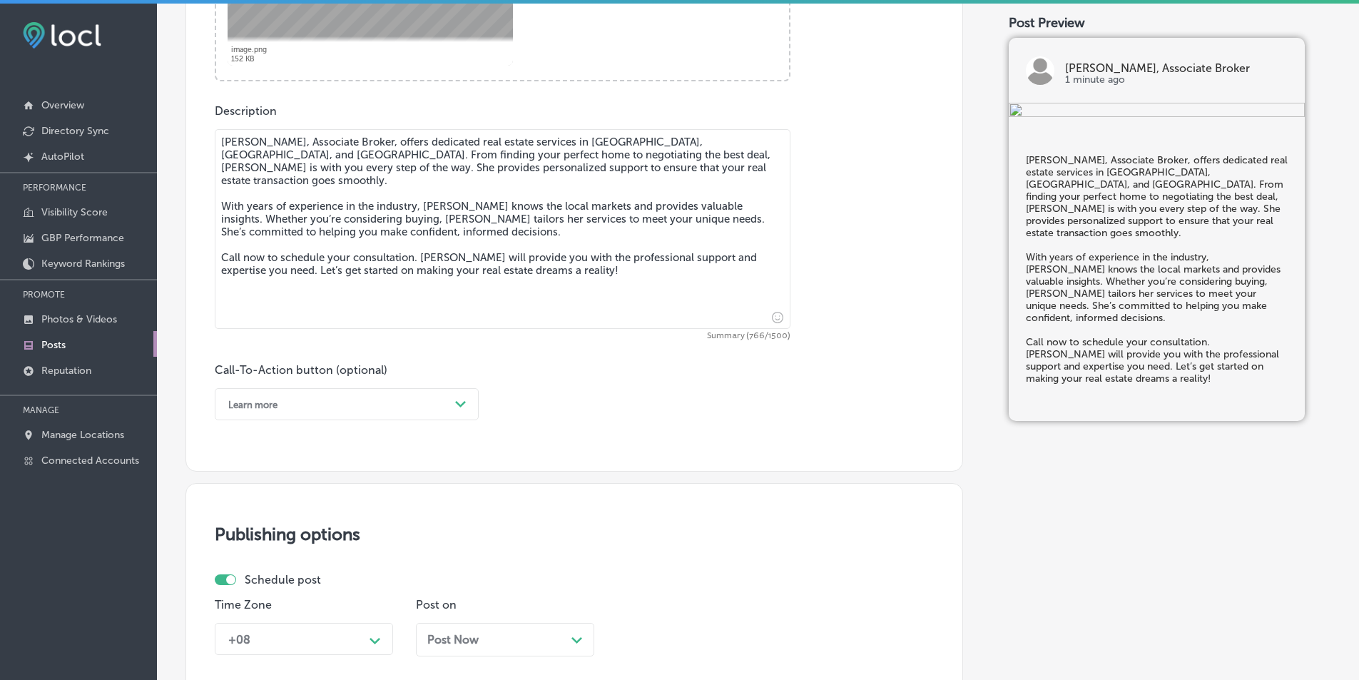
type textarea "[PERSON_NAME], Associate Broker, offers dedicated real estate services in [GEOG…"
click at [467, 404] on div "Path Created with Sketch." at bounding box center [460, 404] width 23 height 23
click at [250, 581] on div "Call Now" at bounding box center [347, 585] width 264 height 25
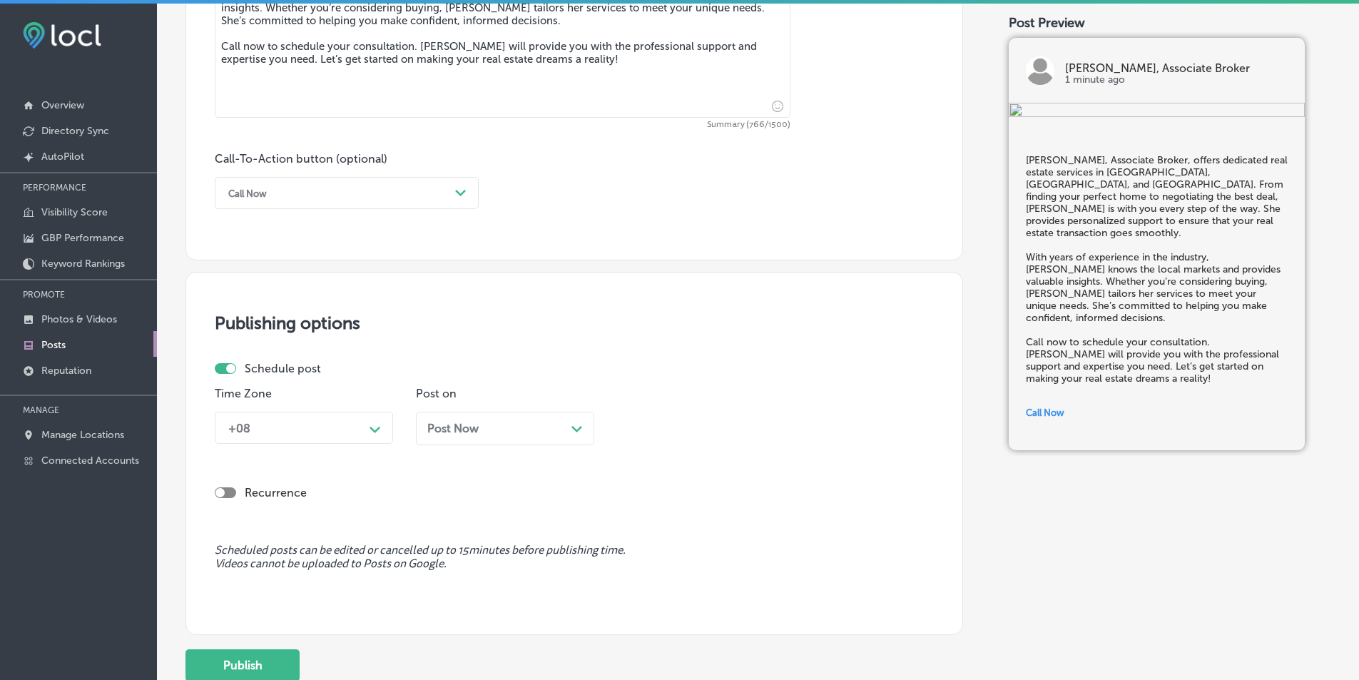
scroll to position [927, 0]
click at [377, 427] on polygon at bounding box center [374, 427] width 11 height 6
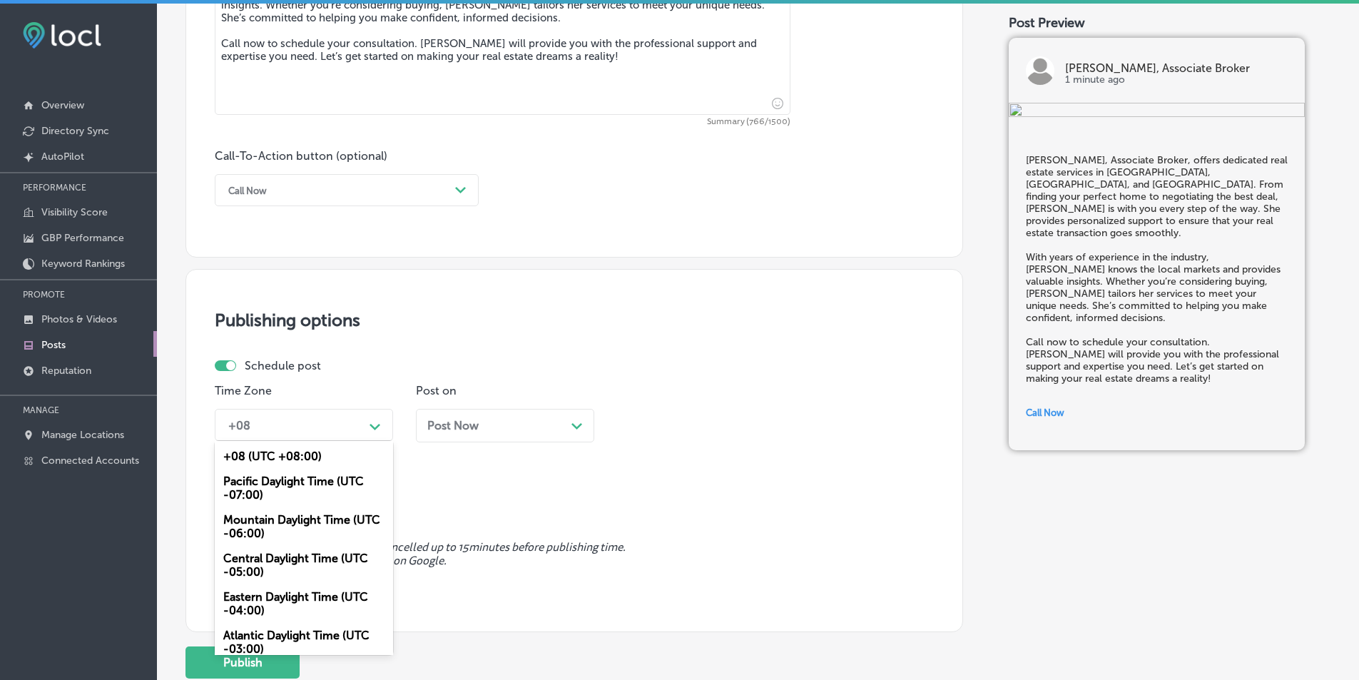
drag, startPoint x: 265, startPoint y: 524, endPoint x: 282, endPoint y: 520, distance: 17.6
click at [267, 524] on div "Mountain Daylight Time (UTC -06:00)" at bounding box center [304, 526] width 178 height 39
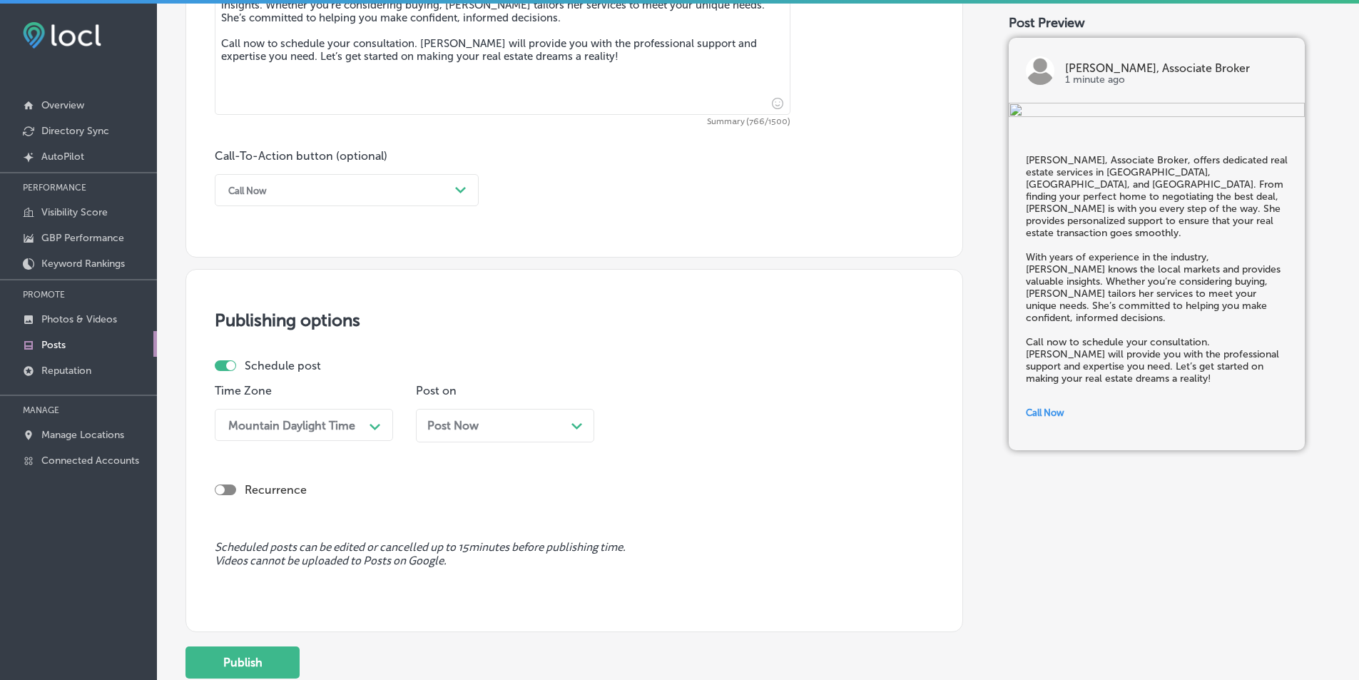
click at [572, 420] on div "Path Created with Sketch." at bounding box center [576, 424] width 11 height 11
click at [775, 424] on icon "Path Created with Sketch." at bounding box center [777, 427] width 11 height 6
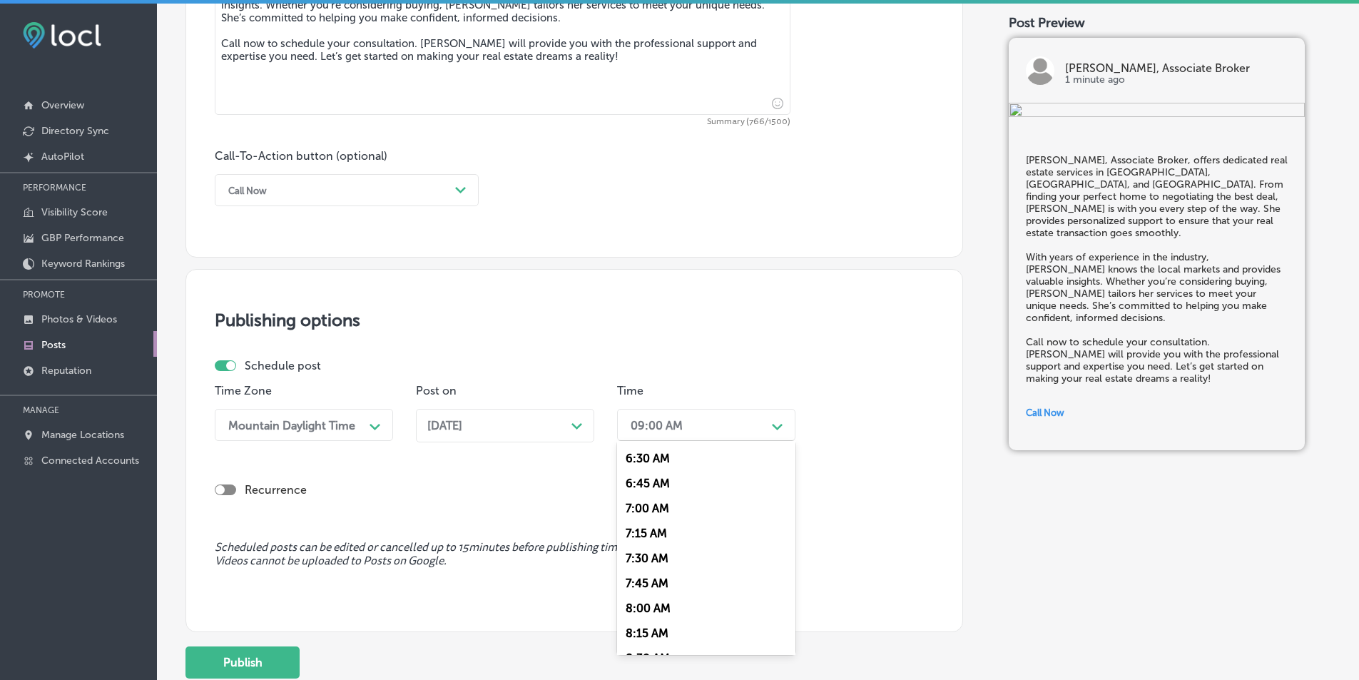
scroll to position [642, 0]
click at [645, 512] on div "7:00 AM" at bounding box center [706, 513] width 178 height 25
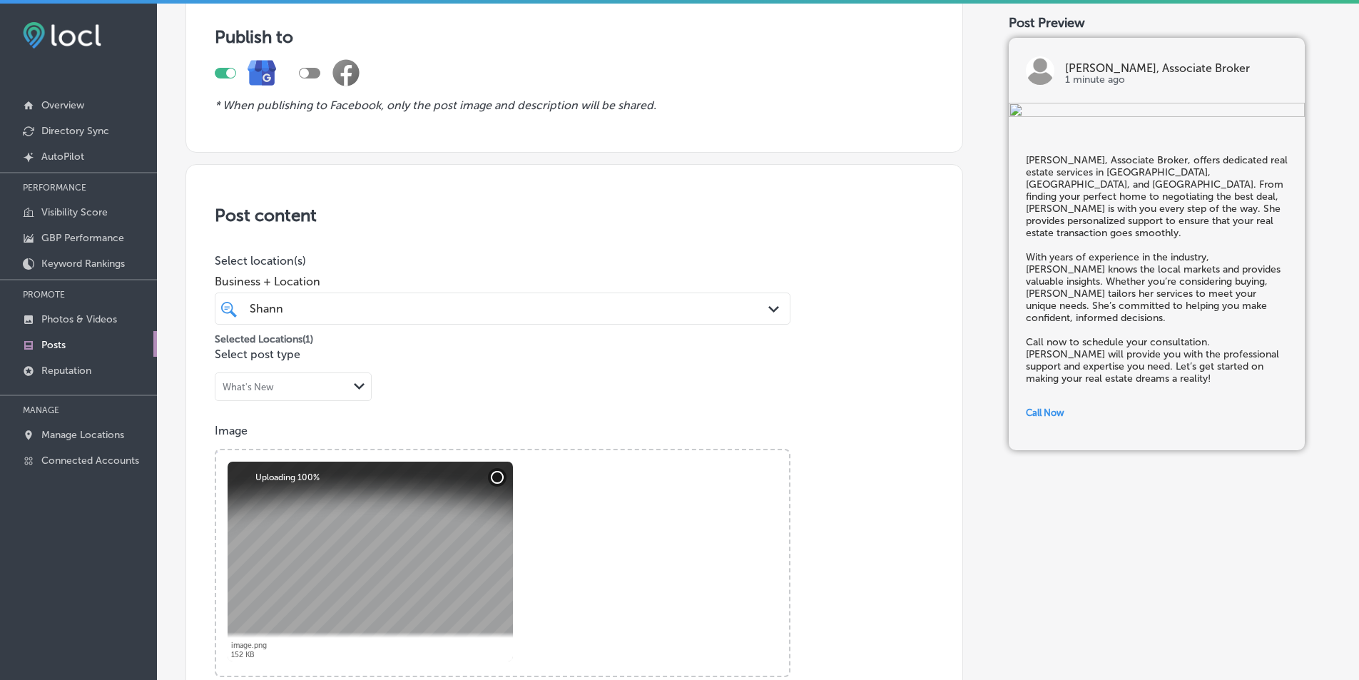
scroll to position [0, 0]
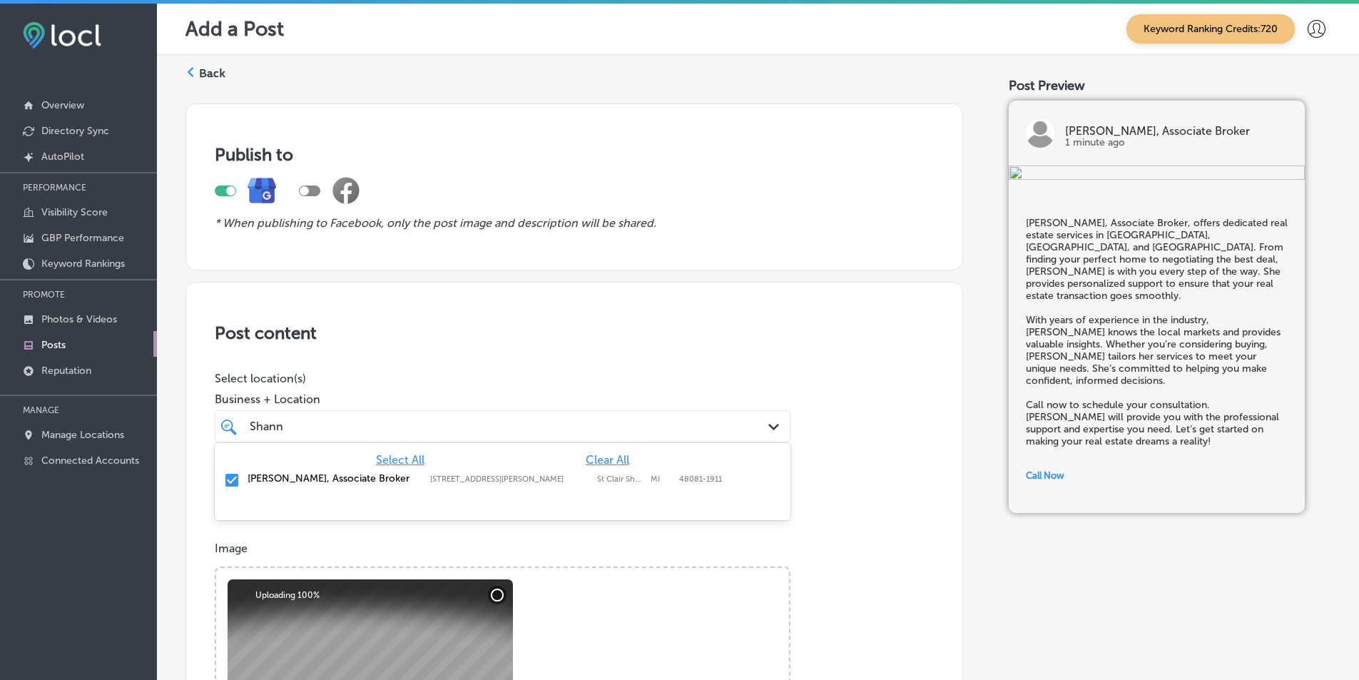
click at [768, 424] on icon "Path Created with Sketch." at bounding box center [773, 427] width 11 height 6
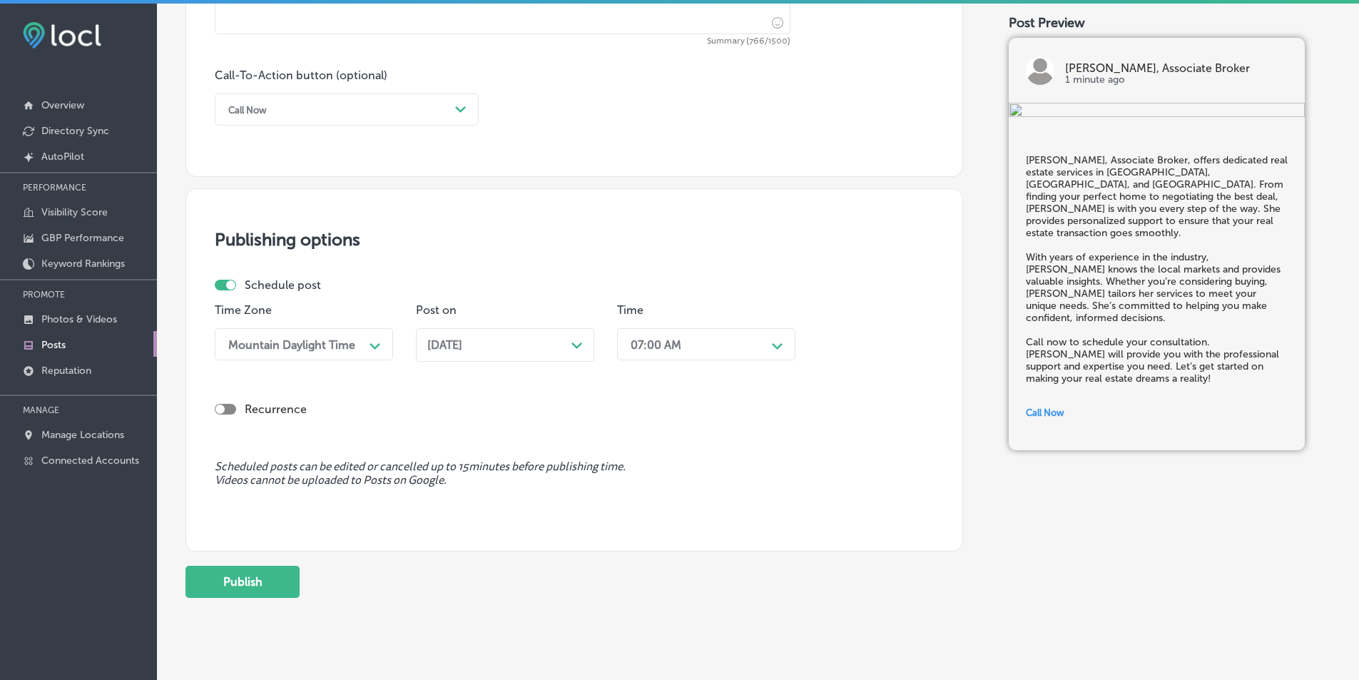
scroll to position [1033, 0]
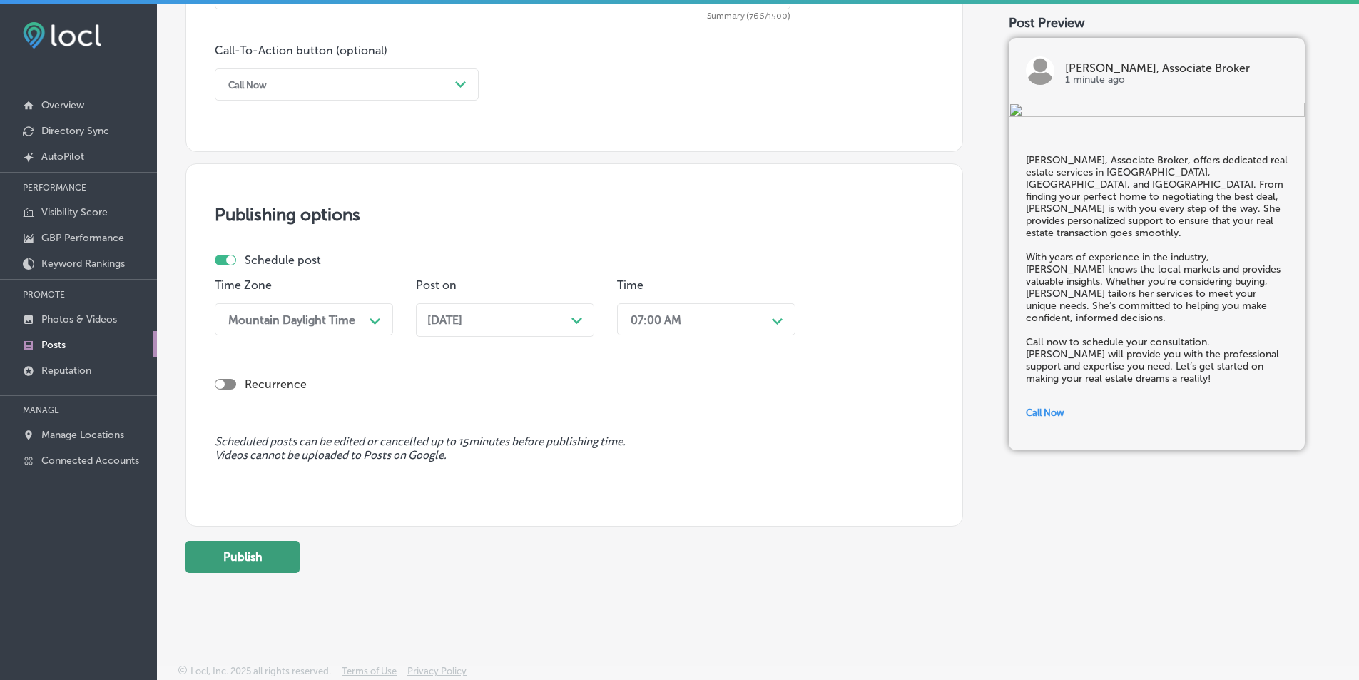
click at [272, 556] on button "Publish" at bounding box center [242, 557] width 114 height 32
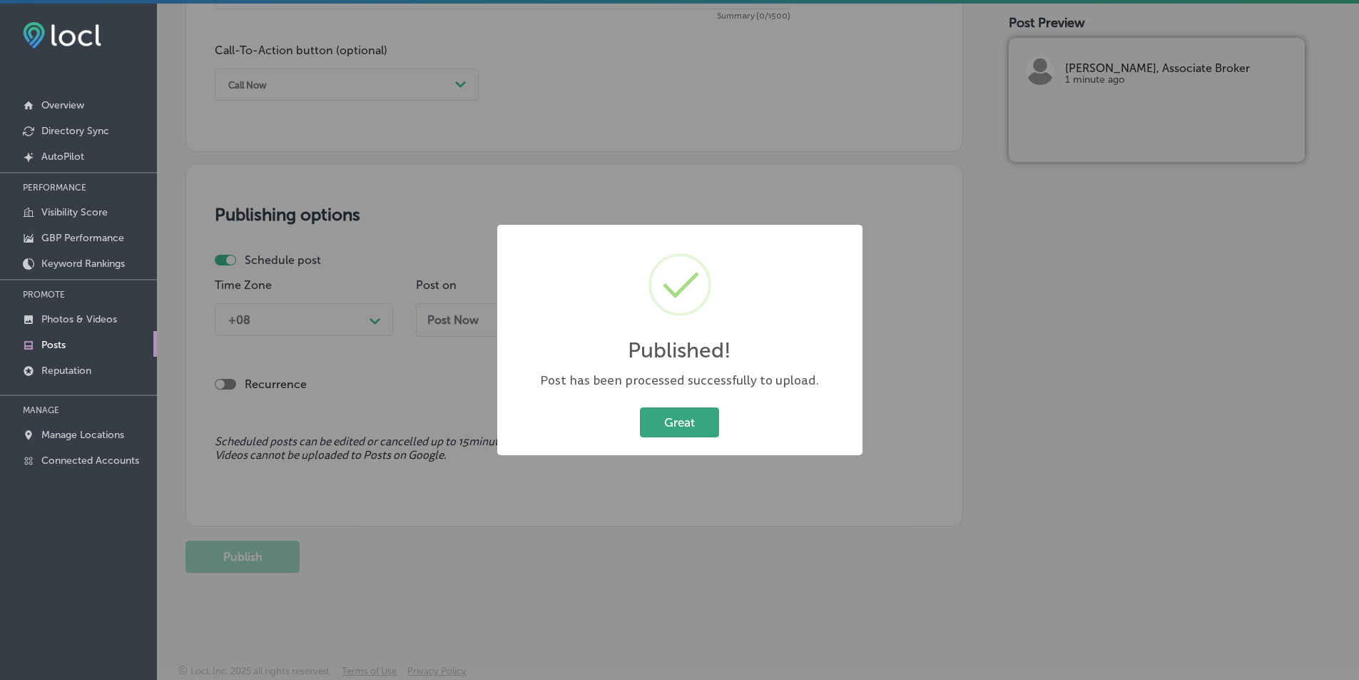
click at [668, 415] on button "Great" at bounding box center [679, 421] width 79 height 29
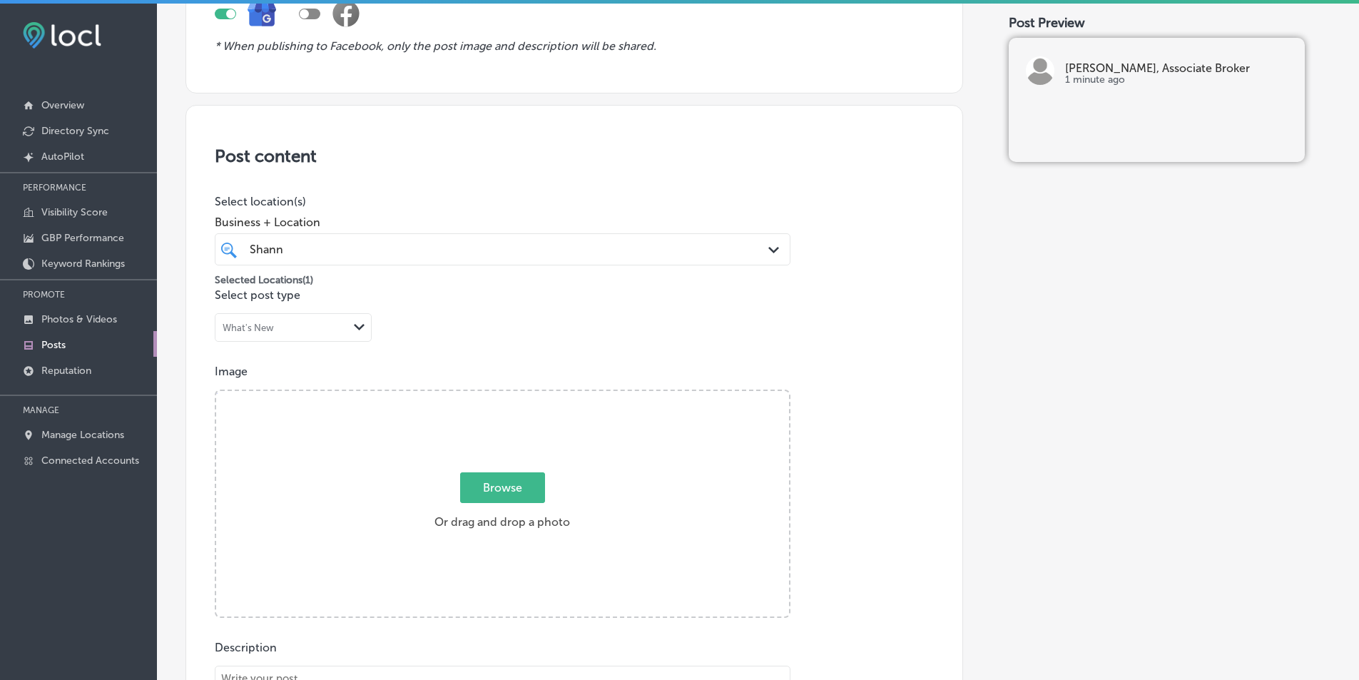
scroll to position [0, 0]
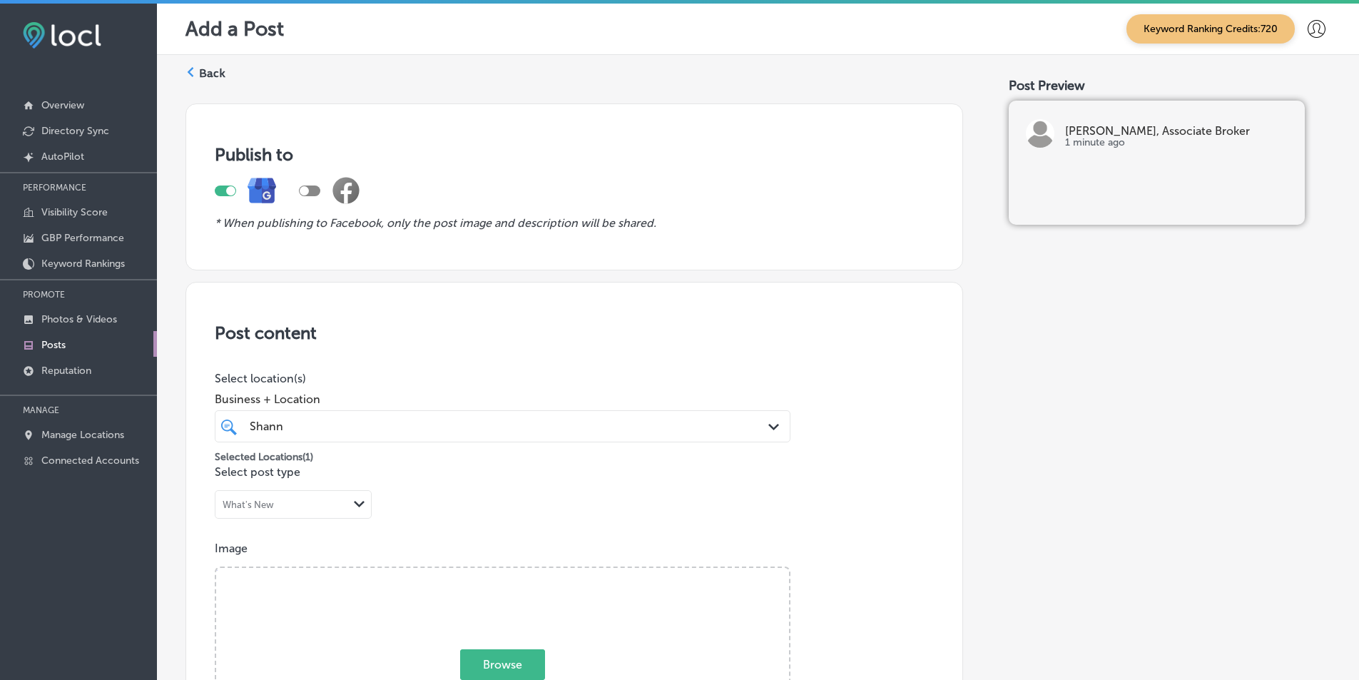
click at [188, 71] on icon at bounding box center [190, 72] width 10 height 10
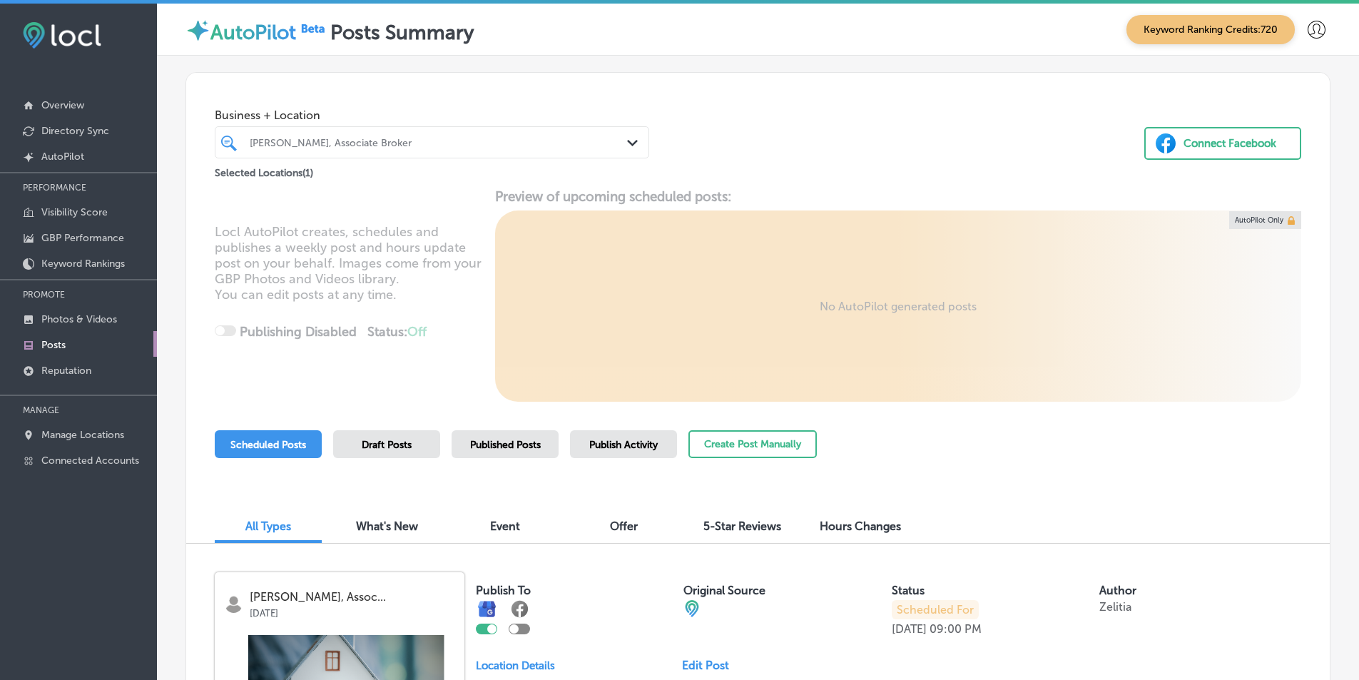
click at [619, 143] on div "[PERSON_NAME], Associate Broker Path Created with Sketch." at bounding box center [431, 142] width 433 height 22
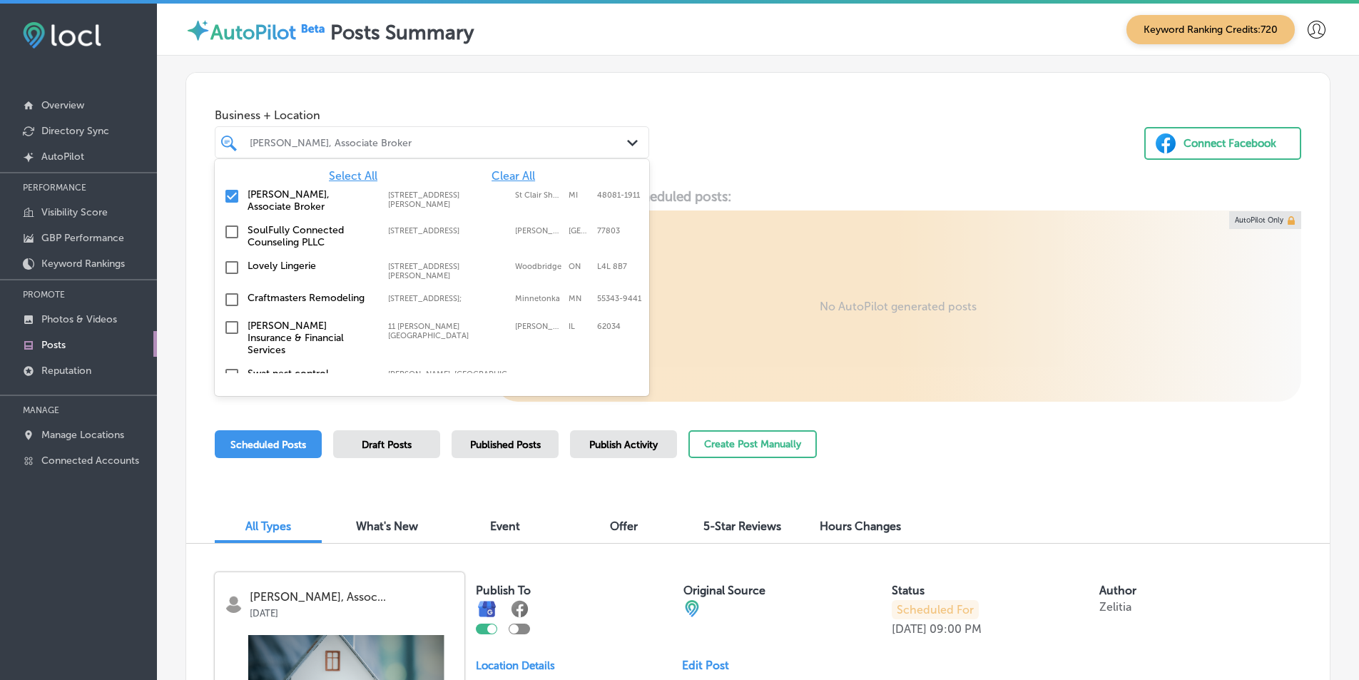
drag, startPoint x: 501, startPoint y: 172, endPoint x: 471, endPoint y: 144, distance: 40.9
click at [501, 172] on span "Clear All" at bounding box center [513, 176] width 44 height 14
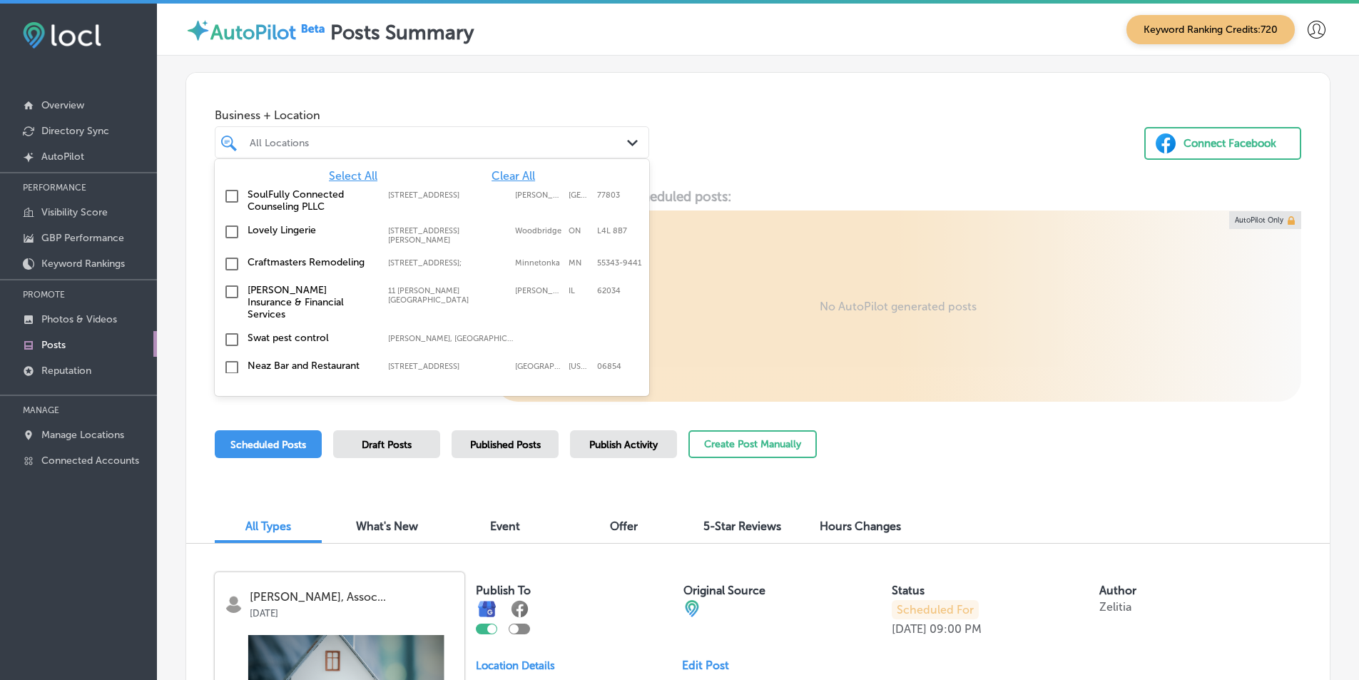
click at [408, 133] on div at bounding box center [413, 142] width 331 height 19
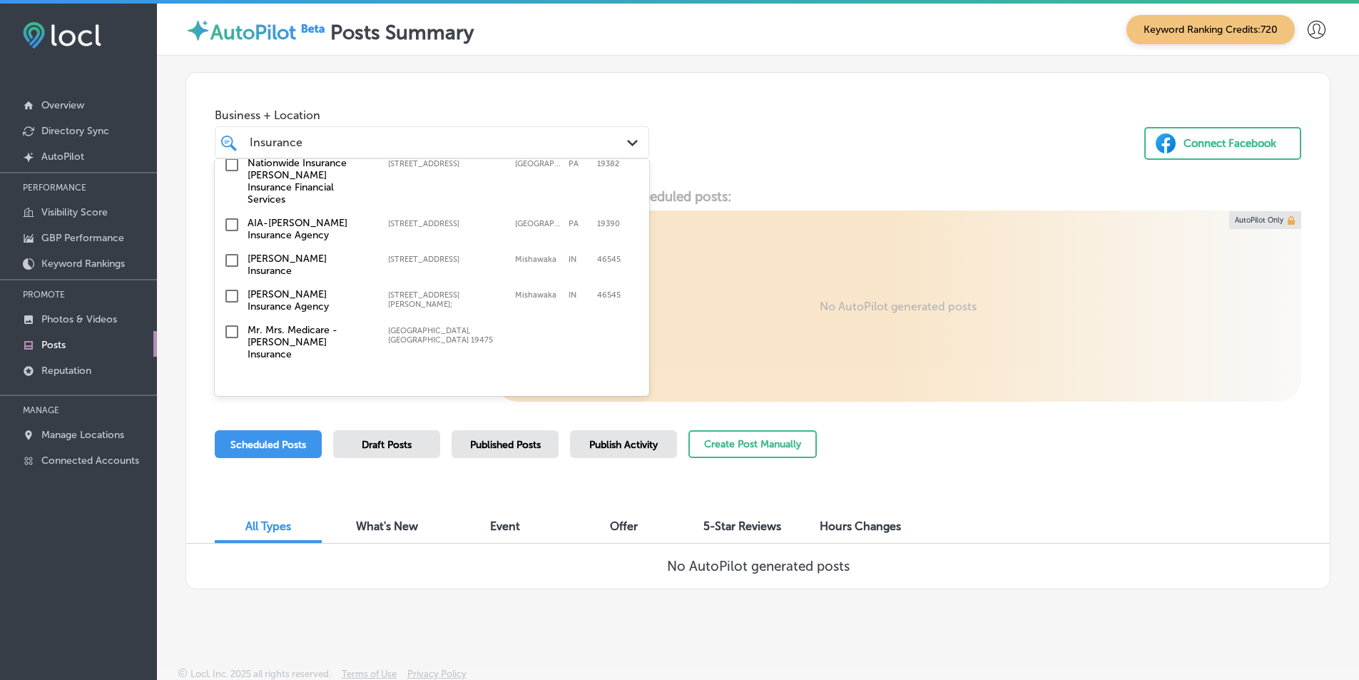
scroll to position [165, 0]
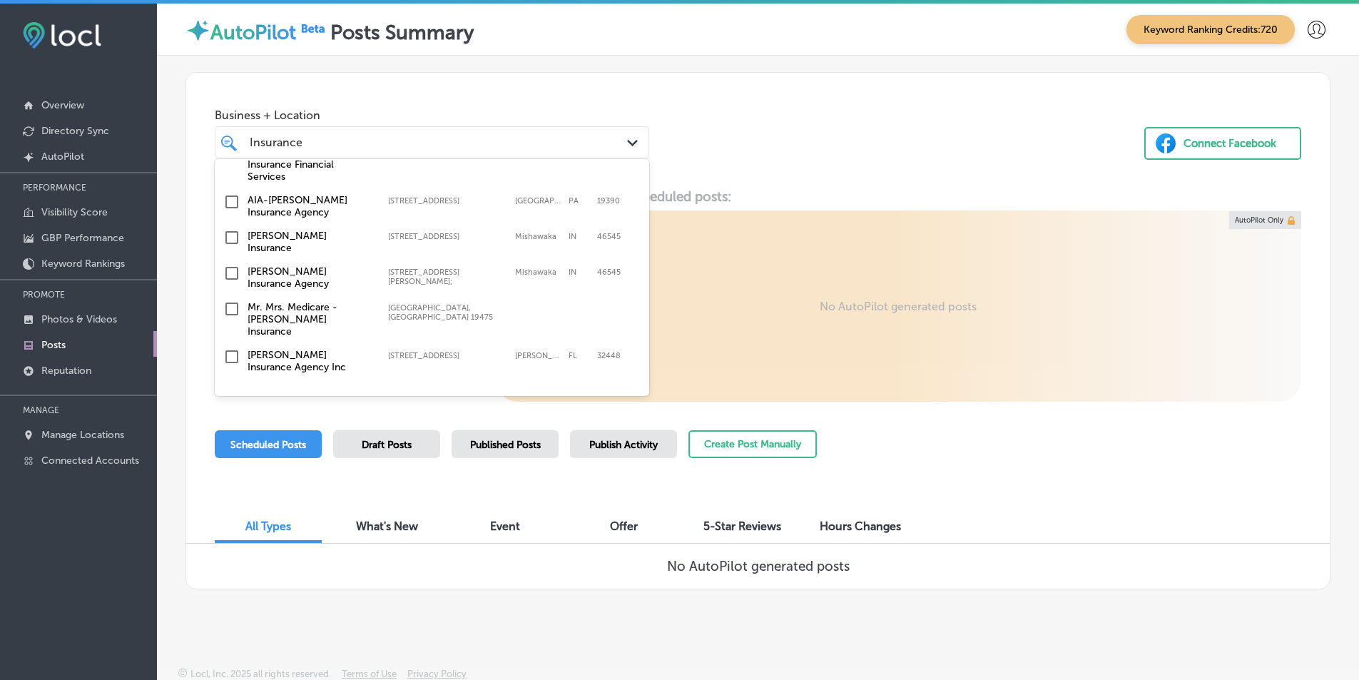
click at [228, 384] on input "checkbox" at bounding box center [231, 392] width 17 height 17
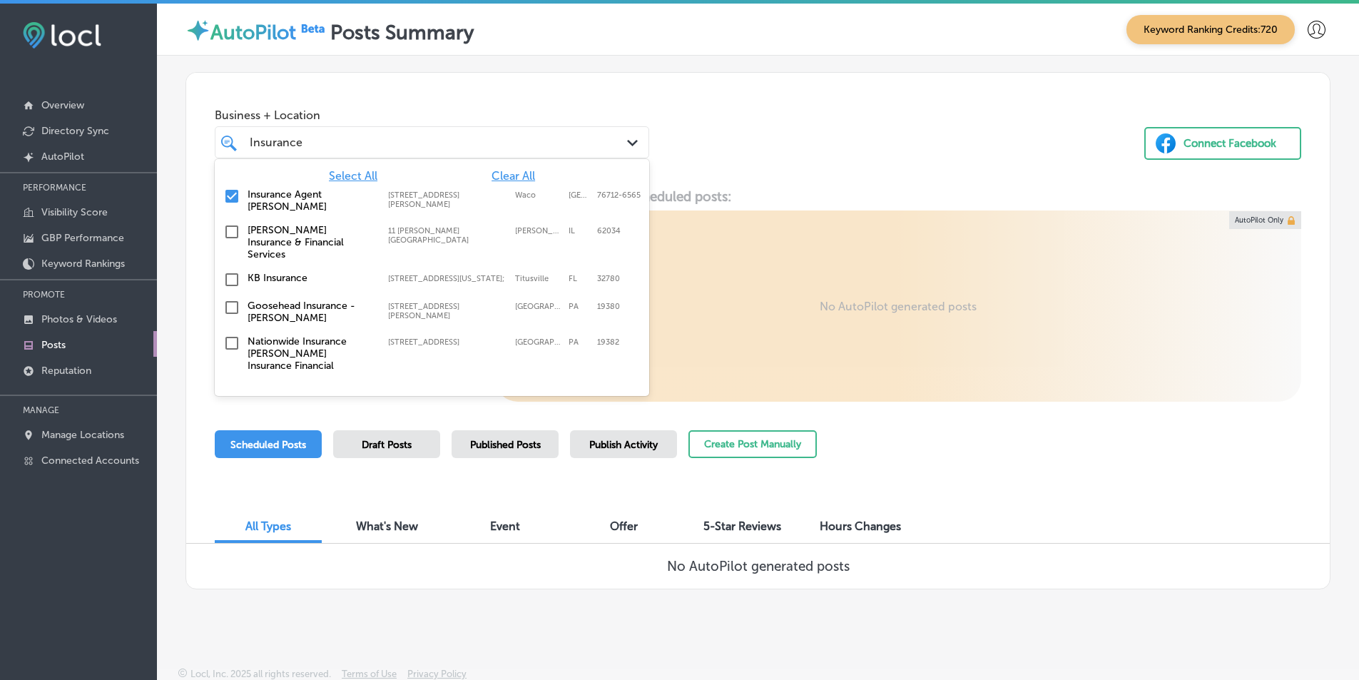
type input "Insurance"
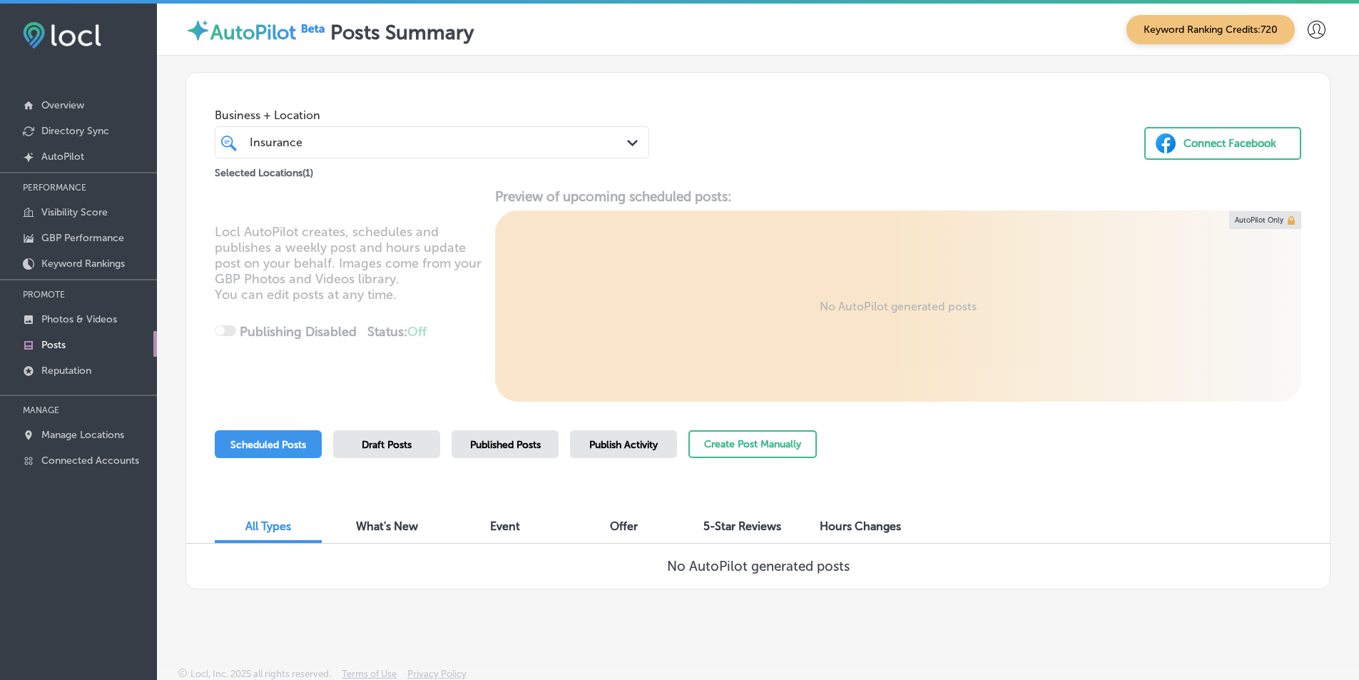
click at [782, 150] on div "Business + Location Insurance Insurance Path Created with Sketch. Selected Loca…" at bounding box center [757, 127] width 1143 height 108
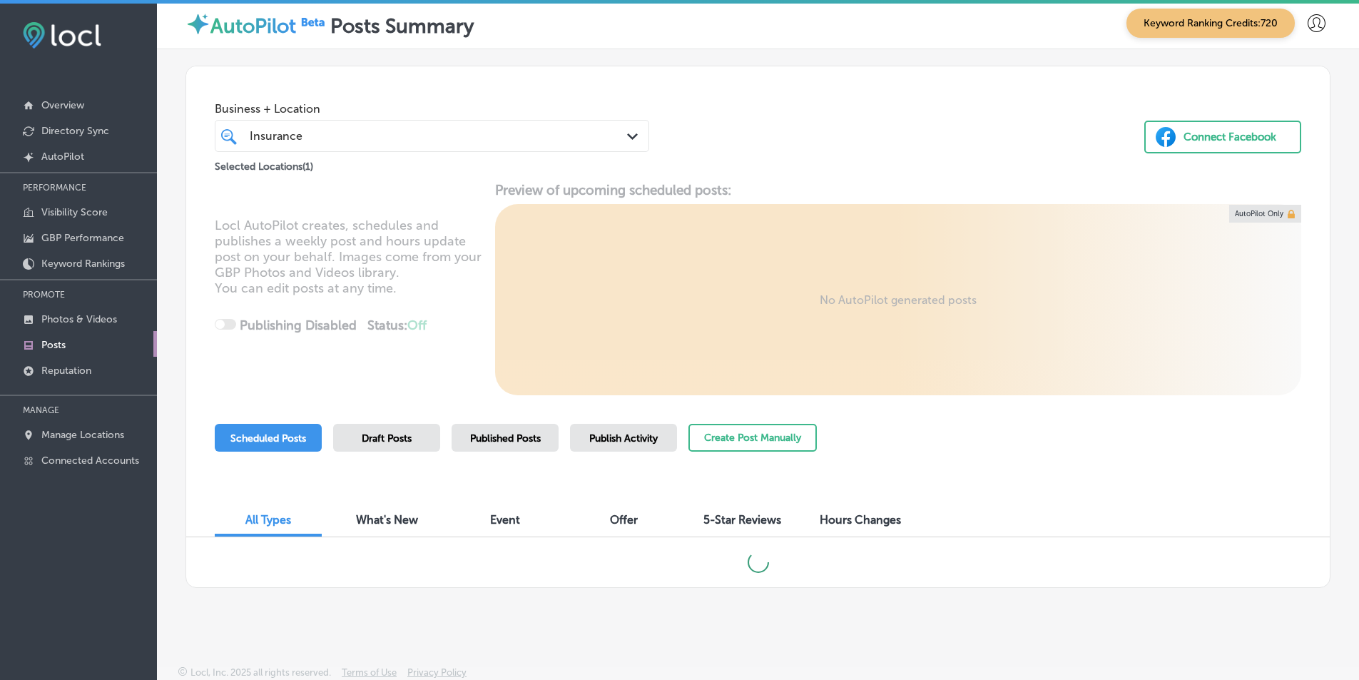
scroll to position [8, 0]
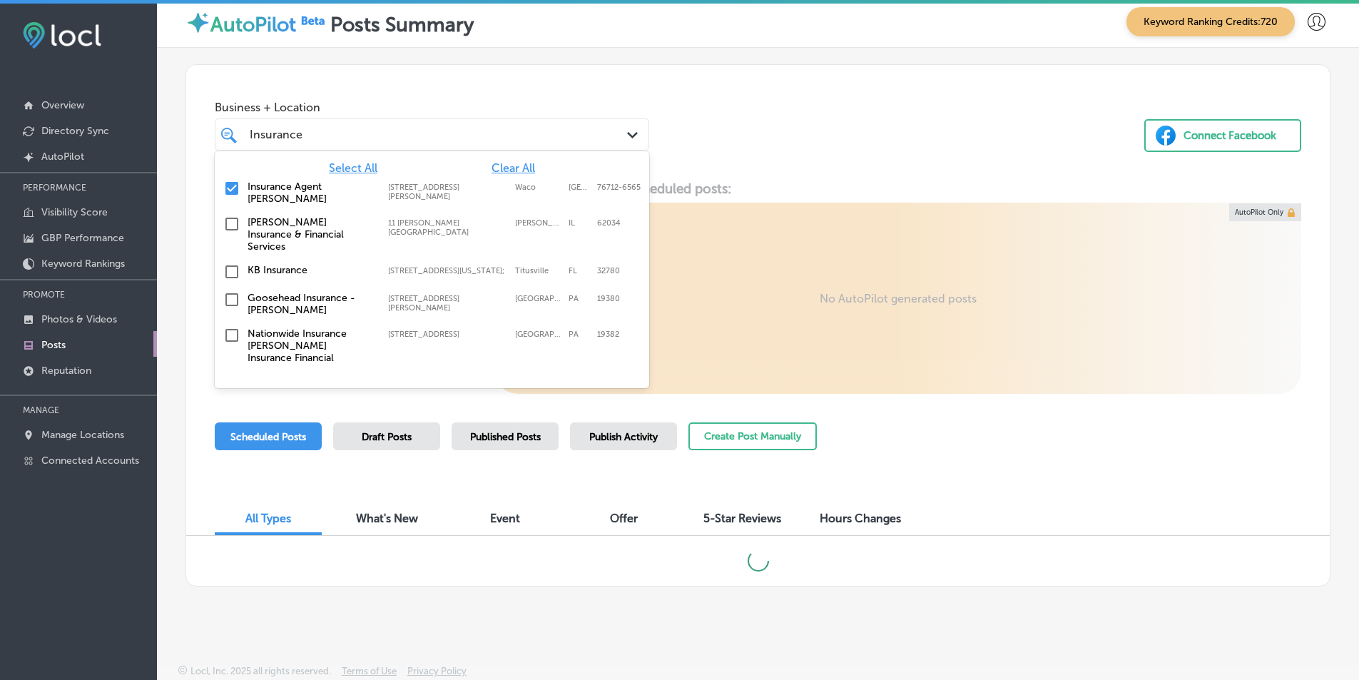
click at [629, 135] on icon "Path Created with Sketch." at bounding box center [632, 135] width 11 height 6
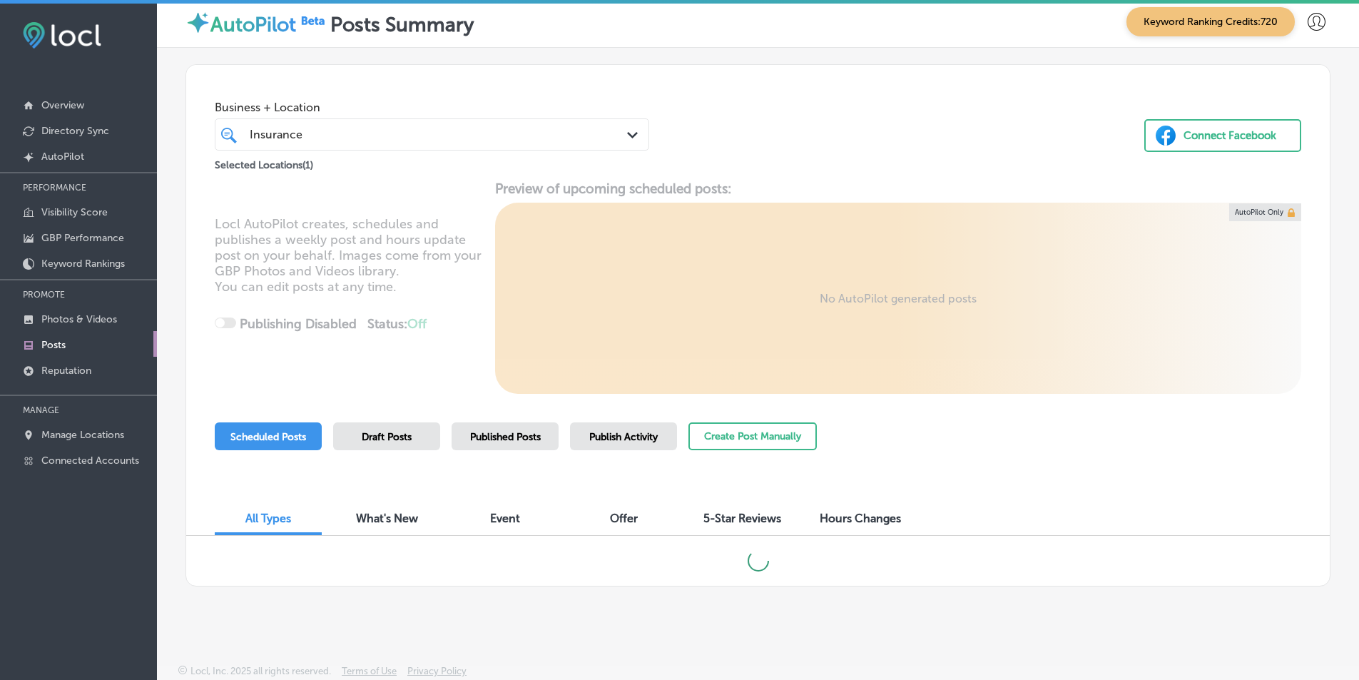
click at [861, 180] on div "Business + Location Insurance Insurance Path Created with Sketch. Selected Loca…" at bounding box center [757, 123] width 1143 height 116
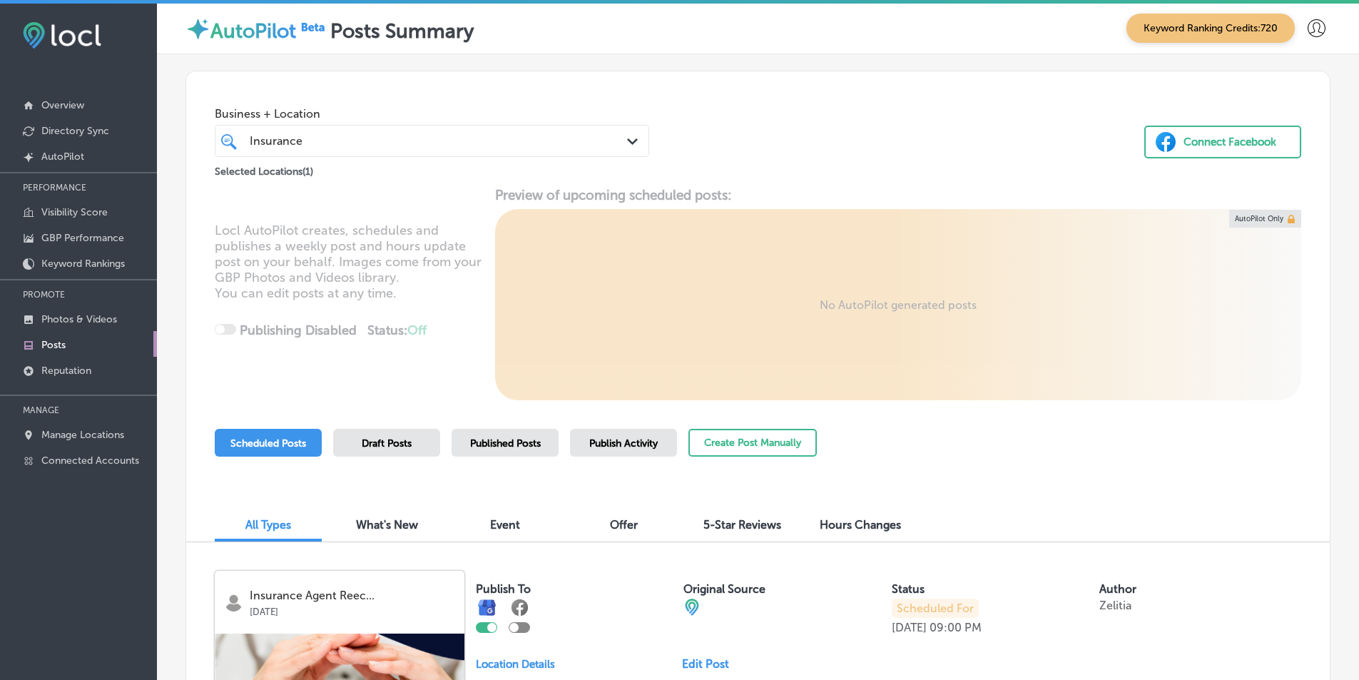
scroll to position [0, 0]
click at [46, 367] on p "Reputation" at bounding box center [66, 370] width 50 height 12
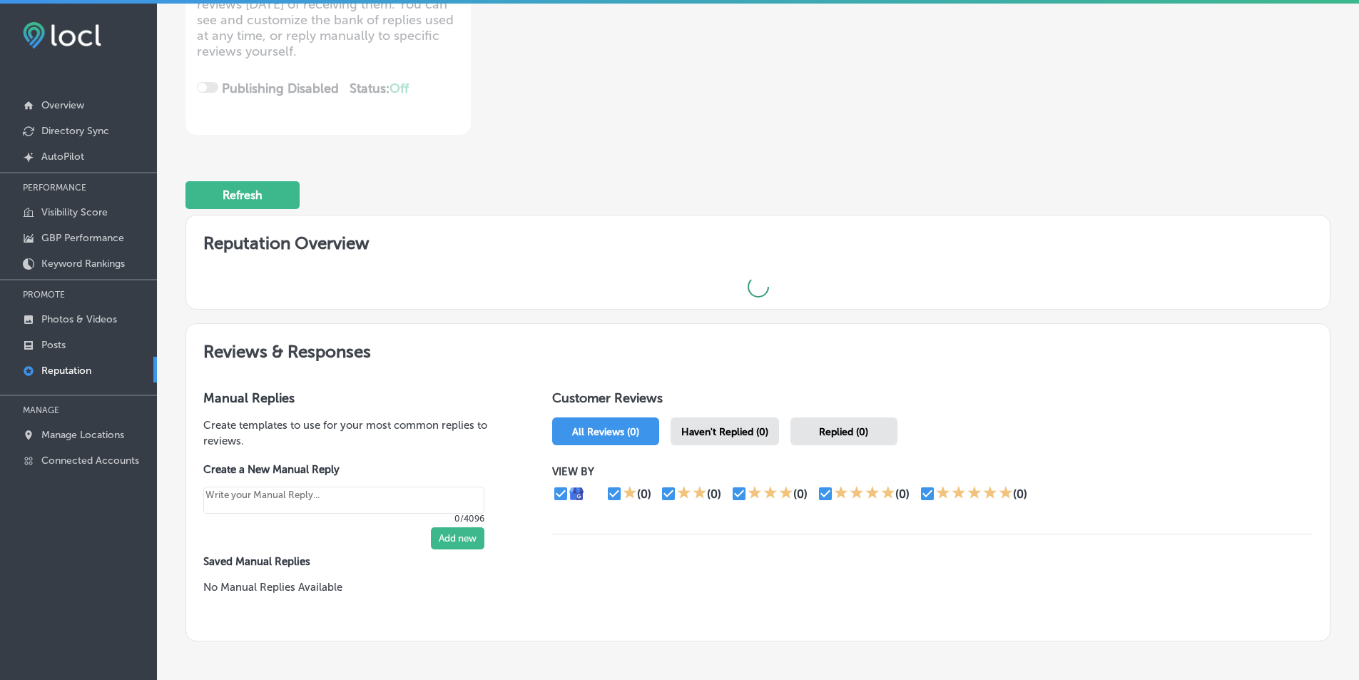
scroll to position [315, 0]
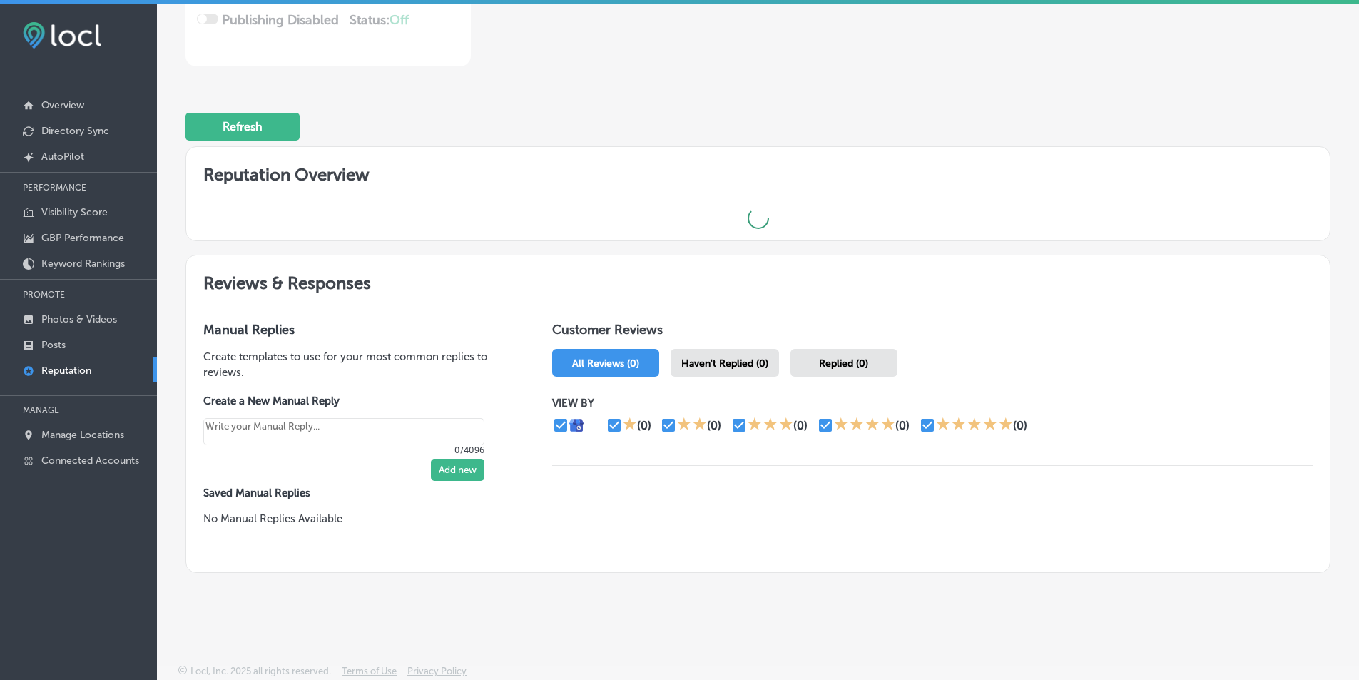
click at [698, 364] on span "Haven't Replied (0)" at bounding box center [724, 363] width 87 height 12
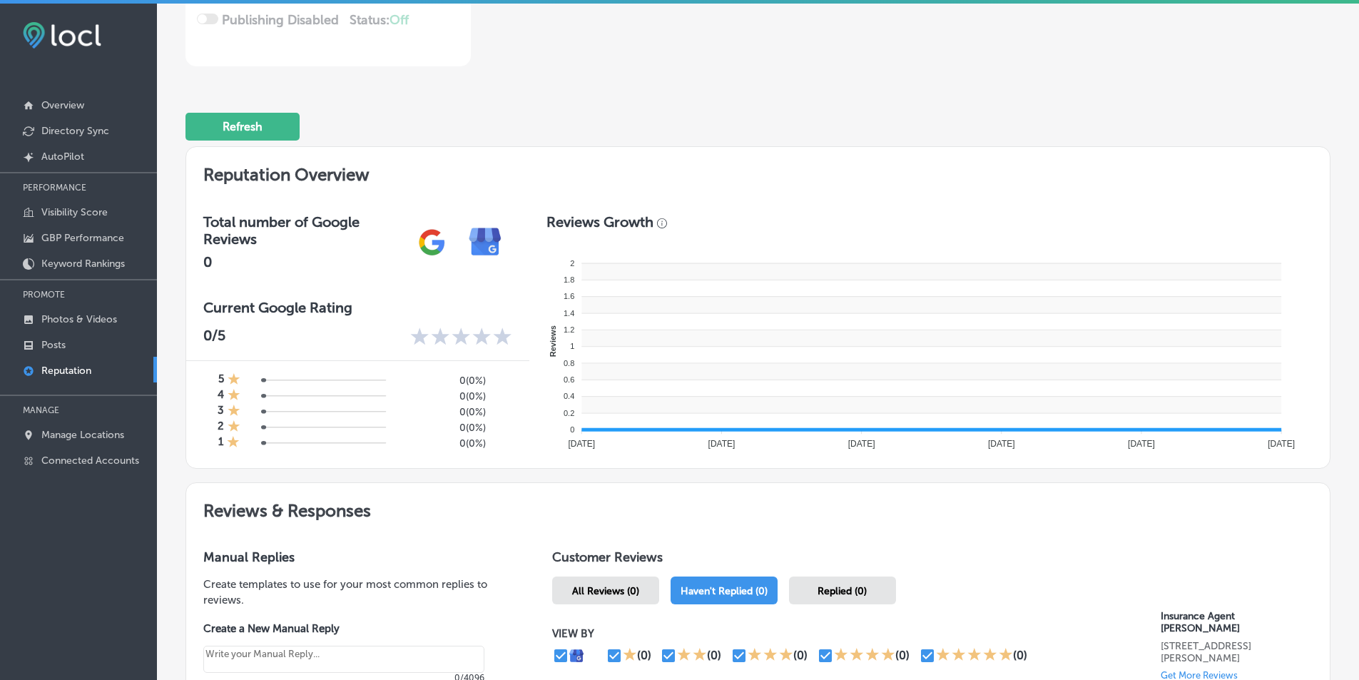
type textarea "x"
